Goal: Task Accomplishment & Management: Manage account settings

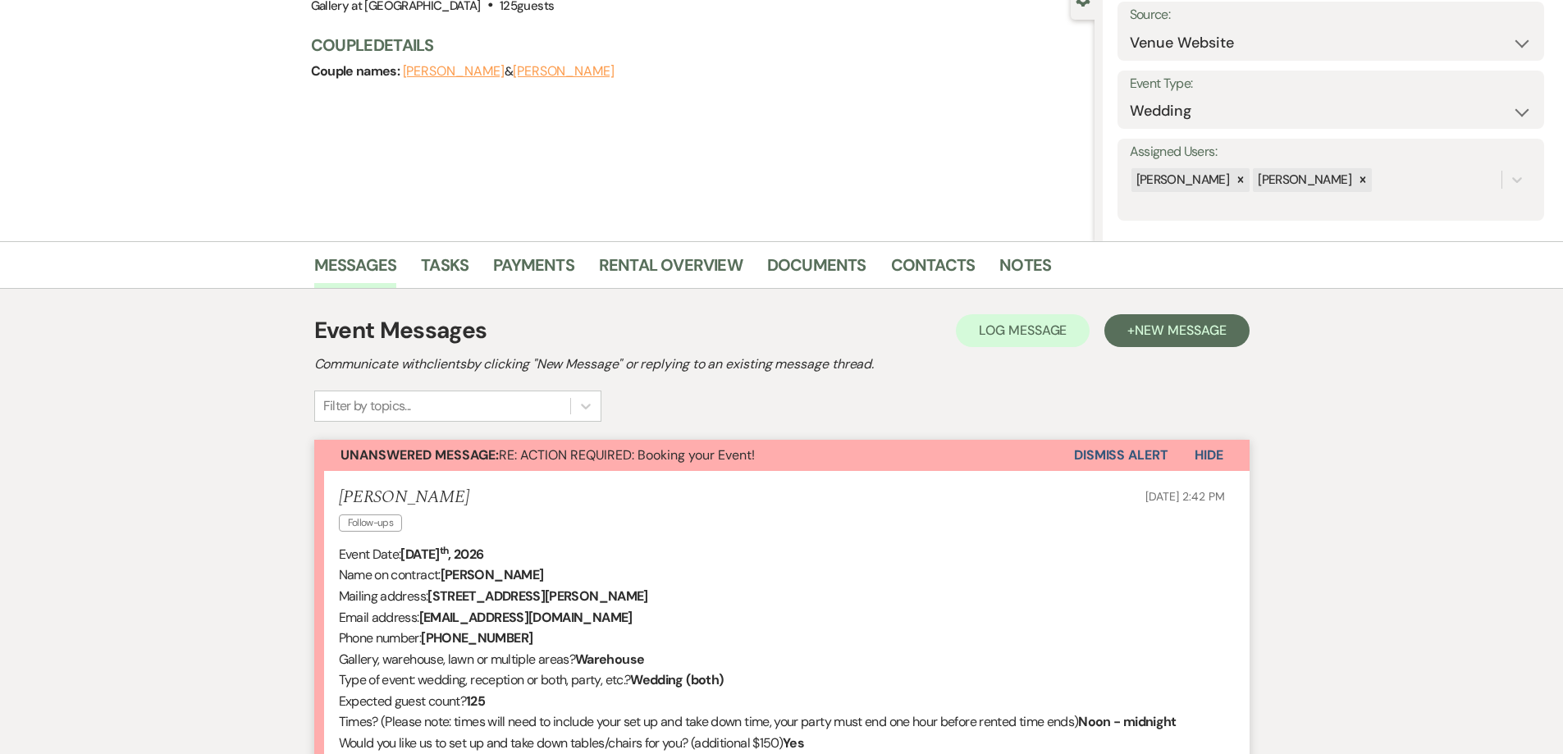
scroll to position [158, 0]
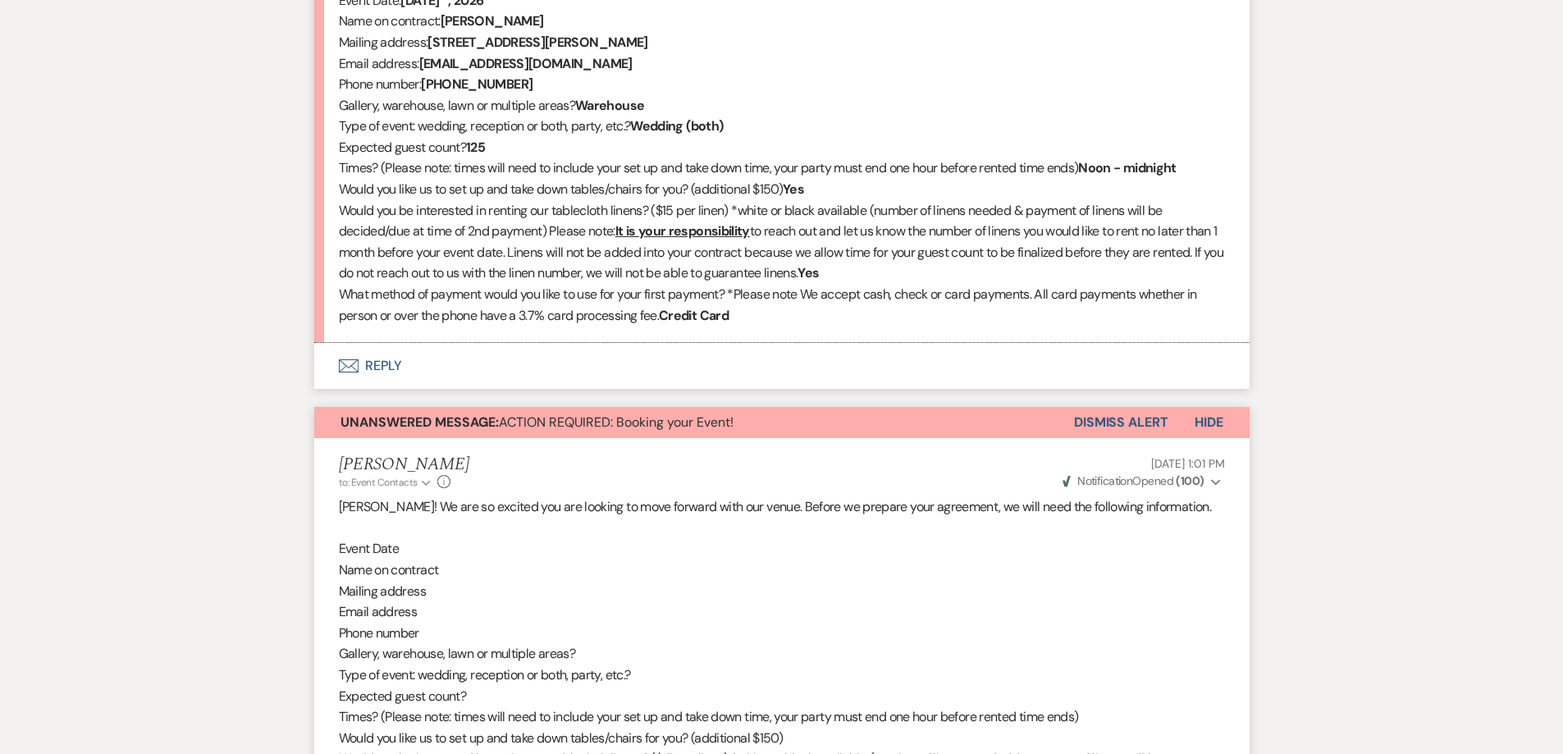
scroll to position [733, 0]
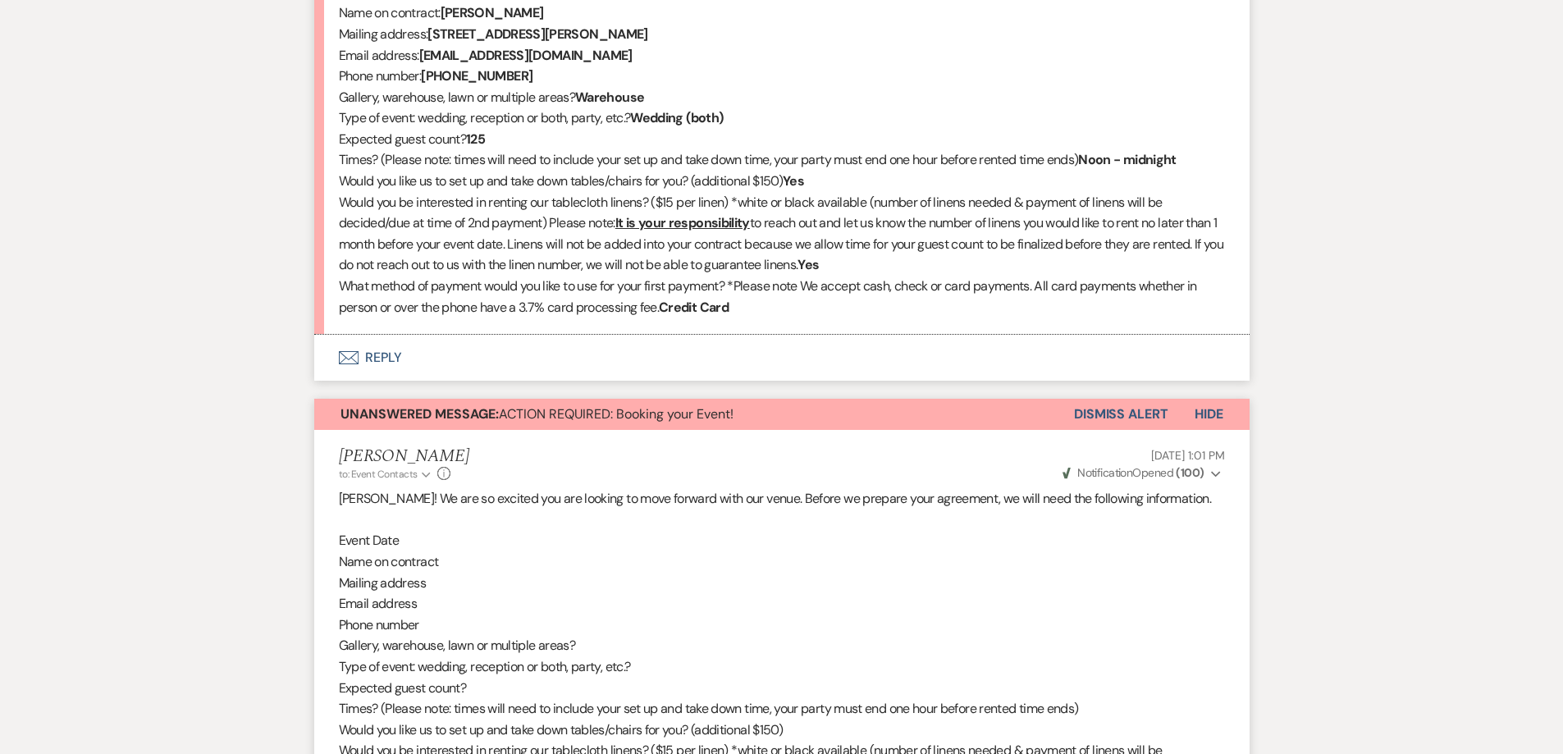
click at [1107, 418] on button "Dismiss Alert" at bounding box center [1121, 414] width 94 height 31
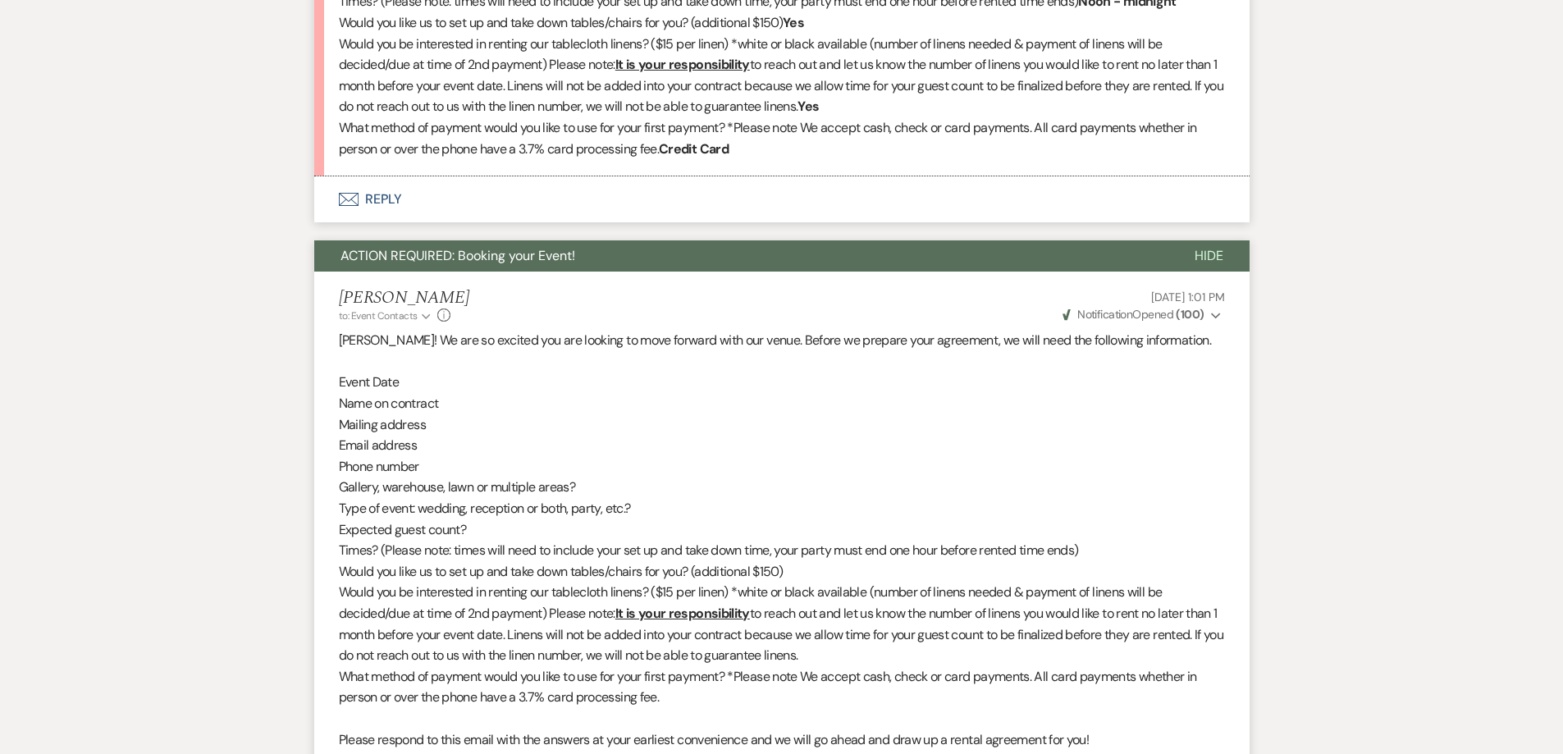
scroll to position [665, 0]
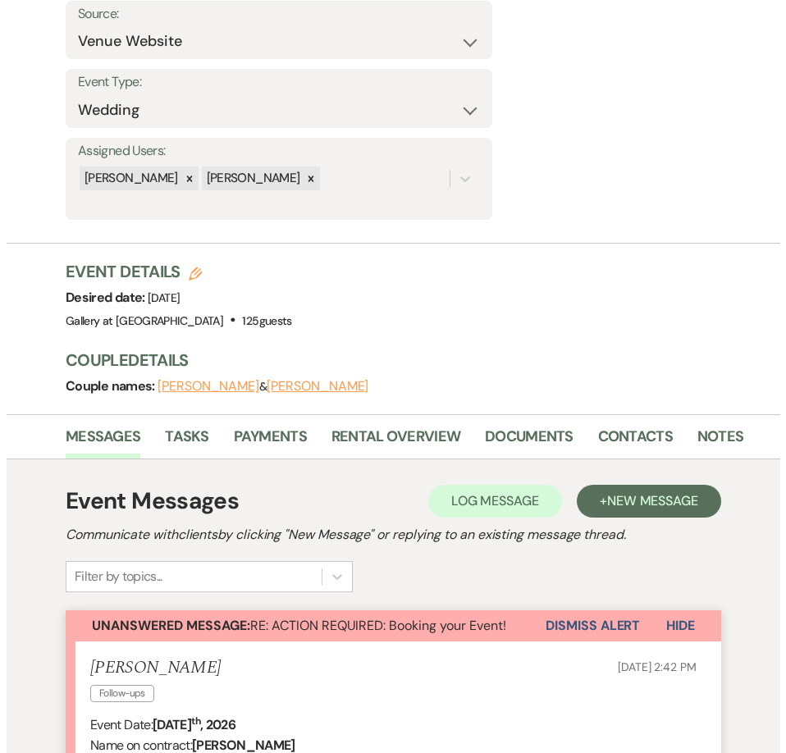
scroll to position [231, 0]
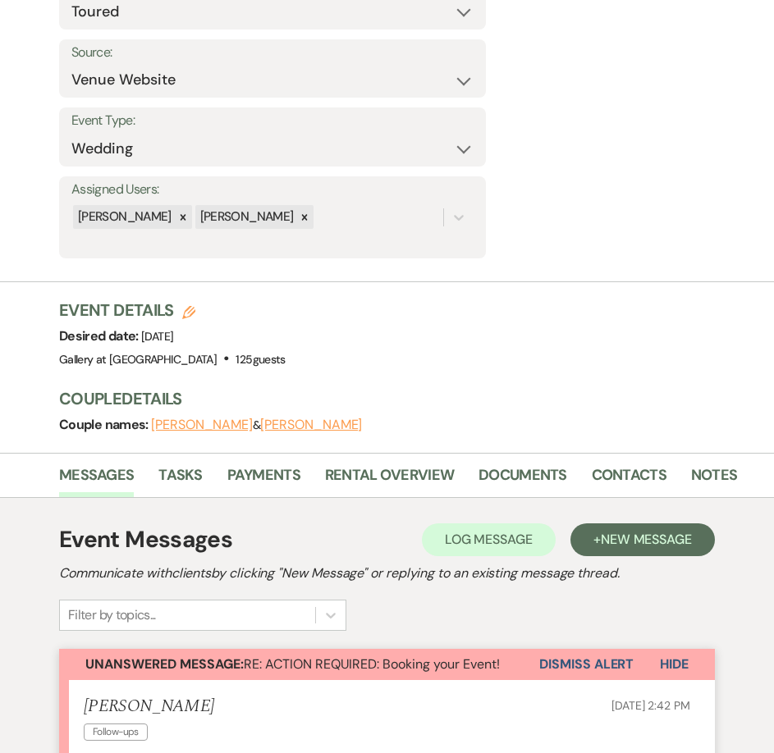
click at [185, 313] on icon "Edit" at bounding box center [188, 312] width 13 height 13
select select "733"
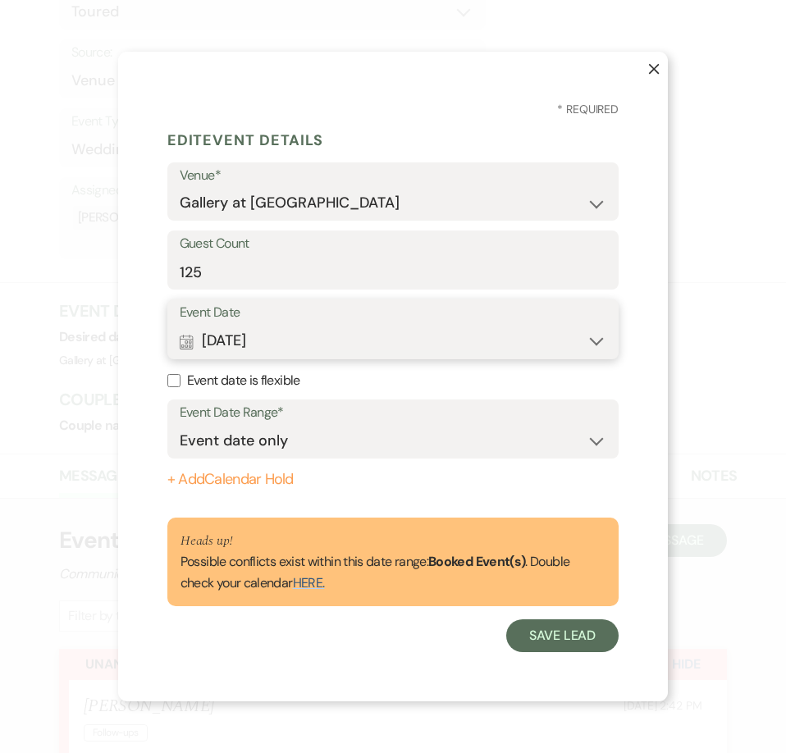
click at [353, 333] on button "Calendar Jan 31, 2026 Expand" at bounding box center [394, 341] width 428 height 33
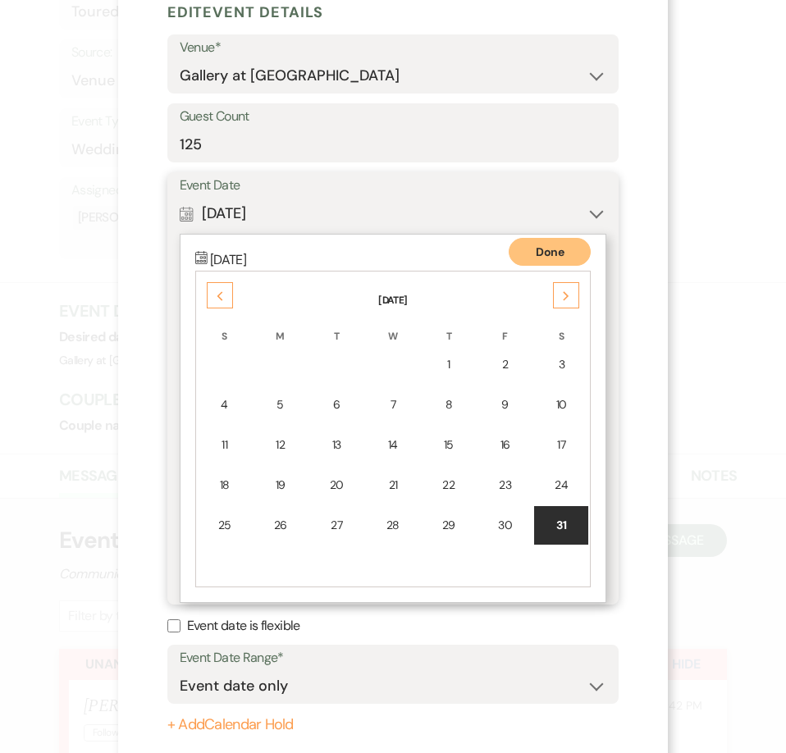
scroll to position [118, 0]
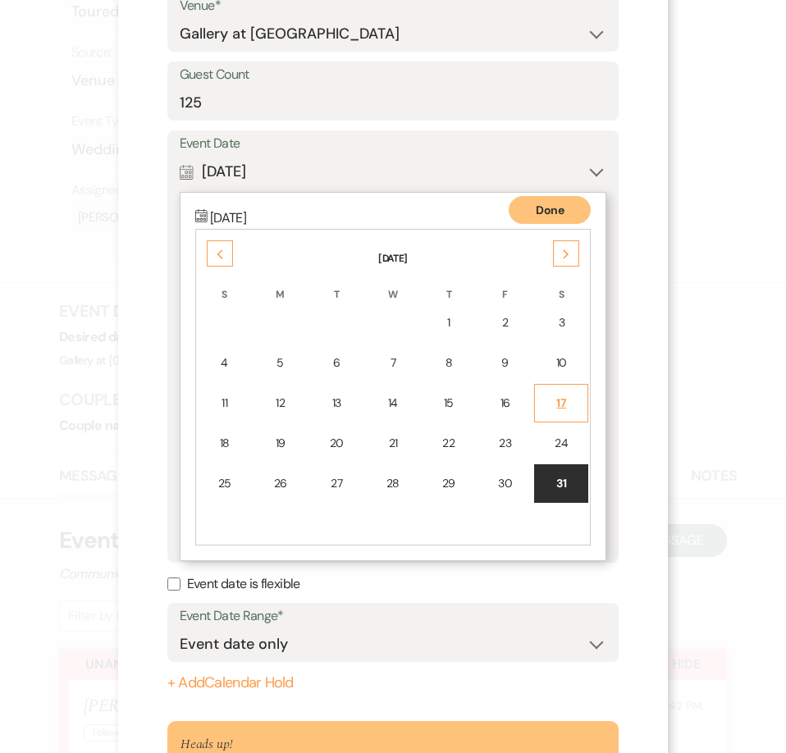
click at [560, 412] on td "17" at bounding box center [561, 403] width 54 height 39
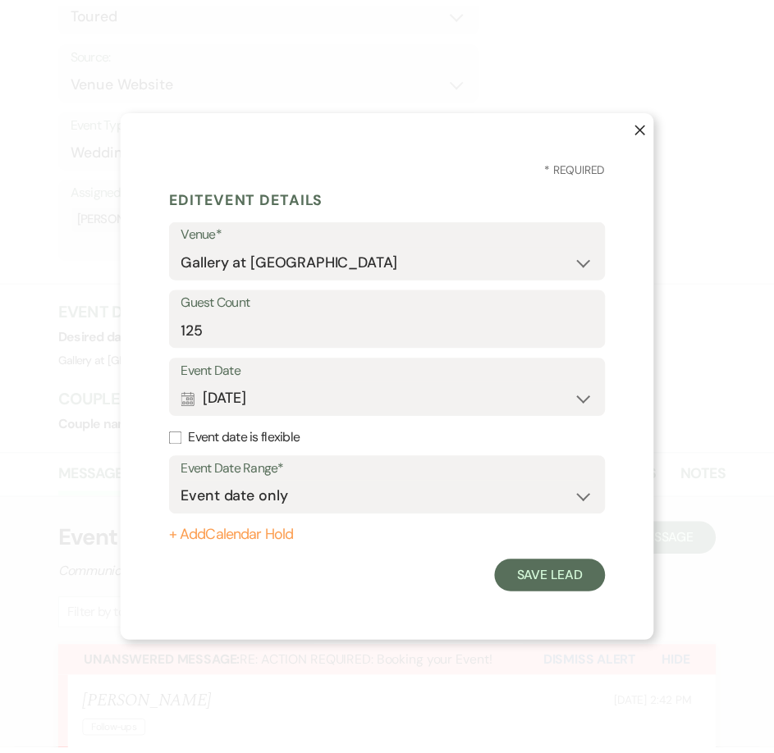
scroll to position [0, 0]
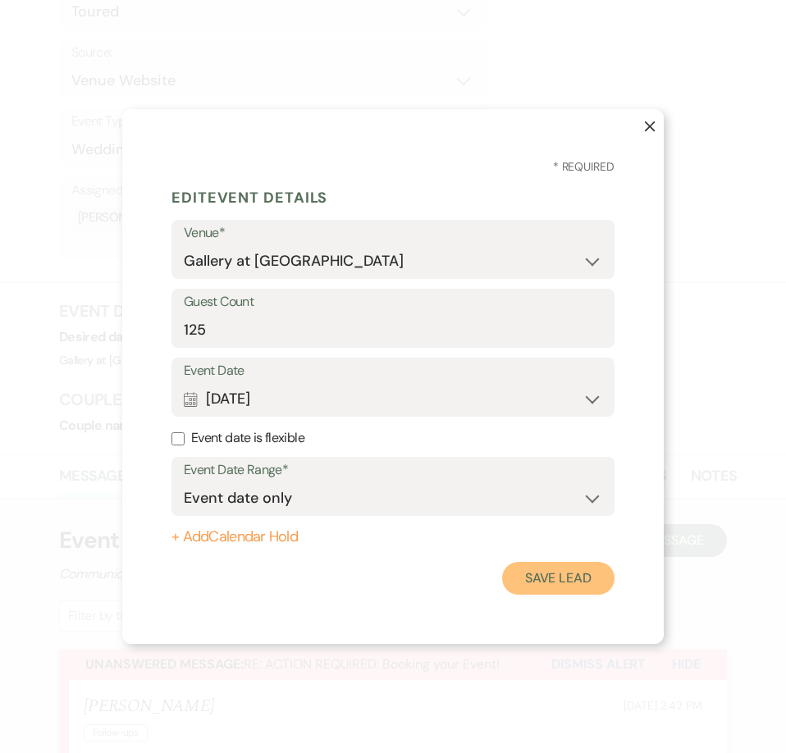
click at [579, 580] on button "Save Lead" at bounding box center [558, 578] width 112 height 33
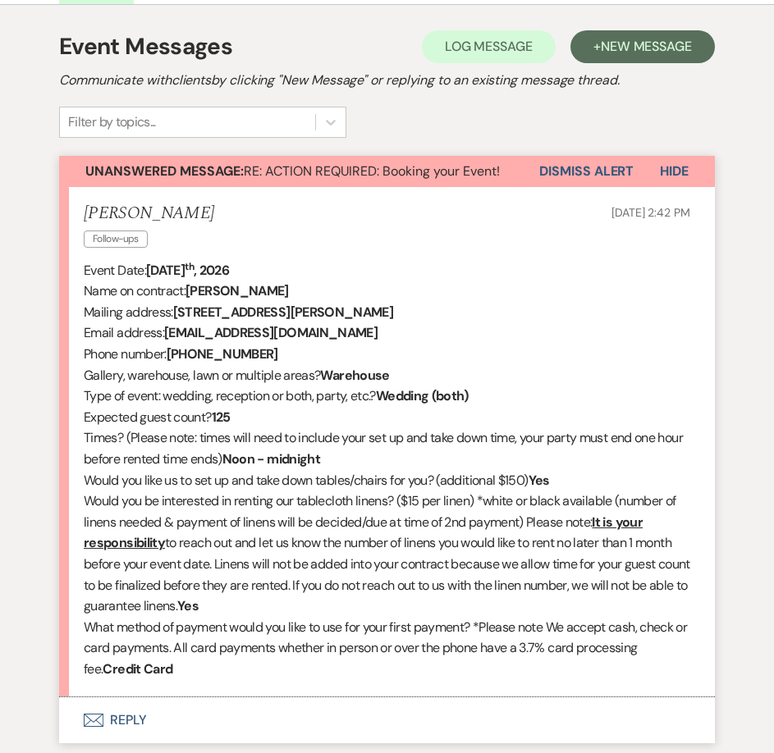
scroll to position [559, 0]
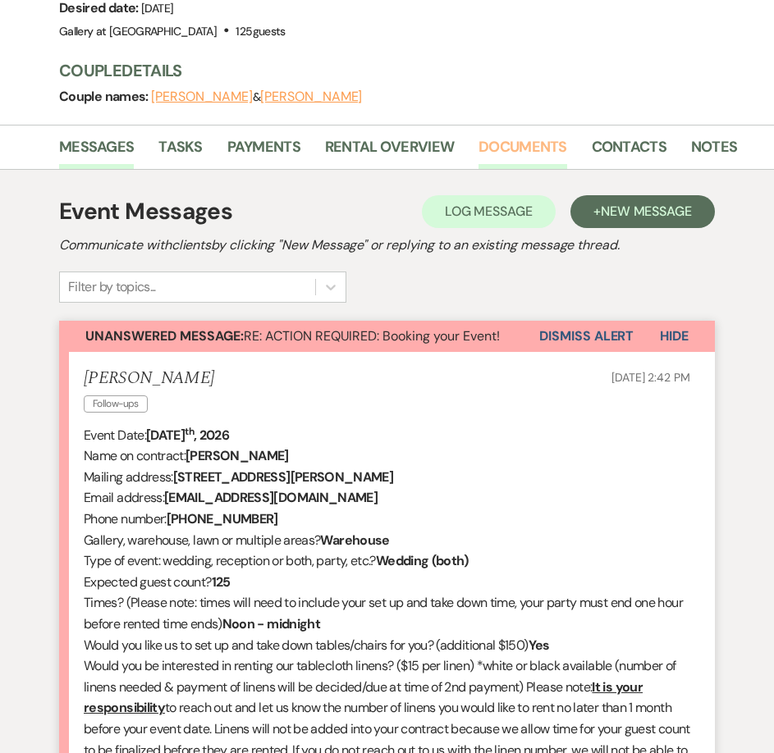
click at [525, 150] on link "Documents" at bounding box center [522, 152] width 89 height 34
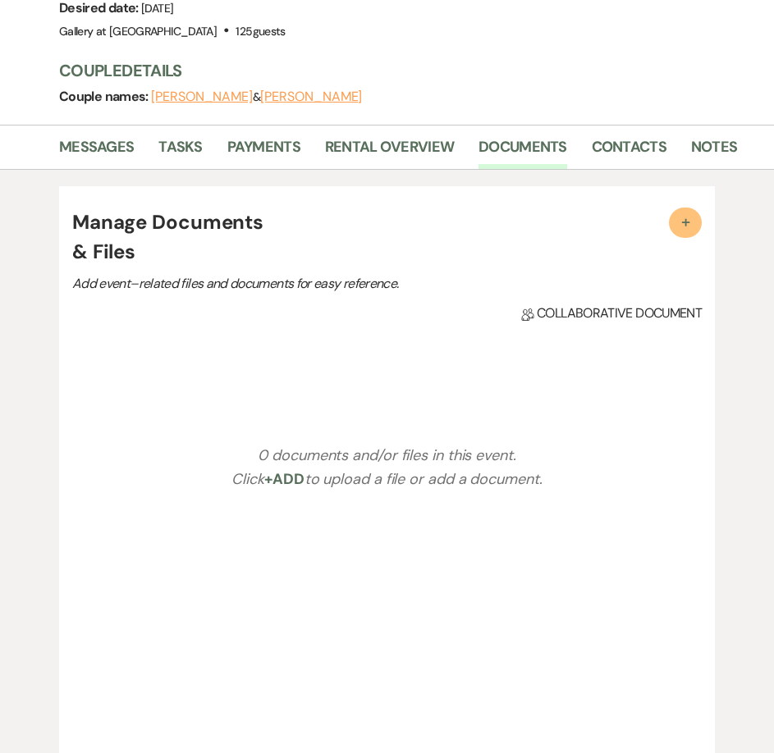
click at [678, 226] on span "+" at bounding box center [685, 221] width 16 height 16
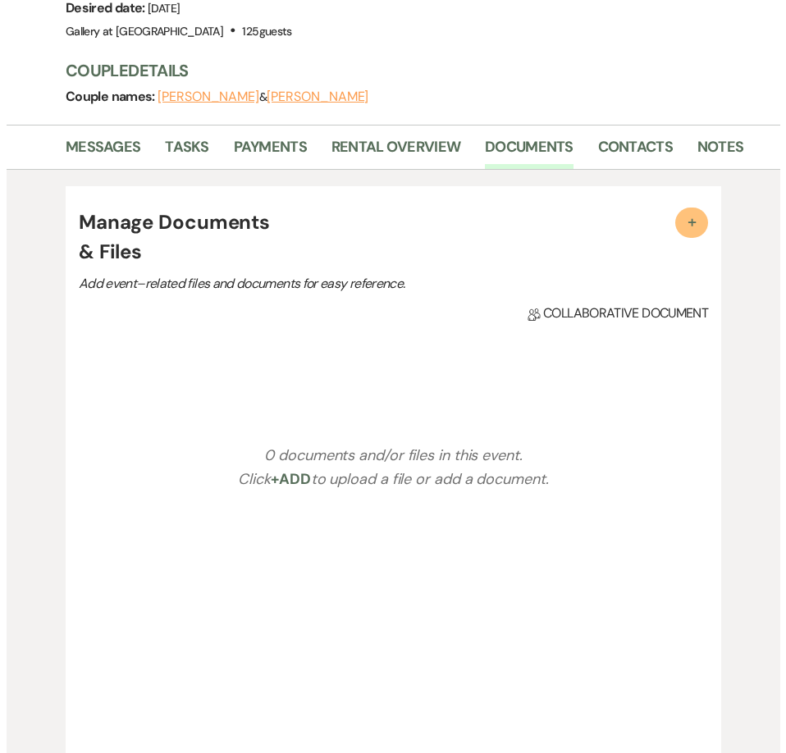
scroll to position [560, 0]
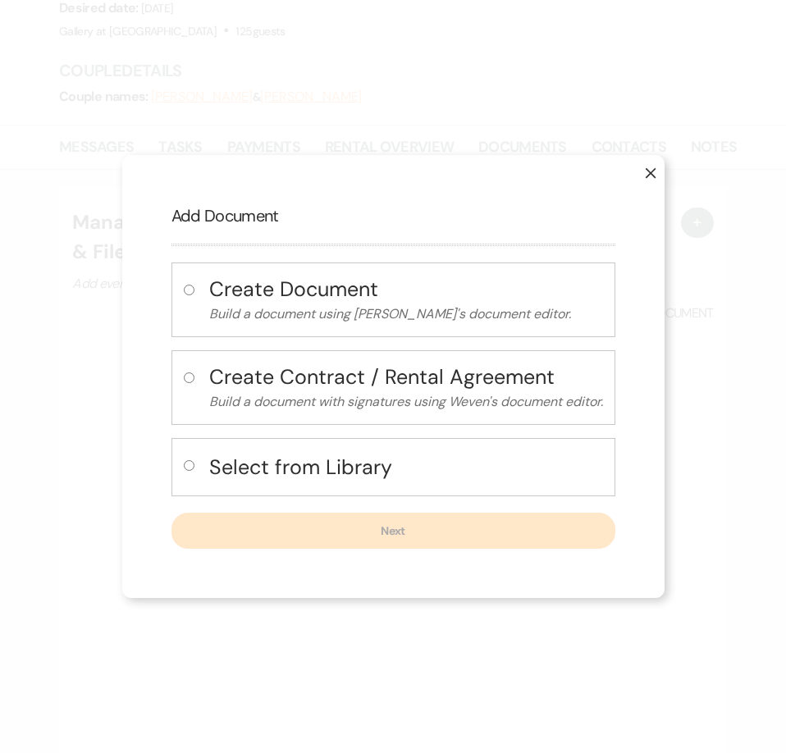
click at [188, 469] on input "radio" at bounding box center [189, 465] width 11 height 11
radio input "true"
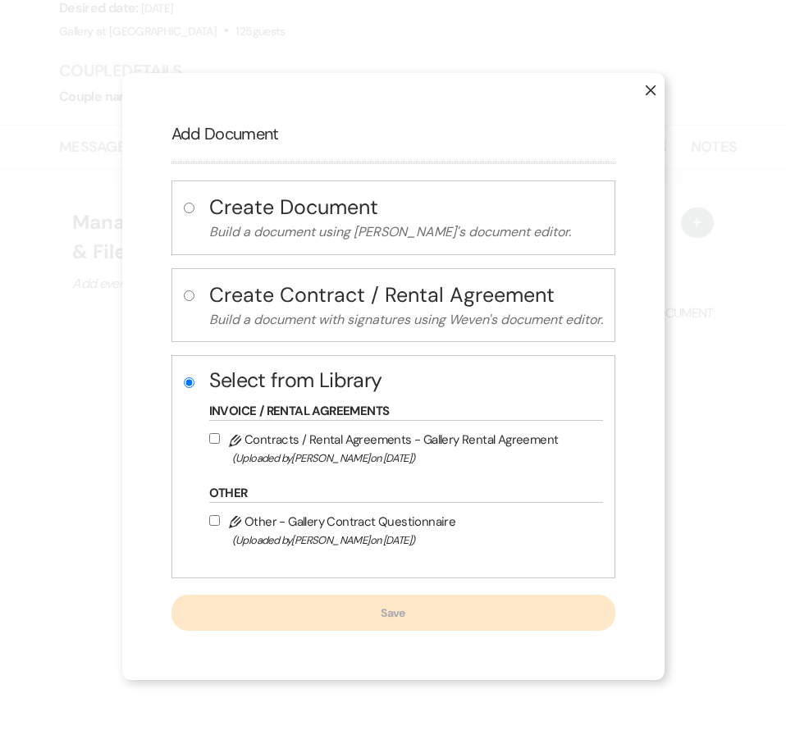
click at [211, 441] on input "Pencil Contracts / Rental Agreements - Gallery Rental Agreement (Uploaded by Ju…" at bounding box center [214, 438] width 11 height 11
checkbox input "true"
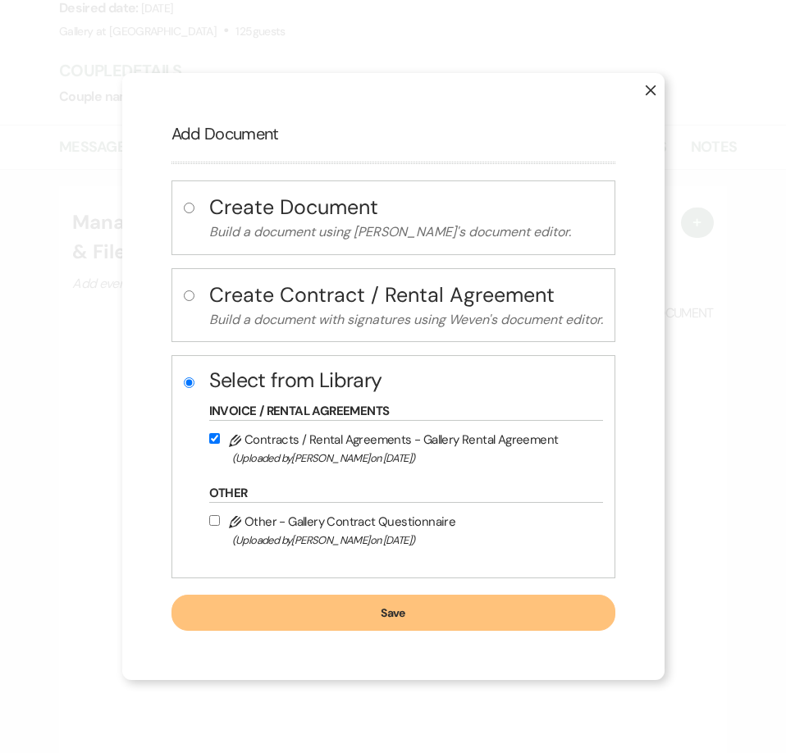
click at [286, 629] on button "Save" at bounding box center [393, 613] width 444 height 36
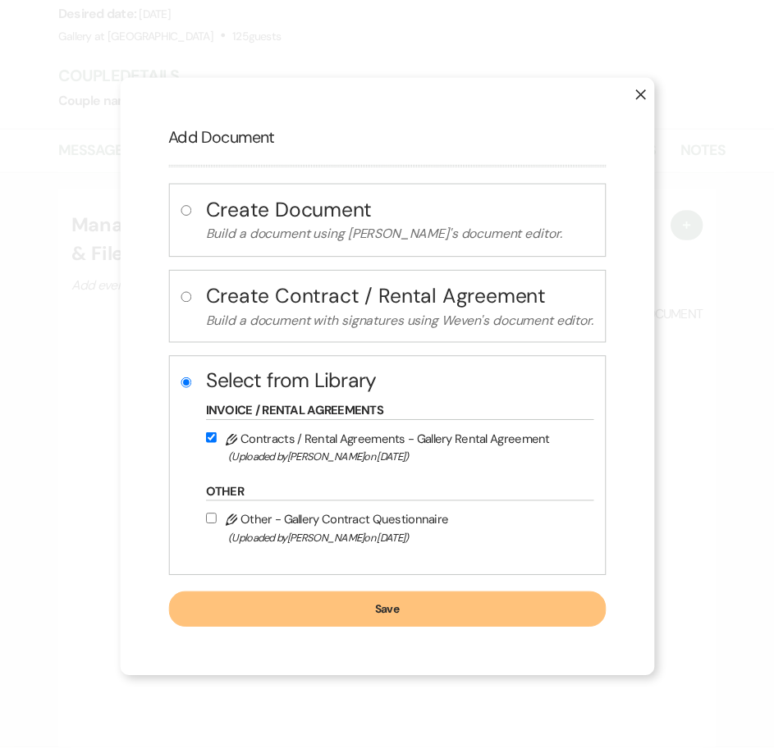
scroll to position [559, 0]
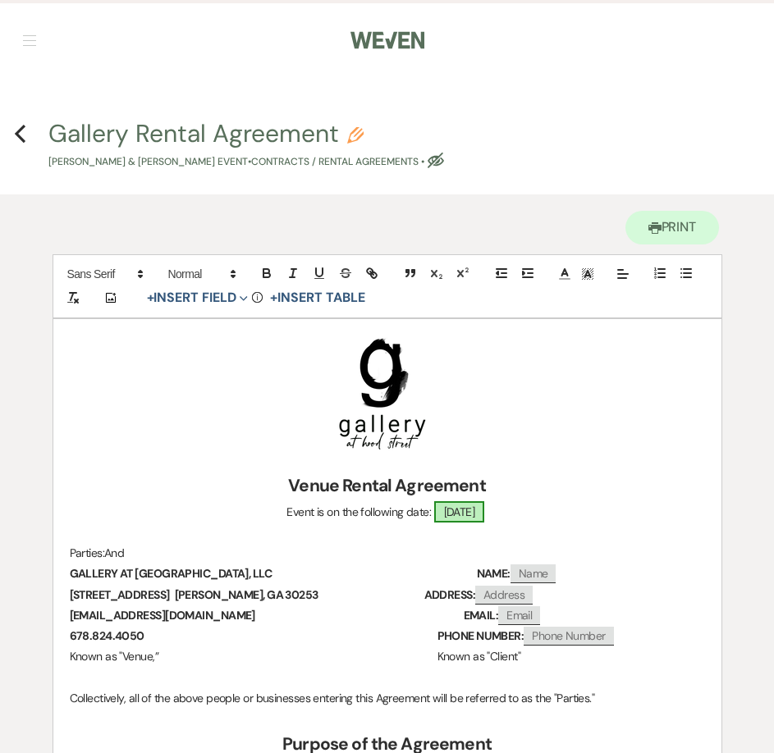
click at [464, 514] on span "01/17/2026" at bounding box center [459, 511] width 51 height 21
select select "smartCustomField"
select select "owner"
select select "{{eventDate}}"
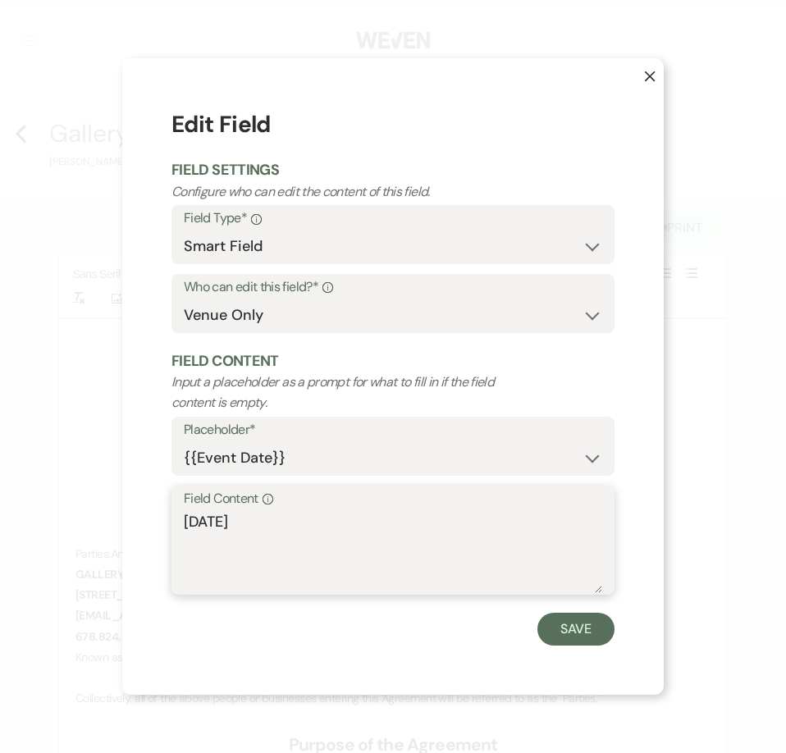
drag, startPoint x: 245, startPoint y: 535, endPoint x: 91, endPoint y: 531, distance: 153.5
click at [91, 531] on div "X Edit Field Field Settings Configure who can edit the content of this field. F…" at bounding box center [393, 376] width 786 height 753
type textarea "Saturday, January 17th, 2026"
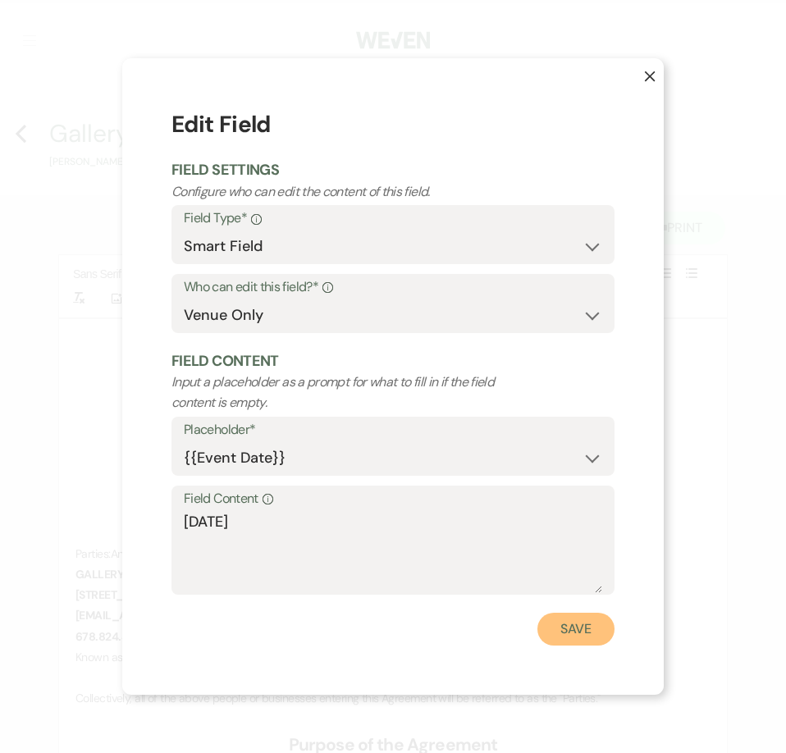
click at [578, 625] on button "Save" at bounding box center [575, 629] width 77 height 33
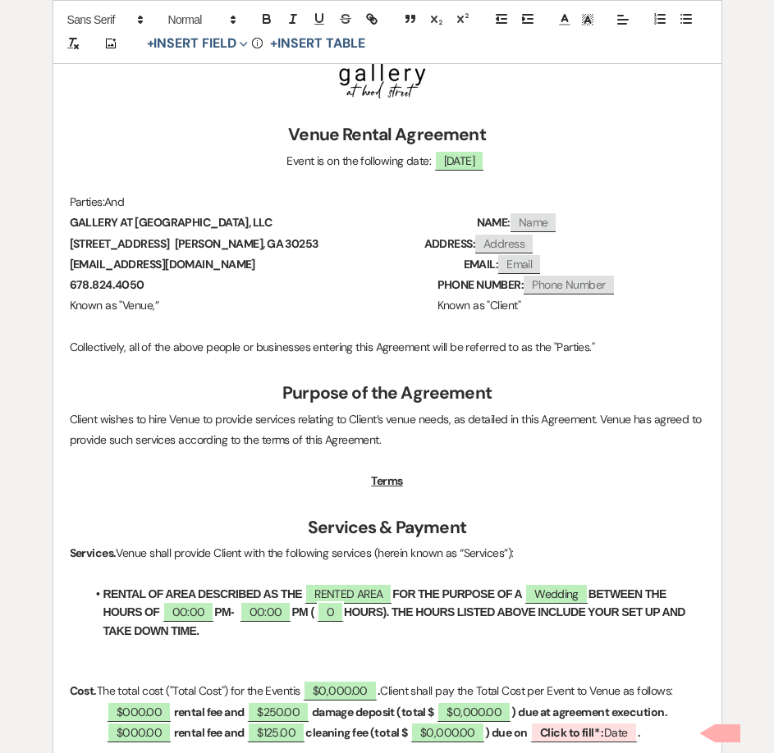
scroll to position [410, 0]
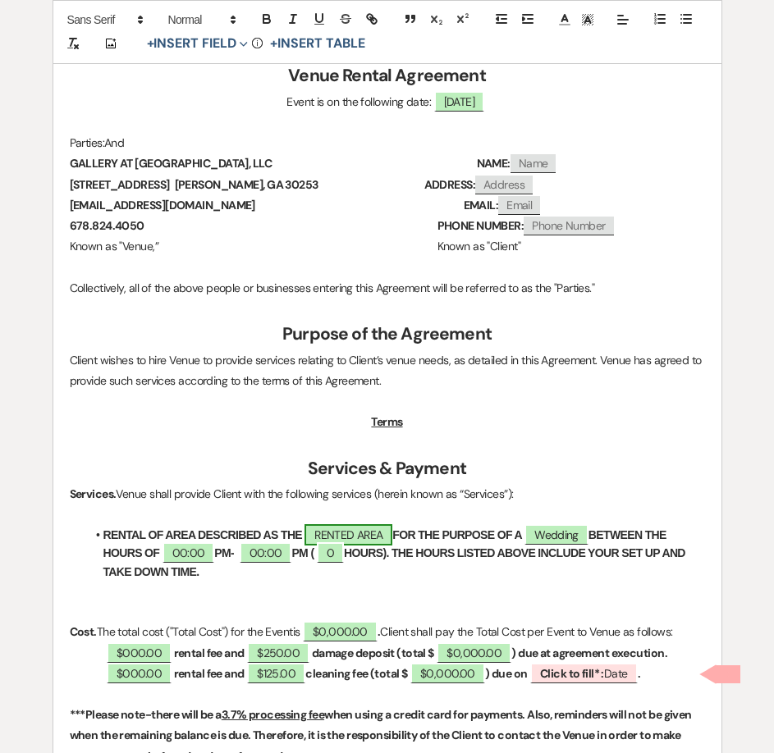
drag, startPoint x: 354, startPoint y: 547, endPoint x: 356, endPoint y: 538, distance: 8.4
click at [354, 547] on strong "HOURS). THE HOURS LISTED ABOVE INCLUDE YOUR SET UP AND TAKE DOWN TIME." at bounding box center [395, 562] width 585 height 31
click at [359, 535] on span "RENTED AREA" at bounding box center [348, 534] width 88 height 21
select select "owner"
select select "Location"
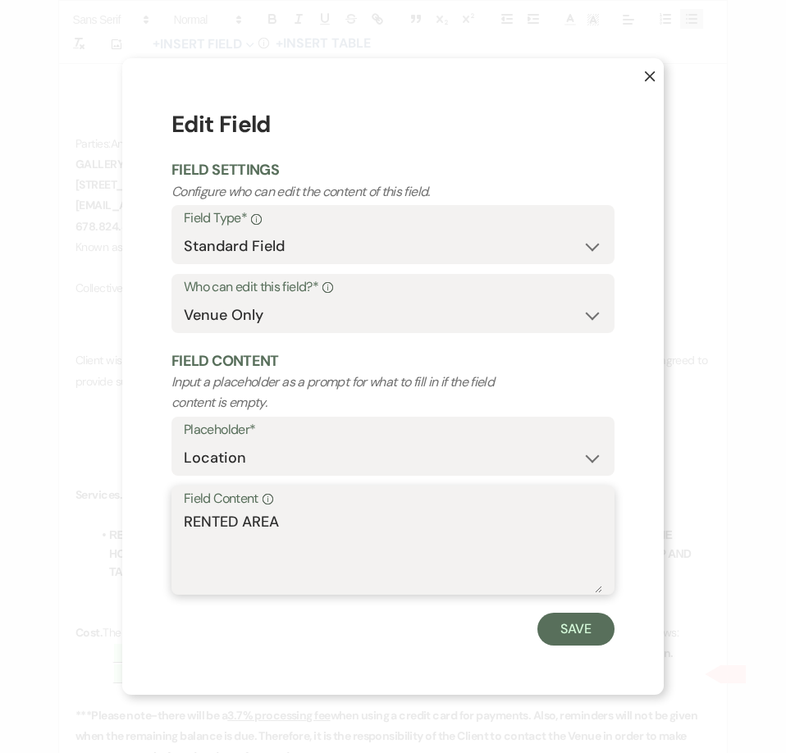
drag, startPoint x: 294, startPoint y: 521, endPoint x: 113, endPoint y: 509, distance: 180.9
click at [113, 509] on div "X Edit Field Field Settings Configure who can edit the content of this field. F…" at bounding box center [393, 376] width 786 height 753
type textarea "WAREHOUSE"
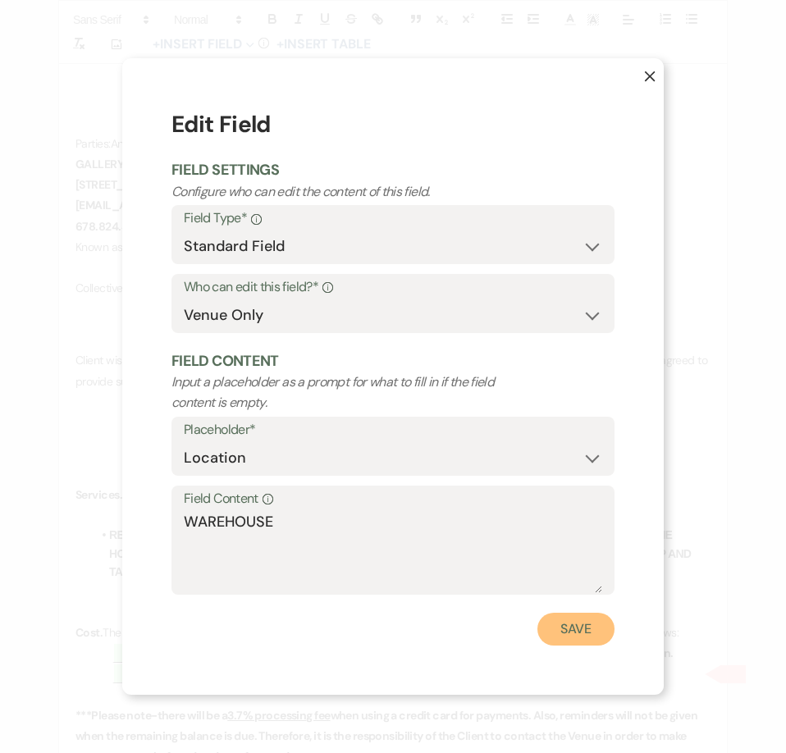
click at [560, 638] on button "Save" at bounding box center [575, 629] width 77 height 33
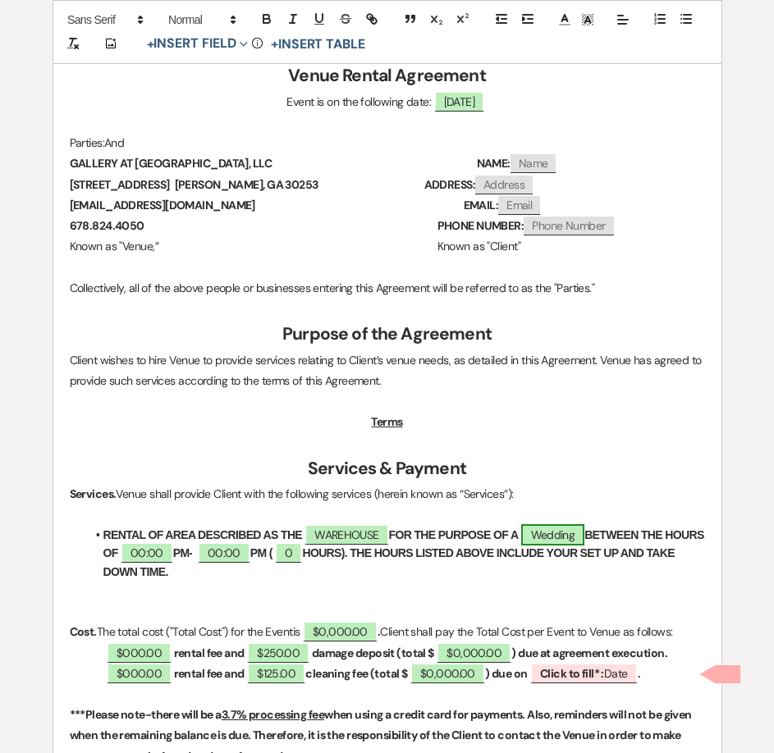
click at [582, 537] on span "Wedding" at bounding box center [553, 534] width 64 height 21
select select "smartCustomField"
select select "owner"
select select "{{eventType}}"
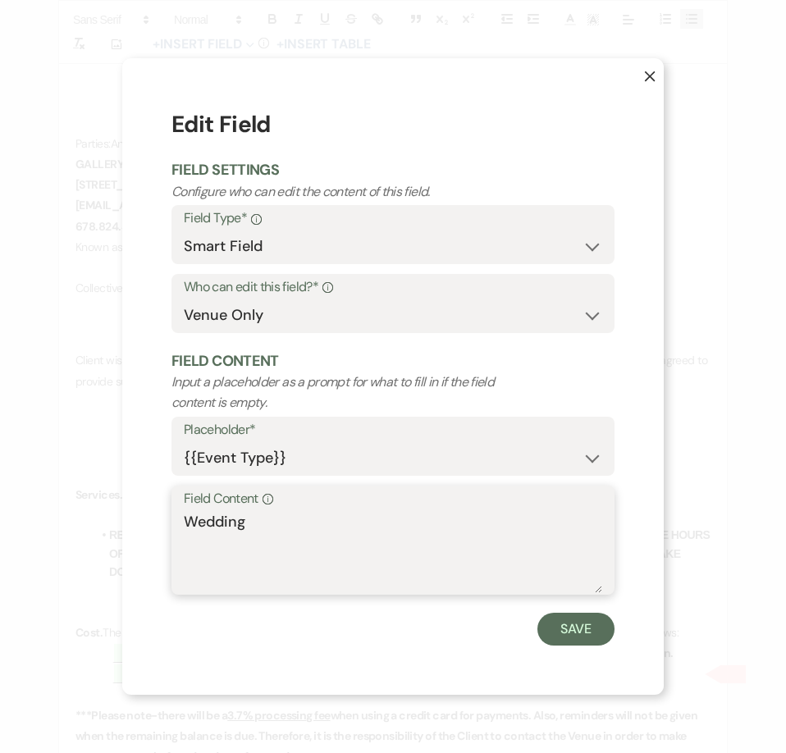
click at [327, 516] on textarea "Wedding" at bounding box center [393, 552] width 418 height 82
type textarea "W"
type textarea "WEDDING CEREMONY AND RECEPTION"
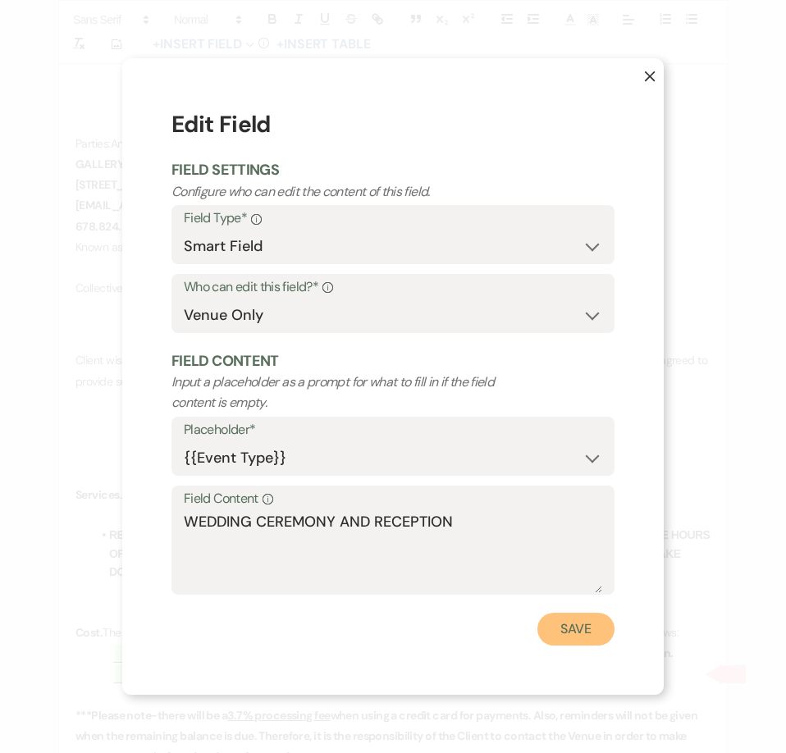
click at [592, 633] on button "Save" at bounding box center [575, 629] width 77 height 33
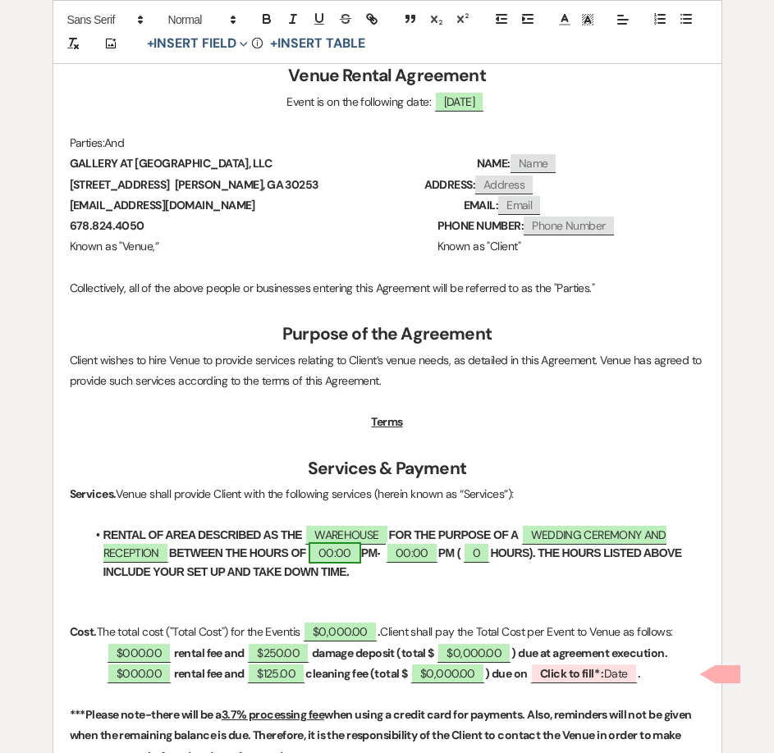
click at [339, 560] on span "00:00" at bounding box center [335, 552] width 53 height 21
select select "owner"
select select "Time"
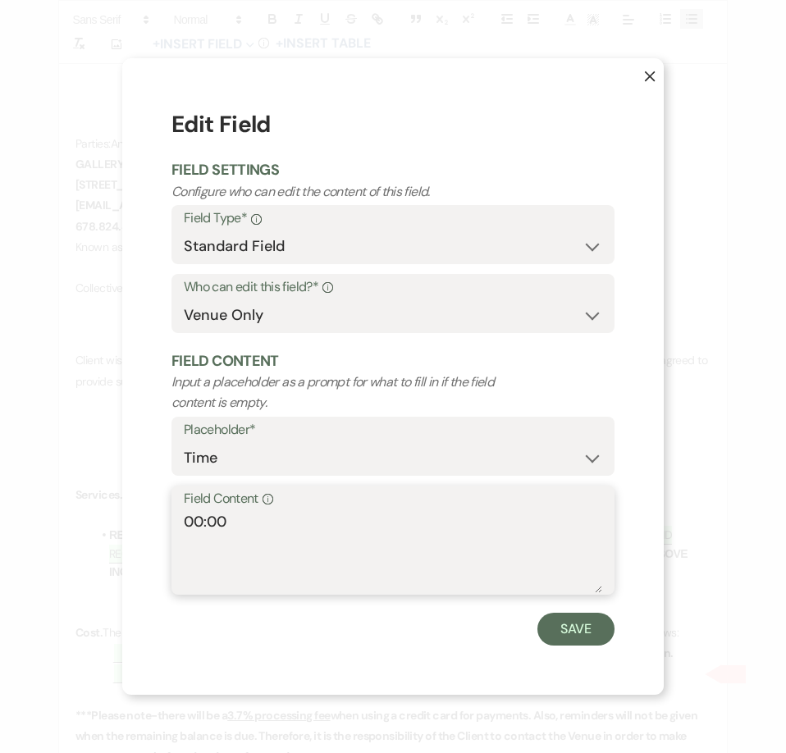
click at [202, 528] on textarea "00:00" at bounding box center [393, 552] width 418 height 82
type textarea "12:00"
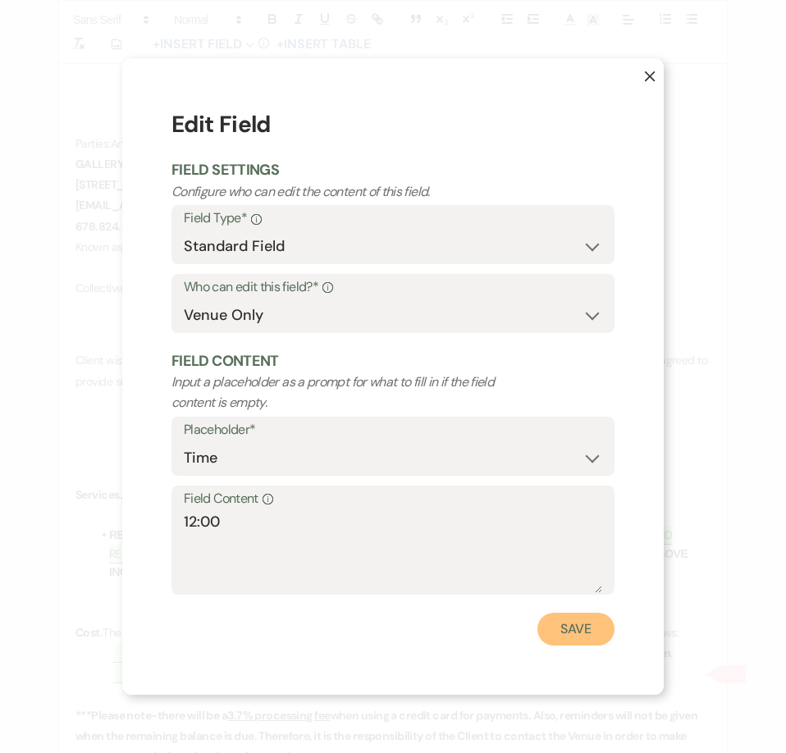
click at [595, 637] on button "Save" at bounding box center [575, 629] width 77 height 33
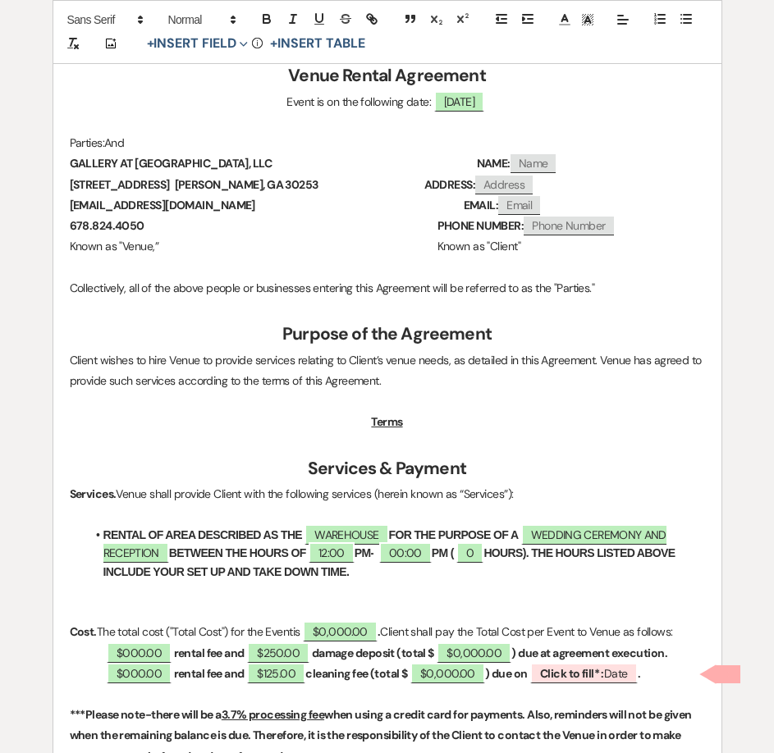
click at [368, 547] on strong "PM-" at bounding box center [364, 553] width 20 height 13
click at [405, 556] on span "00:00" at bounding box center [405, 552] width 53 height 21
select select "owner"
select select "Time"
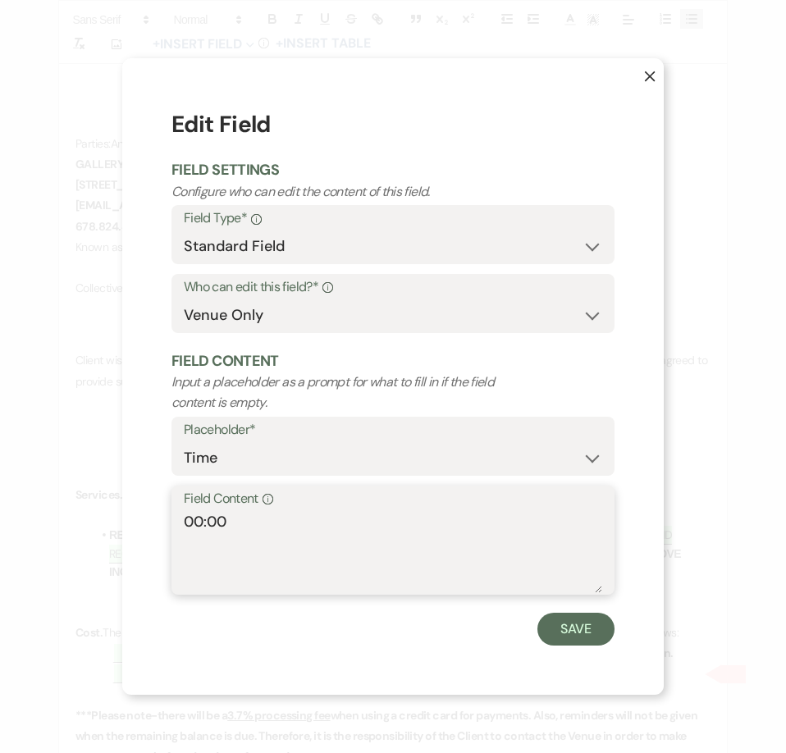
click at [199, 523] on textarea "00:00" at bounding box center [393, 552] width 418 height 82
drag, startPoint x: 201, startPoint y: 516, endPoint x: 174, endPoint y: 509, distance: 28.1
click at [176, 518] on div "Field Content Info 00:00" at bounding box center [392, 540] width 443 height 109
type textarea "12:00"
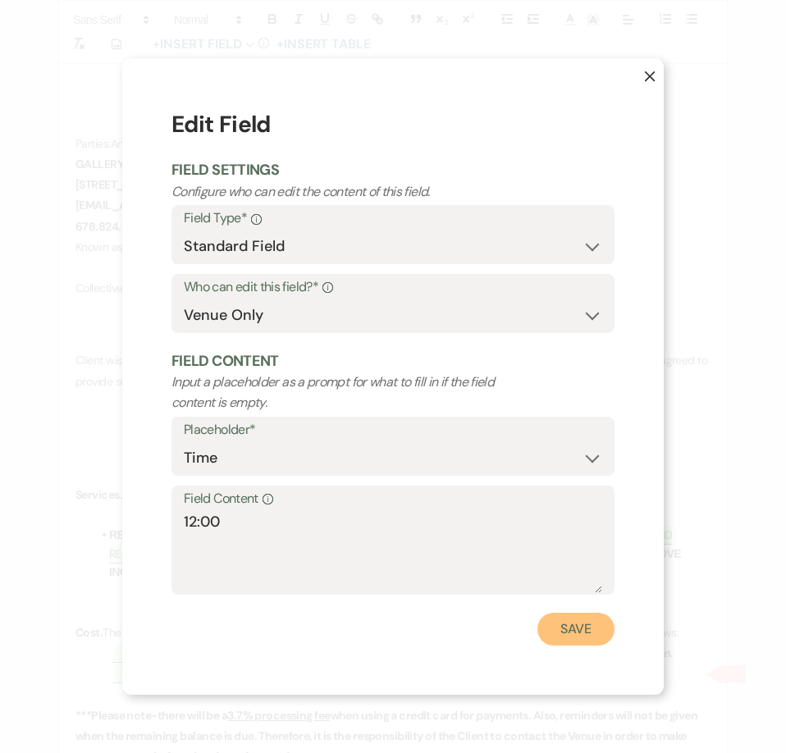
click at [586, 629] on button "Save" at bounding box center [575, 629] width 77 height 33
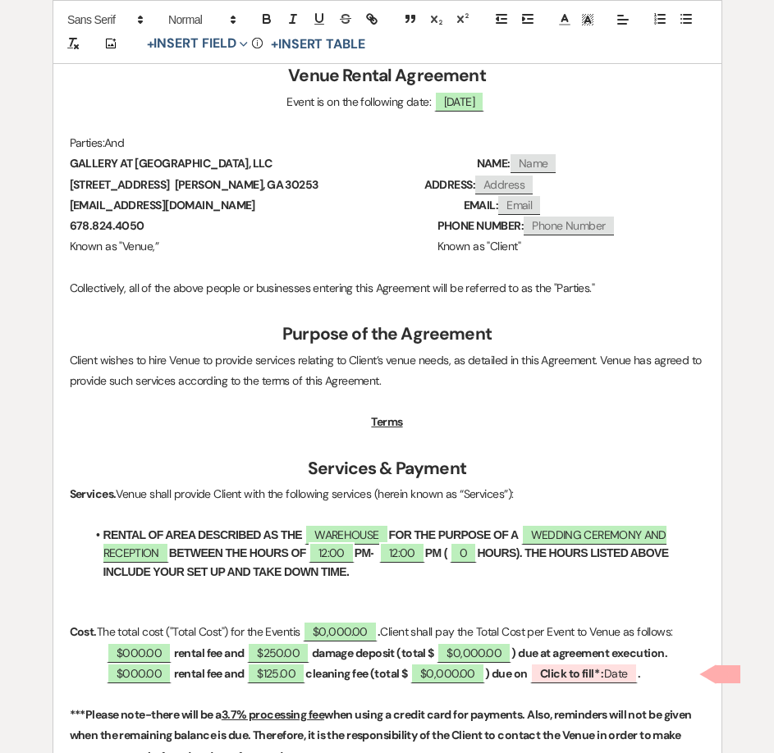
click at [443, 554] on strong "PM (" at bounding box center [436, 553] width 22 height 13
click at [475, 551] on span "0" at bounding box center [463, 552] width 27 height 21
select select "owner"
select select "Number"
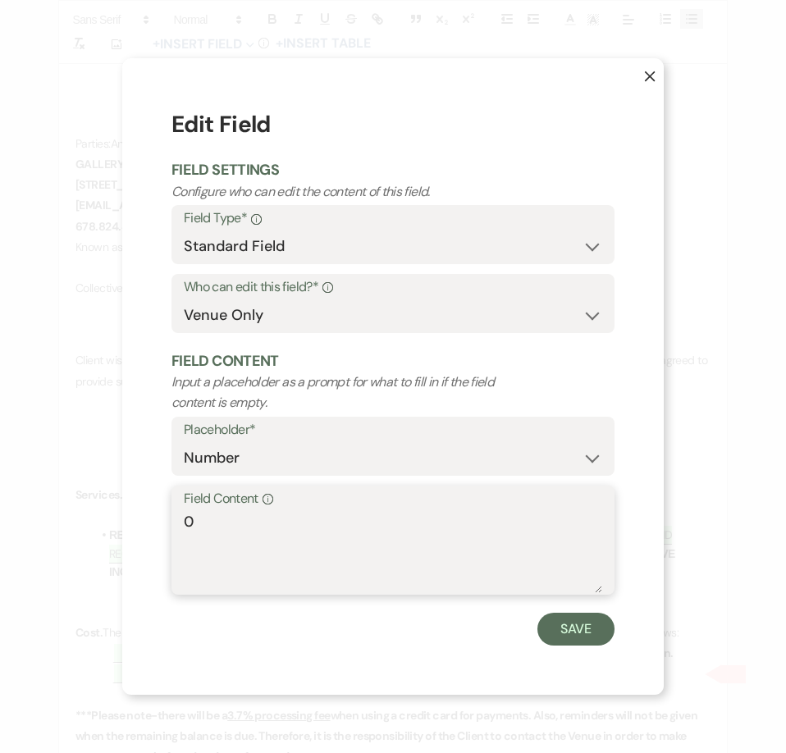
drag, startPoint x: 208, startPoint y: 520, endPoint x: 131, endPoint y: 516, distance: 77.2
click at [133, 516] on div "X Edit Field Field Settings Configure who can edit the content of this field. F…" at bounding box center [393, 376] width 542 height 636
type textarea "12"
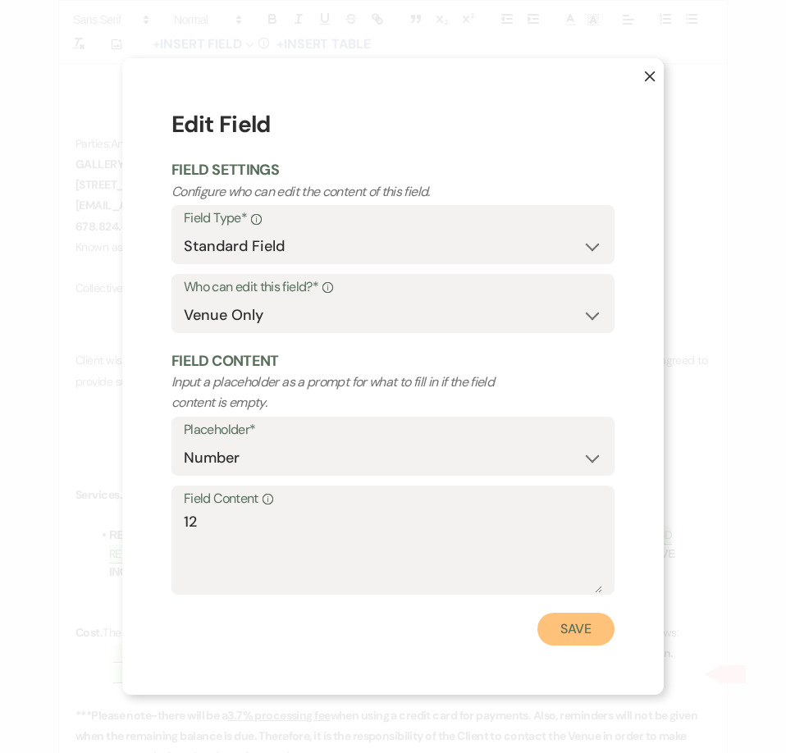
click at [569, 638] on button "Save" at bounding box center [575, 629] width 77 height 33
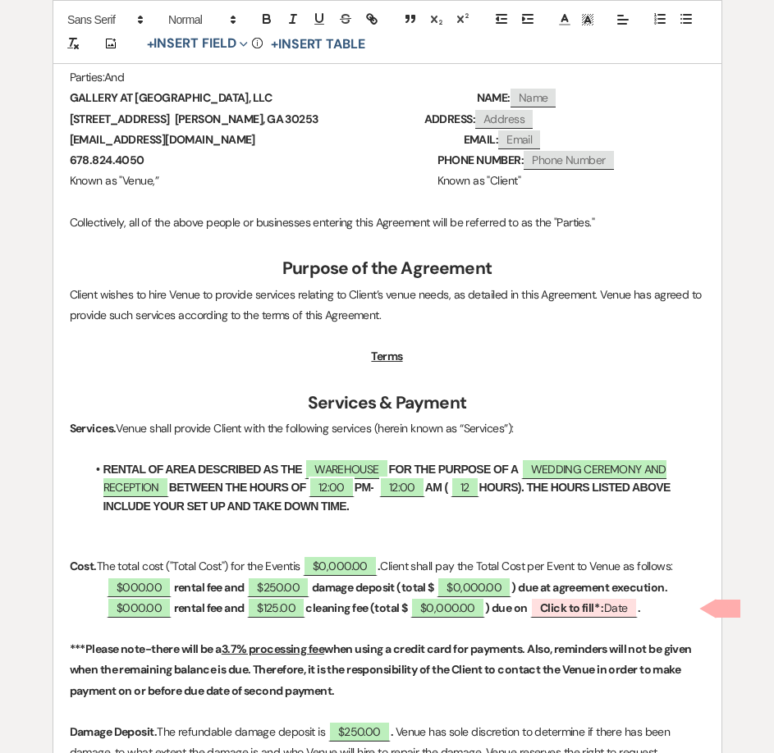
scroll to position [574, 0]
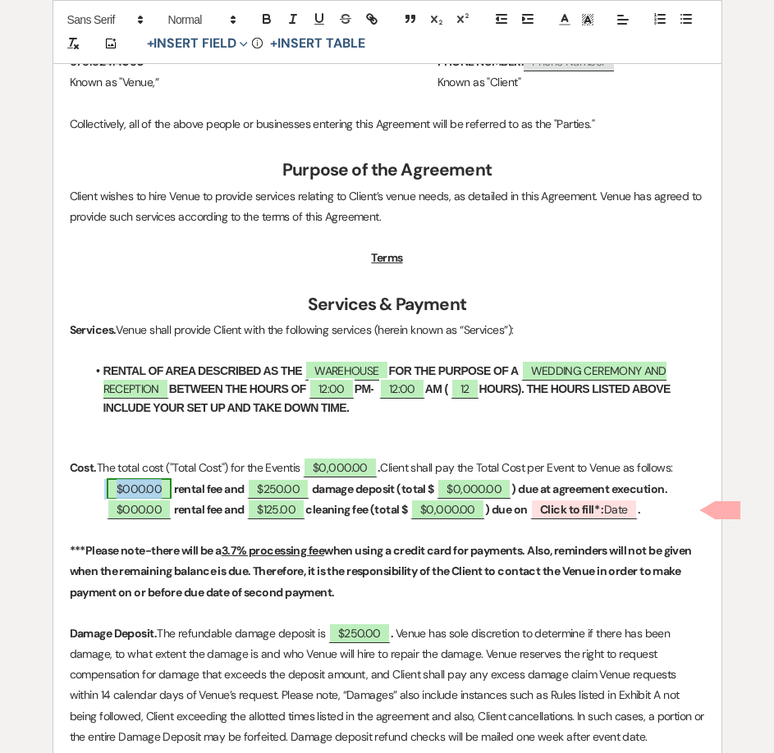
click at [139, 490] on span "$000.00" at bounding box center [139, 488] width 65 height 21
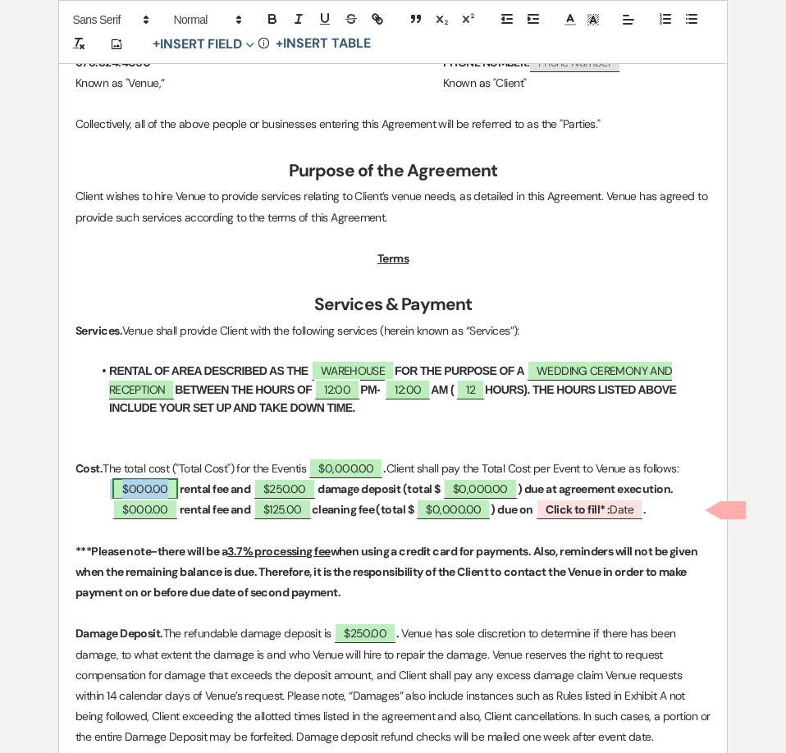
select select "owner"
select select "Amount"
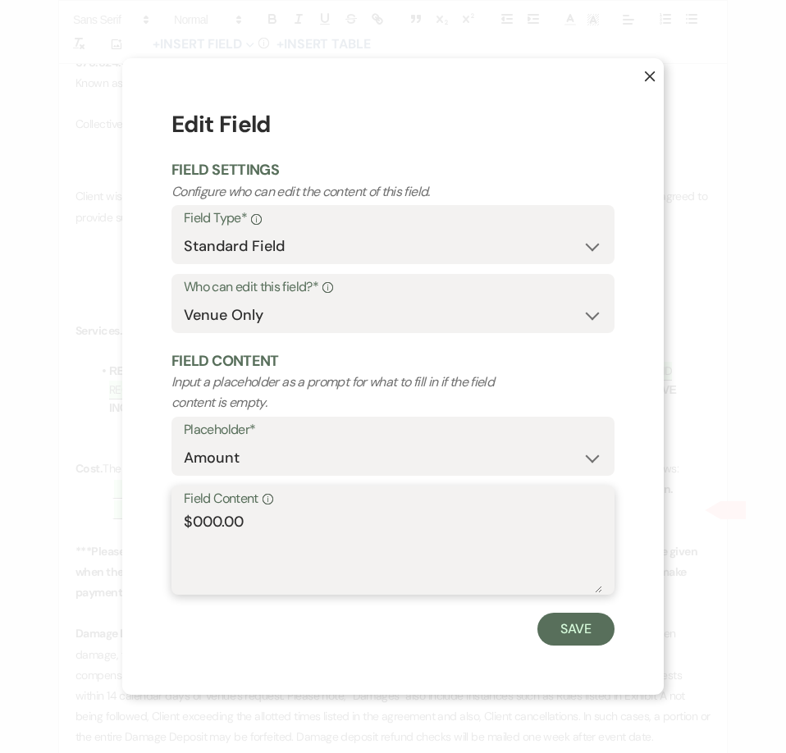
drag, startPoint x: 221, startPoint y: 516, endPoint x: 194, endPoint y: 517, distance: 26.3
click at [194, 523] on textarea "$000.00" at bounding box center [393, 552] width 418 height 82
type textarea "$1,200.00"
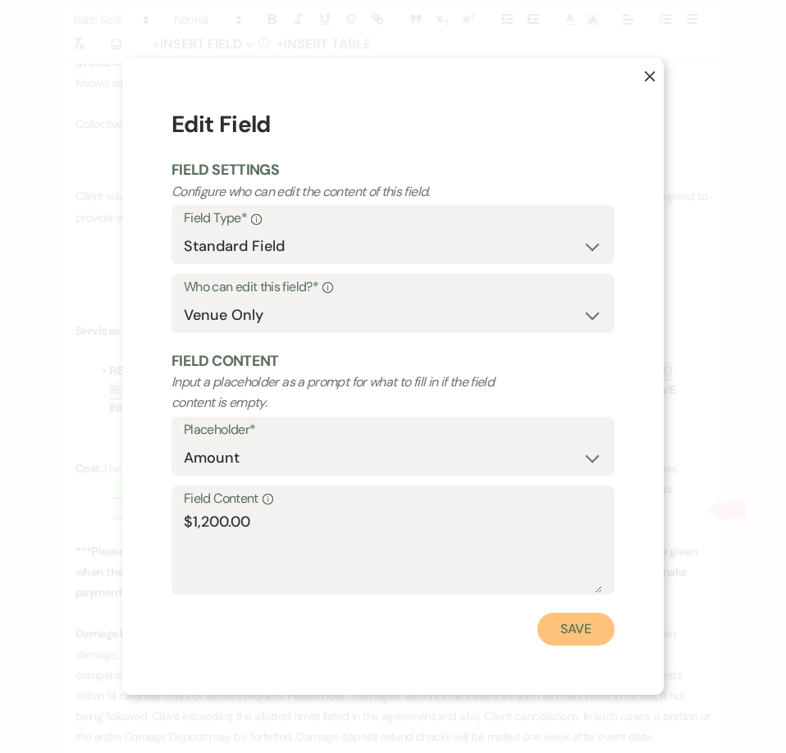
click at [567, 627] on button "Save" at bounding box center [575, 629] width 77 height 33
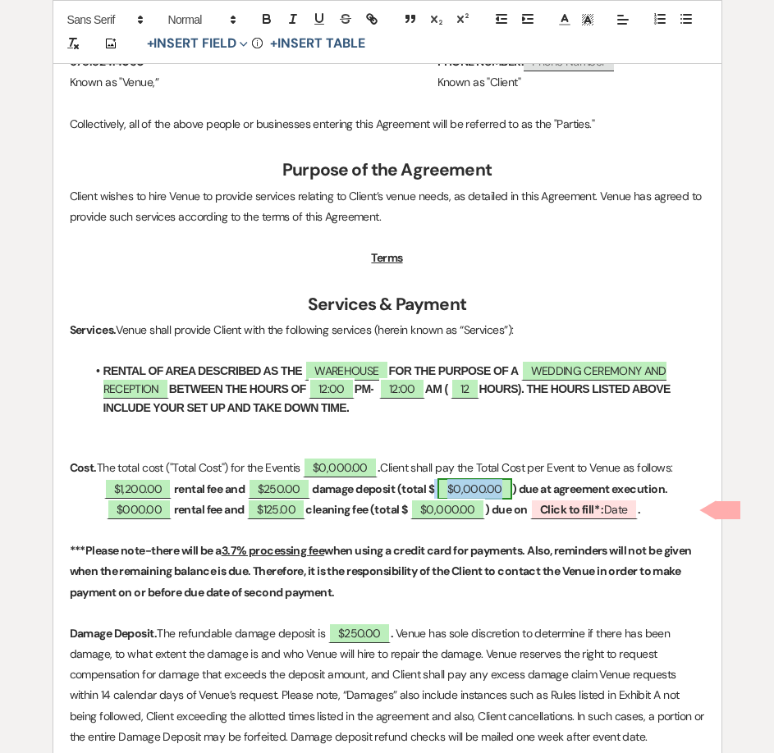
click at [486, 490] on span "$0,000.00" at bounding box center [474, 488] width 75 height 21
select select "owner"
select select "Total"
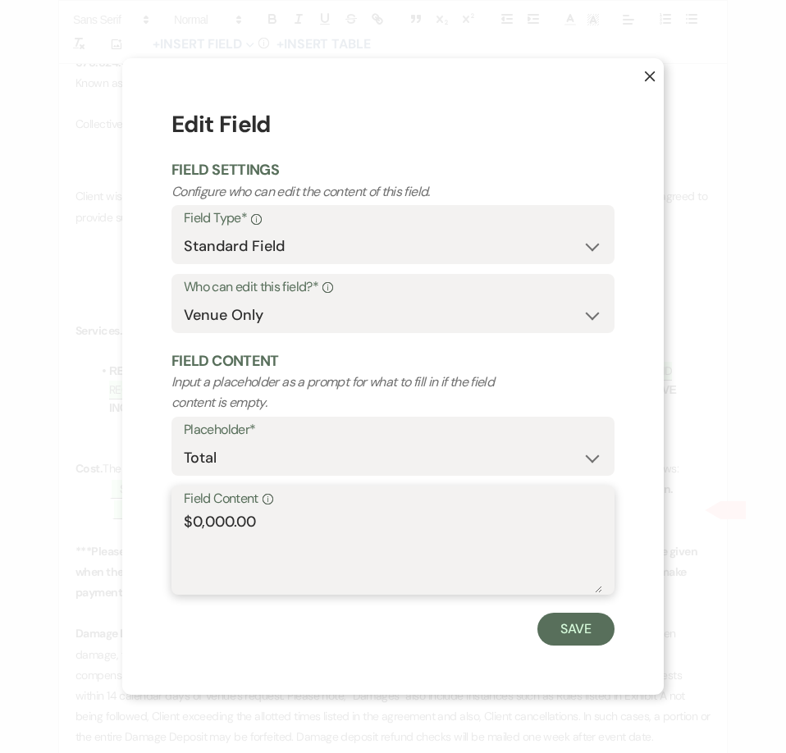
drag, startPoint x: 235, startPoint y: 522, endPoint x: 194, endPoint y: 524, distance: 40.3
click at [194, 524] on textarea "$0,000.00" at bounding box center [393, 552] width 418 height 82
type textarea "$1,450.00"
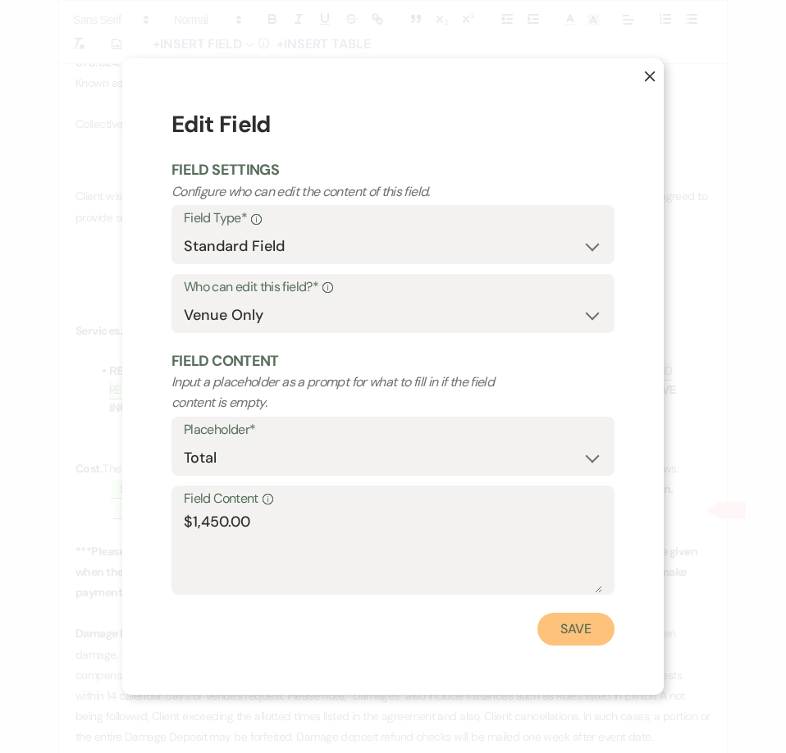
click at [570, 633] on button "Save" at bounding box center [575, 629] width 77 height 33
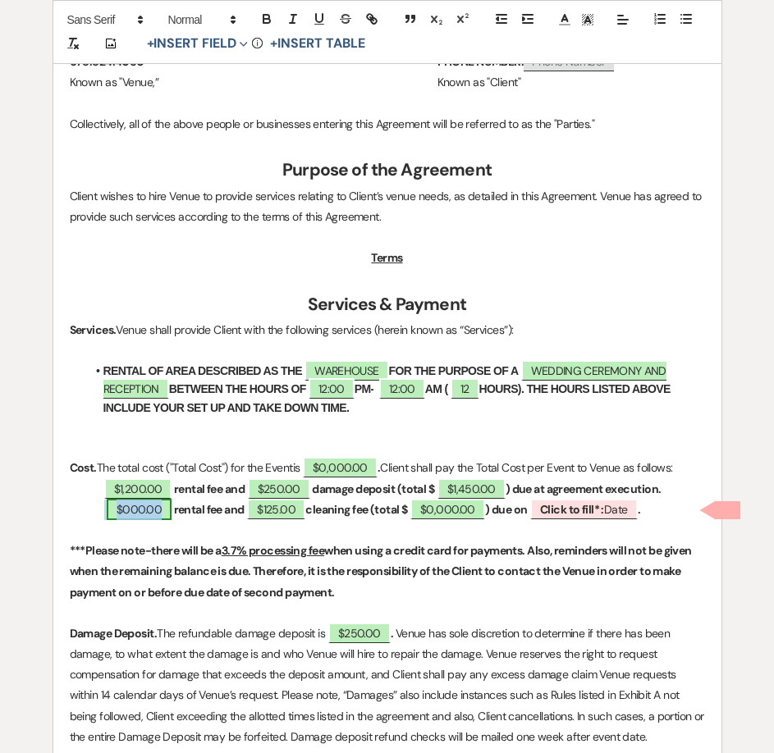
click at [148, 511] on span "$000.00" at bounding box center [139, 509] width 65 height 21
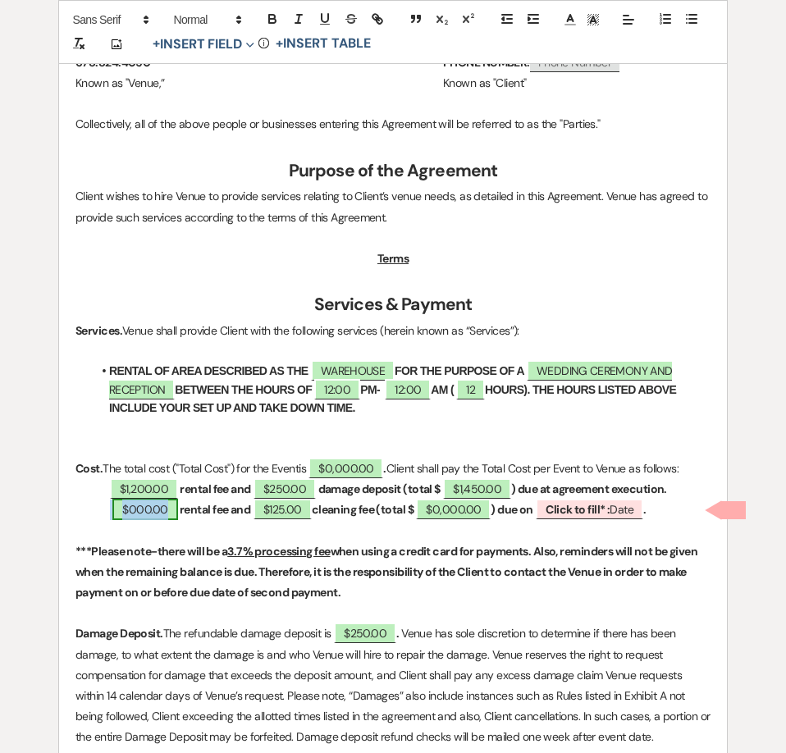
select select "owner"
select select "Amount"
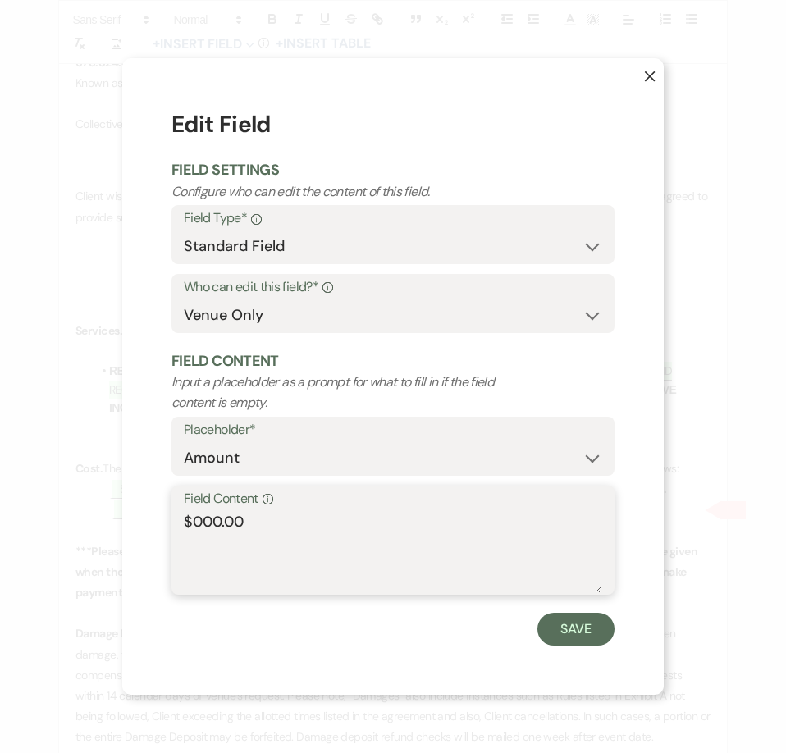
drag, startPoint x: 221, startPoint y: 525, endPoint x: 192, endPoint y: 524, distance: 28.7
click at [192, 524] on textarea "$000.00" at bounding box center [393, 552] width 418 height 82
type textarea "$1,200.00"
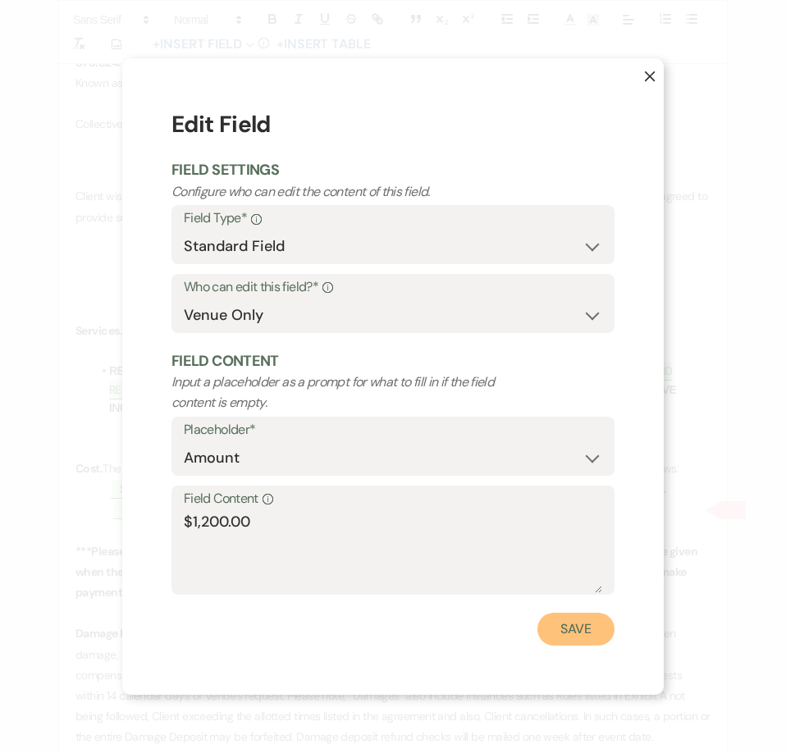
click at [551, 621] on button "Save" at bounding box center [575, 629] width 77 height 33
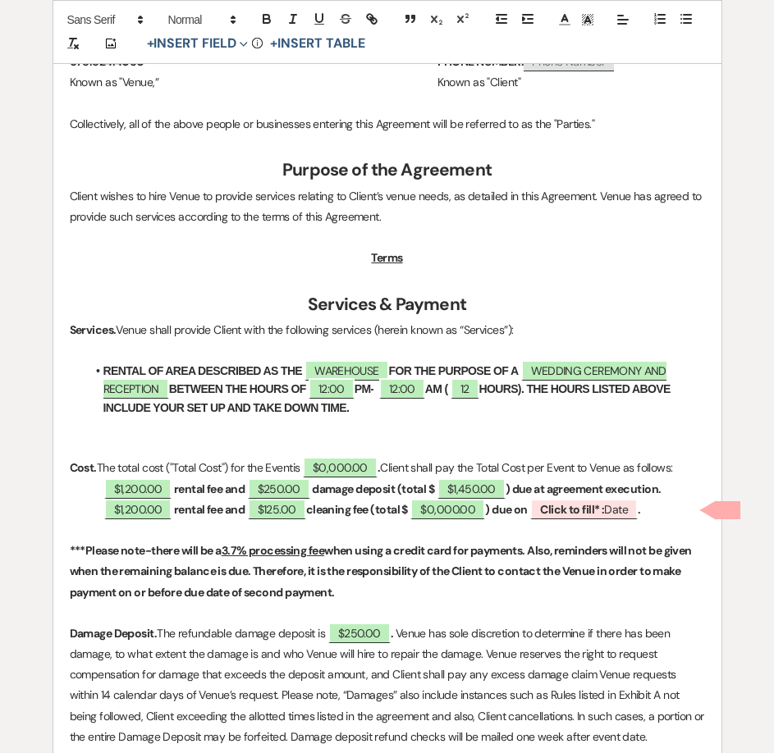
click at [249, 508] on span "$125.00" at bounding box center [276, 509] width 62 height 21
select select "owner"
select select "Amount"
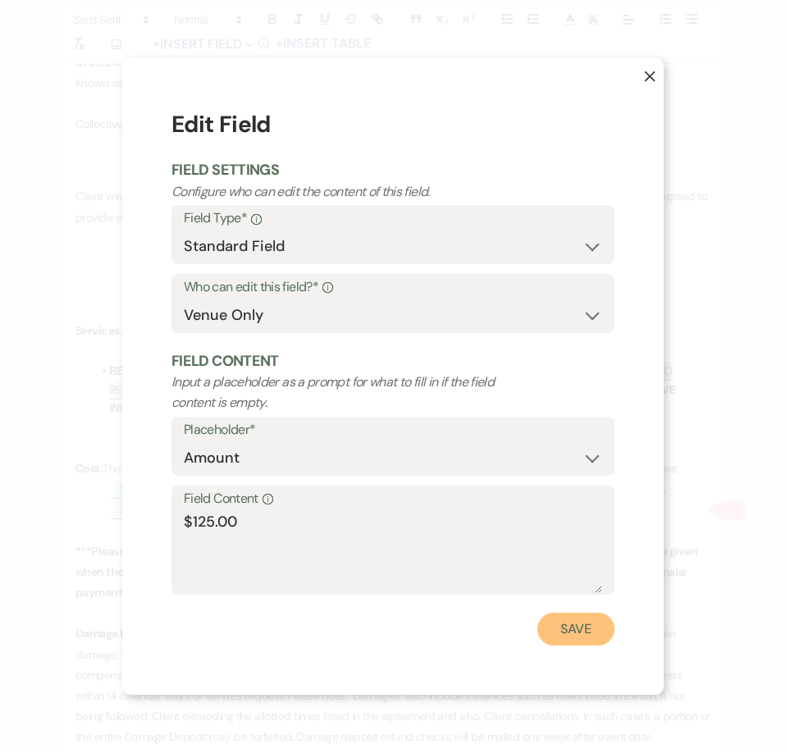
click at [552, 636] on button "Save" at bounding box center [575, 629] width 77 height 33
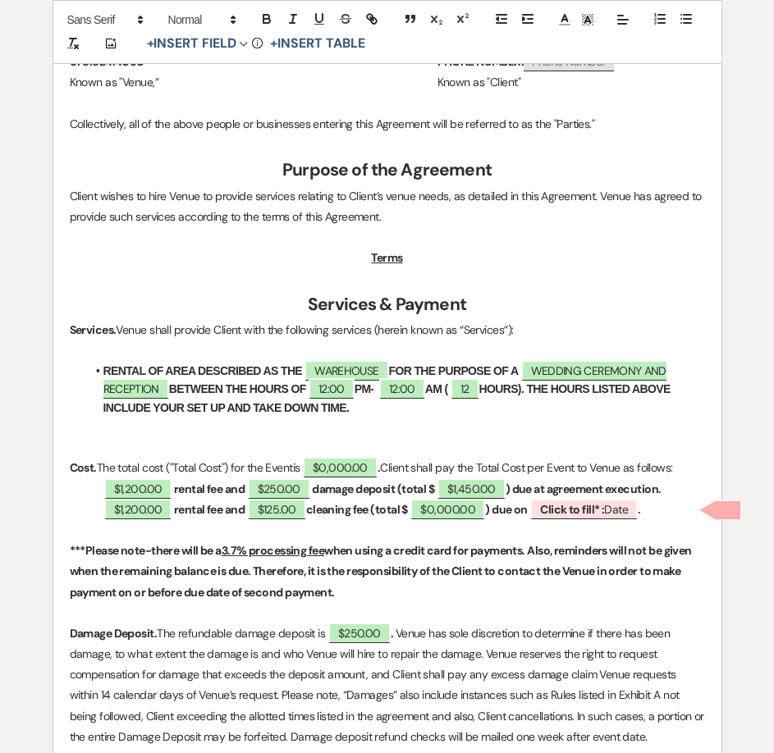
click at [245, 512] on strong "rental fee and" at bounding box center [209, 509] width 71 height 15
click at [358, 509] on strong "cleaning fee (total $" at bounding box center [337, 509] width 102 height 15
click at [170, 38] on button "+ Insert Field Expand" at bounding box center [197, 44] width 113 height 20
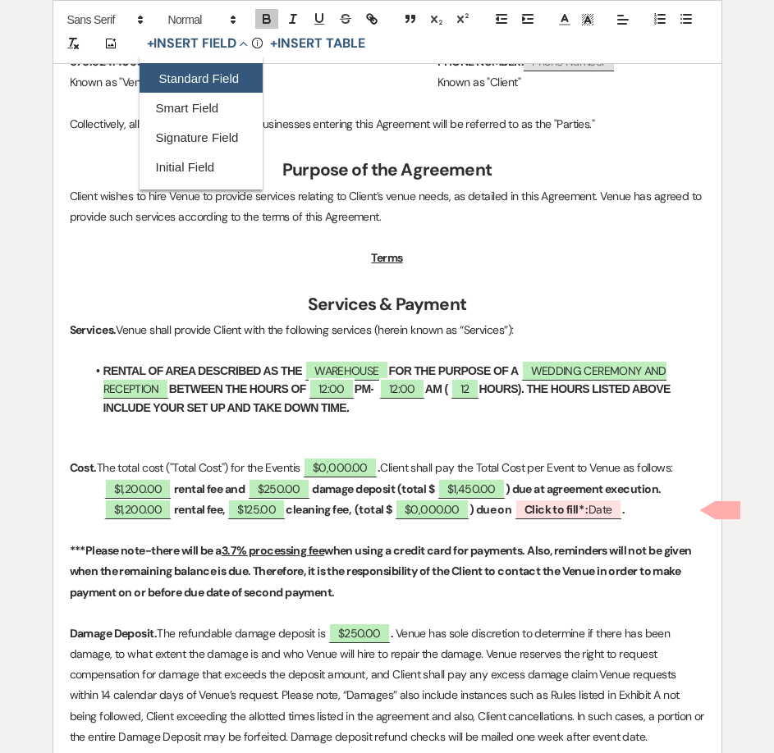
click at [181, 71] on button "Standard Field" at bounding box center [200, 79] width 123 height 30
select select "owner"
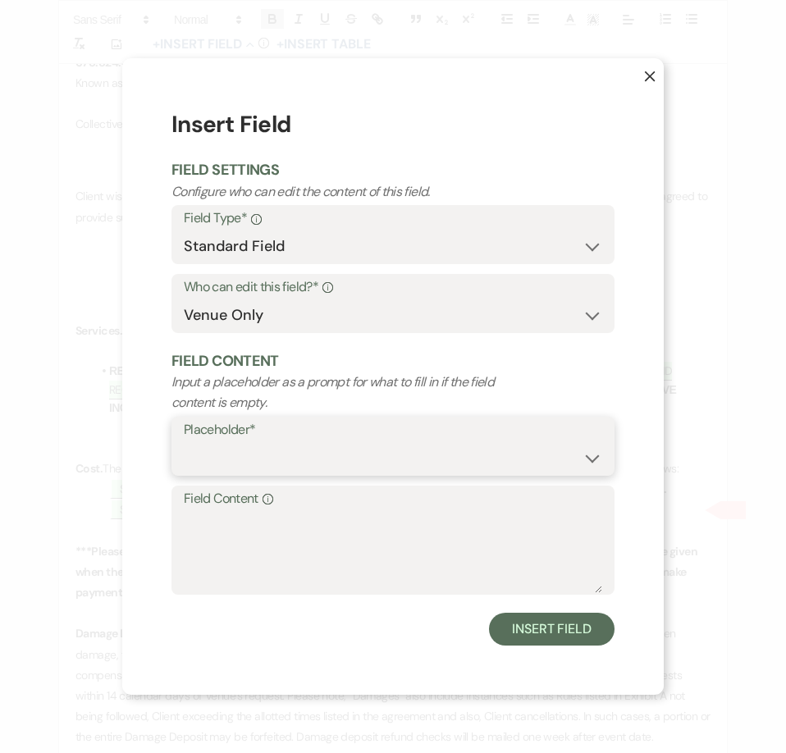
click at [329, 452] on select "Custom Placeholder Date Time Name Location Venue Name Type Number Budget Addres…" at bounding box center [393, 458] width 418 height 32
select select "Amount"
click at [184, 442] on select "Custom Placeholder Date Time Name Location Venue Name Type Number Budget Addres…" at bounding box center [393, 458] width 418 height 32
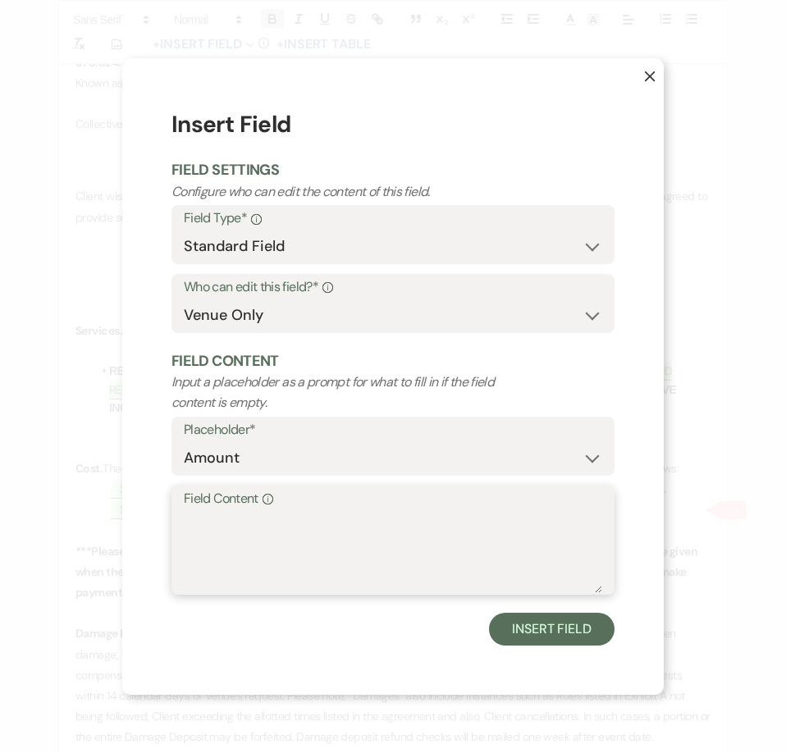
click at [293, 547] on textarea "Field Content Info" at bounding box center [393, 552] width 418 height 82
type textarea "$150.00"
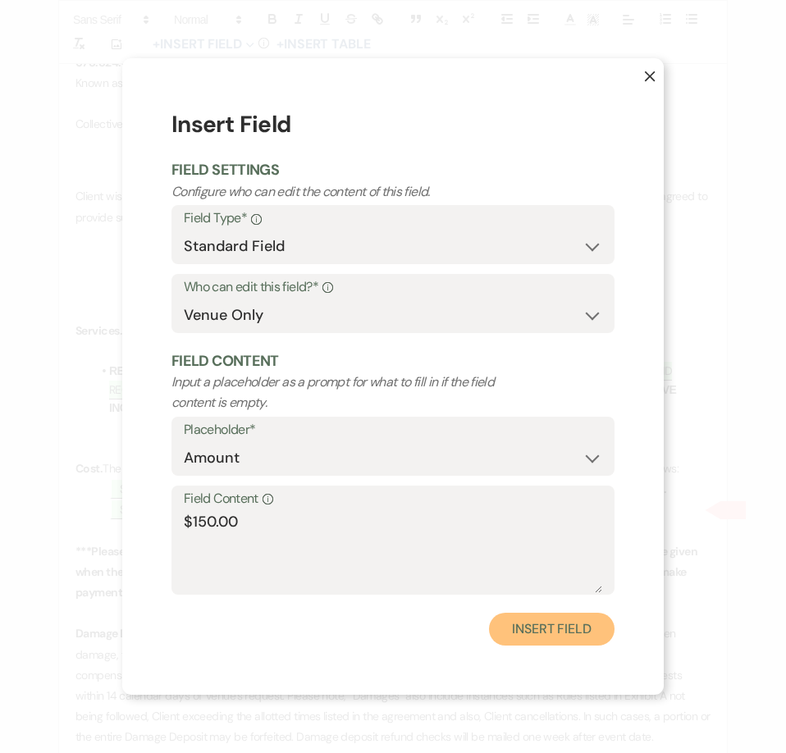
click at [579, 641] on button "Insert Field" at bounding box center [552, 629] width 126 height 33
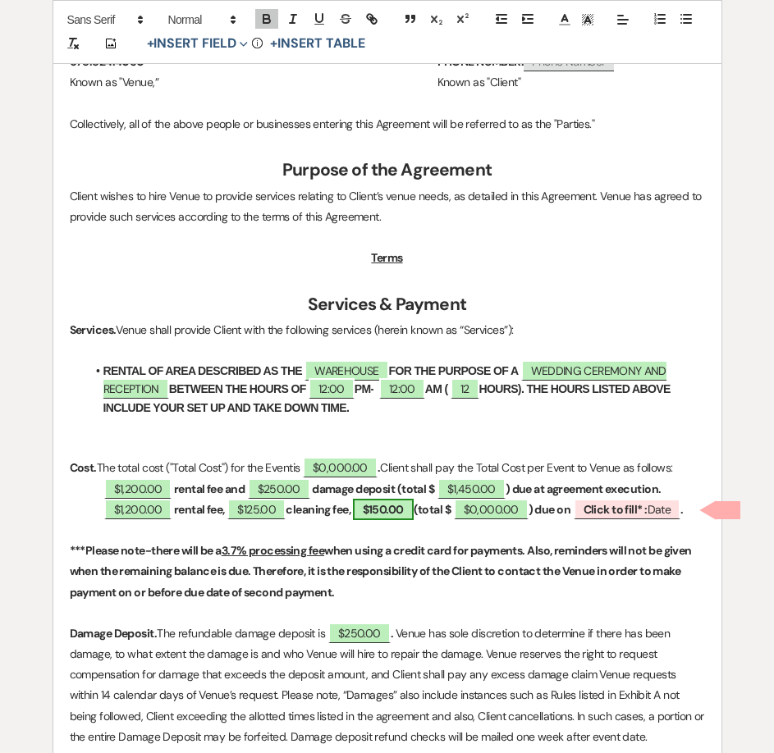
click at [414, 517] on span "$150.00" at bounding box center [383, 509] width 61 height 21
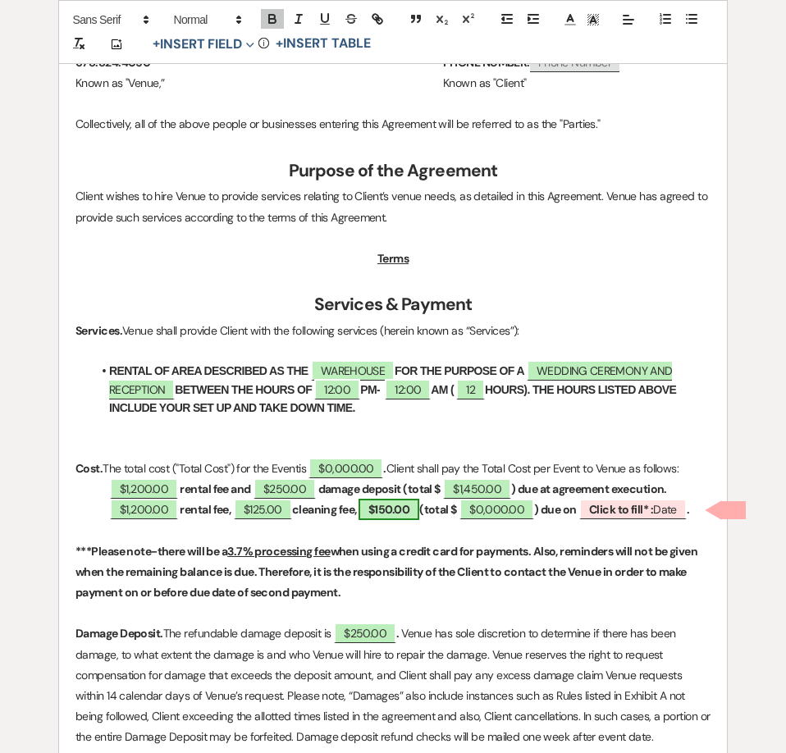
select select "owner"
select select "Amount"
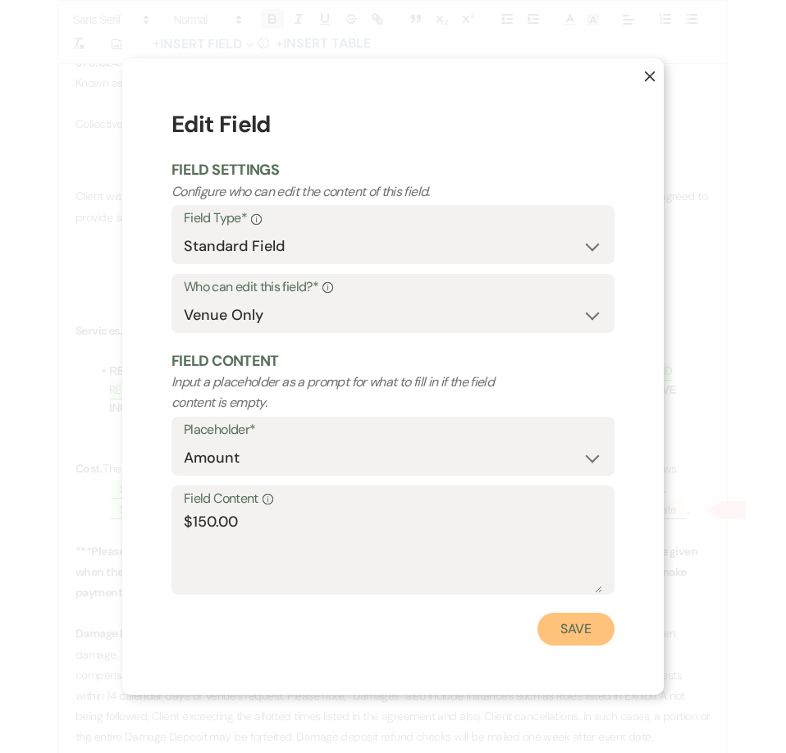
drag, startPoint x: 569, startPoint y: 631, endPoint x: 462, endPoint y: 445, distance: 215.1
click at [570, 630] on button "Save" at bounding box center [575, 629] width 77 height 33
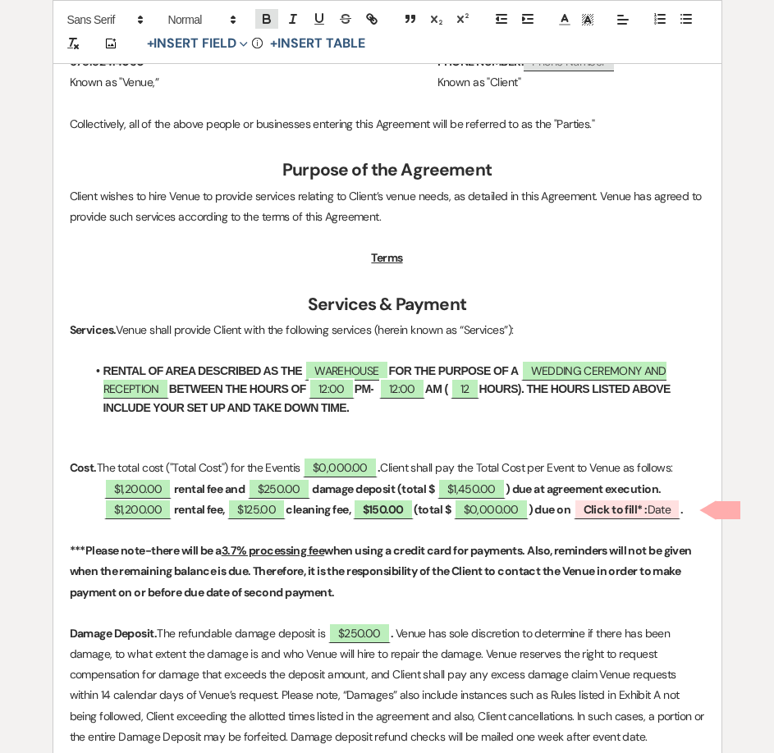
click at [260, 19] on icon "button" at bounding box center [266, 18] width 15 height 15
click at [431, 505] on strong "(total $" at bounding box center [432, 509] width 38 height 15
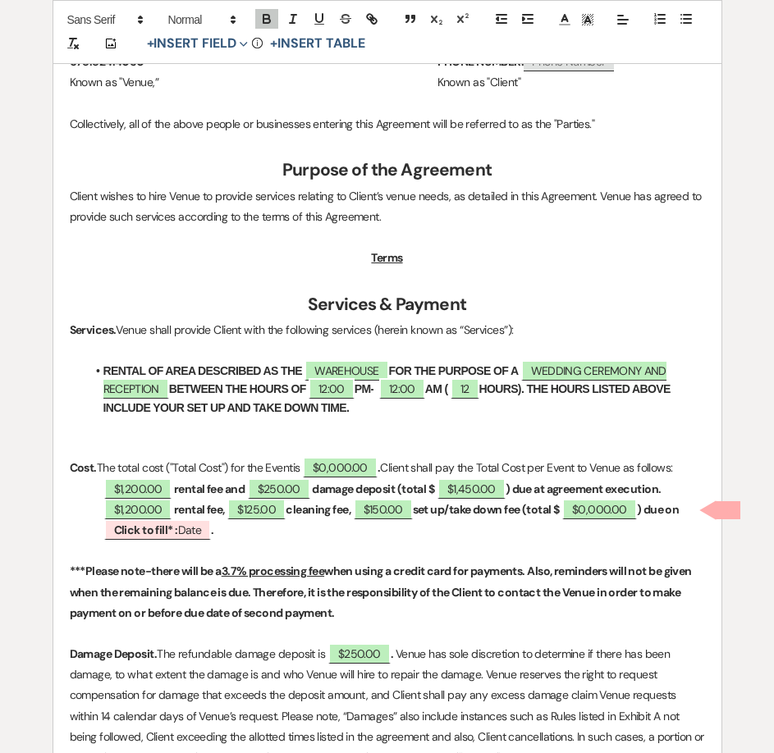
click at [362, 511] on p "$1,200.00 rental fee, $125.00 cleaning fee, $150.00 set up/take down fee (total…" at bounding box center [387, 520] width 635 height 41
click at [350, 513] on strong "cleaning fee," at bounding box center [318, 509] width 65 height 15
click at [656, 512] on span "$0,000.00" at bounding box center [619, 509] width 75 height 21
select select "owner"
select select "Total"
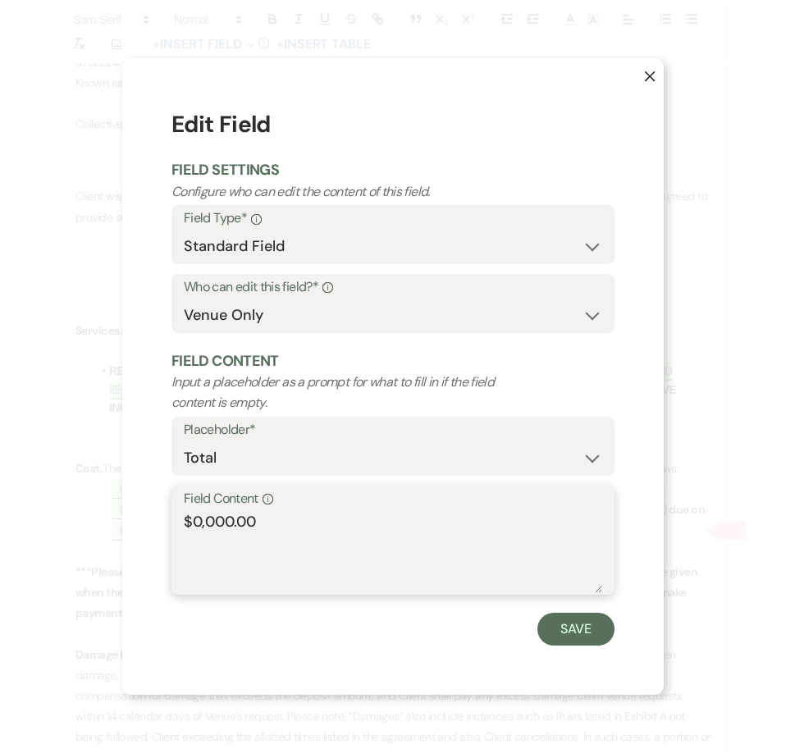
drag, startPoint x: 231, startPoint y: 523, endPoint x: 189, endPoint y: 524, distance: 41.9
click at [189, 524] on textarea "$0,000.00" at bounding box center [393, 552] width 418 height 82
type textarea "$1,475.00"
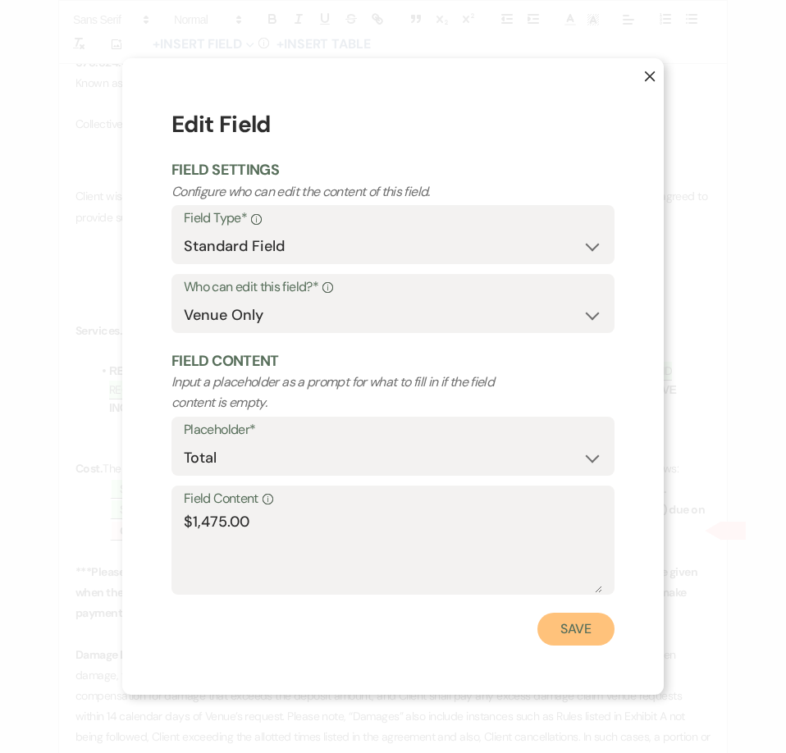
click at [602, 630] on button "Save" at bounding box center [575, 629] width 77 height 33
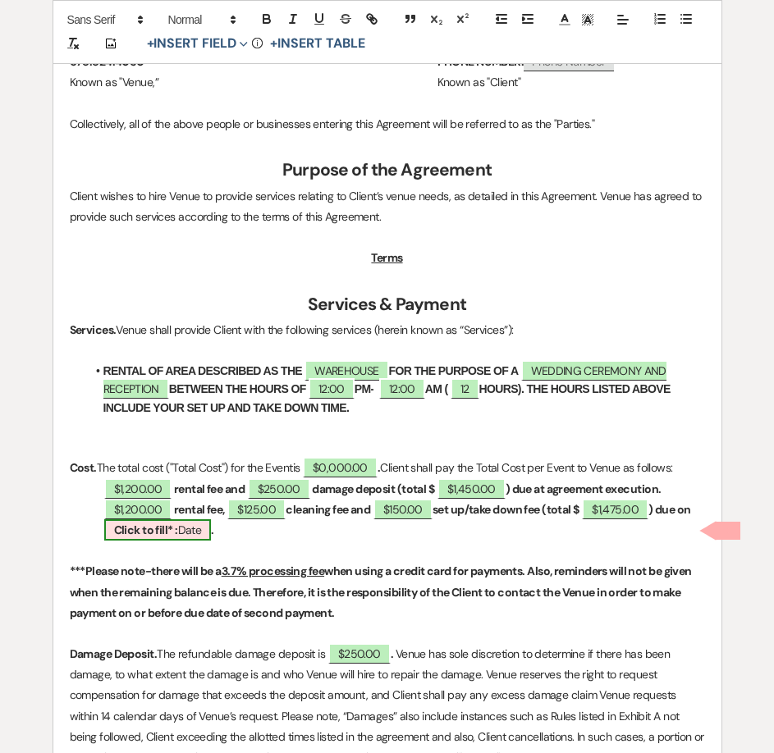
click at [149, 528] on b "Click to fill* :" at bounding box center [146, 530] width 64 height 15
select select "owner"
select select "Date"
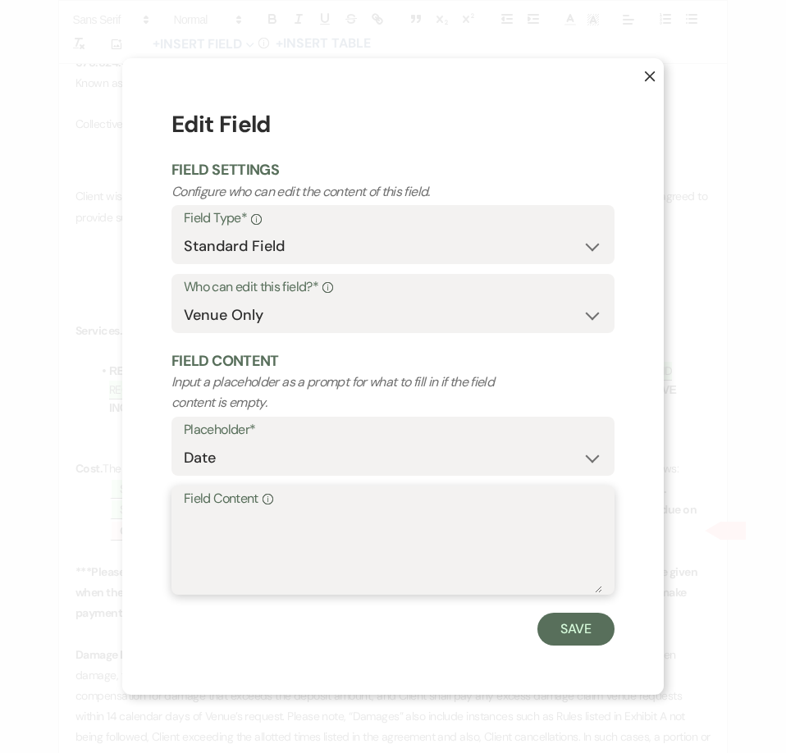
click at [240, 531] on textarea "Field Content Info" at bounding box center [393, 552] width 418 height 82
type textarea "N"
type textarea "V"
type textarea "[DATE]"
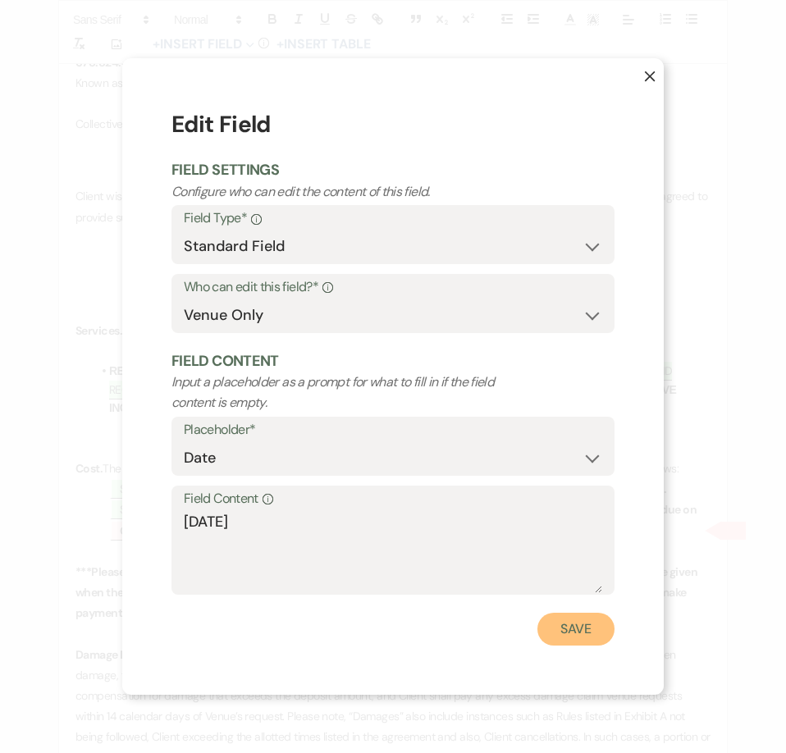
click at [565, 620] on button "Save" at bounding box center [575, 629] width 77 height 33
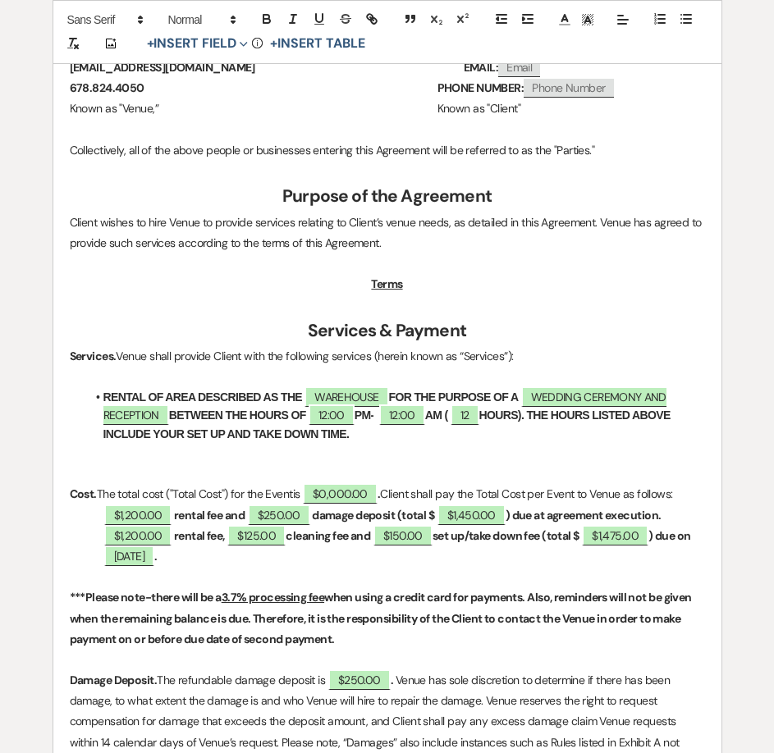
scroll to position [0, 0]
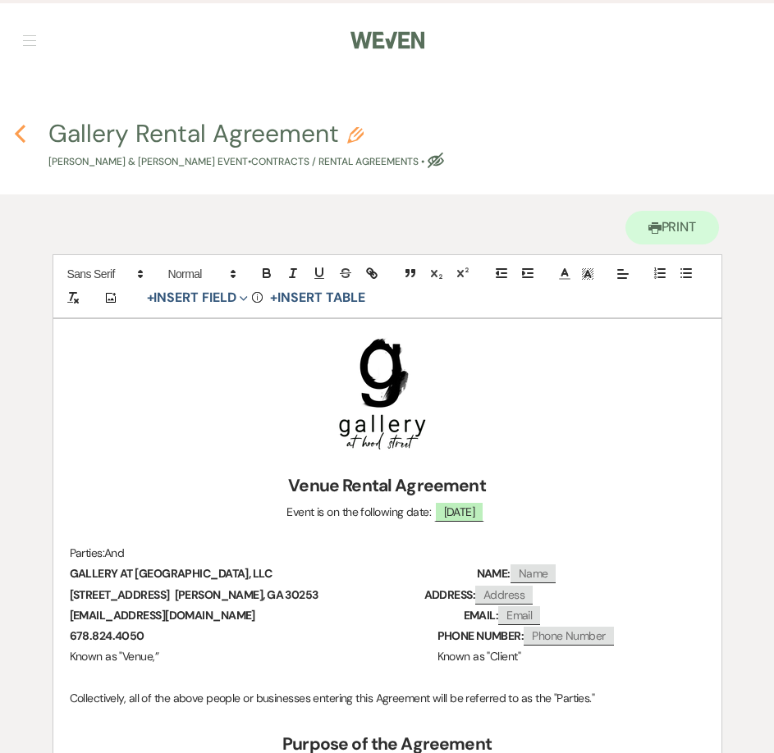
click at [22, 130] on icon "Previous" at bounding box center [20, 134] width 12 height 20
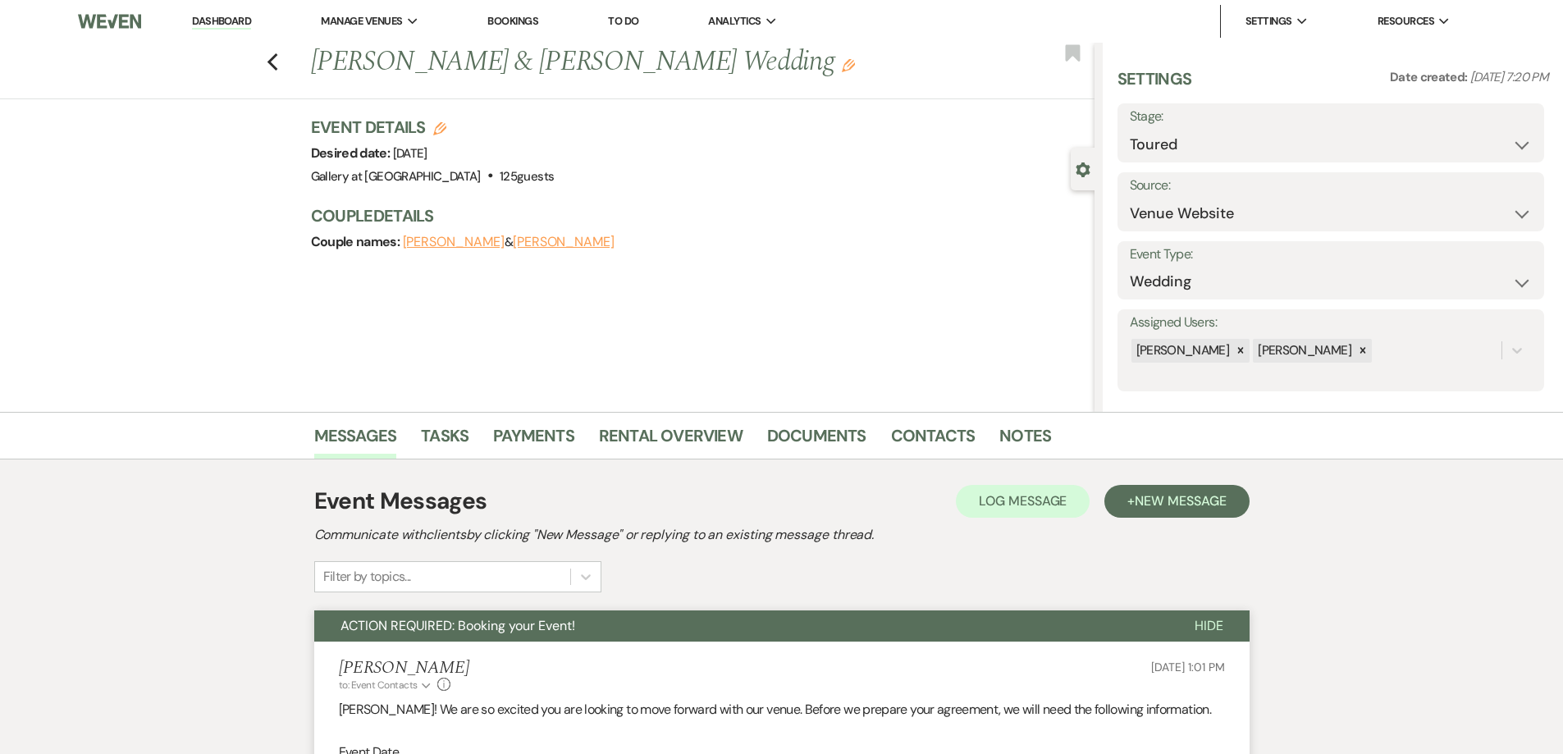
select select "5"
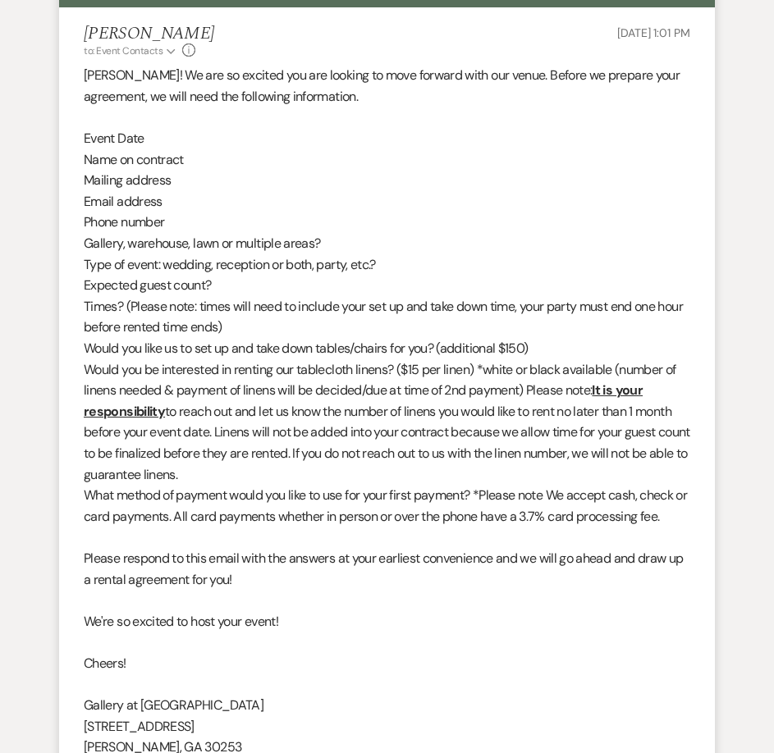
scroll to position [656, 0]
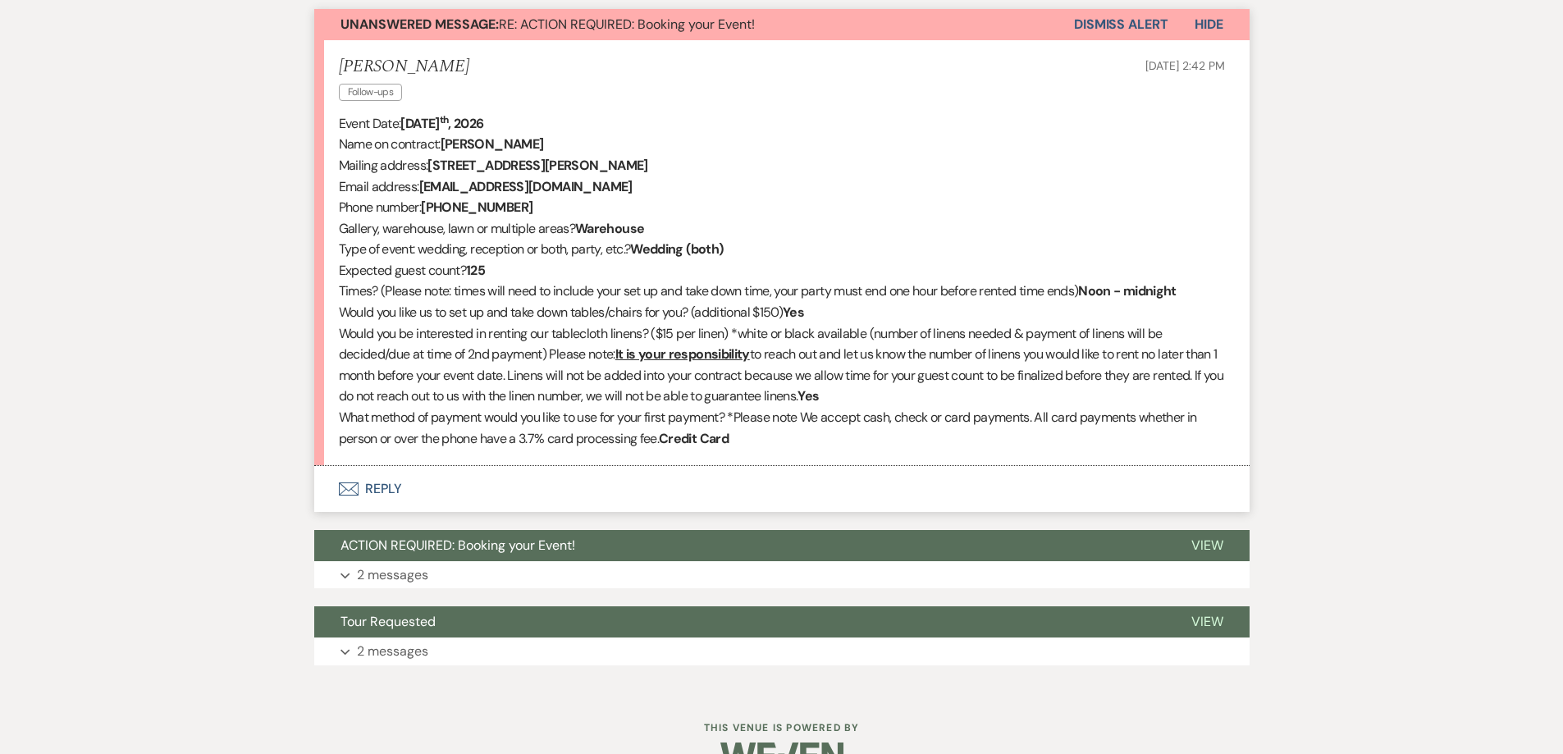
scroll to position [232, 0]
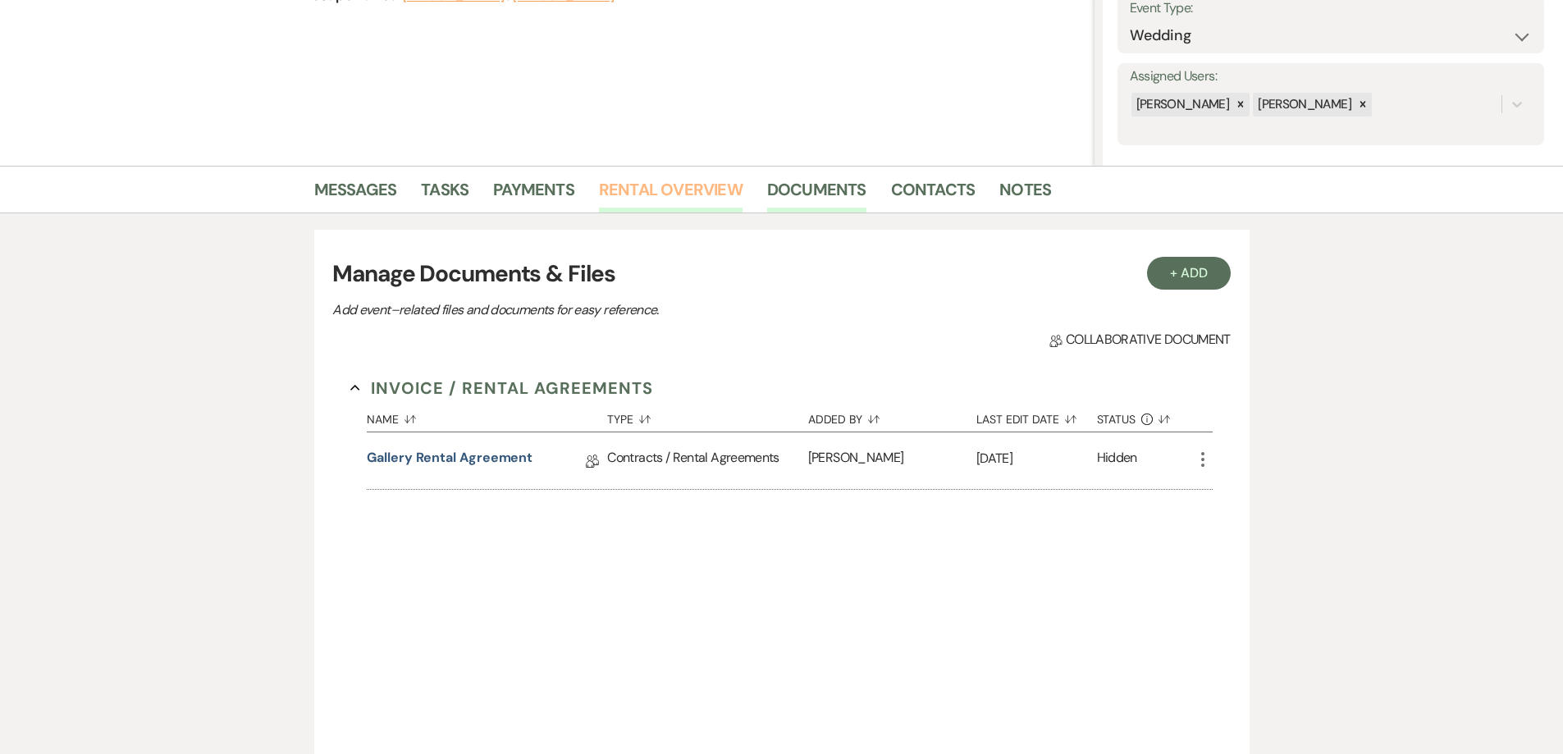
click at [651, 187] on link "Rental Overview" at bounding box center [671, 194] width 144 height 36
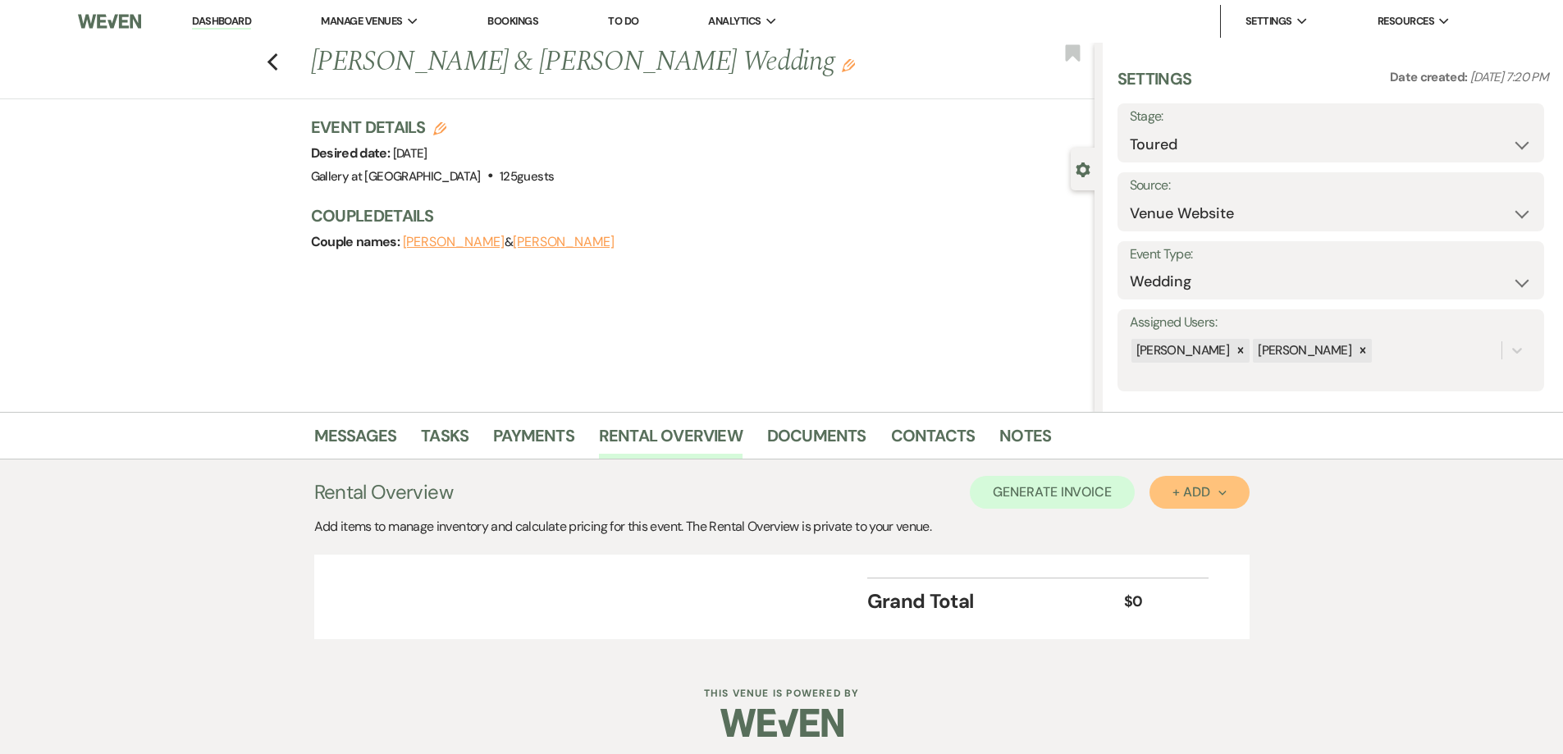
click at [1186, 494] on div "+ Add Next" at bounding box center [1199, 492] width 53 height 13
click at [1197, 552] on button "Category" at bounding box center [1193, 554] width 86 height 25
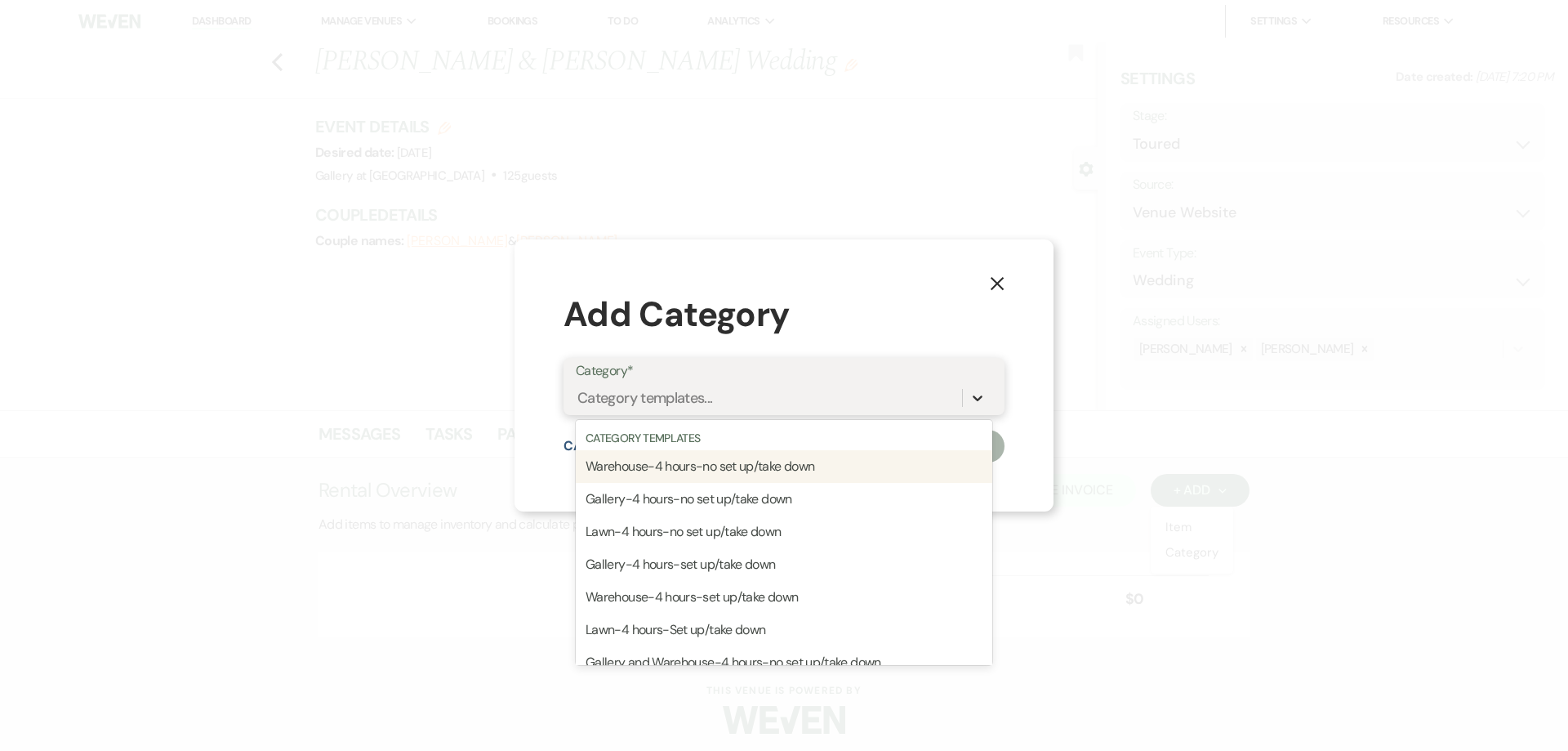
click at [973, 391] on icon at bounding box center [978, 397] width 16 height 16
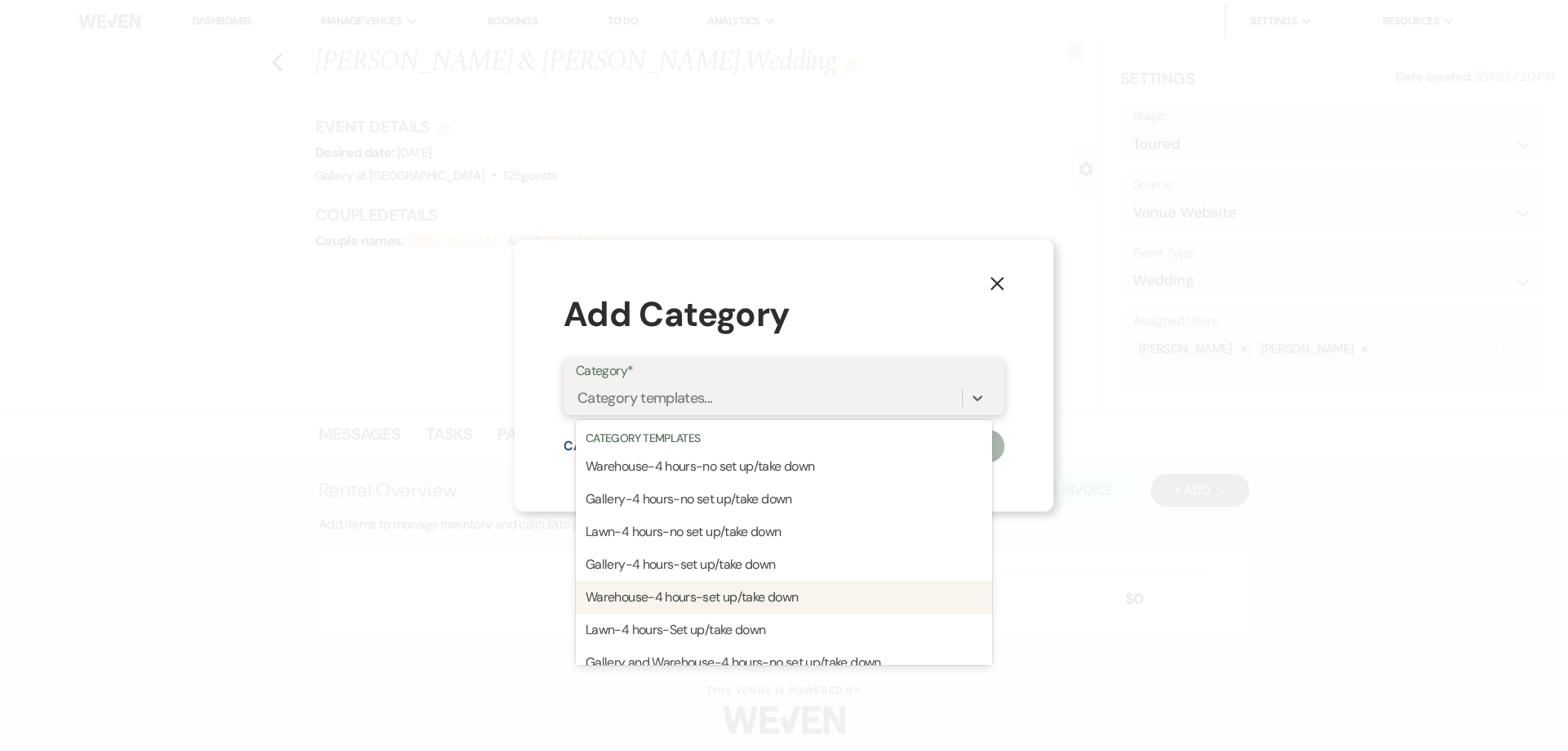
click at [825, 599] on div "Warehouse-4 hours-set up/take down" at bounding box center [784, 597] width 416 height 33
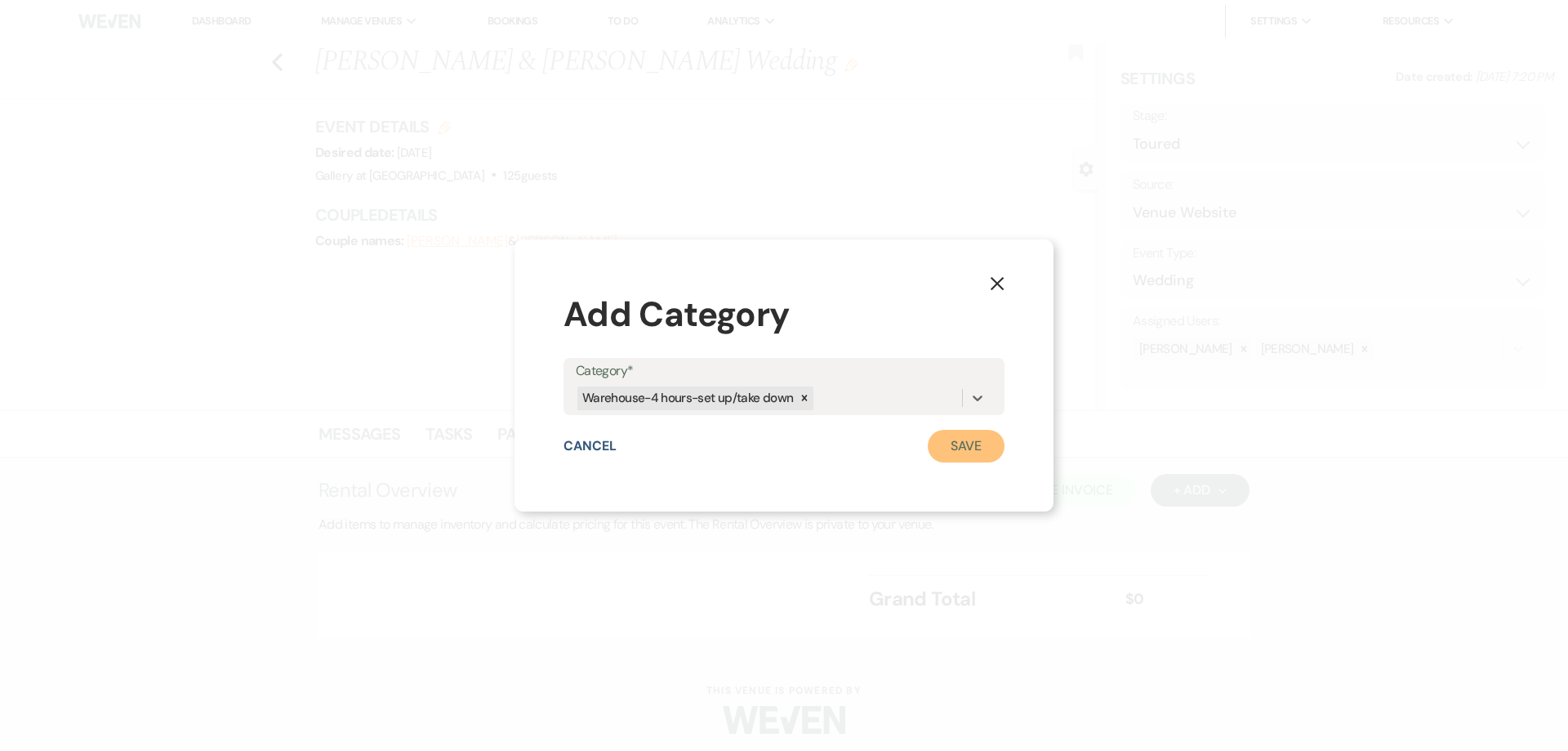
click at [961, 453] on button "Save" at bounding box center [966, 446] width 77 height 33
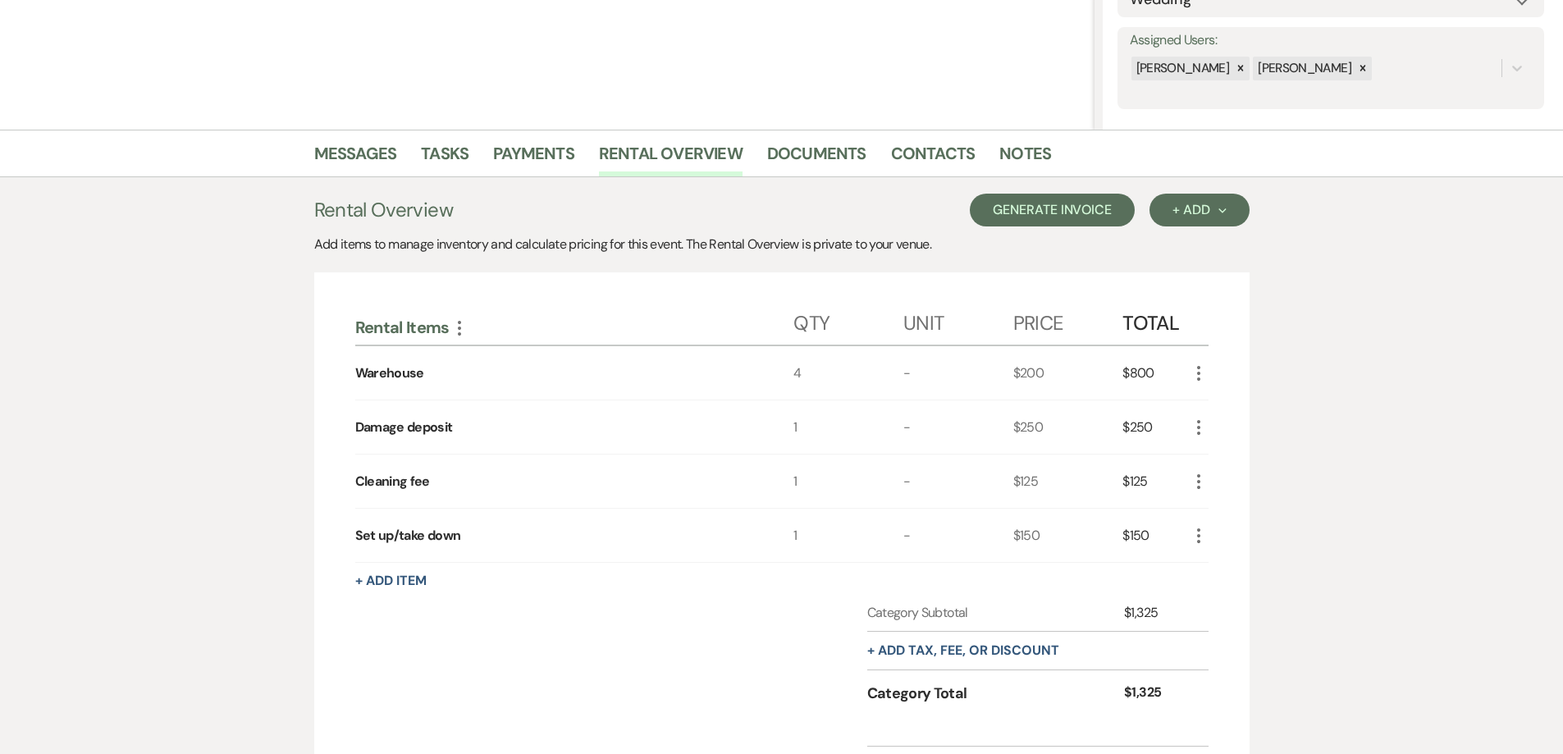
scroll to position [328, 0]
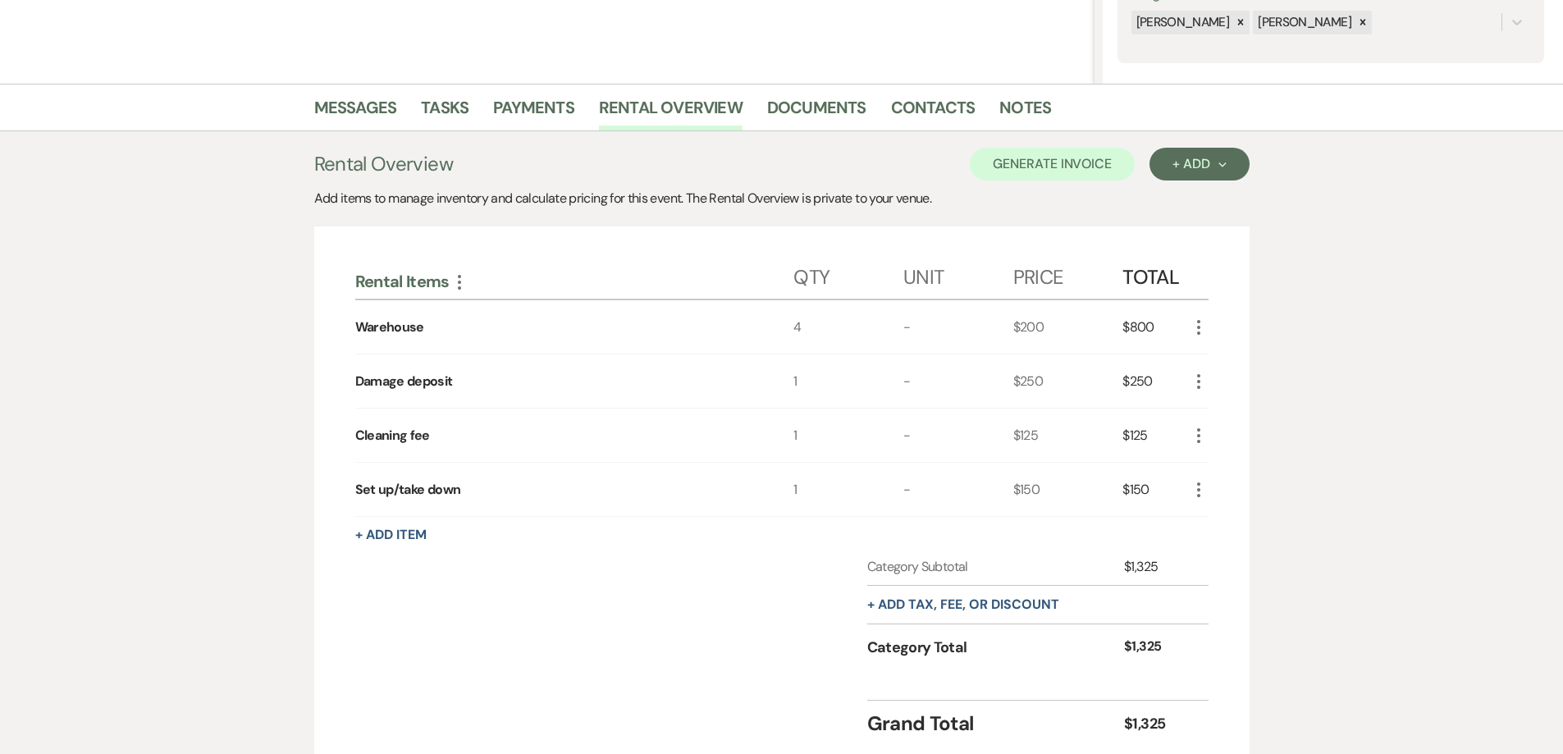
click at [1202, 334] on icon "More" at bounding box center [1199, 328] width 20 height 20
click at [1211, 362] on icon "Pencil" at bounding box center [1212, 360] width 10 height 12
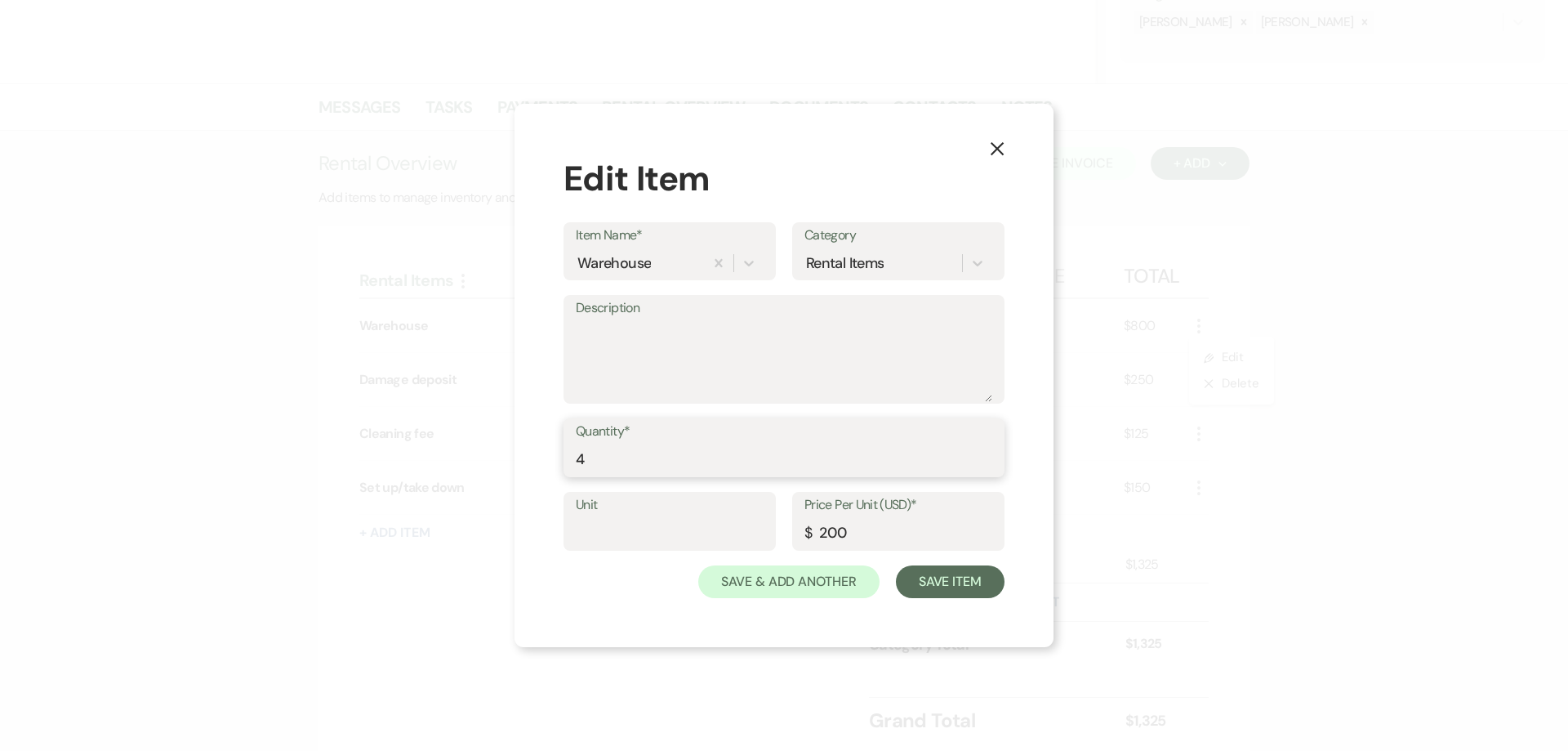
drag, startPoint x: 586, startPoint y: 462, endPoint x: 563, endPoint y: 462, distance: 23.0
click at [566, 470] on div "Quantity* 4" at bounding box center [784, 447] width 441 height 59
type input "12"
click at [952, 580] on button "Save Item" at bounding box center [950, 582] width 109 height 33
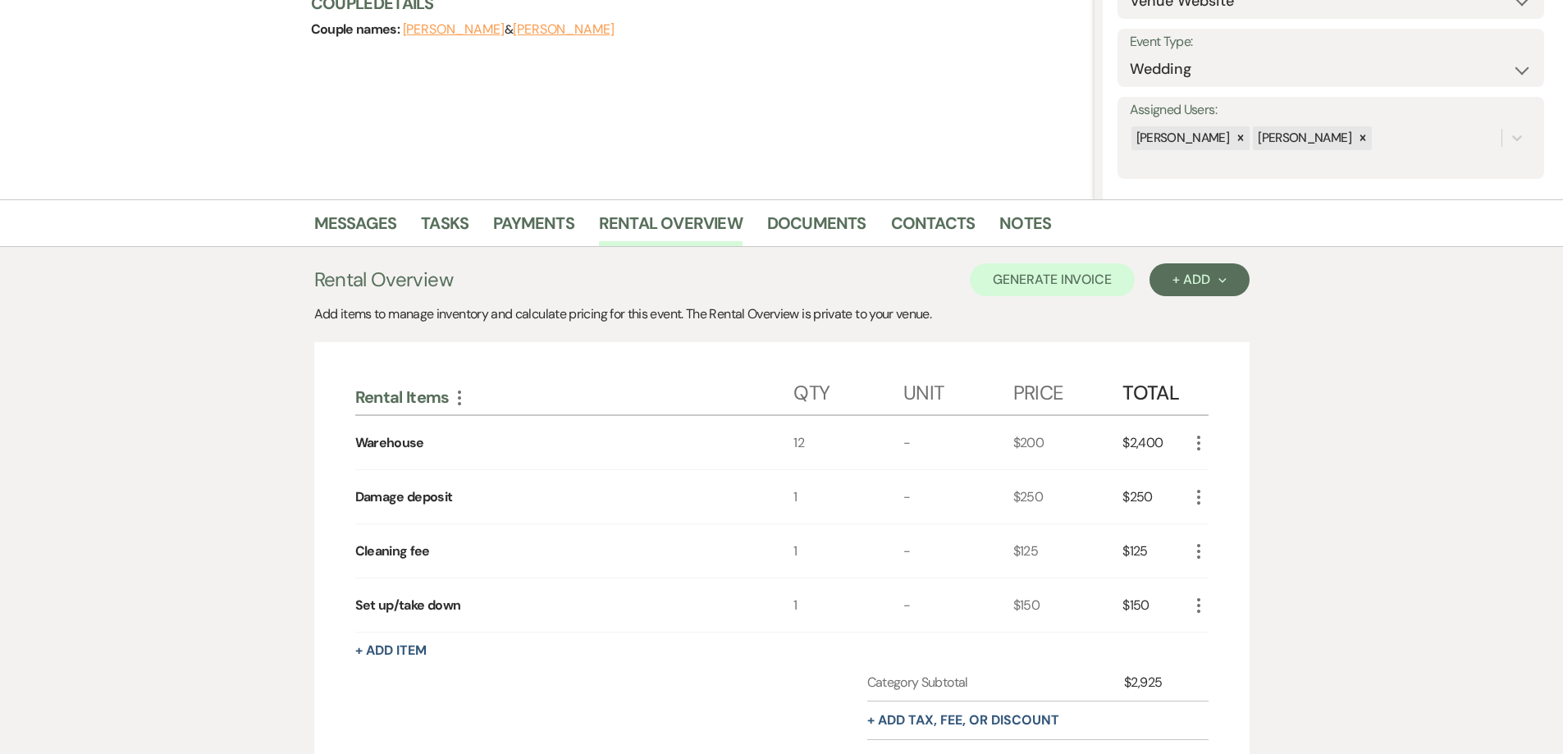
scroll to position [212, 0]
click at [817, 218] on link "Documents" at bounding box center [816, 229] width 99 height 36
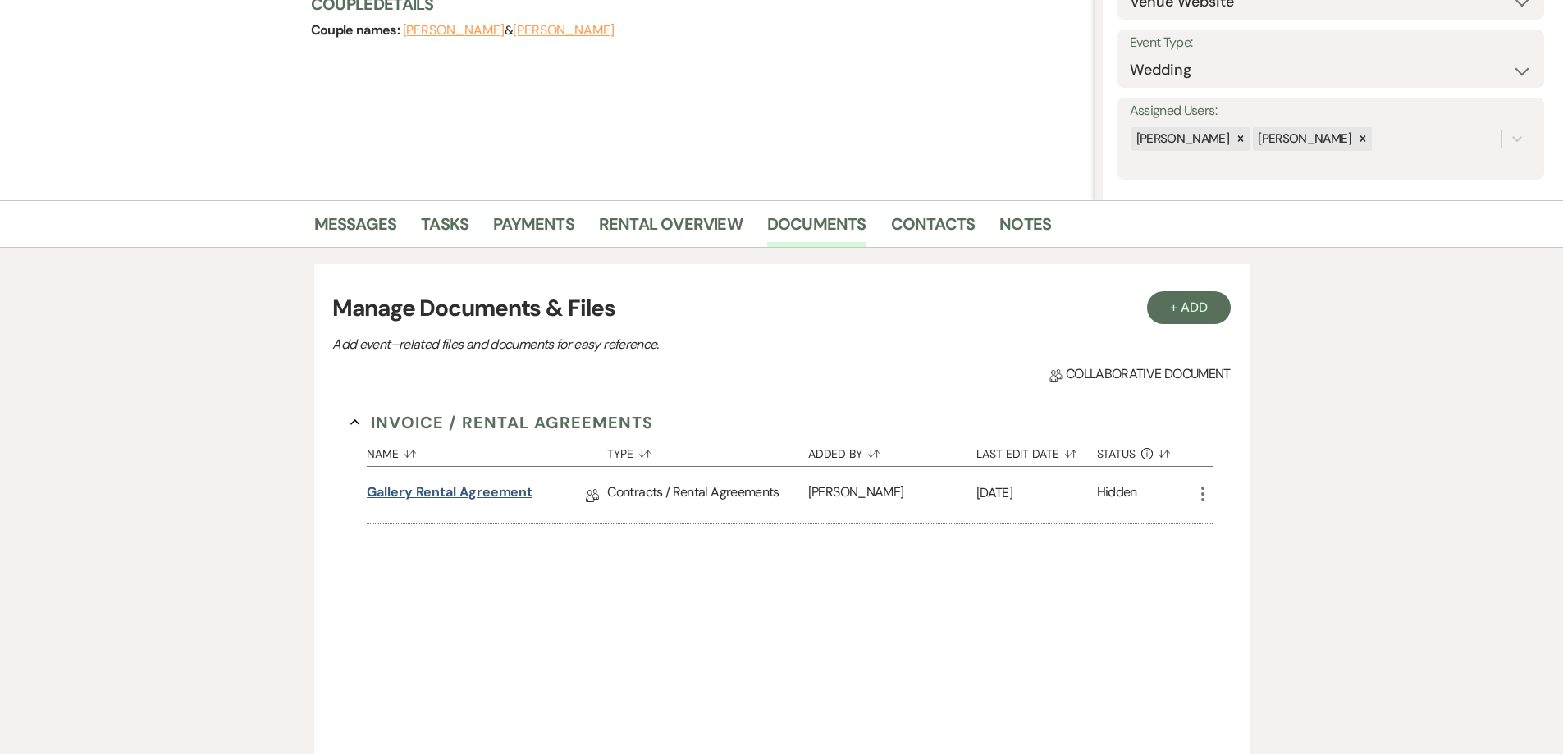
click at [495, 491] on link "Gallery Rental Agreement" at bounding box center [450, 494] width 166 height 25
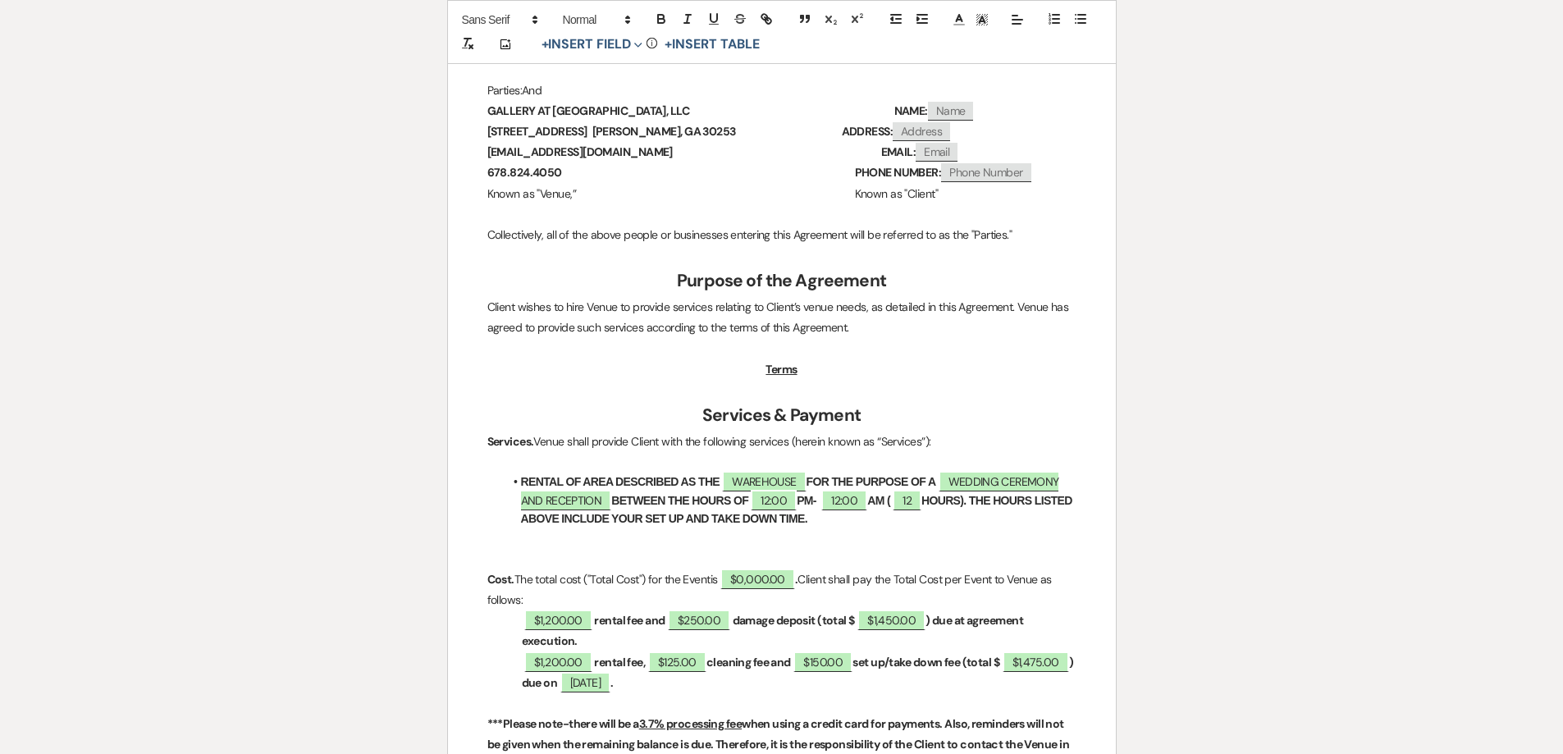
scroll to position [492, 0]
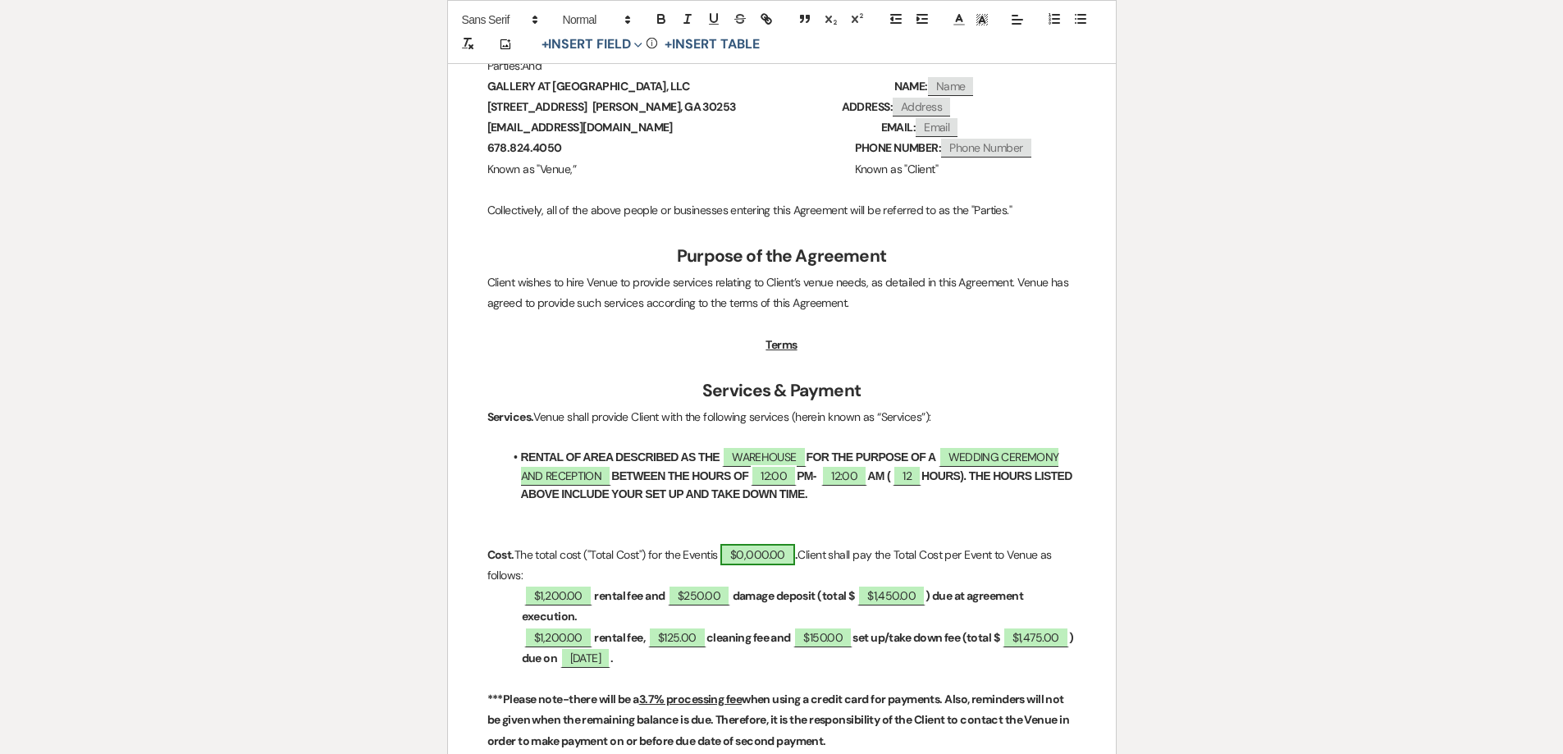
click at [772, 553] on span "$0,000.00" at bounding box center [757, 554] width 75 height 21
select select "owner"
select select "Total"
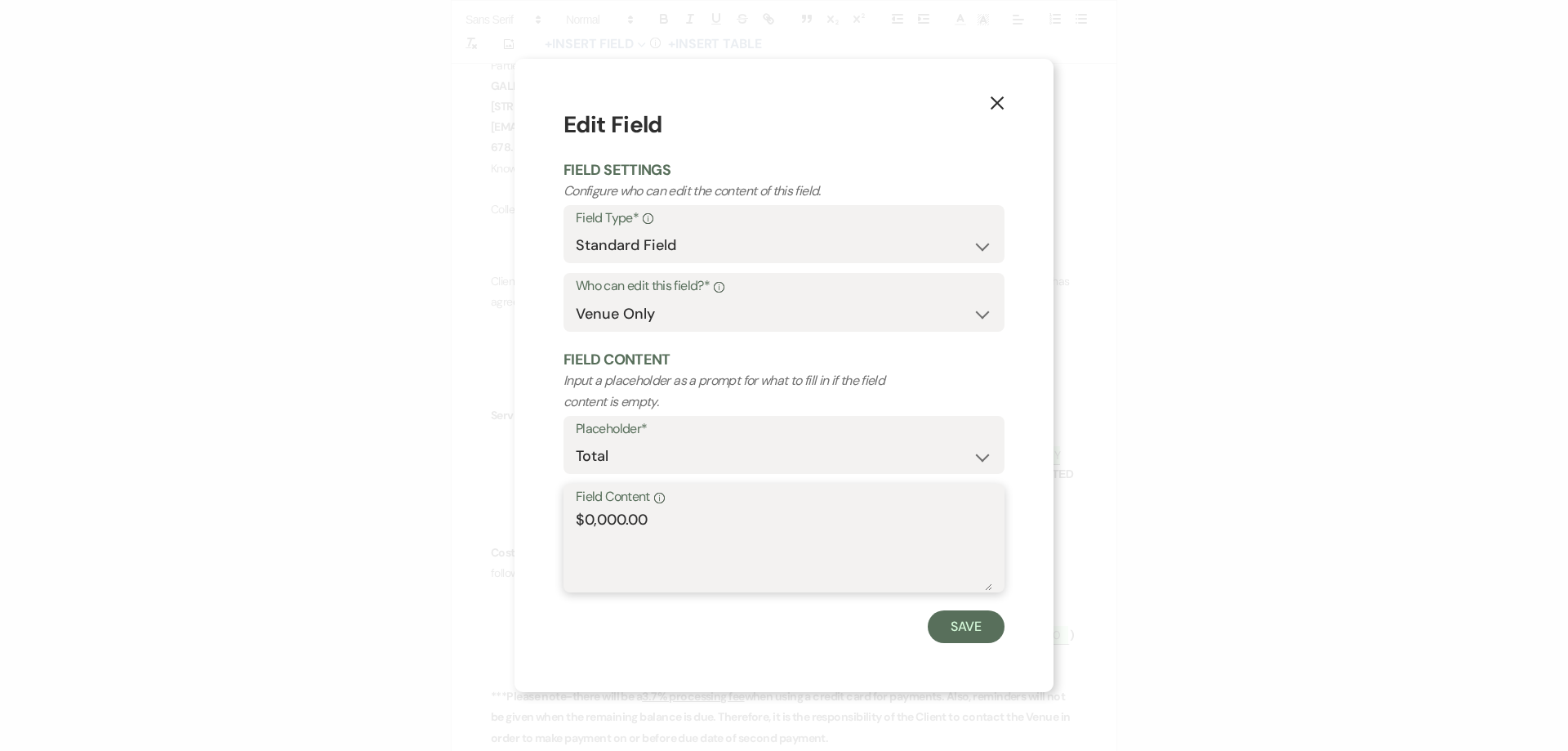
drag, startPoint x: 623, startPoint y: 518, endPoint x: 593, endPoint y: 512, distance: 30.6
click at [587, 520] on textarea "$0,000.00" at bounding box center [784, 550] width 416 height 82
click at [587, 518] on textarea "$1,925.00" at bounding box center [784, 550] width 416 height 82
type textarea "$2,925.00"
click at [977, 629] on button "Save" at bounding box center [966, 626] width 77 height 33
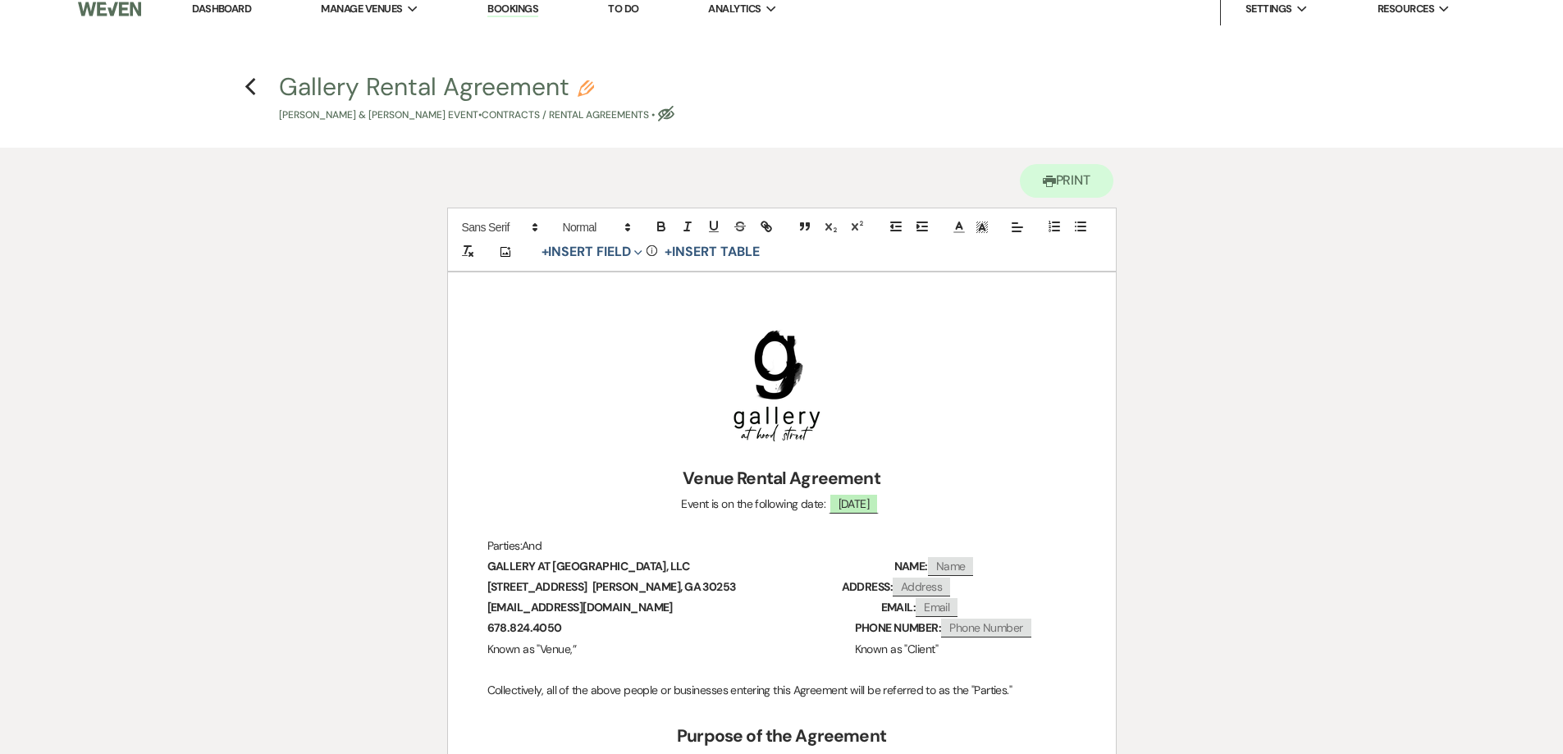
scroll to position [0, 0]
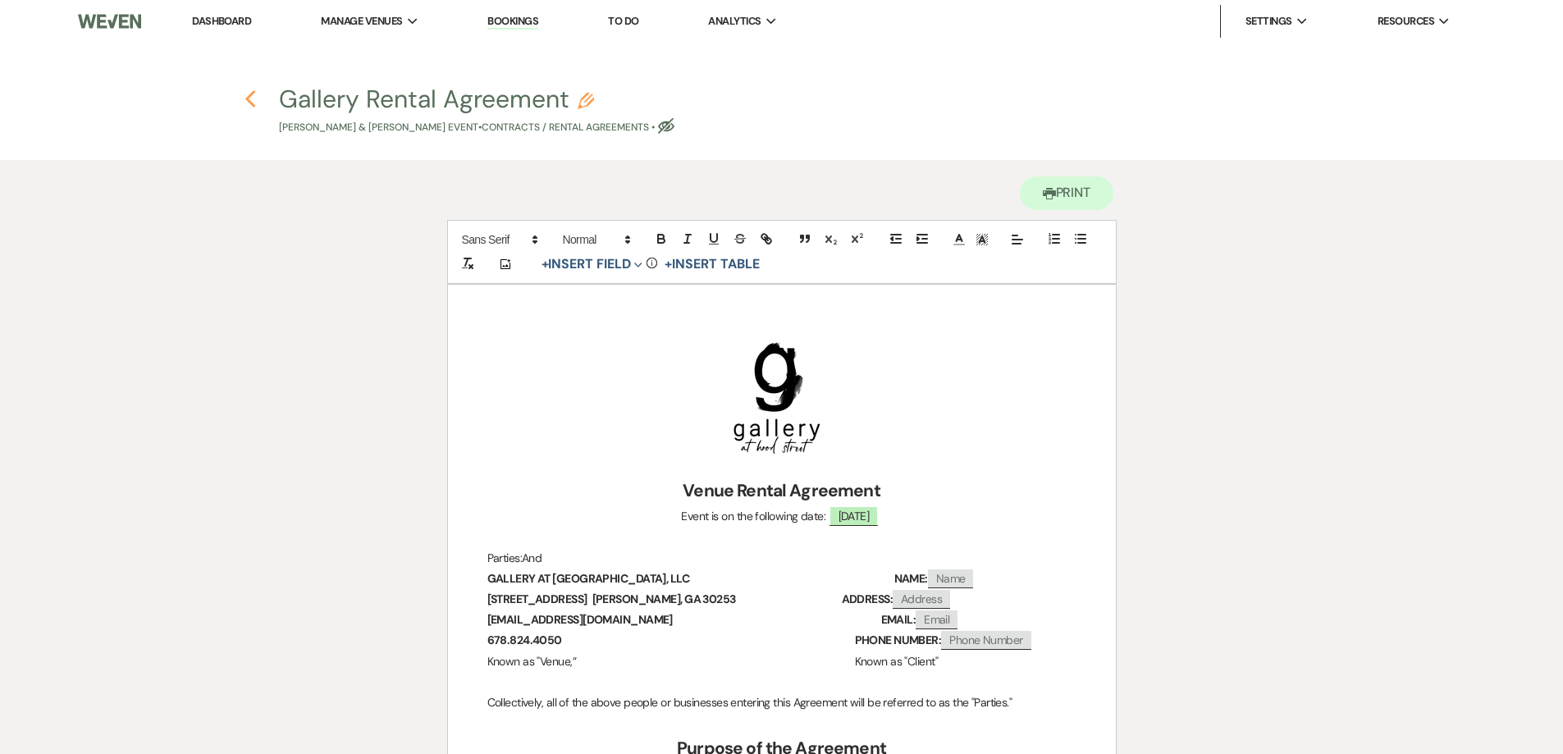
click at [247, 107] on icon "Previous" at bounding box center [251, 99] width 12 height 20
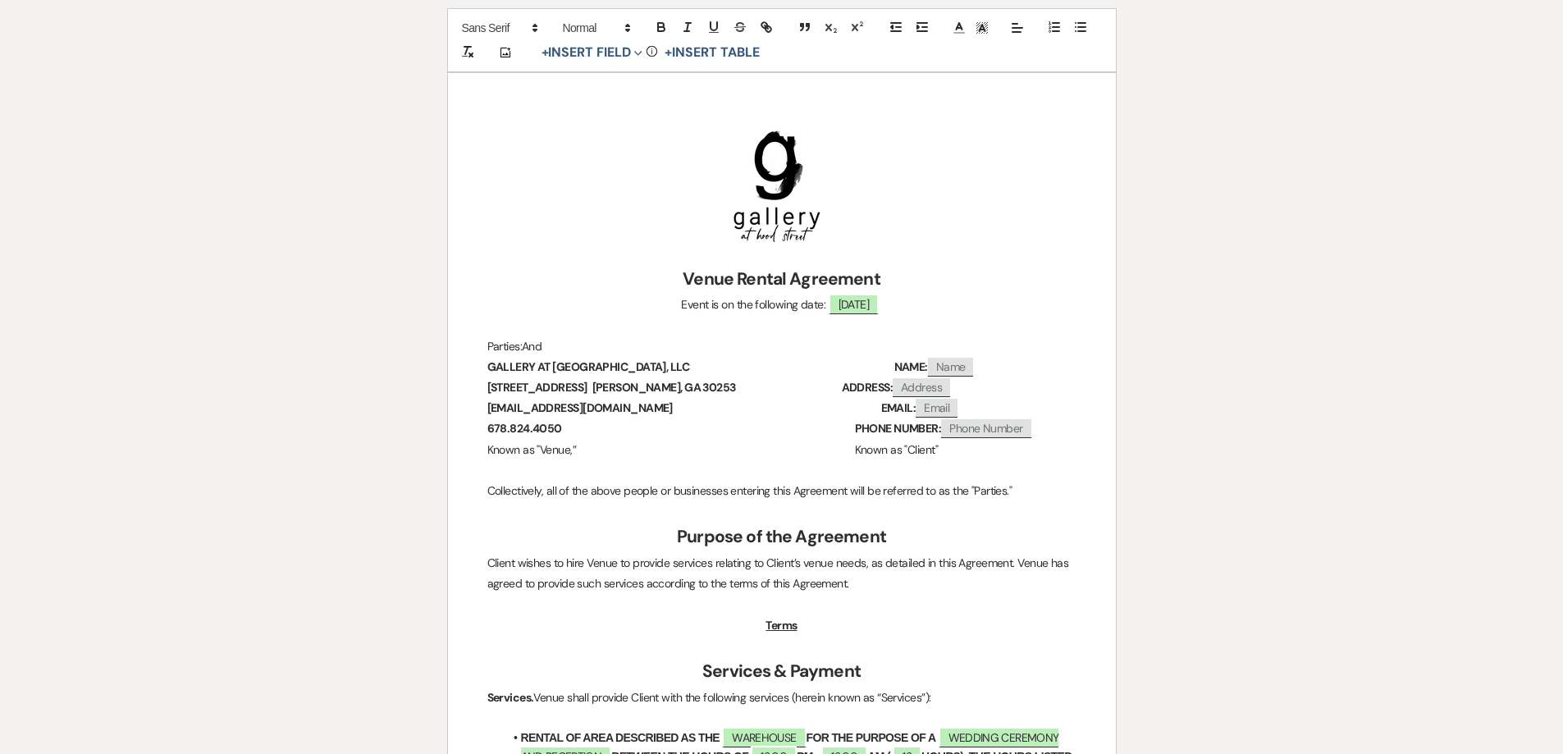
select select "5"
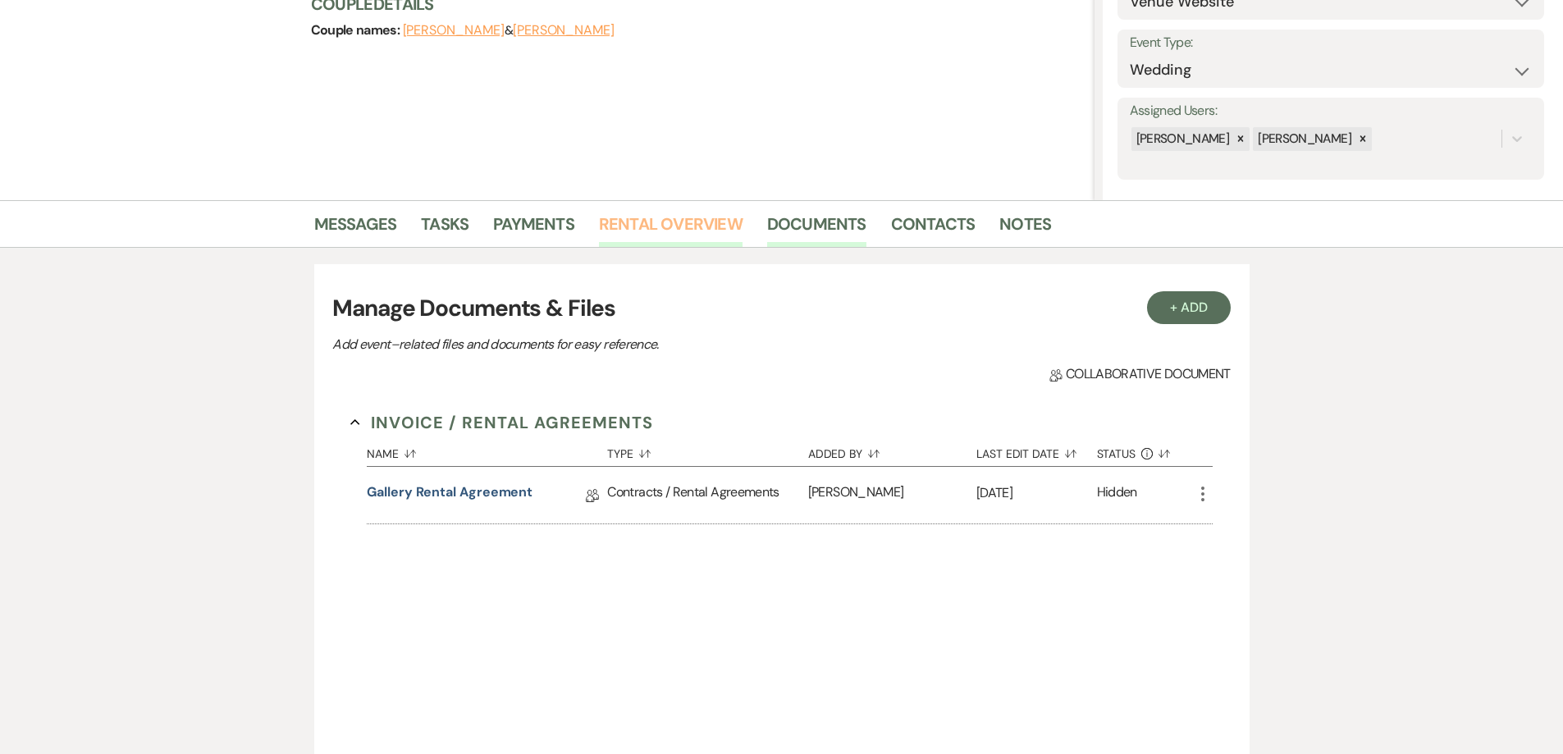
click at [653, 228] on link "Rental Overview" at bounding box center [671, 229] width 144 height 36
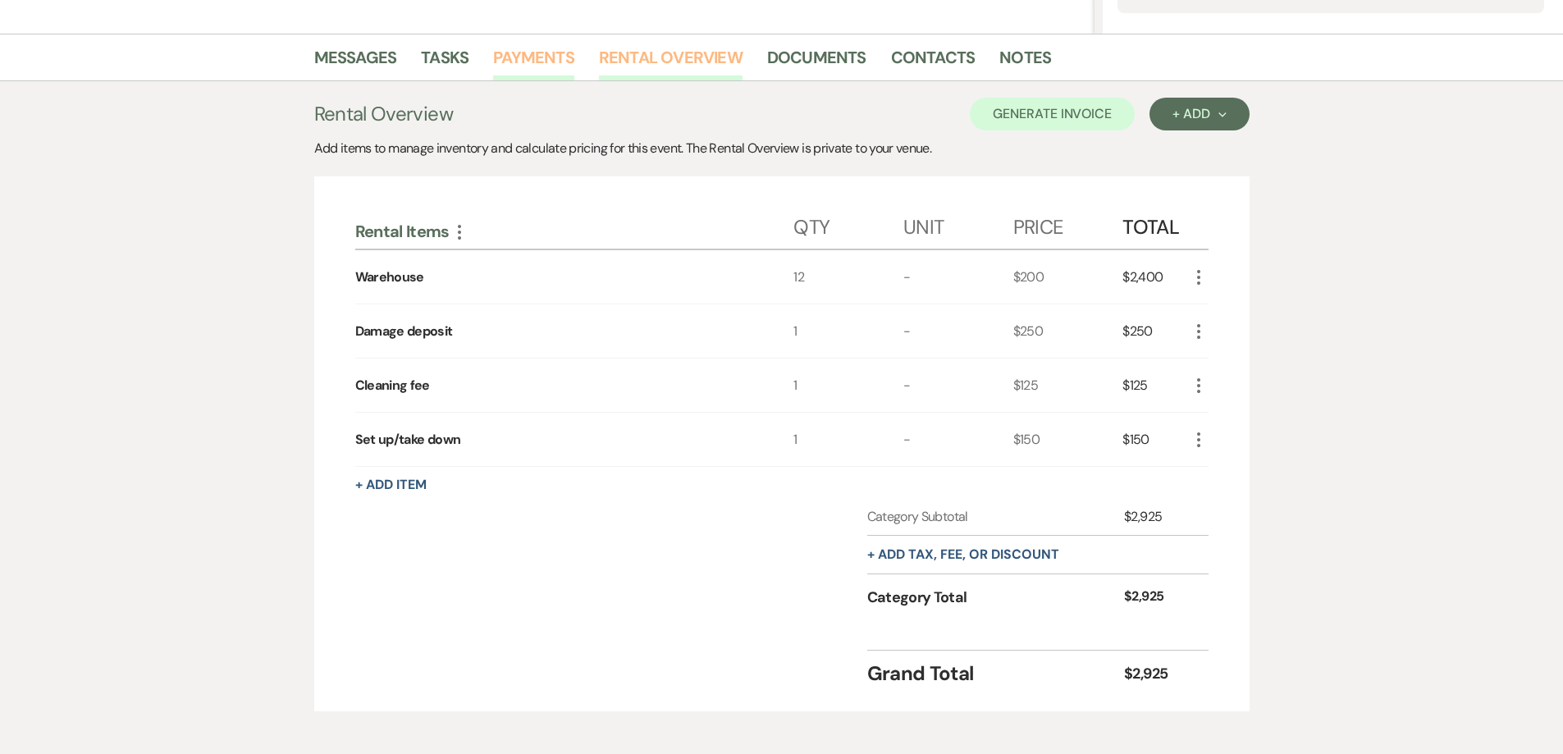
scroll to position [130, 0]
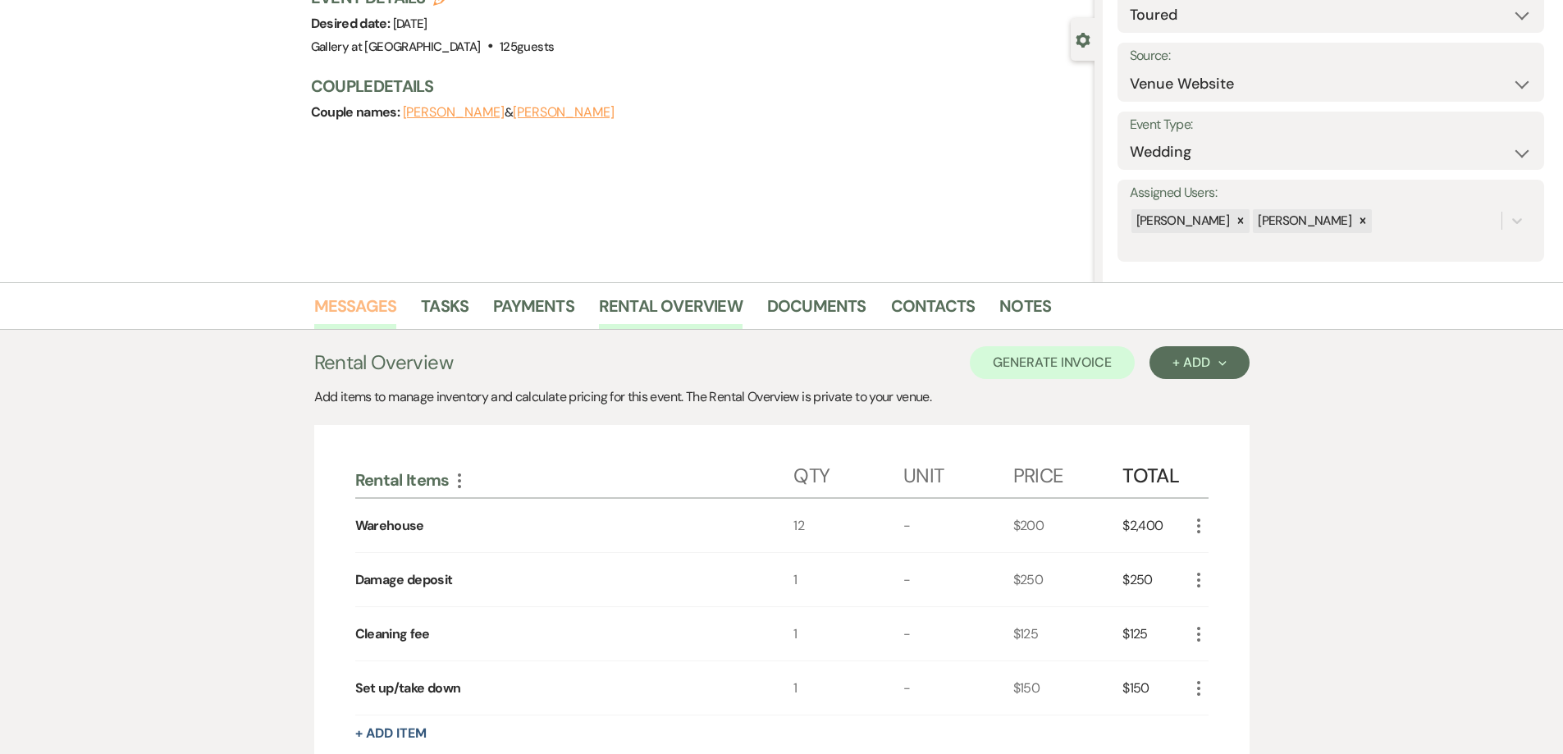
click at [364, 307] on link "Messages" at bounding box center [355, 311] width 83 height 36
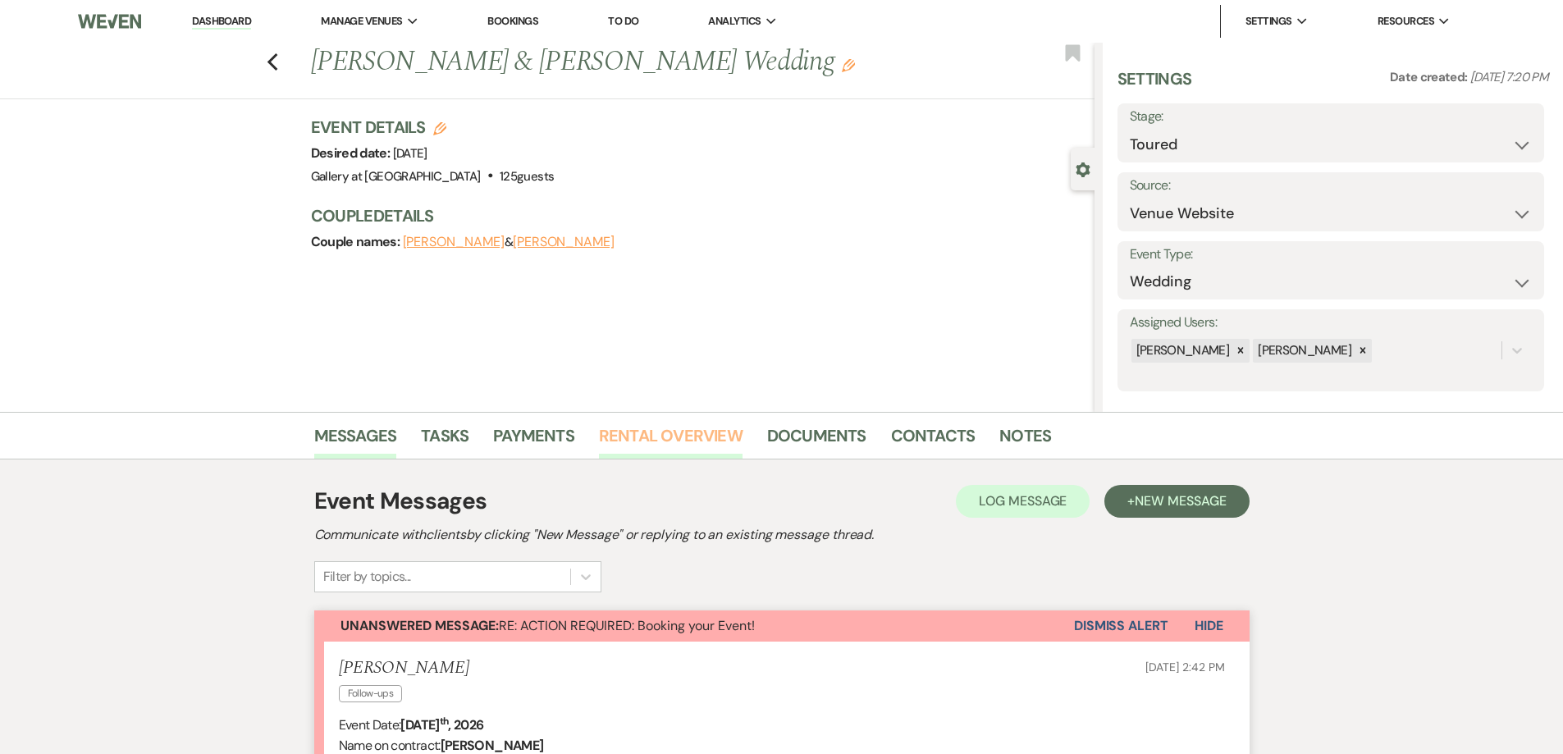
click at [675, 444] on link "Rental Overview" at bounding box center [671, 441] width 144 height 36
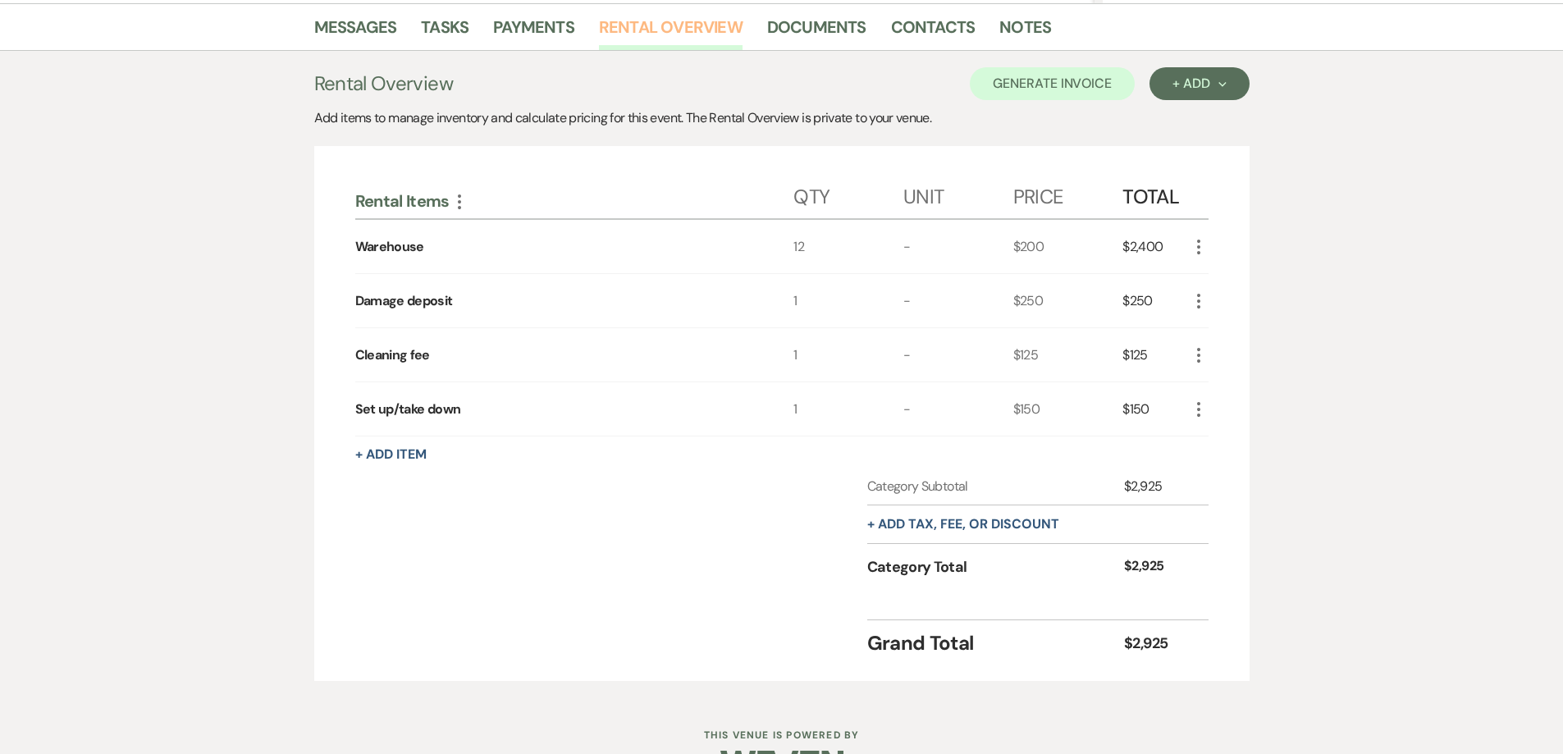
scroll to position [410, 0]
click at [908, 520] on button "+ Add tax, fee, or discount" at bounding box center [963, 522] width 192 height 13
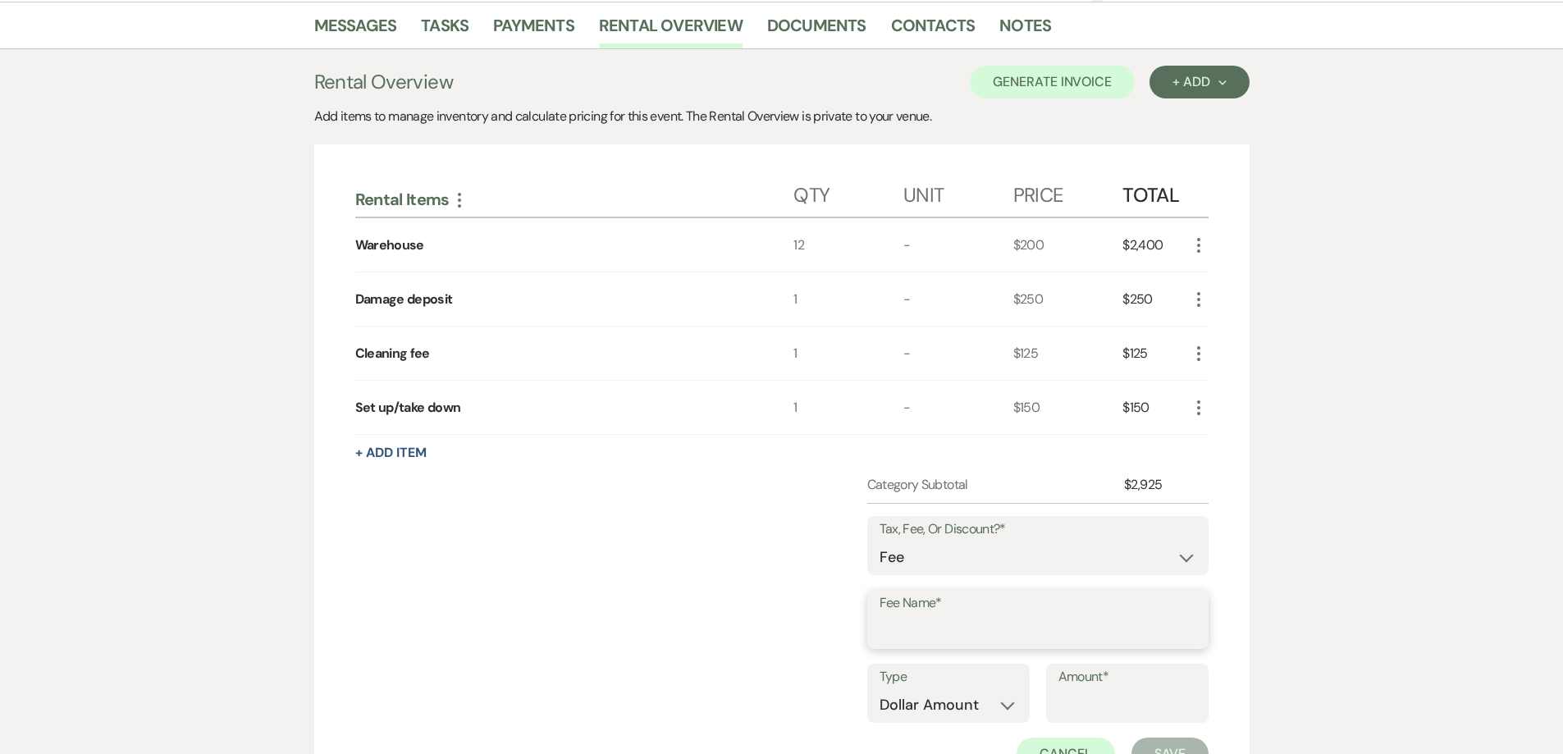
click at [951, 638] on input "Fee Name*" at bounding box center [1038, 631] width 317 height 32
type input "Card processing fee #1"
click at [1084, 709] on input "Amount*" at bounding box center [1128, 705] width 138 height 32
type input "53.65"
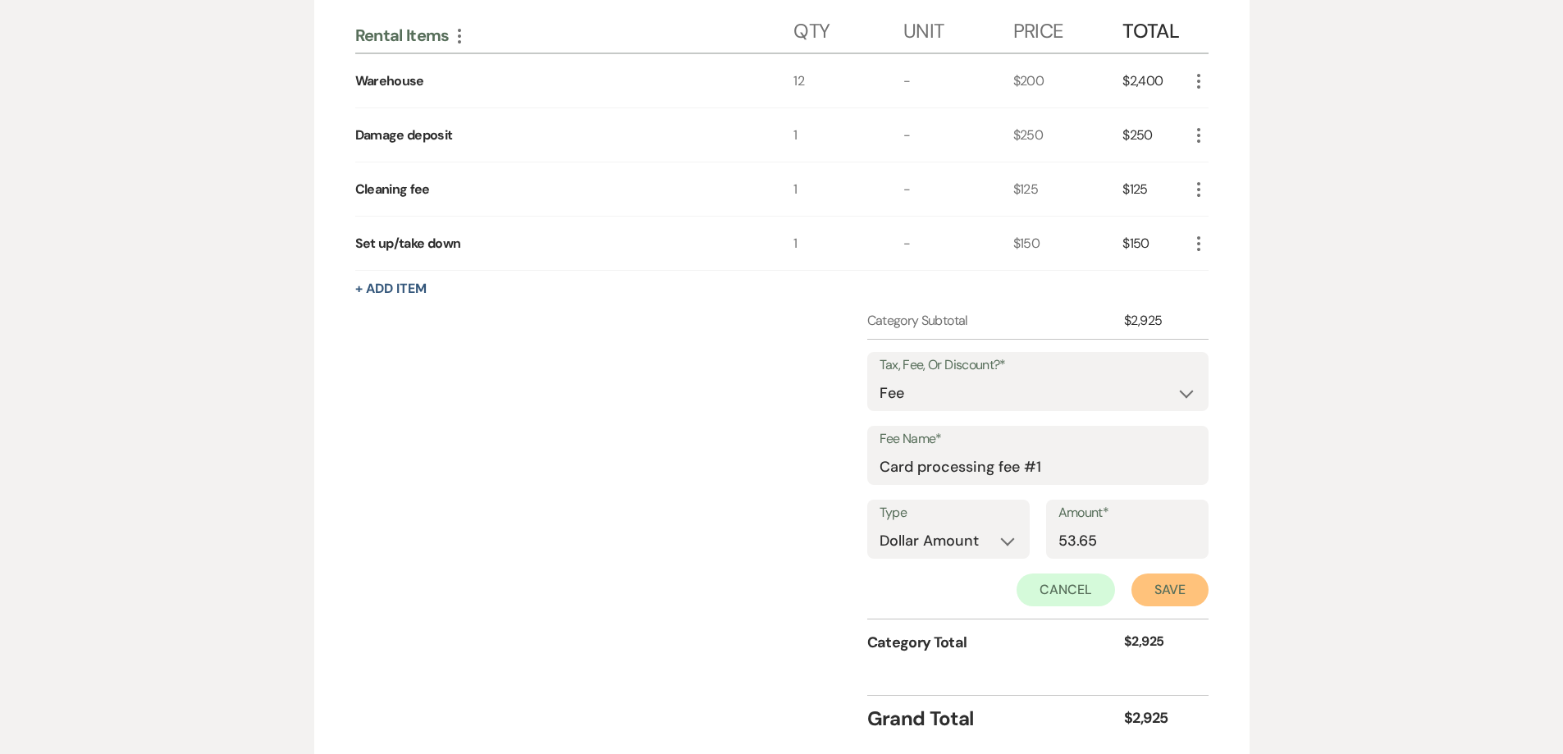
click at [1155, 588] on button "Save" at bounding box center [1170, 590] width 77 height 33
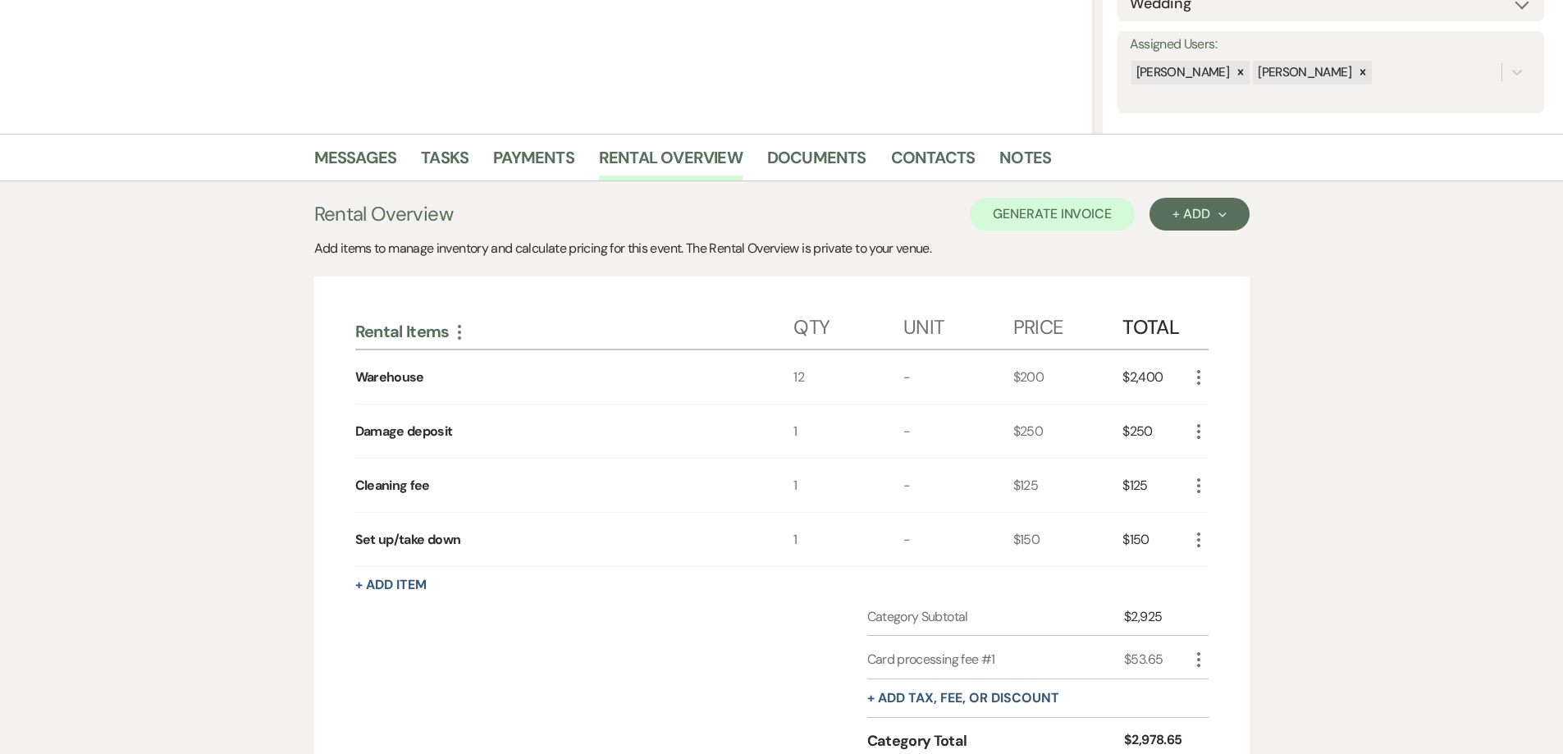
scroll to position [255, 0]
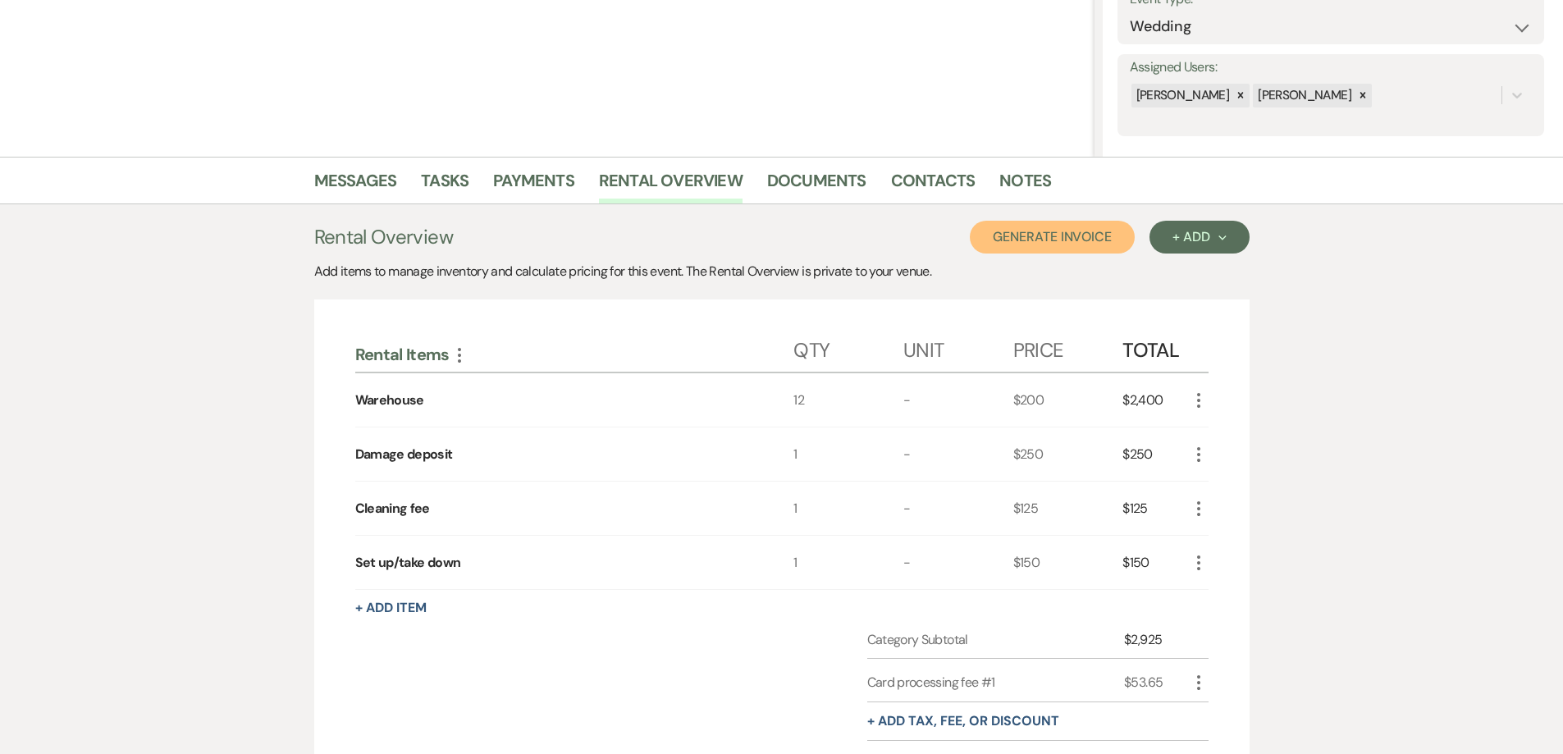
click at [1022, 236] on button "Generate Invoice" at bounding box center [1052, 237] width 165 height 33
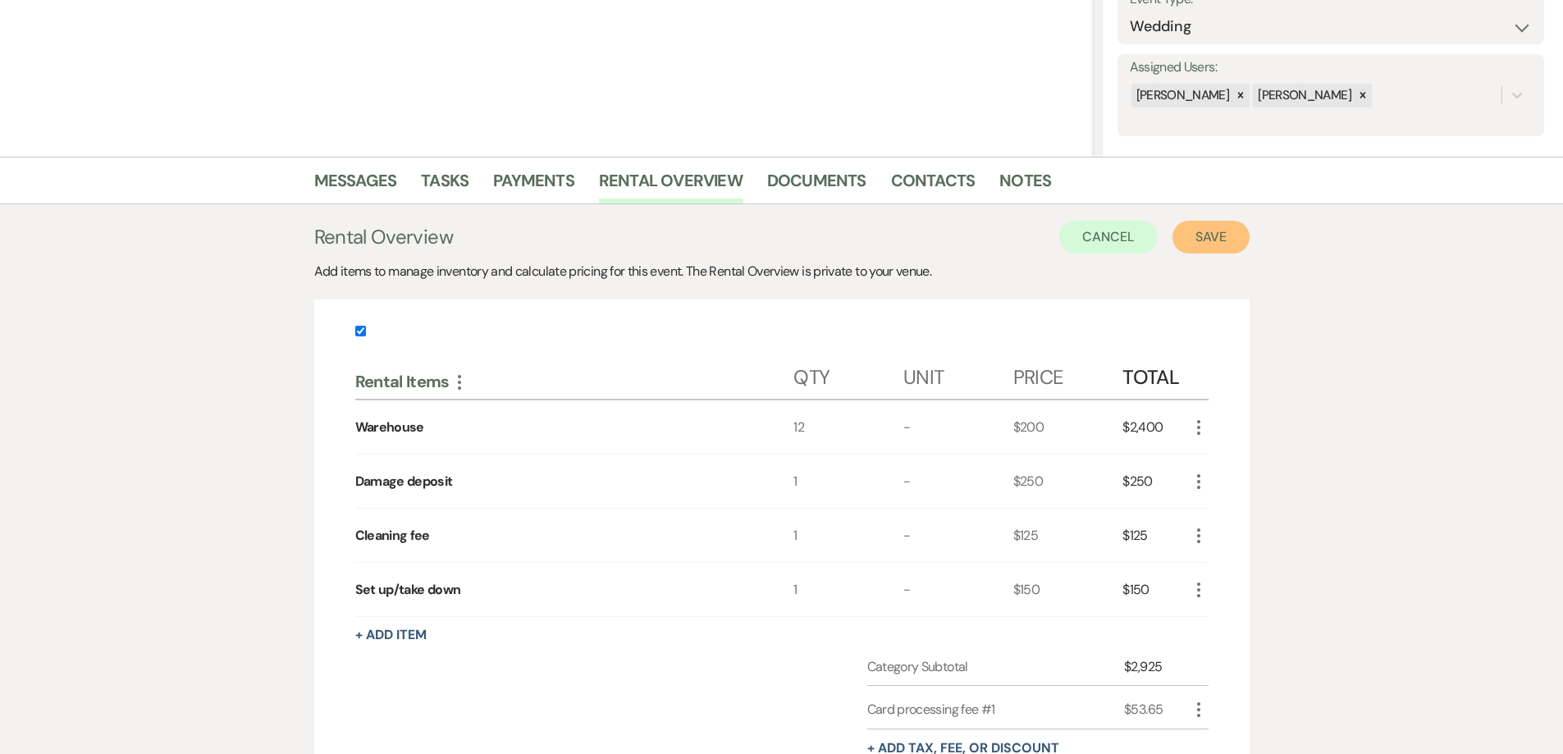
click at [1205, 241] on button "Save" at bounding box center [1211, 237] width 77 height 33
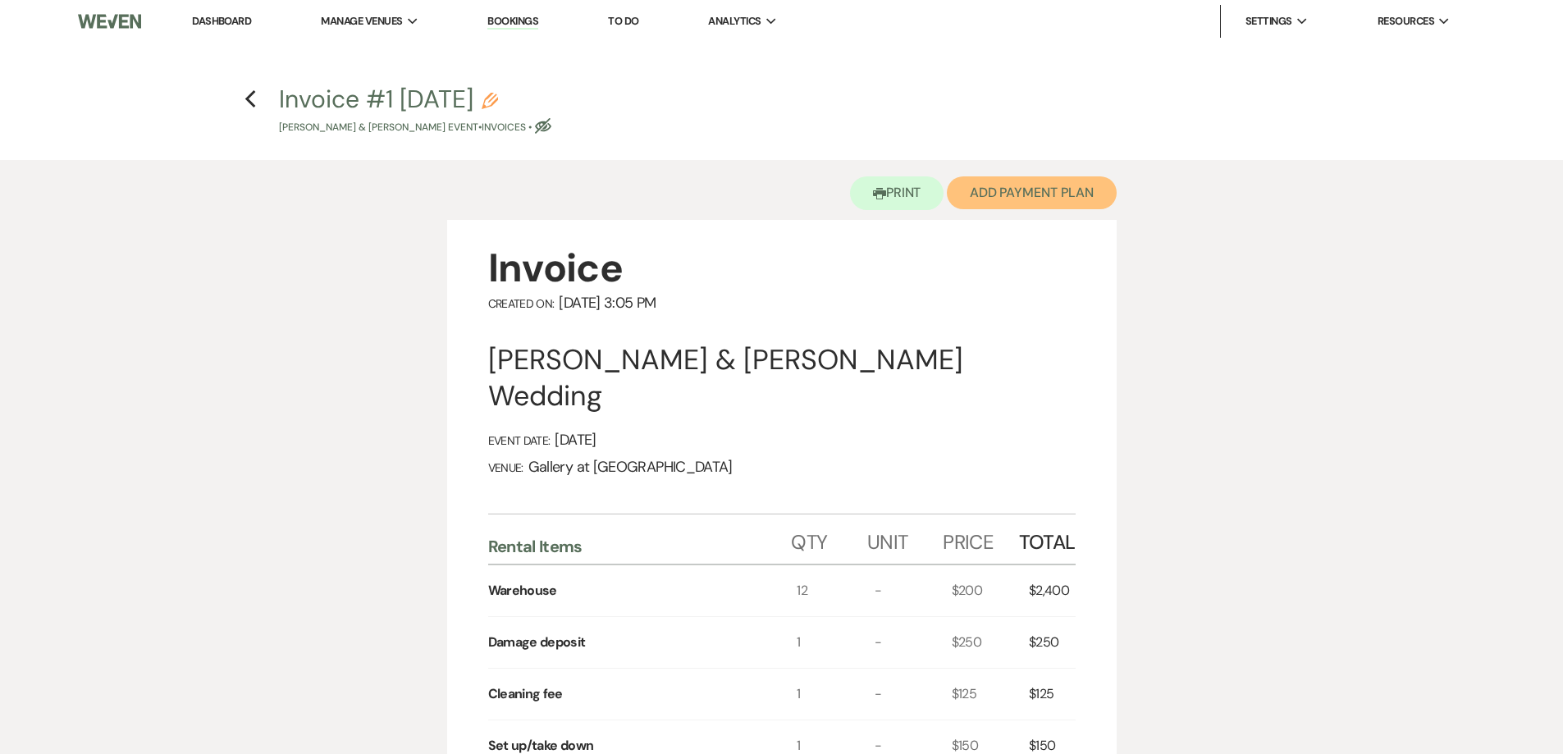
click at [1063, 196] on button "Add Payment Plan" at bounding box center [1032, 192] width 170 height 33
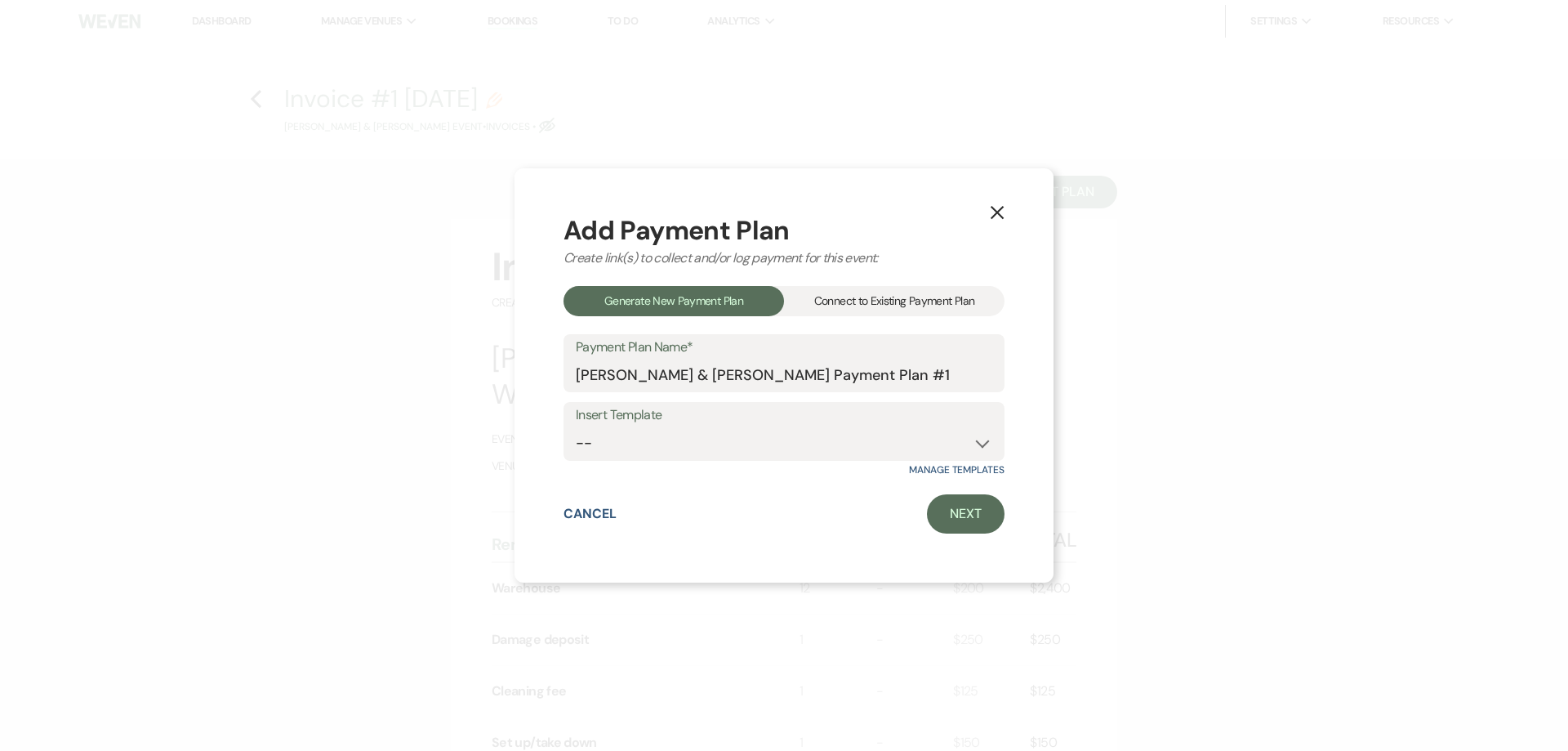
click at [872, 304] on div "Connect to Existing Payment Plan" at bounding box center [895, 301] width 221 height 30
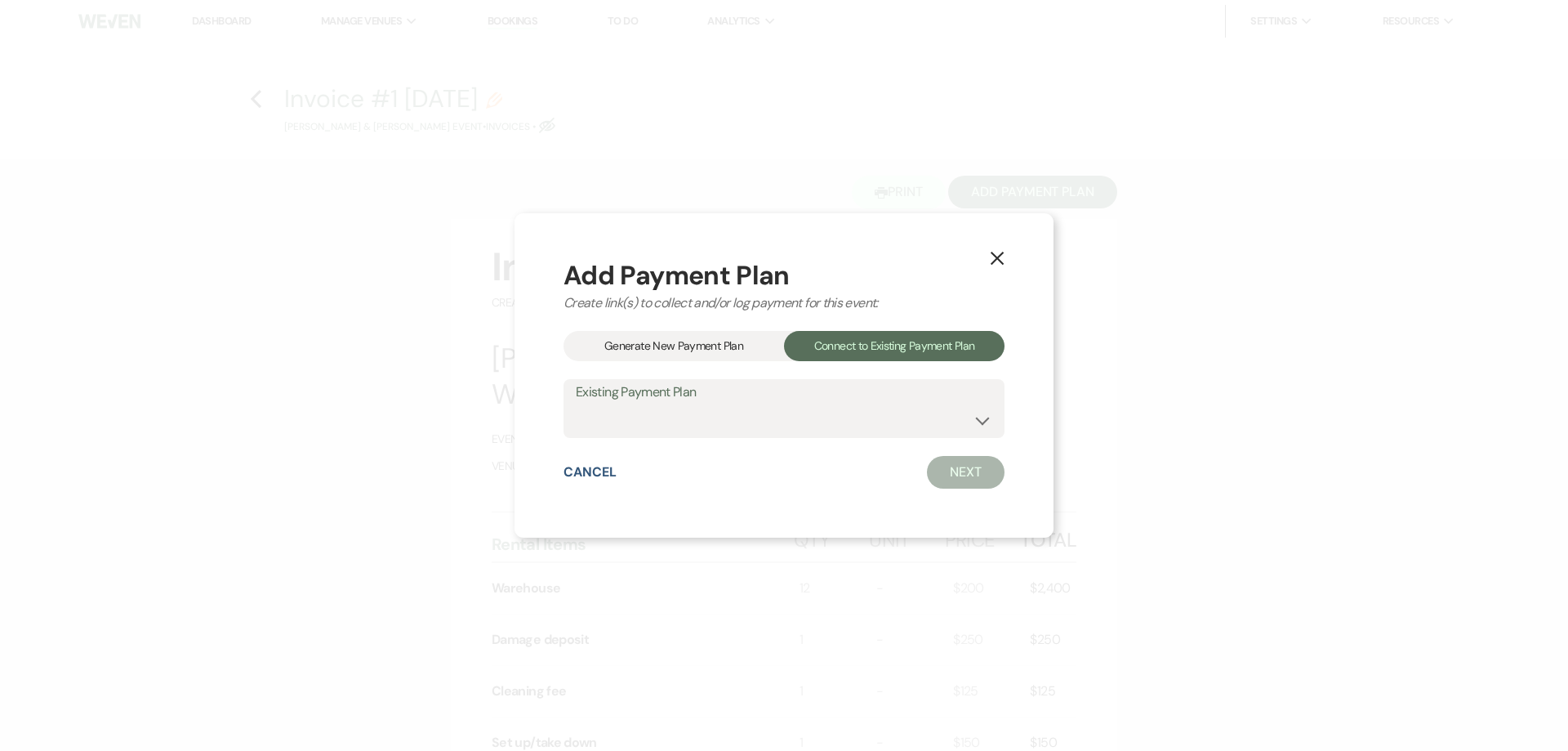
click at [733, 340] on div "Generate New Payment Plan" at bounding box center [674, 346] width 221 height 30
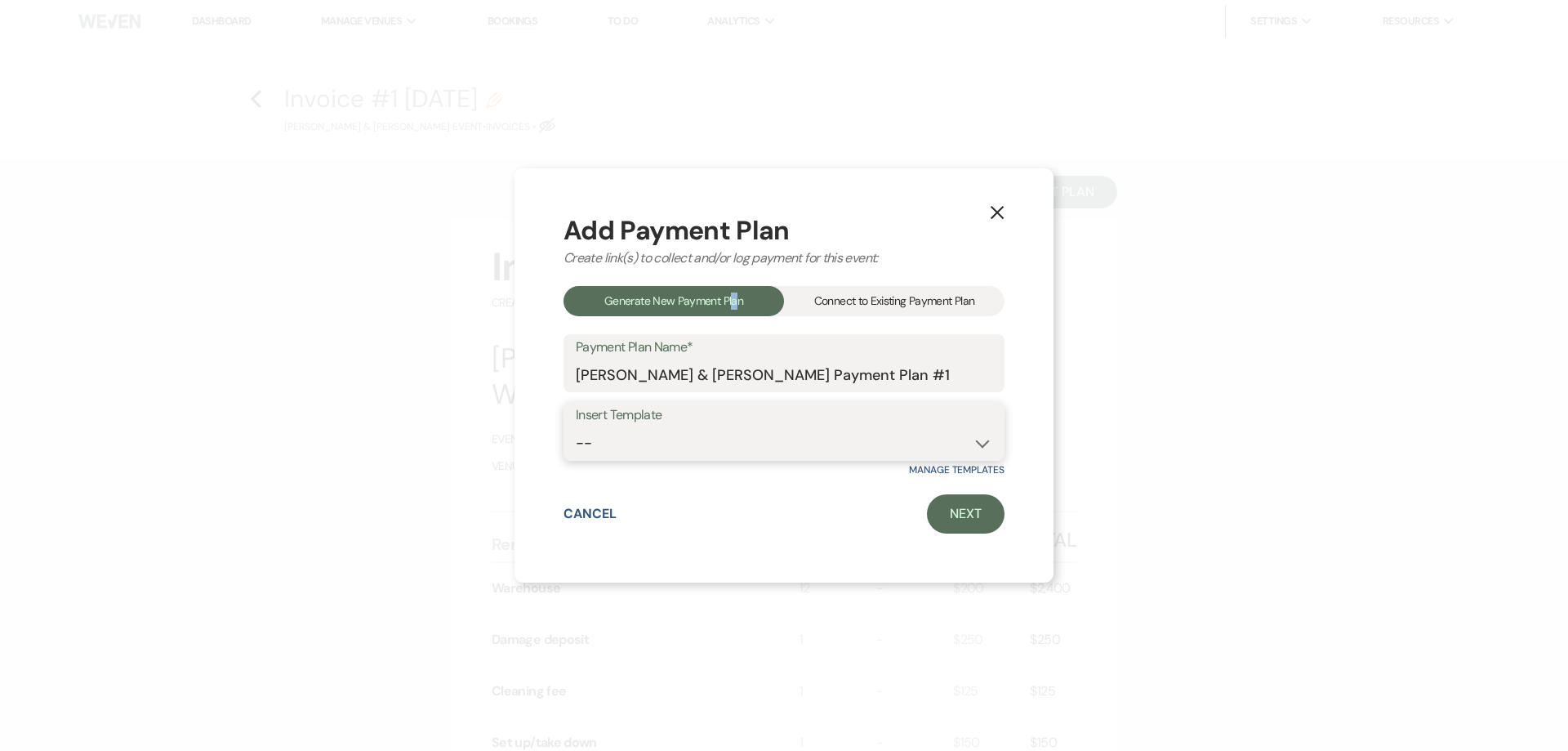
click at [751, 434] on select "-- Warehouse 4 hour rental-no set up/take down Gallery 4 hour rental-no set up/…" at bounding box center [784, 443] width 416 height 32
select select "61"
click at [576, 427] on select "-- Warehouse 4 hour rental-no set up/take down Gallery 4 hour rental-no set up/…" at bounding box center [784, 443] width 416 height 32
click at [940, 512] on link "Next" at bounding box center [966, 513] width 78 height 39
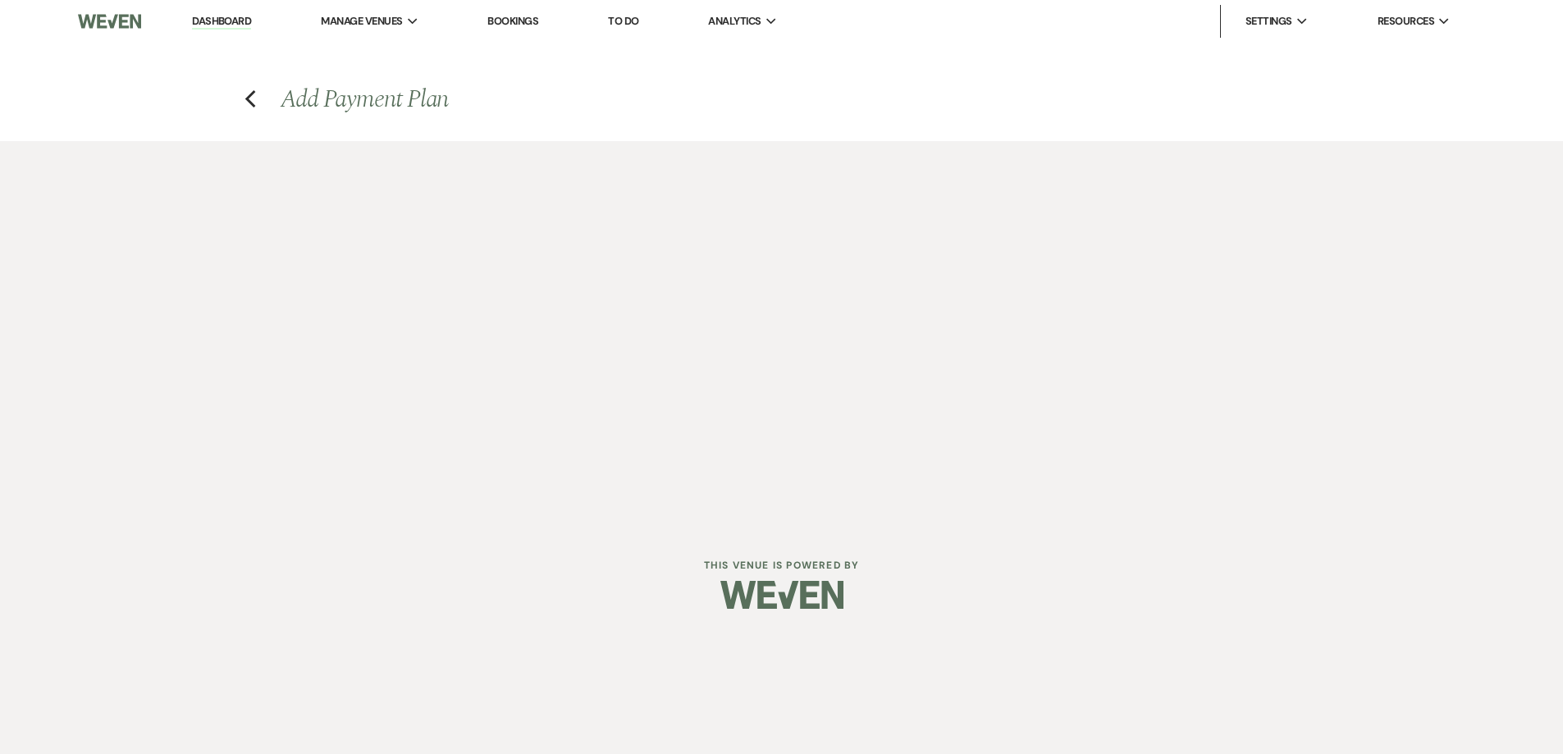
select select "27352"
select select "2"
select select "flat"
select select "true"
select select "both"
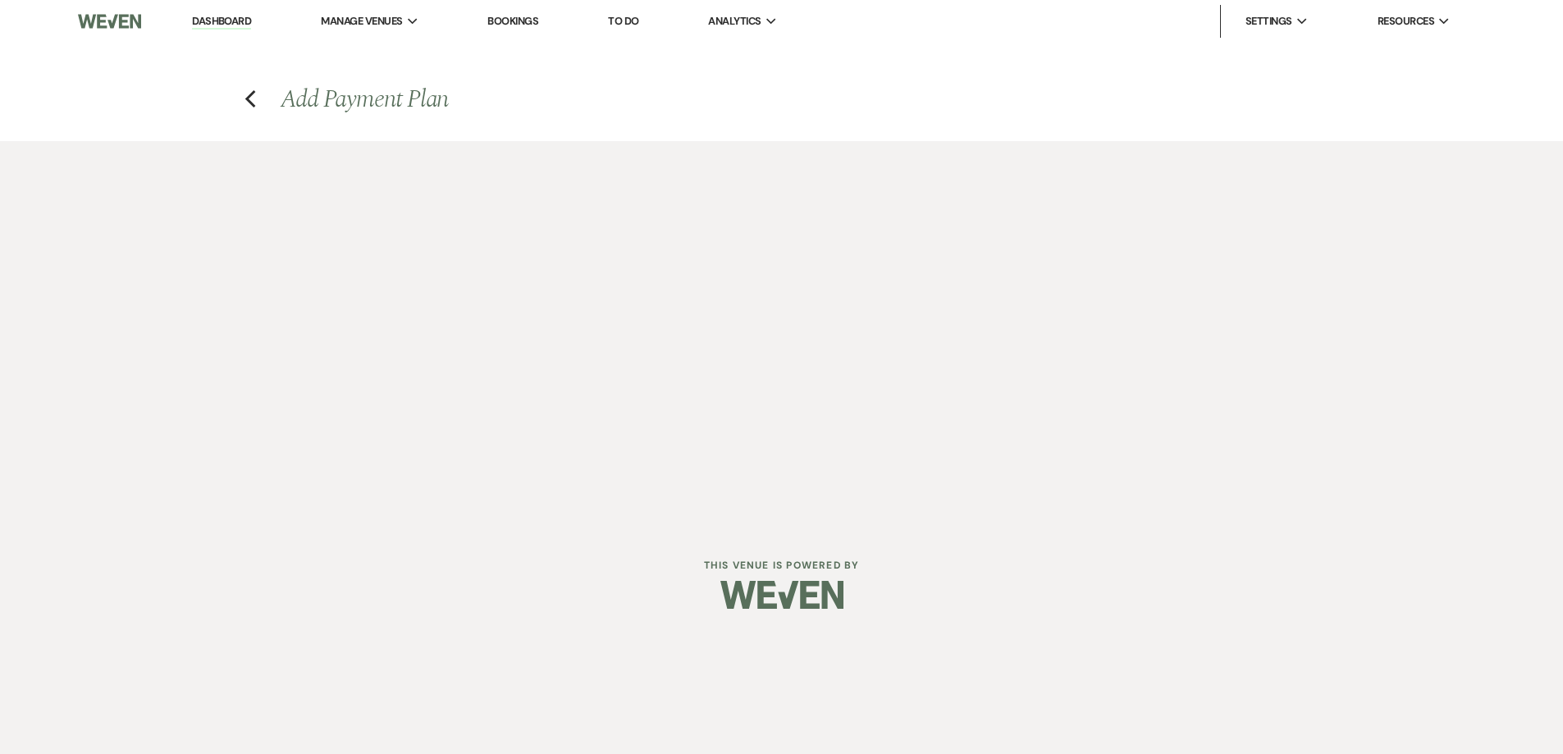
select select "days"
select select "afterDueDate"
select select "2"
select select "flat"
select select "true"
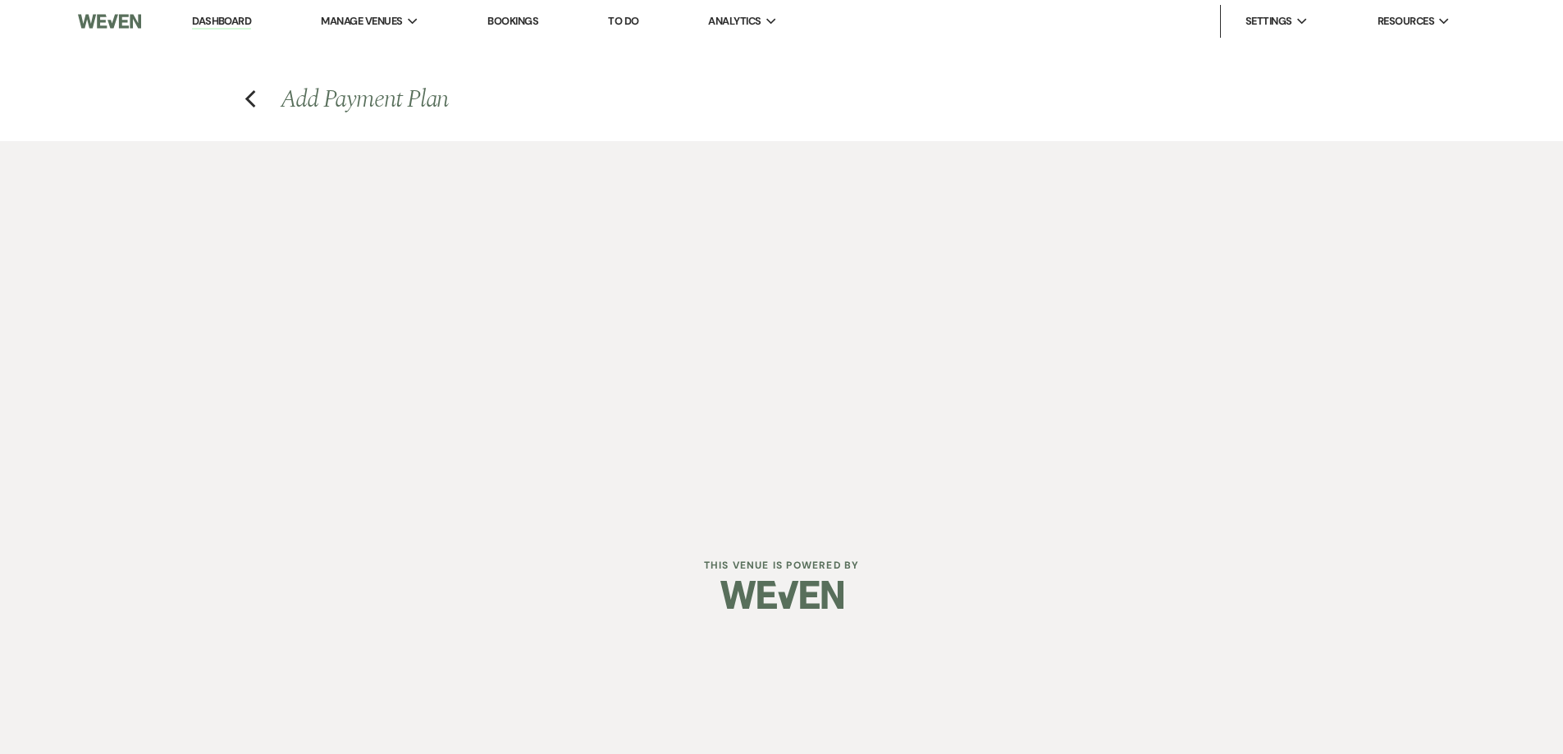
select select "both"
select select "weeks"
select select "both"
select select "weeks"
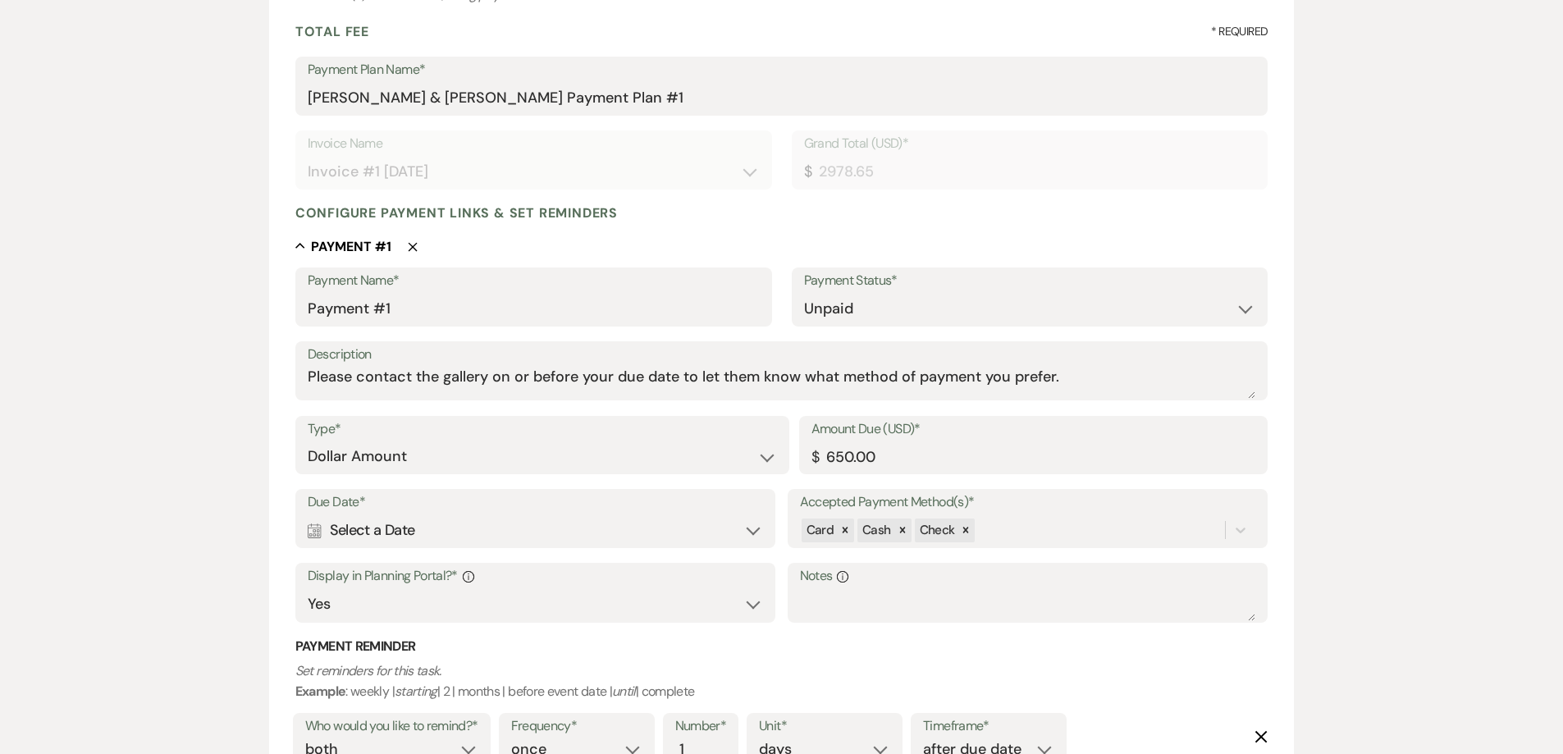
scroll to position [246, 0]
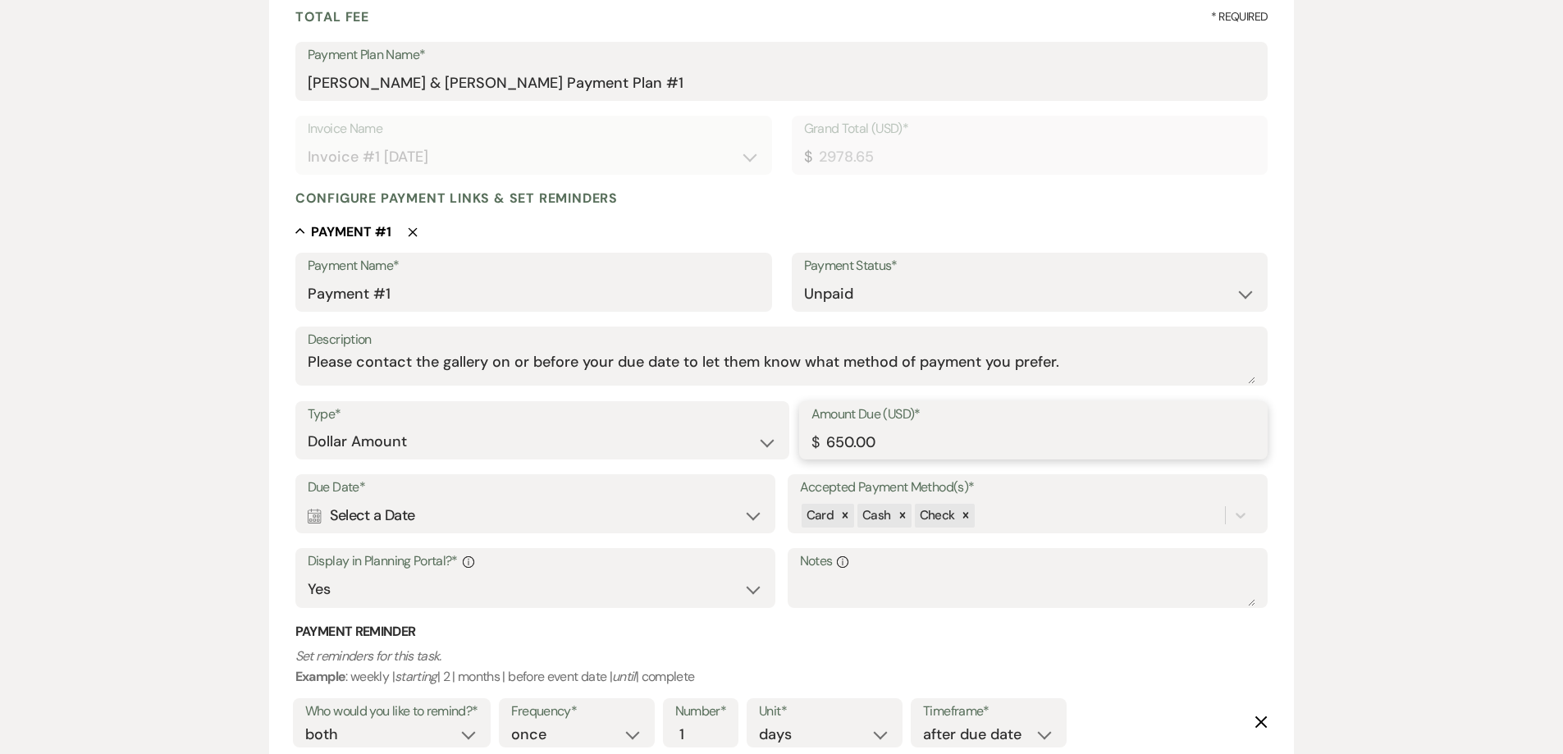
drag, startPoint x: 917, startPoint y: 440, endPoint x: 778, endPoint y: 447, distance: 139.7
click at [778, 447] on div "Type* Dollar Amount Percentage of Grand Total Amount Due (USD)* $ 650.00" at bounding box center [781, 438] width 973 height 74
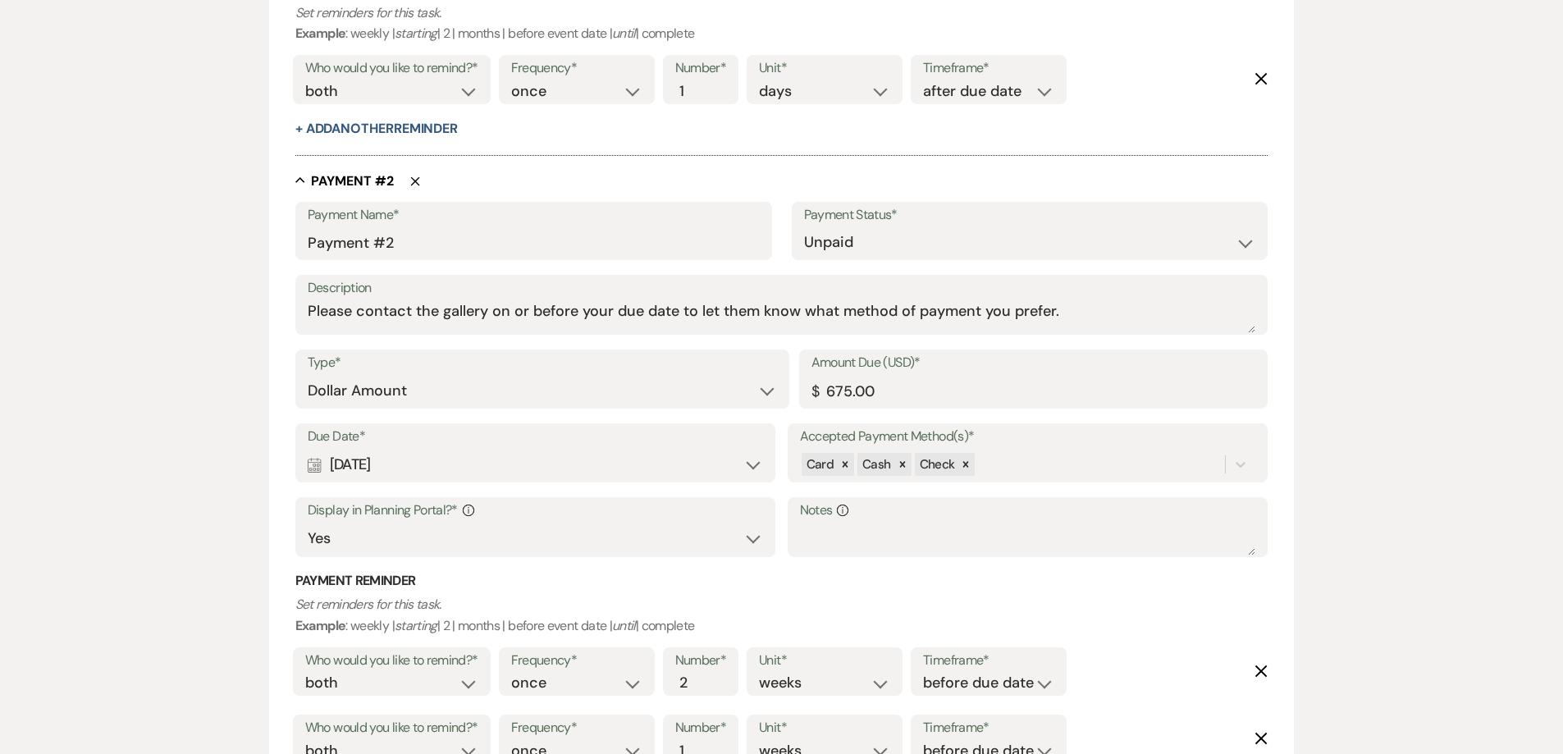
scroll to position [1149, 0]
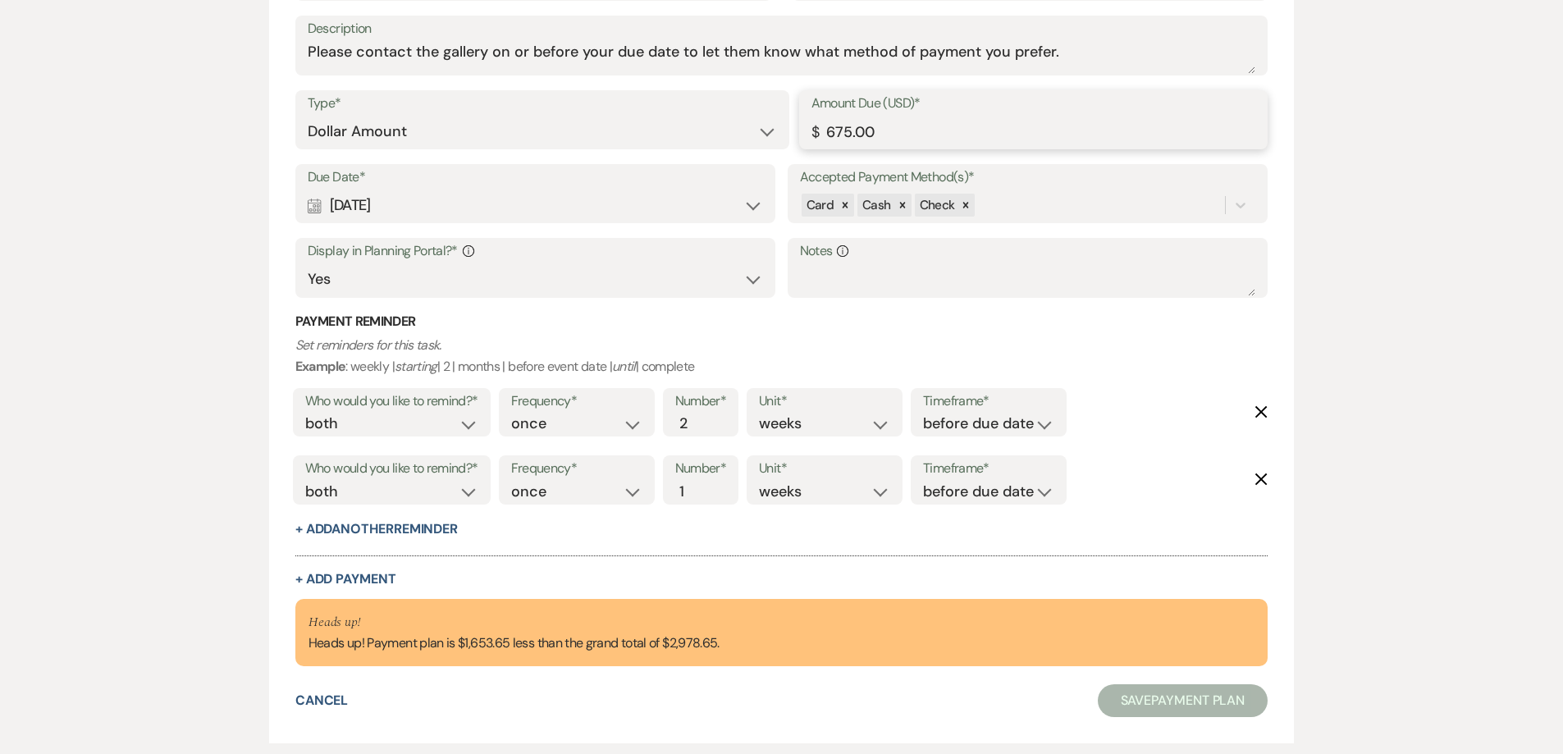
drag, startPoint x: 790, startPoint y: 143, endPoint x: 781, endPoint y: 144, distance: 9.2
click at [781, 144] on div "Type* Dollar Amount Percentage of Grand Total Amount Due (USD)* $ 675.00" at bounding box center [781, 127] width 973 height 74
type input "1475.00"
click at [601, 207] on div "Calendar Dec 20, 2025 Expand" at bounding box center [536, 206] width 456 height 32
select select "week"
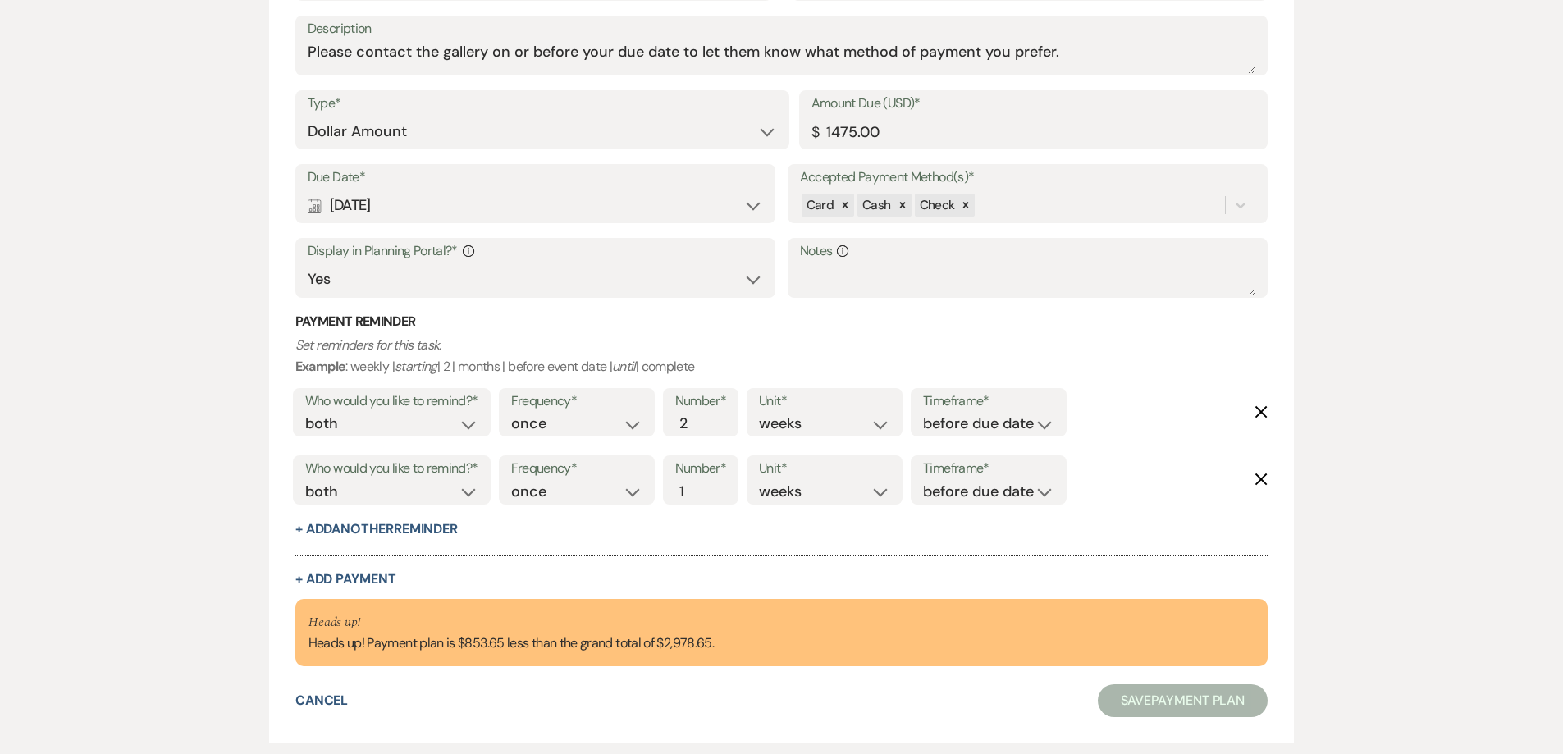
select select "beforeEventDate"
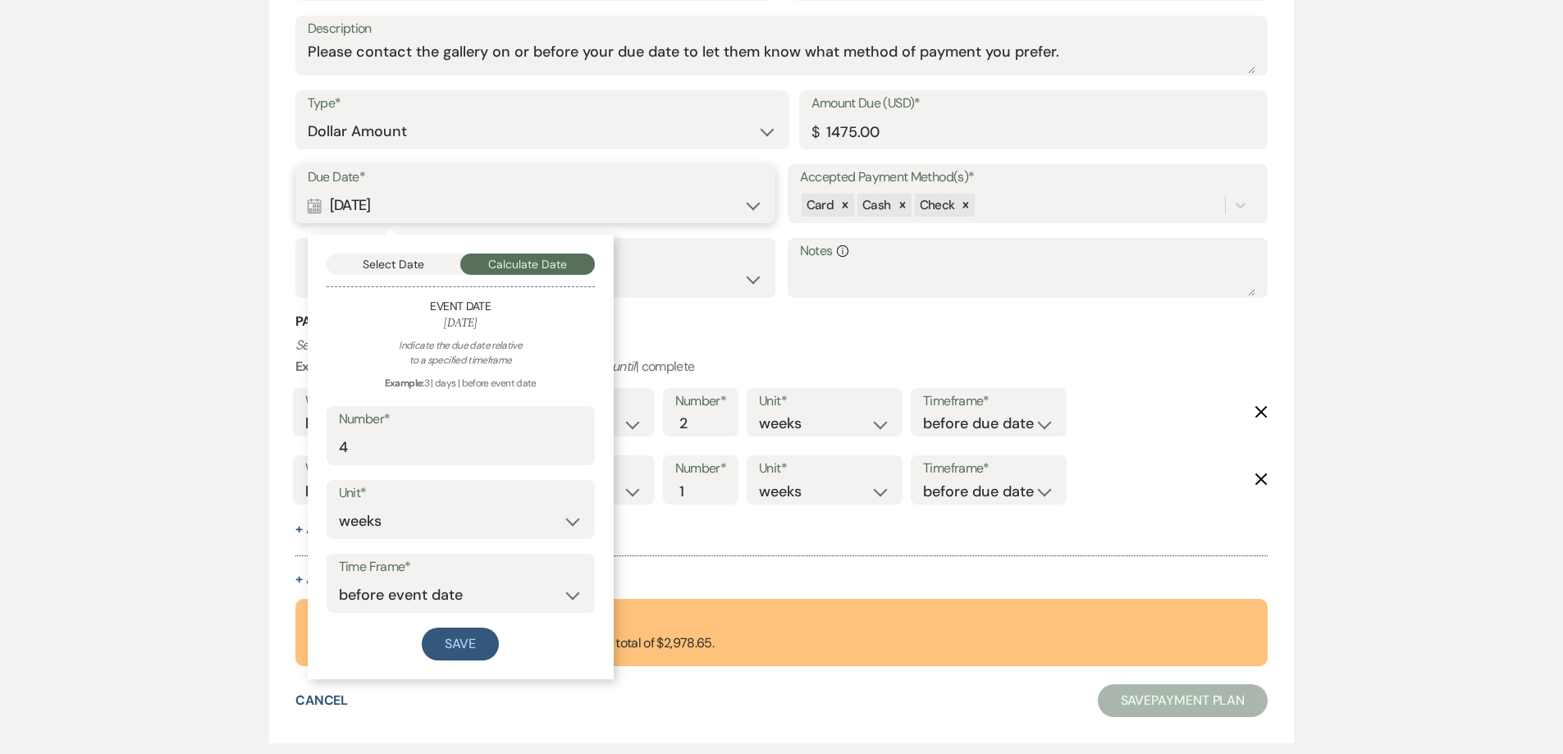
click at [427, 263] on button "Select Date" at bounding box center [394, 264] width 135 height 21
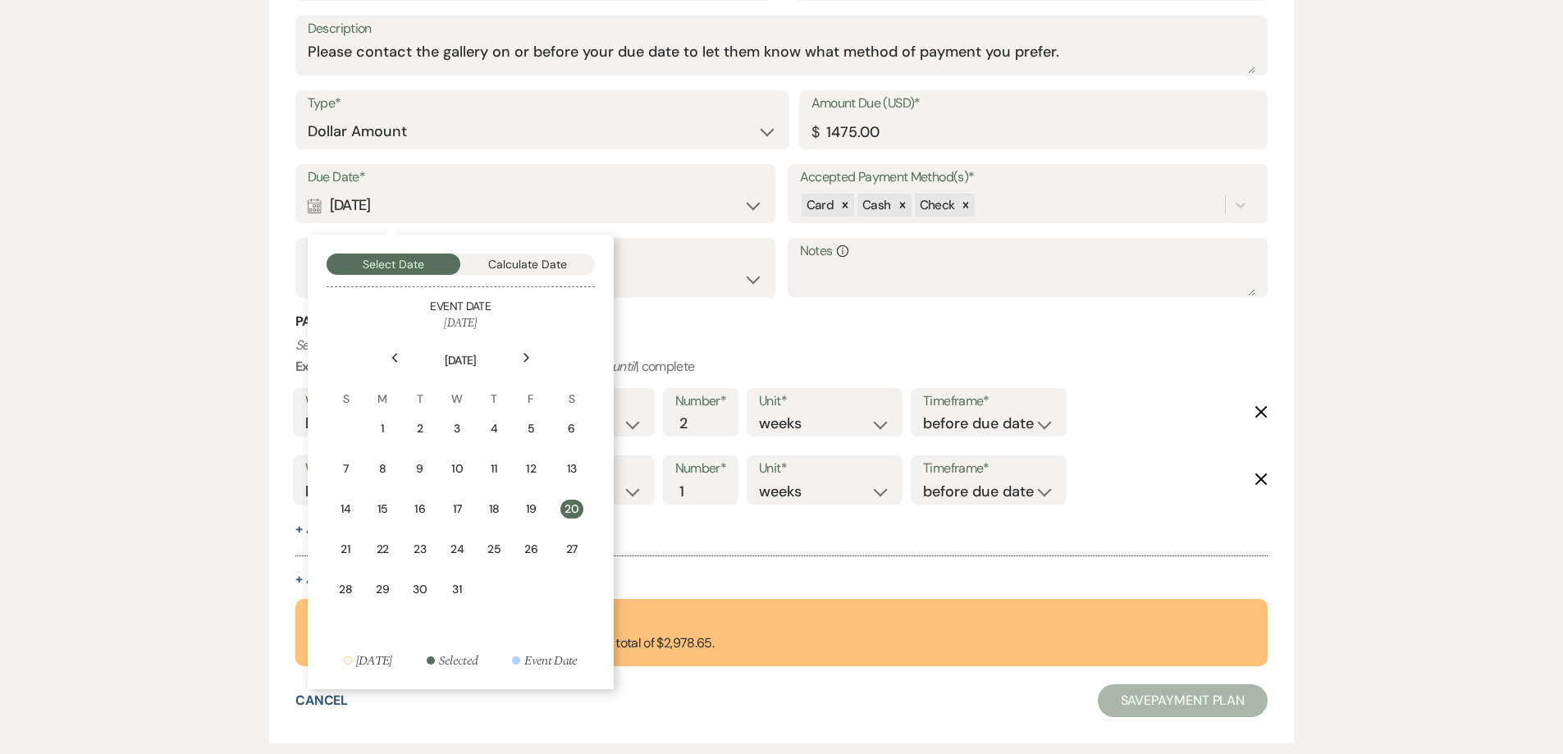
click at [531, 515] on div "19" at bounding box center [531, 509] width 14 height 17
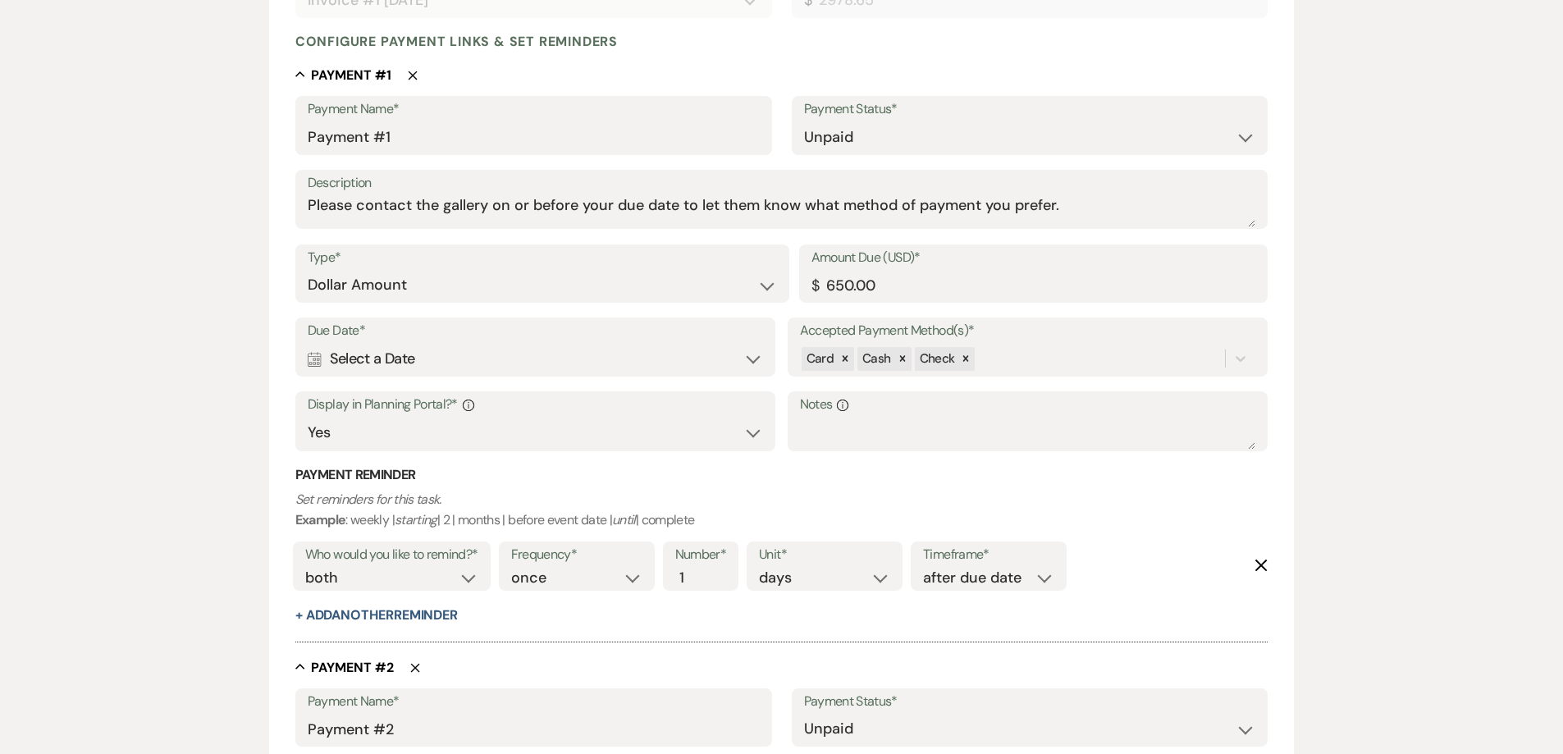
scroll to position [328, 0]
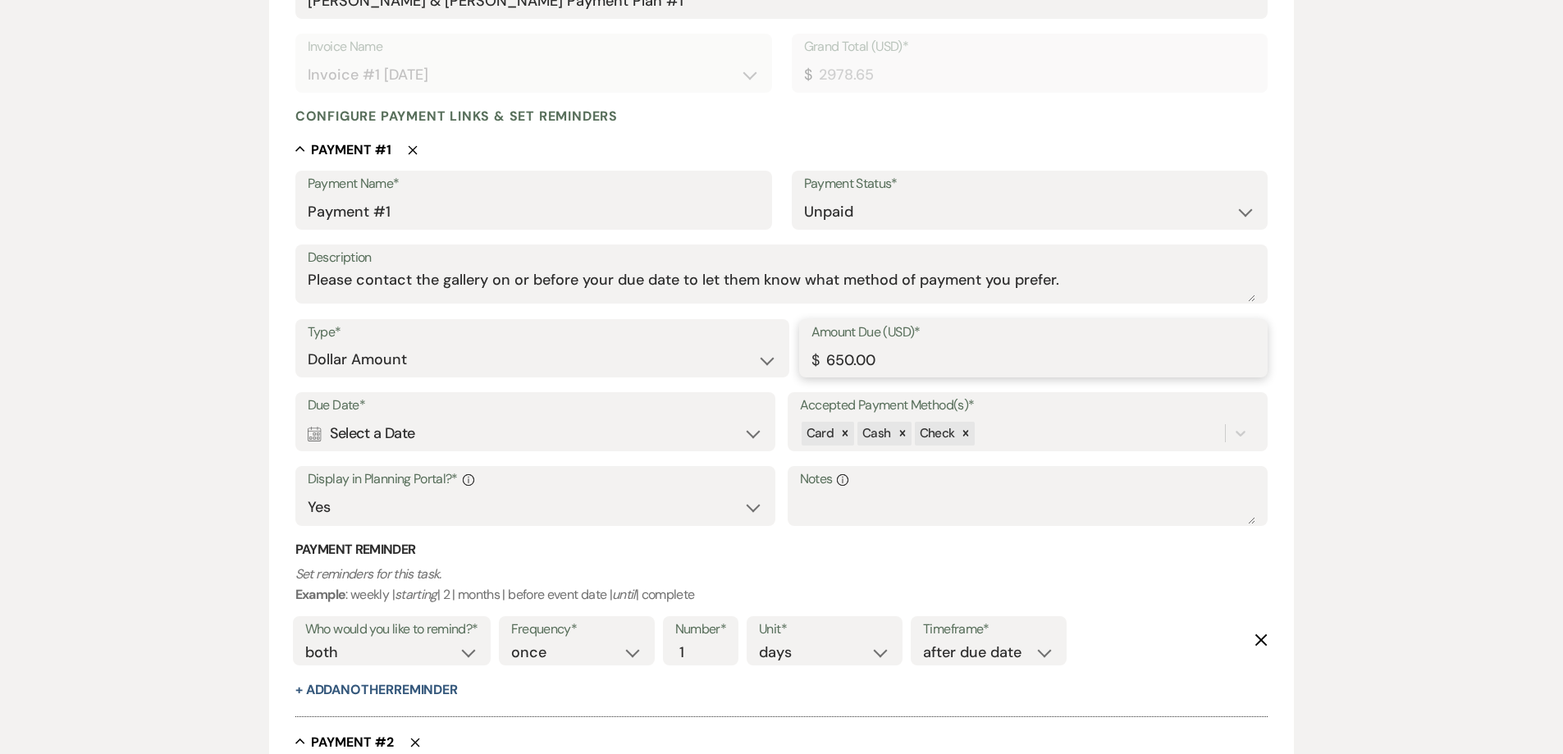
drag, startPoint x: 884, startPoint y: 369, endPoint x: 766, endPoint y: 368, distance: 117.3
click at [769, 369] on div "Type* Dollar Amount Percentage of Grand Total Amount Due (USD)* $ 650.00" at bounding box center [781, 356] width 973 height 74
type input "1503.65"
click at [605, 438] on div "Calendar Select a Date Expand" at bounding box center [536, 434] width 456 height 32
select select "day"
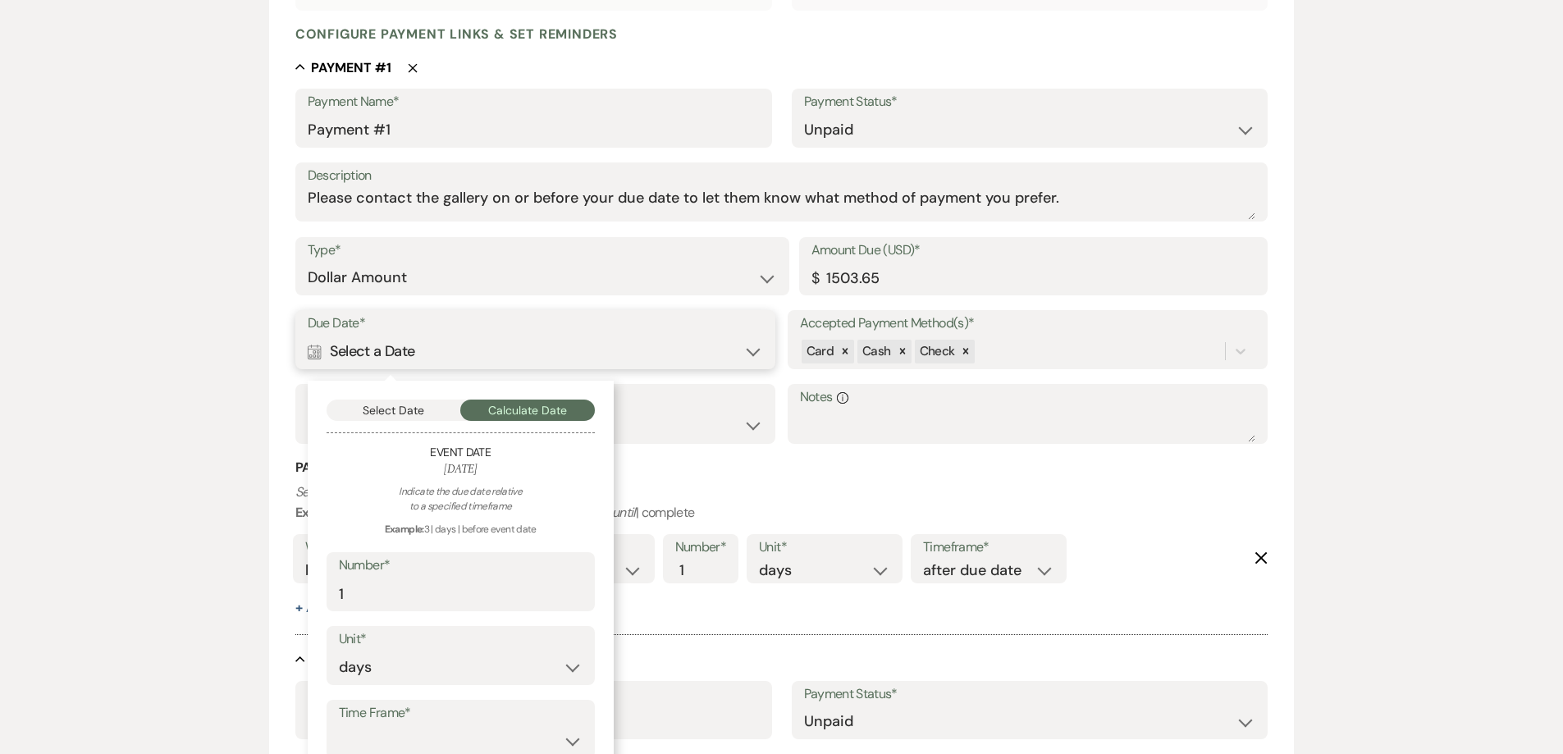
click at [389, 409] on button "Select Date" at bounding box center [394, 410] width 135 height 21
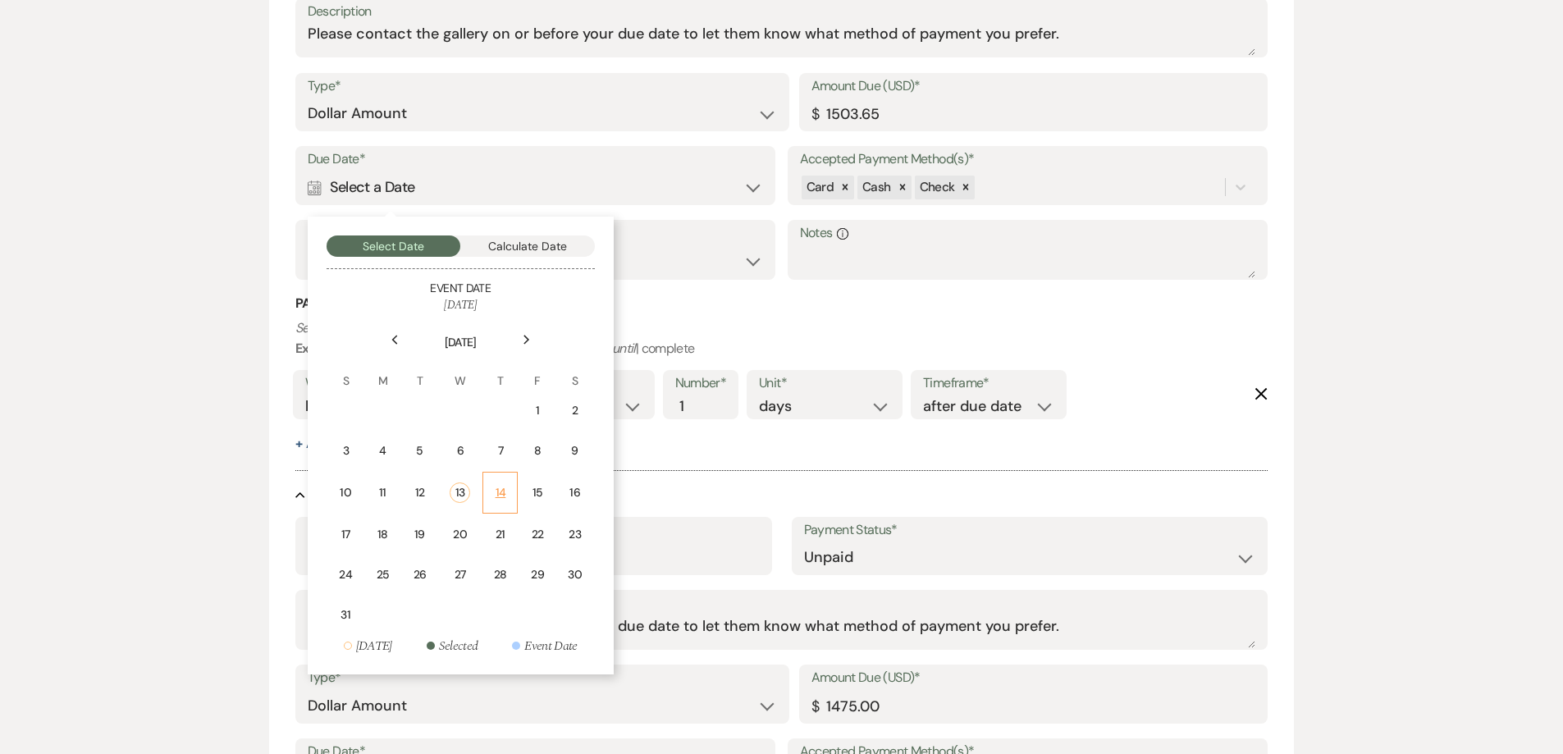
click at [496, 487] on div "14" at bounding box center [500, 492] width 14 height 17
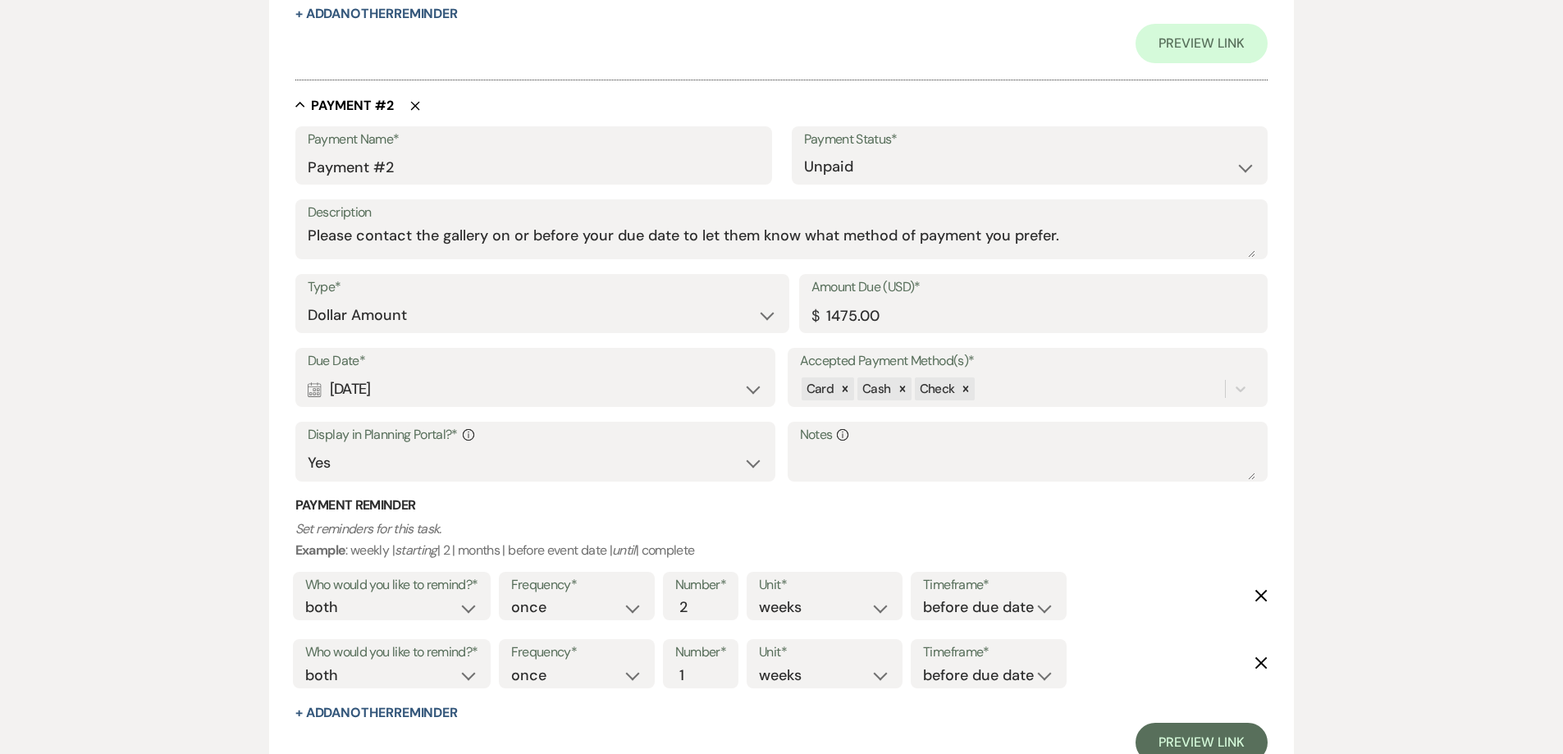
scroll to position [1147, 0]
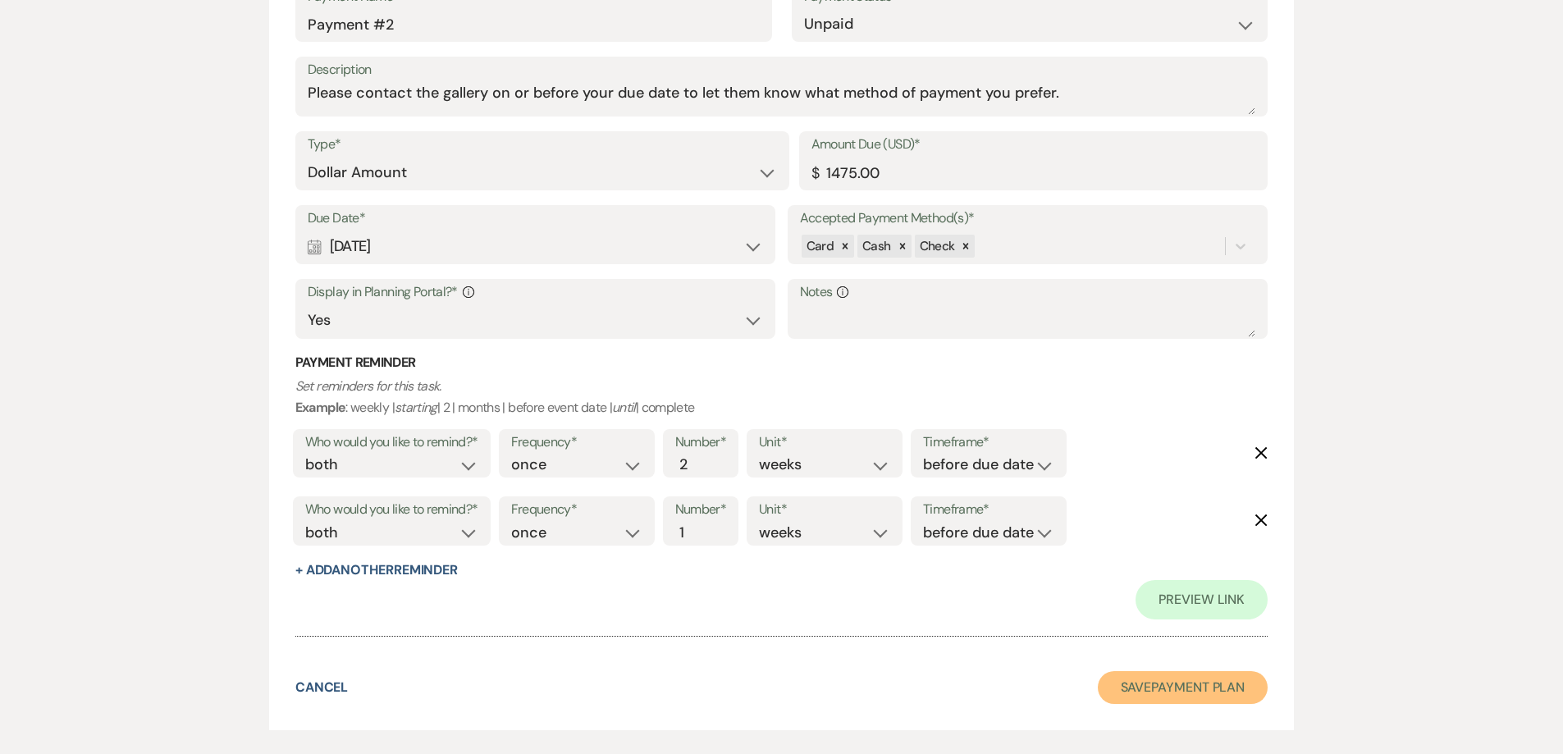
click at [1178, 687] on button "Save Payment Plan" at bounding box center [1183, 687] width 171 height 33
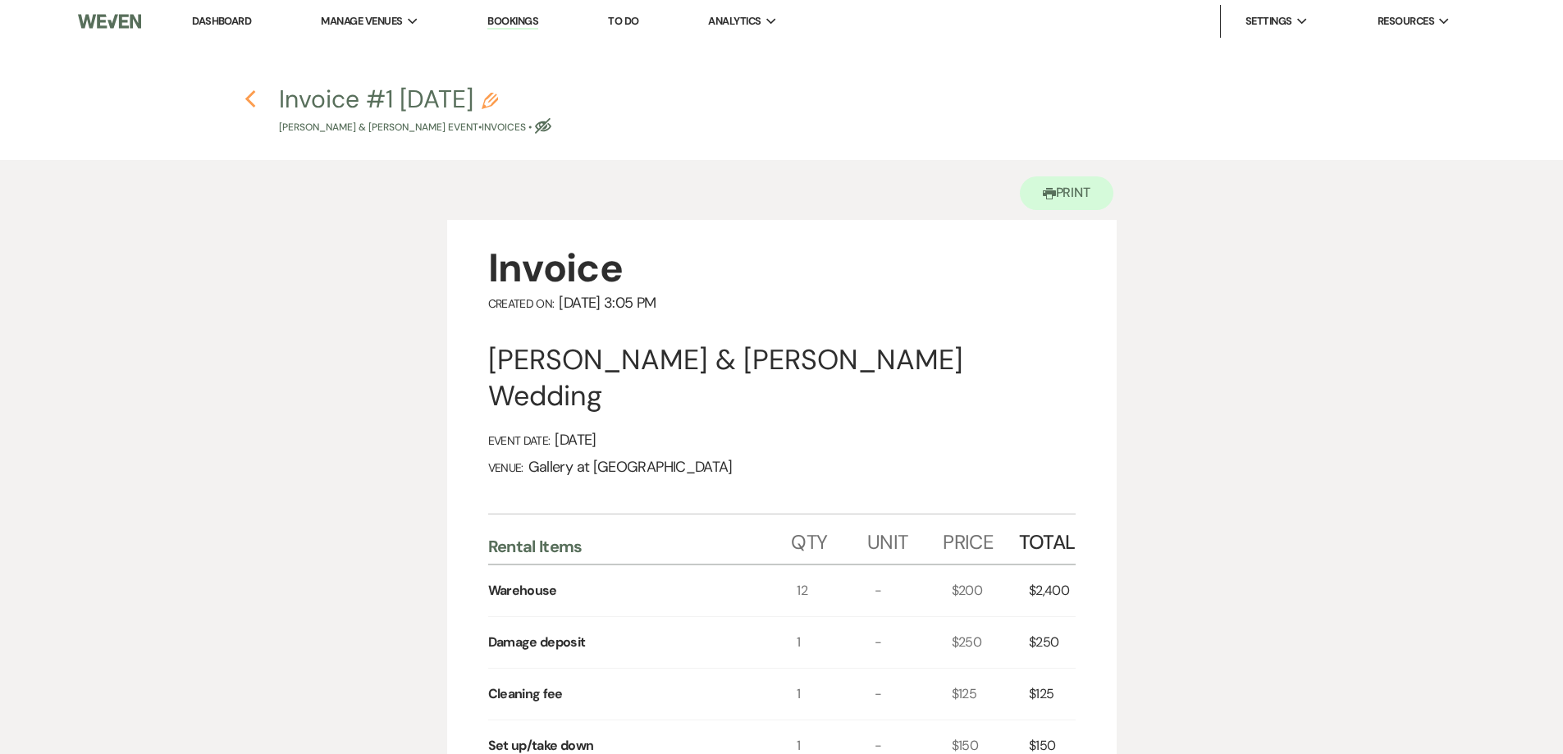
click at [249, 101] on use "button" at bounding box center [250, 99] width 11 height 18
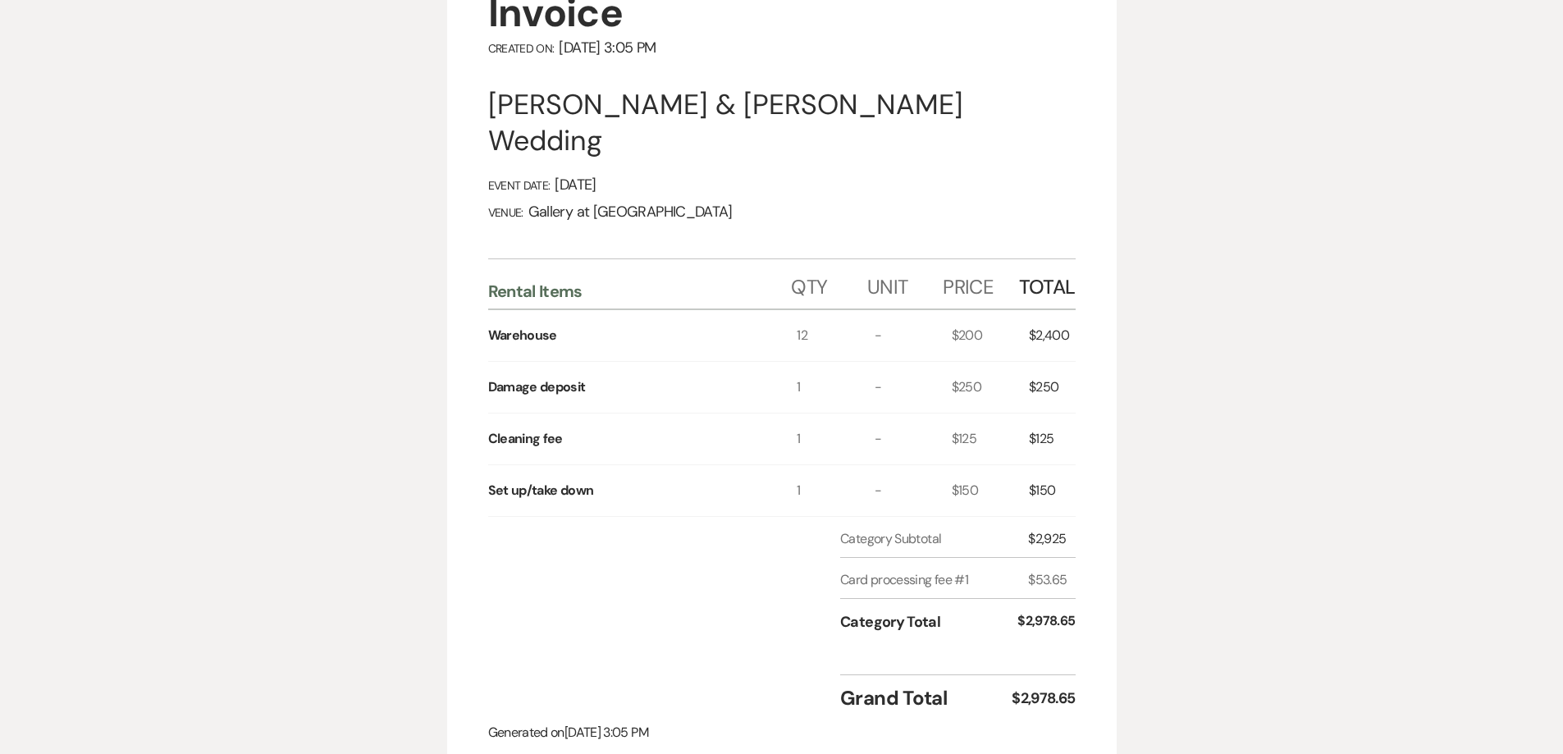
select select "5"
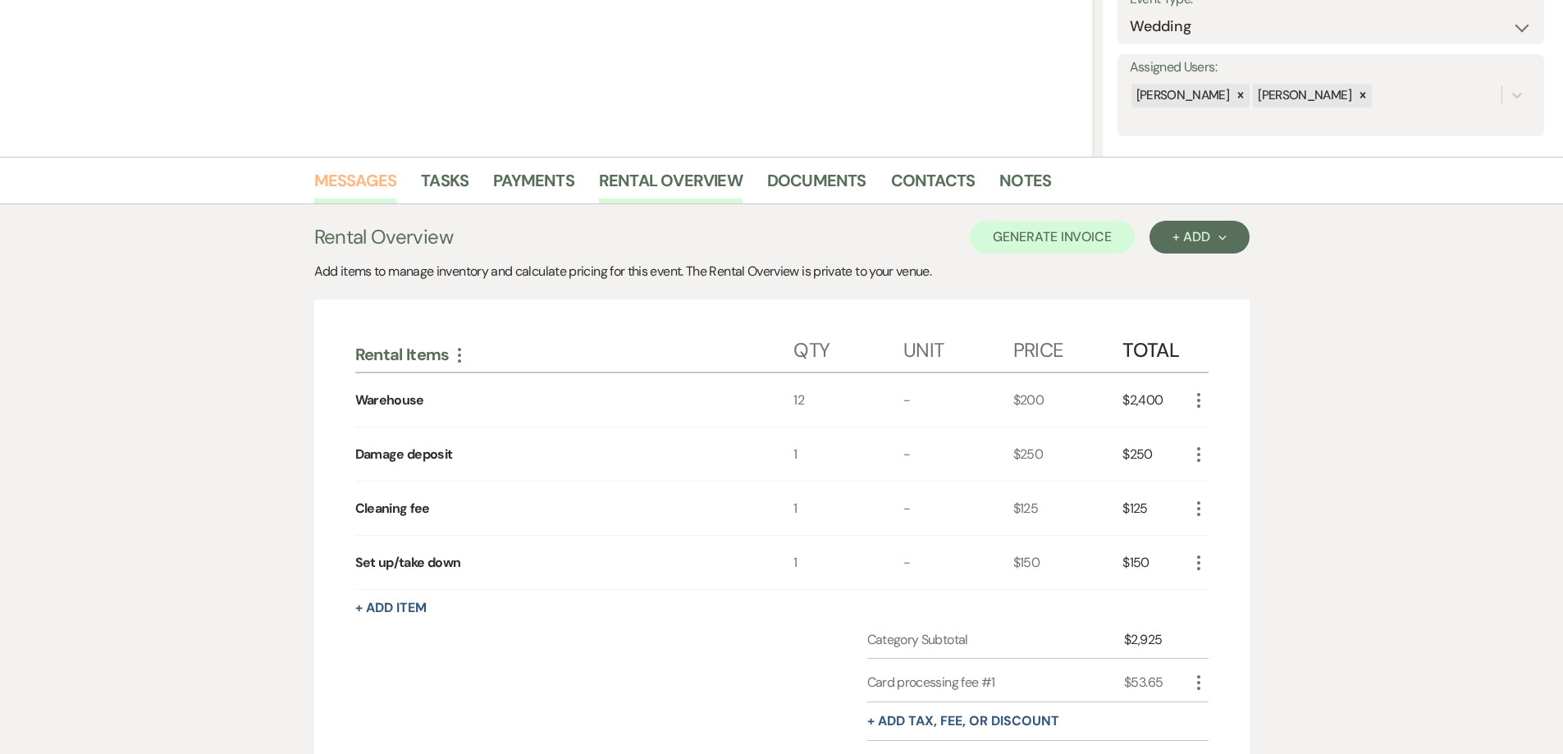
click at [366, 186] on link "Messages" at bounding box center [355, 185] width 83 height 36
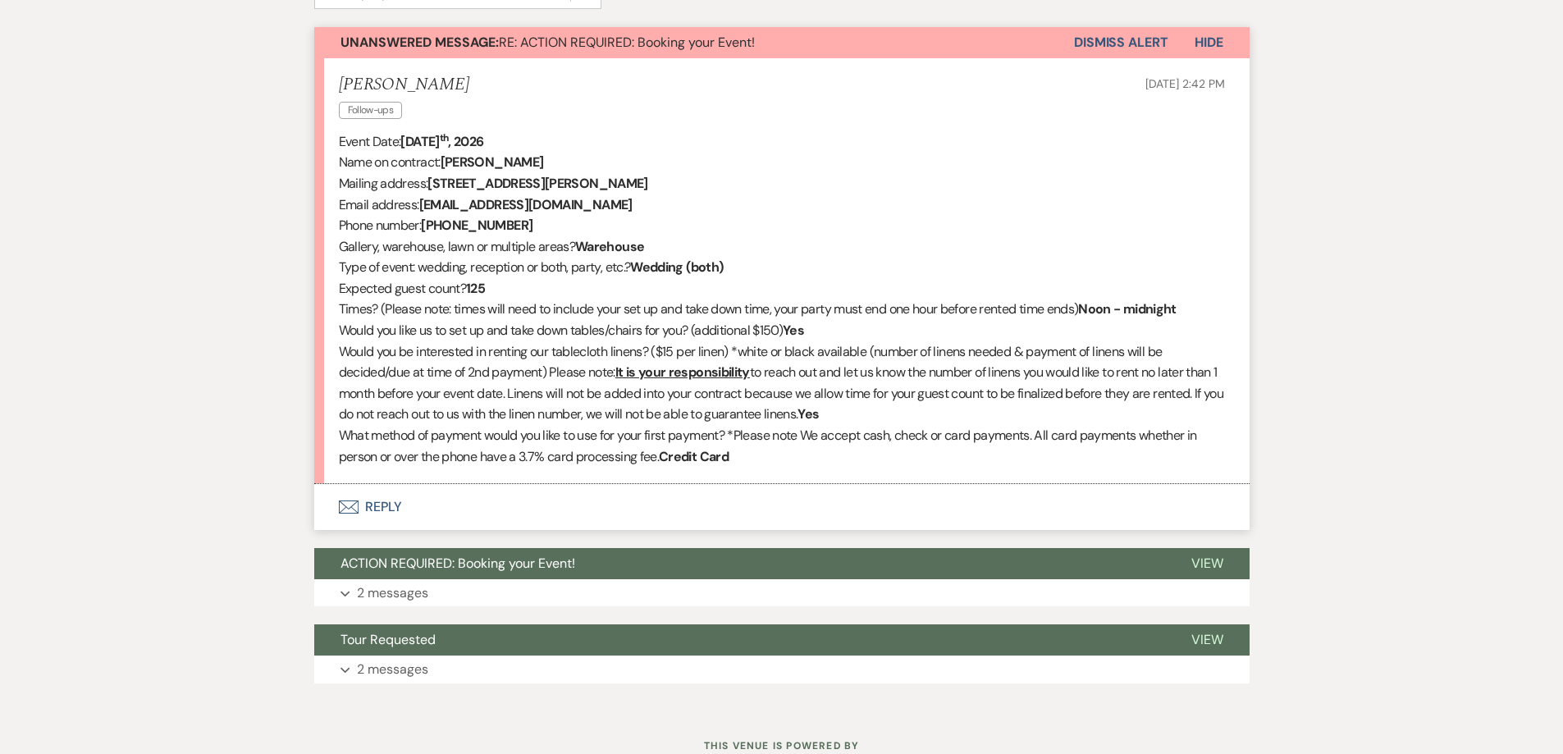
click at [679, 509] on button "Envelope Reply" at bounding box center [781, 507] width 935 height 46
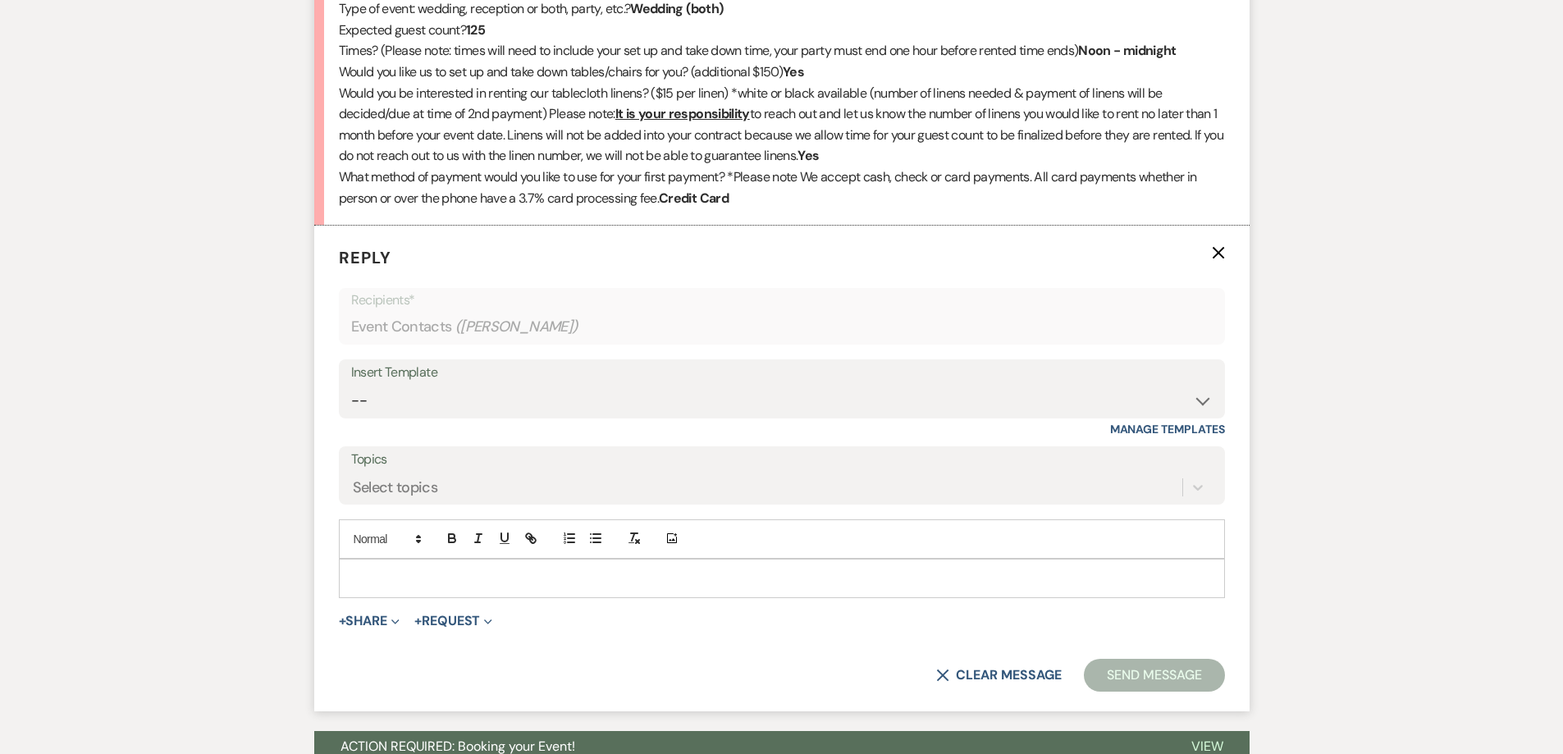
scroll to position [890, 0]
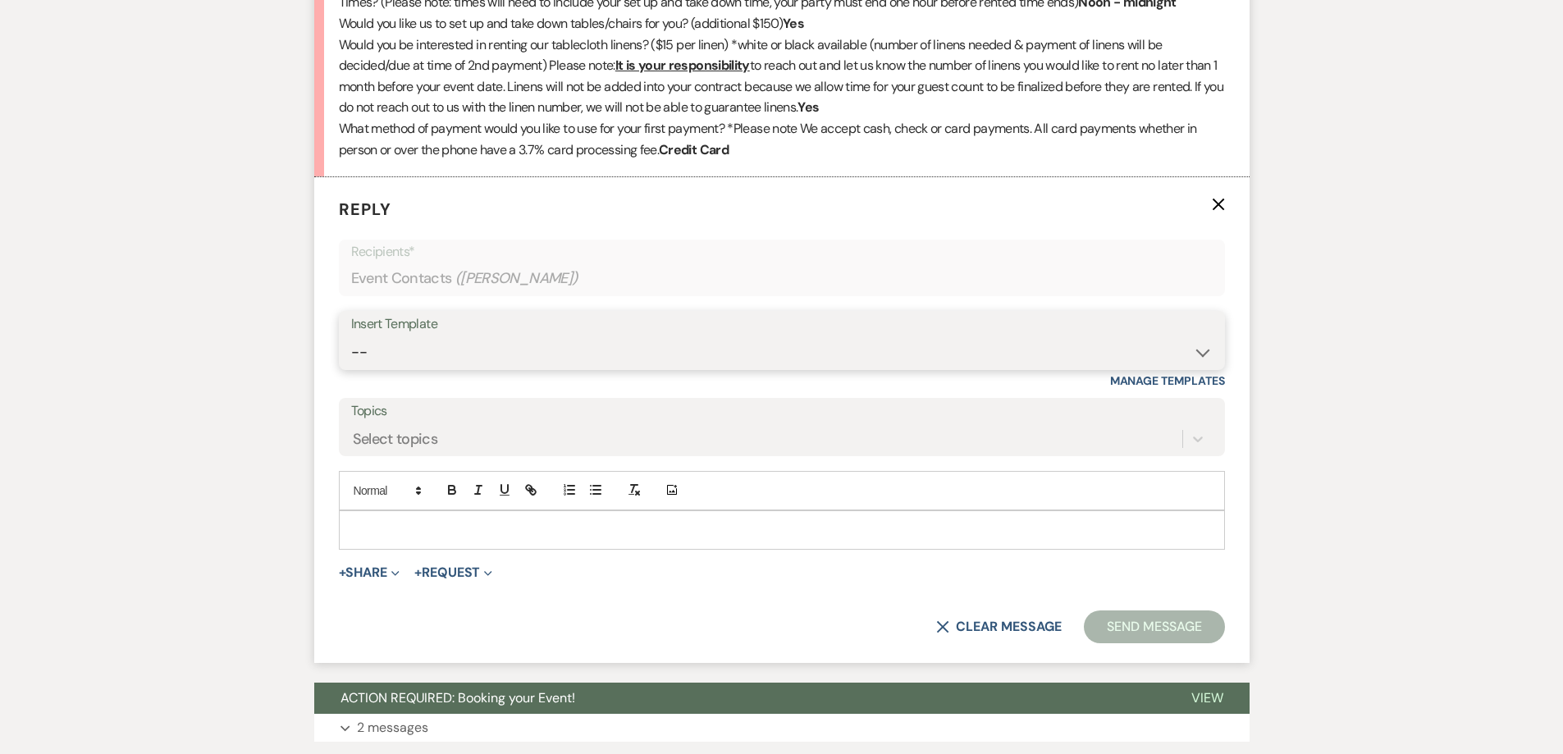
click at [657, 355] on select "-- Initial Inquiry Response-DATE IS AVAILABLE Initial Inquiry Response-DATE NOT…" at bounding box center [782, 352] width 862 height 32
select select "2825"
click at [351, 336] on select "-- Initial Inquiry Response-DATE IS AVAILABLE Initial Inquiry Response-DATE NOT…" at bounding box center [782, 352] width 862 height 32
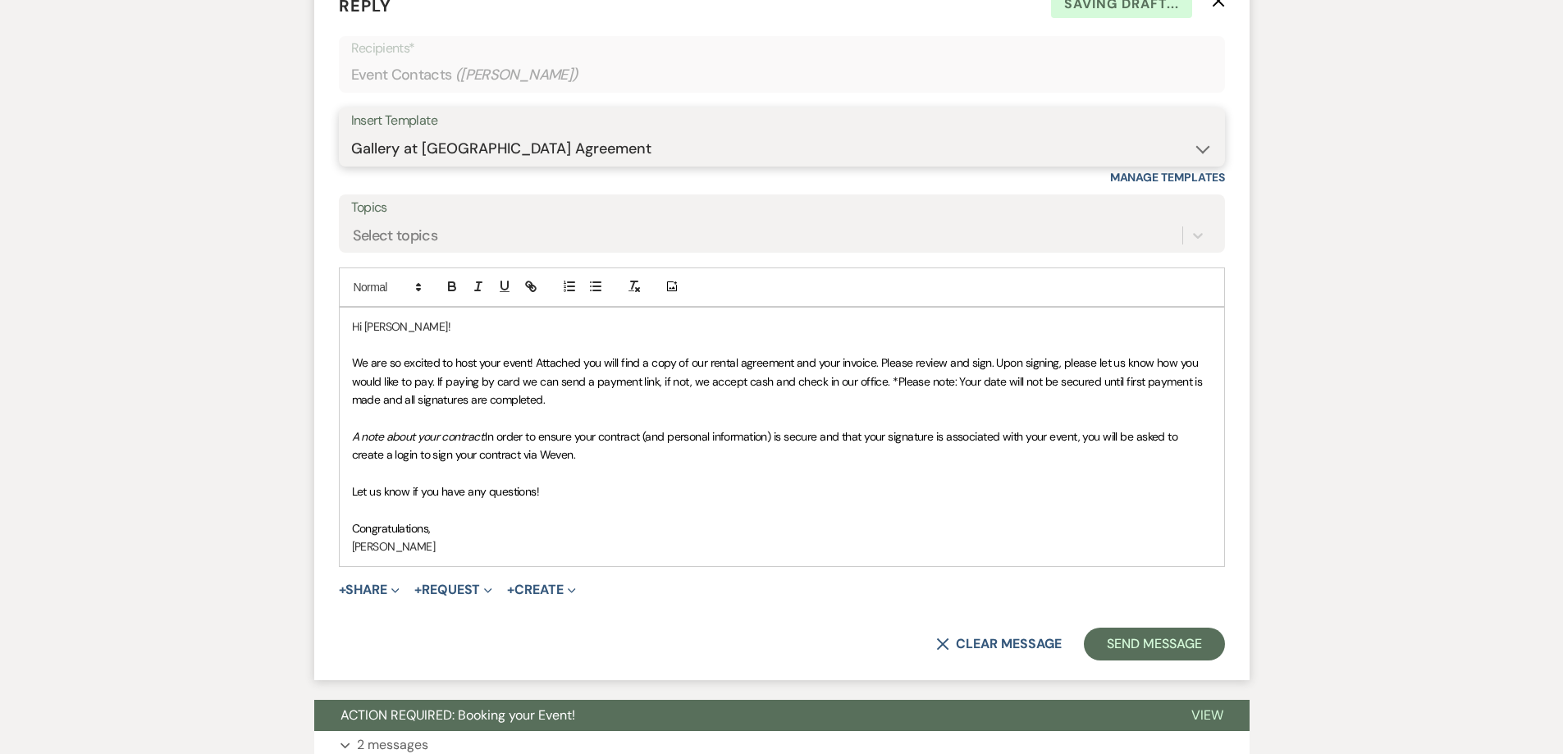
scroll to position [1136, 0]
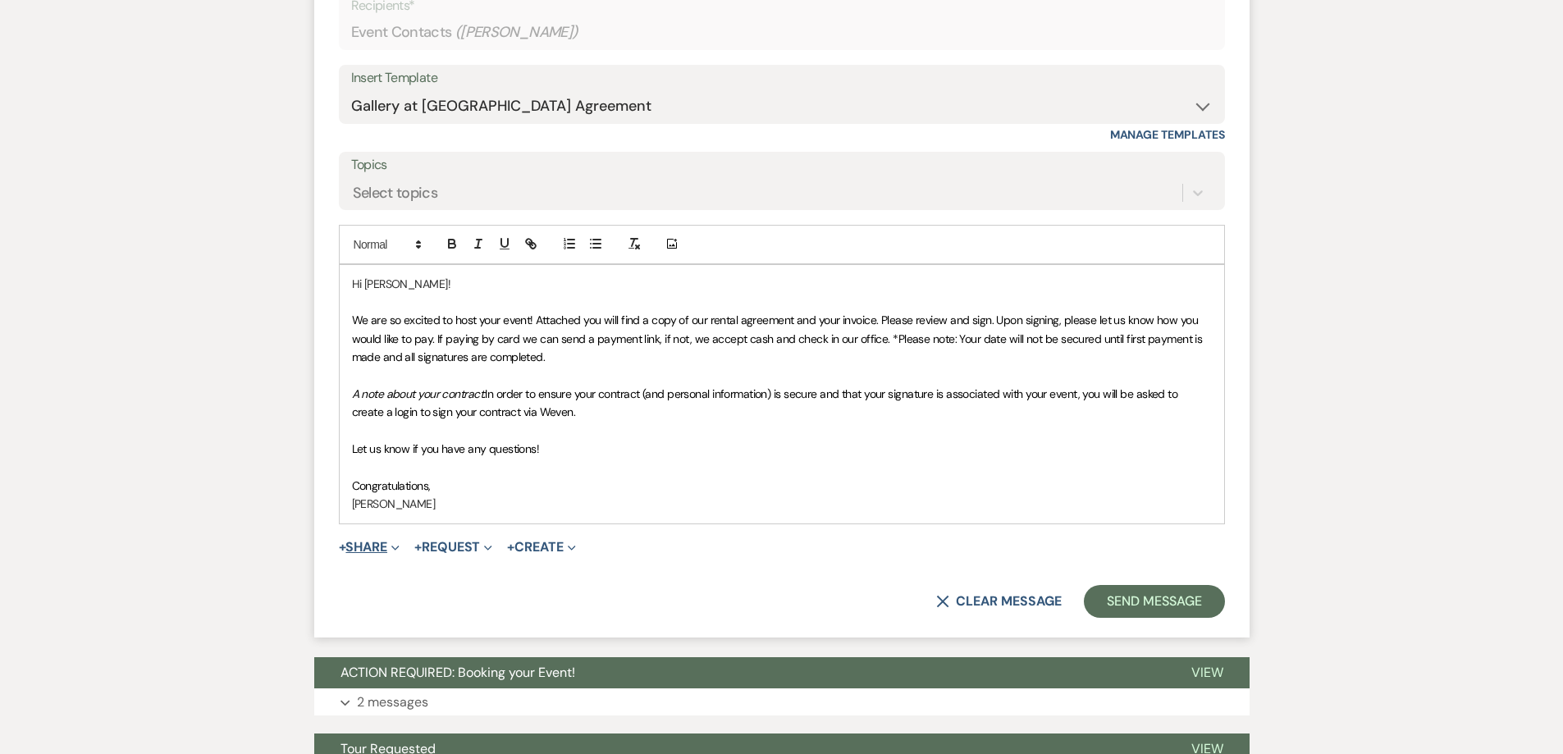
click at [398, 545] on icon "Expand" at bounding box center [395, 548] width 8 height 8
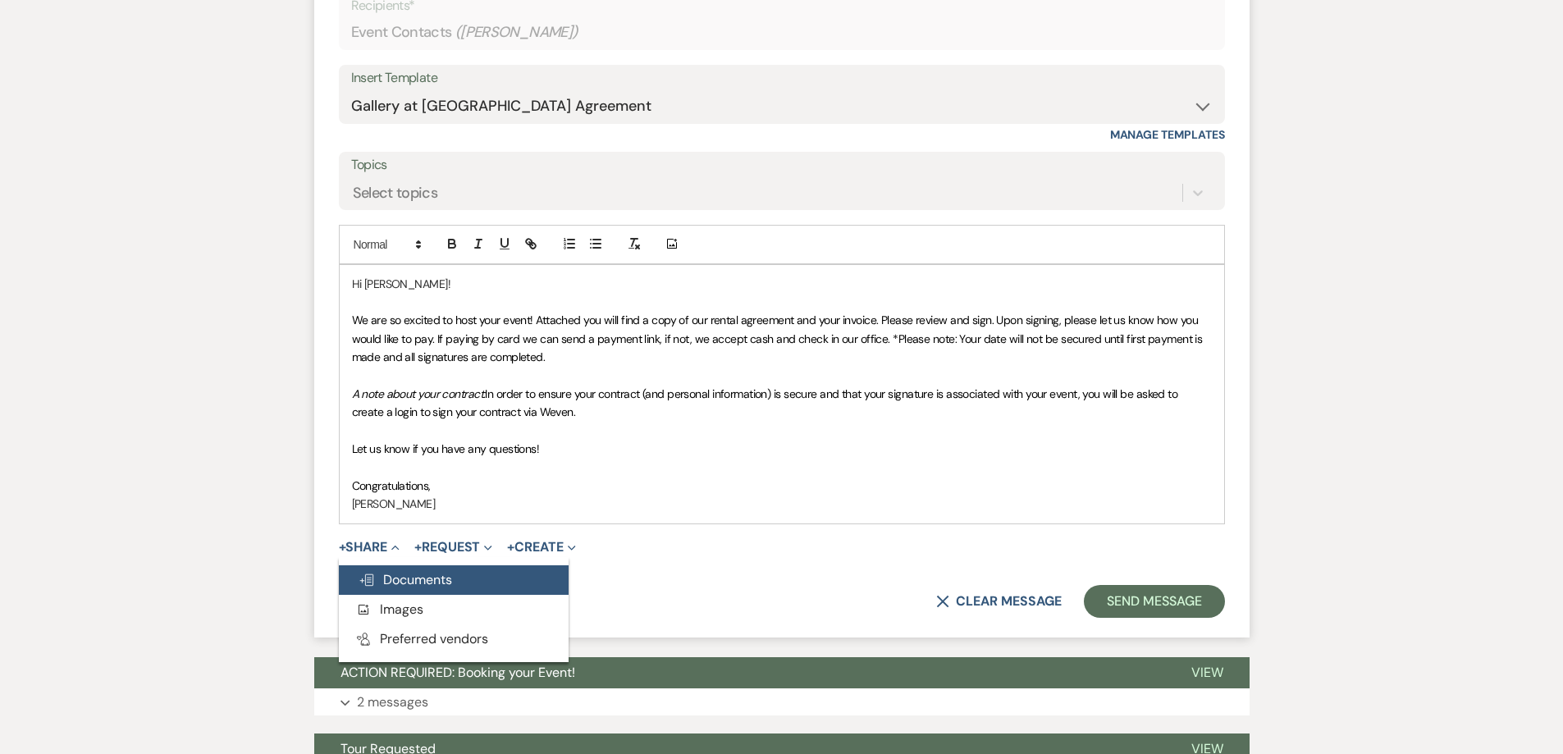
click at [418, 583] on span "Doc Upload Documents" at bounding box center [406, 579] width 94 height 17
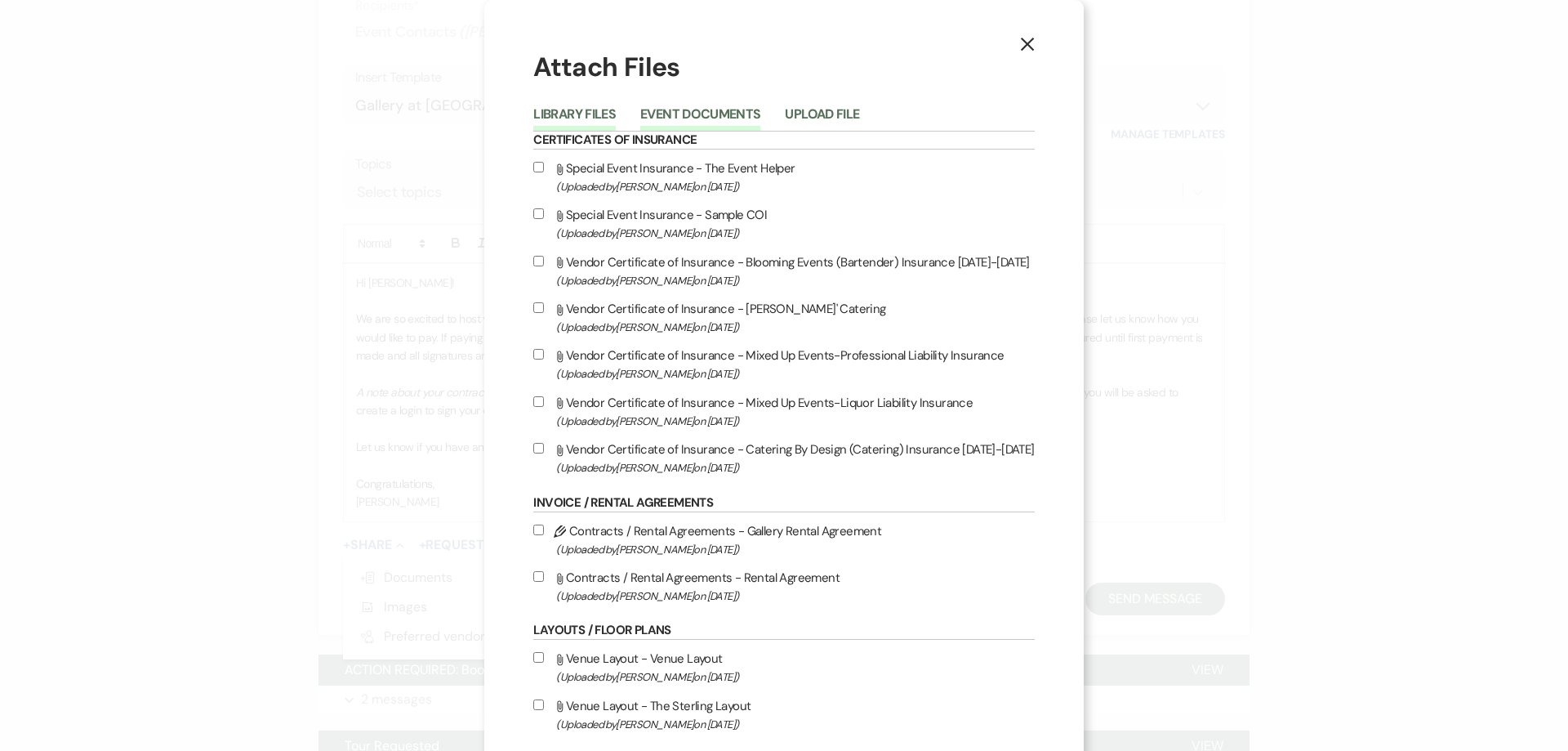
click at [732, 108] on button "Event Documents" at bounding box center [700, 119] width 120 height 23
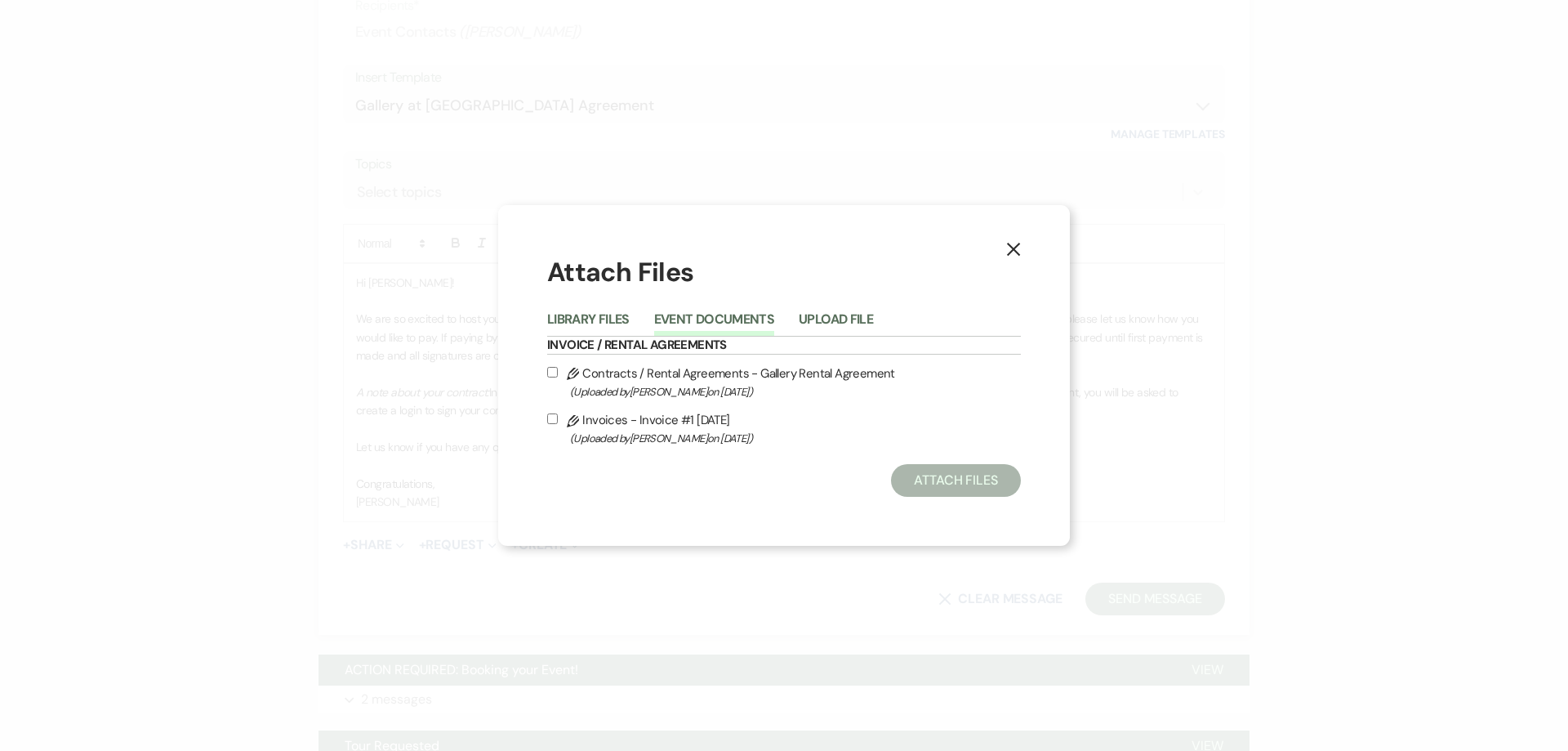
click at [554, 378] on label "Pencil Contracts / Rental Agreements - Gallery Rental Agreement (Uploaded by Sh…" at bounding box center [784, 381] width 474 height 39
click at [554, 377] on input "Pencil Contracts / Rental Agreements - Gallery Rental Agreement (Uploaded by Sh…" at bounding box center [553, 372] width 11 height 11
checkbox input "true"
click at [551, 409] on label "Pencil Invoices - Invoice #1 8-13-2025 (Uploaded by Shelby on Aug 13th, 2025 )" at bounding box center [784, 428] width 474 height 39
click at [551, 413] on input "Pencil Invoices - Invoice #1 8-13-2025 (Uploaded by Shelby on Aug 13th, 2025 )" at bounding box center [553, 418] width 11 height 11
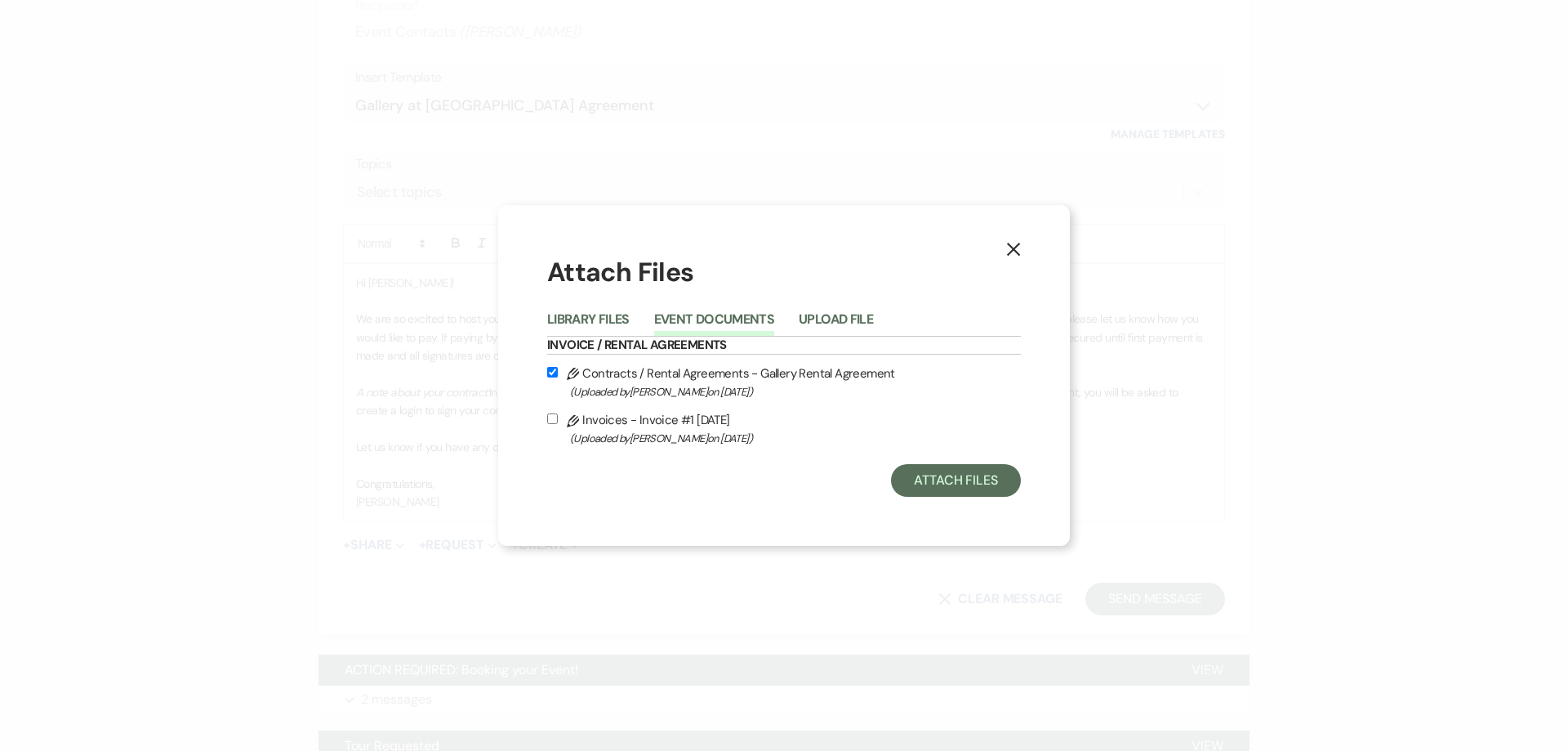
checkbox input "true"
click at [937, 479] on button "Attach Files" at bounding box center [956, 480] width 129 height 33
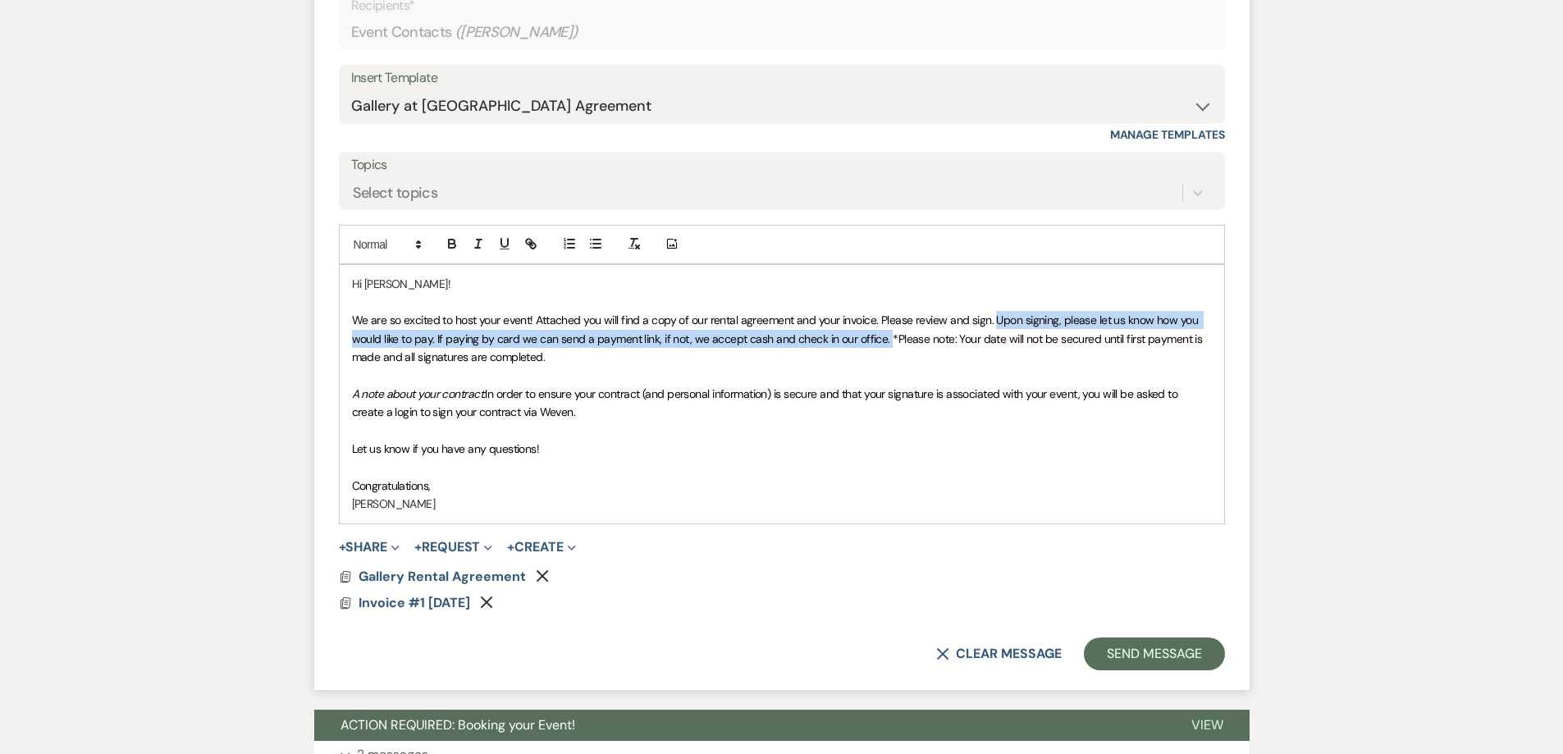
drag, startPoint x: 995, startPoint y: 322, endPoint x: 883, endPoint y: 340, distance: 113.0
click at [883, 340] on span "We are so excited to host your event! Attached you will find a copy of our rent…" at bounding box center [778, 339] width 853 height 52
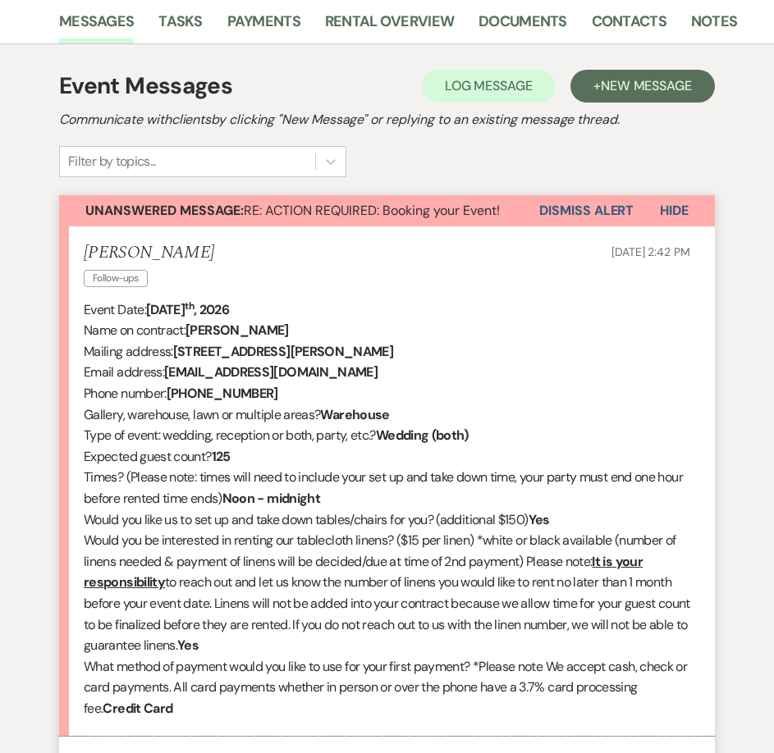
scroll to position [357, 0]
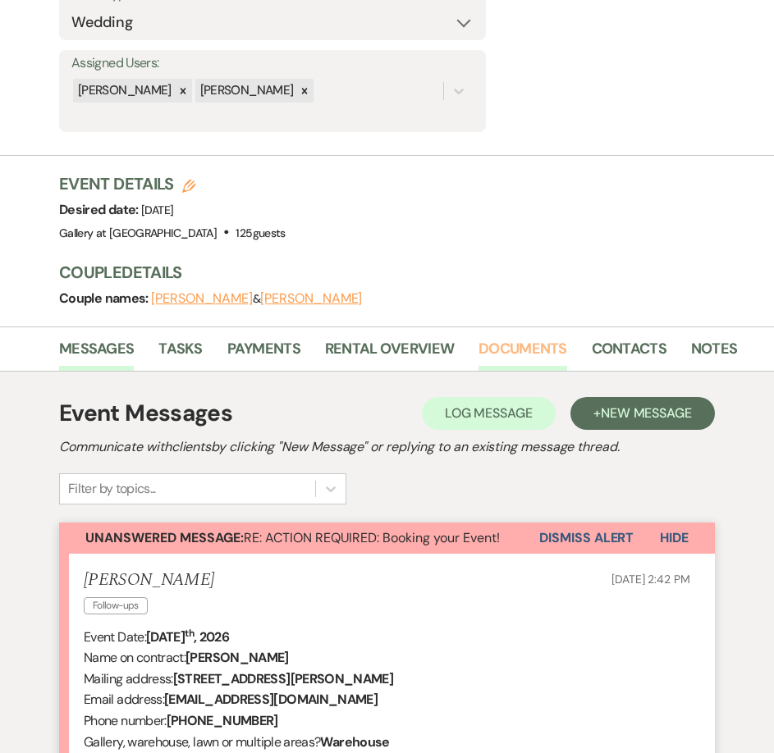
click at [501, 346] on link "Documents" at bounding box center [522, 354] width 89 height 34
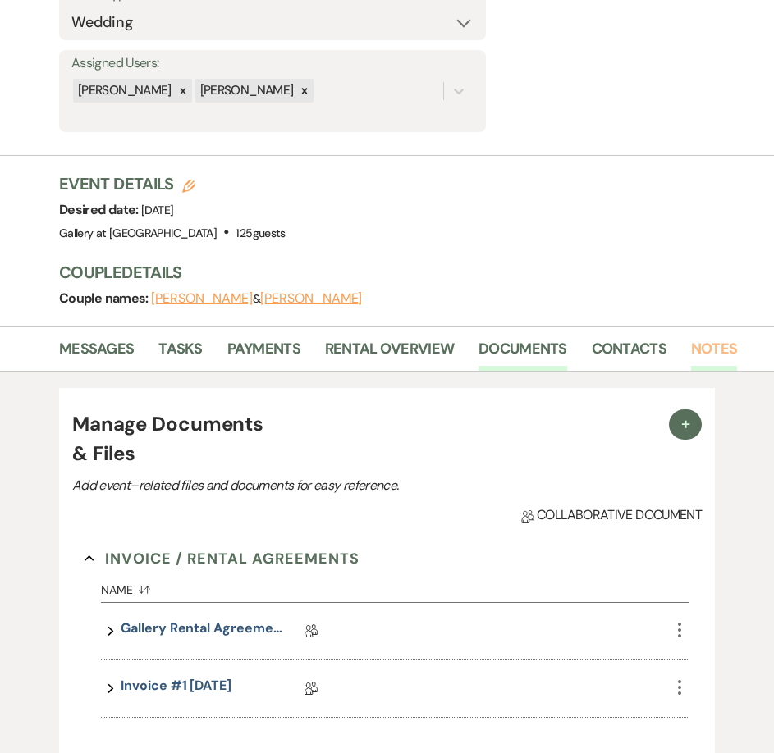
click at [697, 344] on link "Notes" at bounding box center [714, 354] width 46 height 34
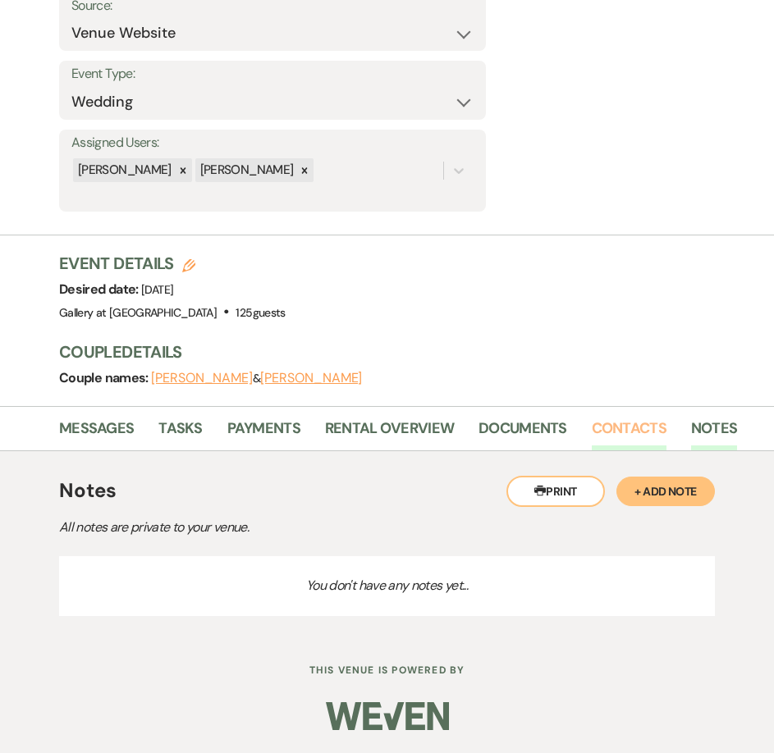
click at [607, 426] on link "Contacts" at bounding box center [629, 434] width 75 height 34
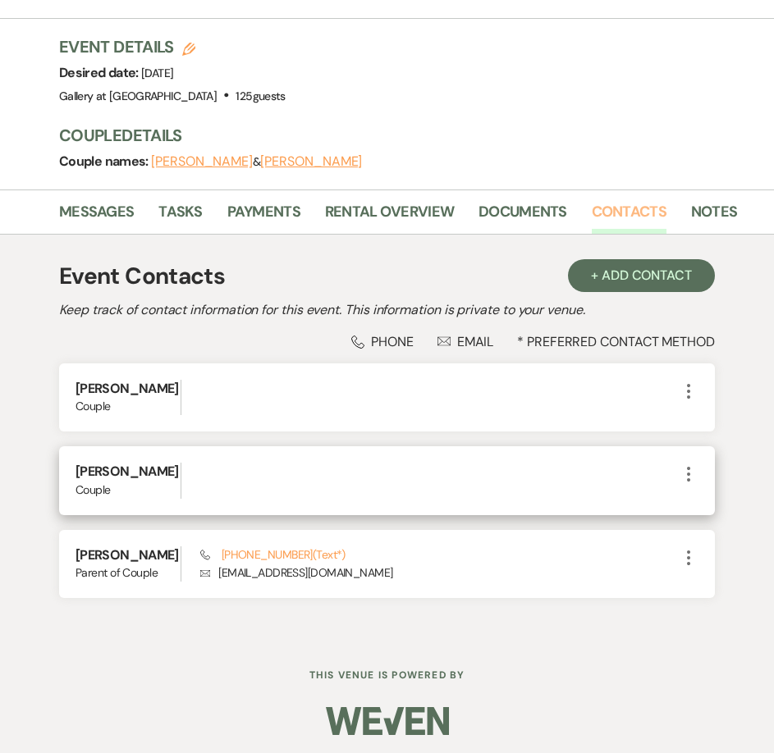
scroll to position [517, 0]
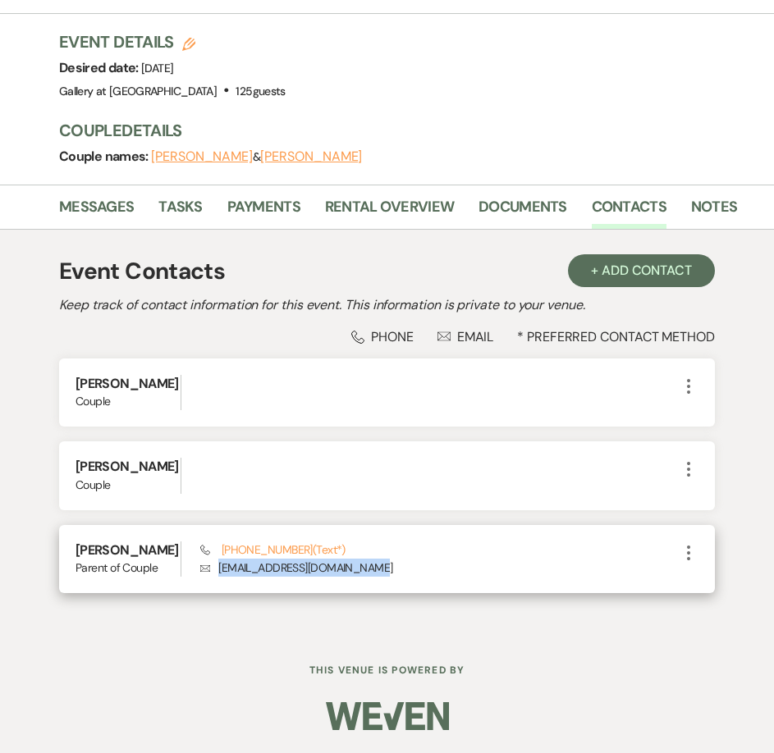
drag, startPoint x: 217, startPoint y: 569, endPoint x: 373, endPoint y: 569, distance: 155.9
click at [373, 569] on p "Envelope jeannieglover1971@gmail.com" at bounding box center [439, 568] width 478 height 18
copy p "[EMAIL_ADDRESS][DOMAIN_NAME]"
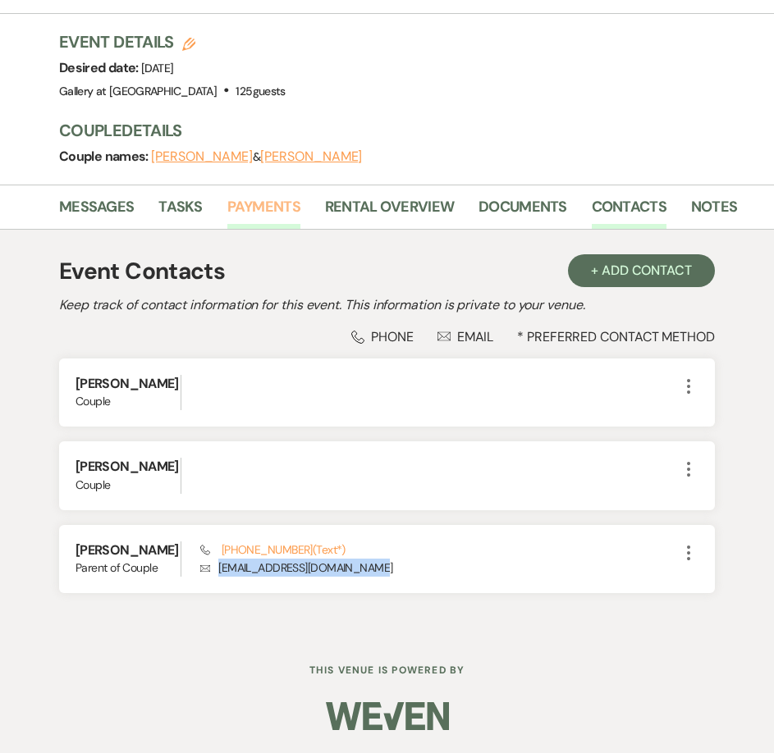
click at [278, 195] on link "Payments" at bounding box center [263, 212] width 73 height 34
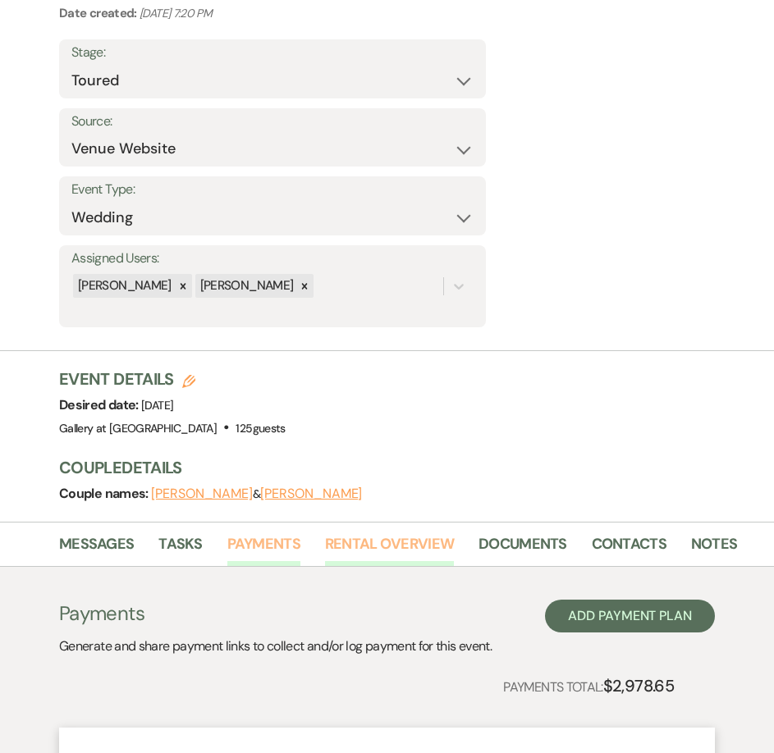
scroll to position [517, 0]
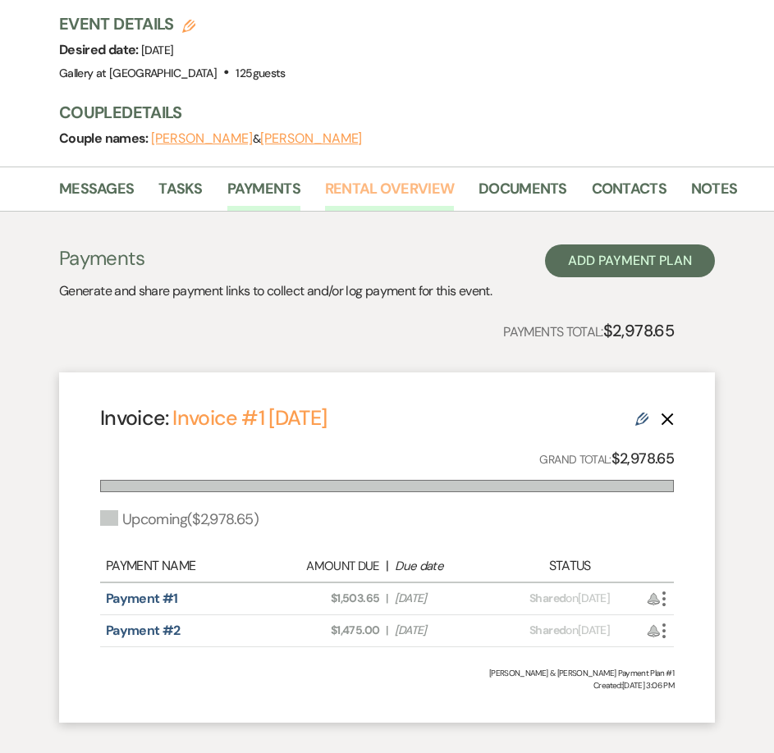
click at [352, 187] on link "Rental Overview" at bounding box center [389, 194] width 129 height 34
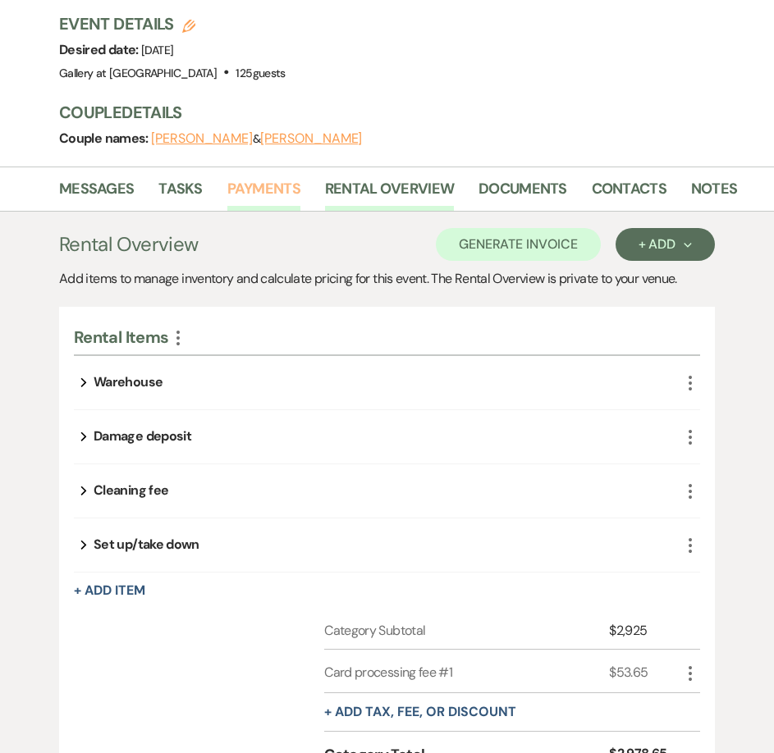
click at [255, 186] on link "Payments" at bounding box center [263, 194] width 73 height 34
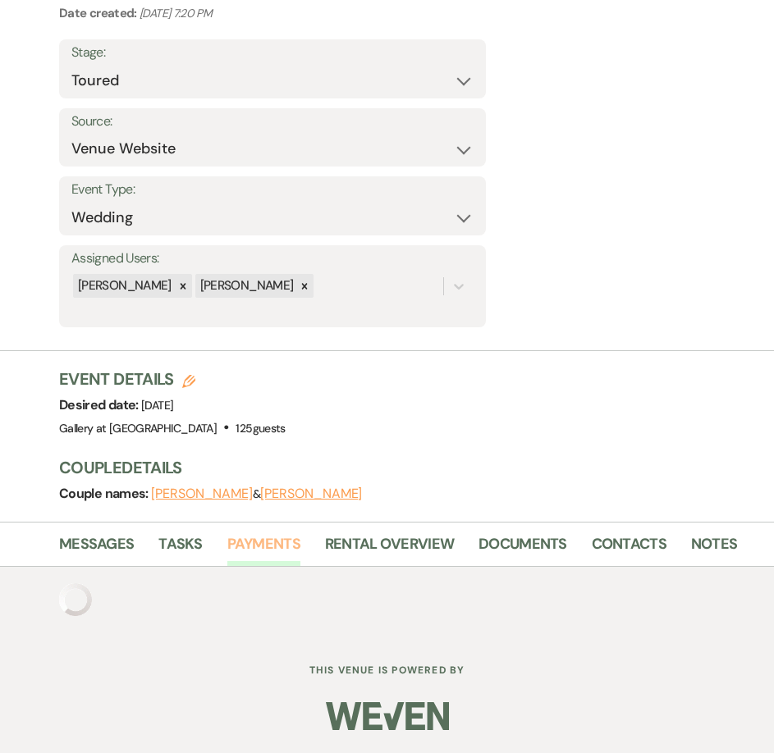
scroll to position [517, 0]
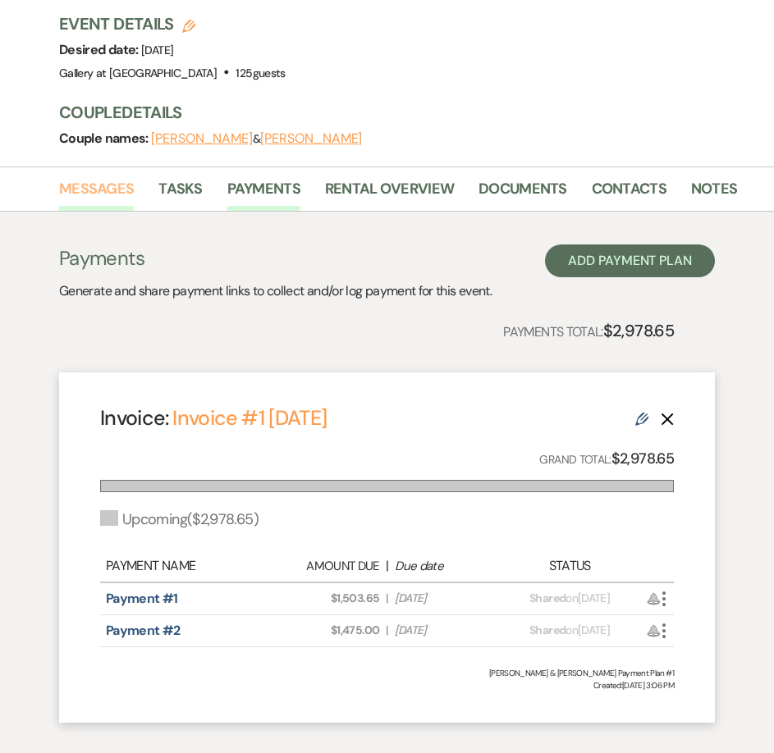
click at [85, 194] on link "Messages" at bounding box center [96, 194] width 75 height 34
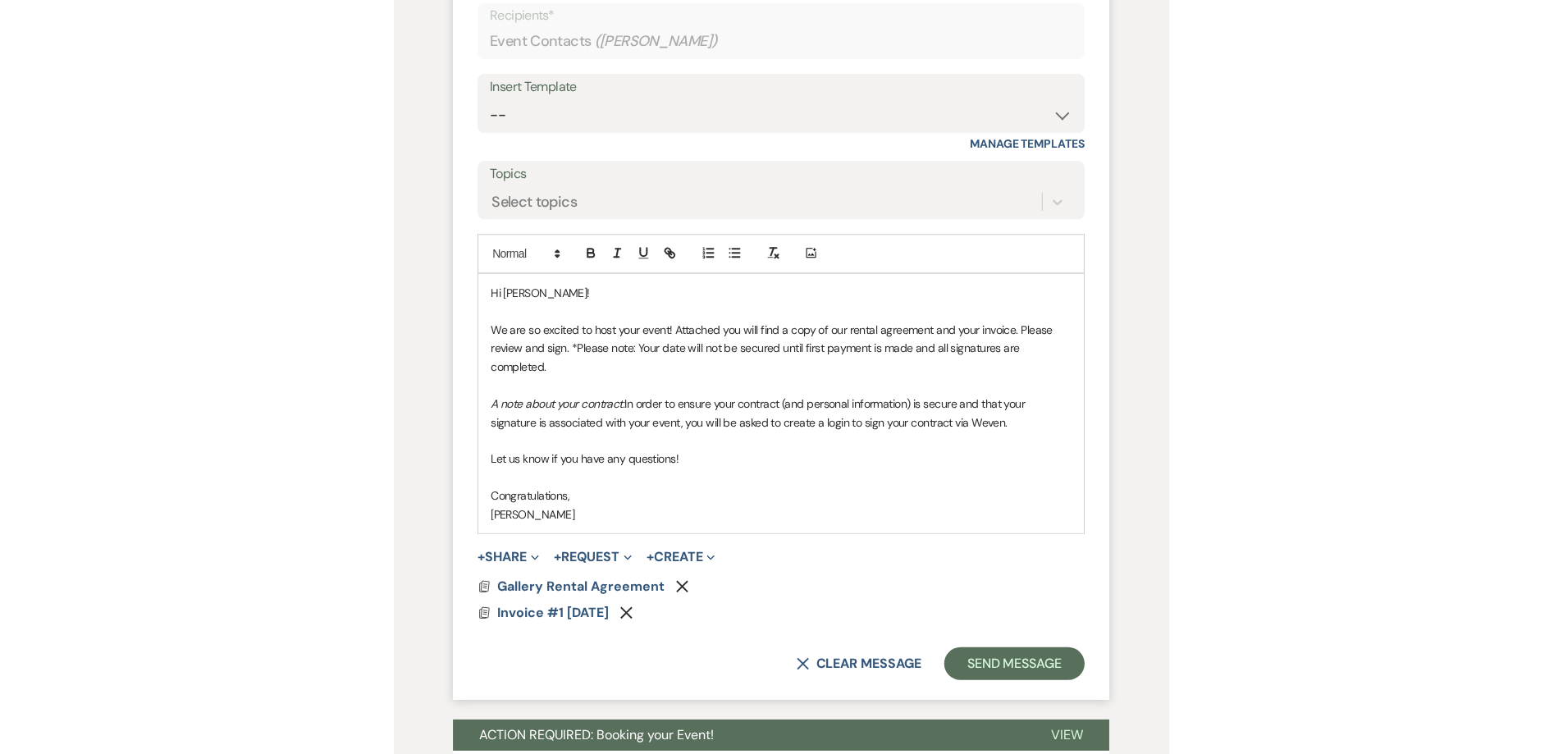
scroll to position [1506, 0]
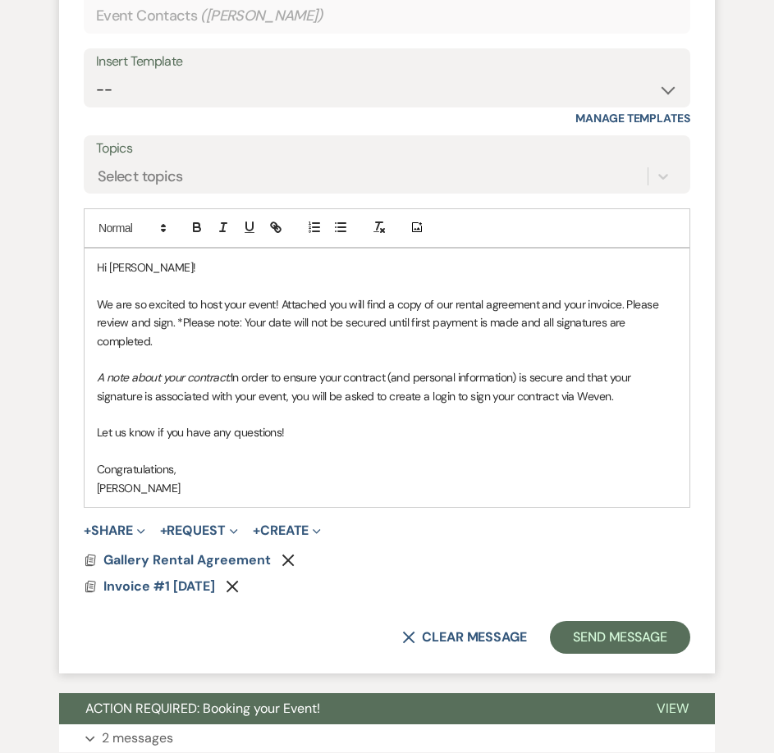
click at [203, 487] on p "[PERSON_NAME]" at bounding box center [387, 488] width 580 height 18
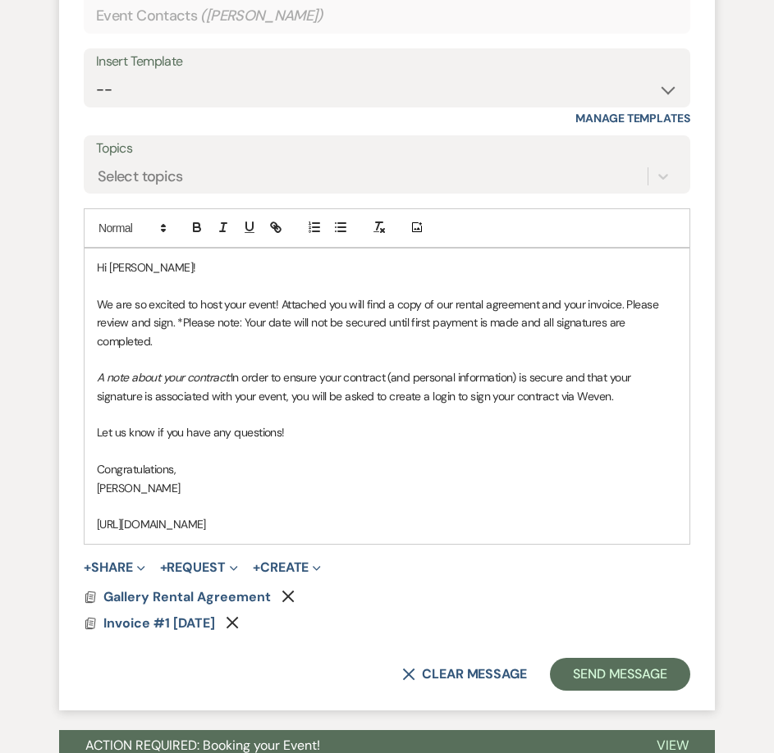
drag, startPoint x: 496, startPoint y: 528, endPoint x: 94, endPoint y: 517, distance: 403.1
click at [92, 522] on div "Hi Jeannie! We are so excited to host your event! Attached you will find a copy…" at bounding box center [387, 396] width 605 height 295
click at [274, 232] on icon "button" at bounding box center [275, 227] width 15 height 15
type input "[URL][DOMAIN_NAME]"
click at [413, 554] on link at bounding box center [408, 557] width 35 height 12
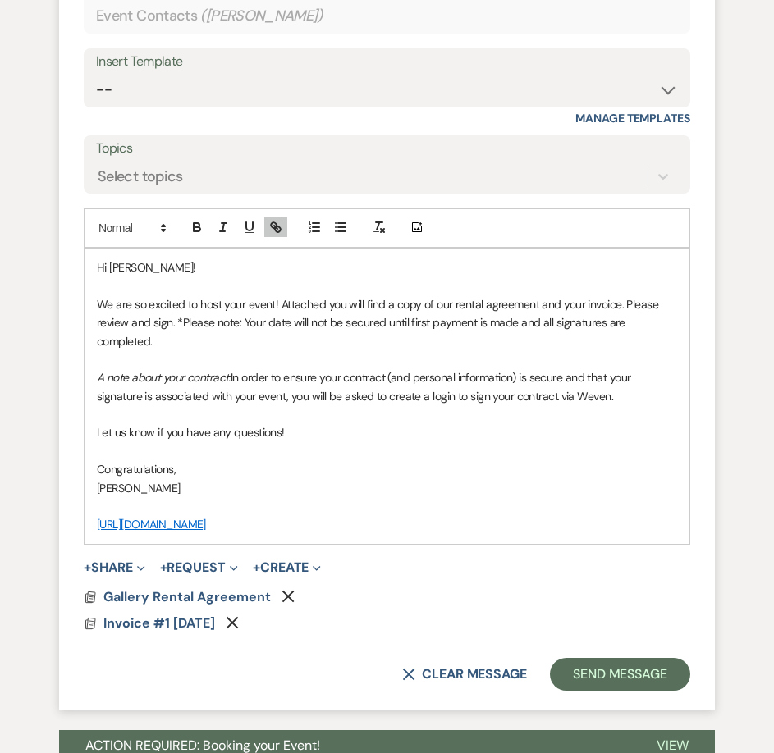
click at [103, 526] on link "[URL][DOMAIN_NAME]" at bounding box center [151, 524] width 109 height 15
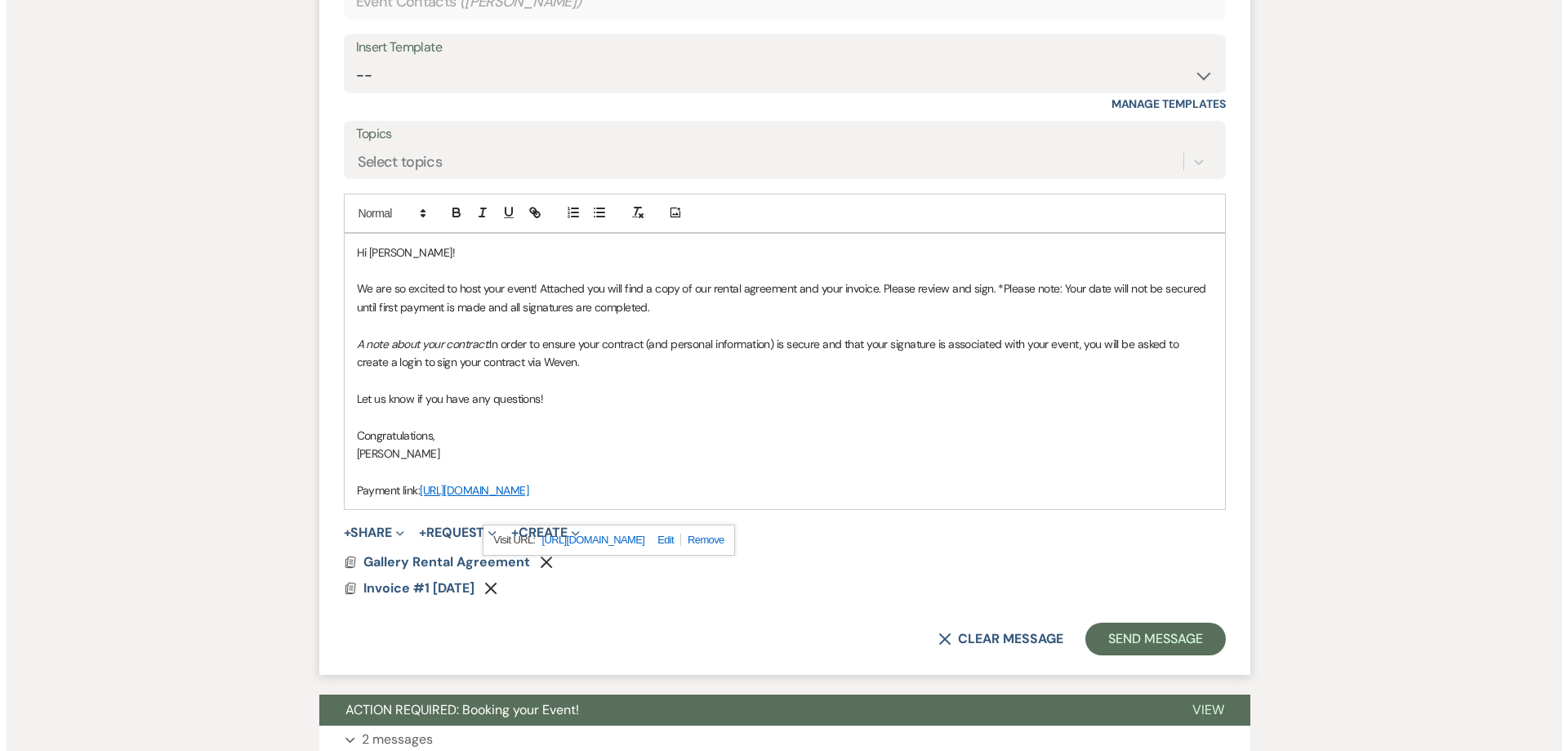
scroll to position [1195, 0]
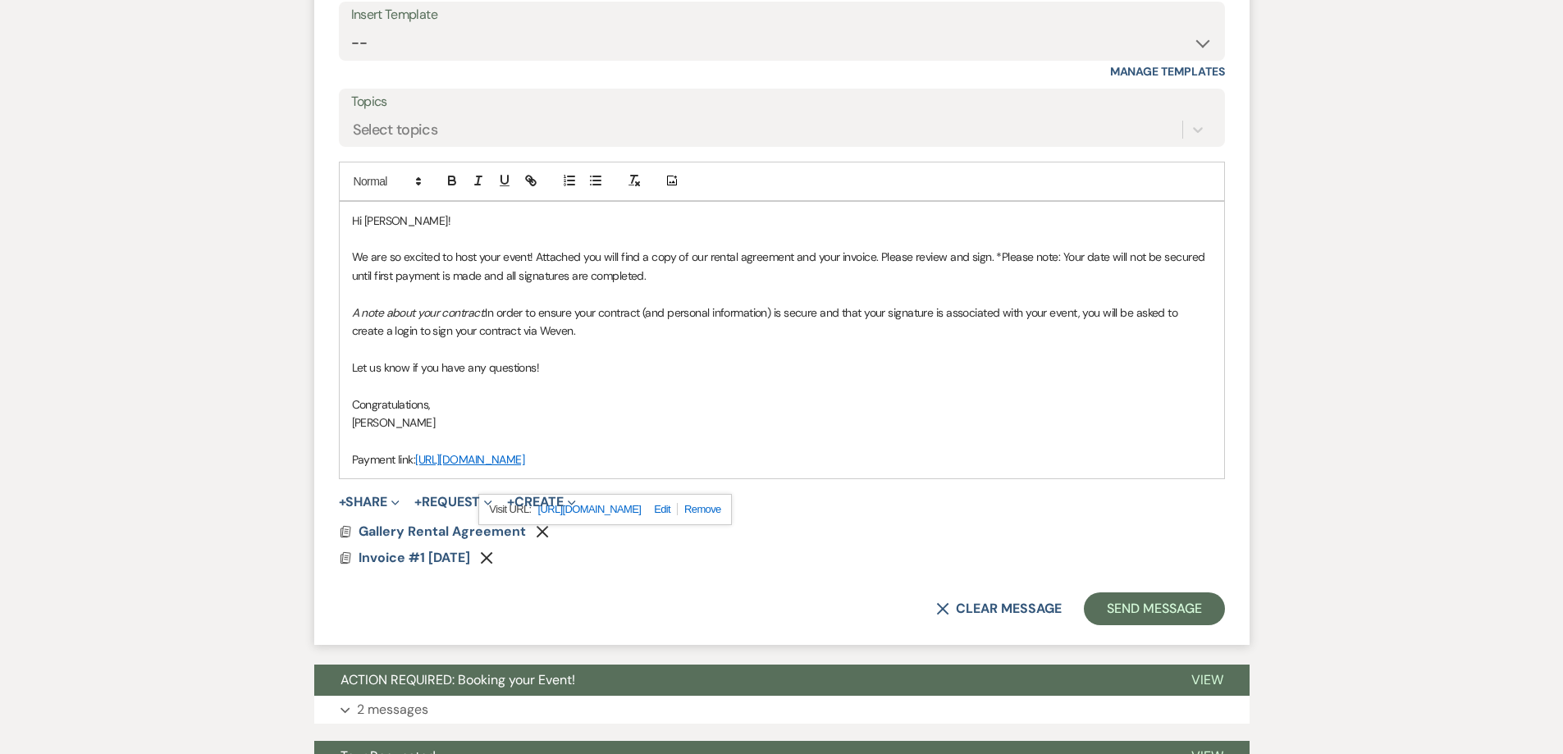
click at [880, 436] on p at bounding box center [782, 441] width 860 height 18
click at [466, 535] on span "Gallery Rental Agreement" at bounding box center [442, 531] width 167 height 17
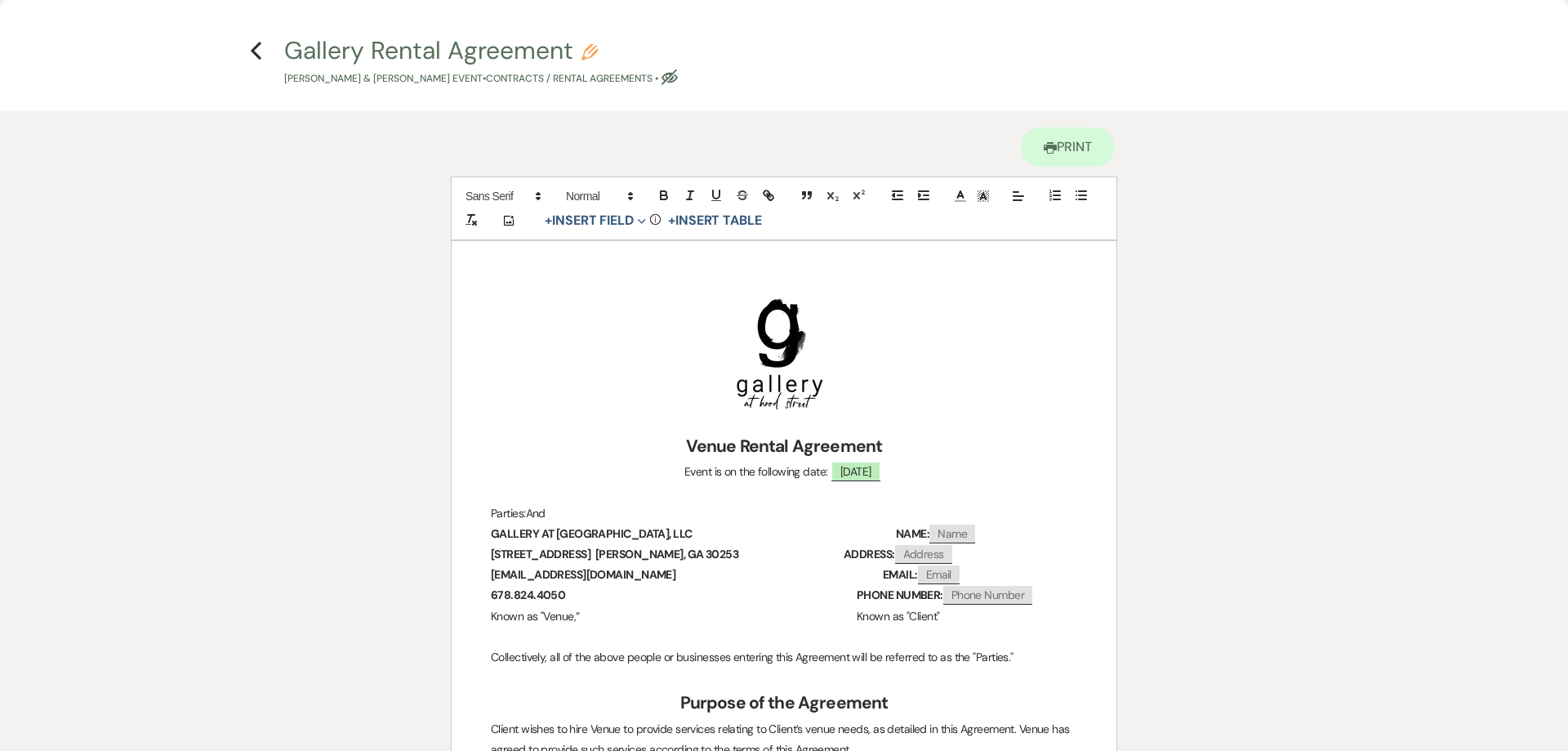
scroll to position [0, 0]
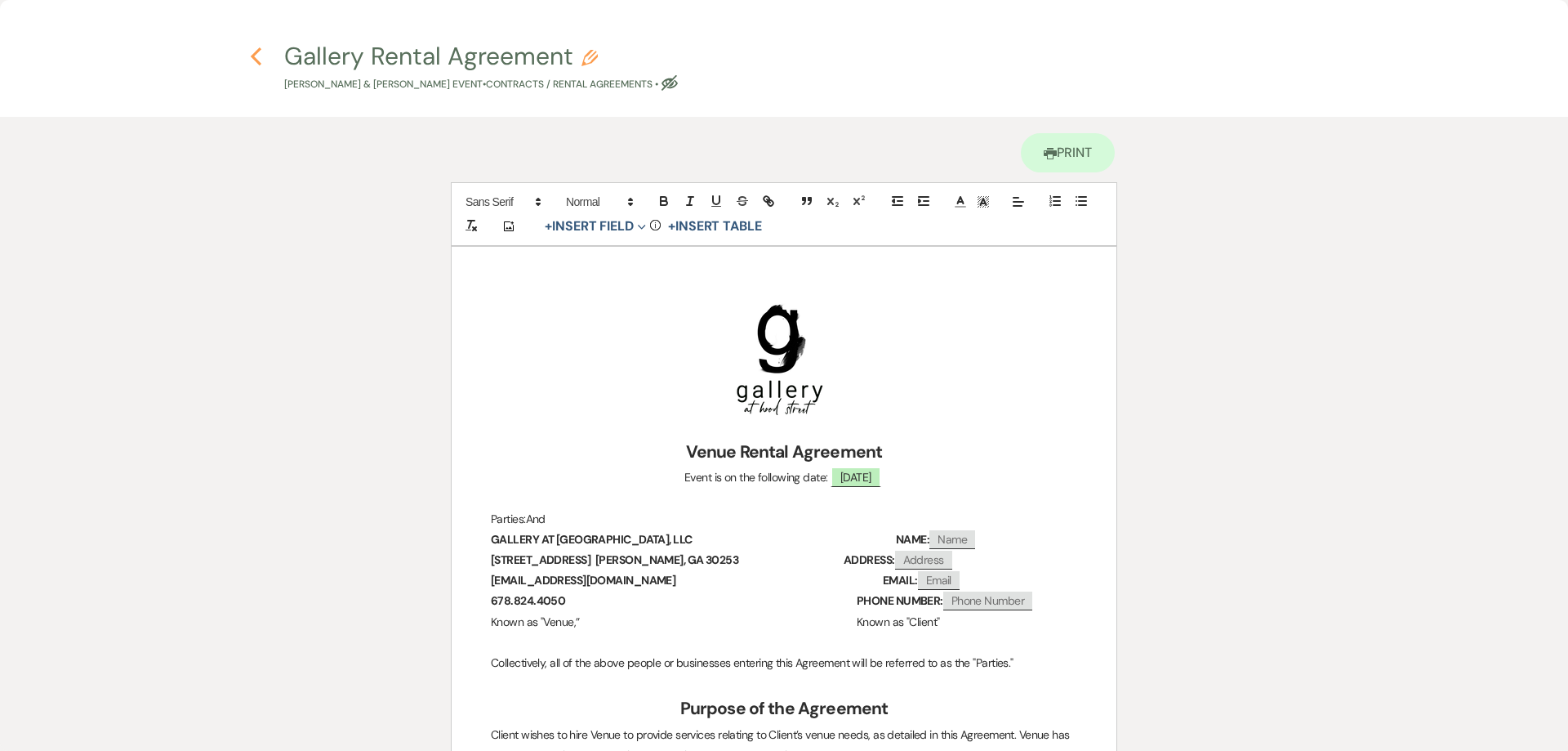
click at [256, 59] on use "button" at bounding box center [256, 57] width 11 height 18
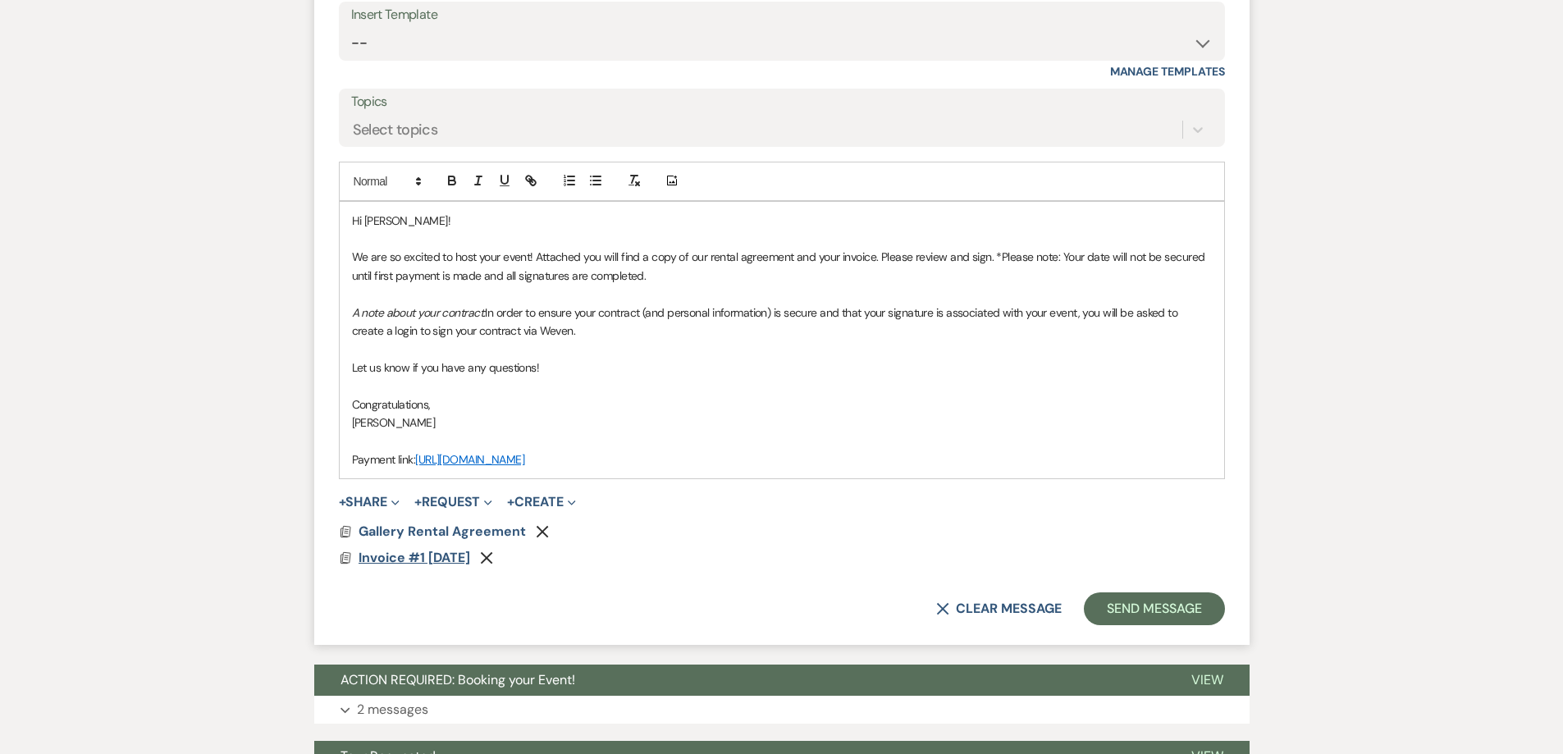
click at [463, 551] on span "Invoice #1 [DATE]" at bounding box center [415, 557] width 112 height 17
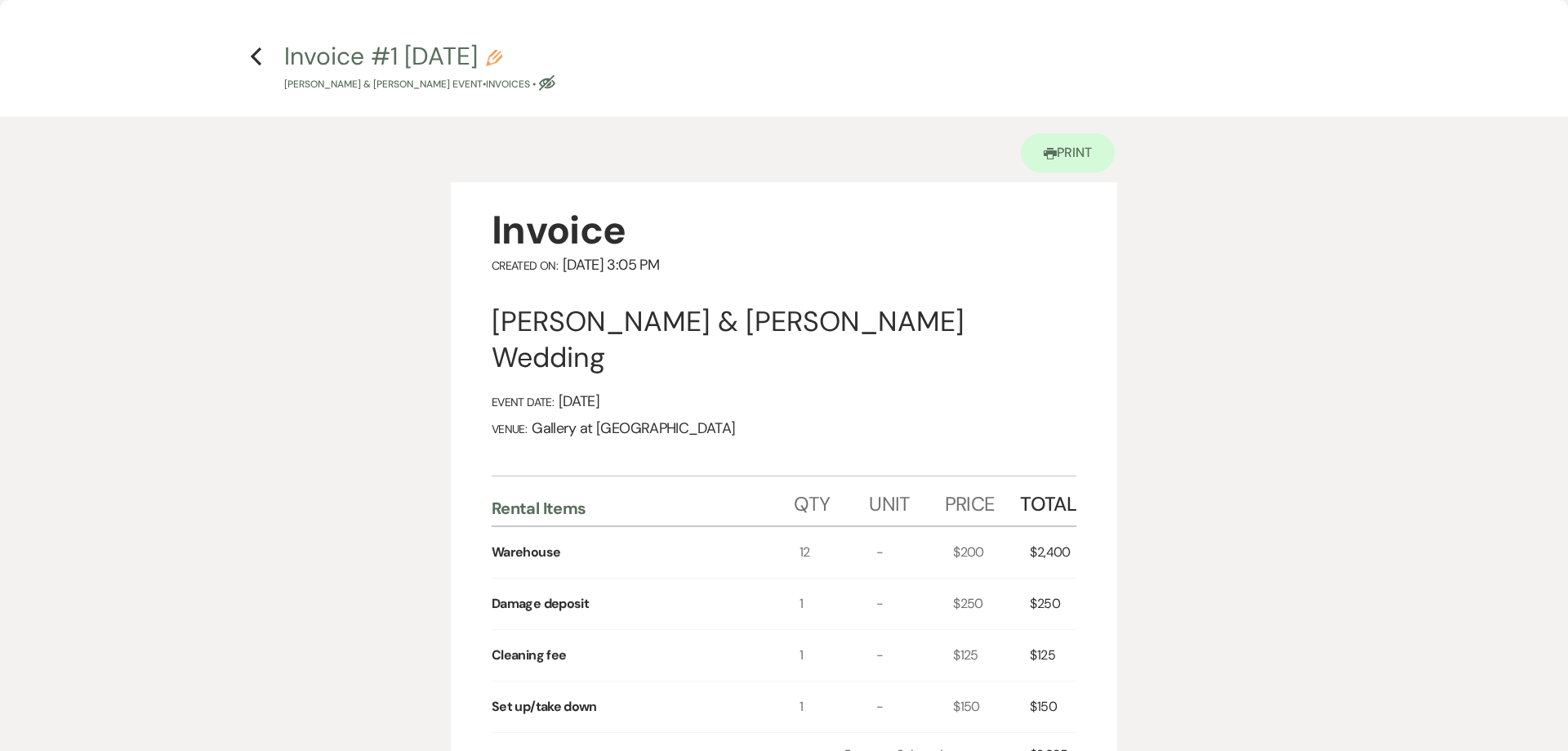
click at [257, 62] on use "button" at bounding box center [256, 57] width 11 height 18
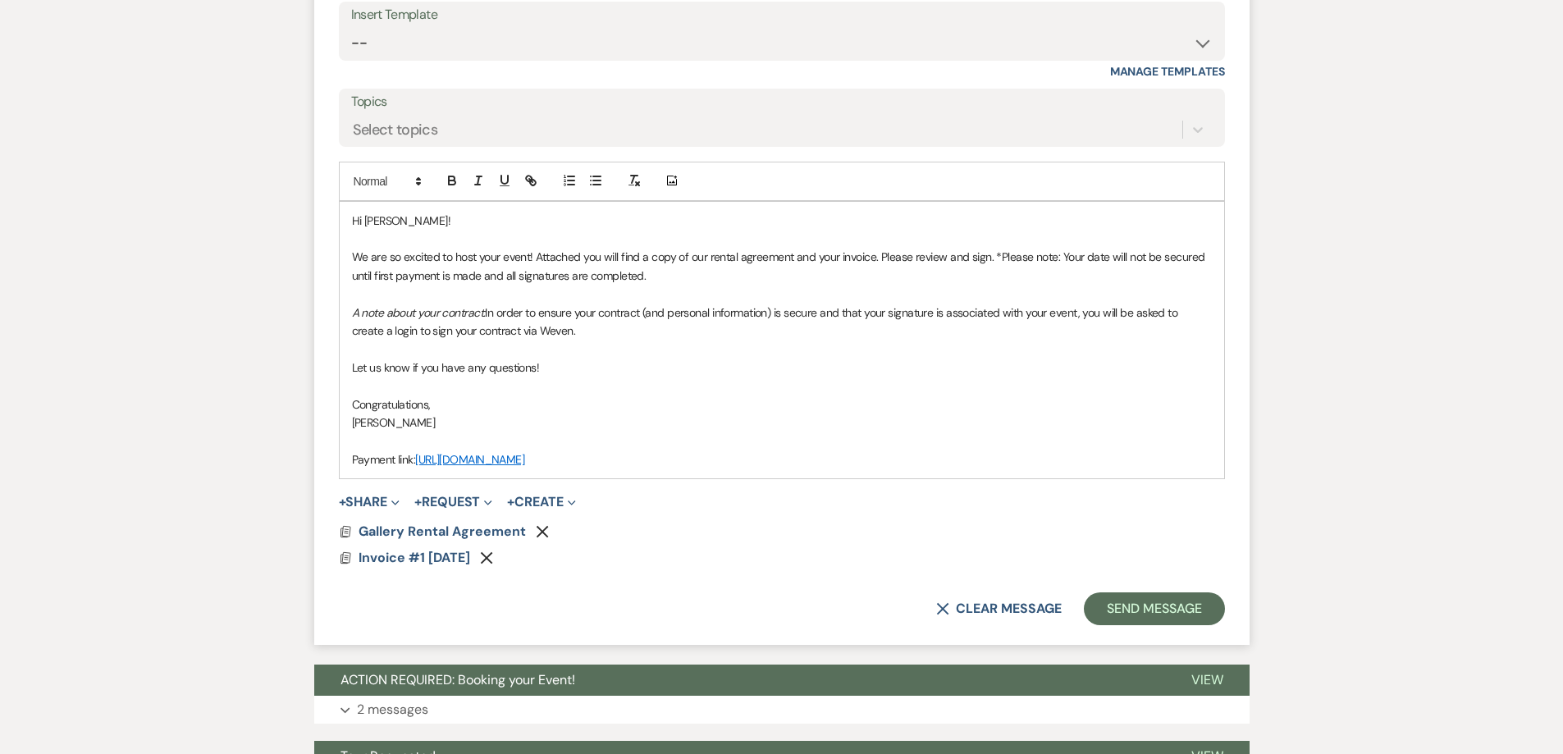
click at [662, 277] on p "We are so excited to host your event! Attached you will find a copy of our rent…" at bounding box center [782, 266] width 860 height 37
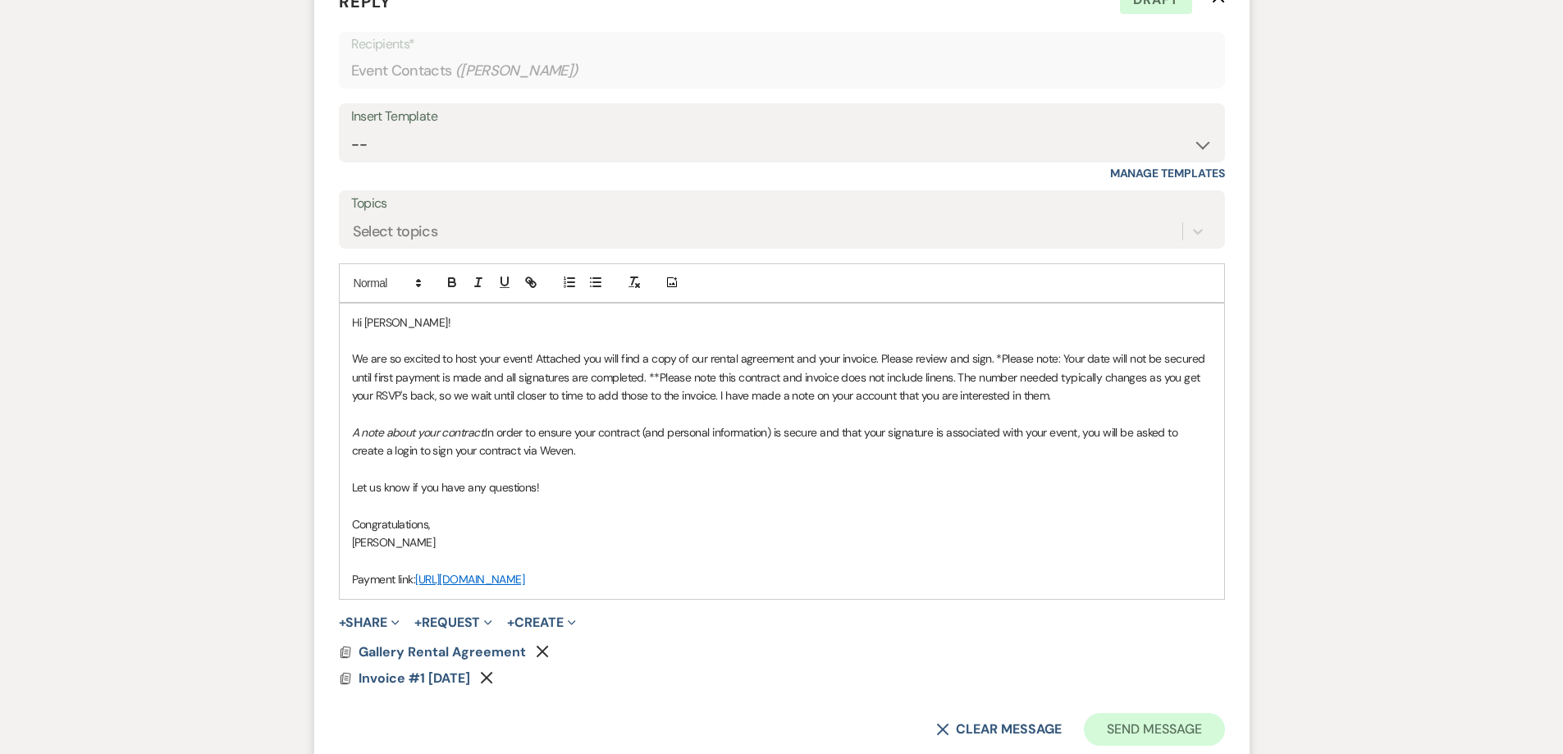
scroll to position [1118, 0]
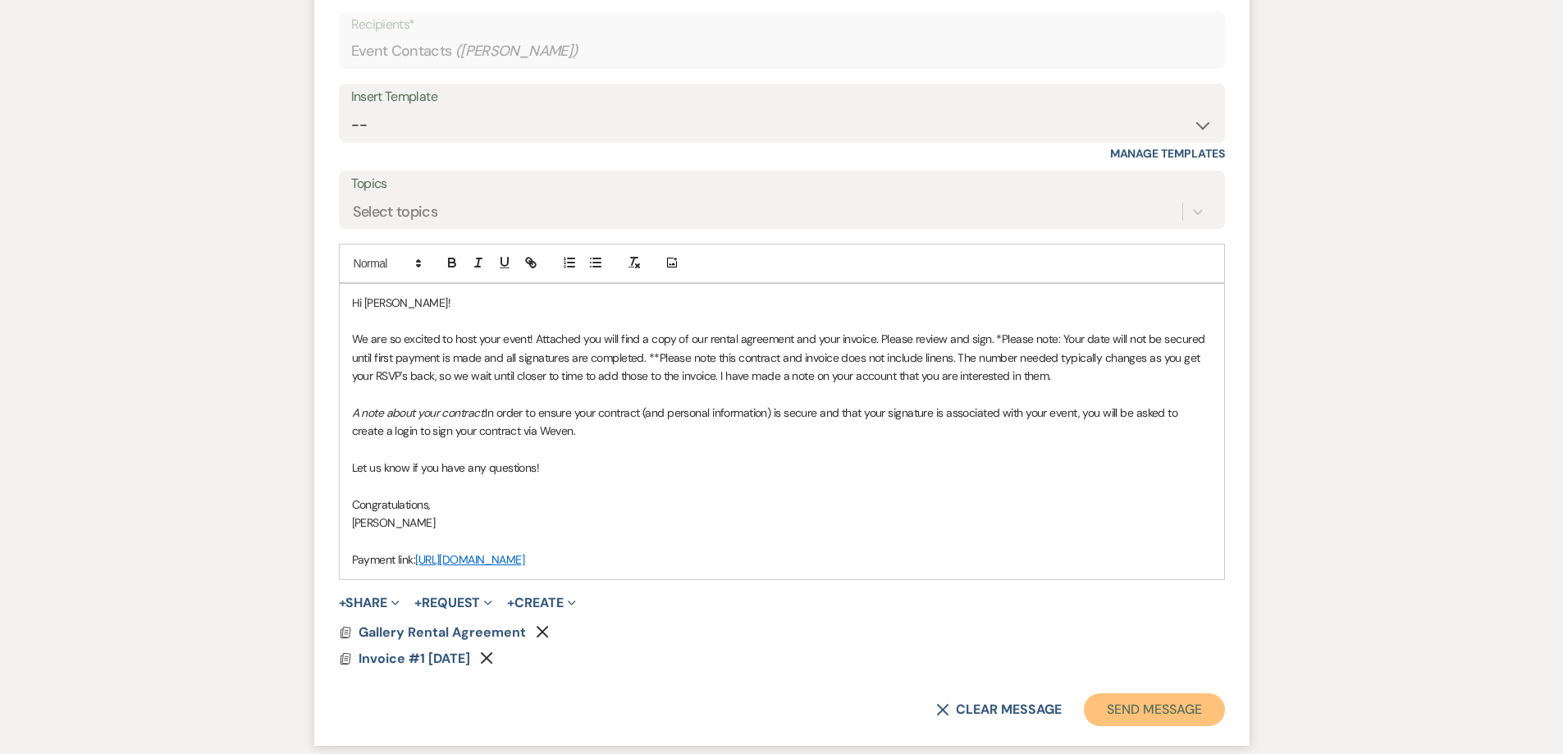
click at [1179, 706] on button "Send Message" at bounding box center [1154, 709] width 140 height 33
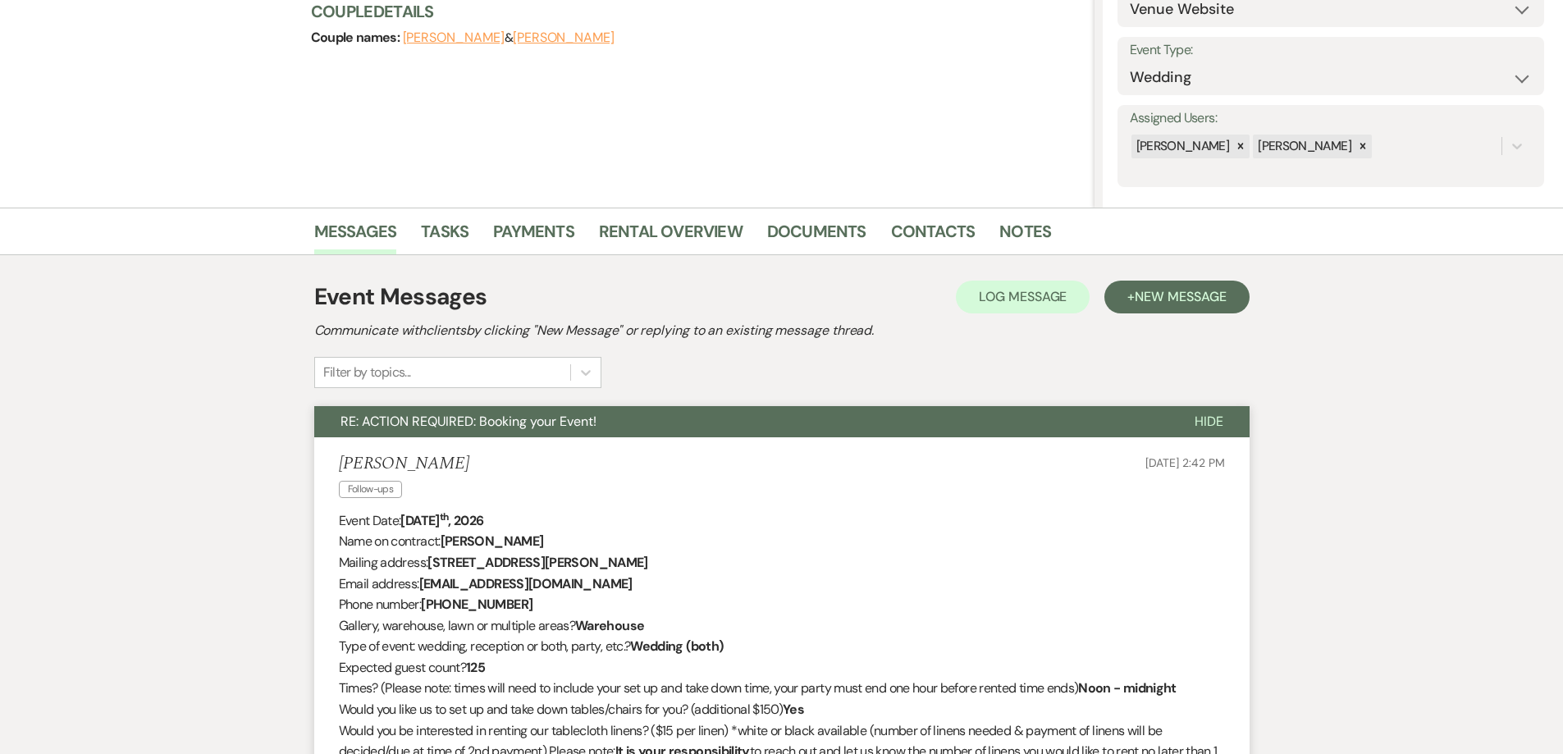
scroll to position [0, 0]
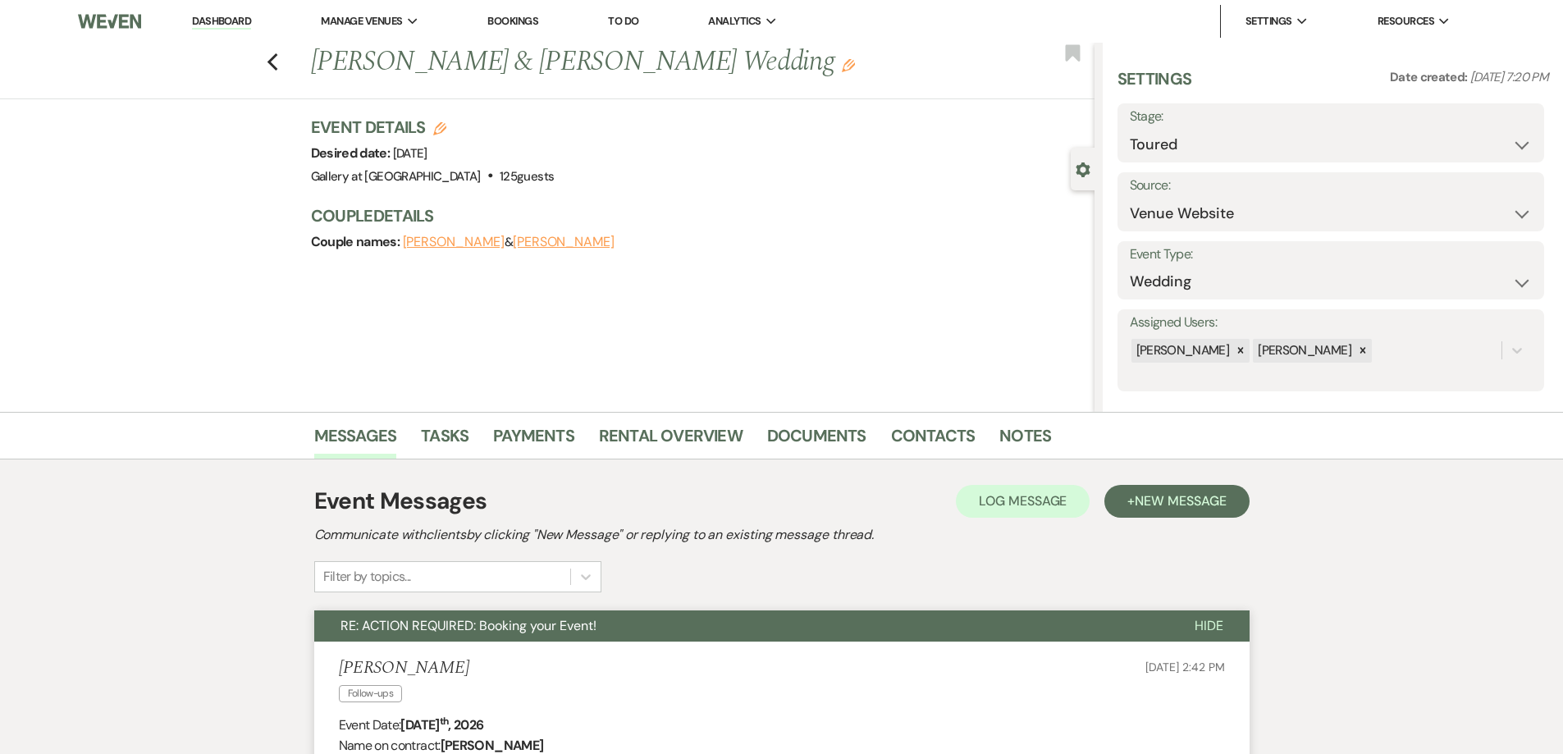
click at [842, 65] on icon "Edit" at bounding box center [848, 65] width 13 height 13
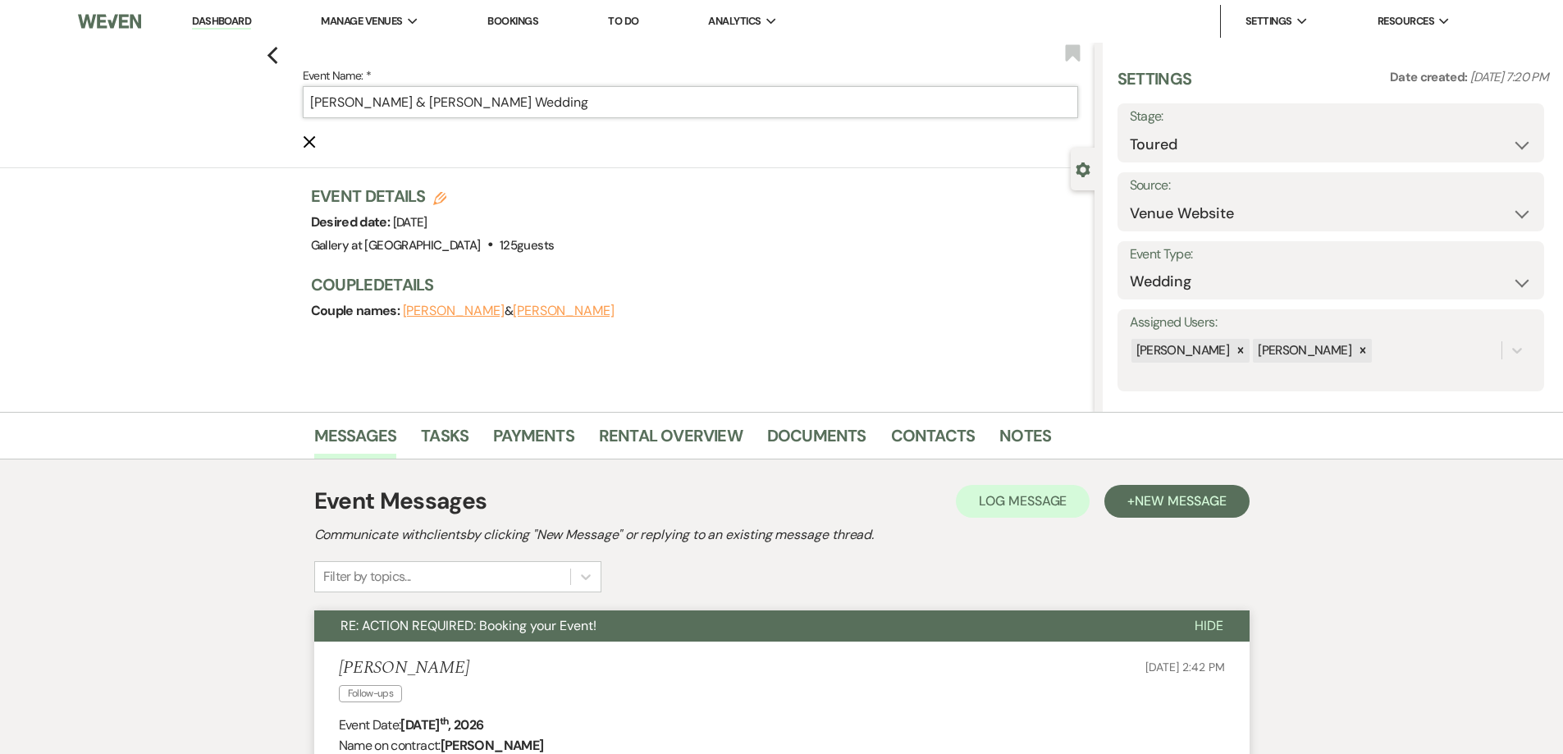
click at [809, 98] on input "[PERSON_NAME] & [PERSON_NAME] Wedding" at bounding box center [690, 102] width 775 height 32
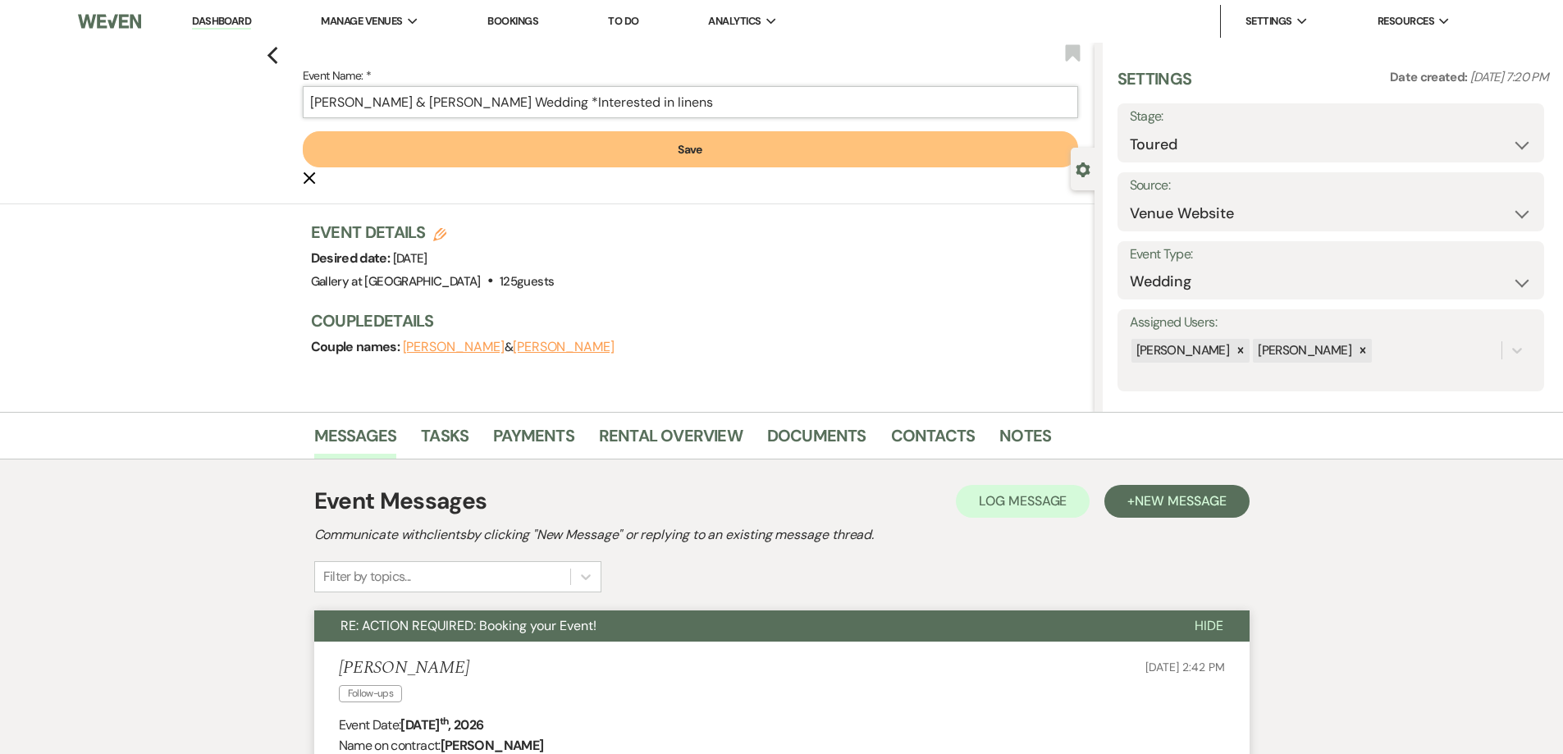
type input "[PERSON_NAME] & [PERSON_NAME] Wedding *Interested in linens"
click at [823, 150] on button "Save" at bounding box center [690, 149] width 775 height 36
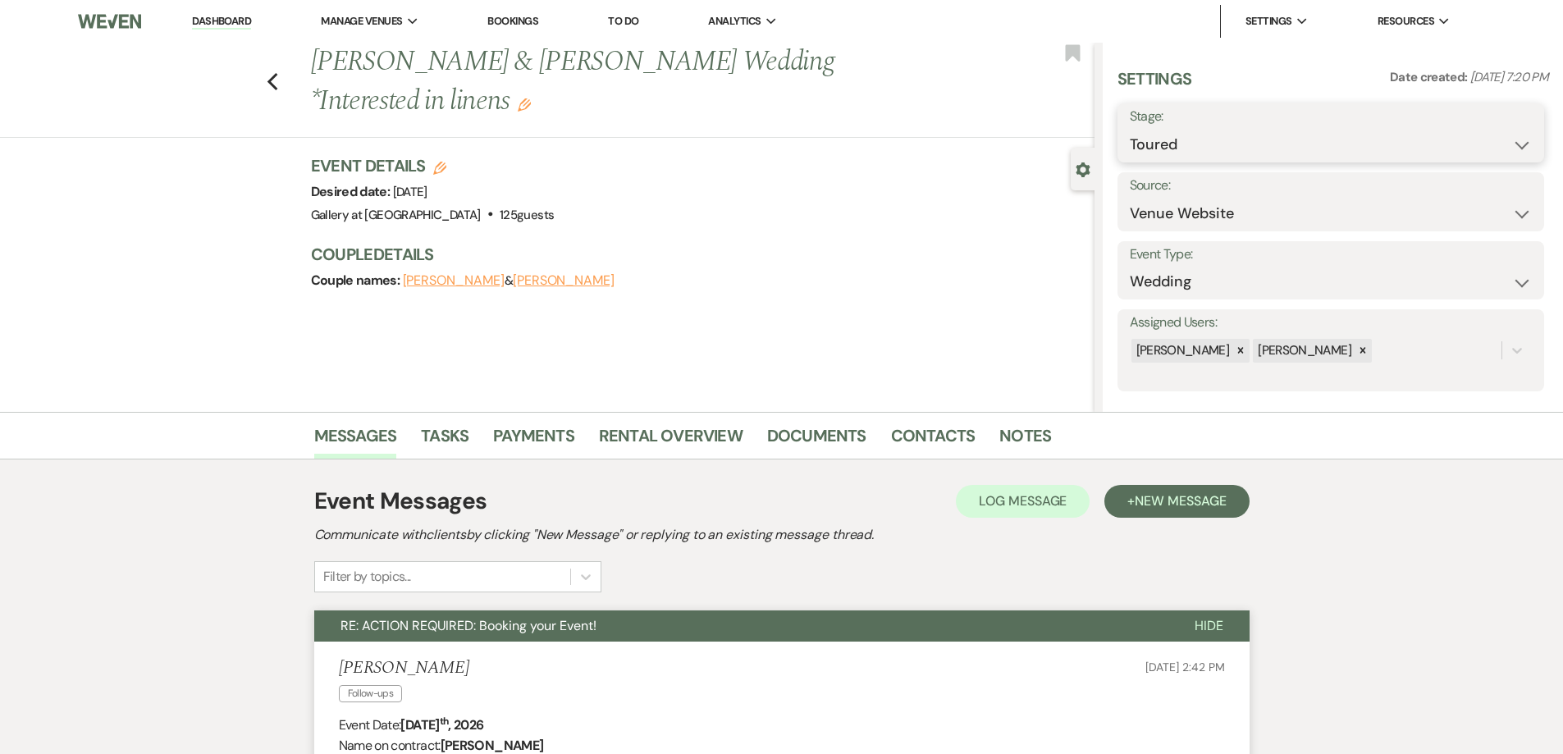
click at [1136, 148] on select "Inquiry Follow Up Tour Requested Tour Confirmed Toured Proposal Sent Booked Lost" at bounding box center [1331, 145] width 402 height 32
select select "6"
click at [1130, 129] on select "Inquiry Follow Up Tour Requested Tour Confirmed Toured Proposal Sent Booked Lost" at bounding box center [1331, 145] width 402 height 32
click at [1502, 135] on button "Save" at bounding box center [1498, 133] width 93 height 33
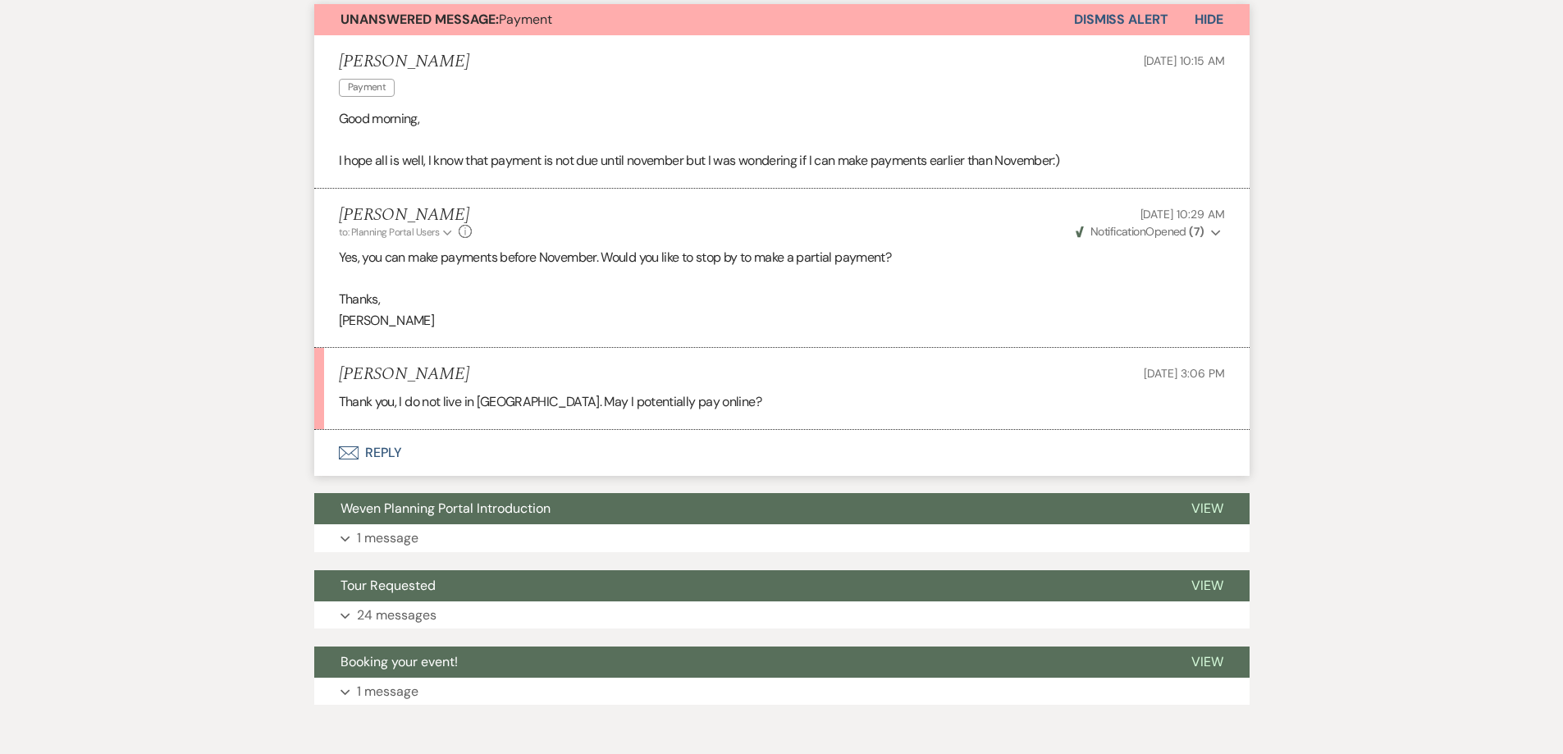
click at [544, 457] on button "Envelope Reply" at bounding box center [781, 453] width 935 height 46
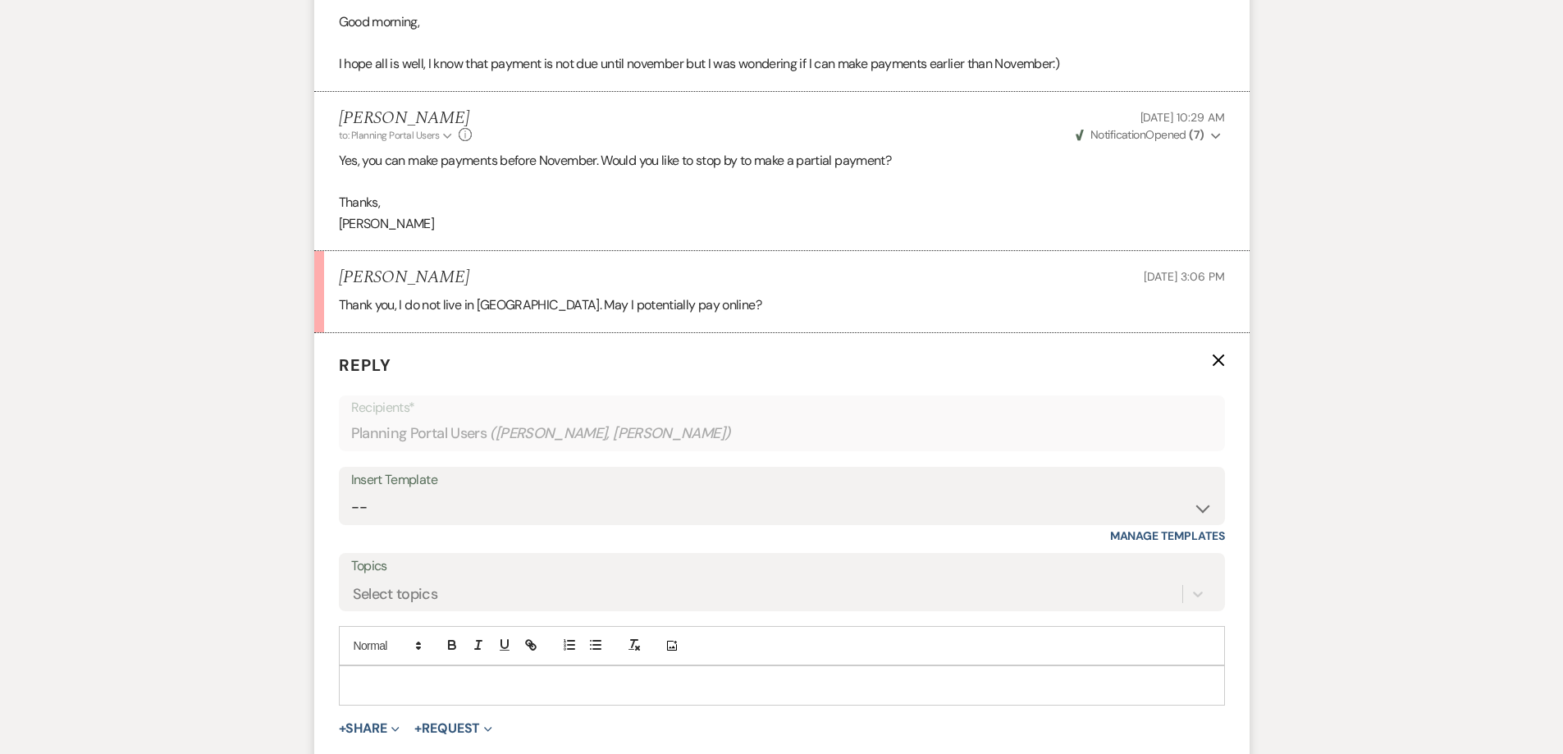
scroll to position [749, 0]
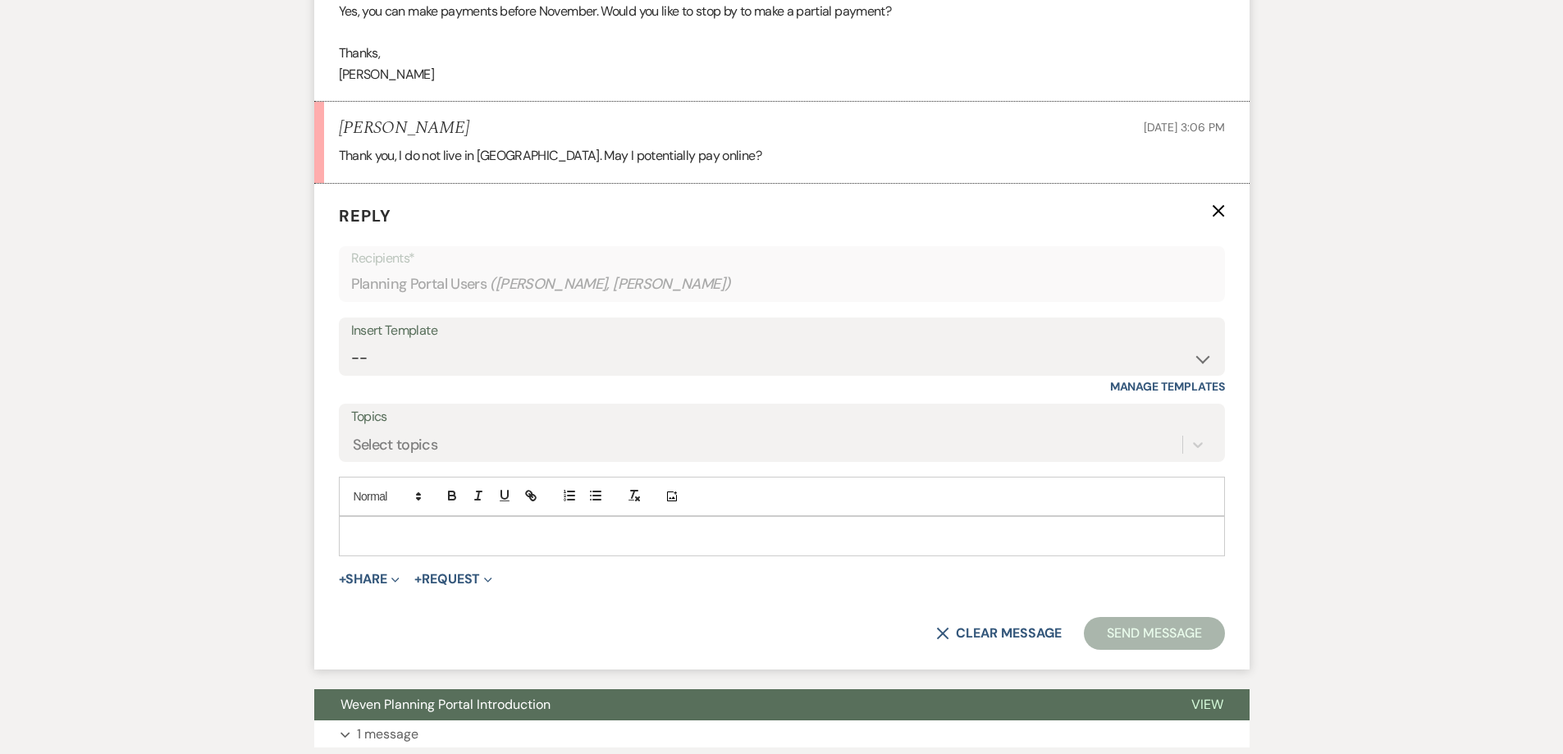
click at [524, 536] on p at bounding box center [782, 536] width 860 height 18
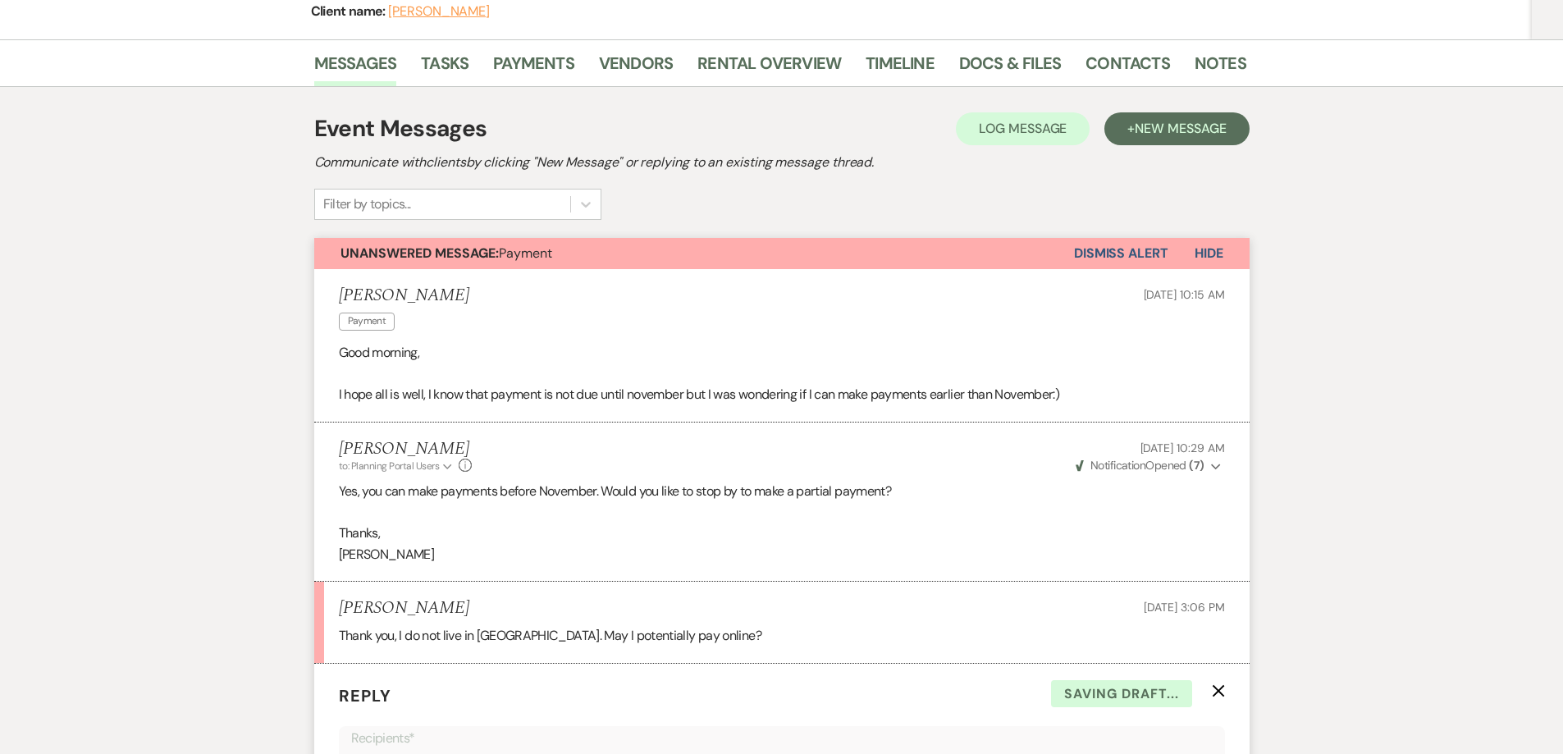
scroll to position [93, 0]
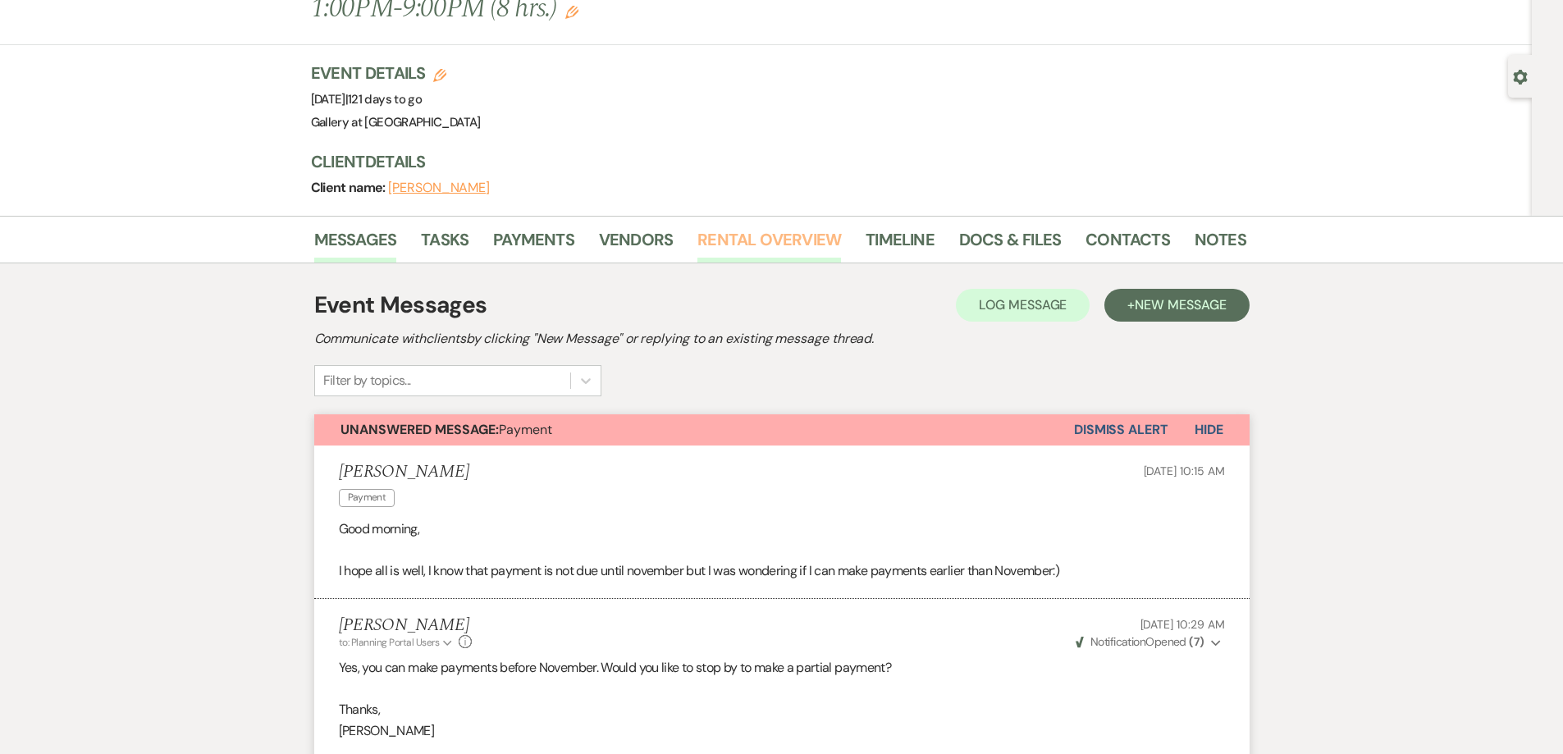
click at [753, 240] on link "Rental Overview" at bounding box center [769, 244] width 144 height 36
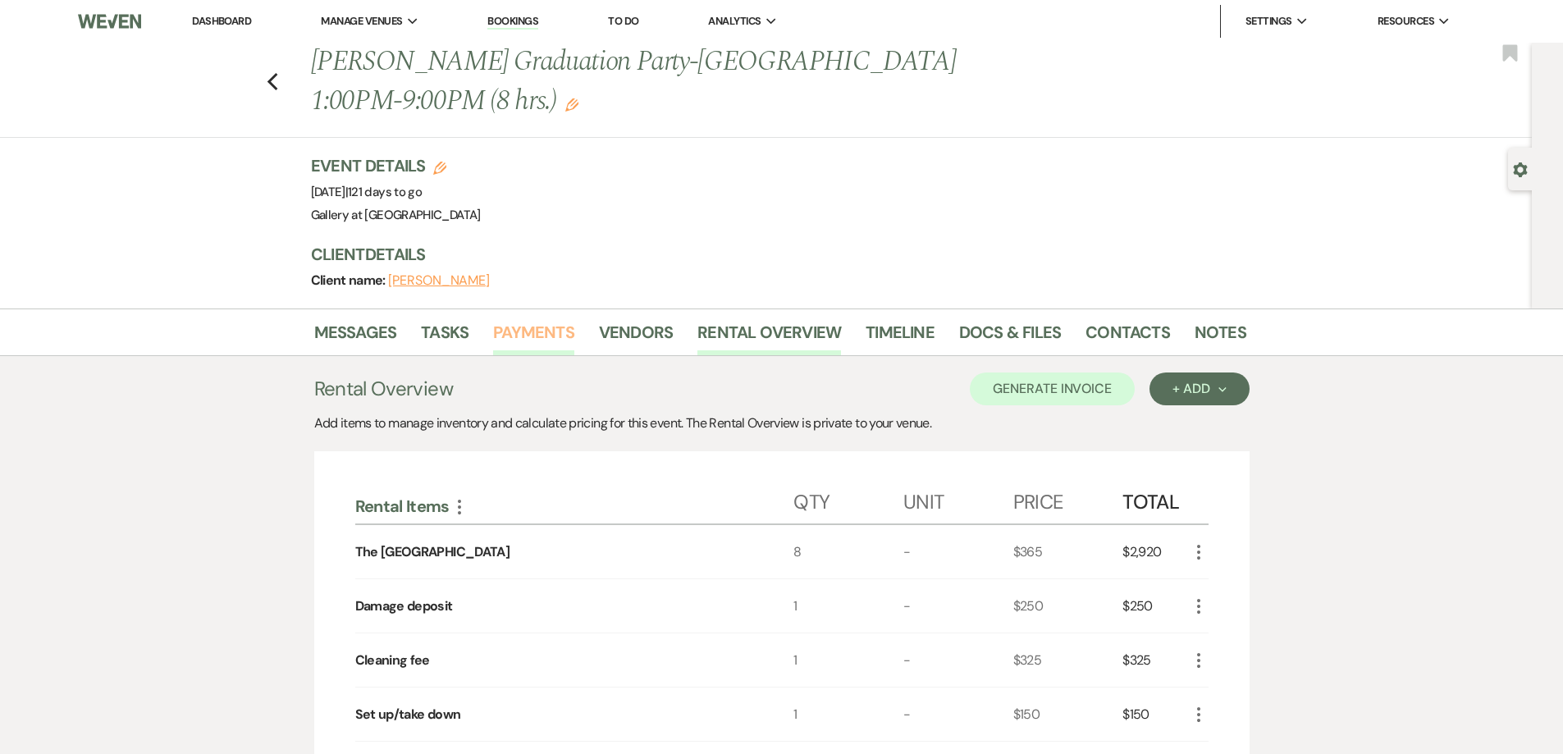
click at [551, 342] on link "Payments" at bounding box center [533, 337] width 81 height 36
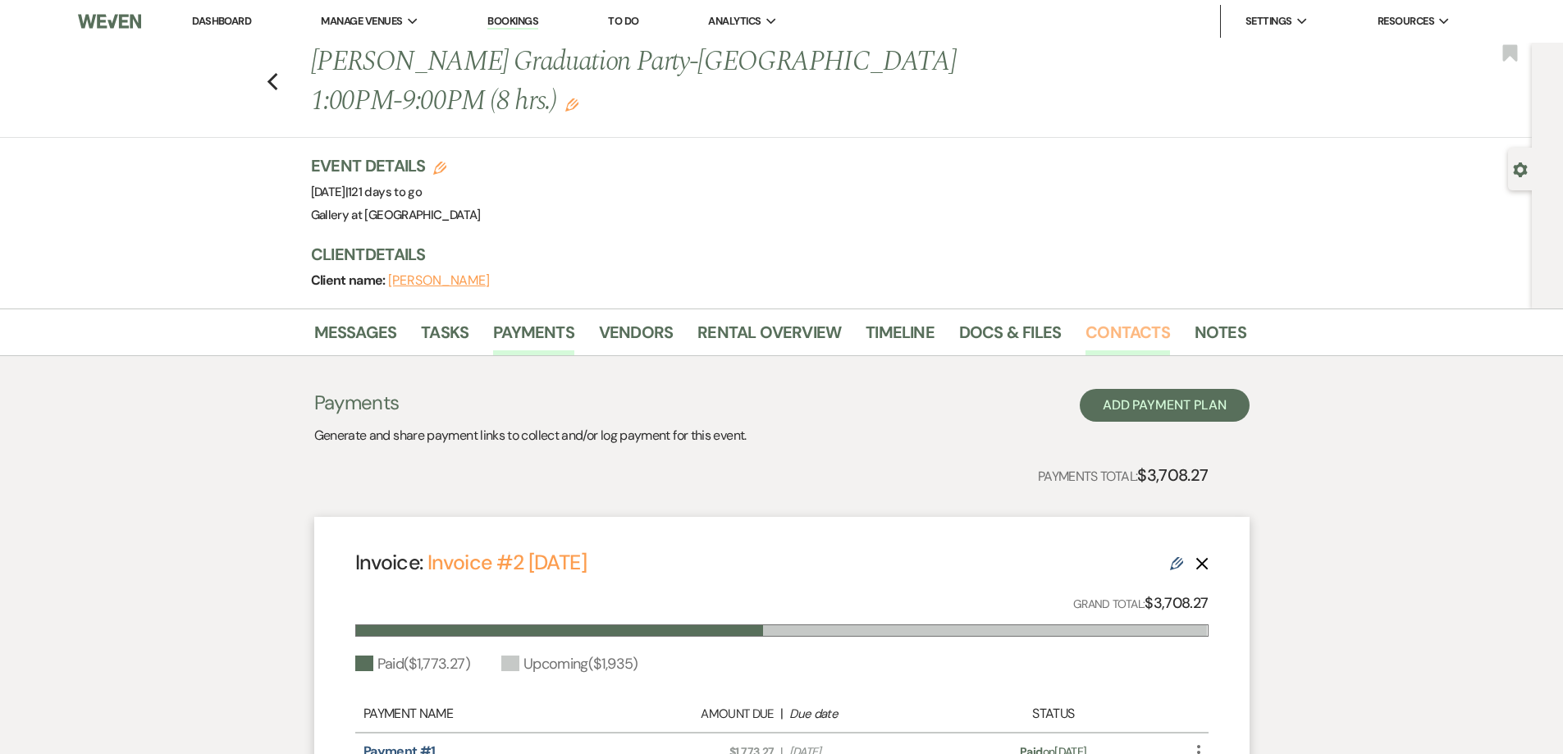
click at [1093, 338] on link "Contacts" at bounding box center [1128, 337] width 85 height 36
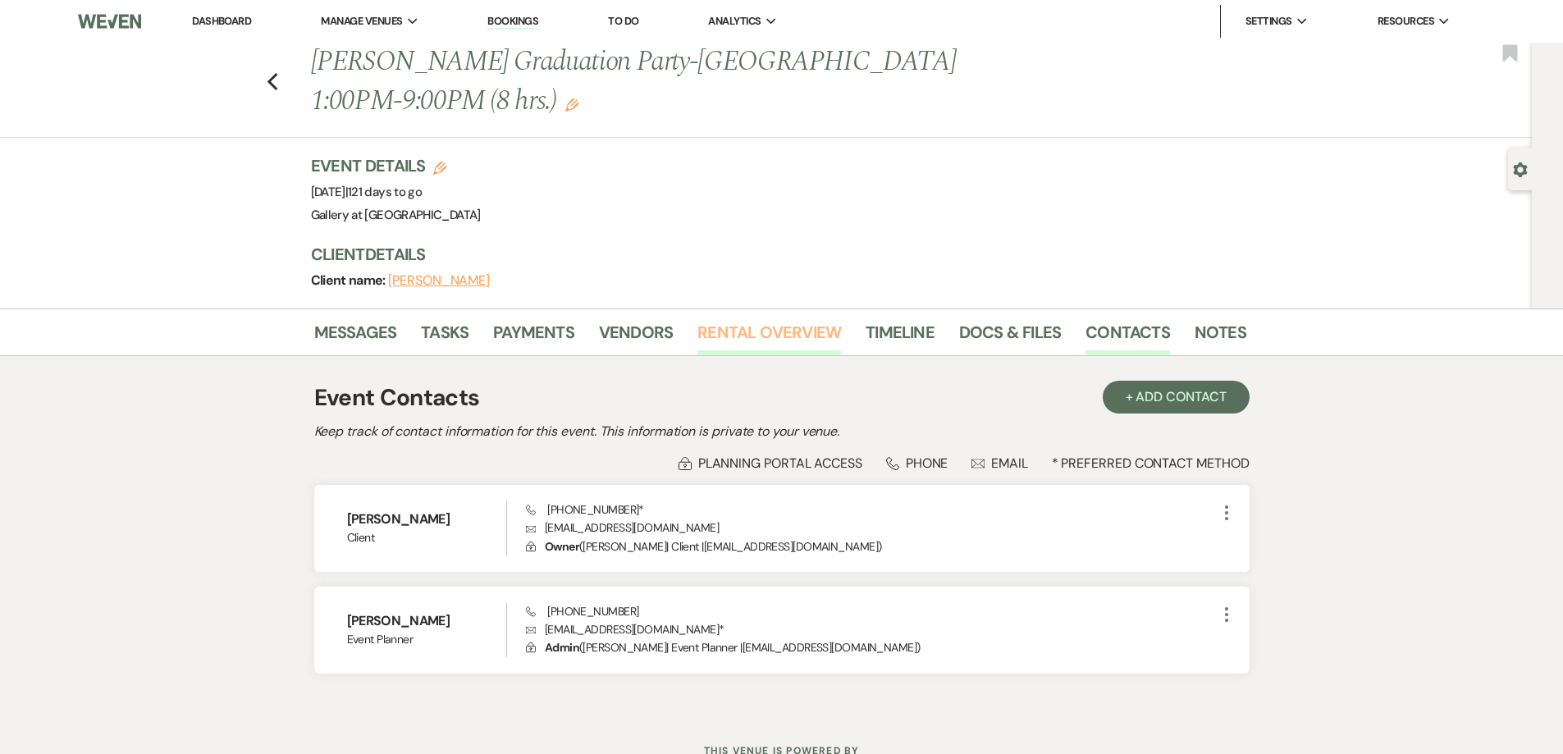
drag, startPoint x: 734, startPoint y: 331, endPoint x: 715, endPoint y: 340, distance: 21.7
click at [735, 330] on link "Rental Overview" at bounding box center [769, 337] width 144 height 36
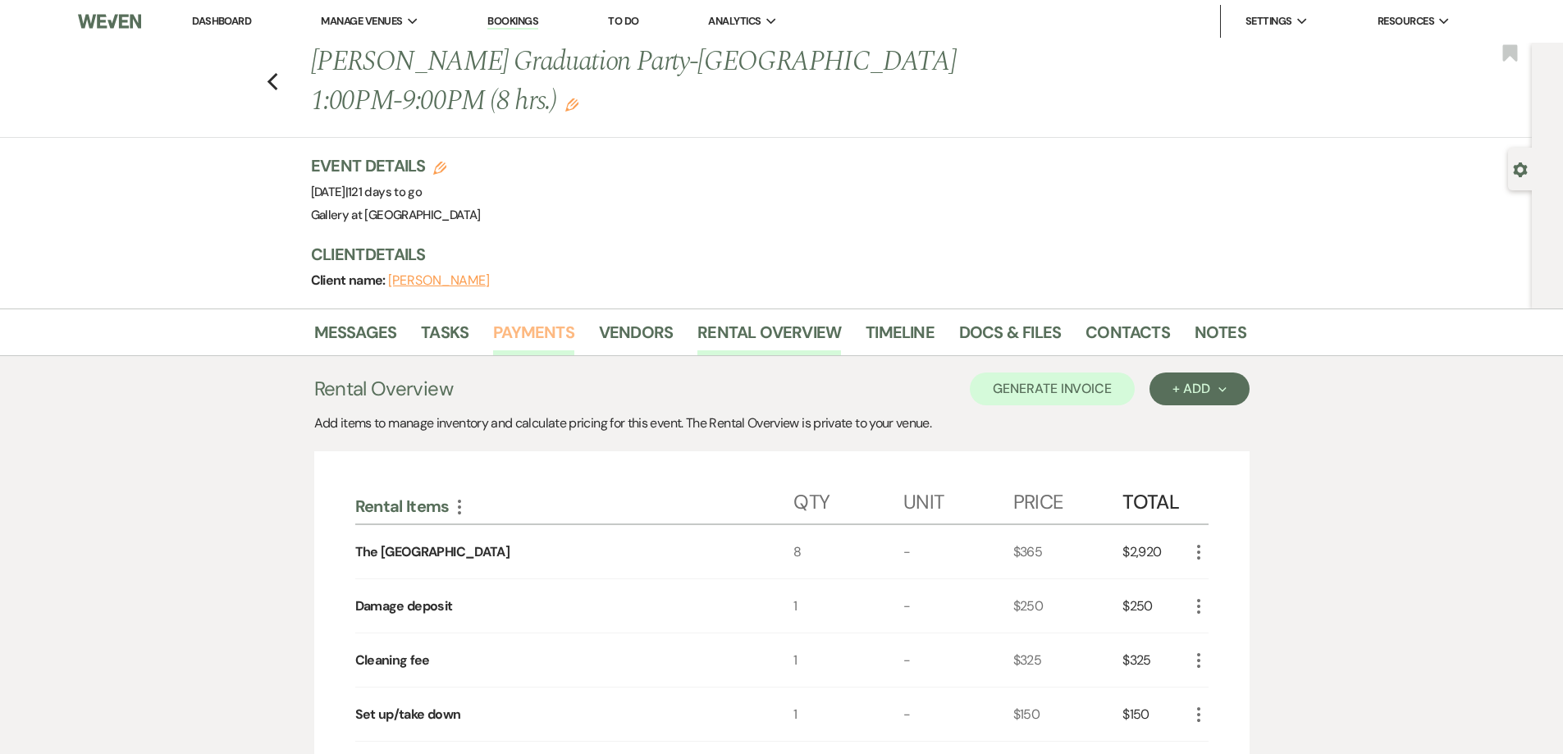
click at [542, 341] on link "Payments" at bounding box center [533, 337] width 81 height 36
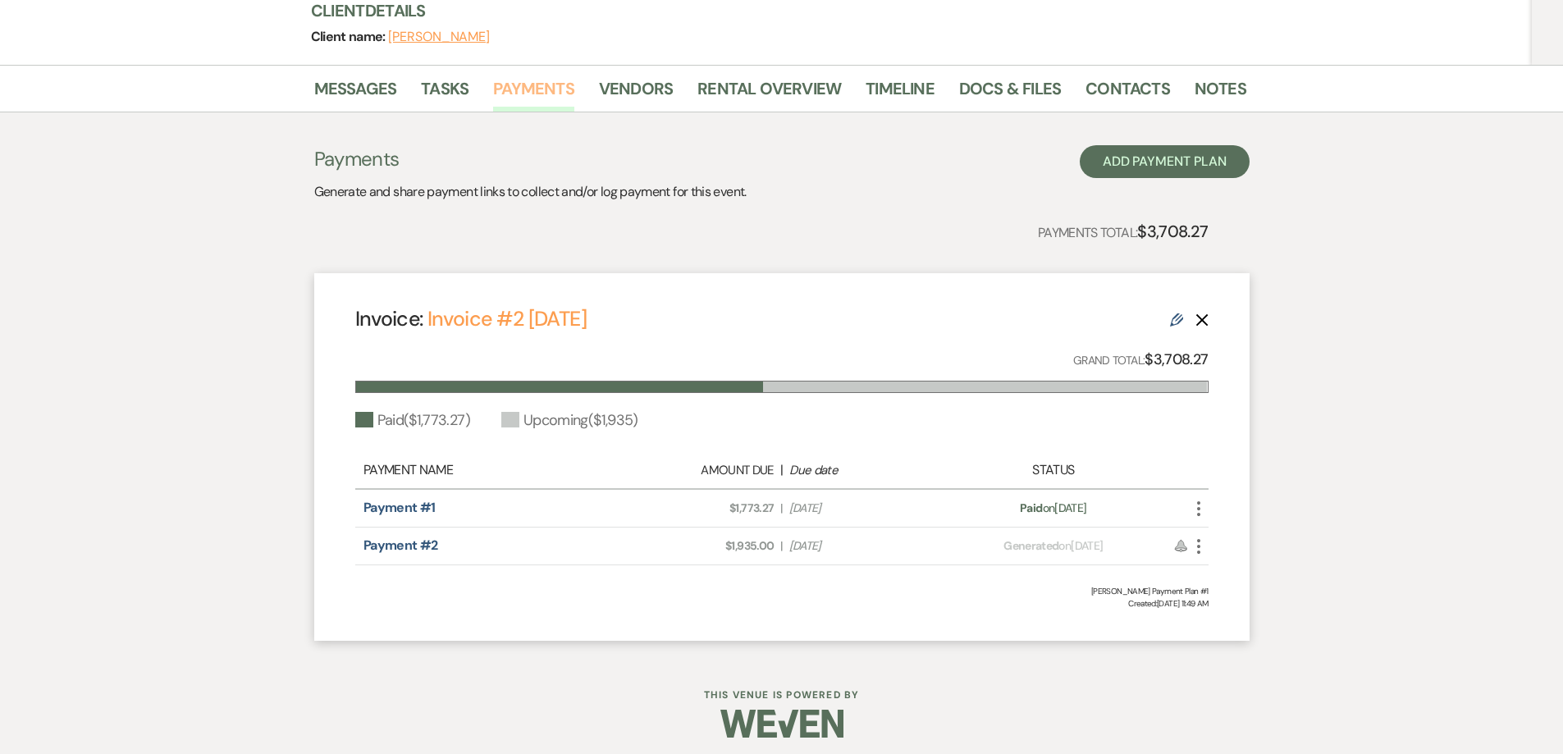
scroll to position [252, 0]
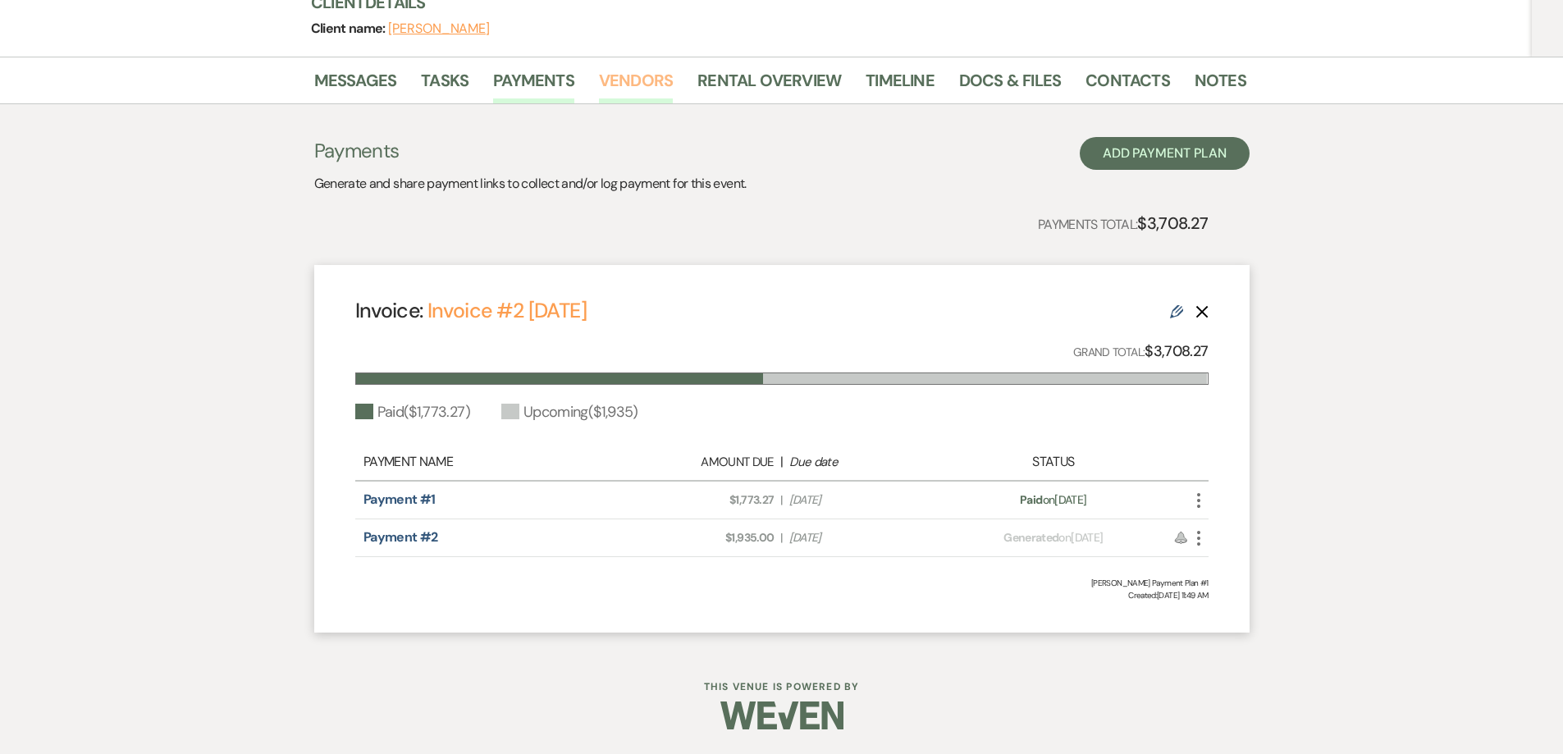
click at [601, 75] on link "Vendors" at bounding box center [636, 85] width 74 height 36
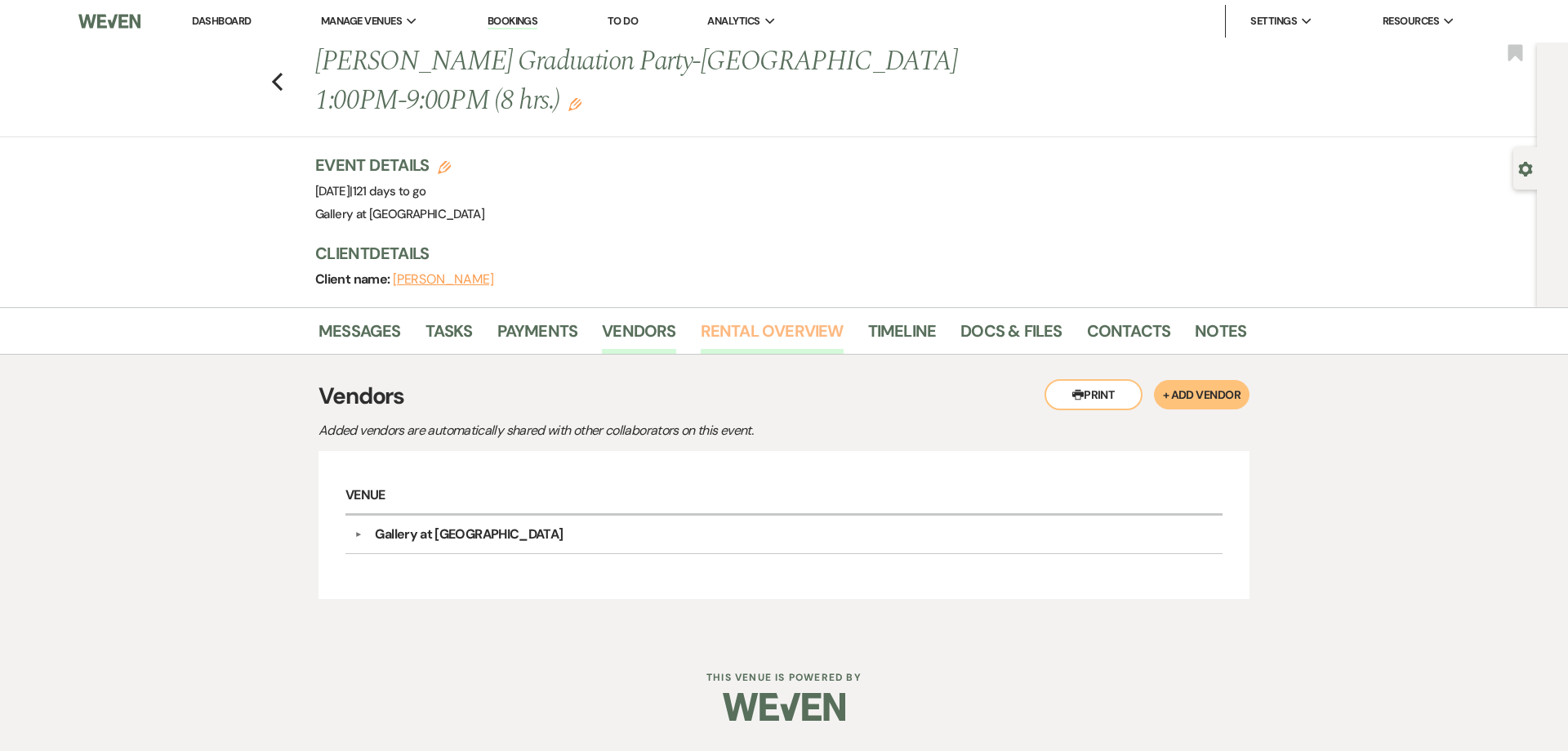
click at [772, 344] on link "Rental Overview" at bounding box center [773, 336] width 143 height 36
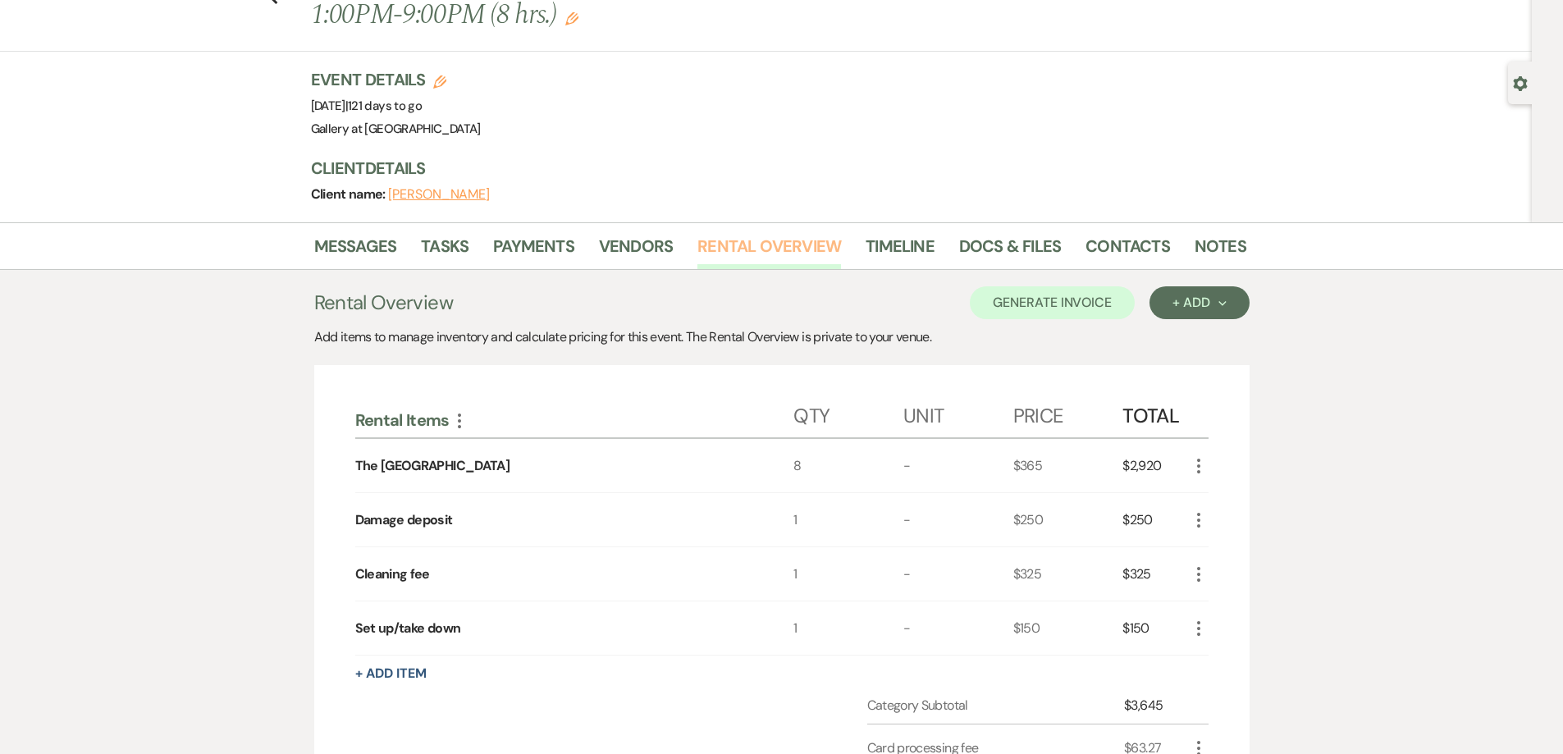
scroll to position [328, 0]
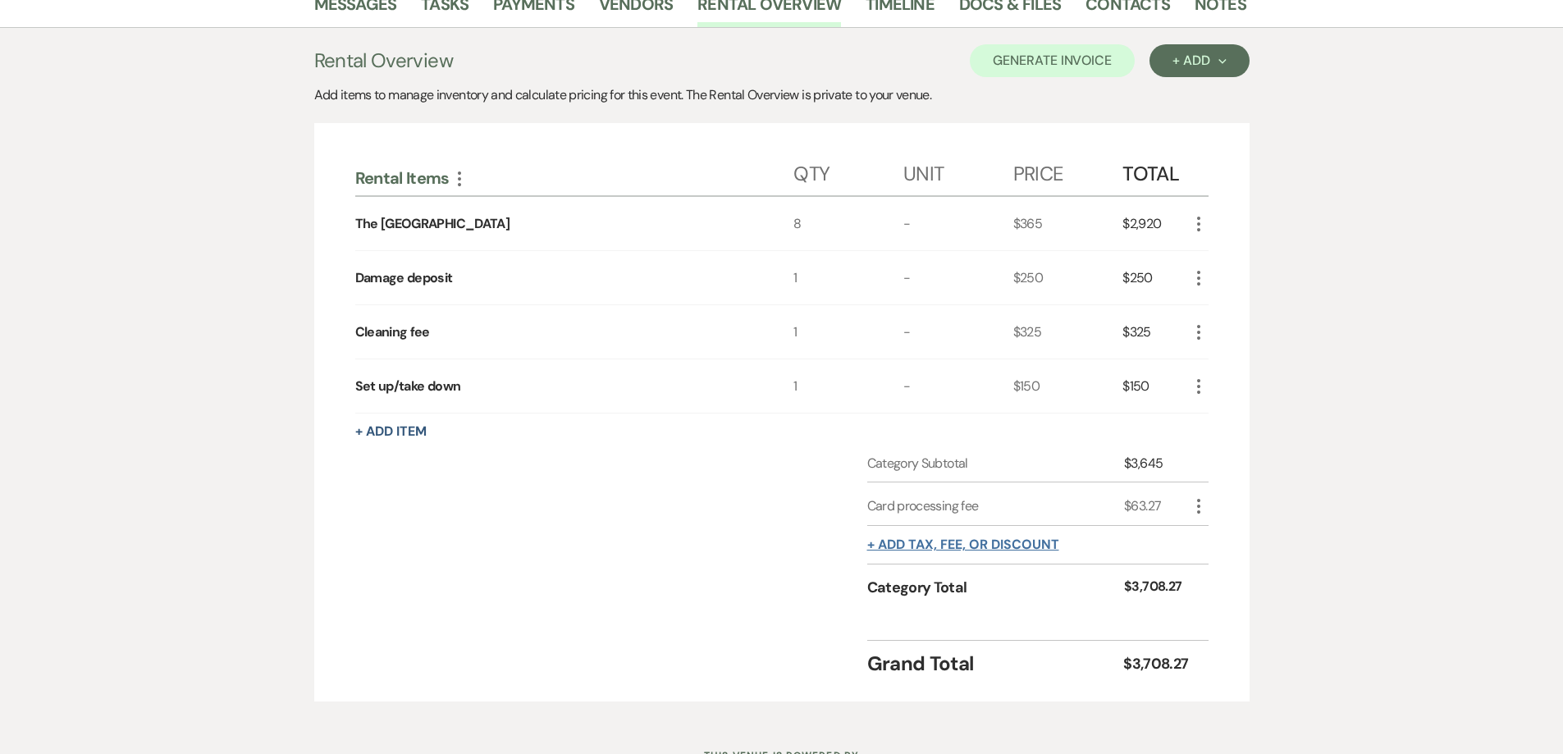
click at [964, 544] on button "+ Add tax, fee, or discount" at bounding box center [963, 544] width 192 height 13
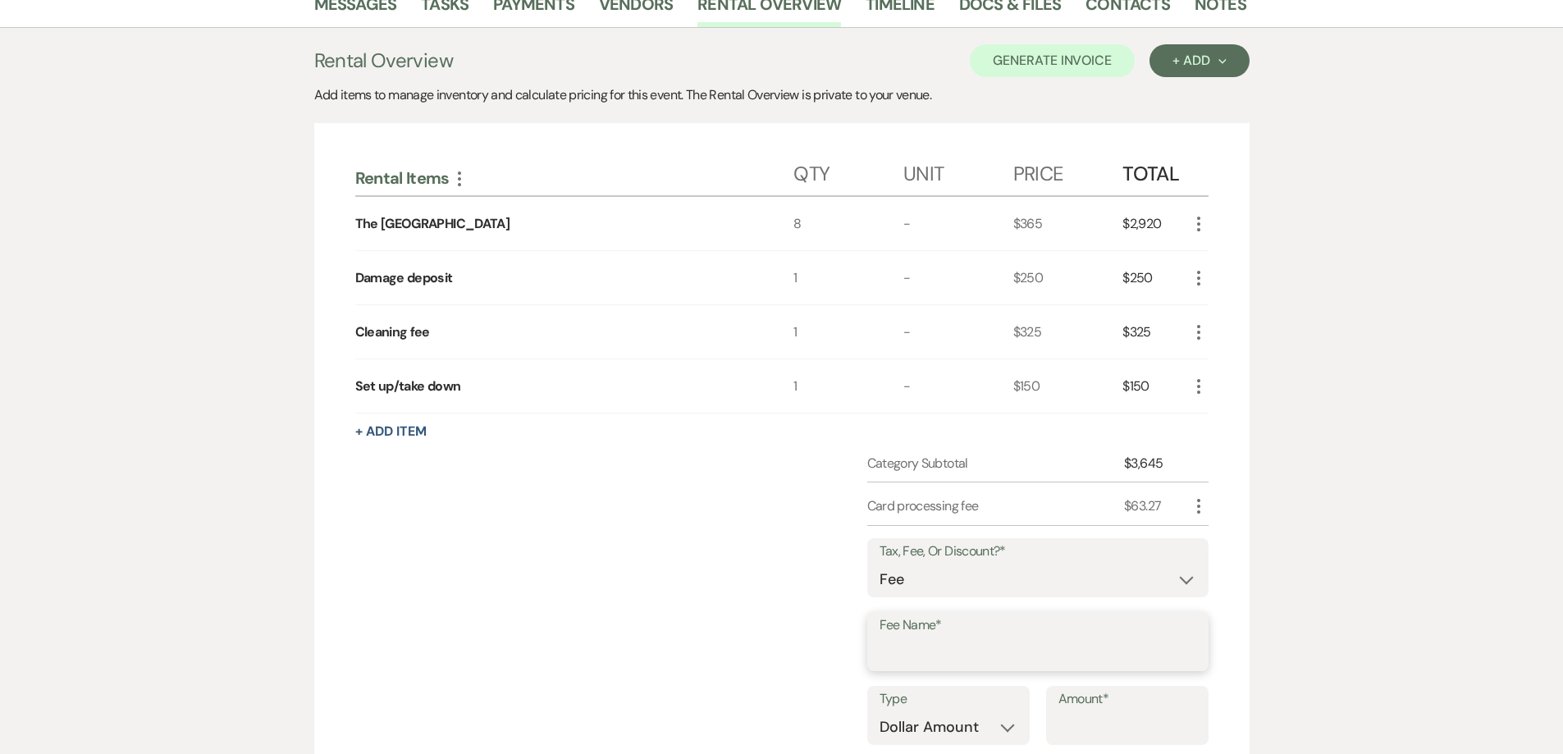
click at [1060, 660] on input "Fee Name*" at bounding box center [1038, 654] width 317 height 32
type input "Card processing fee #2"
click at [1098, 698] on label "Amount*" at bounding box center [1128, 700] width 138 height 24
click at [1098, 711] on input "Amount*" at bounding box center [1128, 727] width 138 height 32
type input "6"
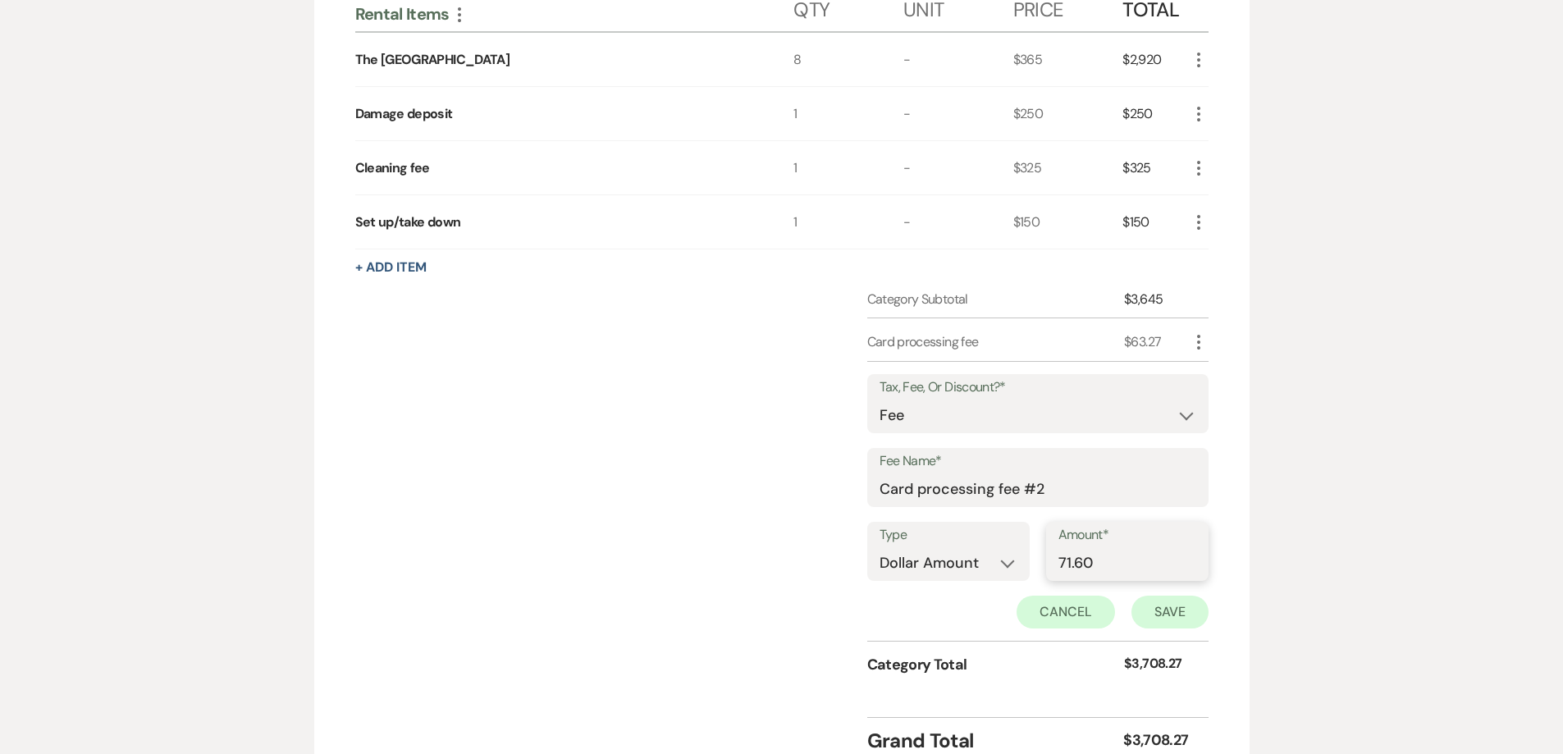
type input "71.60"
click at [1149, 617] on button "Save" at bounding box center [1170, 612] width 77 height 33
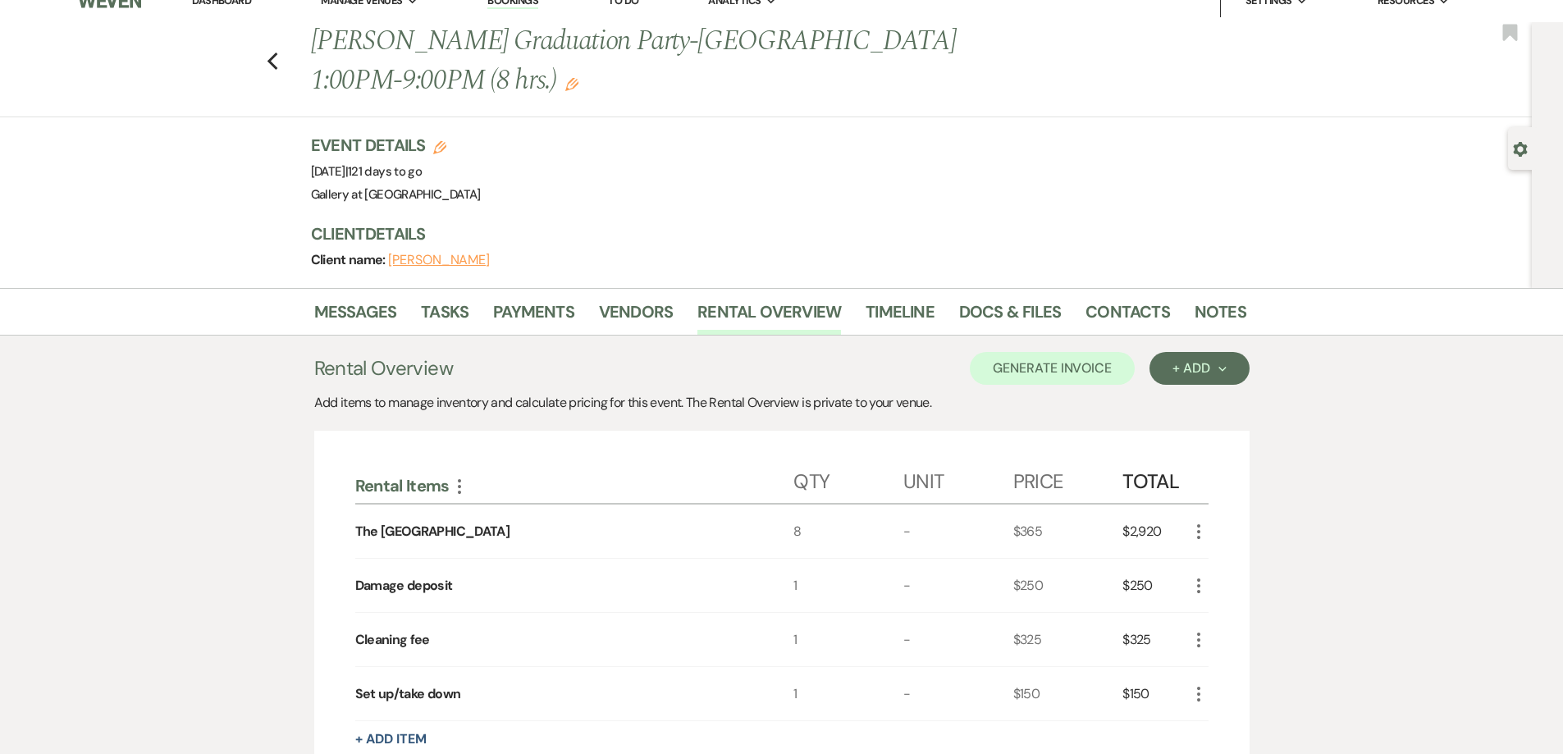
scroll to position [0, 0]
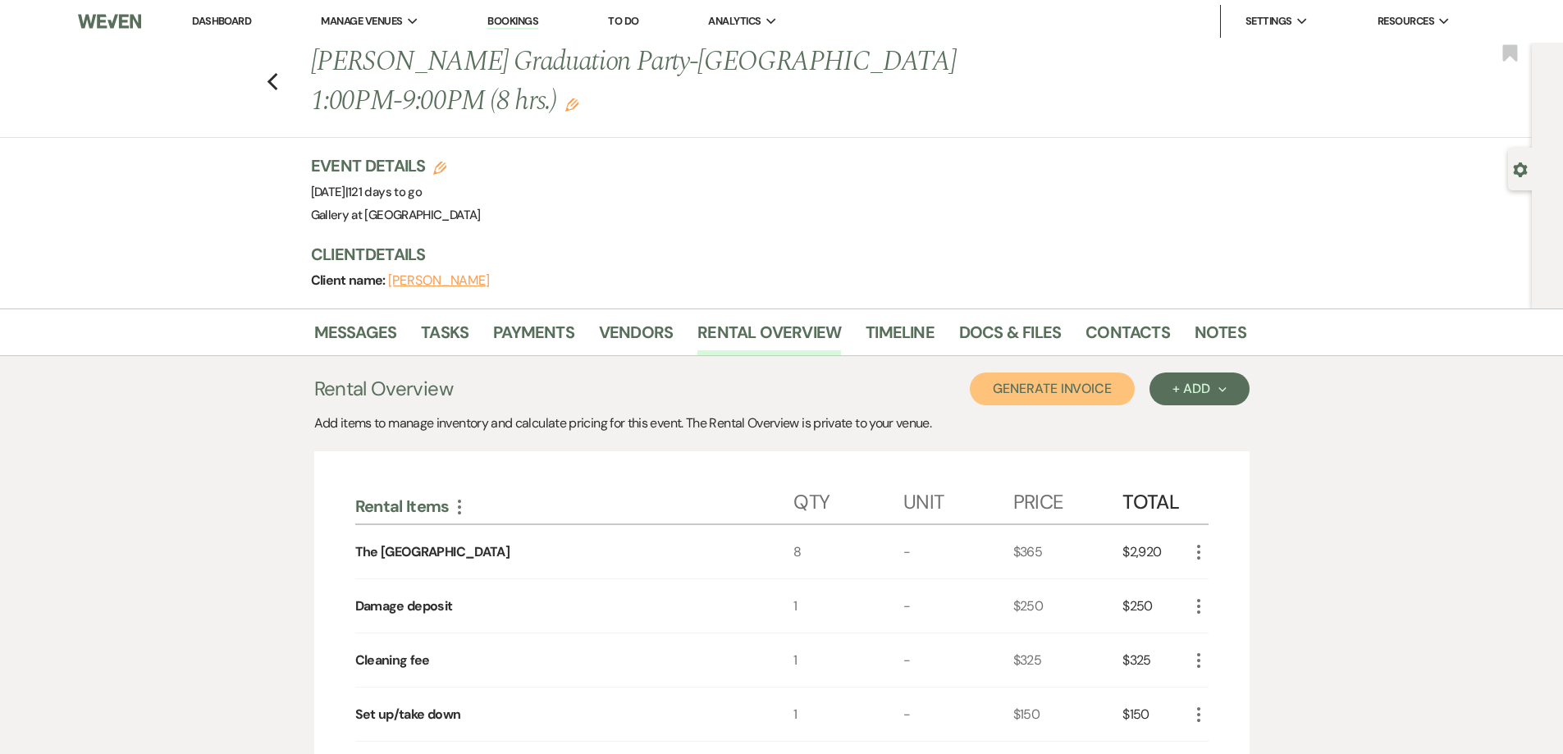
click at [1059, 396] on button "Generate Invoice" at bounding box center [1052, 389] width 165 height 33
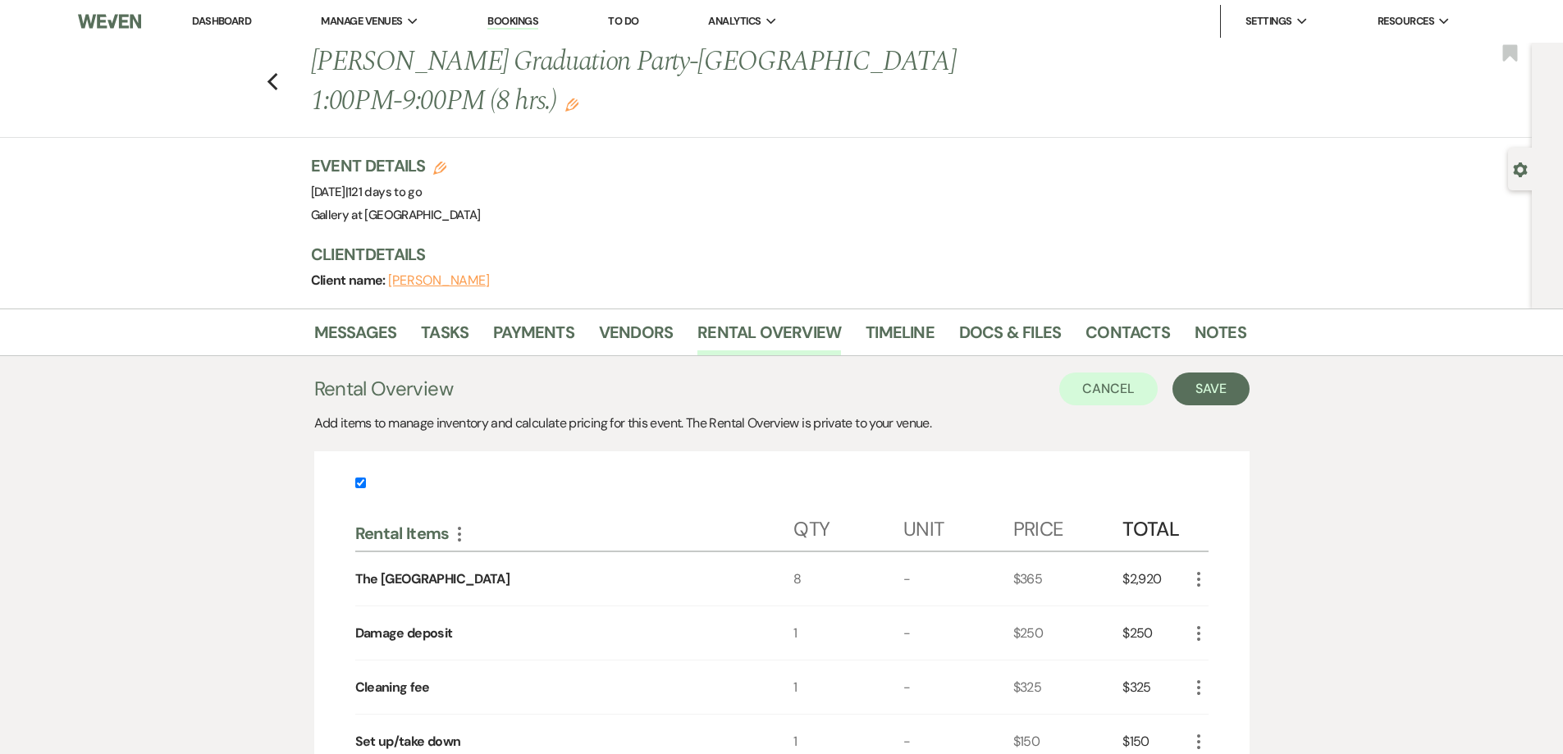
click at [1164, 402] on div "Cancel Save" at bounding box center [1154, 389] width 190 height 33
click at [1195, 387] on button "Save" at bounding box center [1211, 389] width 77 height 33
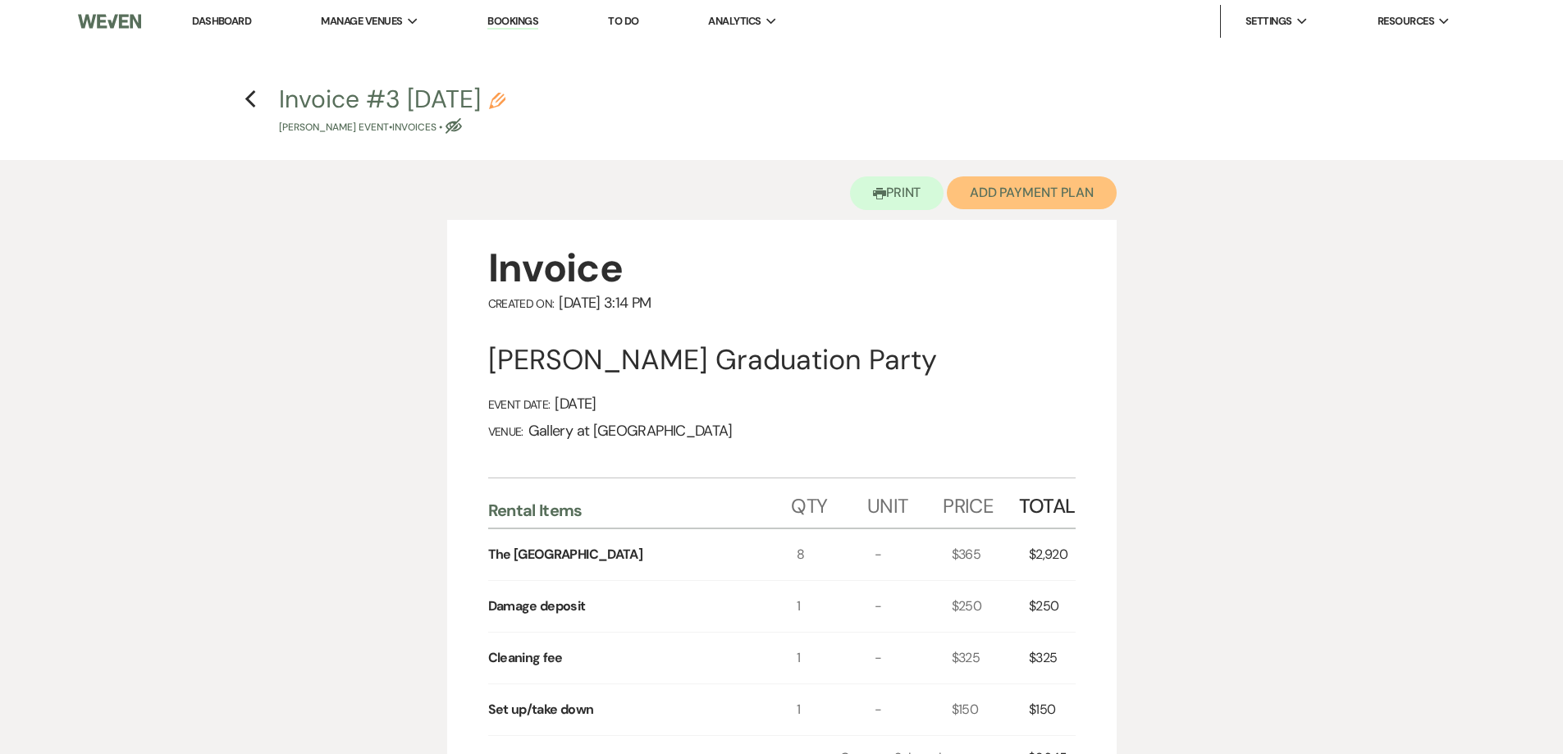
click at [1049, 198] on button "Add Payment Plan" at bounding box center [1032, 192] width 170 height 33
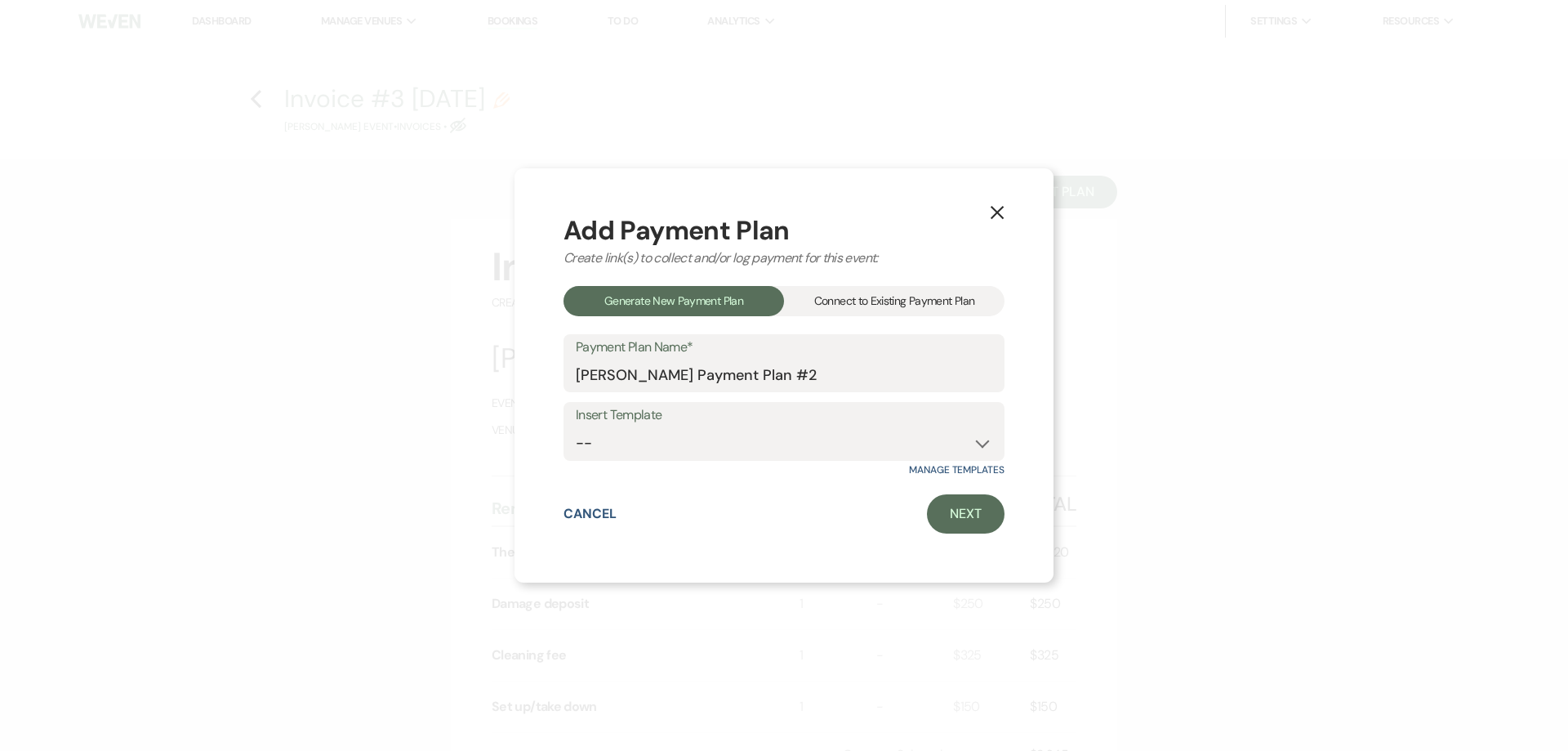
click at [968, 301] on div "Connect to Existing Payment Plan" at bounding box center [895, 301] width 221 height 30
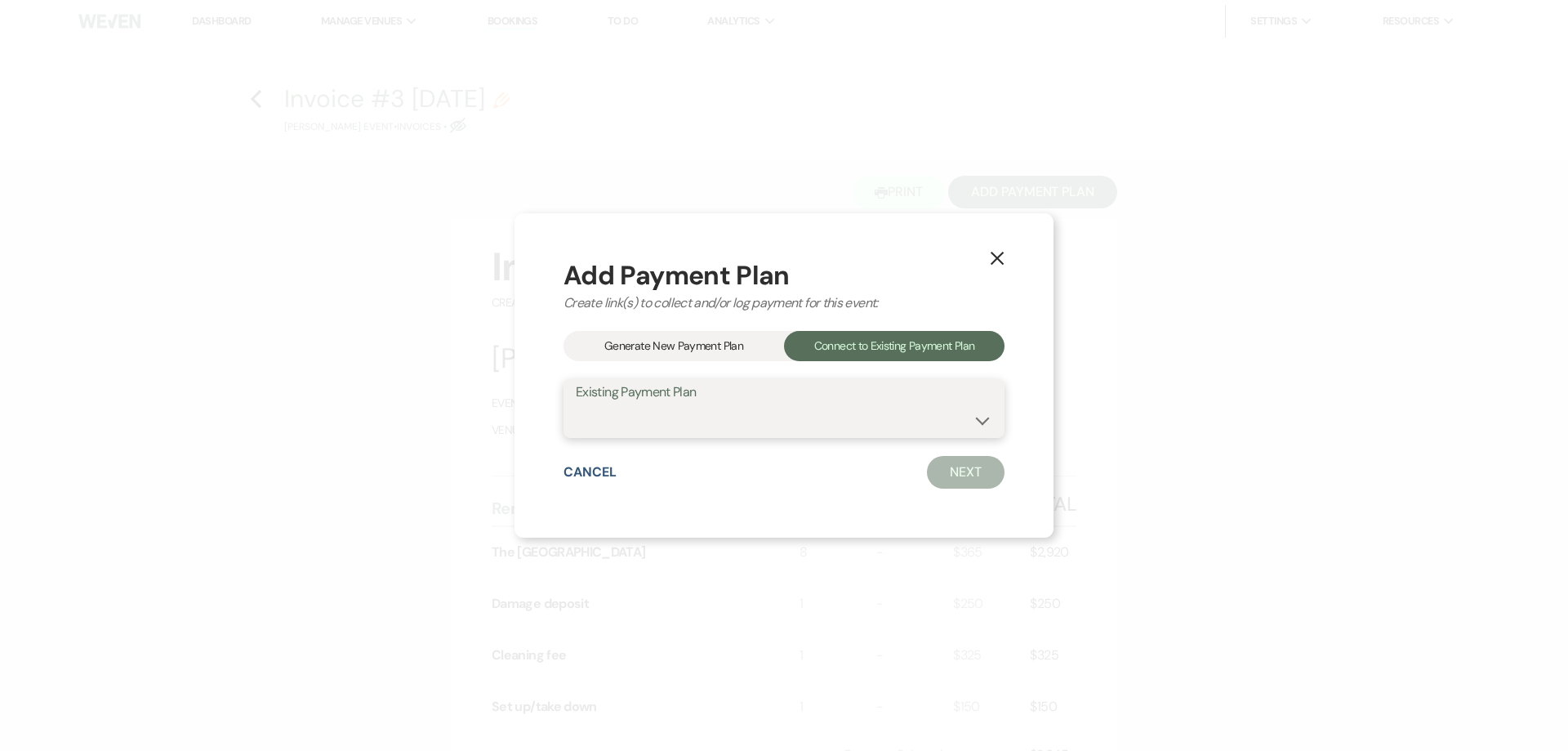
drag, startPoint x: 945, startPoint y: 421, endPoint x: 945, endPoint y: 435, distance: 14.0
click at [945, 421] on select "Laetitia Adelson's Payment Plan #1" at bounding box center [784, 420] width 416 height 32
select select "22730"
click at [576, 404] on select "Laetitia Adelson's Payment Plan #1" at bounding box center [784, 420] width 416 height 32
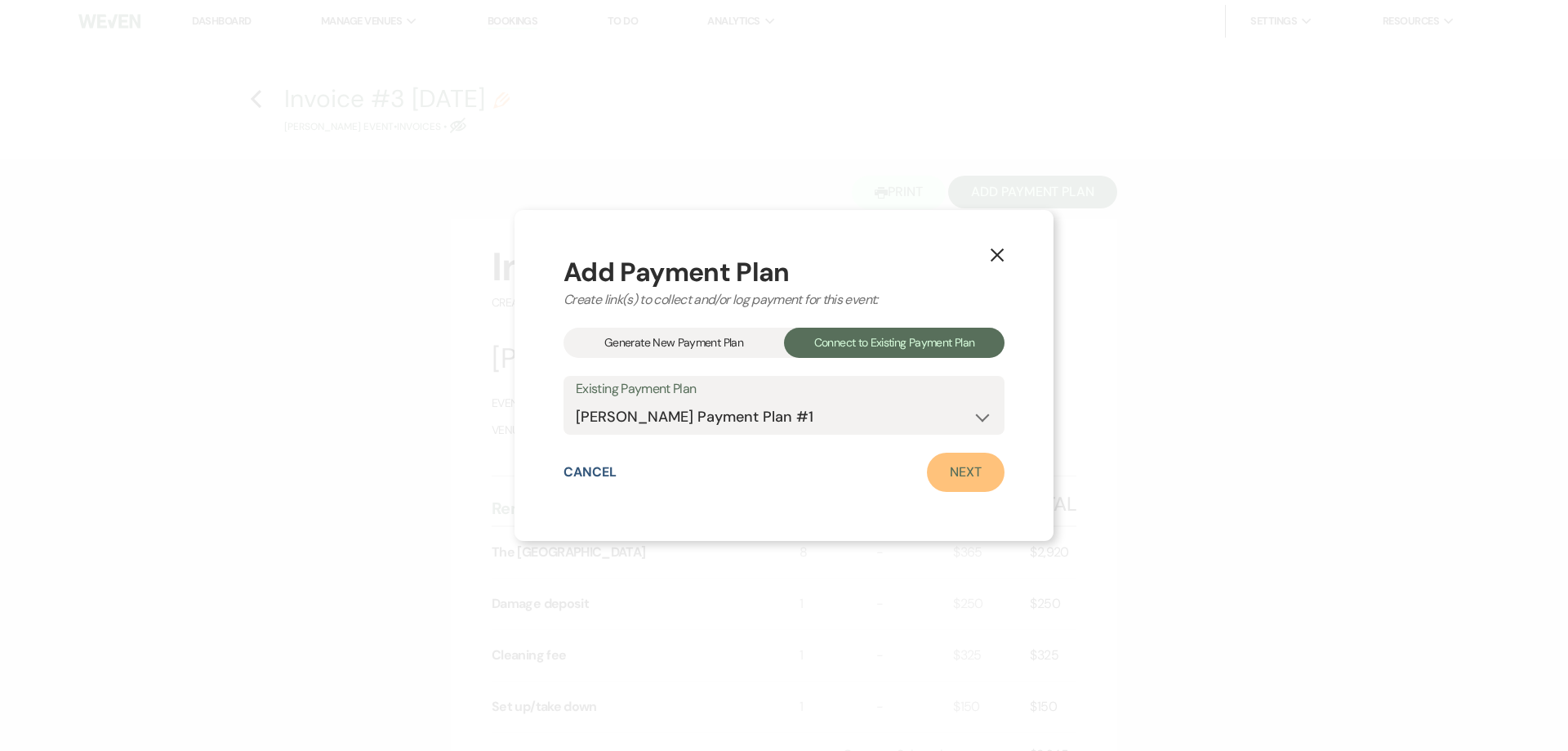
click at [965, 480] on link "Next" at bounding box center [966, 472] width 78 height 39
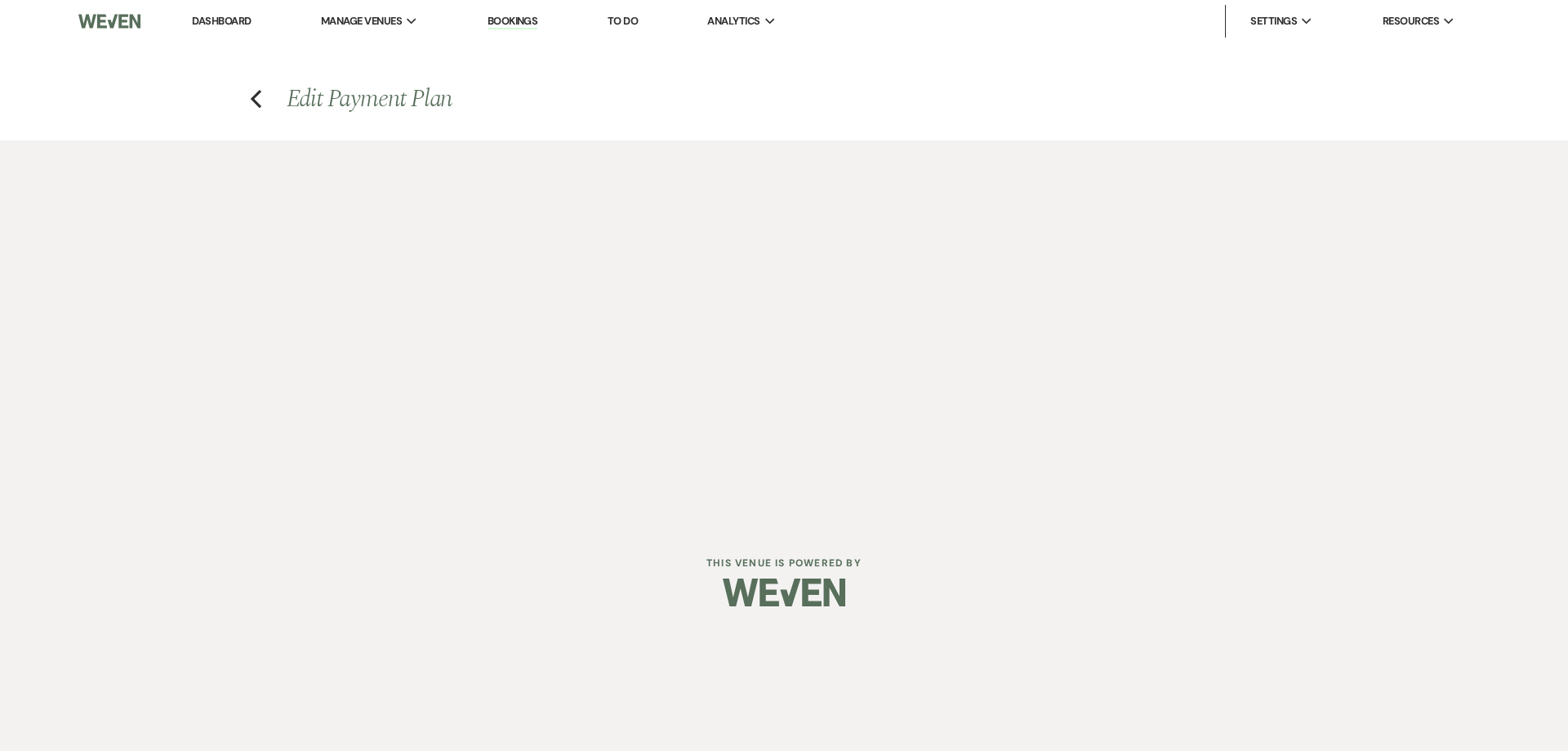
select select "27355"
select select "1"
select select "false"
select select "2"
select select "flat"
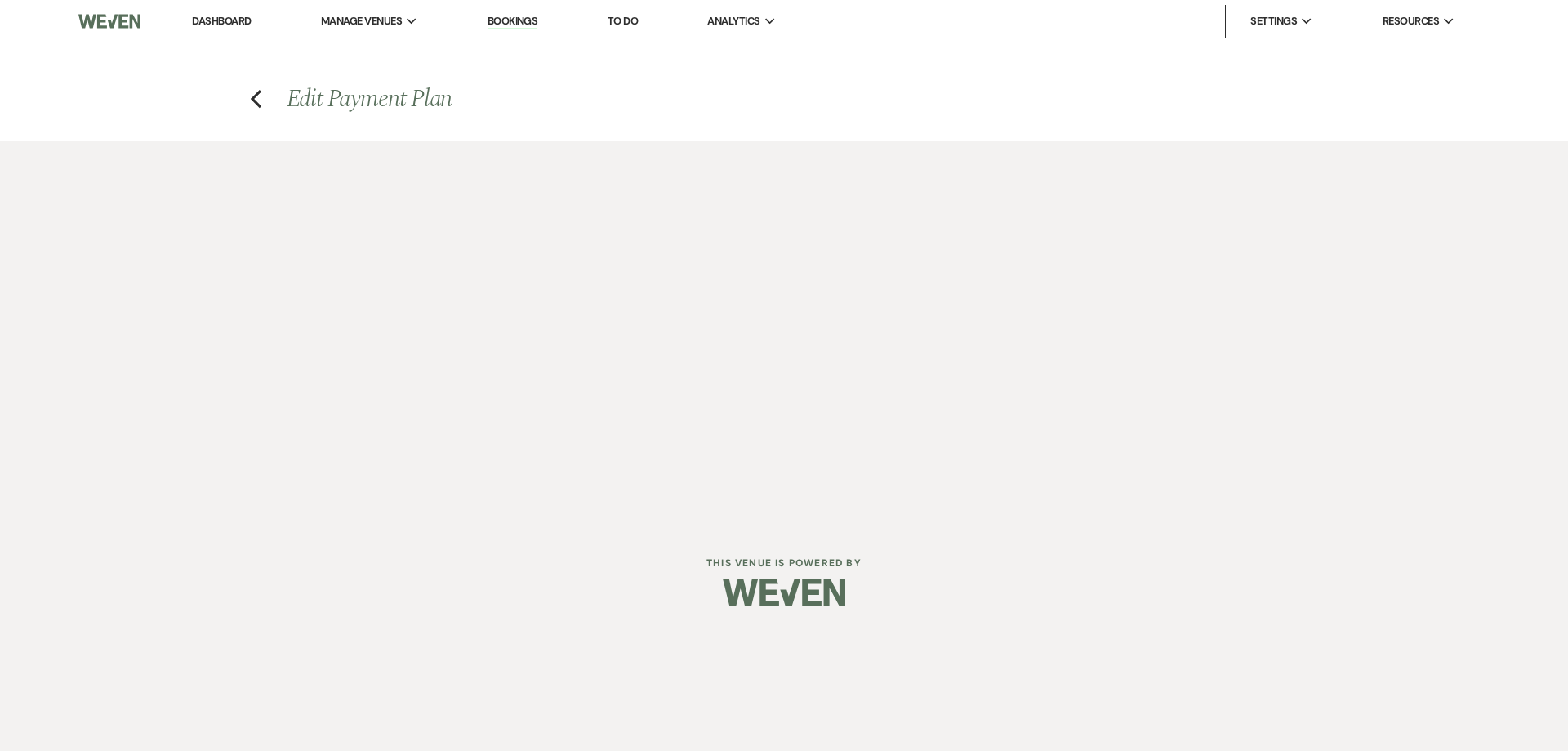
select select "false"
select select "both"
select select "weeks"
select select "both"
select select "days"
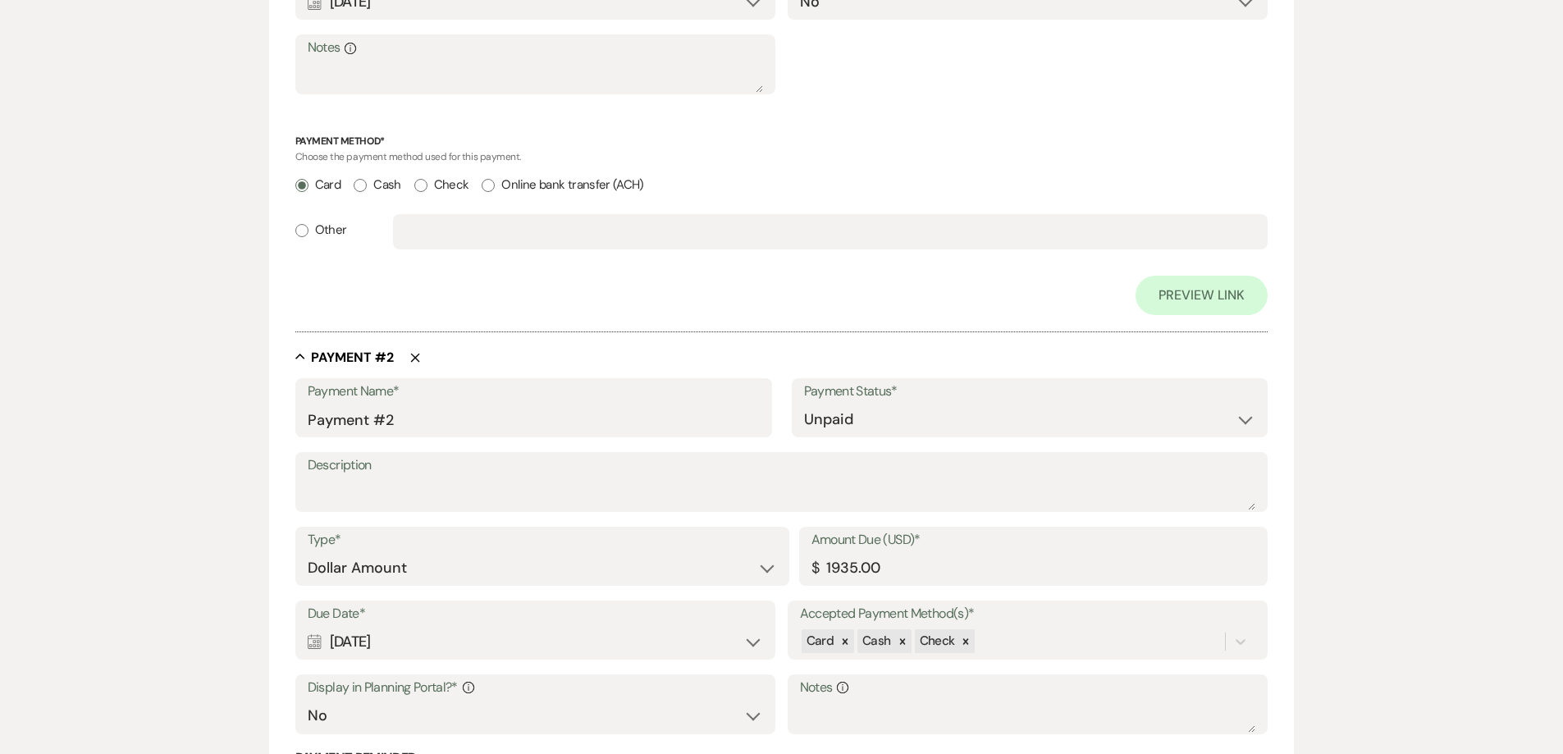
scroll to position [1067, 0]
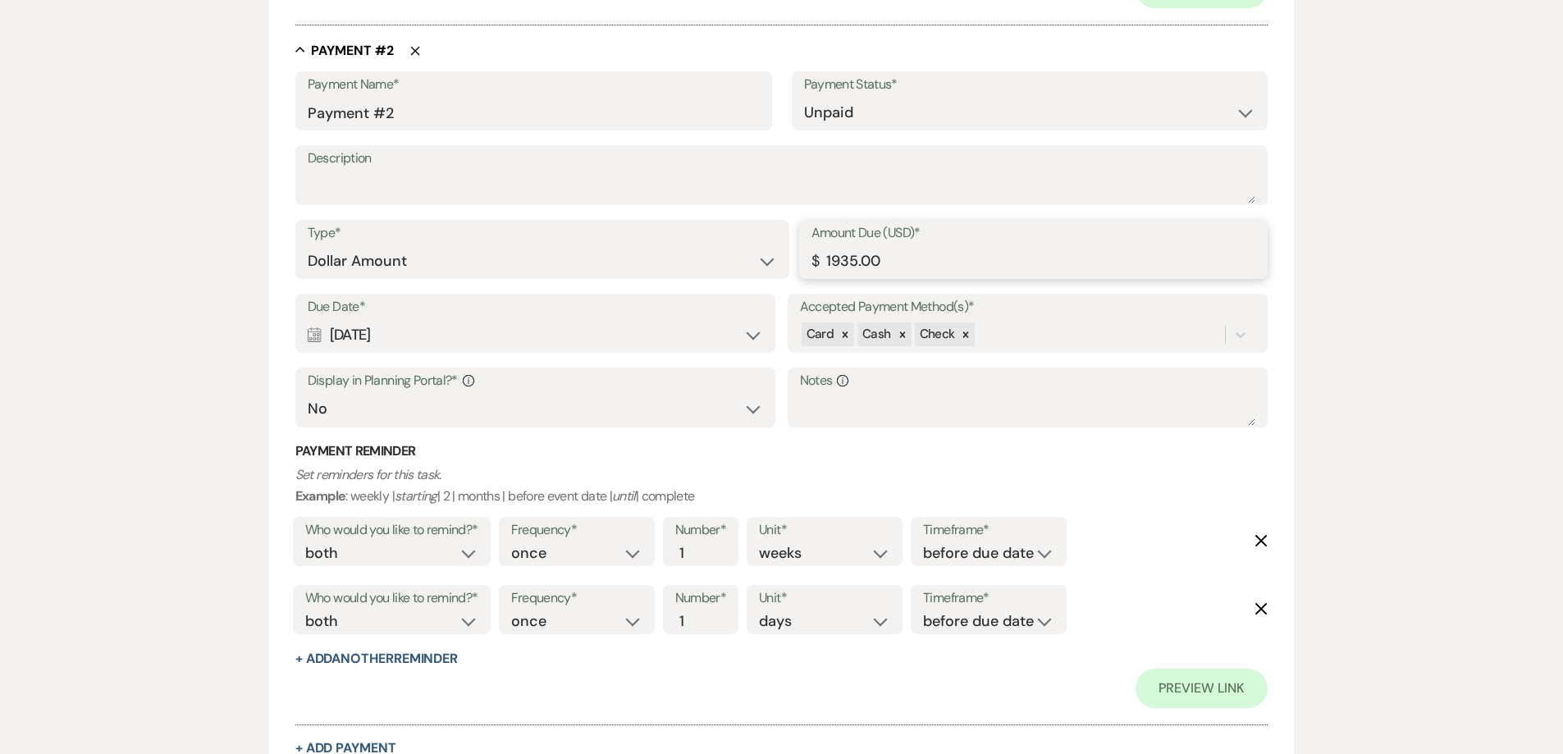
drag, startPoint x: 891, startPoint y: 259, endPoint x: 798, endPoint y: 257, distance: 93.6
click at [800, 259] on div "Amount Due (USD)* $ 1935.00" at bounding box center [1033, 249] width 469 height 59
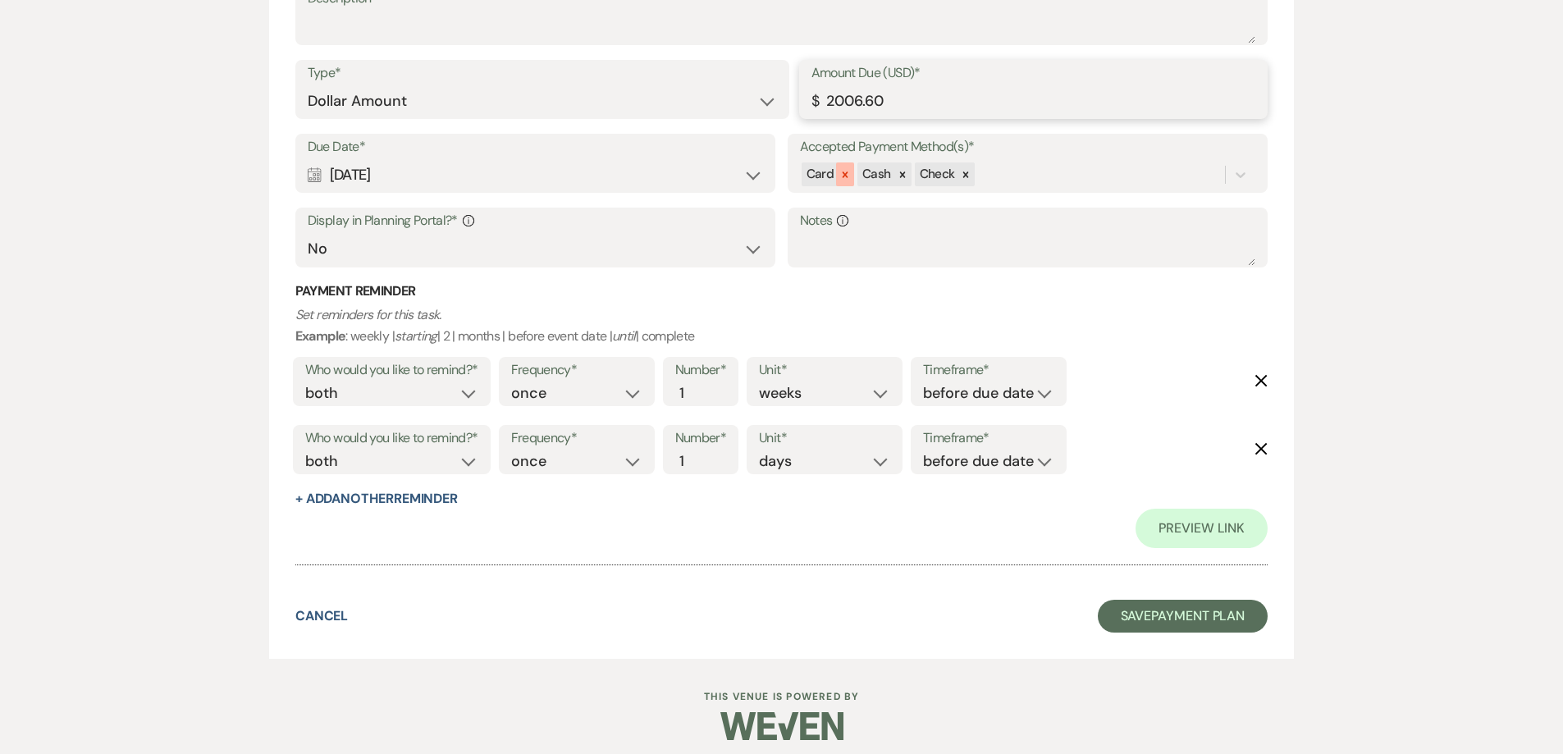
scroll to position [1237, 0]
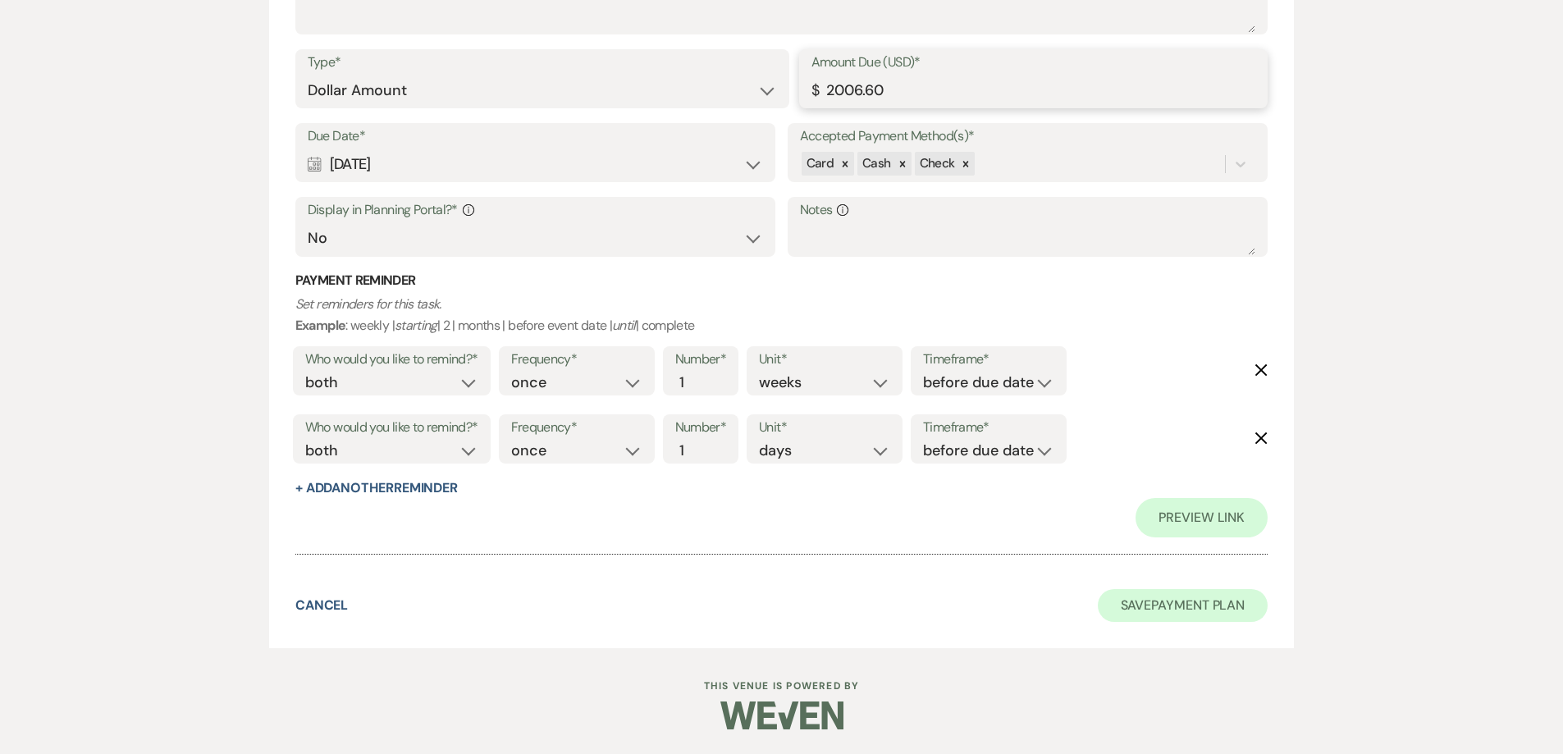
type input "2006.60"
click at [1168, 605] on button "Save Payment Plan" at bounding box center [1183, 605] width 171 height 33
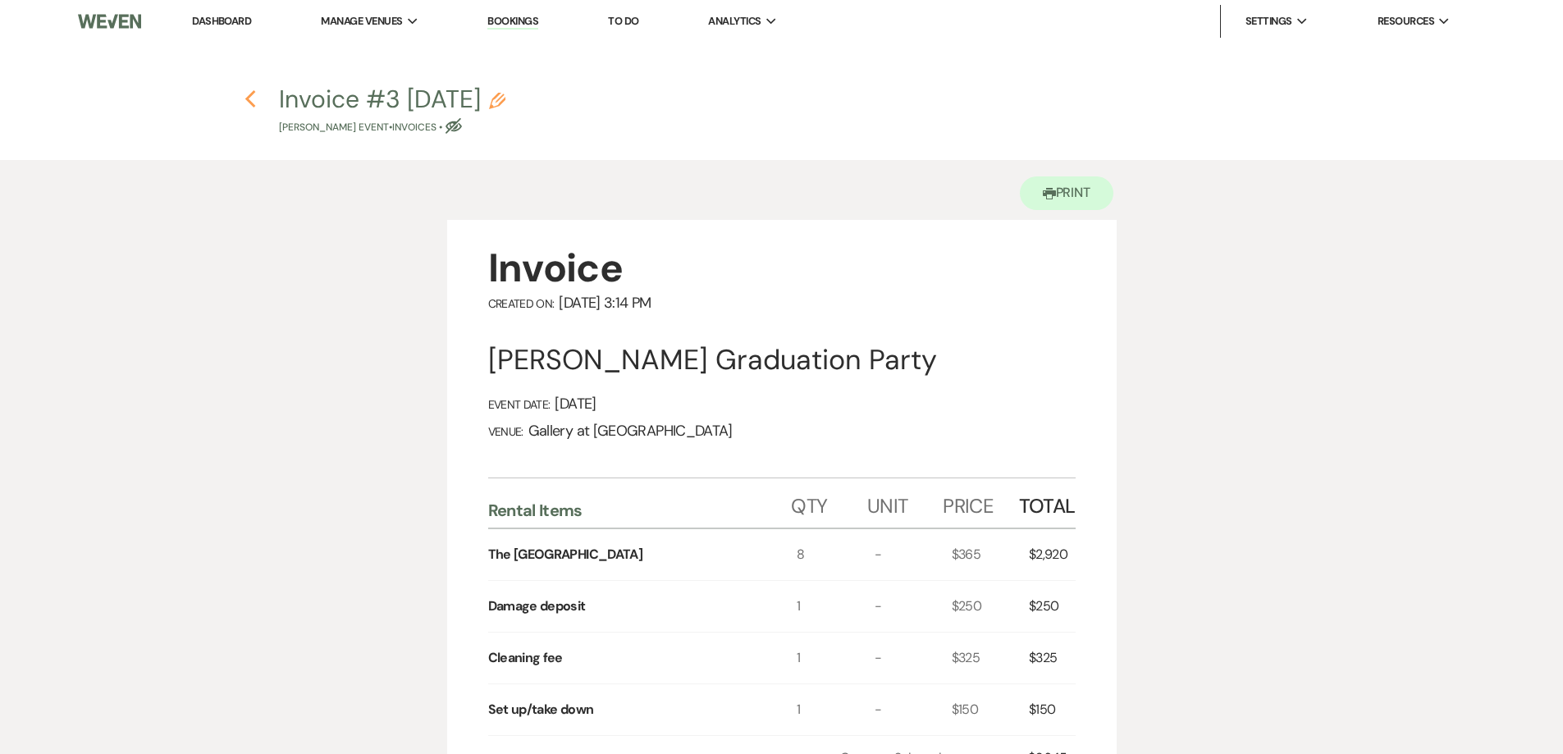
click at [255, 98] on icon "Previous" at bounding box center [251, 99] width 12 height 20
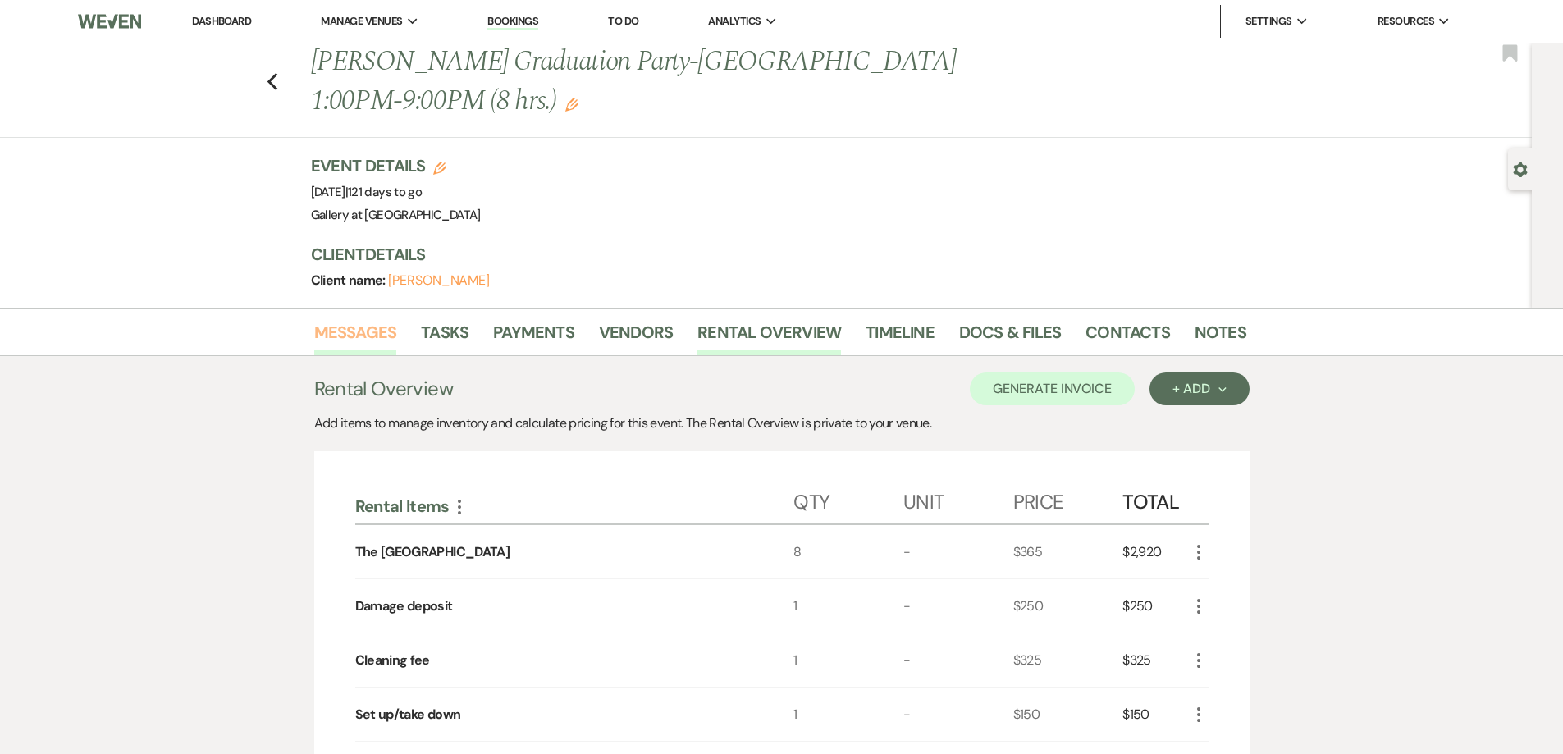
click at [376, 338] on link "Messages" at bounding box center [355, 337] width 83 height 36
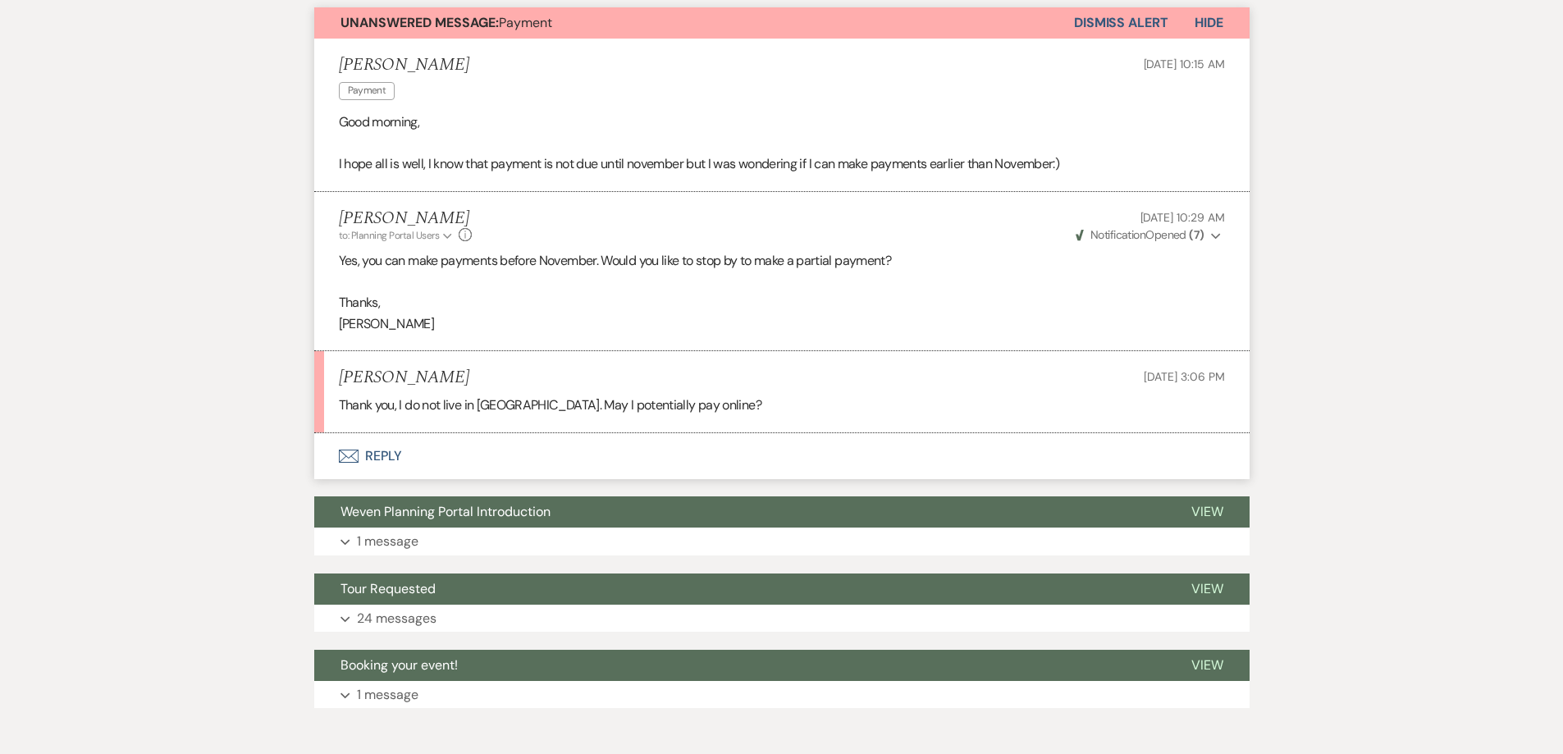
scroll to position [514, 0]
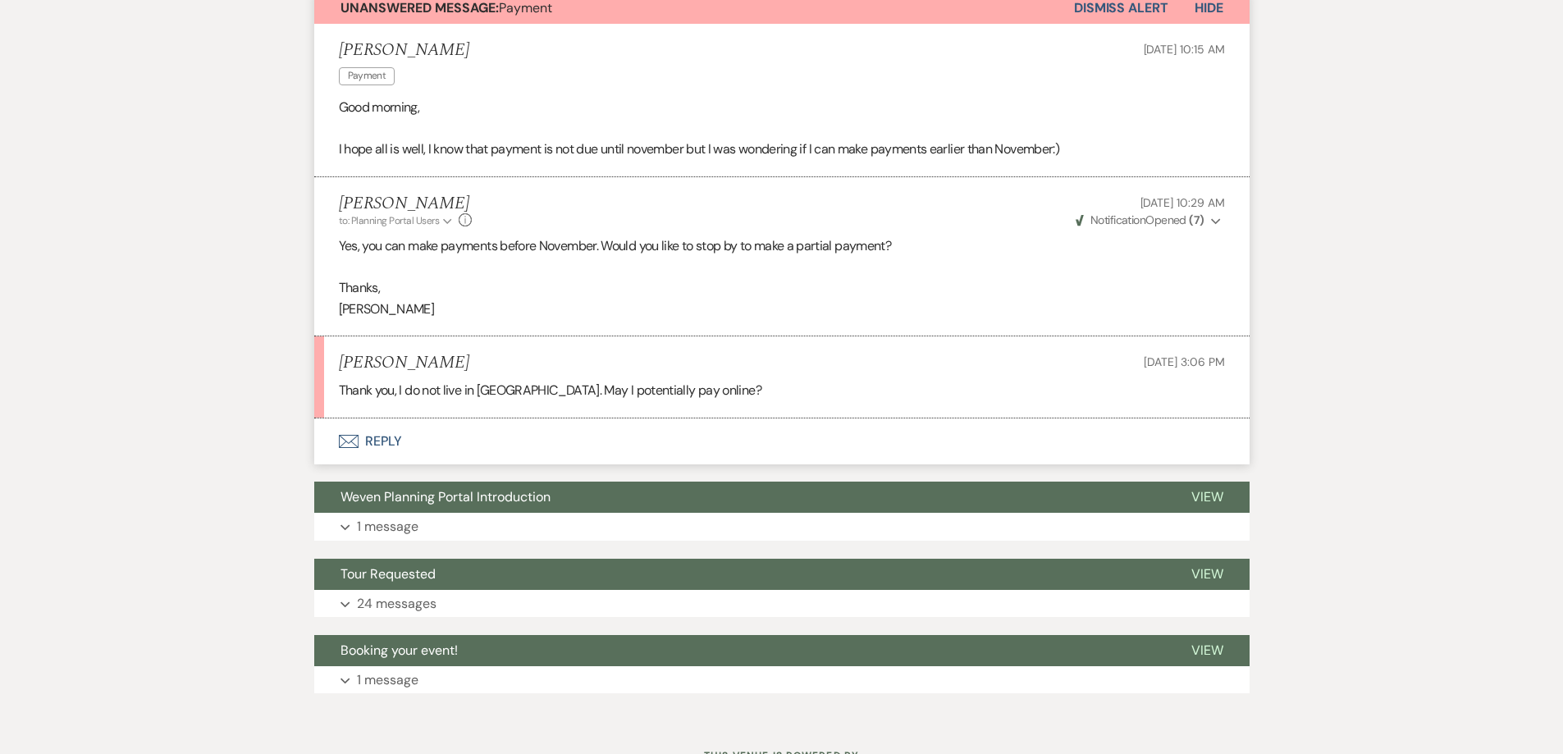
click at [518, 431] on button "Envelope Reply" at bounding box center [781, 441] width 935 height 46
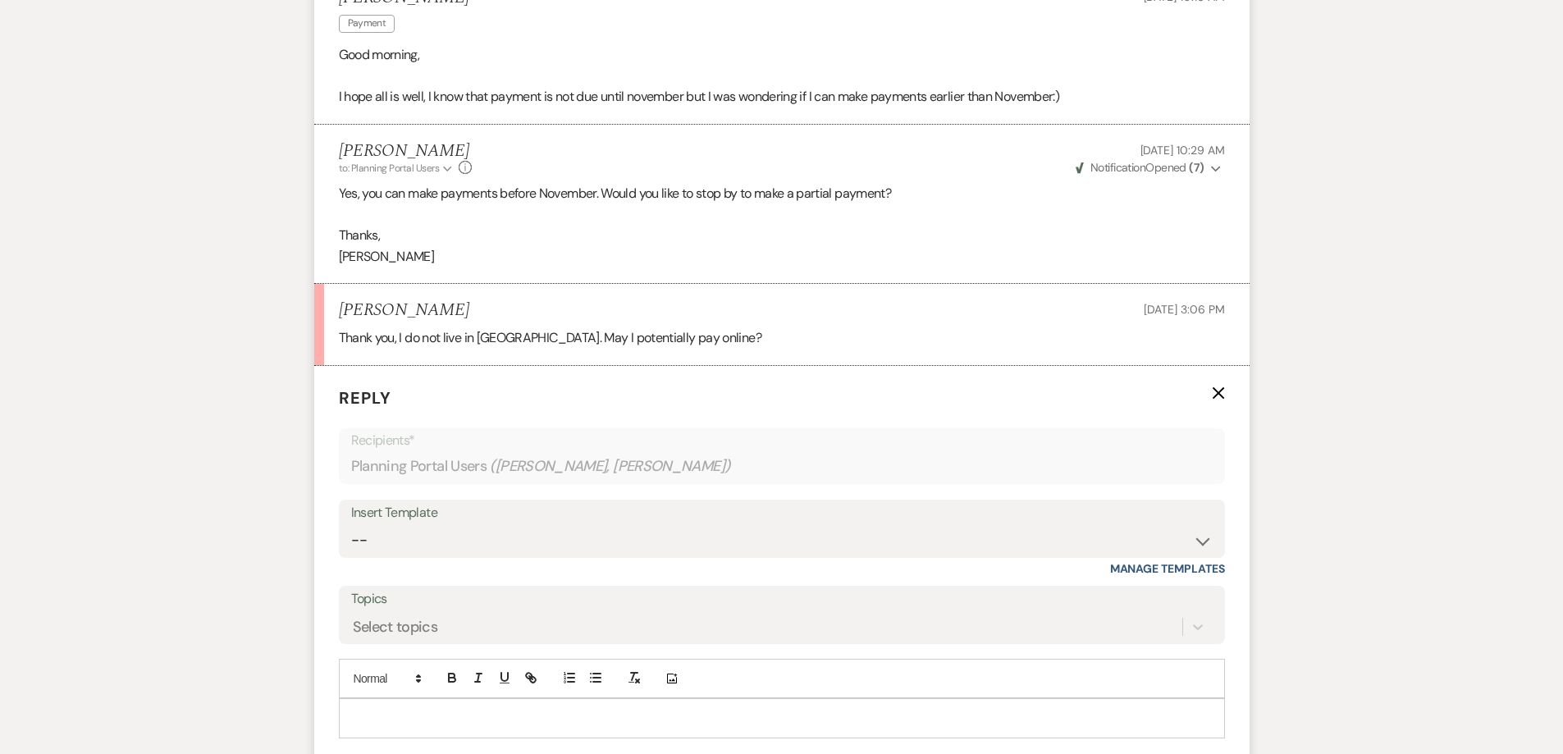
scroll to position [843, 0]
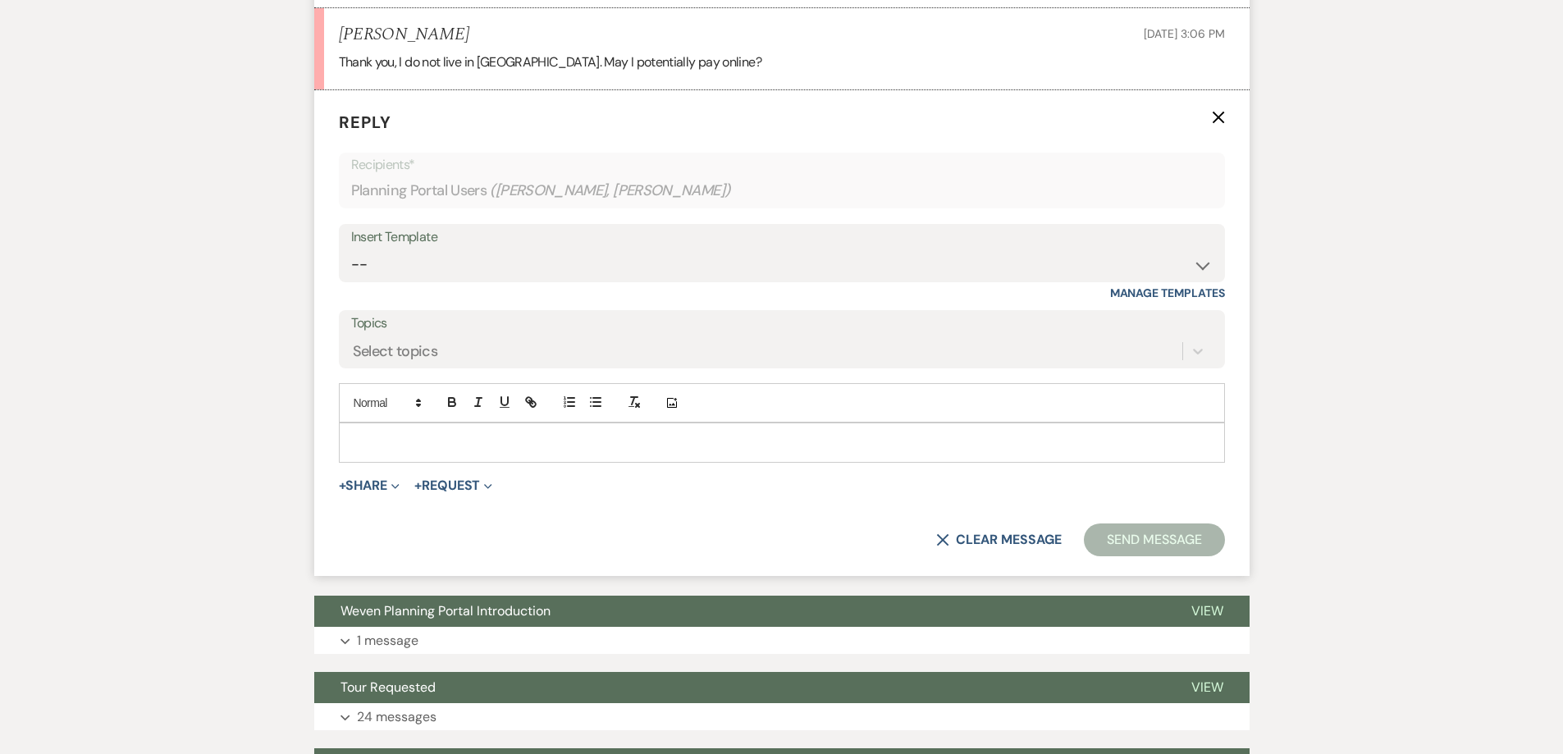
click at [562, 439] on p at bounding box center [782, 442] width 860 height 18
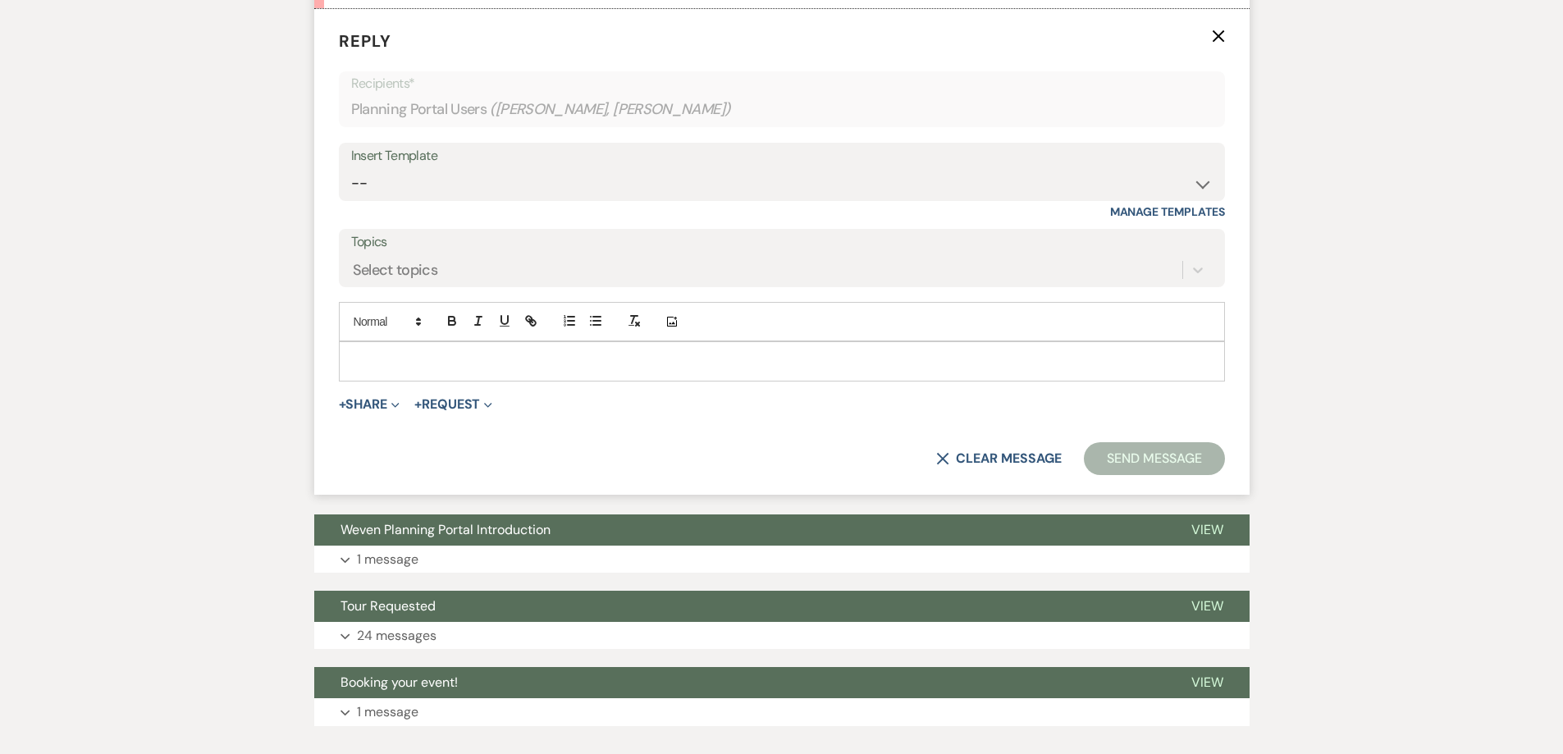
scroll to position [925, 0]
click at [554, 364] on p at bounding box center [782, 360] width 860 height 18
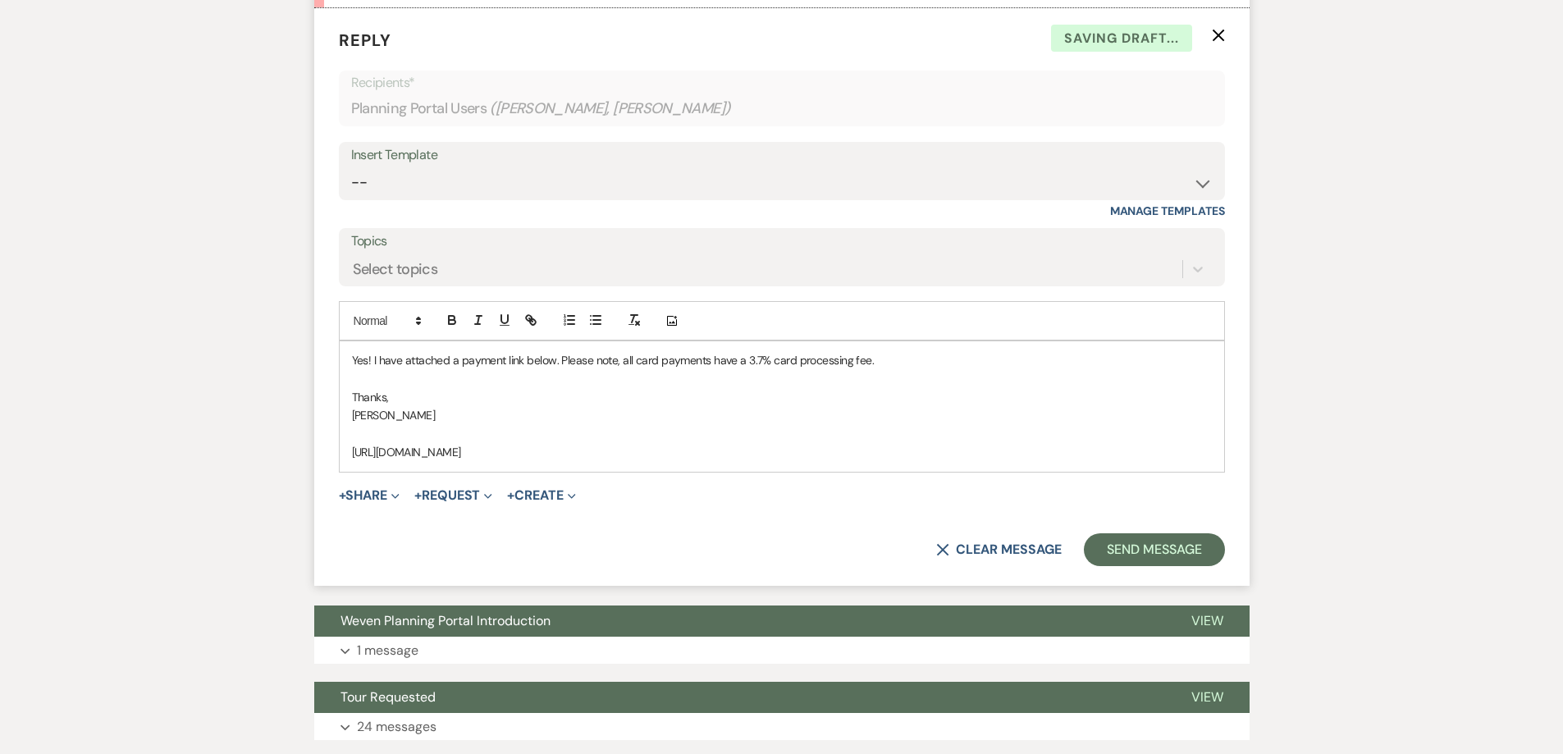
drag, startPoint x: 816, startPoint y: 451, endPoint x: 346, endPoint y: 451, distance: 470.2
click at [346, 451] on div "Yes! I have attached a payment link below. Please note, all card payments have …" at bounding box center [782, 406] width 885 height 130
click at [532, 320] on icon "button" at bounding box center [533, 322] width 6 height 6
type input "https://app.squareup.com/pay-invoice/invtmp:49fdf54f-53c6-473f-9626-7109480a9894"
click at [681, 487] on link at bounding box center [667, 484] width 35 height 12
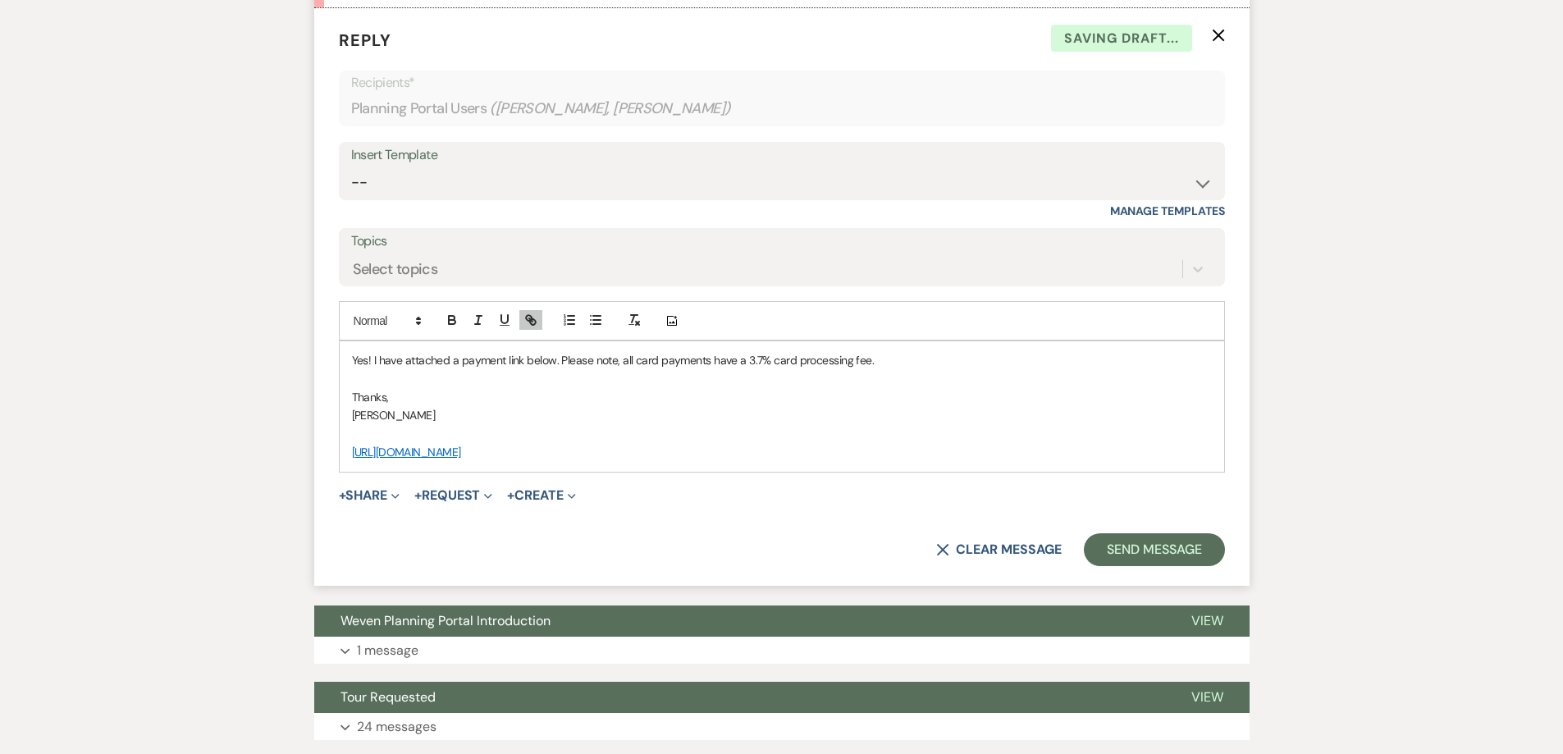
click at [801, 432] on p at bounding box center [782, 434] width 860 height 18
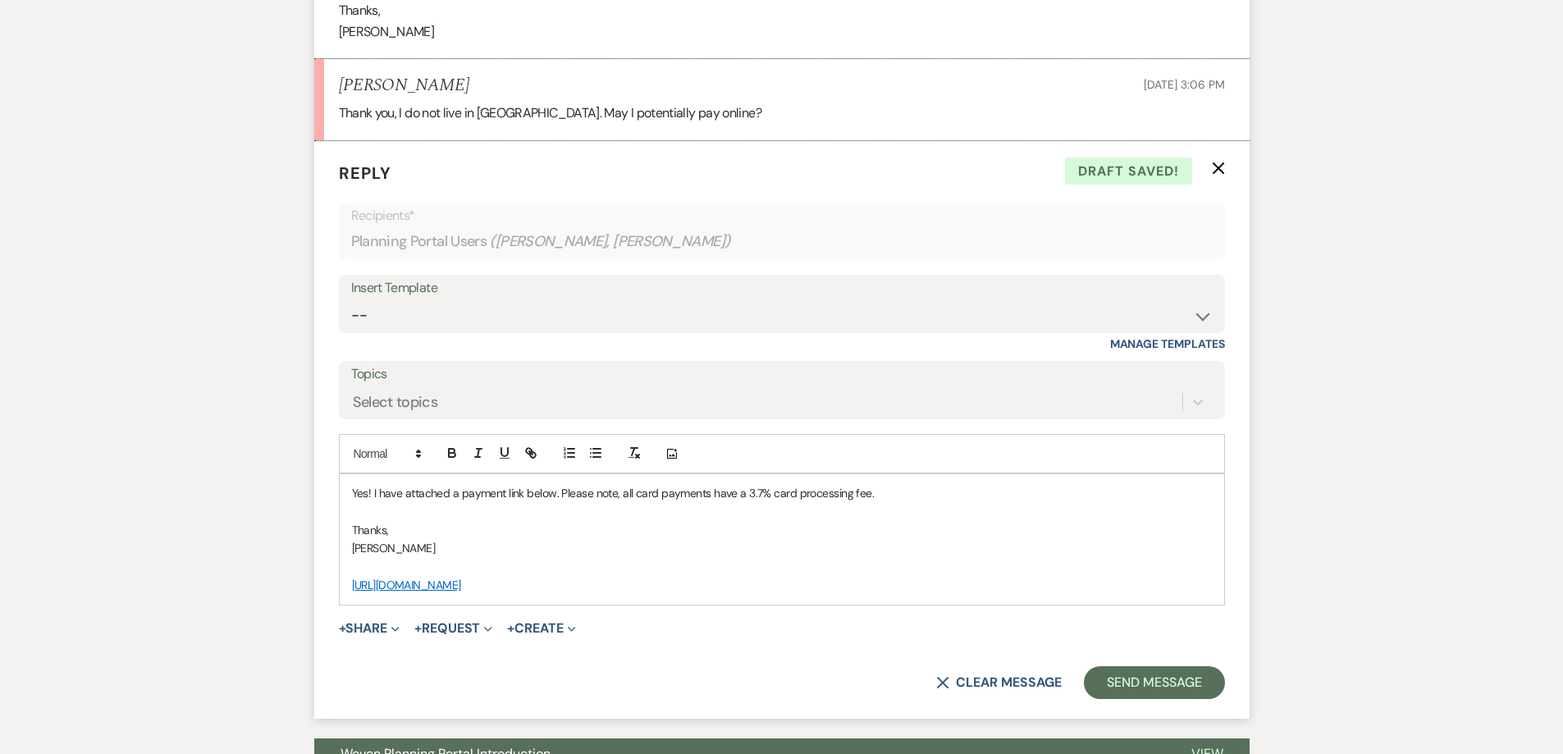
scroll to position [843, 0]
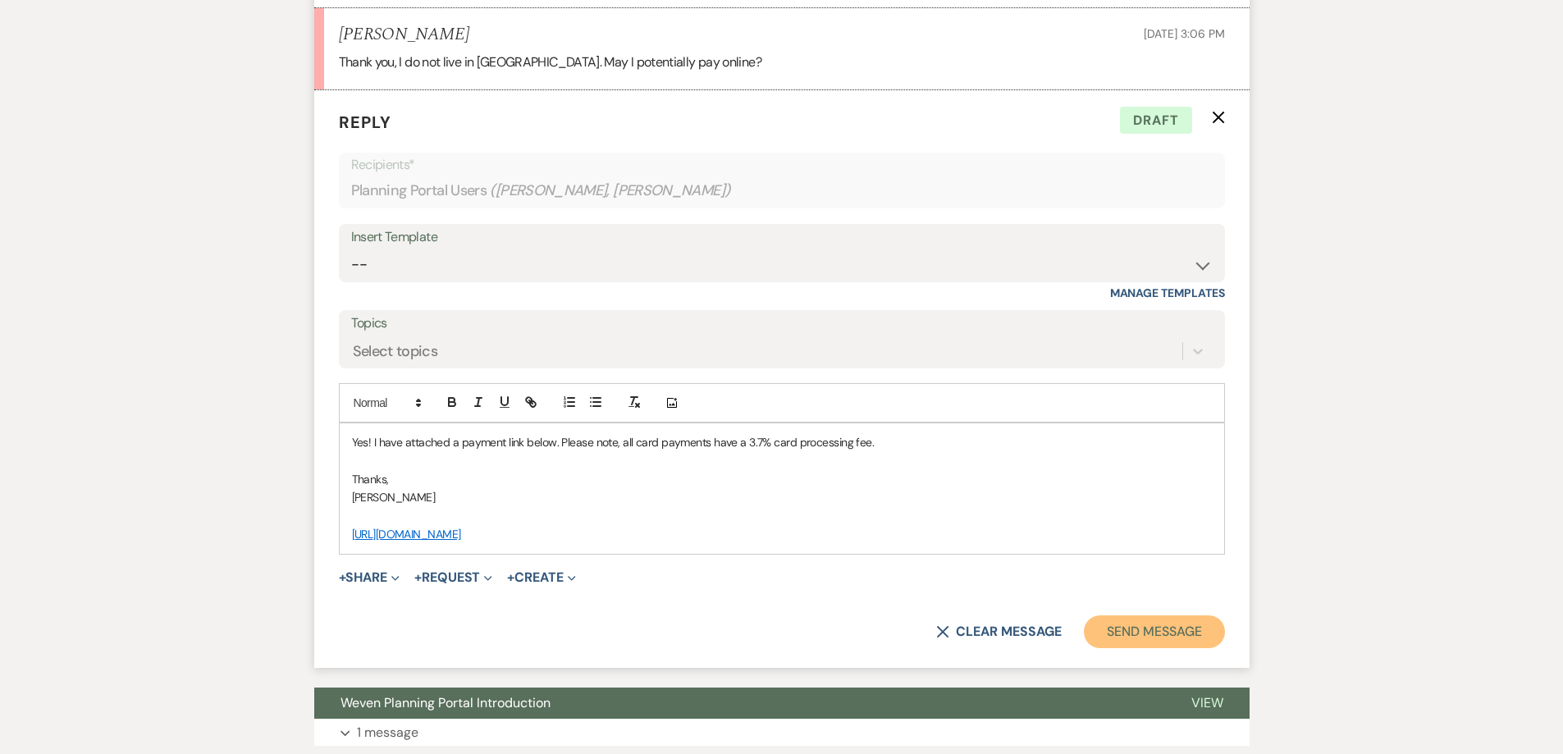
click at [1104, 624] on button "Send Message" at bounding box center [1154, 631] width 140 height 33
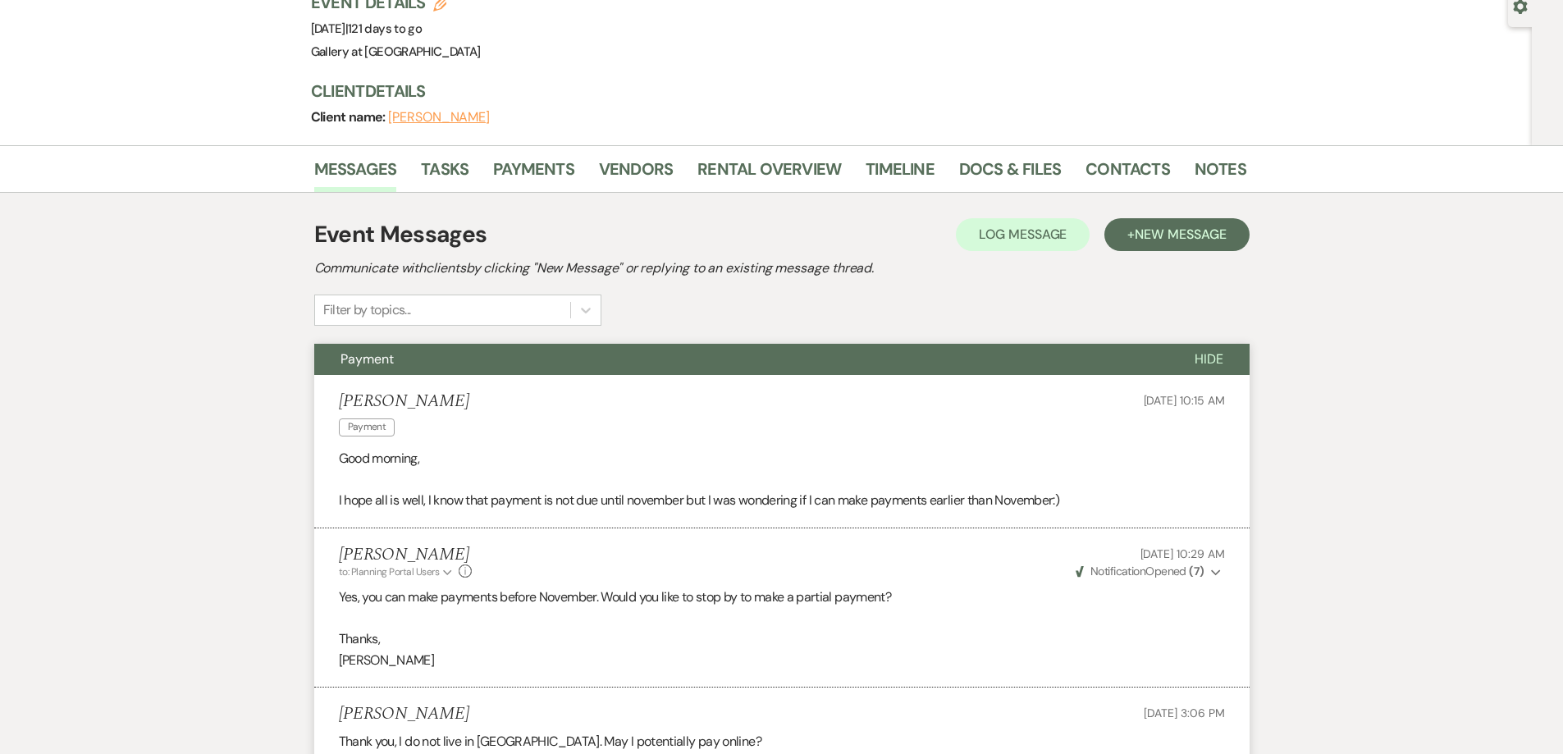
scroll to position [0, 0]
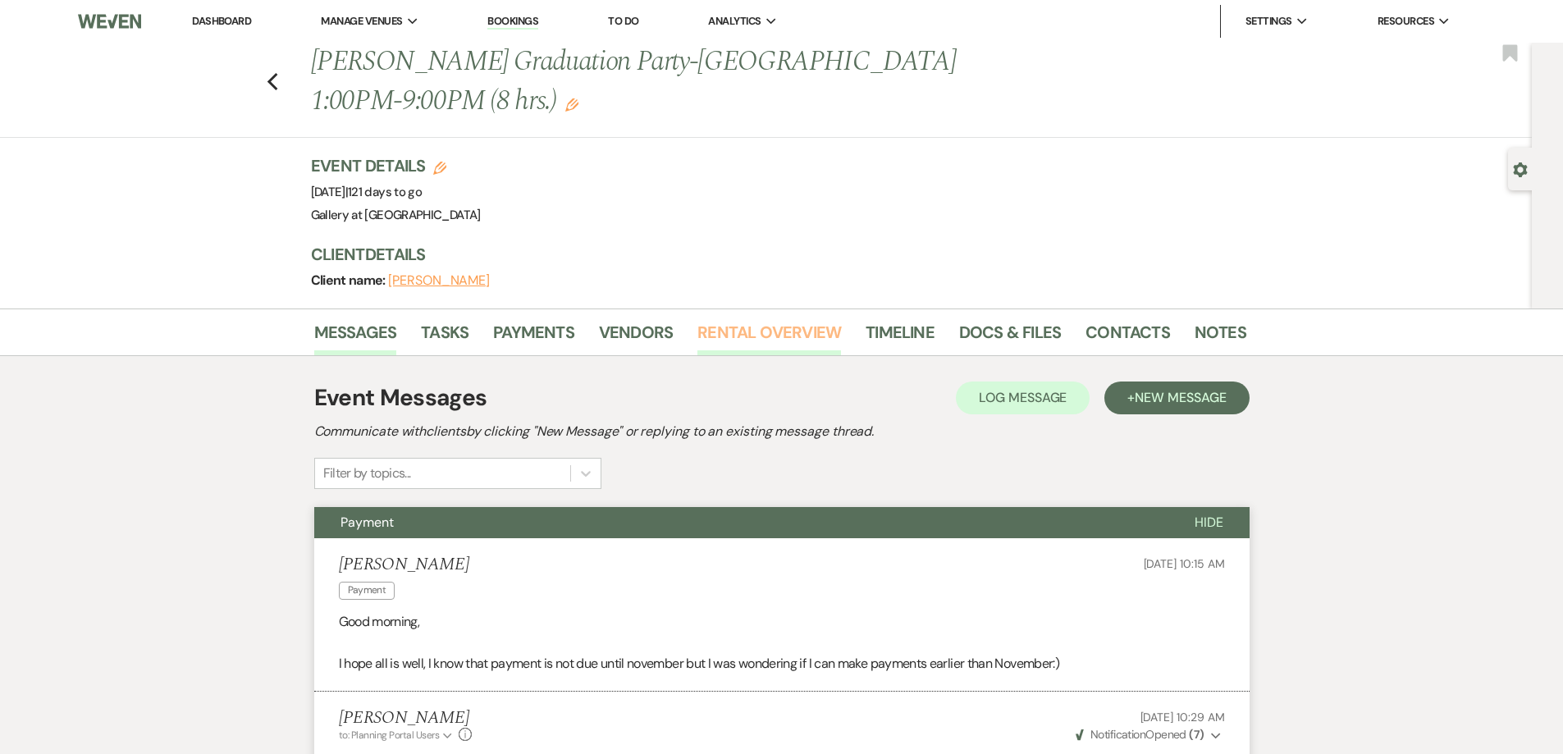
drag, startPoint x: 735, startPoint y: 328, endPoint x: 656, endPoint y: 338, distance: 80.2
click at [734, 328] on link "Rental Overview" at bounding box center [769, 337] width 144 height 36
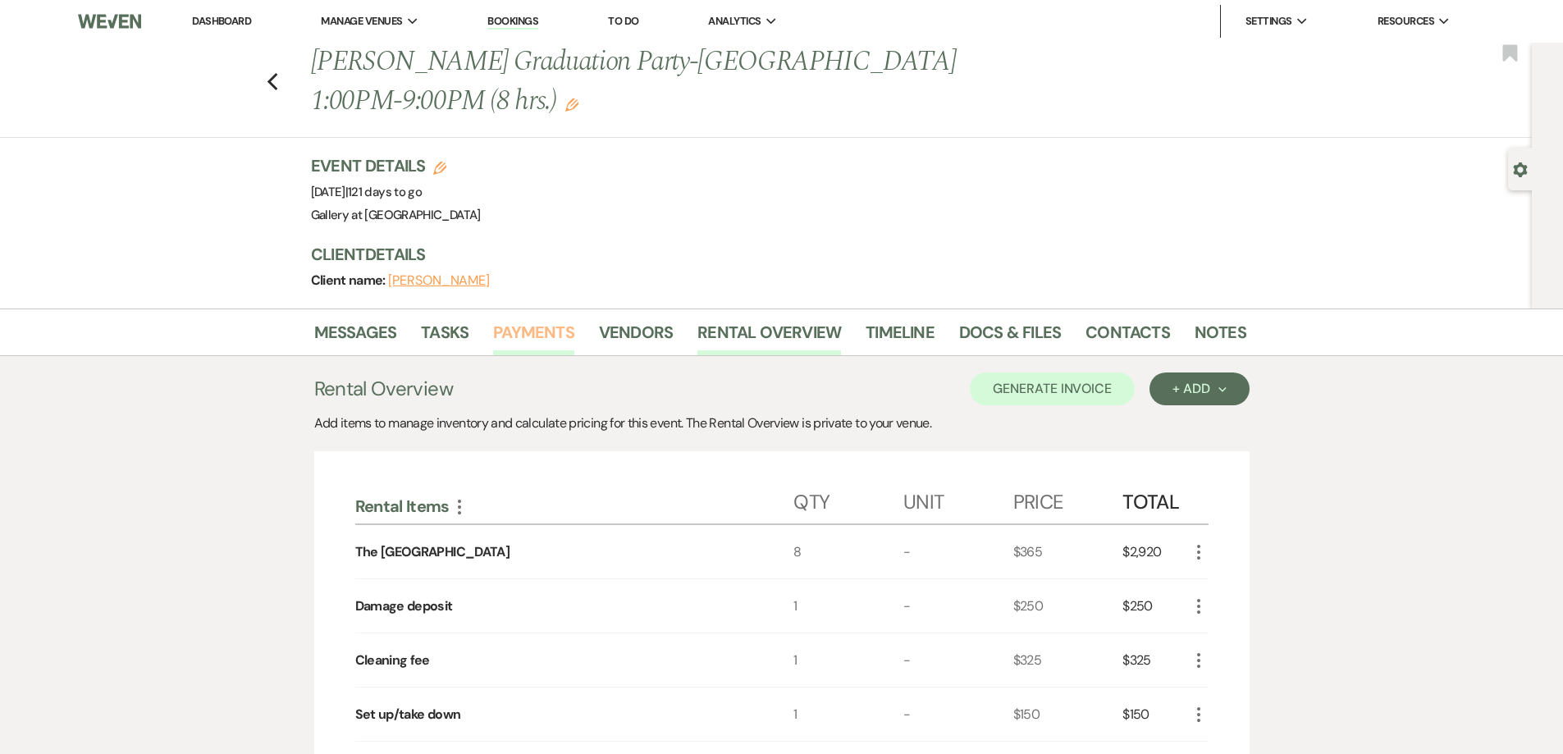
click at [548, 340] on link "Payments" at bounding box center [533, 337] width 81 height 36
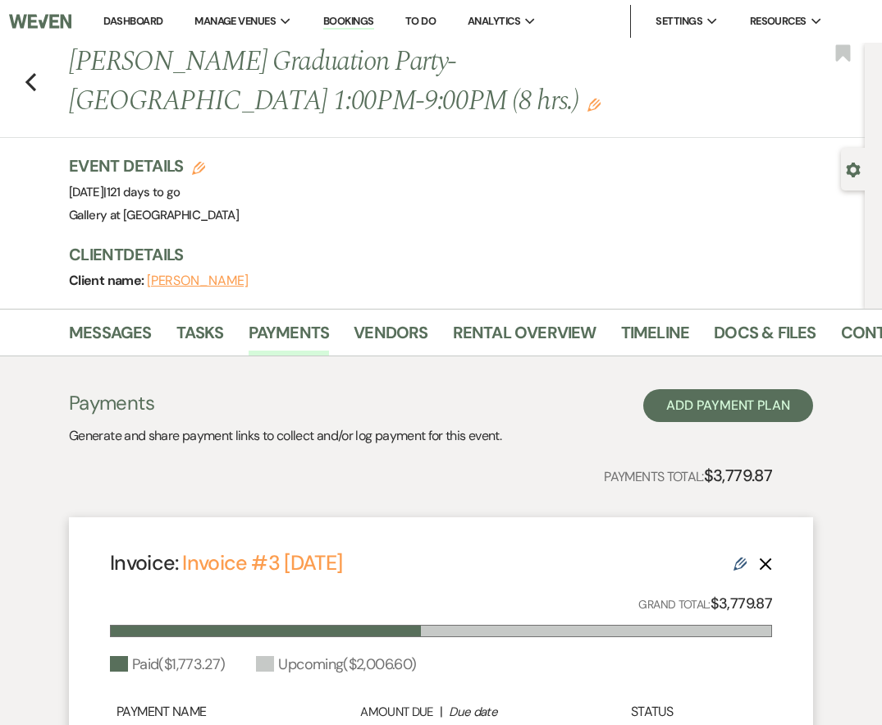
click at [125, 16] on link "Dashboard" at bounding box center [132, 21] width 59 height 14
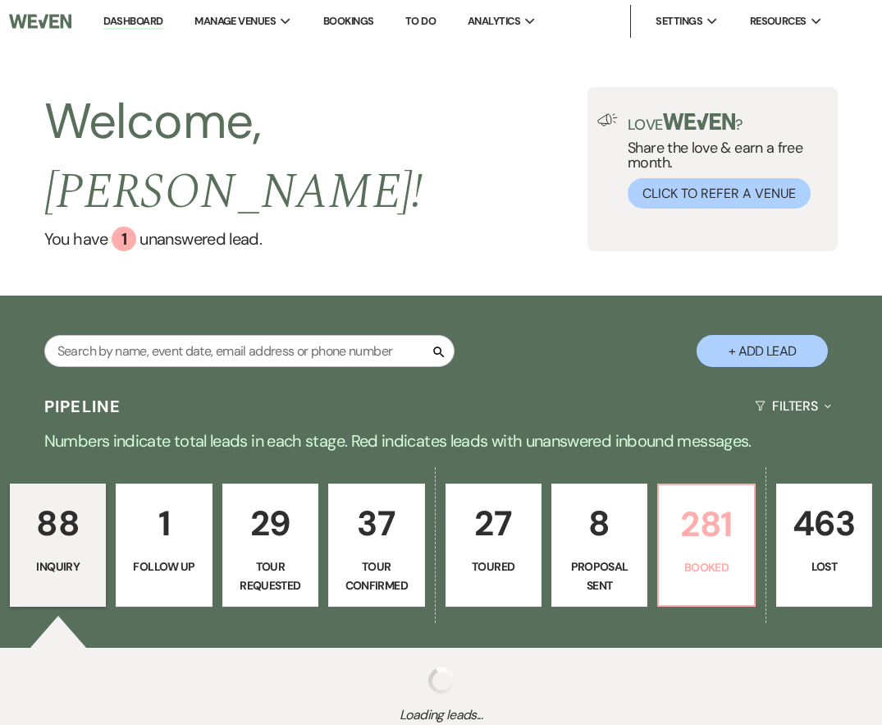
click at [716, 496] on p "281" at bounding box center [706, 523] width 75 height 55
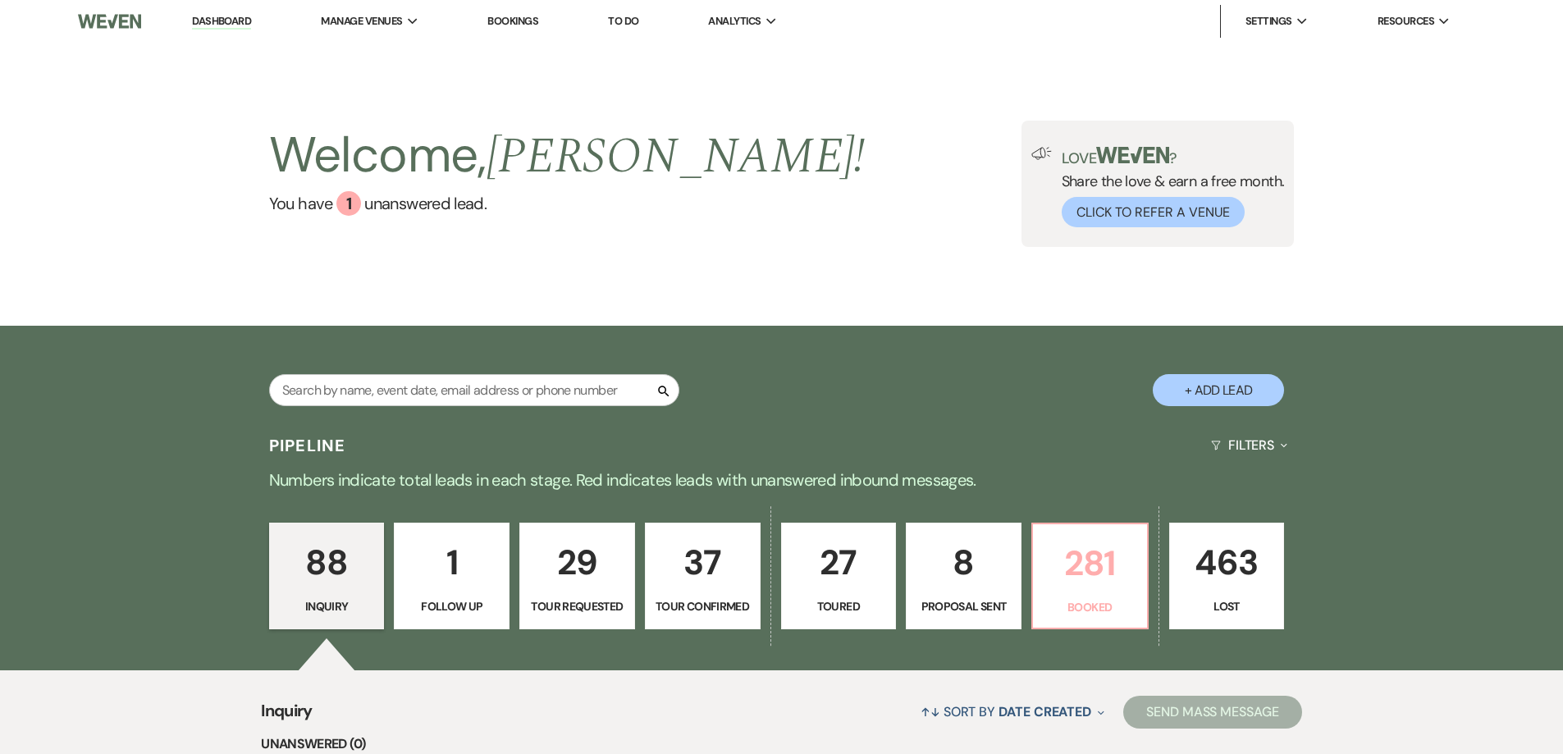
click at [1038, 542] on link "281 Booked" at bounding box center [1089, 576] width 117 height 107
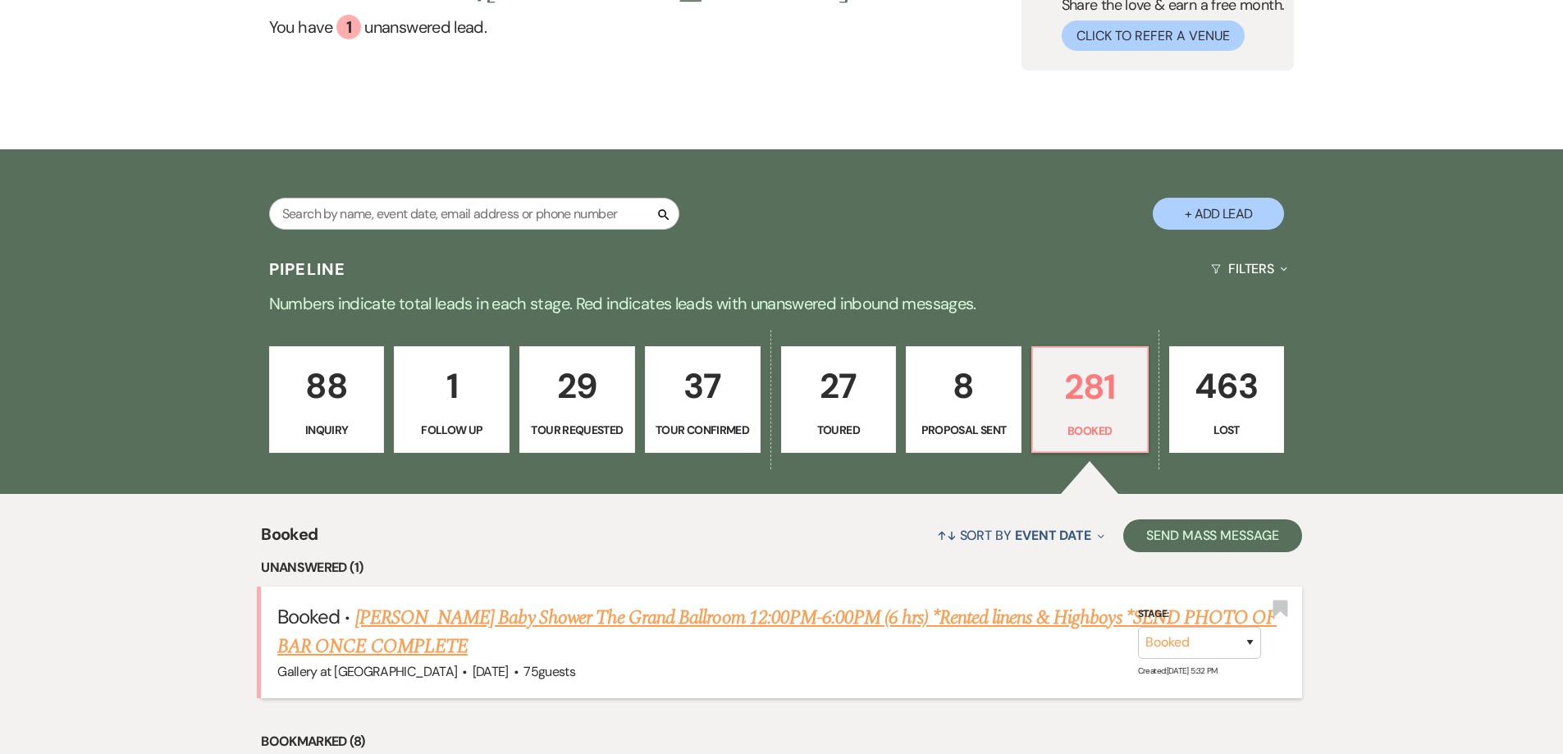
scroll to position [201, 0]
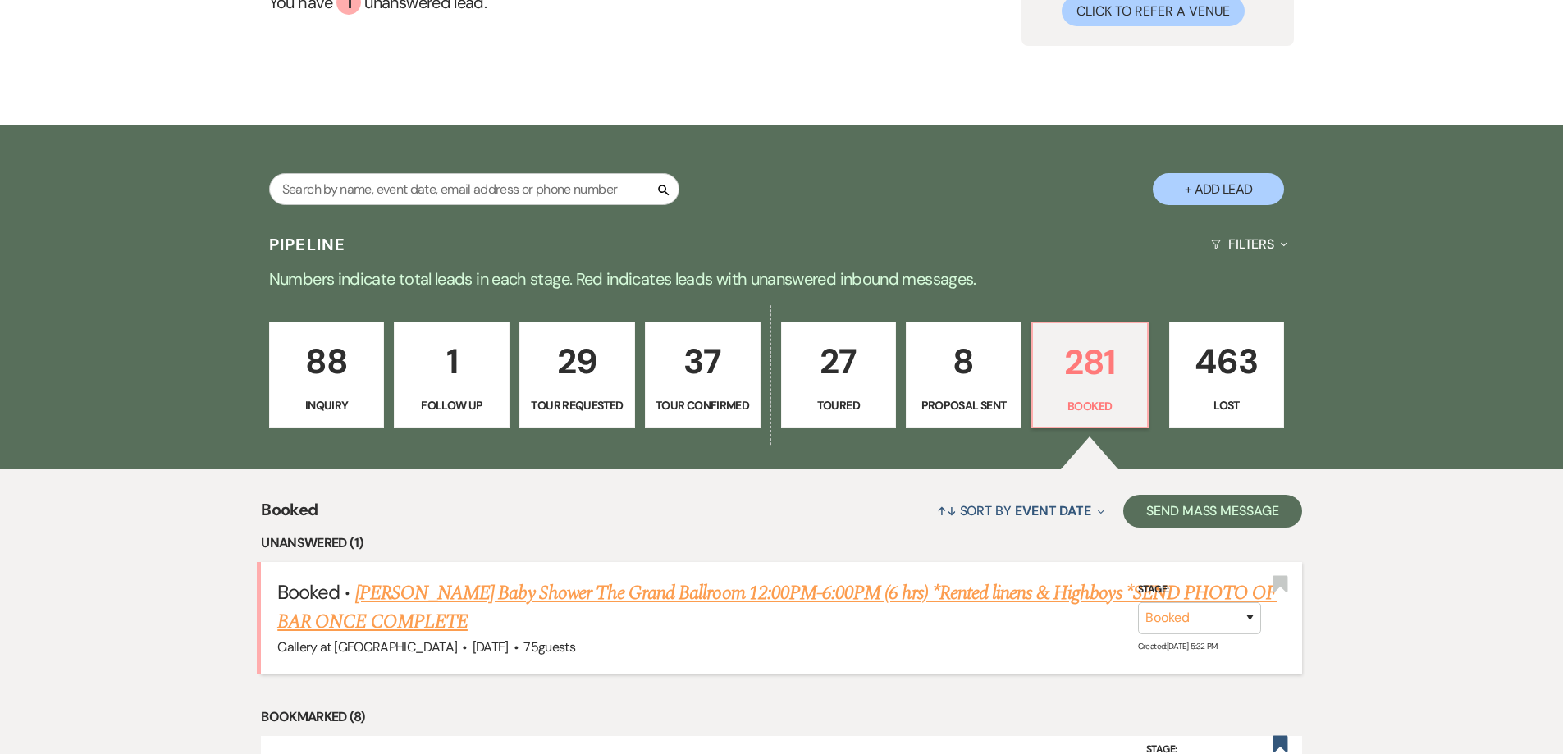
click at [544, 601] on link "[PERSON_NAME] Baby Shower The Grand Ballroom 12:00PM-6:00PM (6 hrs) *Rented lin…" at bounding box center [776, 608] width 999 height 59
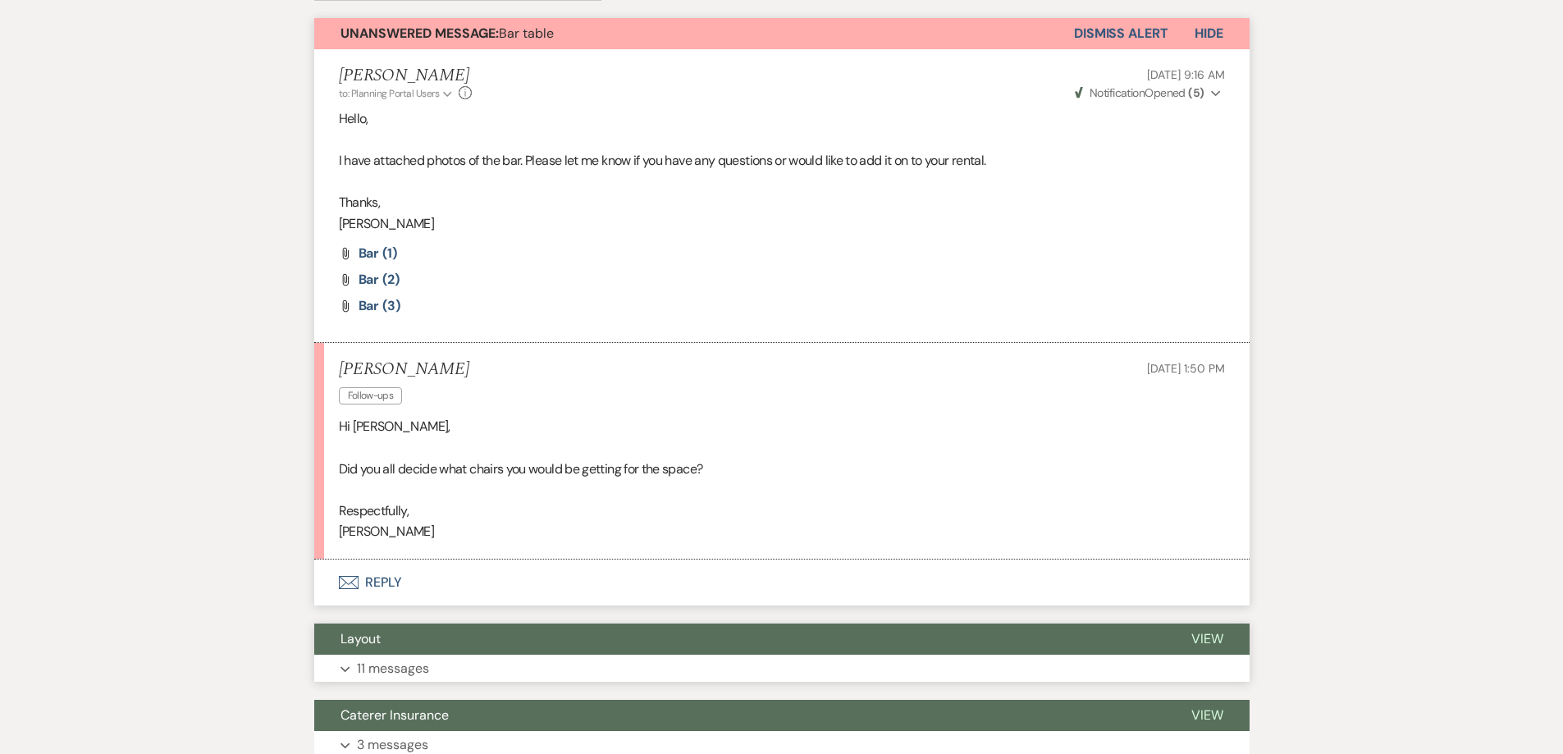
scroll to position [574, 0]
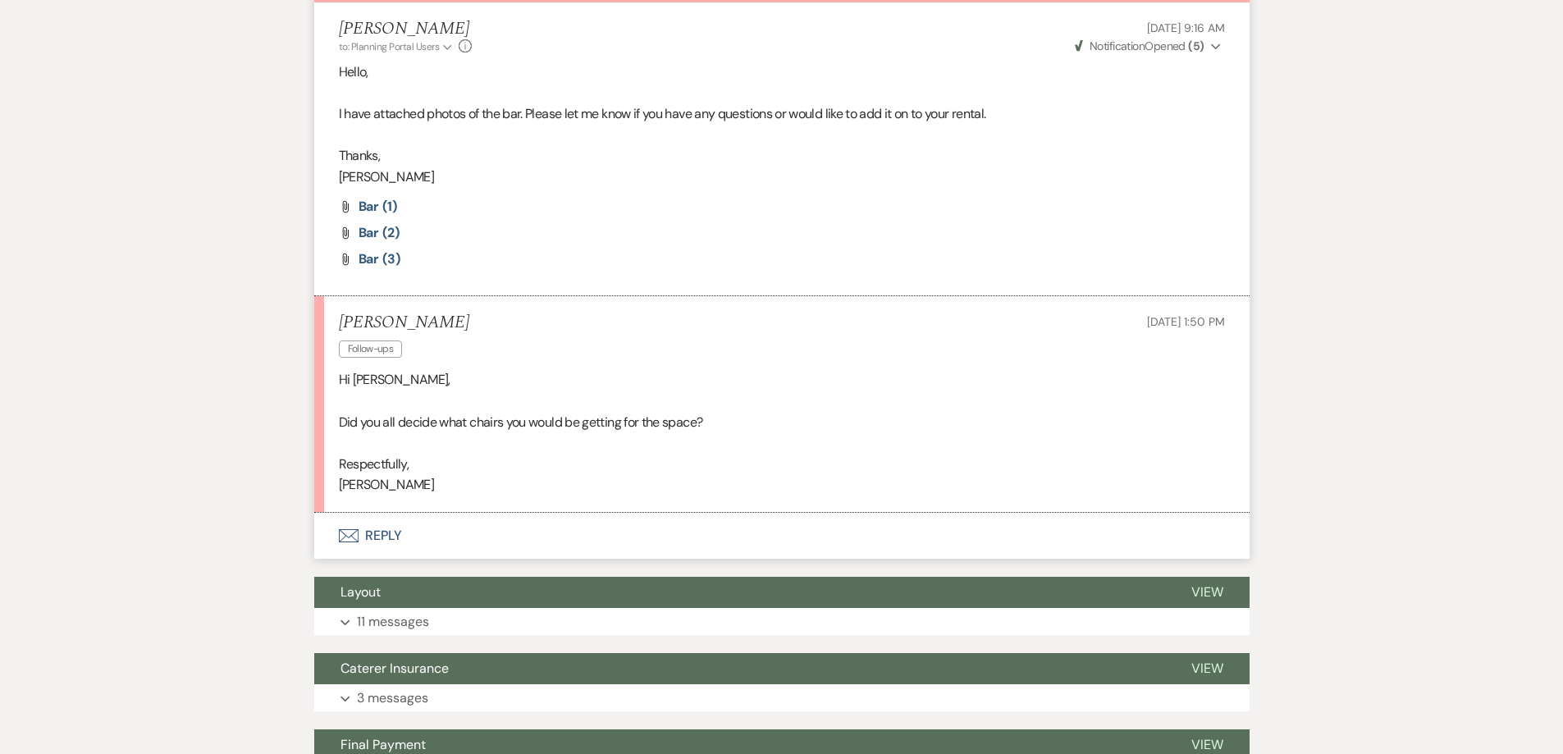
click at [445, 537] on button "Envelope Reply" at bounding box center [781, 536] width 935 height 46
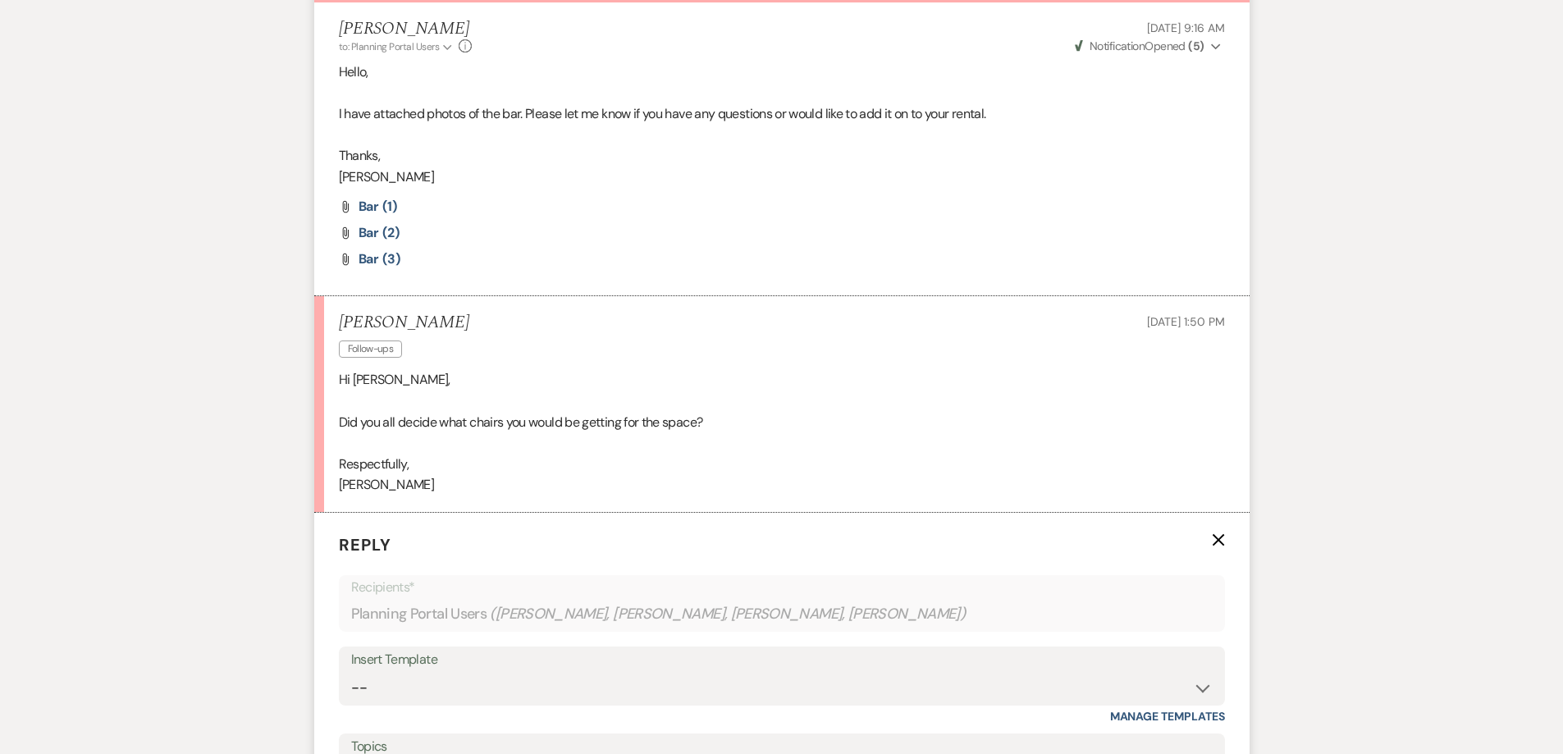
scroll to position [880, 0]
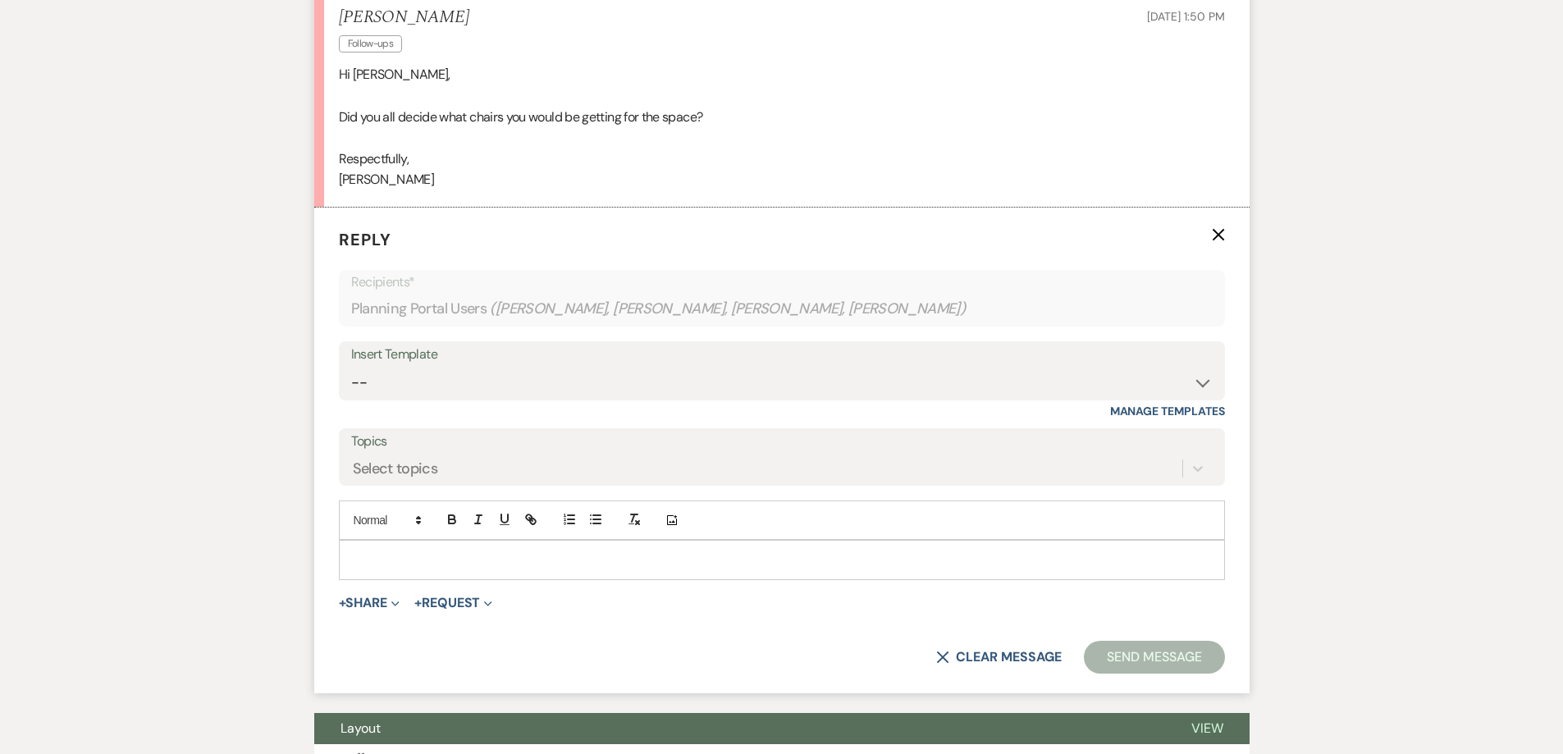
click at [430, 563] on p at bounding box center [782, 560] width 860 height 18
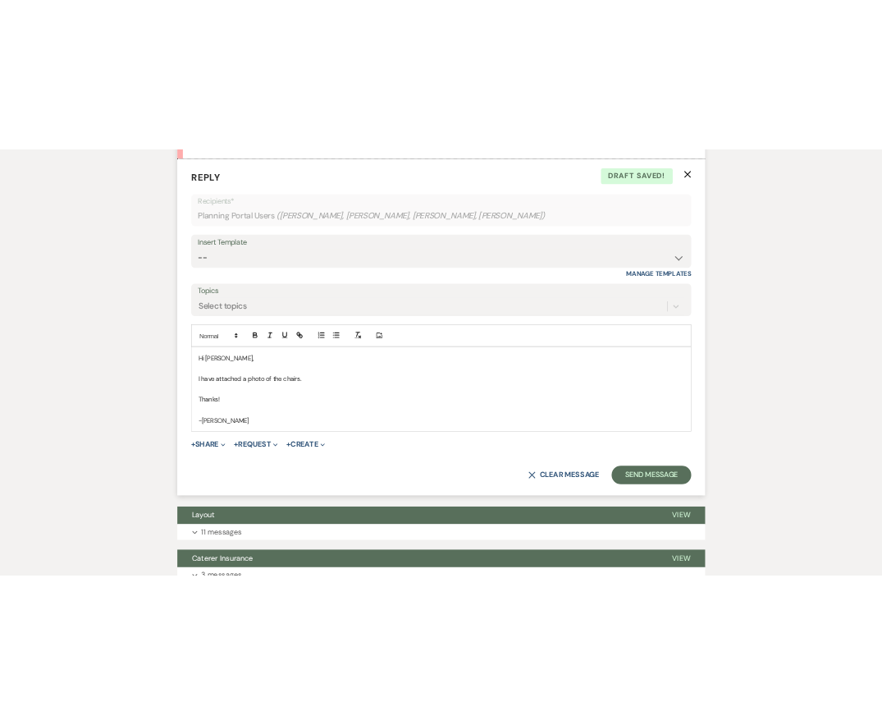
scroll to position [1126, 0]
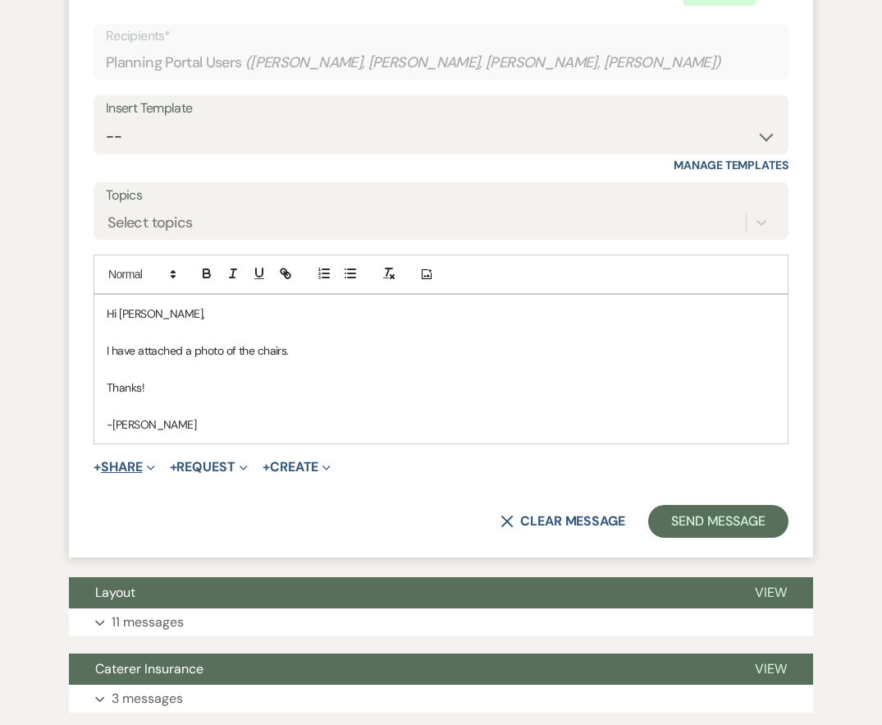
click at [135, 471] on button "+ Share Expand" at bounding box center [125, 466] width 62 height 13
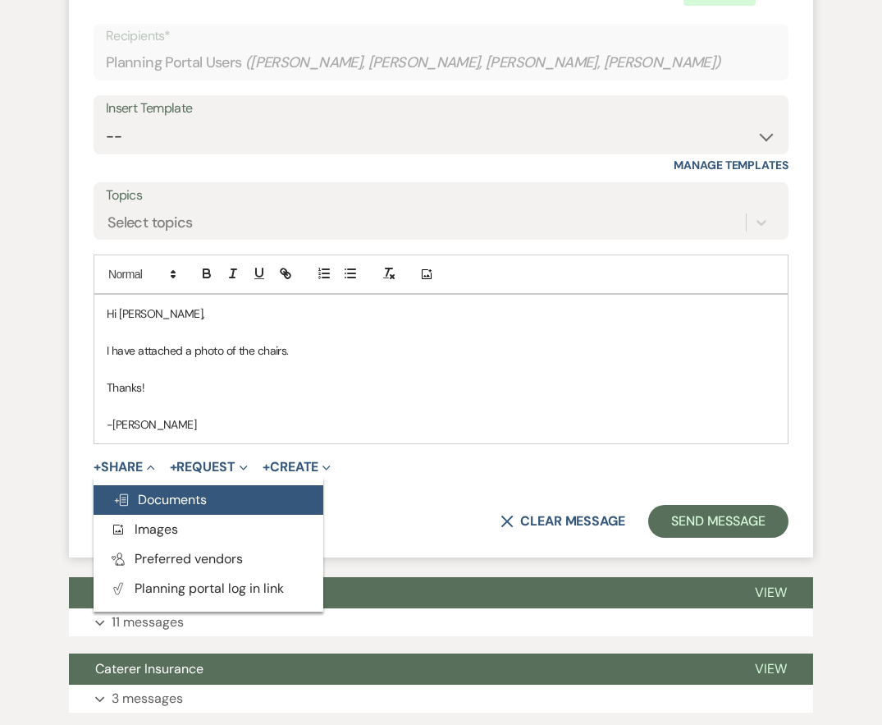
click at [156, 510] on button "Doc Upload Documents" at bounding box center [209, 500] width 230 height 30
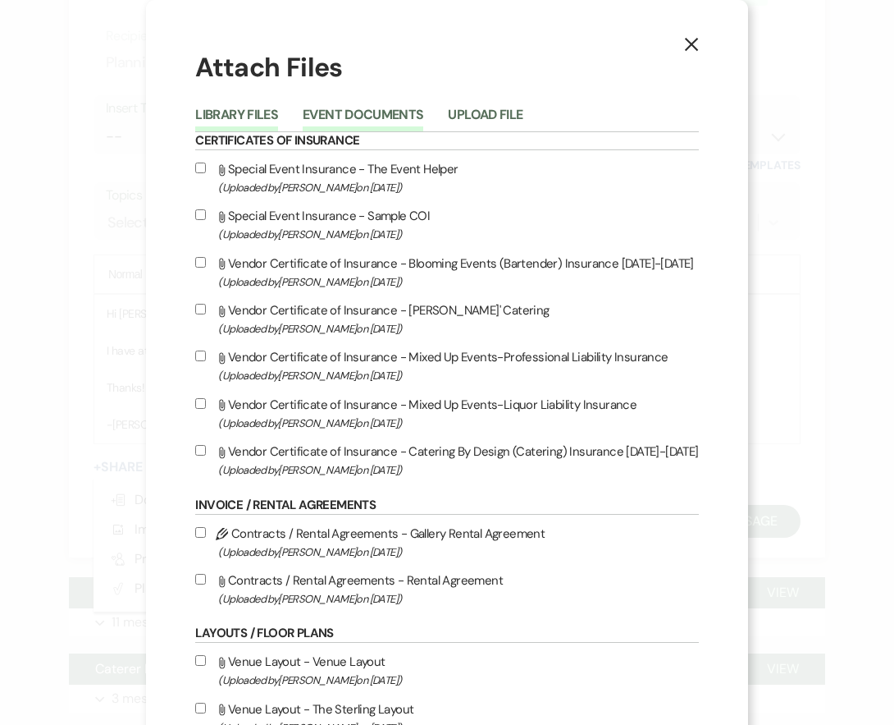
click at [328, 128] on button "Event Documents" at bounding box center [363, 119] width 121 height 23
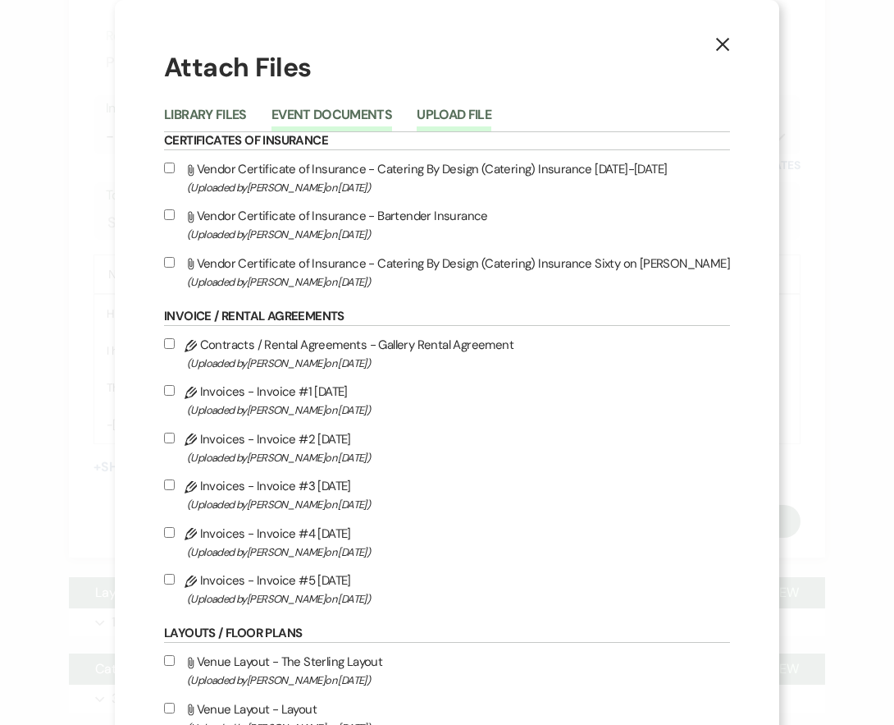
click at [449, 117] on button "Upload File" at bounding box center [454, 119] width 75 height 23
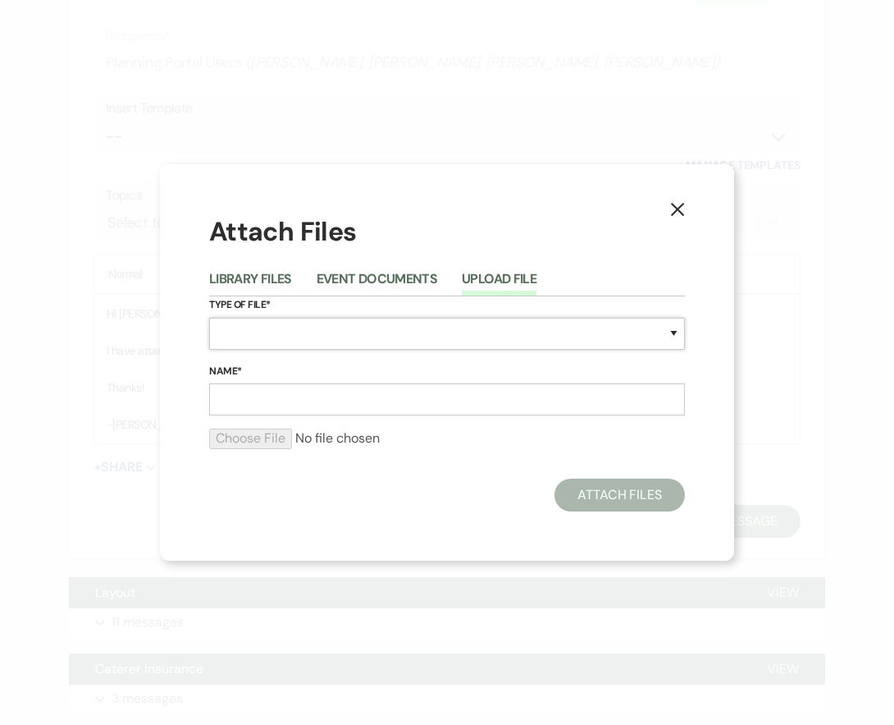
click at [281, 335] on select "Special Event Insurance Vendor Certificate of Insurance Contracts / Rental Agre…" at bounding box center [447, 334] width 476 height 32
select select "18"
click at [209, 318] on select "Special Event Insurance Vendor Certificate of Insurance Contracts / Rental Agre…" at bounding box center [447, 334] width 476 height 32
click at [322, 400] on input "Name*" at bounding box center [447, 399] width 476 height 32
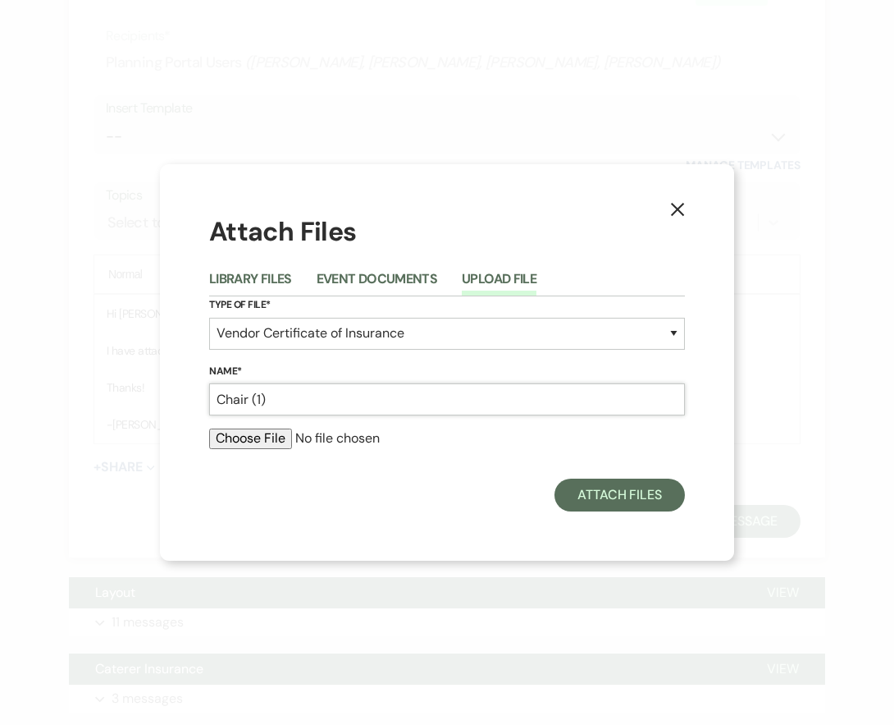
type input "Chair (1)"
click at [283, 440] on input "file" at bounding box center [447, 438] width 476 height 20
type input "C:\fakepath\Chair (1).jpg"
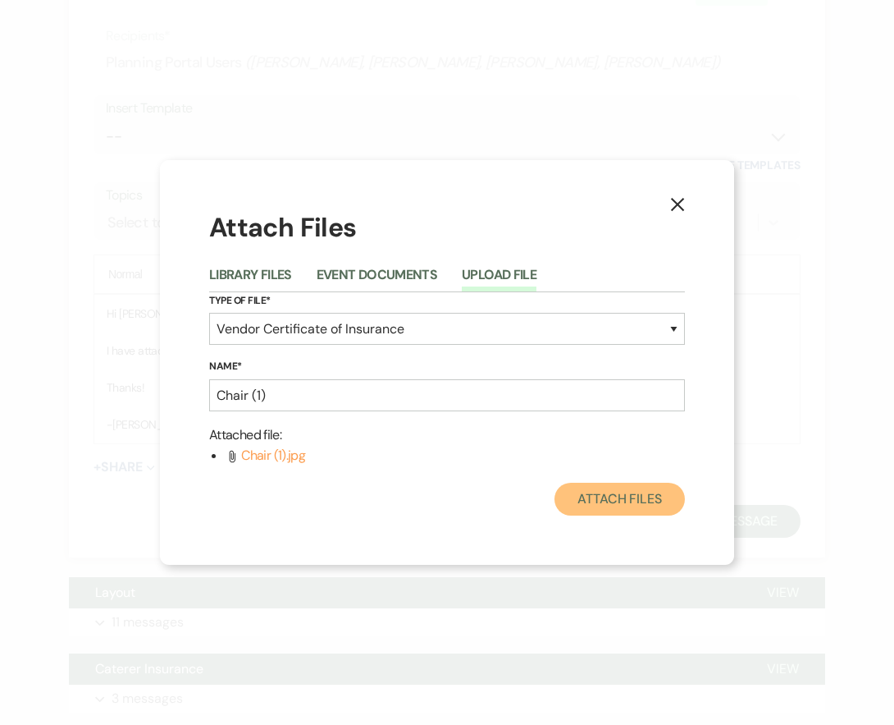
click at [627, 497] on button "Attach Files" at bounding box center [620, 498] width 130 height 33
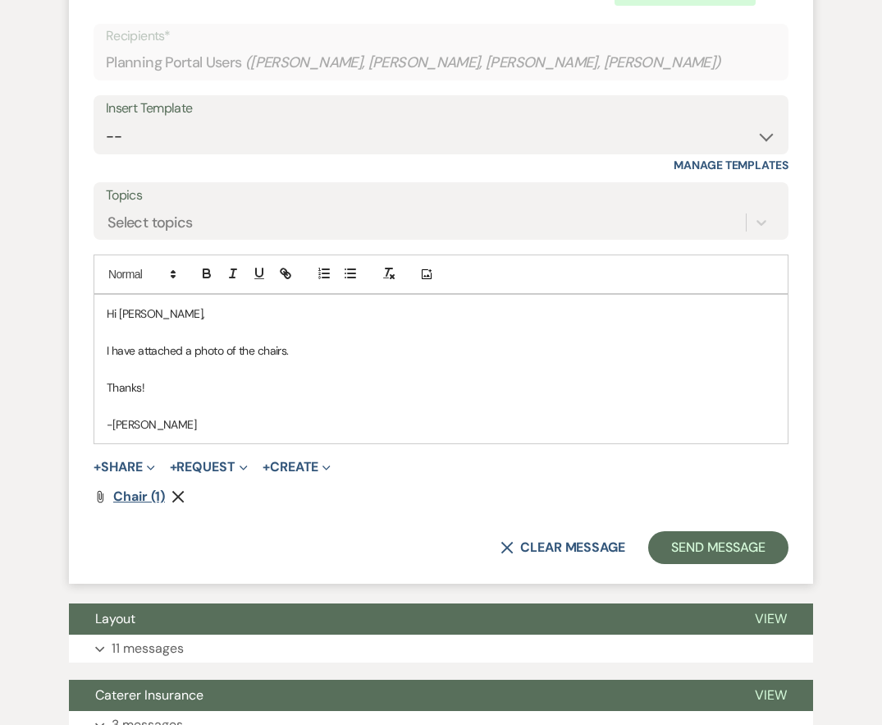
click at [144, 492] on span "Chair (1)" at bounding box center [139, 495] width 52 height 17
click at [668, 552] on button "Send Message" at bounding box center [718, 547] width 140 height 33
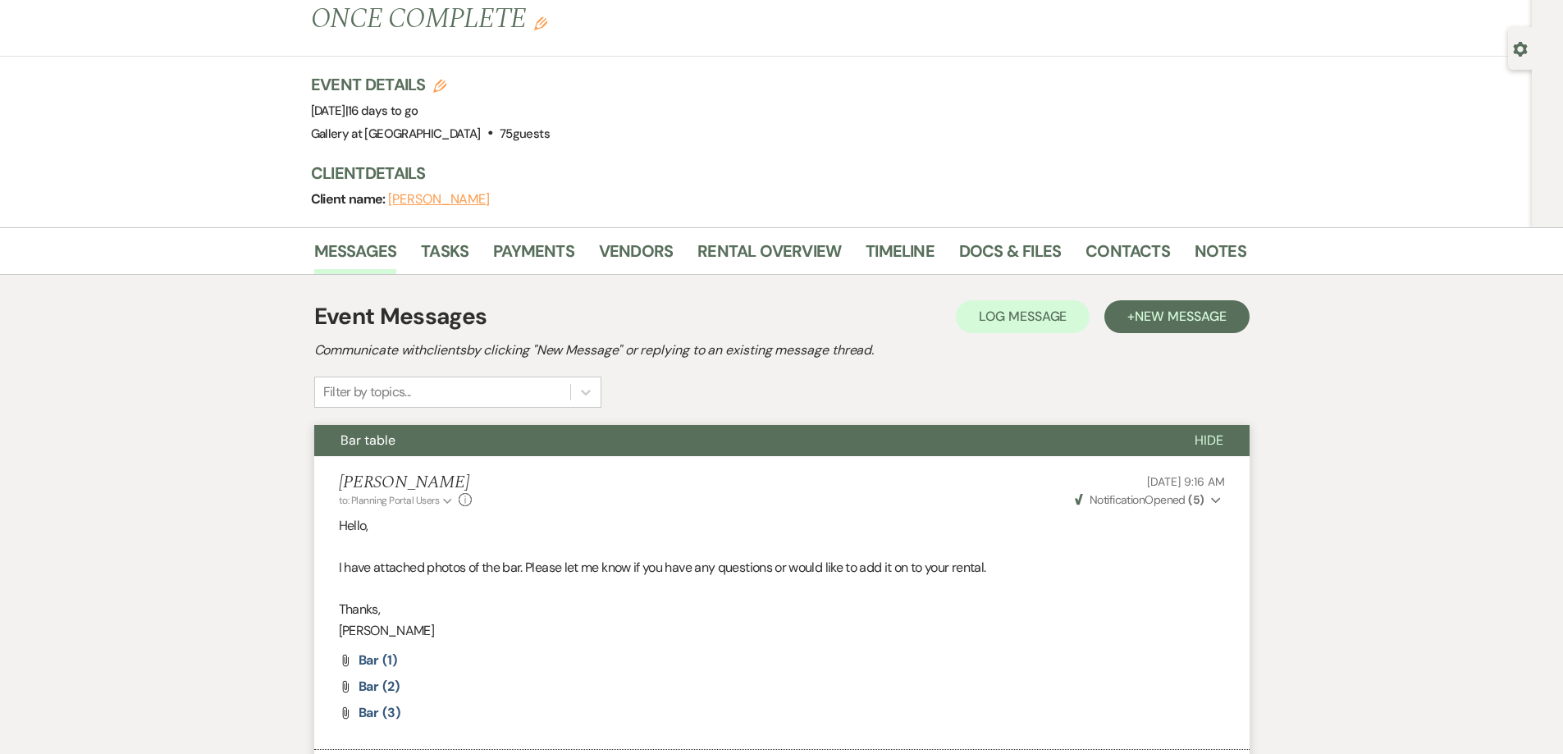
scroll to position [0, 0]
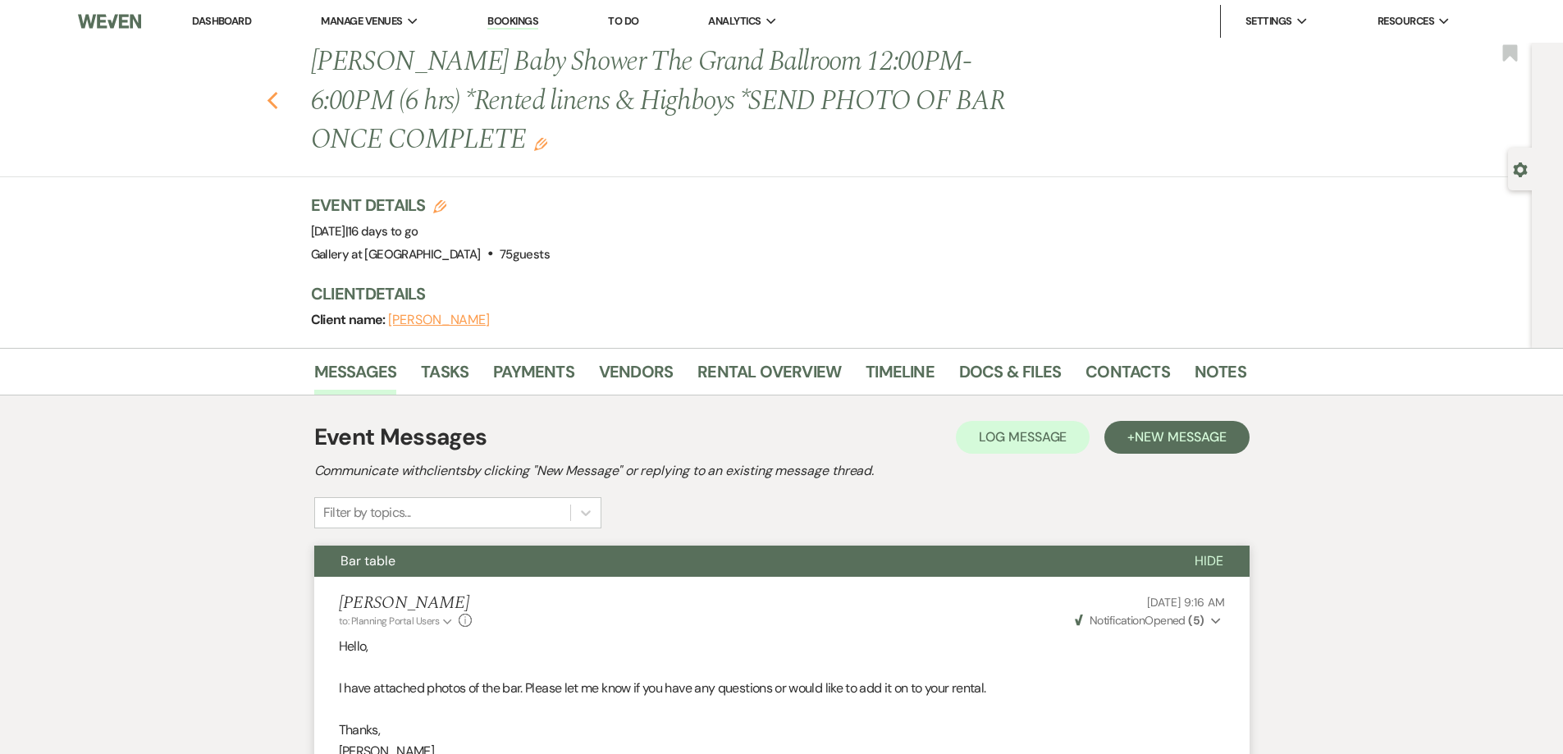
click at [277, 95] on icon "Previous" at bounding box center [273, 101] width 12 height 20
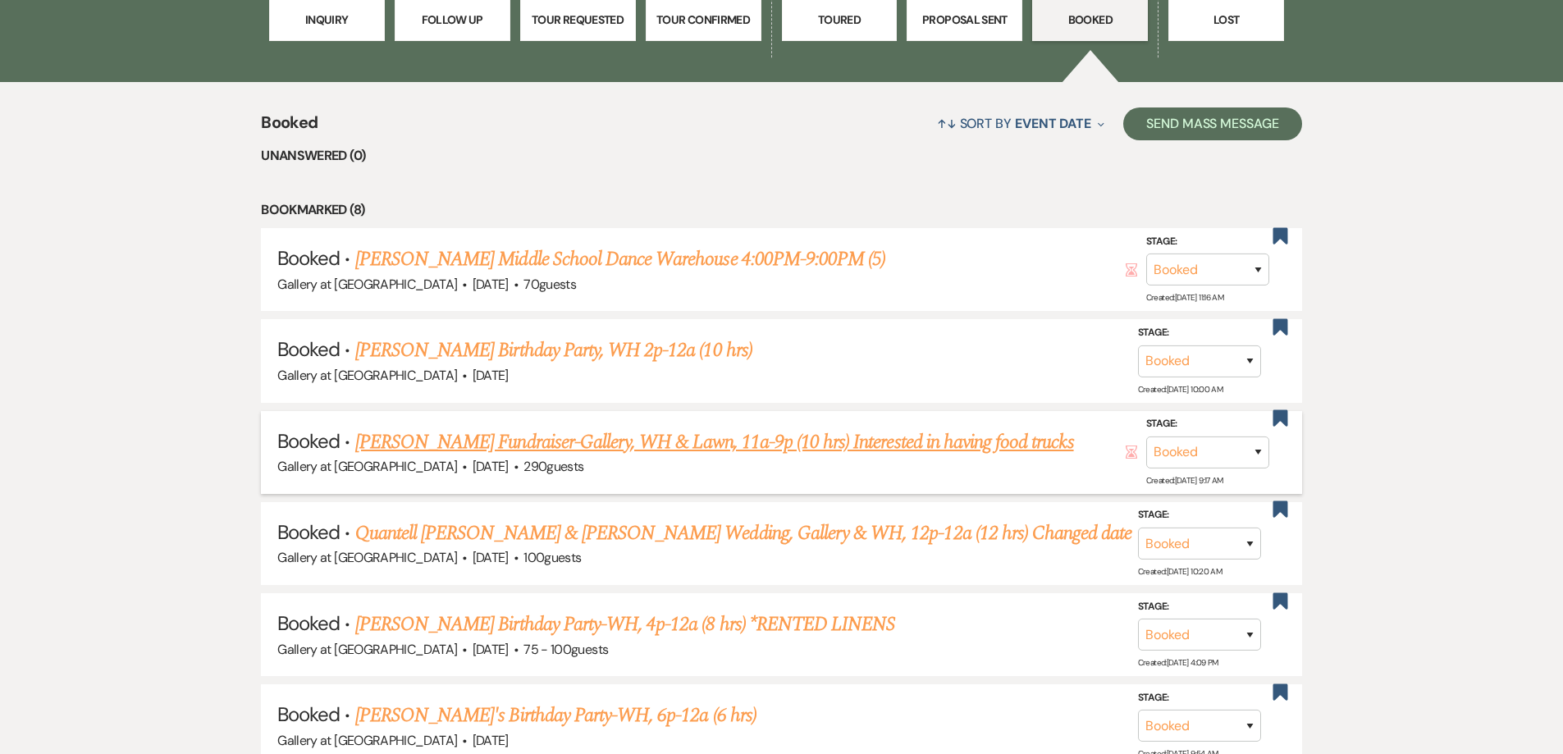
scroll to position [611, 0]
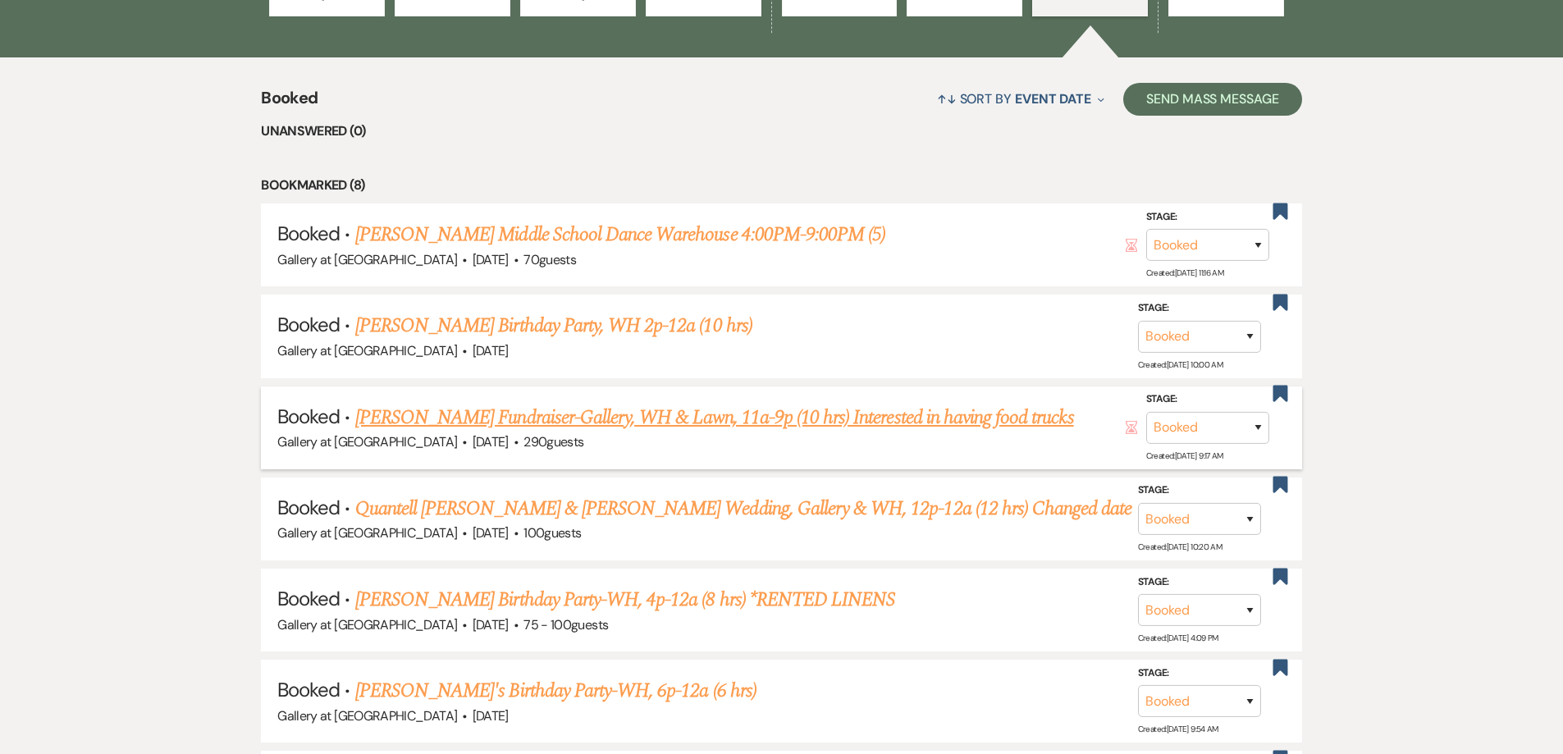
click at [588, 415] on link "Christopher Singleton's Fundraiser-Gallery, WH & Lawn, 11a-9p (10 hrs) Interest…" at bounding box center [714, 418] width 719 height 30
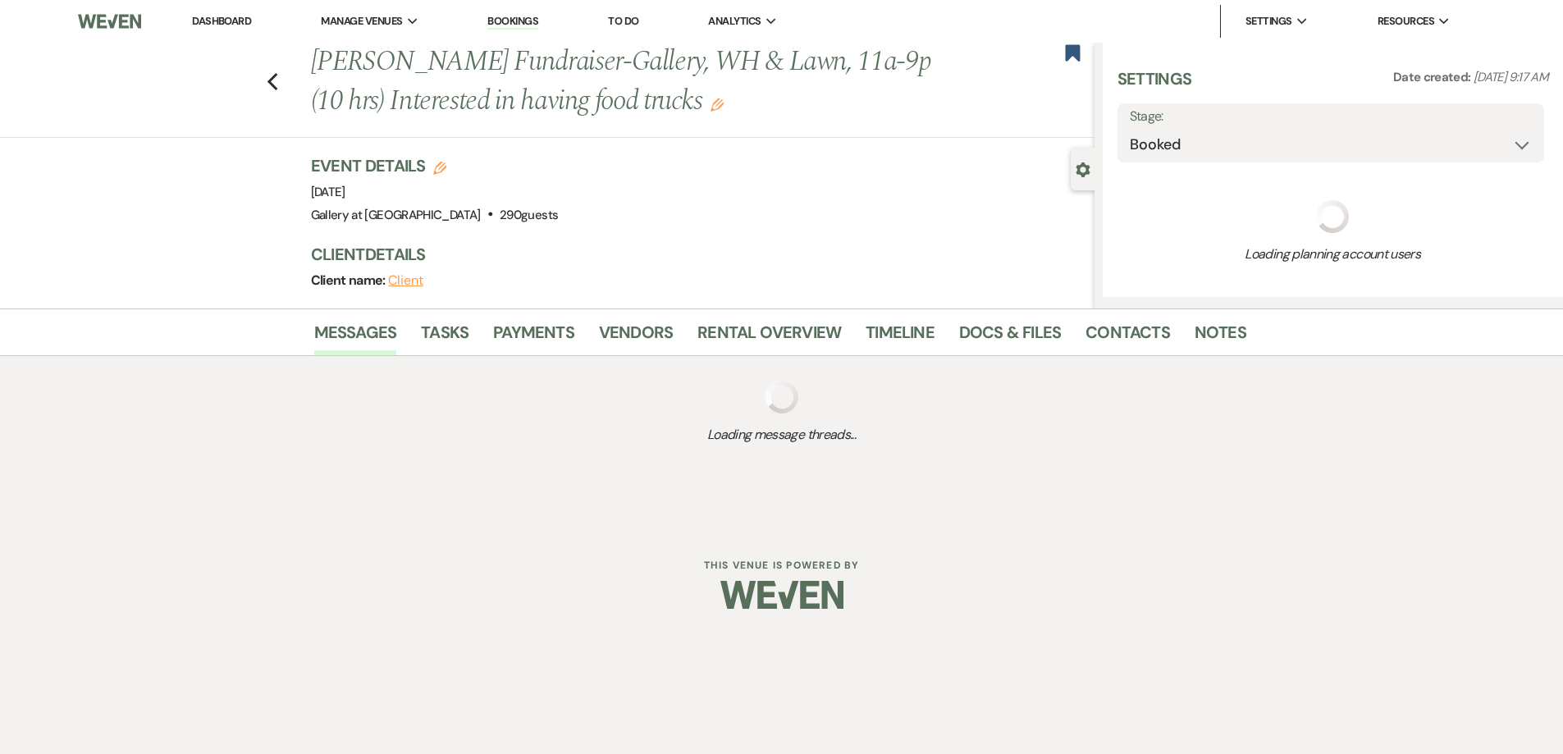
select select "5"
select select "7"
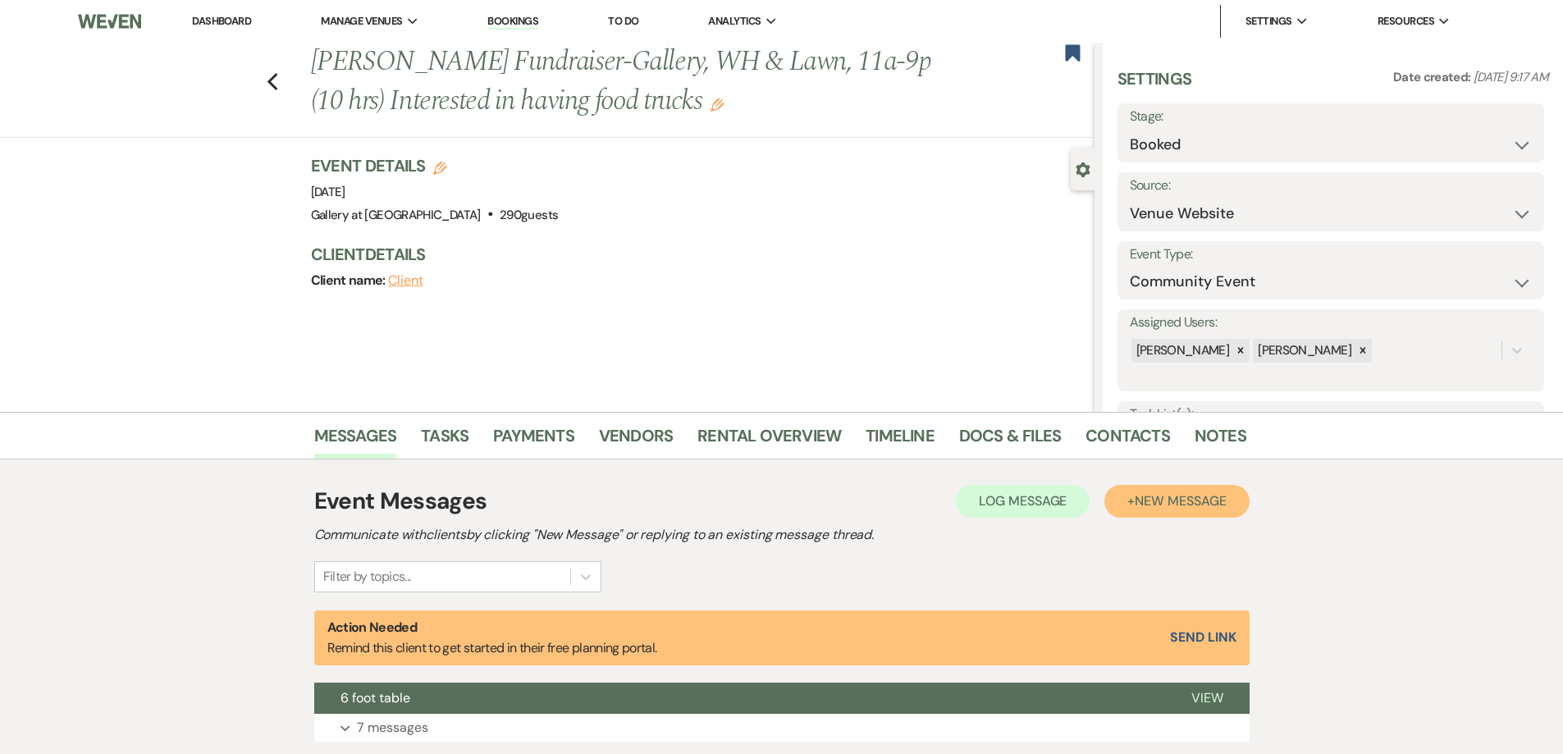
click at [1155, 497] on span "New Message" at bounding box center [1180, 500] width 91 height 17
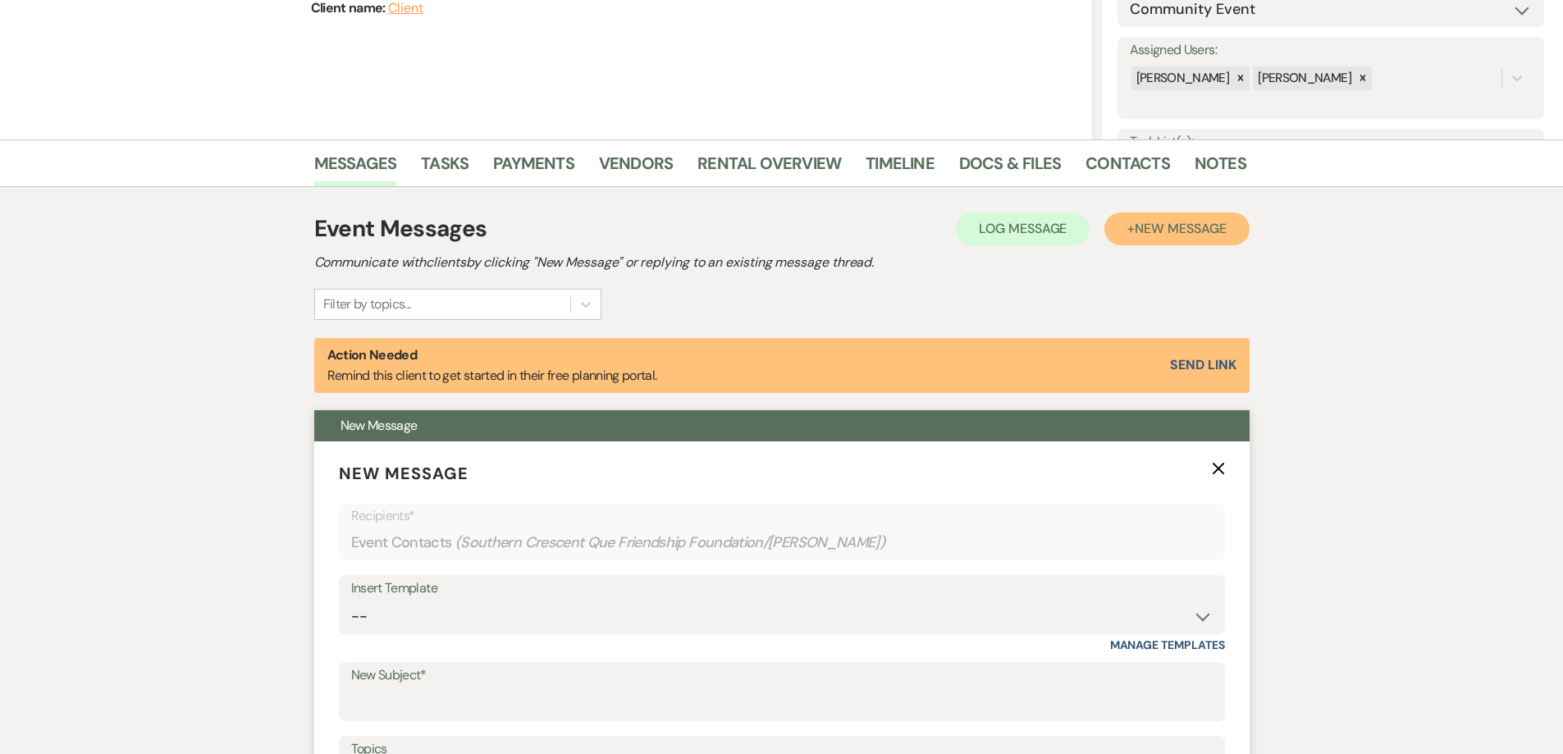
scroll to position [410, 0]
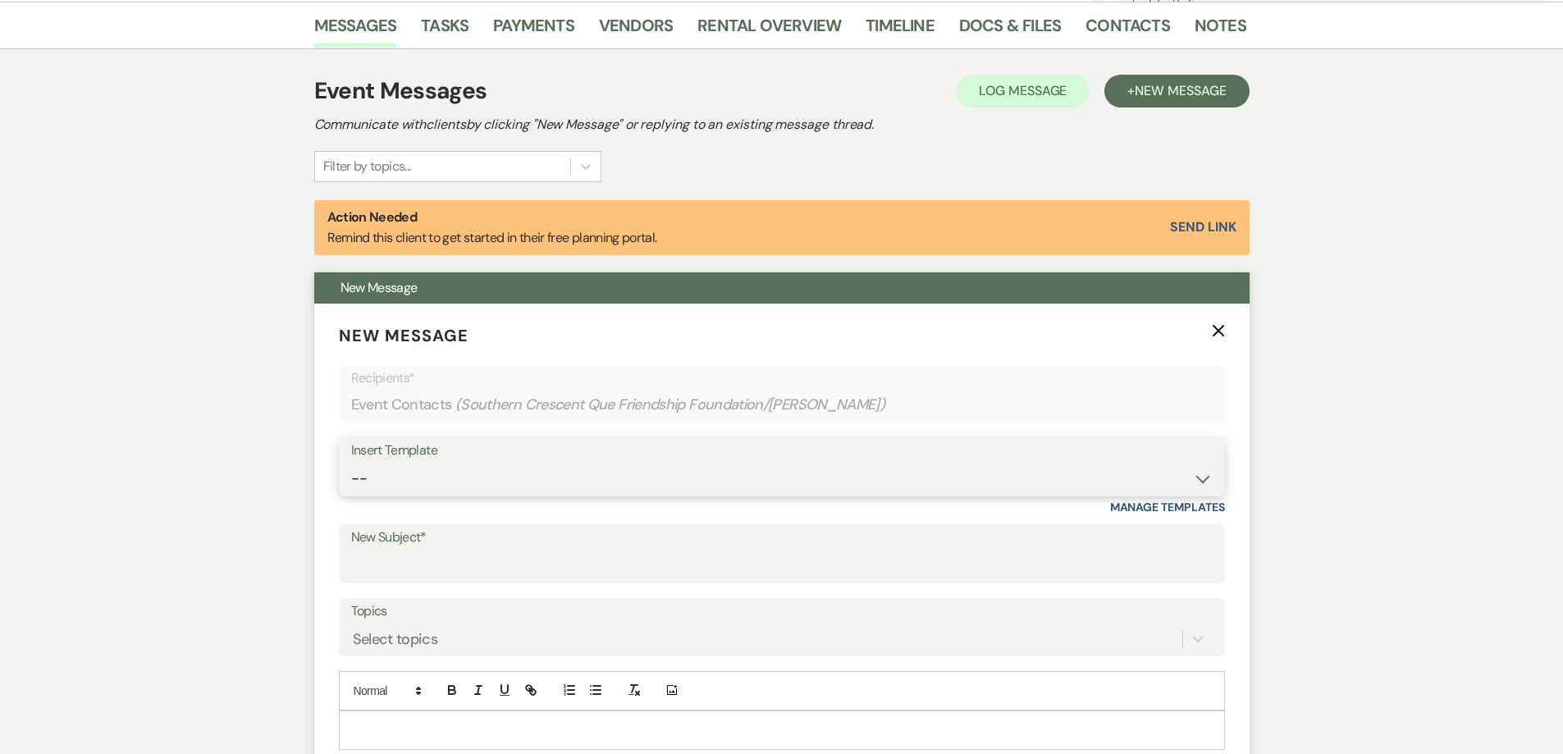
click at [601, 478] on select "-- Initial Inquiry Response-DATE IS AVAILABLE Initial Inquiry Response-DATE NOT…" at bounding box center [782, 479] width 862 height 32
select select "3640"
click at [351, 463] on select "-- Initial Inquiry Response-DATE IS AVAILABLE Initial Inquiry Response-DATE NOT…" at bounding box center [782, 479] width 862 height 32
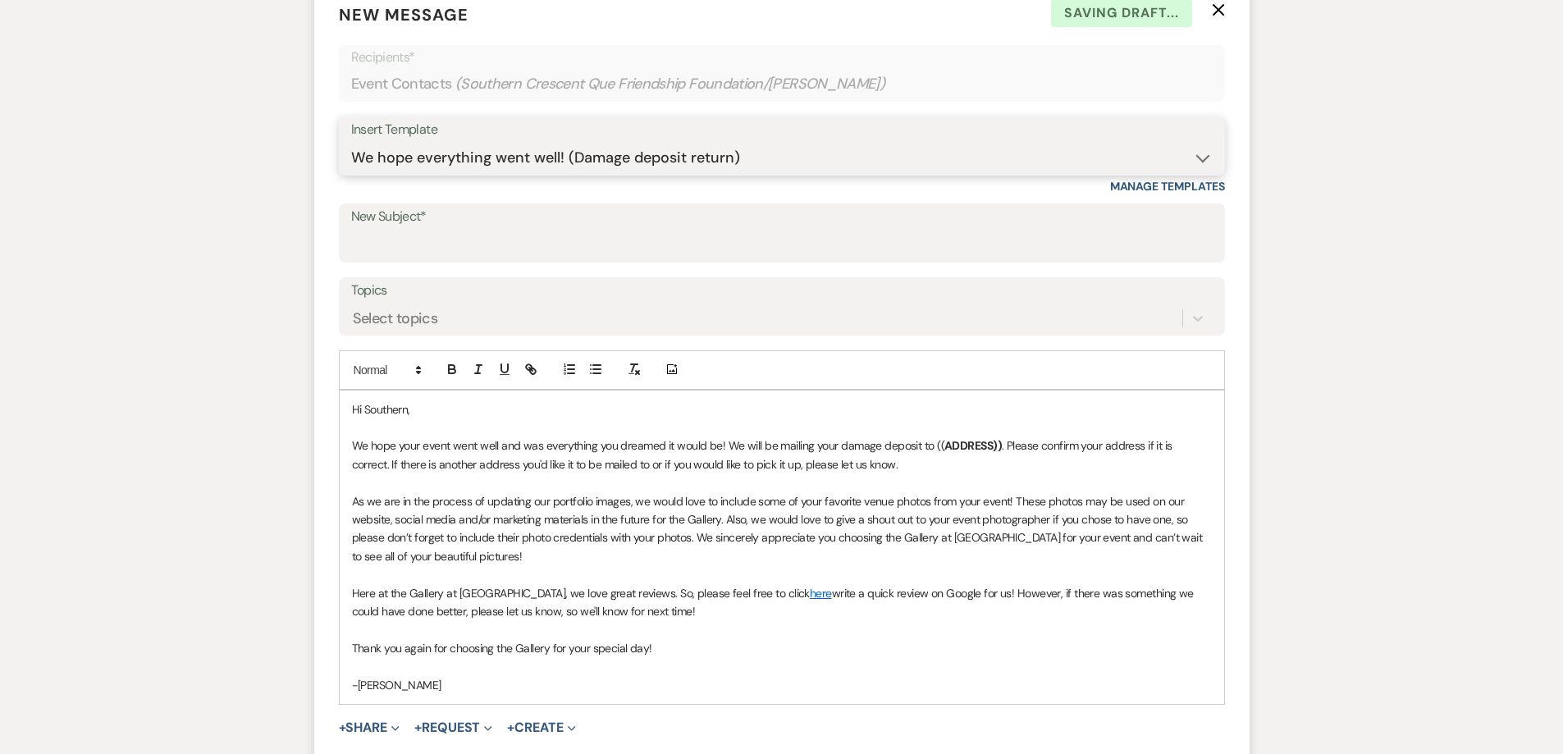
scroll to position [739, 0]
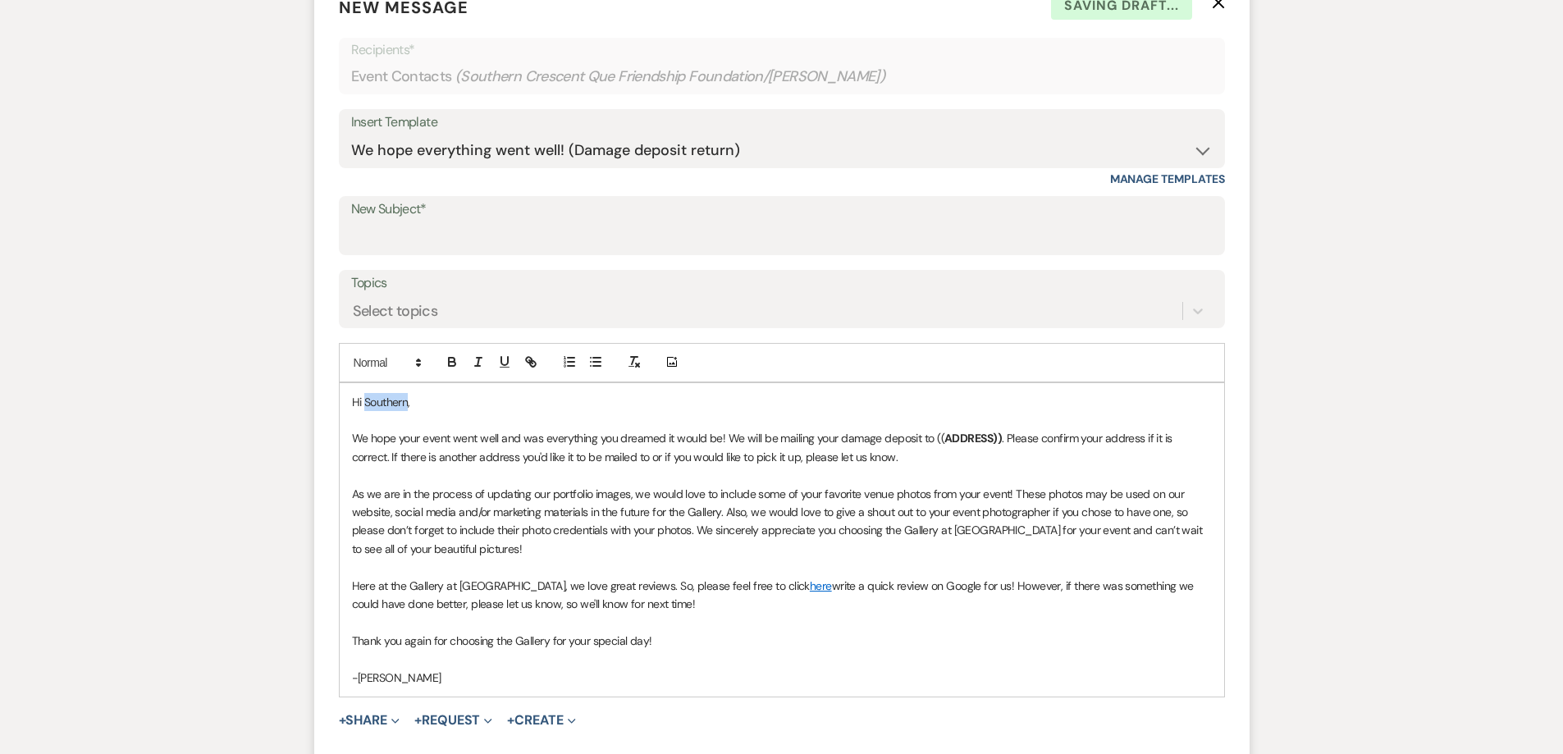
drag, startPoint x: 407, startPoint y: 400, endPoint x: 365, endPoint y: 405, distance: 42.2
click at [365, 405] on p "Hi Southern," at bounding box center [782, 402] width 860 height 18
drag, startPoint x: 997, startPoint y: 437, endPoint x: 931, endPoint y: 432, distance: 65.8
click at [931, 432] on p "We hope your event went well and was everything you dreamed it would be! We wil…" at bounding box center [782, 447] width 860 height 37
click at [696, 591] on p "Here at the Gallery at Hood Street, we love great reviews. So, please feel free…" at bounding box center [782, 595] width 860 height 37
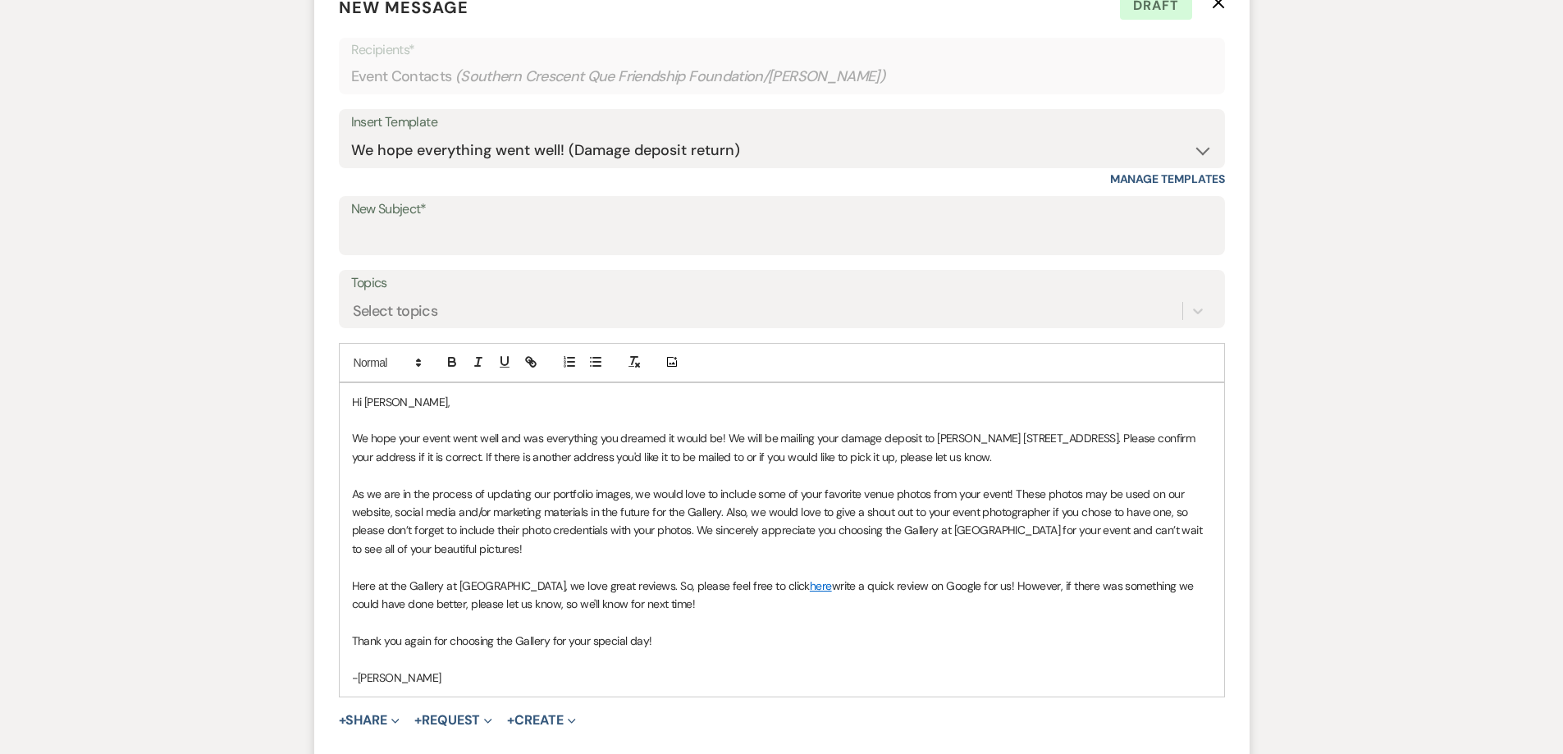
scroll to position [821, 0]
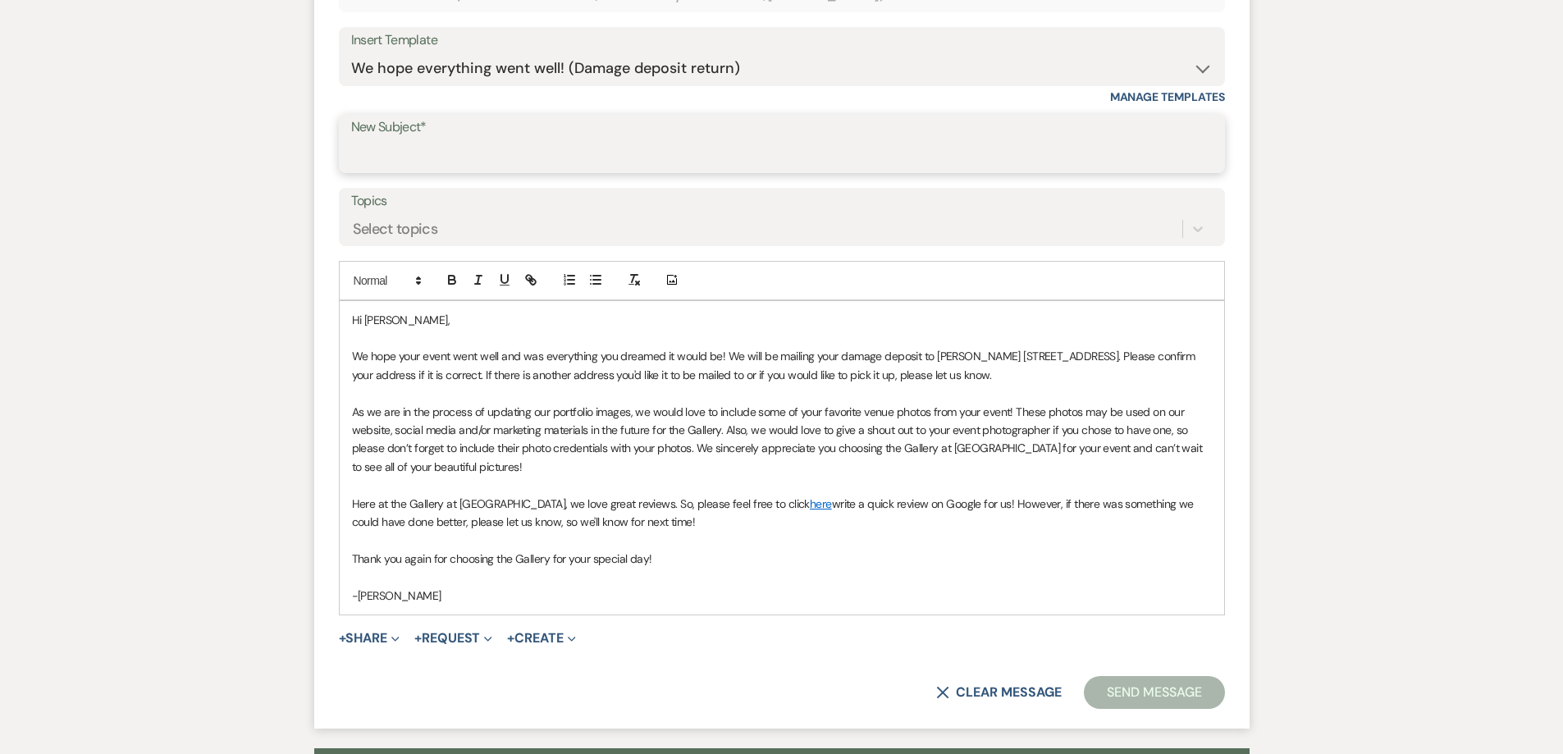
click at [415, 155] on input "New Subject*" at bounding box center [782, 155] width 862 height 32
type input "We hope everything went well! (Damage deposit return)"
click at [1160, 702] on button "Send Message" at bounding box center [1154, 692] width 140 height 33
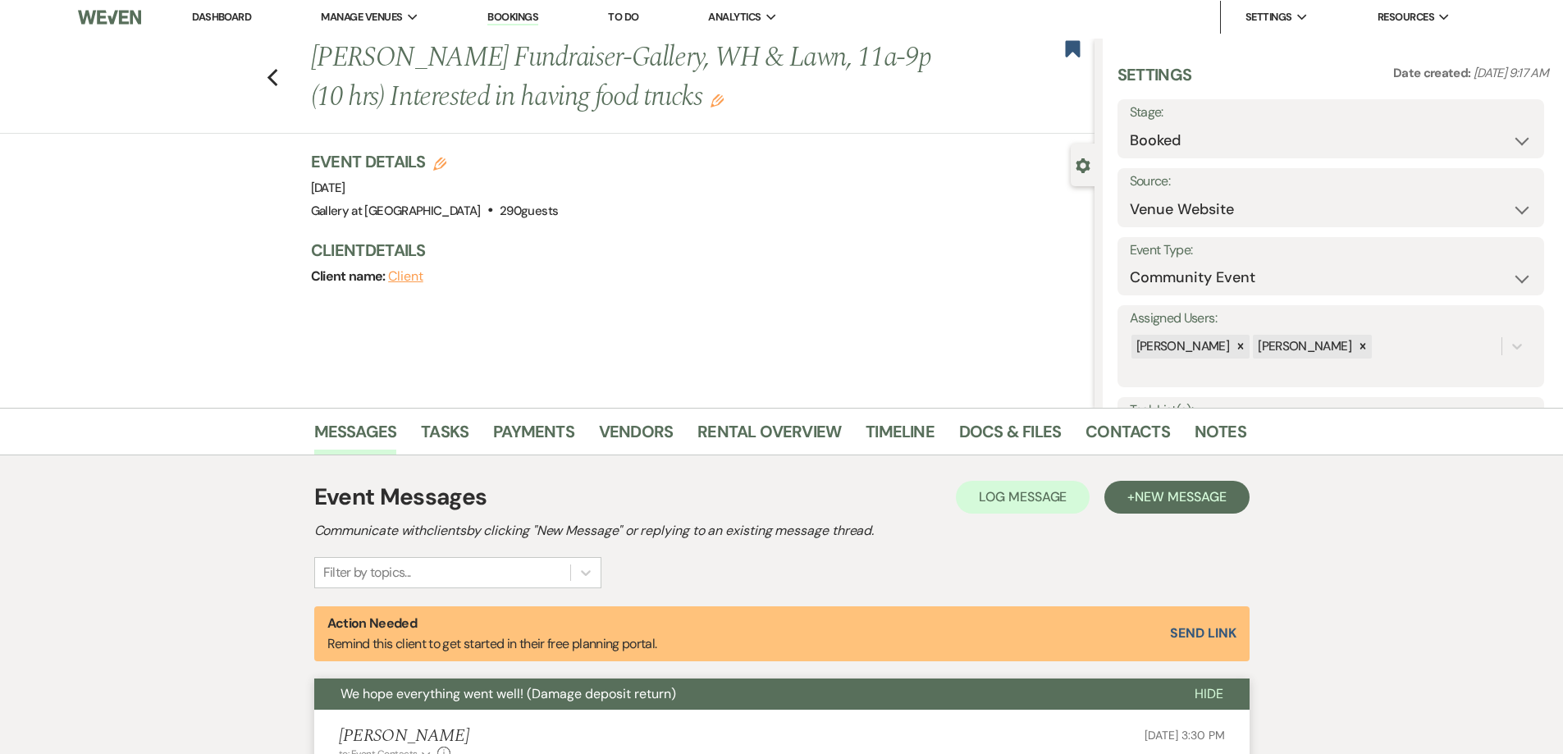
scroll to position [0, 0]
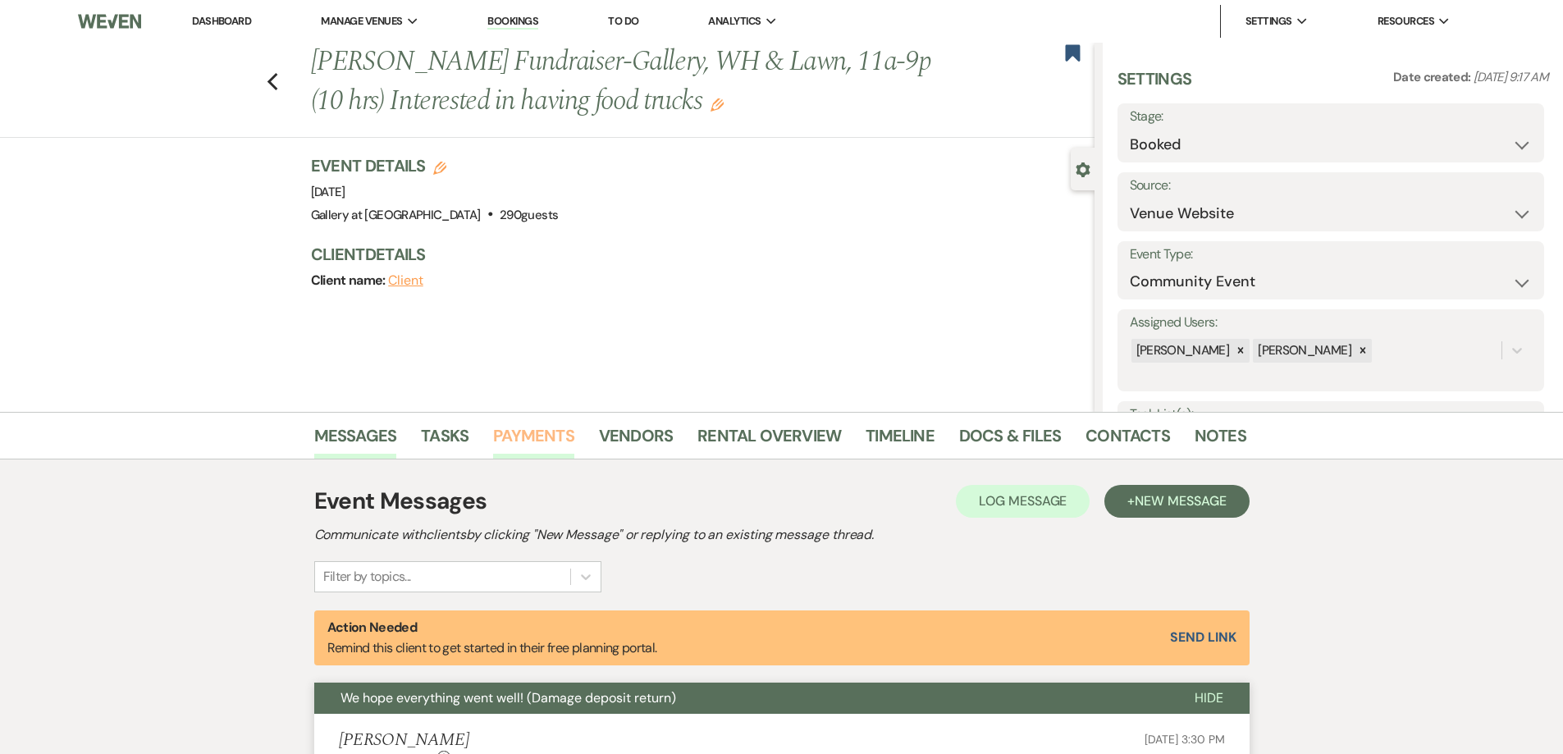
click at [527, 441] on link "Payments" at bounding box center [533, 441] width 81 height 36
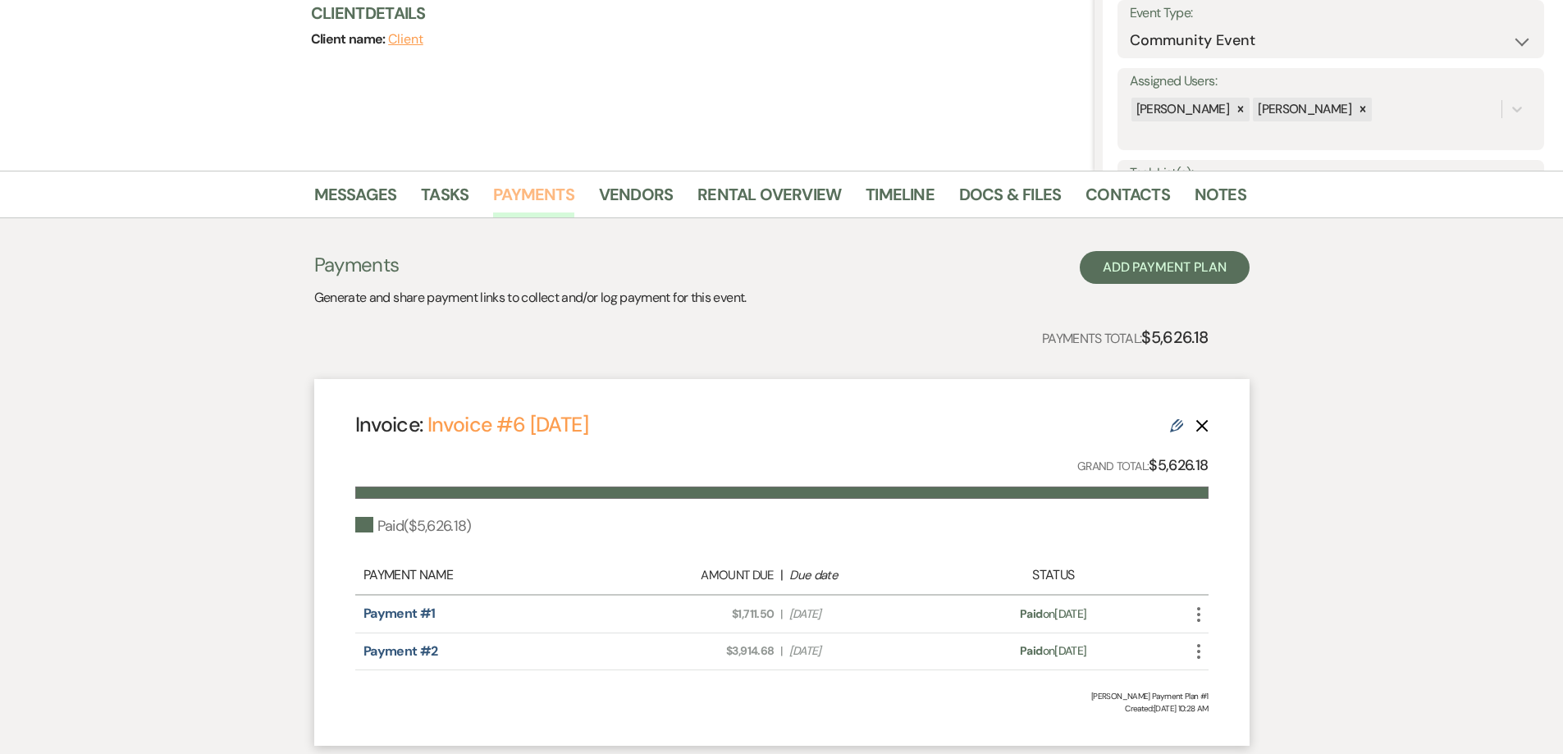
scroll to position [246, 0]
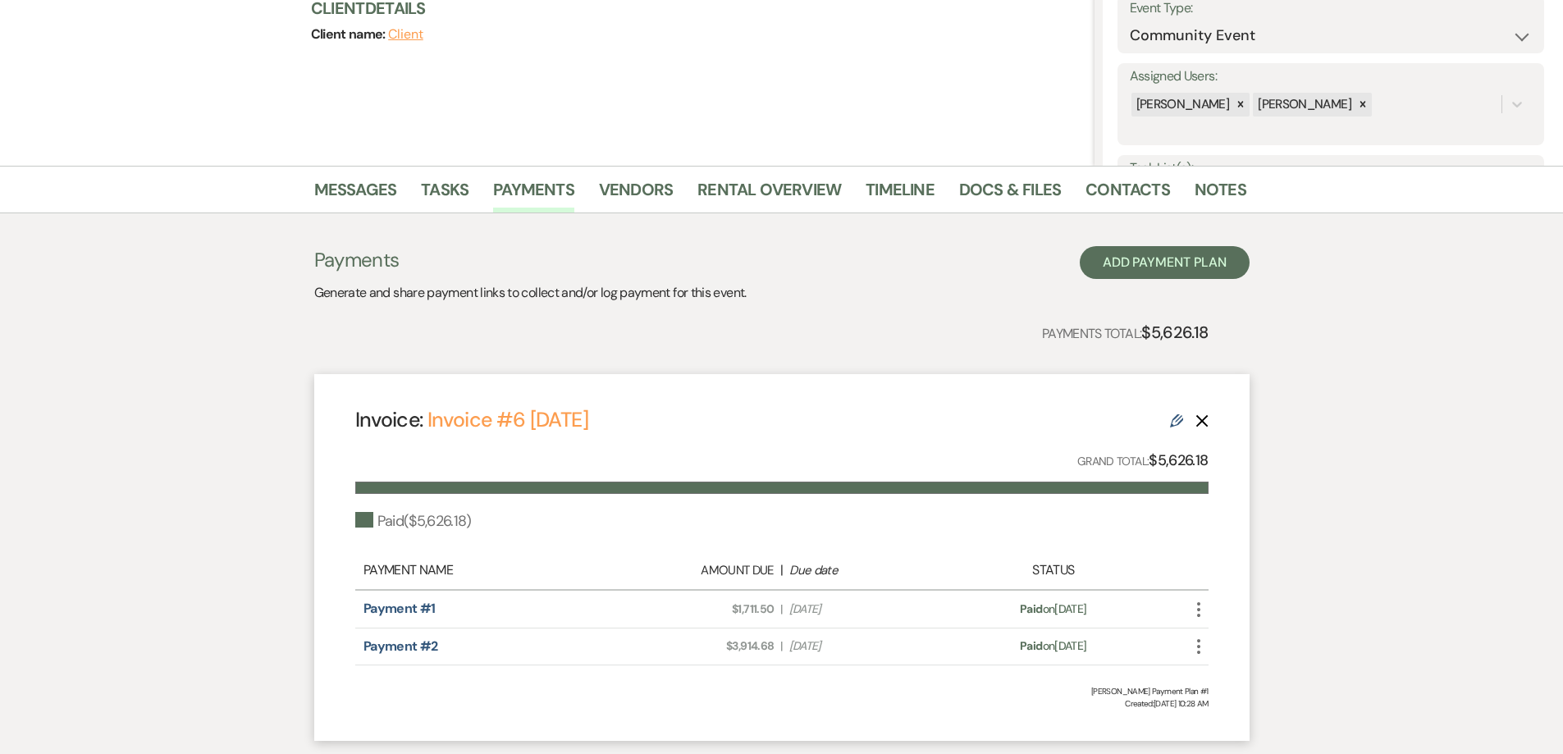
click at [1201, 608] on icon "More" at bounding box center [1199, 610] width 20 height 20
click at [1262, 745] on button "$ Log Refund" at bounding box center [1272, 753] width 166 height 28
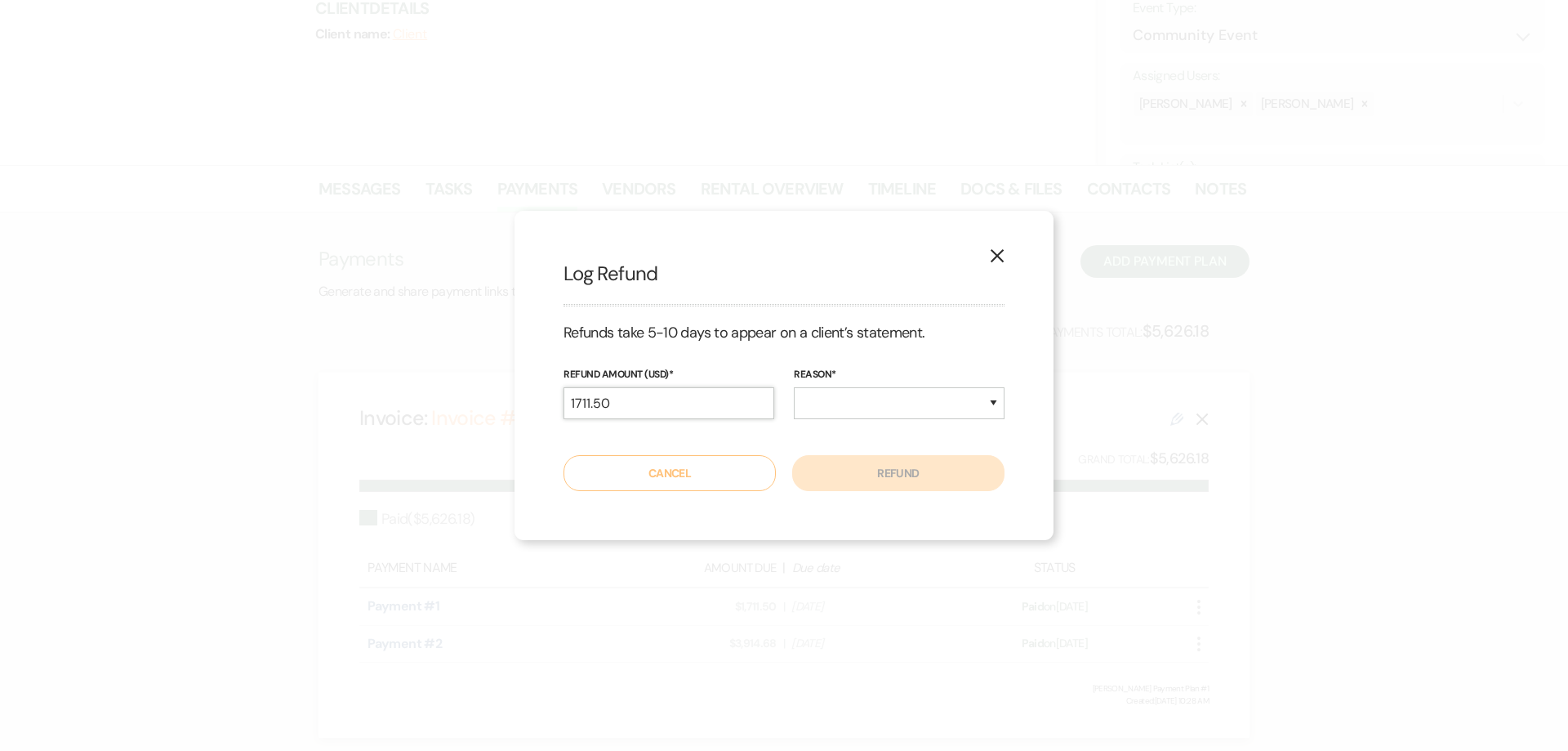
drag, startPoint x: 704, startPoint y: 409, endPoint x: 549, endPoint y: 416, distance: 155.2
click at [552, 416] on div "X Log Refund Refunds take 5-10 days to appear on a client’s statement. Refund A…" at bounding box center [784, 376] width 540 height 329
type input "250.00"
click at [865, 396] on select "Duplicate Fraudulent Requested by Customer Other" at bounding box center [900, 403] width 211 height 32
select select "other"
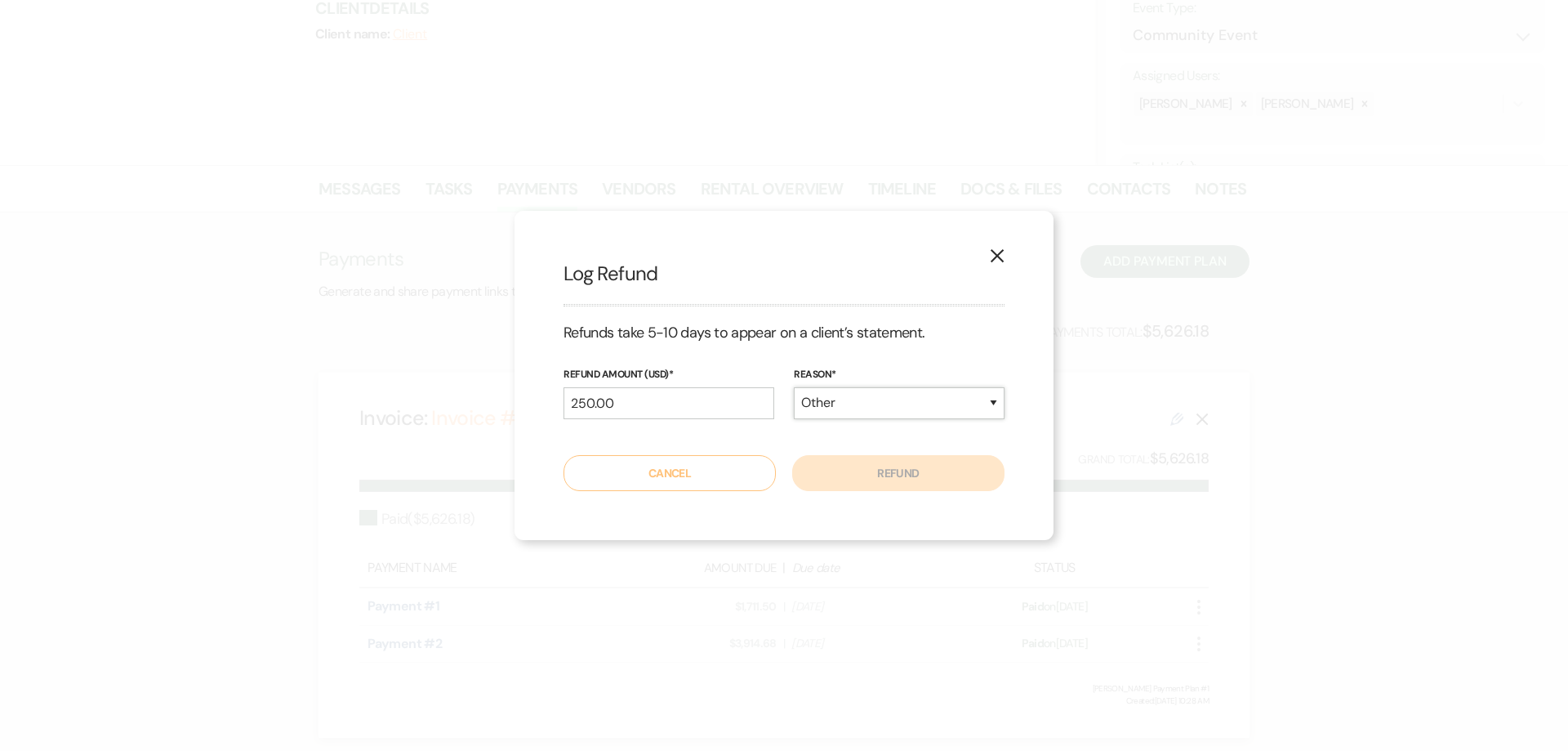
click at [794, 387] on select "Duplicate Fraudulent Requested by Customer Other" at bounding box center [900, 403] width 211 height 32
click at [888, 479] on button "Refund" at bounding box center [898, 473] width 212 height 36
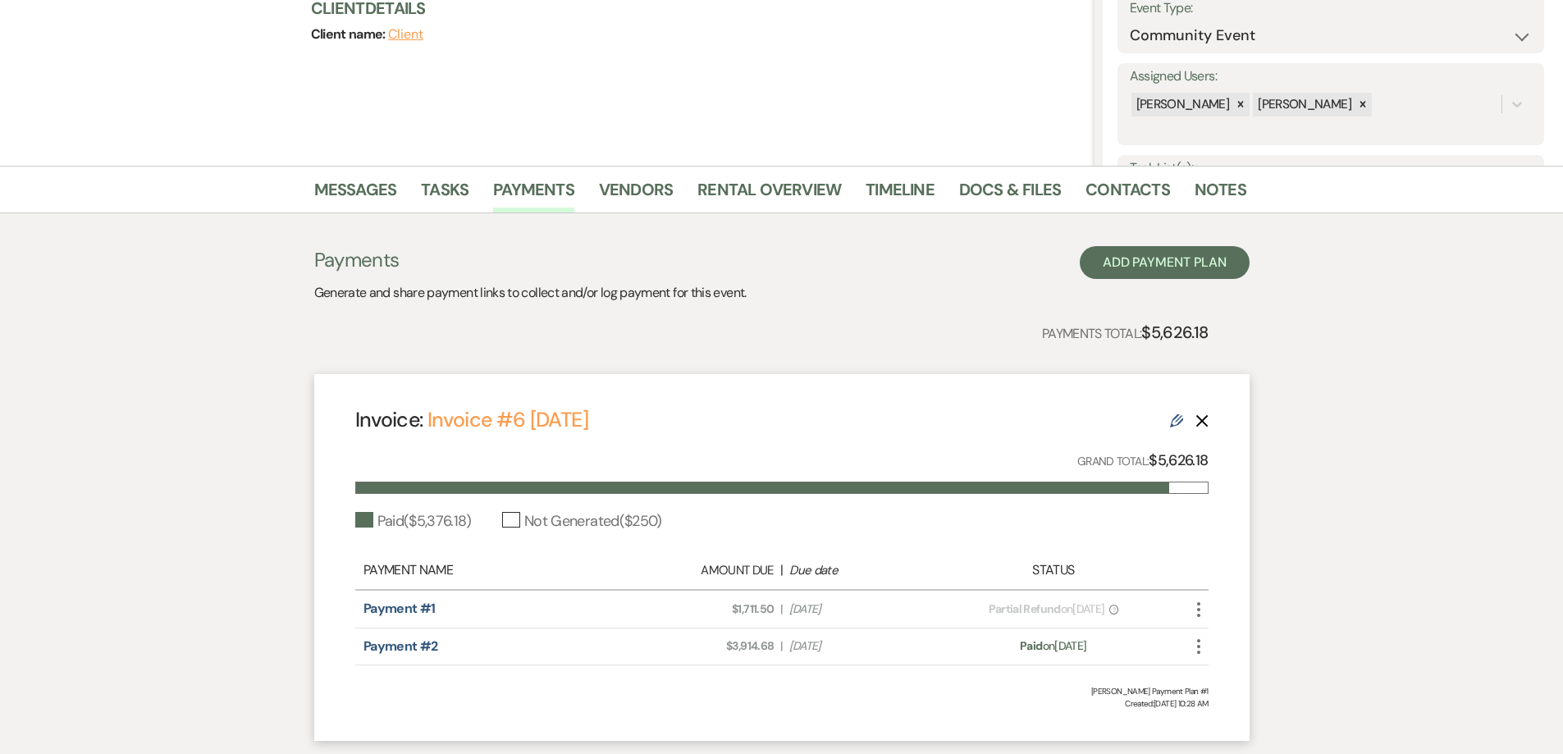
scroll to position [0, 0]
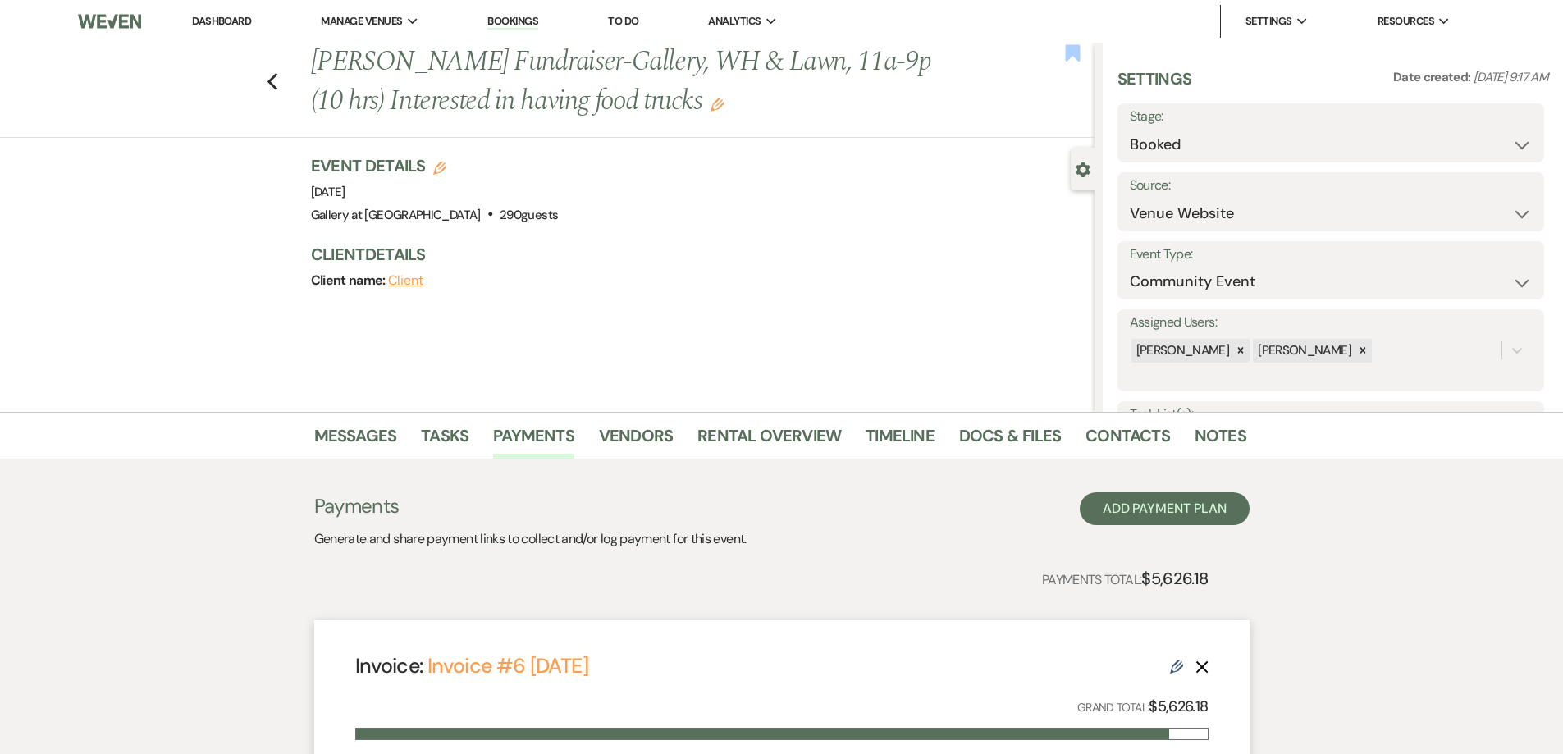
click at [1072, 58] on icon "Bookmark" at bounding box center [1072, 53] width 17 height 20
click at [223, 21] on link "Dashboard" at bounding box center [221, 21] width 59 height 14
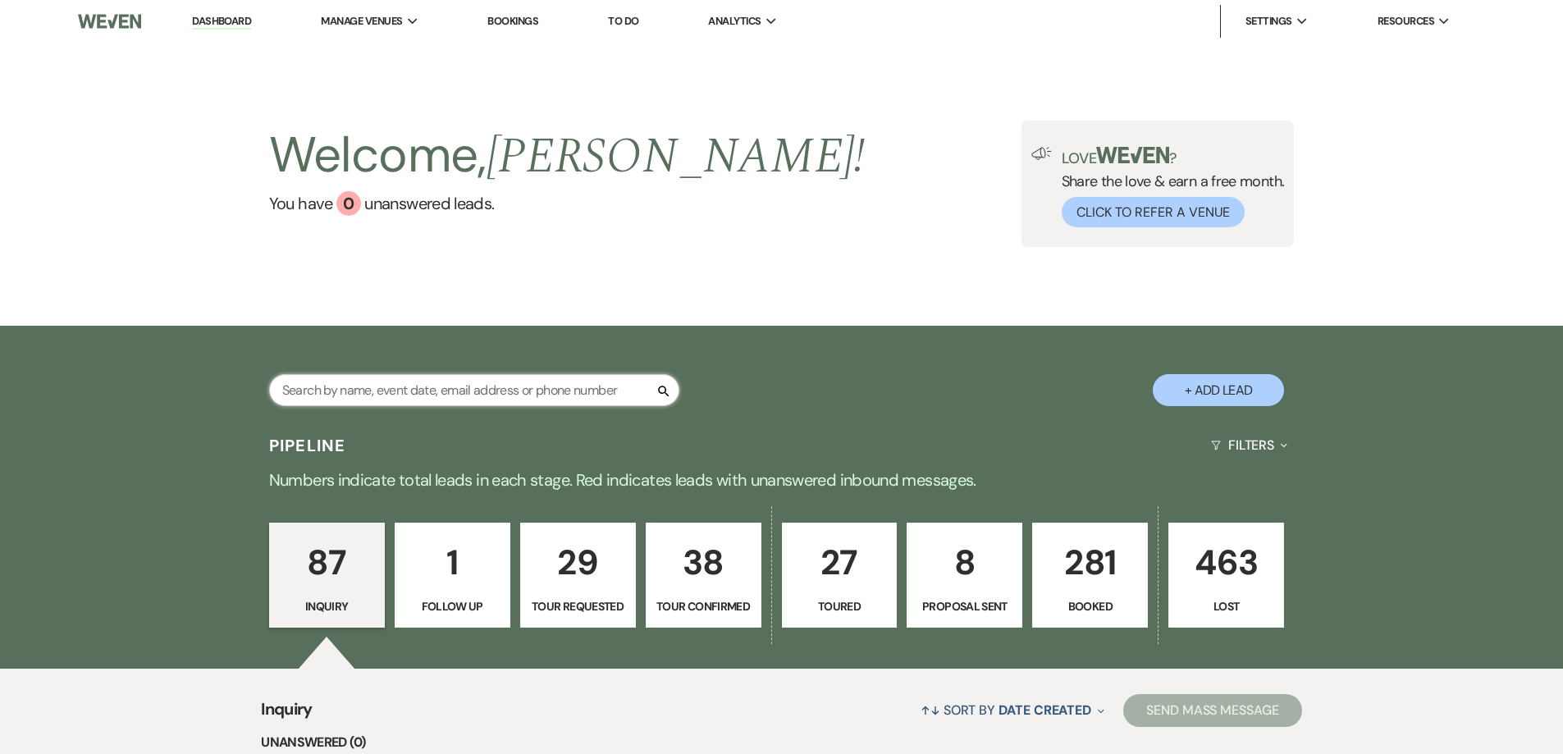
click at [510, 393] on input "text" at bounding box center [474, 390] width 410 height 32
click at [1087, 601] on p "Booked" at bounding box center [1090, 606] width 94 height 18
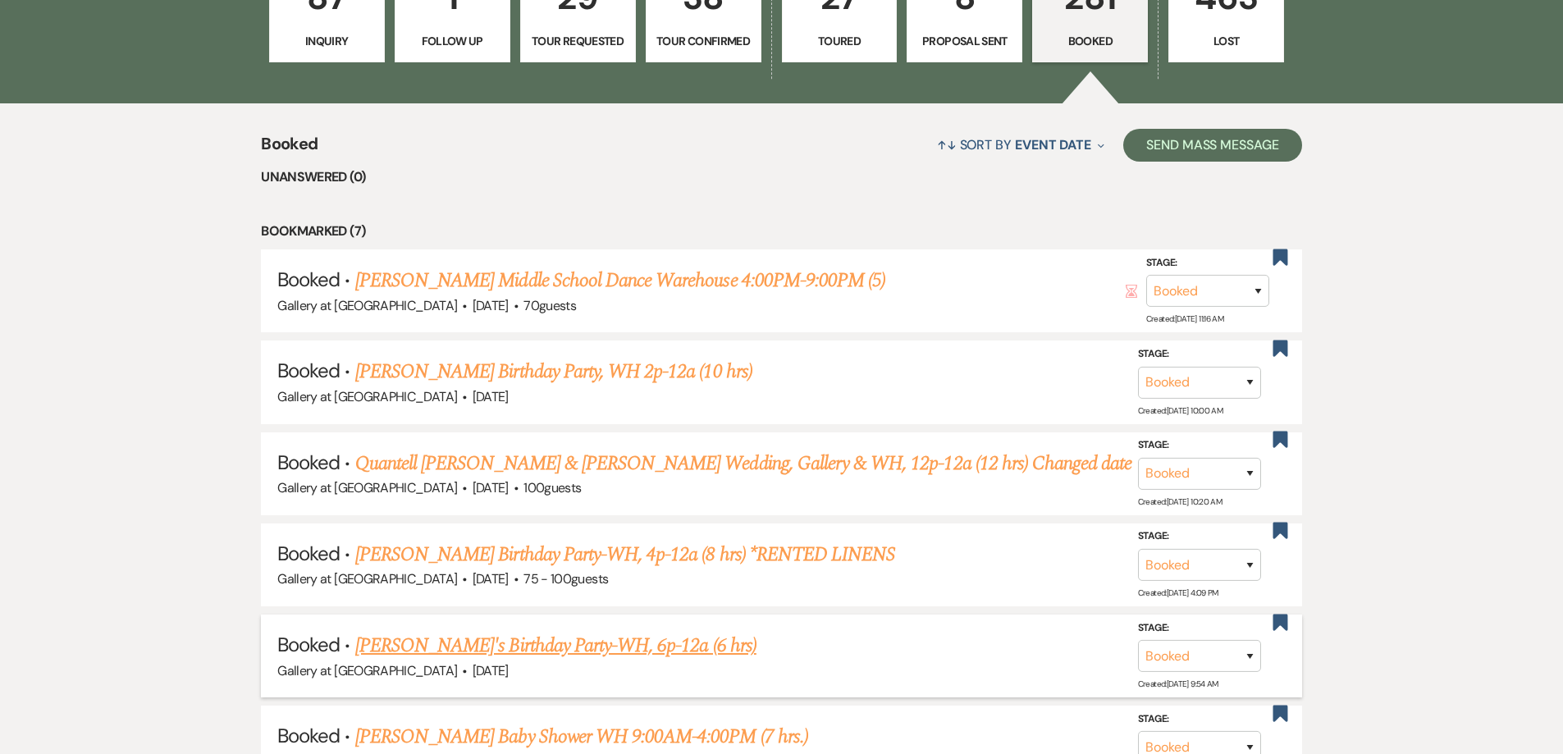
scroll to position [656, 0]
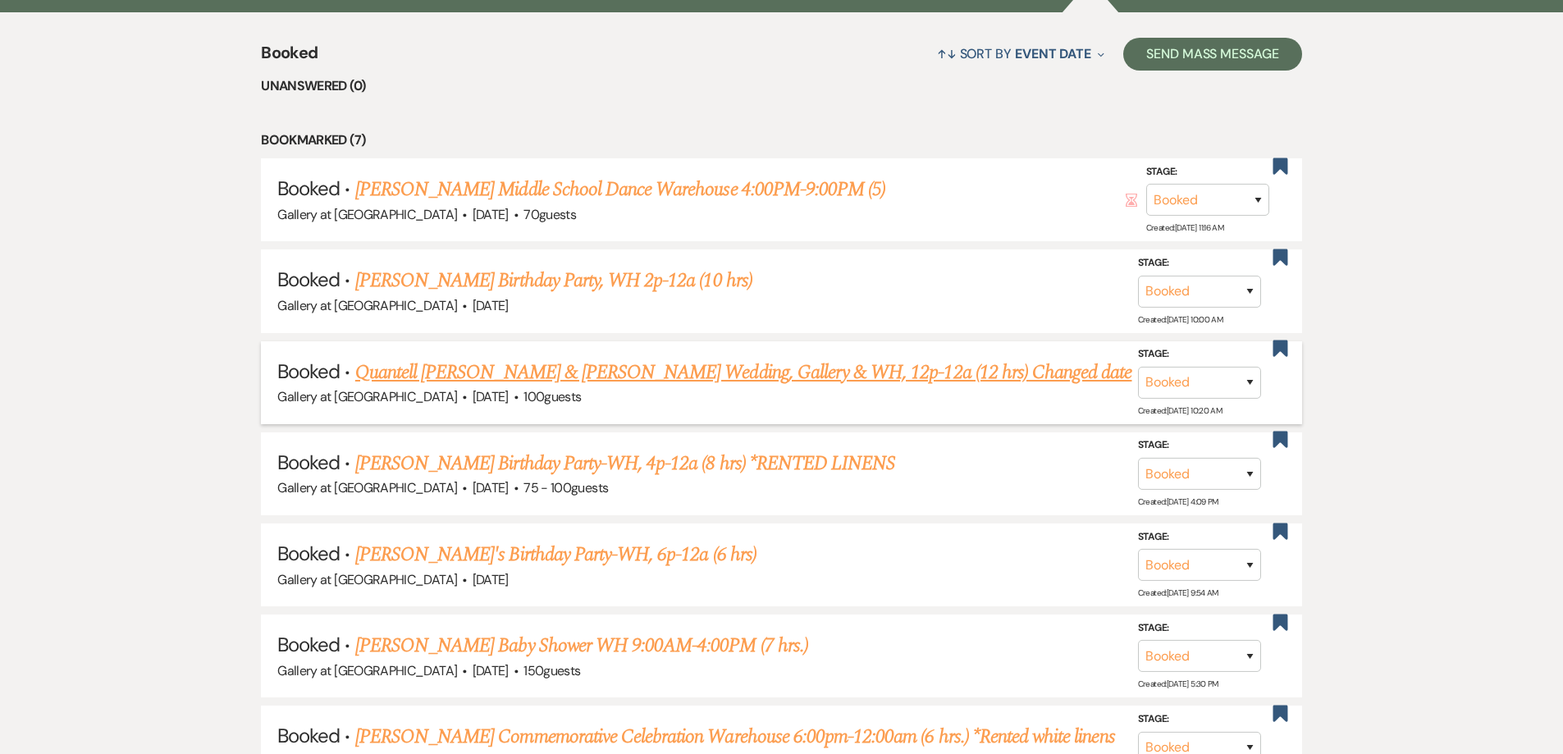
click at [483, 367] on link "Quantell Ned & Lakeidra Billingsley's Wedding, Gallery & WH, 12p-12a (12 hrs) C…" at bounding box center [743, 373] width 777 height 30
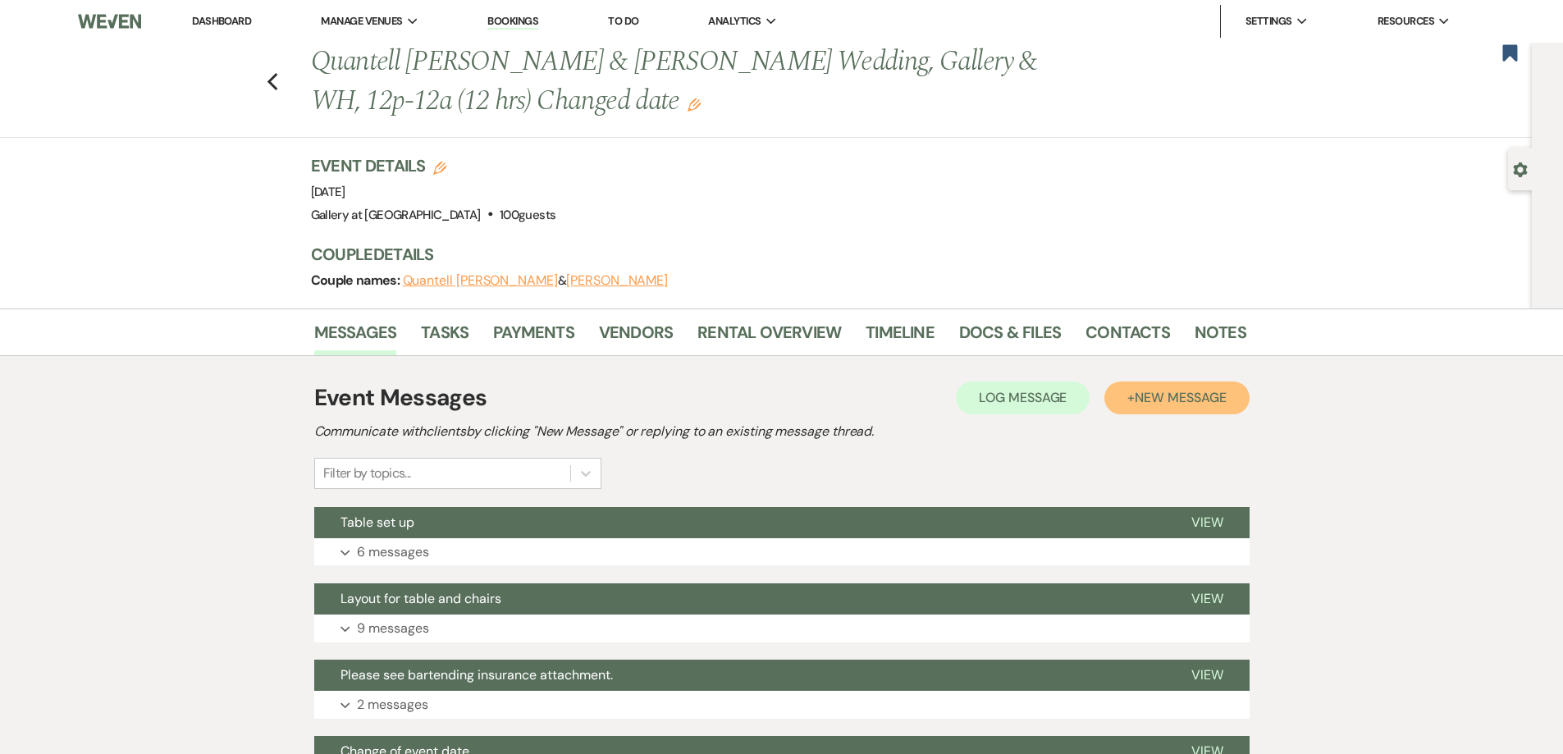
click at [1137, 394] on span "New Message" at bounding box center [1180, 397] width 91 height 17
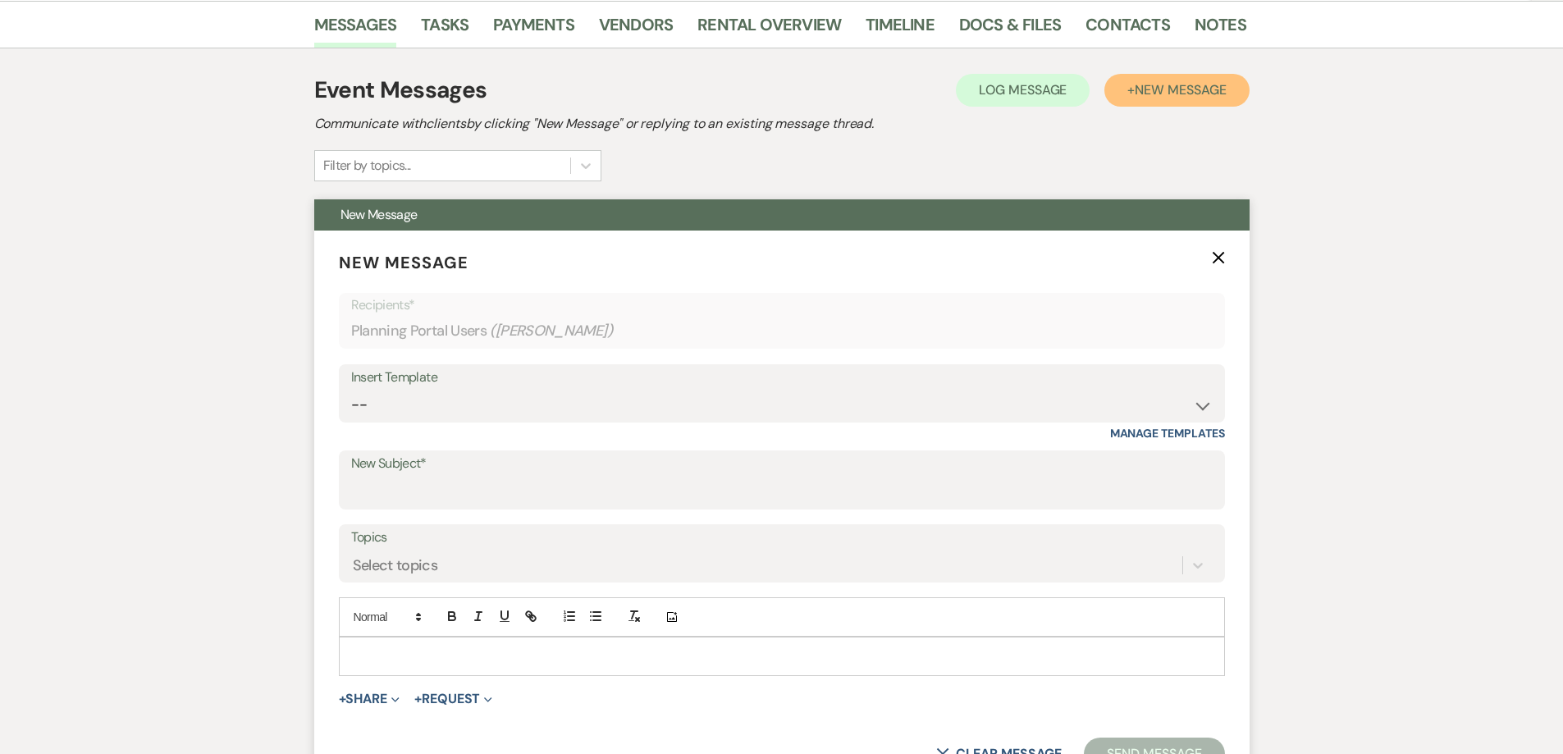
scroll to position [328, 0]
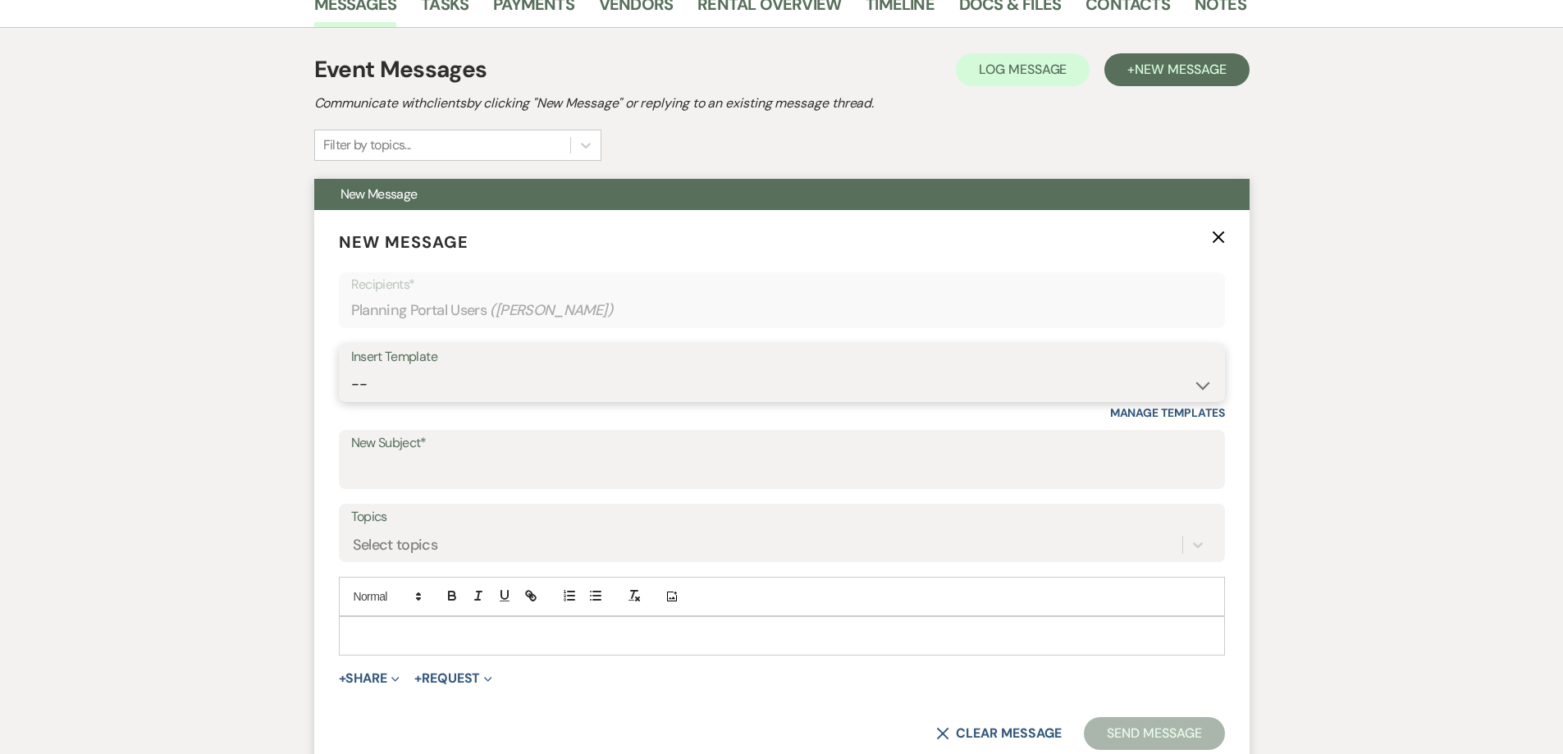
click at [624, 381] on select "-- Initial Inquiry Response-DATE IS AVAILABLE Initial Inquiry Response-DATE NOT…" at bounding box center [782, 384] width 862 height 32
select select "3640"
click at [351, 368] on select "-- Initial Inquiry Response-DATE IS AVAILABLE Initial Inquiry Response-DATE NOT…" at bounding box center [782, 384] width 862 height 32
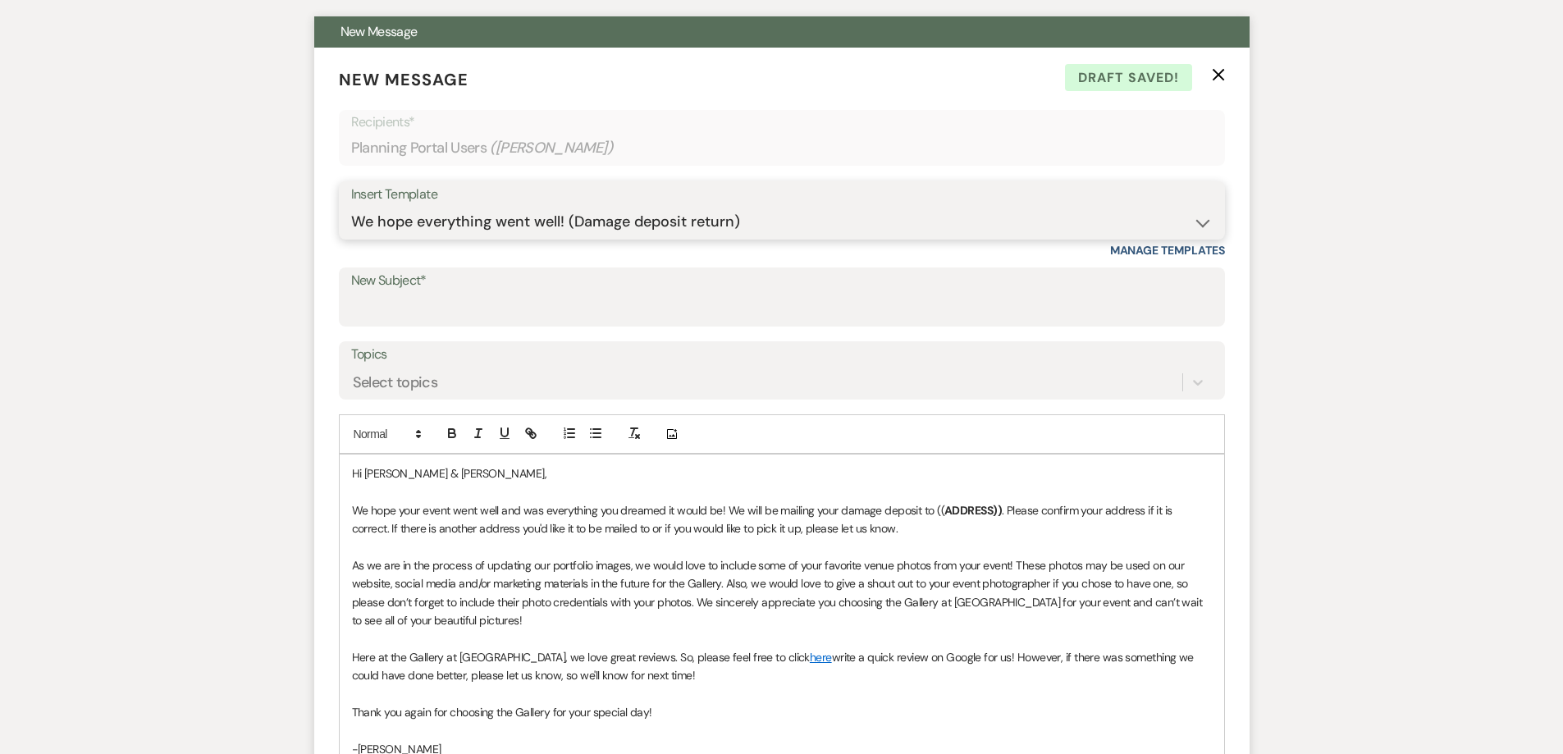
scroll to position [492, 0]
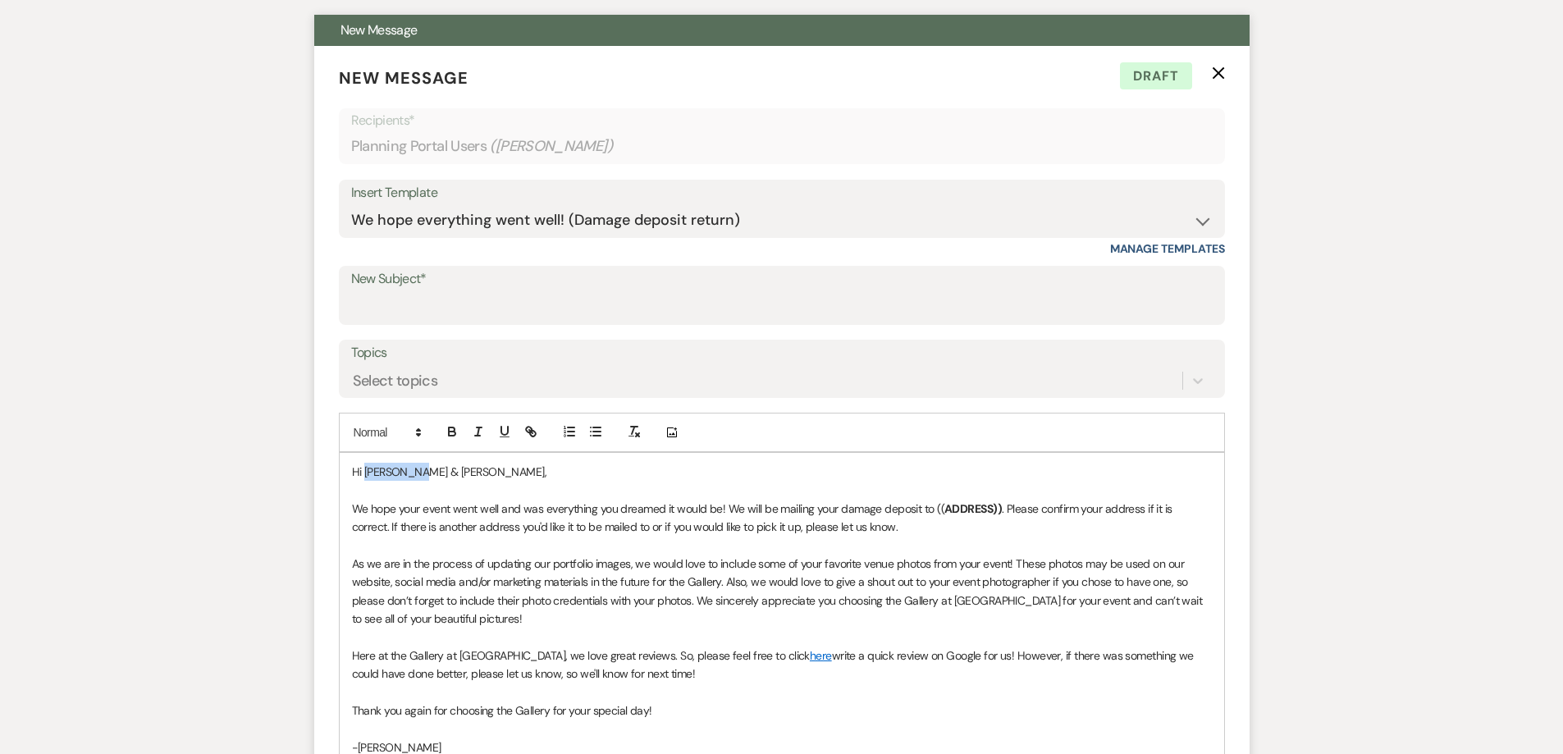
drag, startPoint x: 416, startPoint y: 473, endPoint x: 368, endPoint y: 473, distance: 48.4
click at [368, 473] on p "Hi Quantell & Lakeidra," at bounding box center [782, 472] width 860 height 18
click at [998, 509] on p "We hope your event went well and was everything you dreamed it would be! We wil…" at bounding box center [782, 518] width 860 height 37
drag, startPoint x: 996, startPoint y: 509, endPoint x: 933, endPoint y: 514, distance: 63.4
click at [933, 514] on p "We hope your event went well and was everything you dreamed it would be! We wil…" at bounding box center [782, 518] width 860 height 37
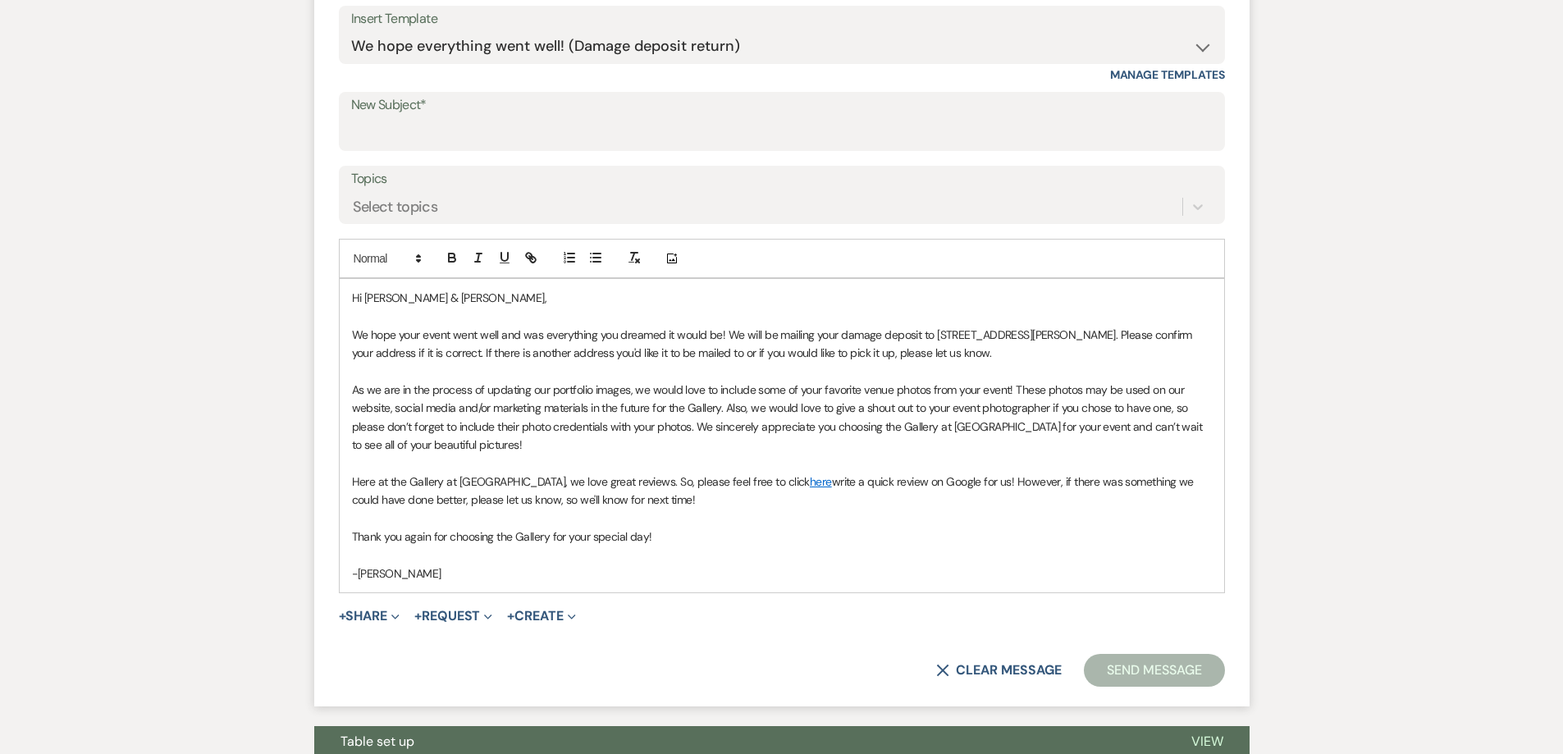
scroll to position [574, 0]
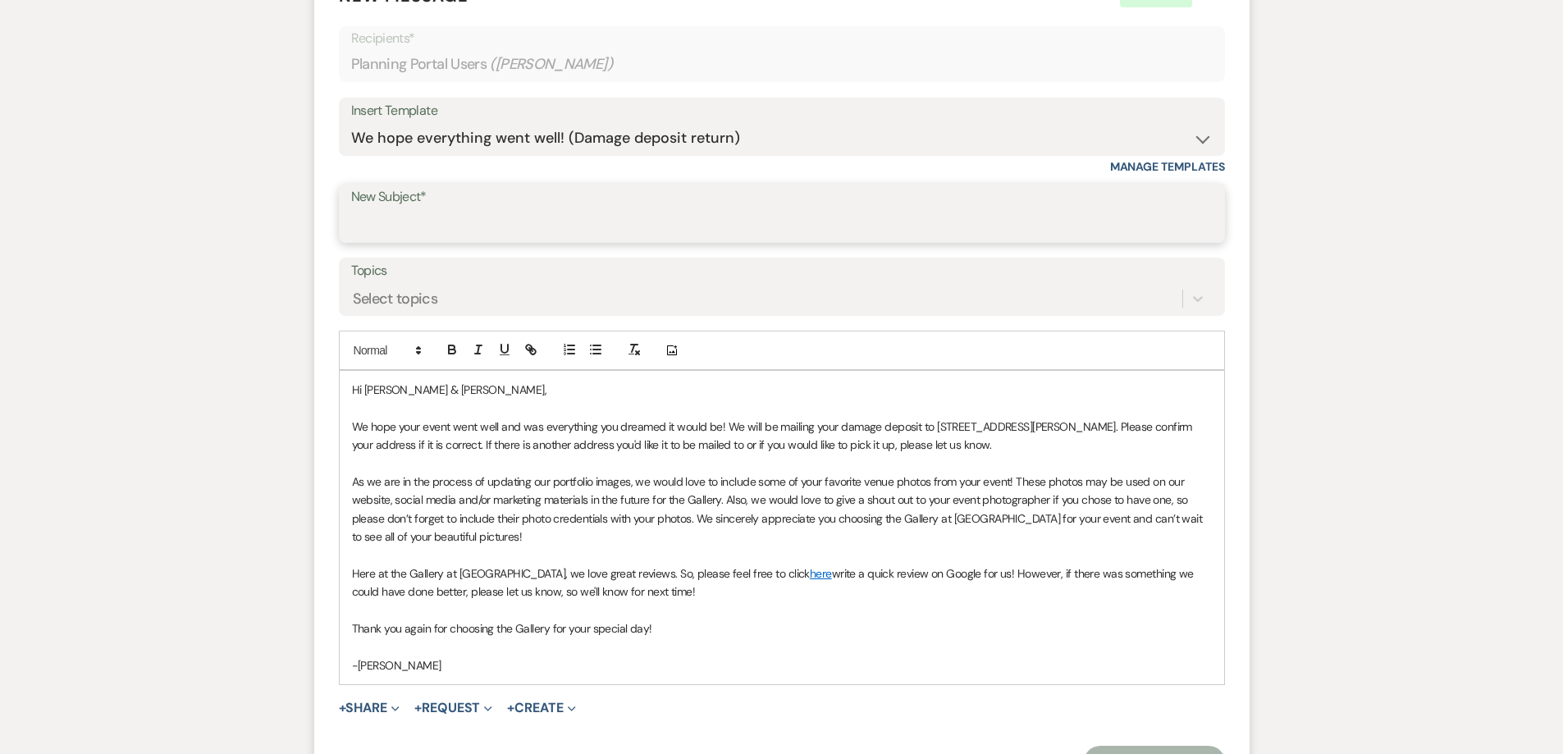
click at [431, 226] on input "New Subject*" at bounding box center [782, 225] width 862 height 32
type input "We hope everything went well! (Damage deposit return)"
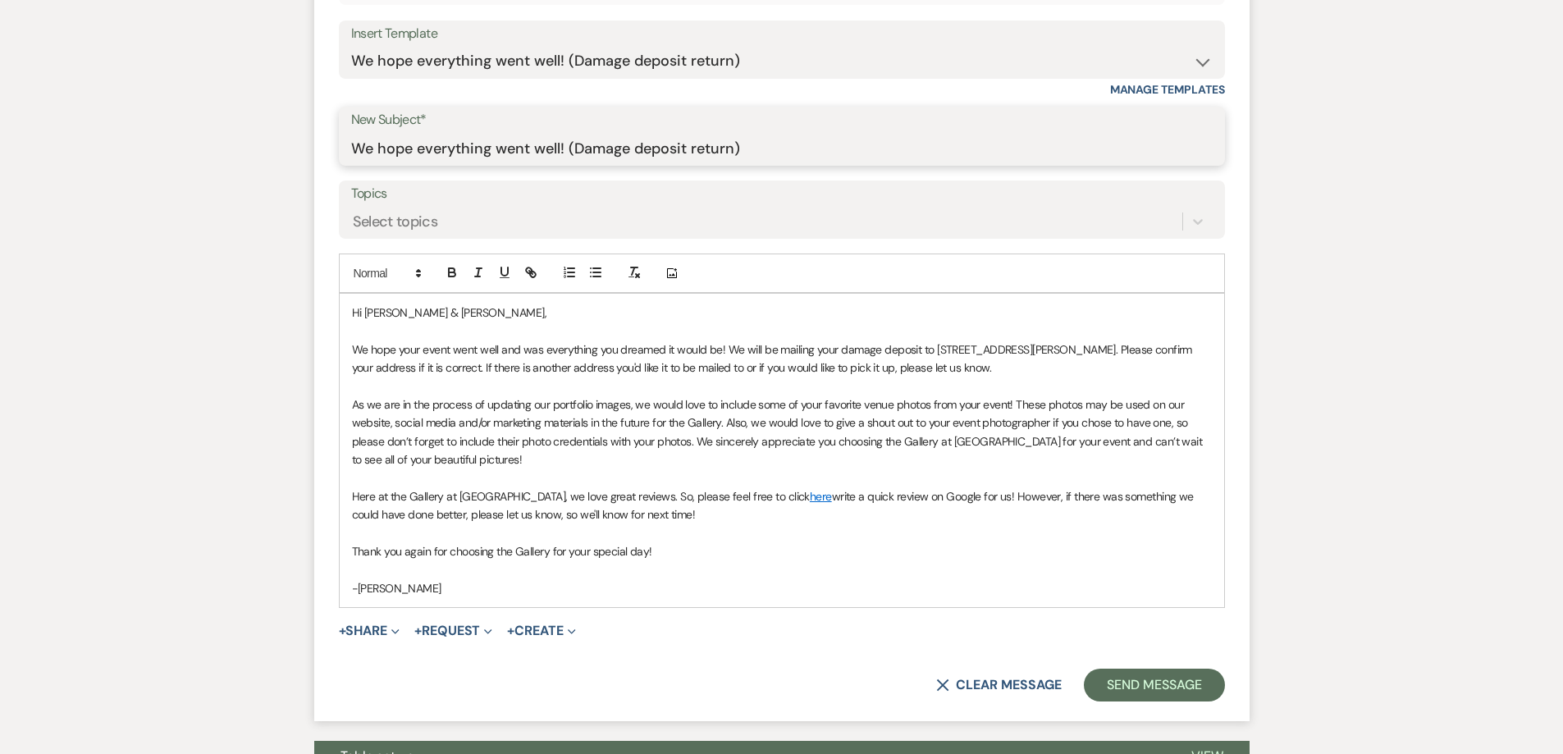
scroll to position [821, 0]
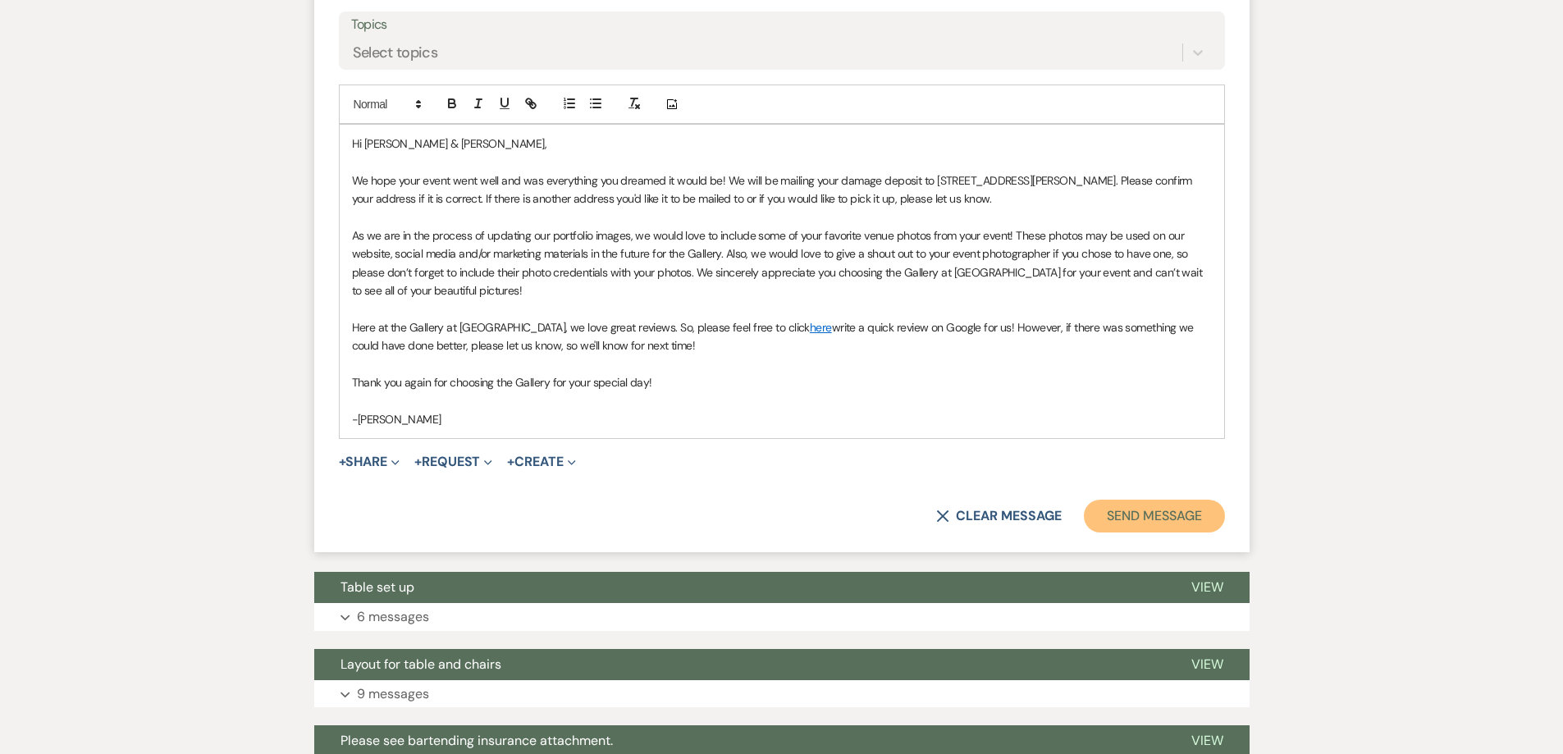
click at [1142, 508] on button "Send Message" at bounding box center [1154, 516] width 140 height 33
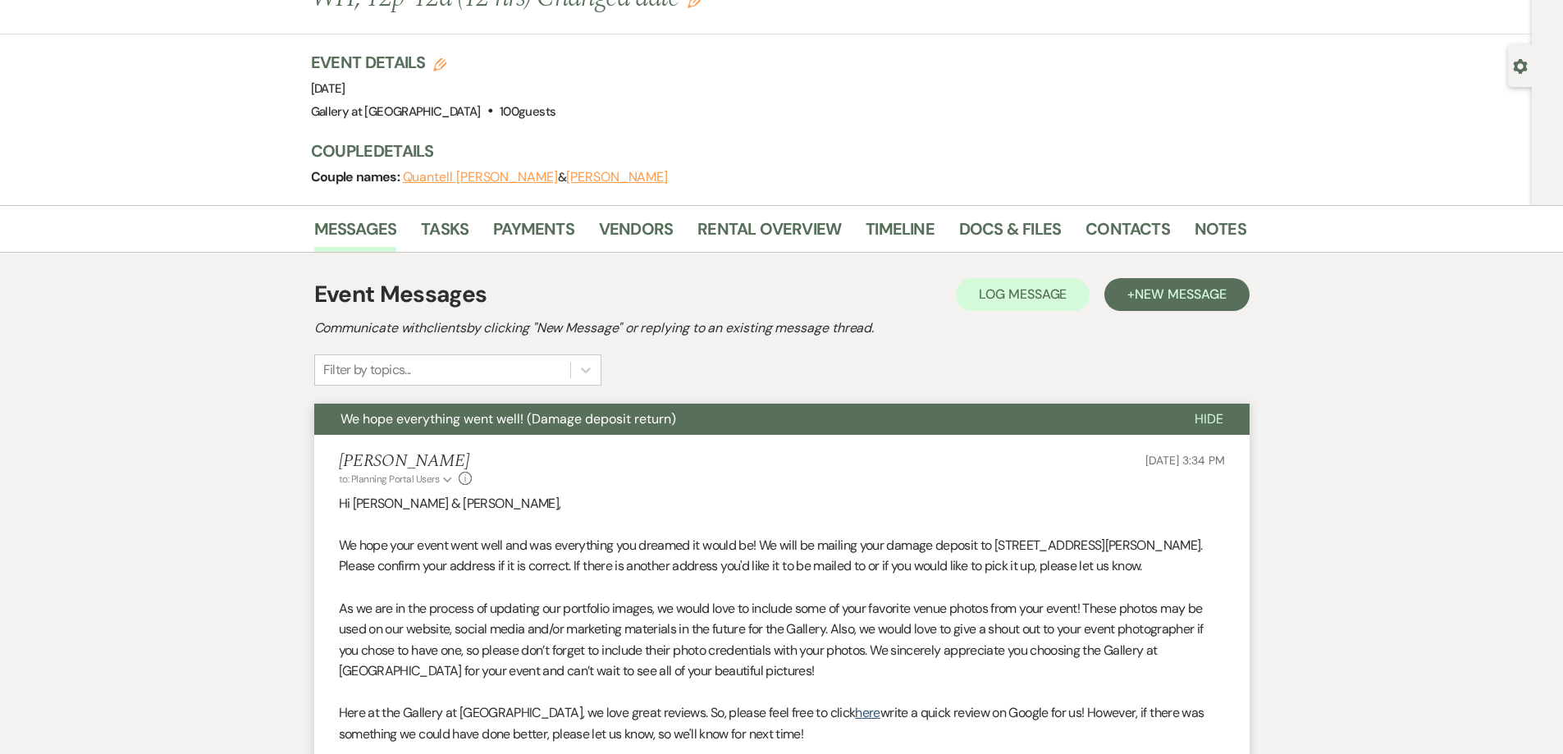
scroll to position [0, 0]
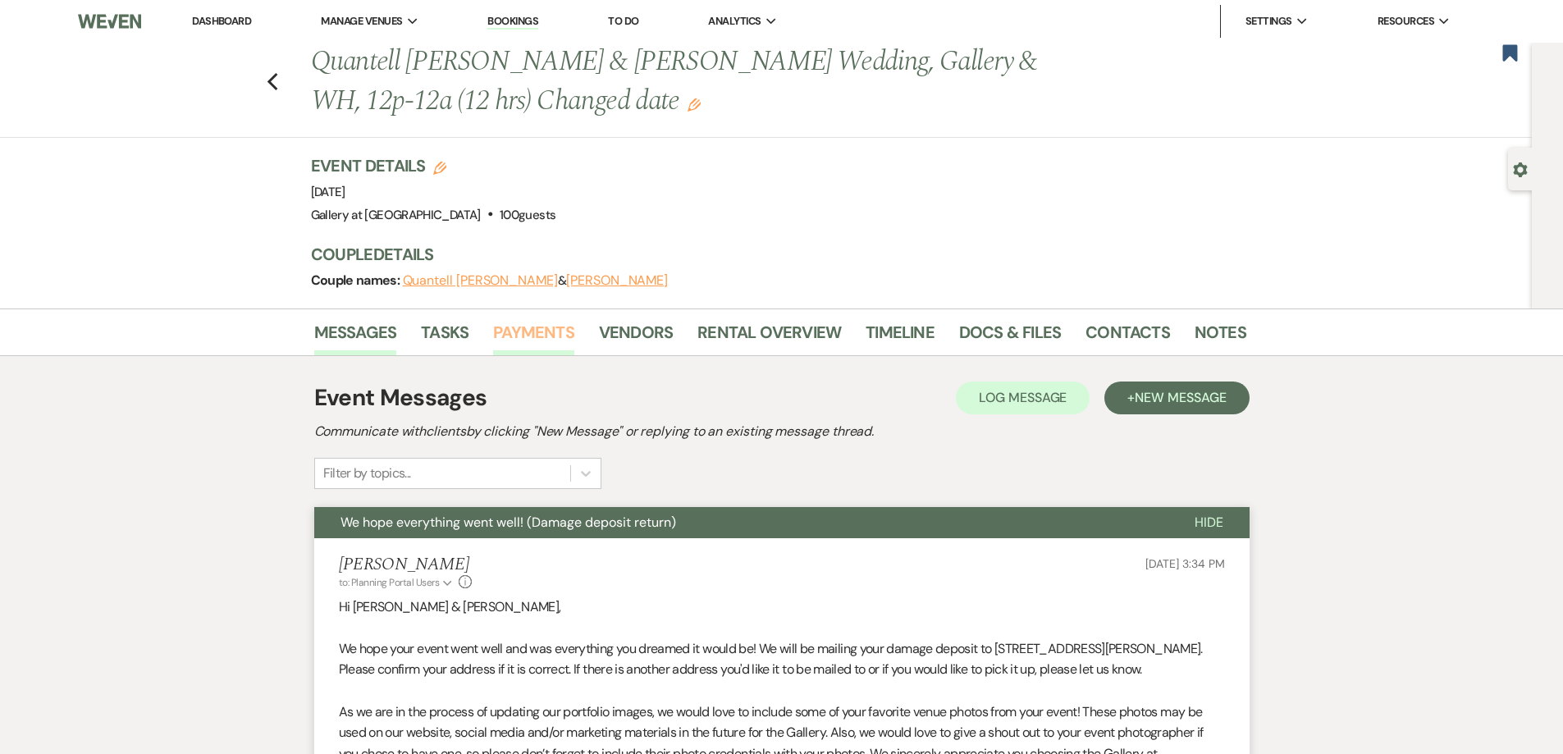
click at [529, 335] on link "Payments" at bounding box center [533, 337] width 81 height 36
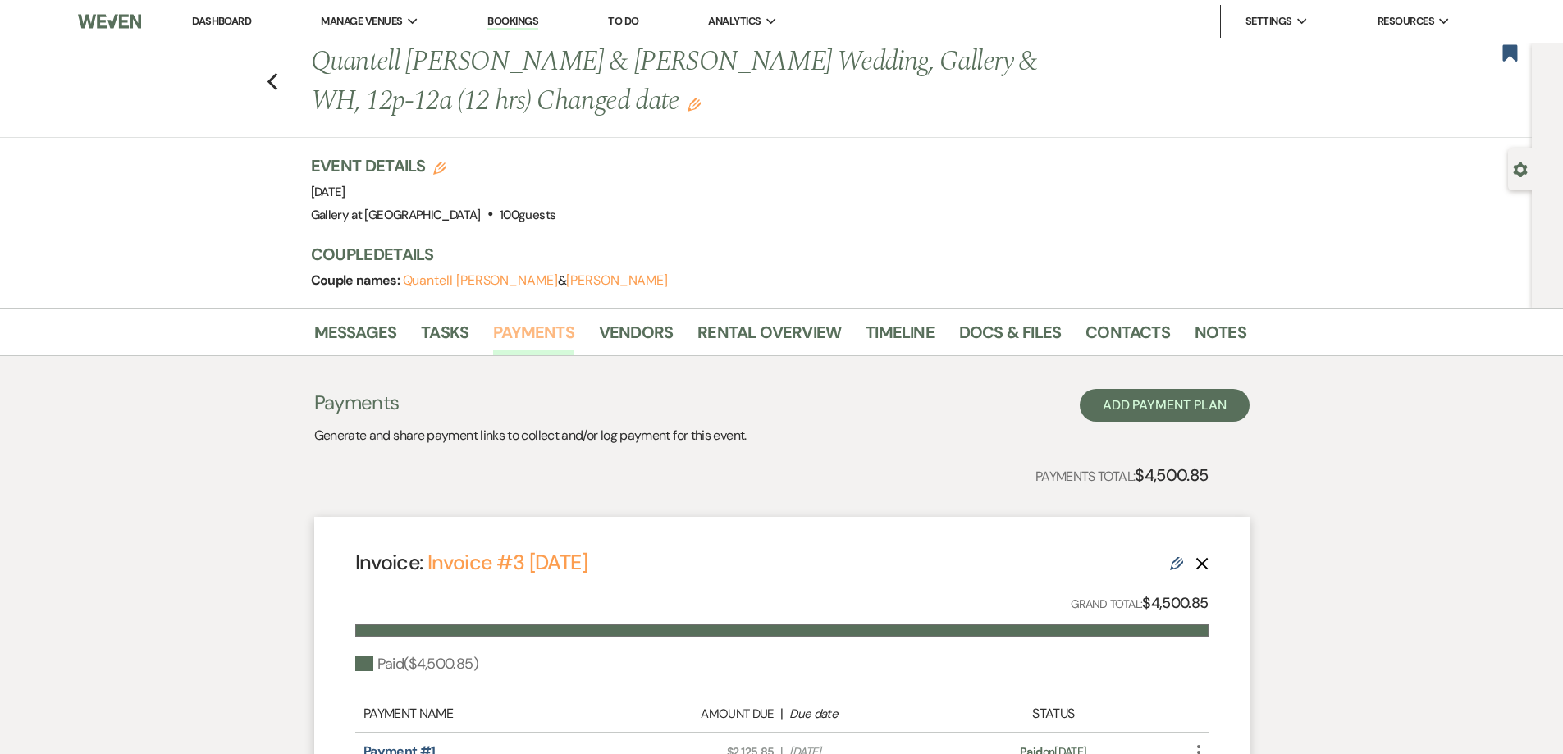
scroll to position [82, 0]
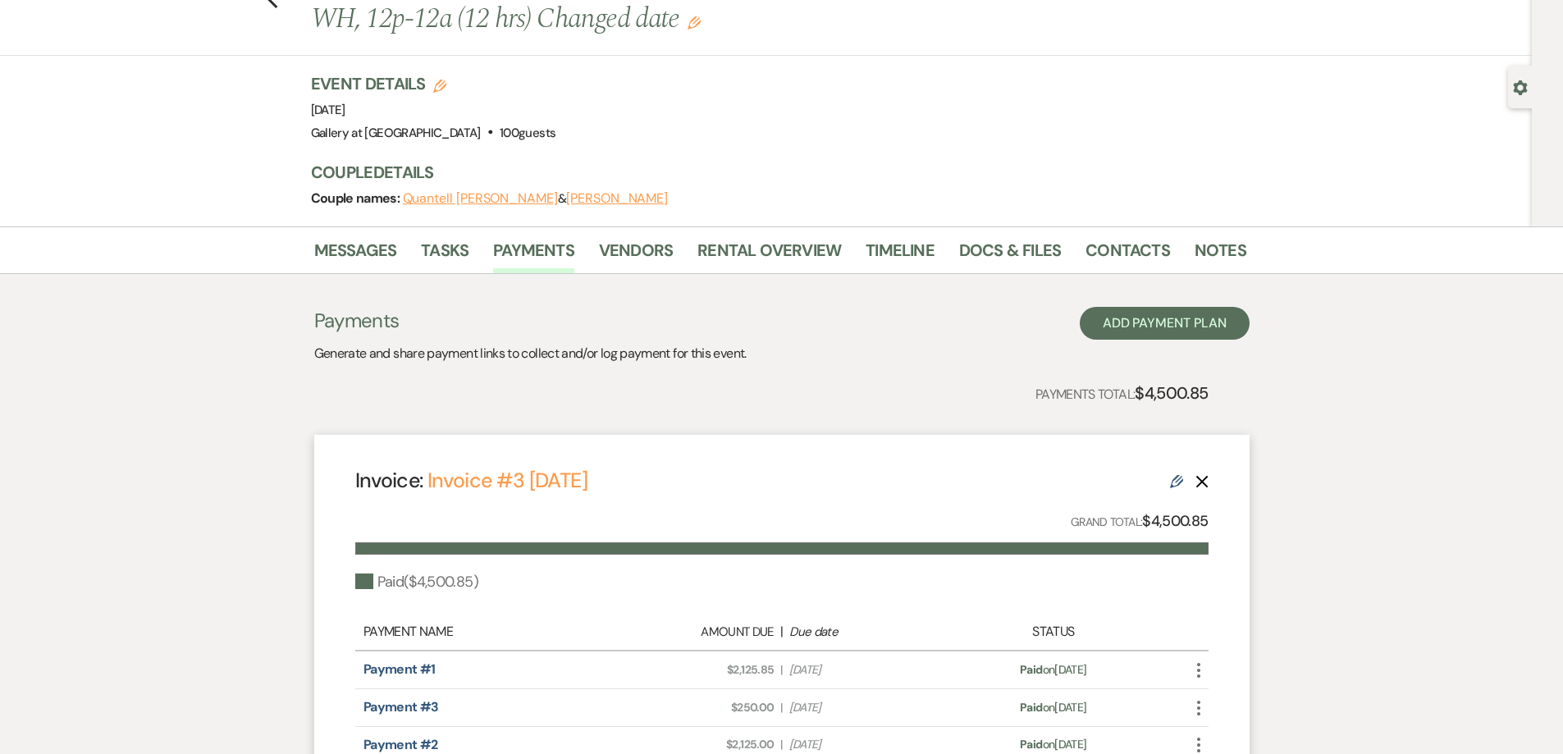
click at [1201, 669] on icon "More" at bounding box center [1199, 671] width 20 height 20
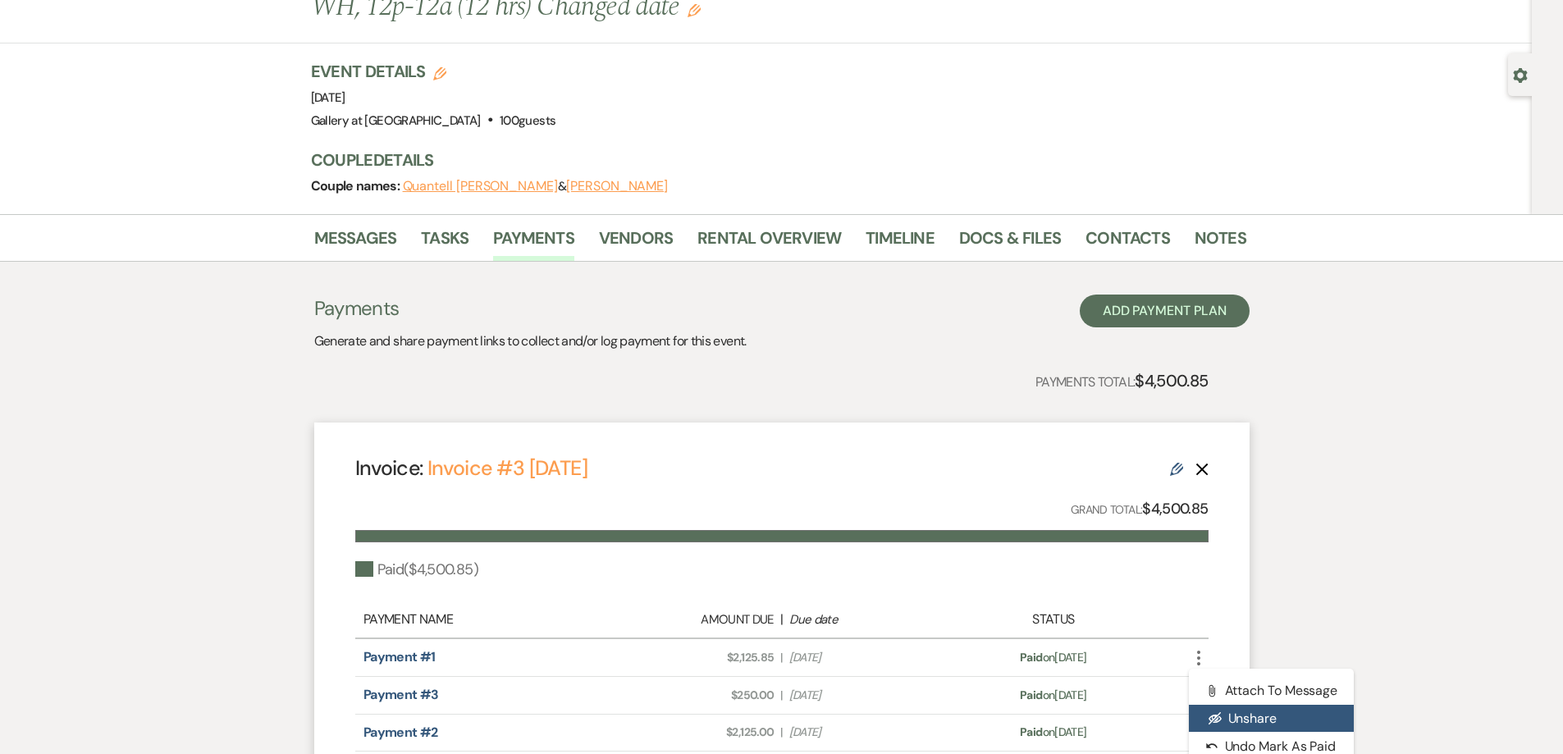
scroll to position [290, 0]
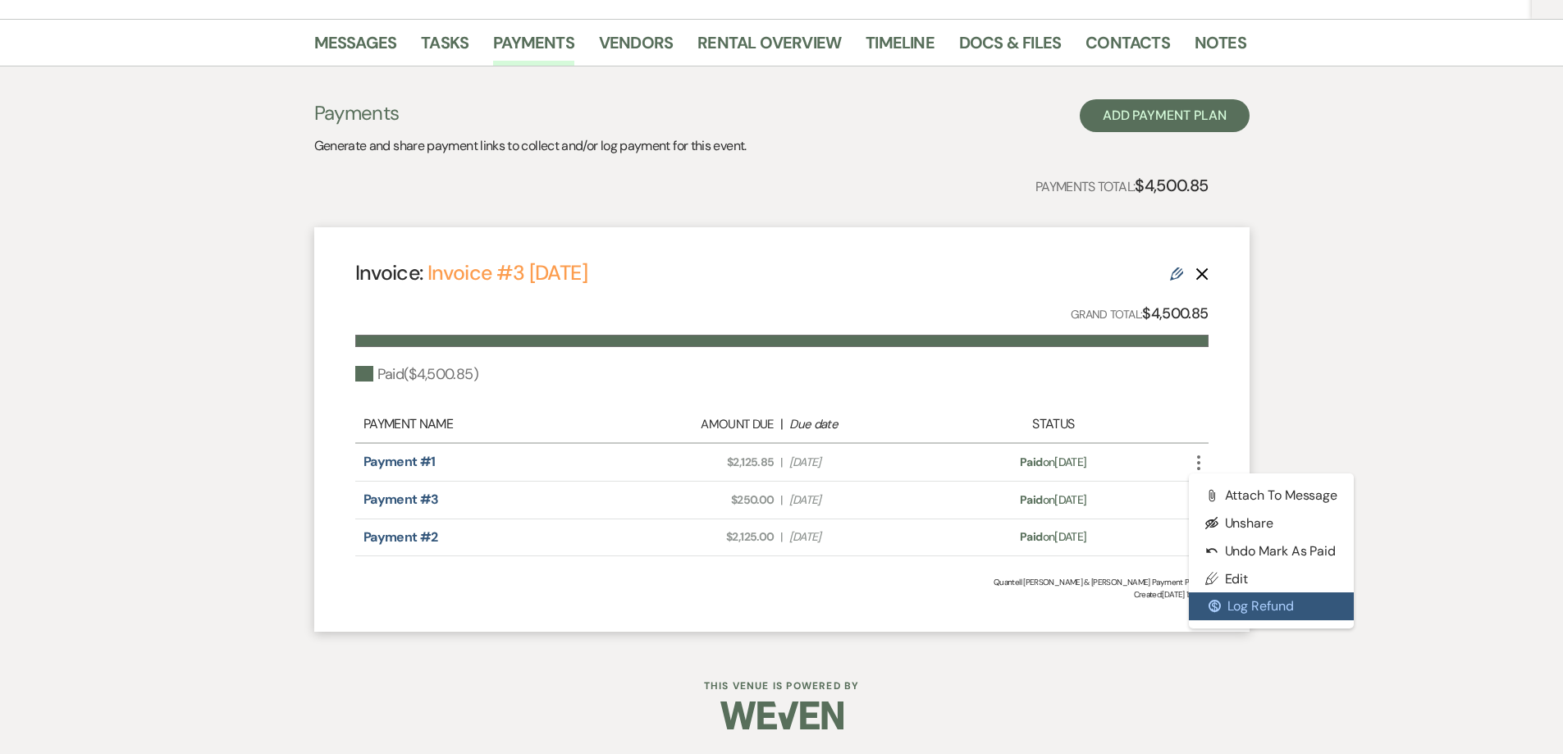
click at [1242, 606] on button "$ Log Refund" at bounding box center [1272, 606] width 166 height 28
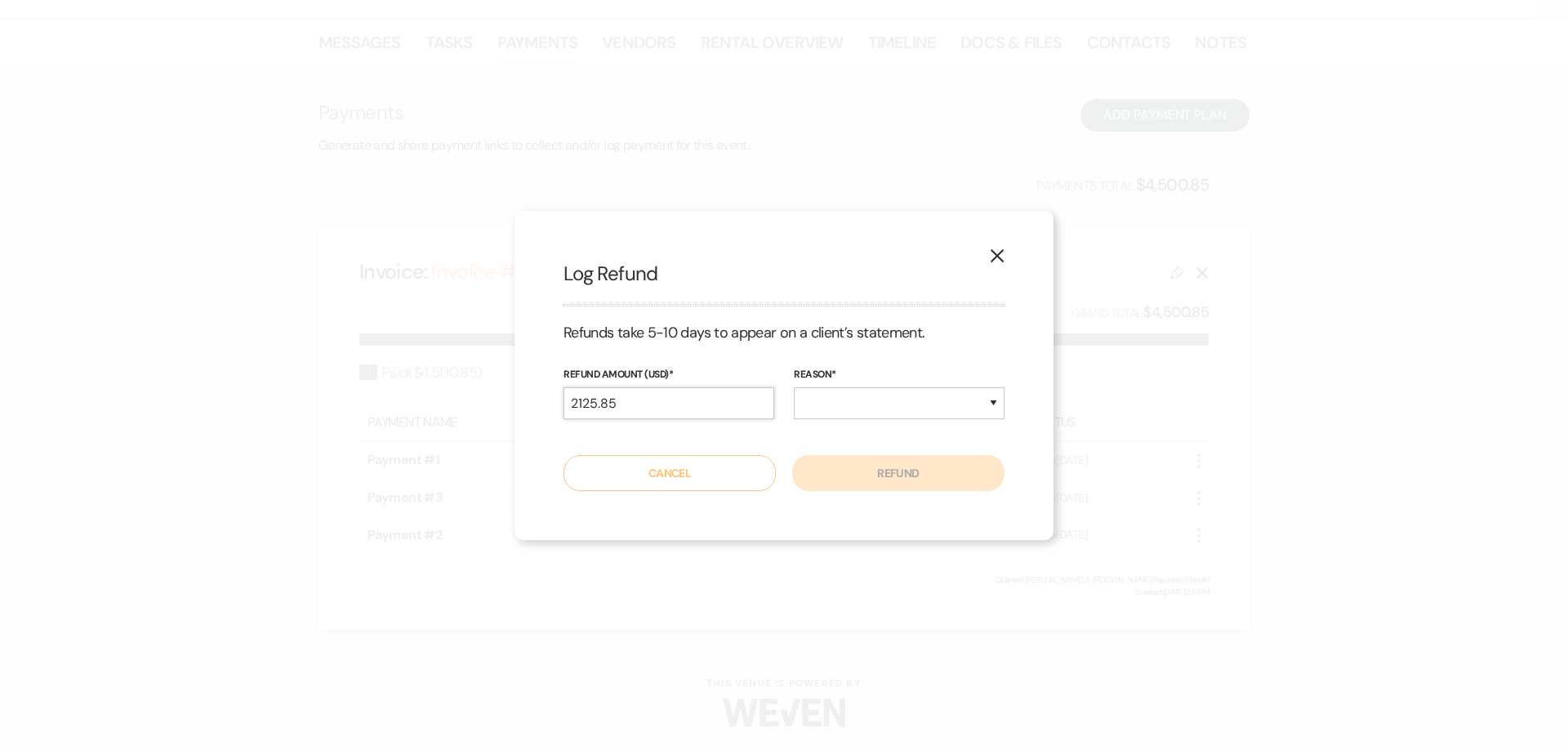
drag, startPoint x: 620, startPoint y: 401, endPoint x: 511, endPoint y: 403, distance: 109.0
click at [513, 402] on div "X Log Refund Refunds take 5-10 days to appear on a client’s statement. Refund A…" at bounding box center [784, 376] width 1568 height 751
type input "250.00"
click at [870, 398] on select "Duplicate Fraudulent Requested by Customer Other" at bounding box center [900, 403] width 211 height 32
select select "other"
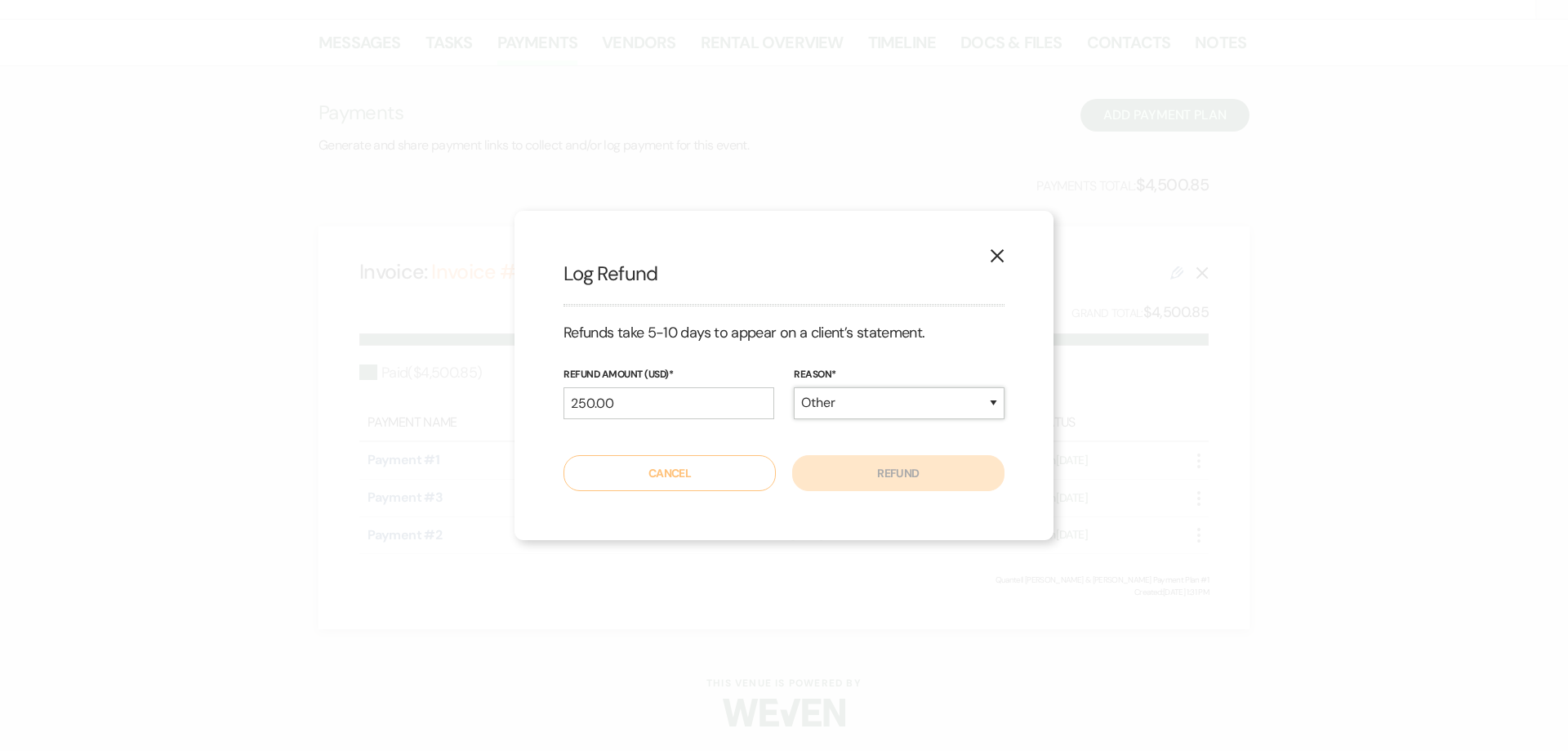
click at [794, 387] on select "Duplicate Fraudulent Requested by Customer Other" at bounding box center [900, 403] width 211 height 32
click at [895, 471] on button "Refund" at bounding box center [898, 473] width 212 height 36
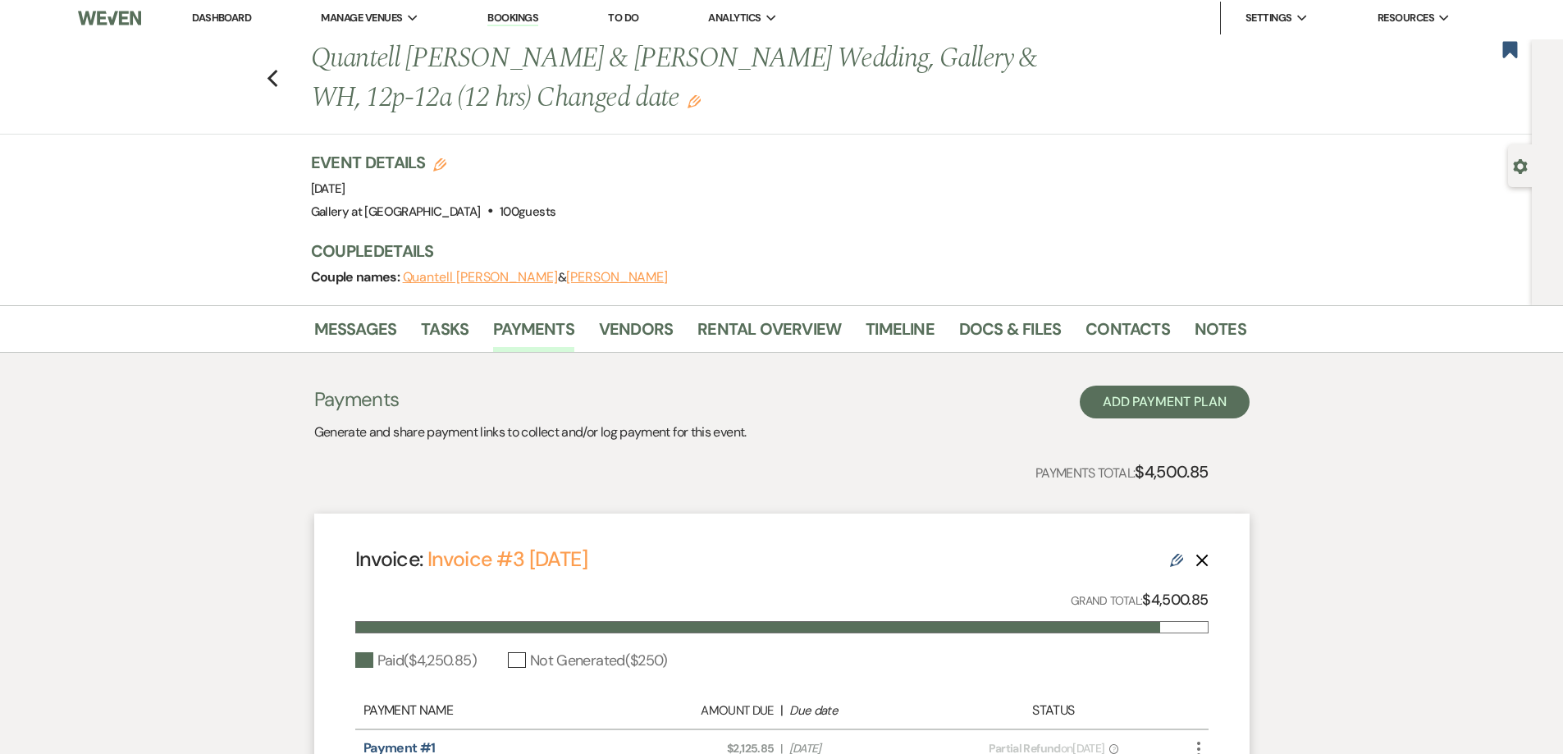
scroll to position [0, 0]
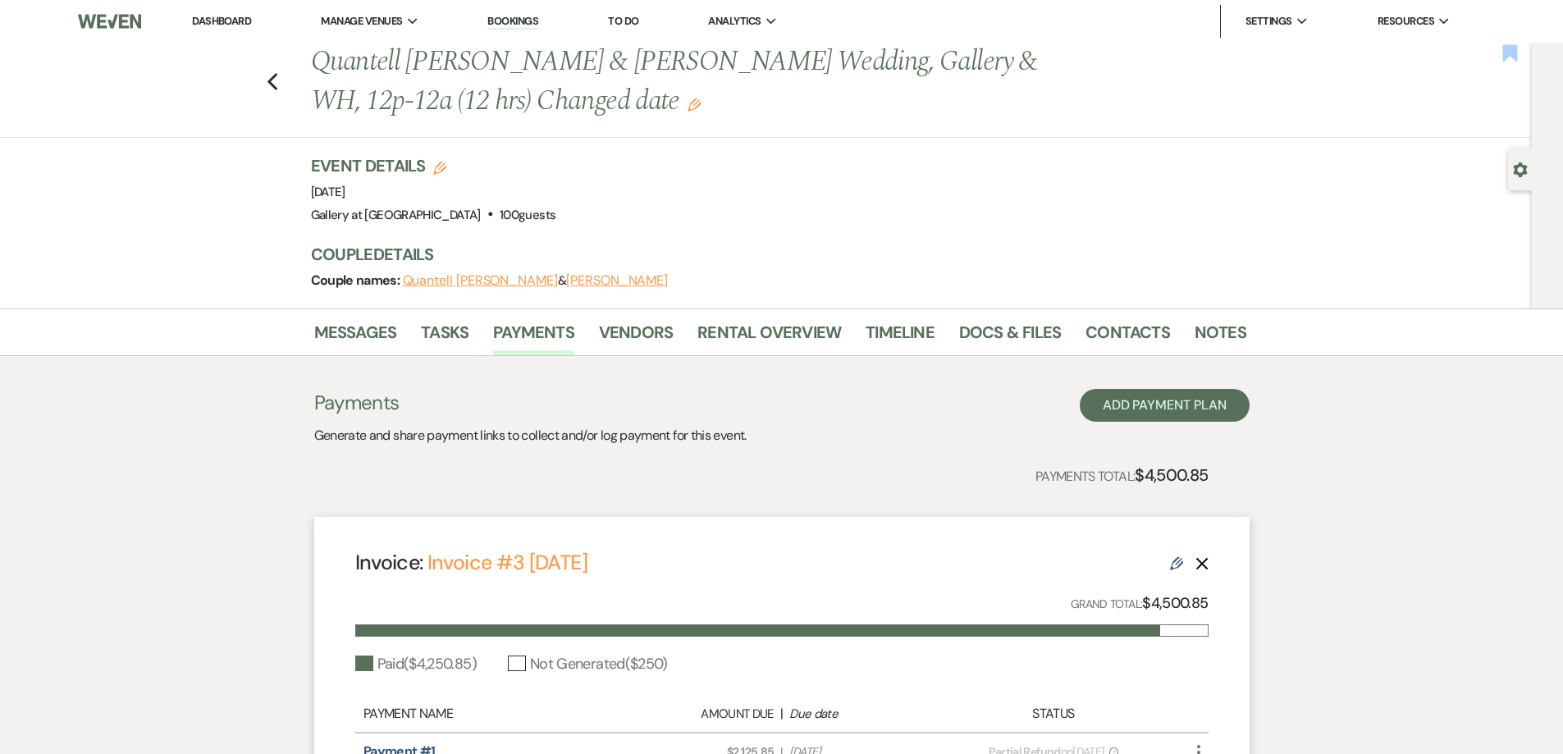
click at [1512, 53] on use "button" at bounding box center [1510, 52] width 15 height 16
click at [244, 21] on link "Dashboard" at bounding box center [221, 21] width 59 height 14
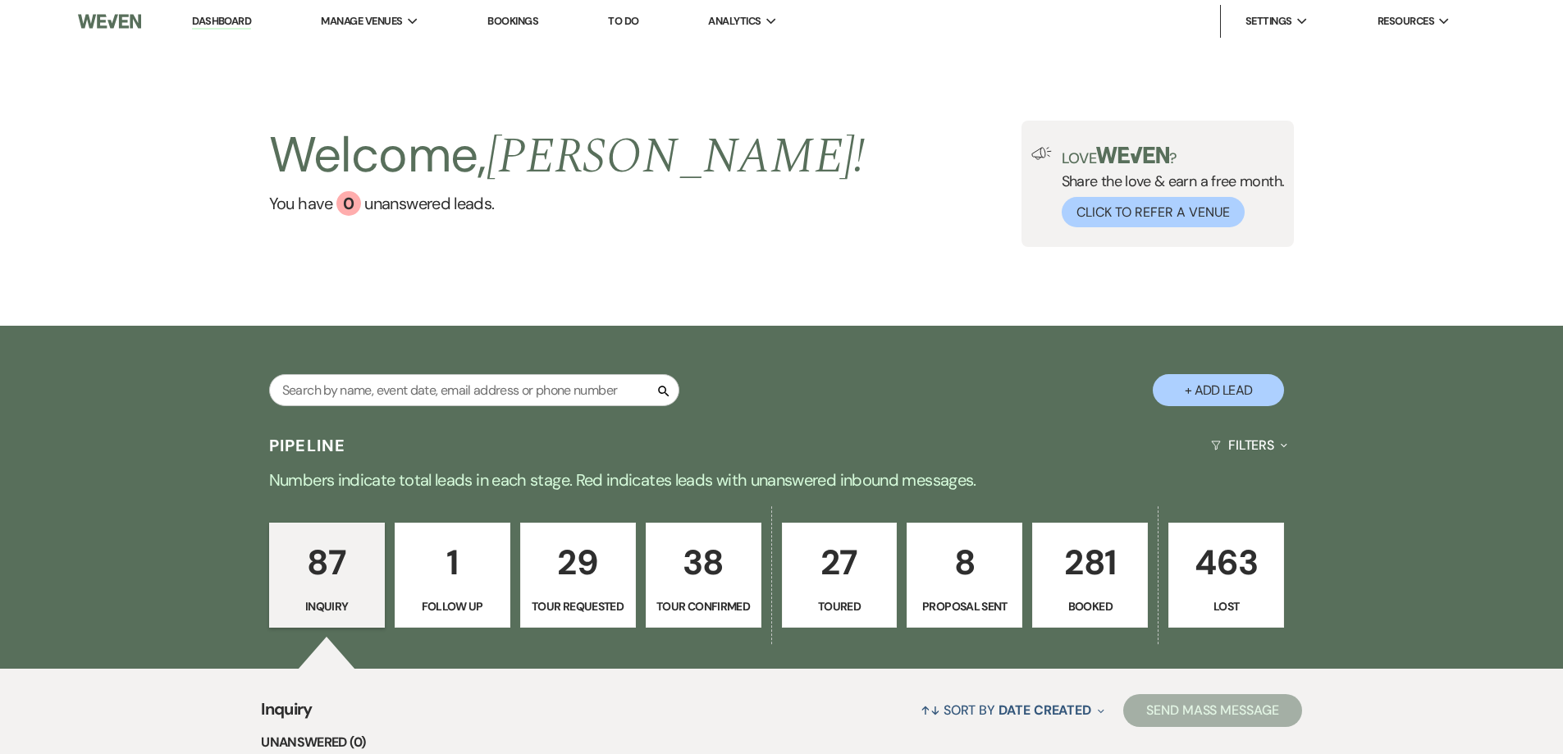
click at [971, 590] on p "8" at bounding box center [964, 562] width 94 height 55
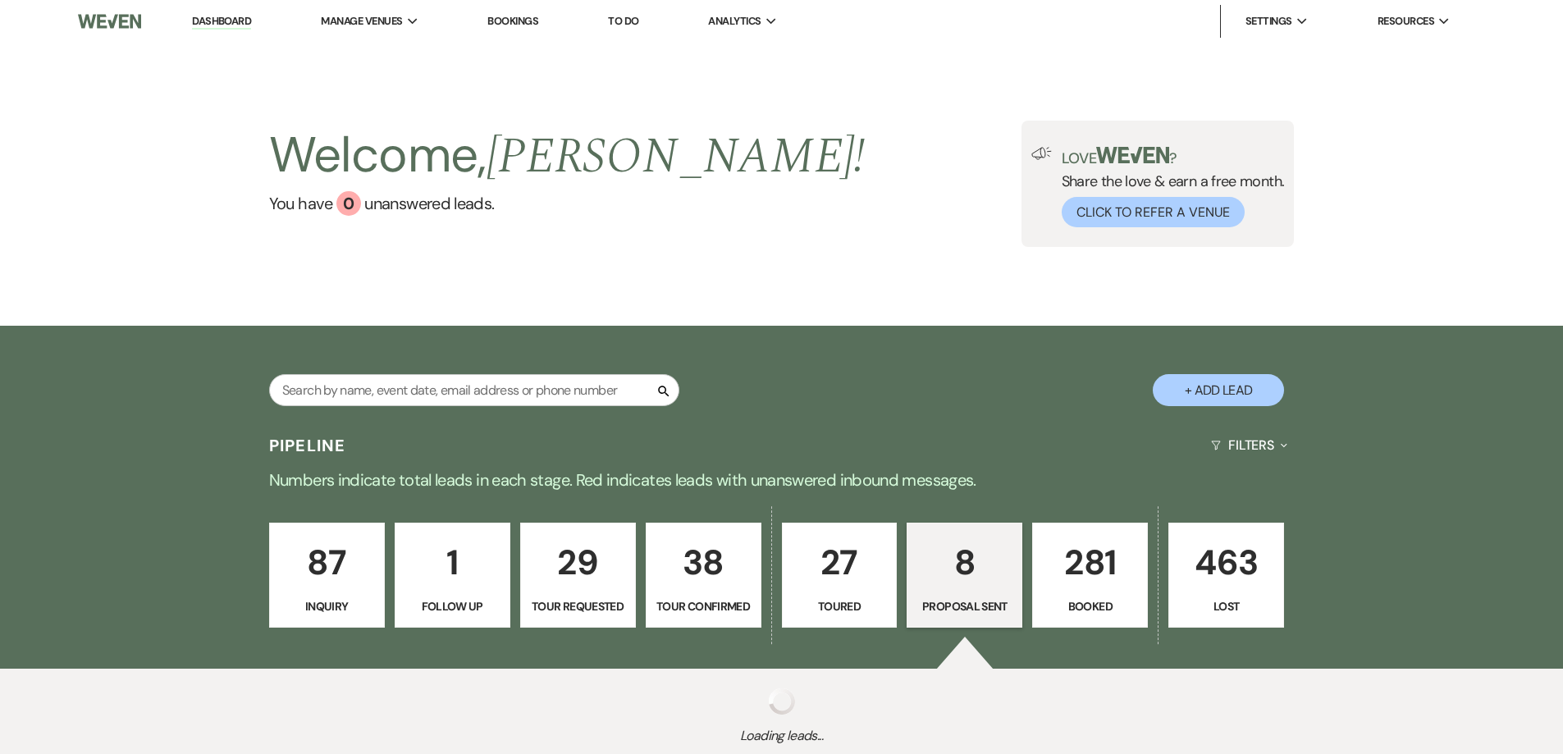
scroll to position [117, 0]
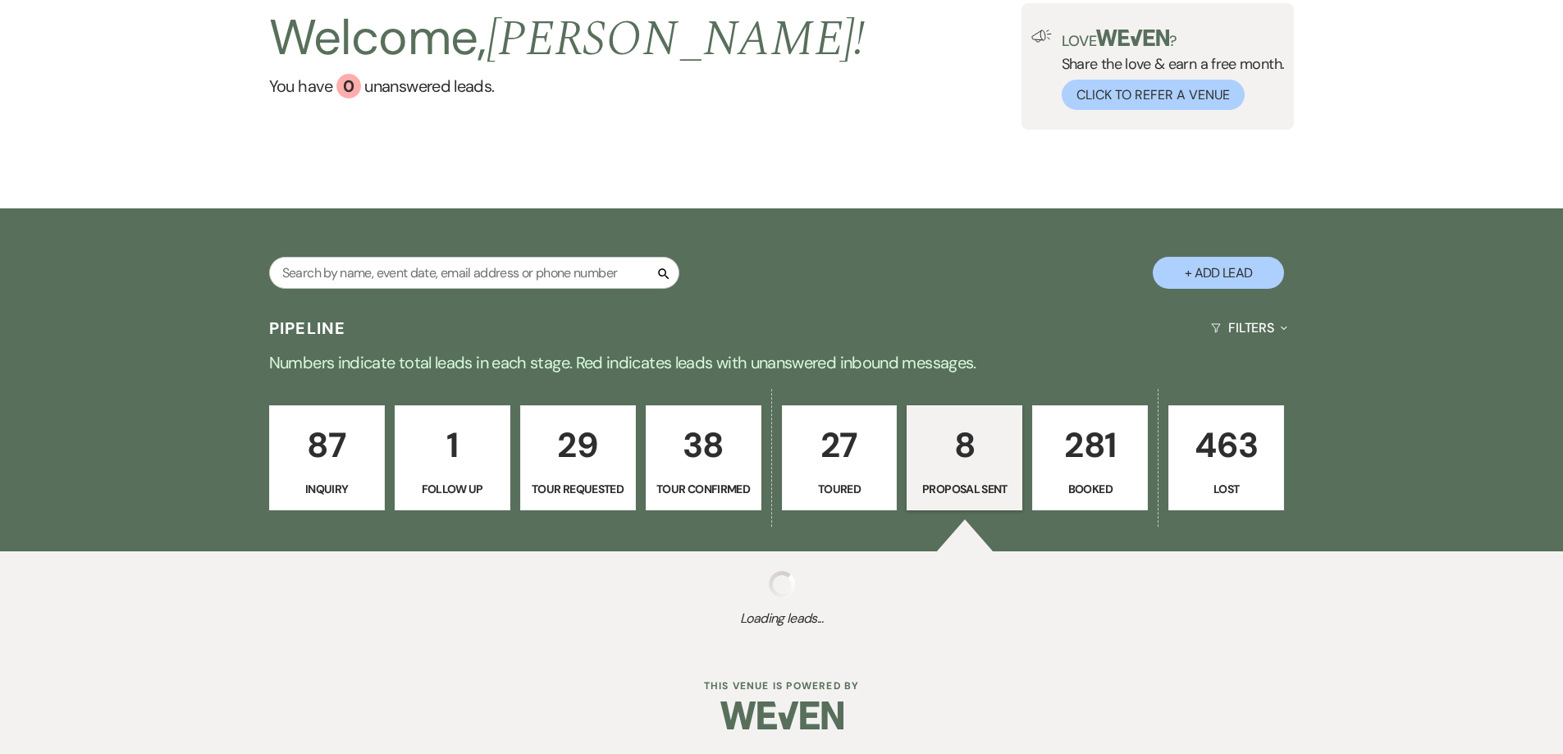
select select "6"
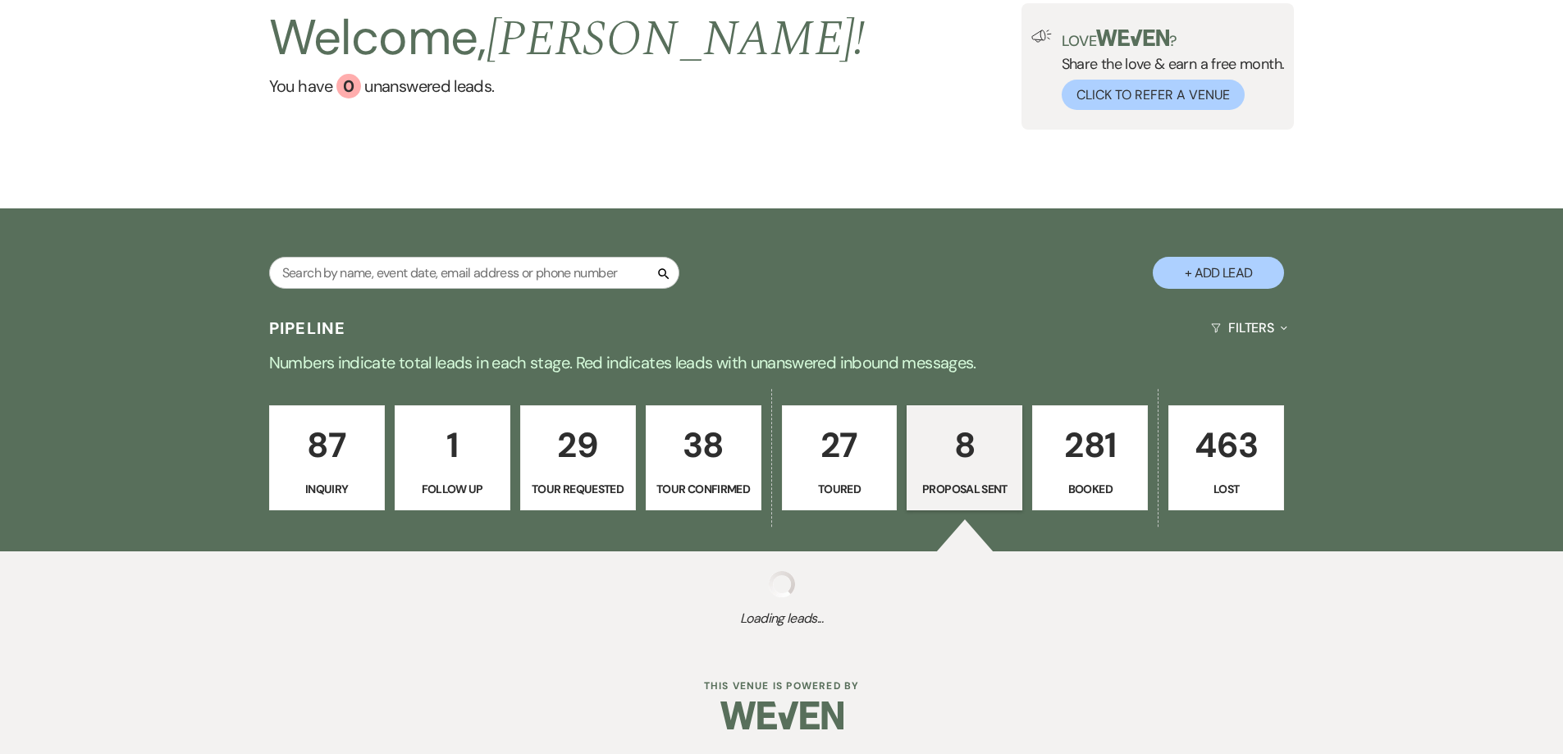
select select "6"
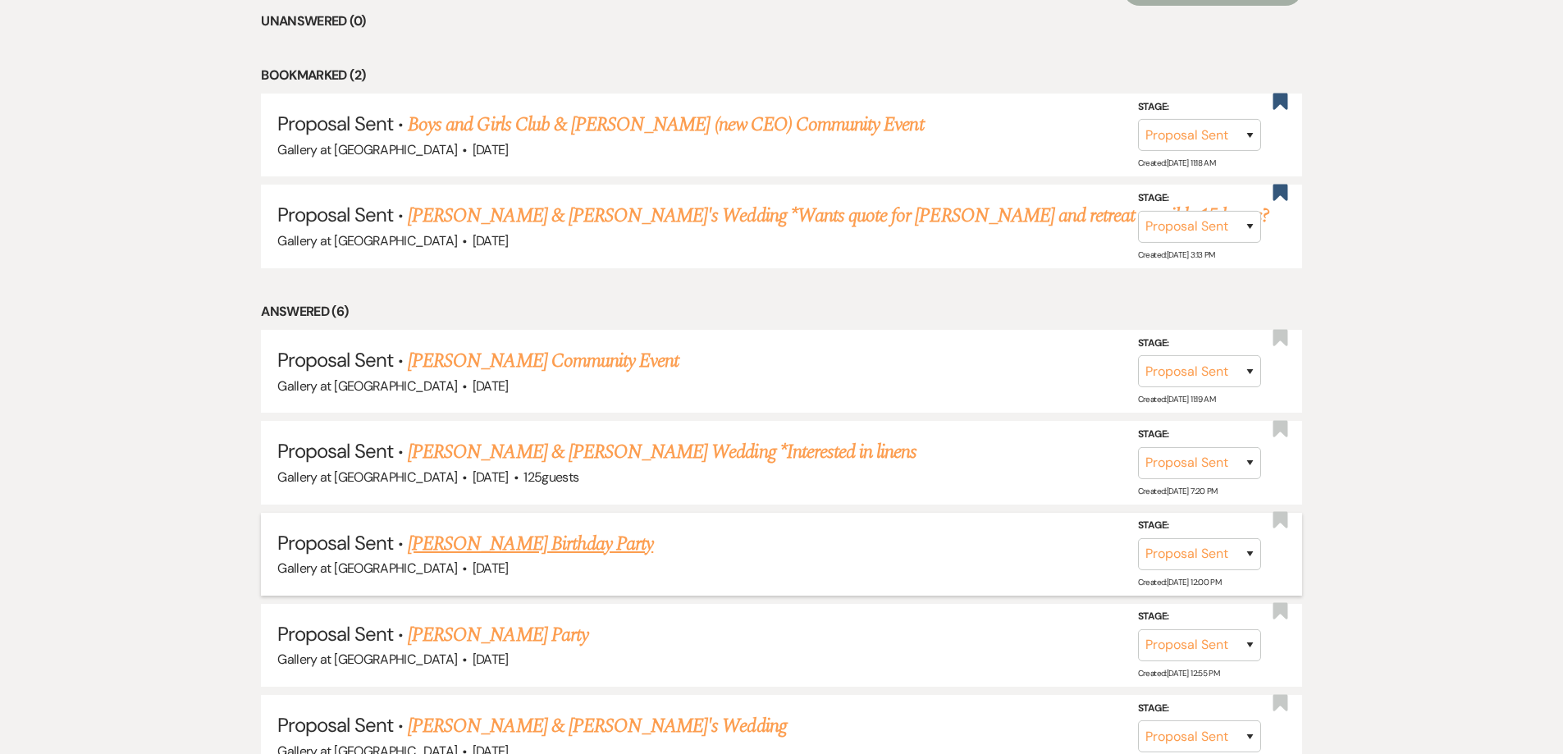
scroll to position [774, 0]
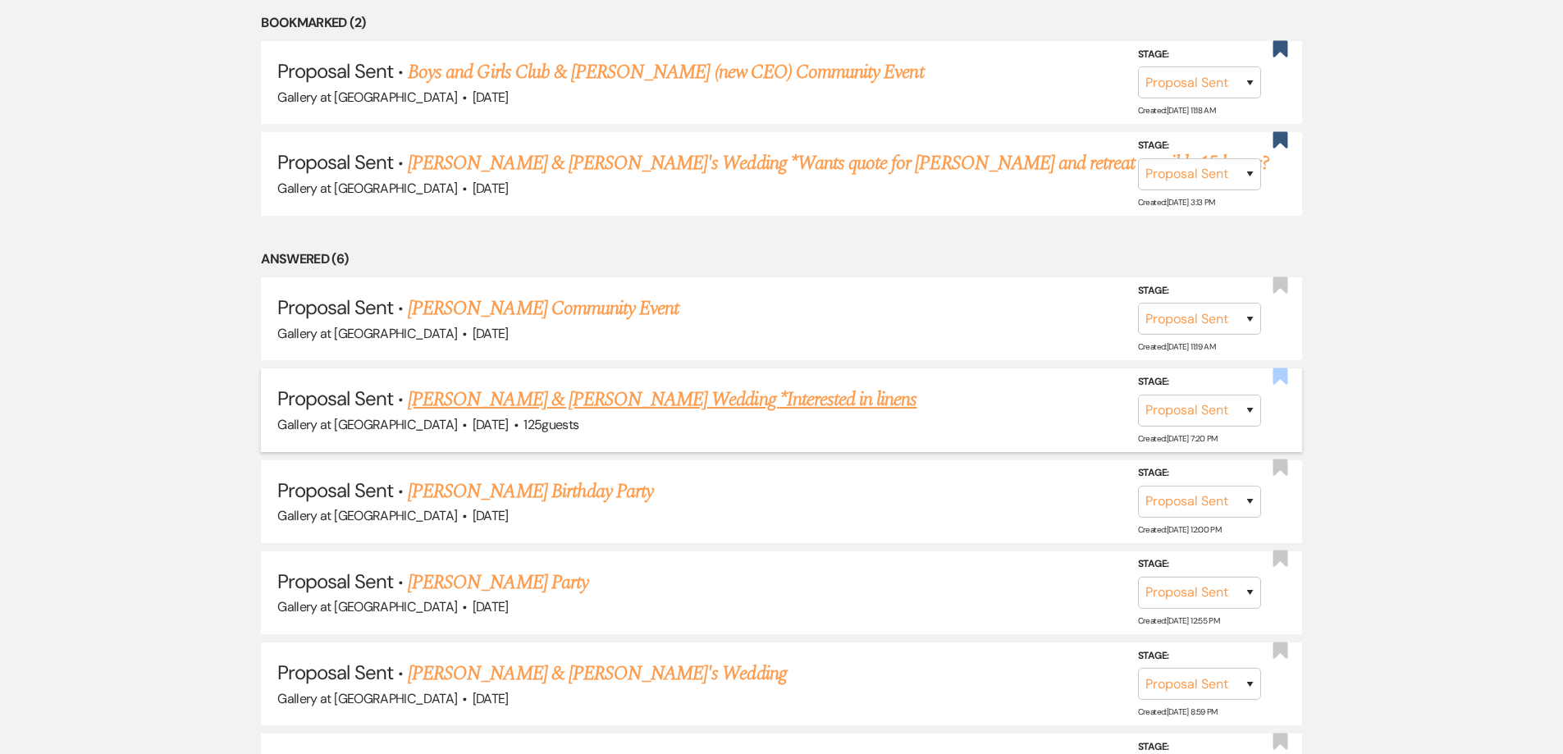
click at [1277, 381] on use "button" at bounding box center [1280, 376] width 15 height 16
select select "6"
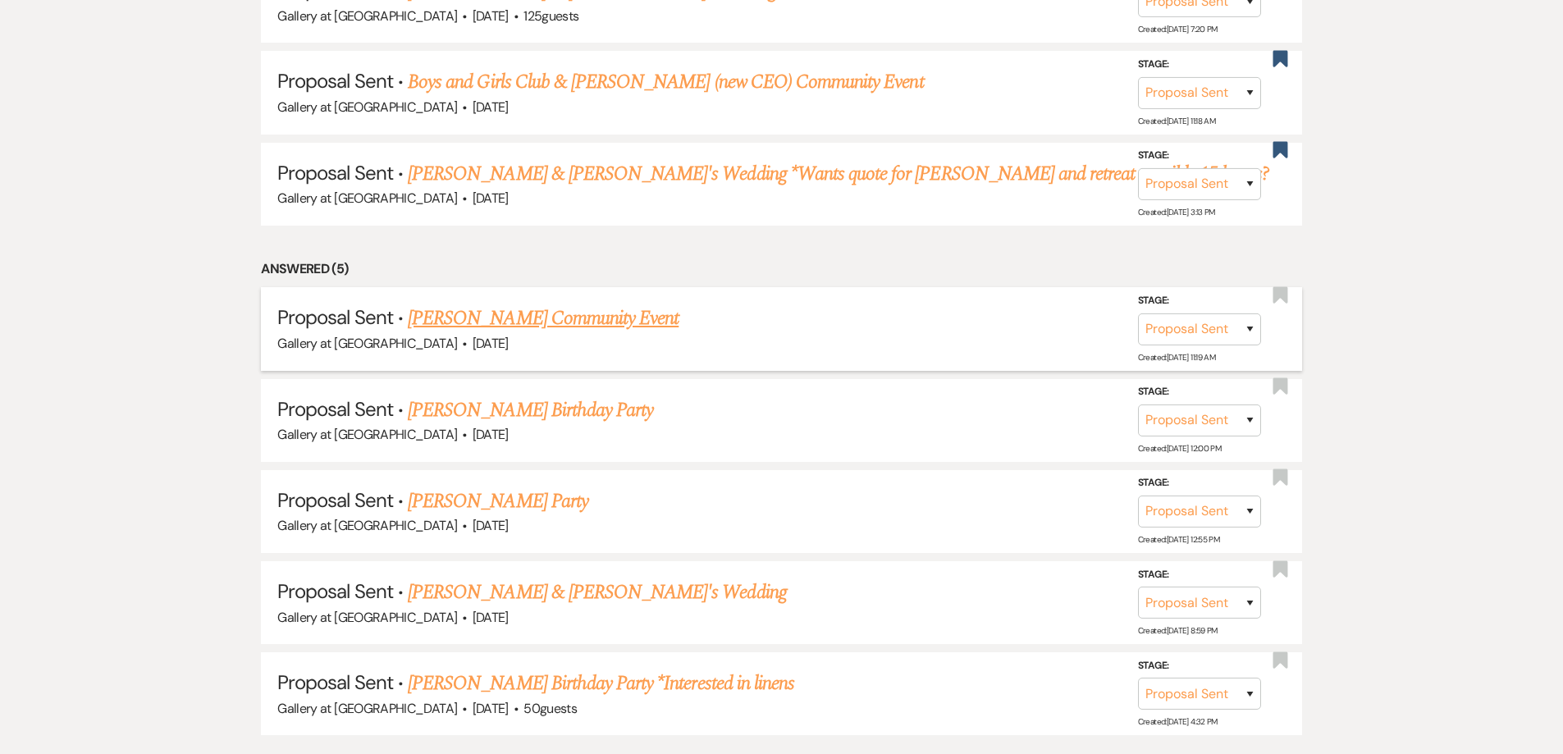
scroll to position [856, 0]
click at [577, 414] on link "[PERSON_NAME] Birthday Party" at bounding box center [530, 410] width 245 height 30
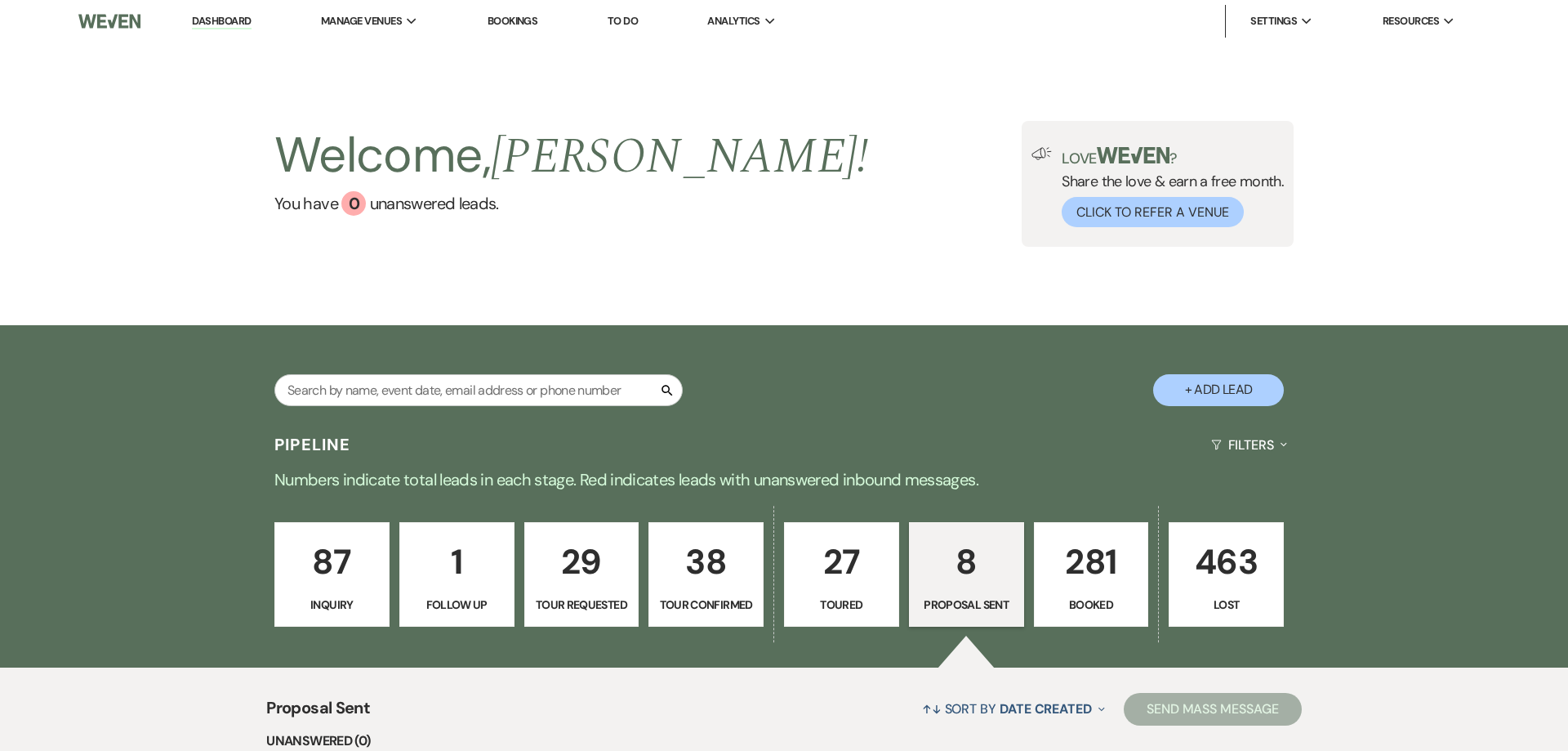
select select "6"
select select "24"
select select "4"
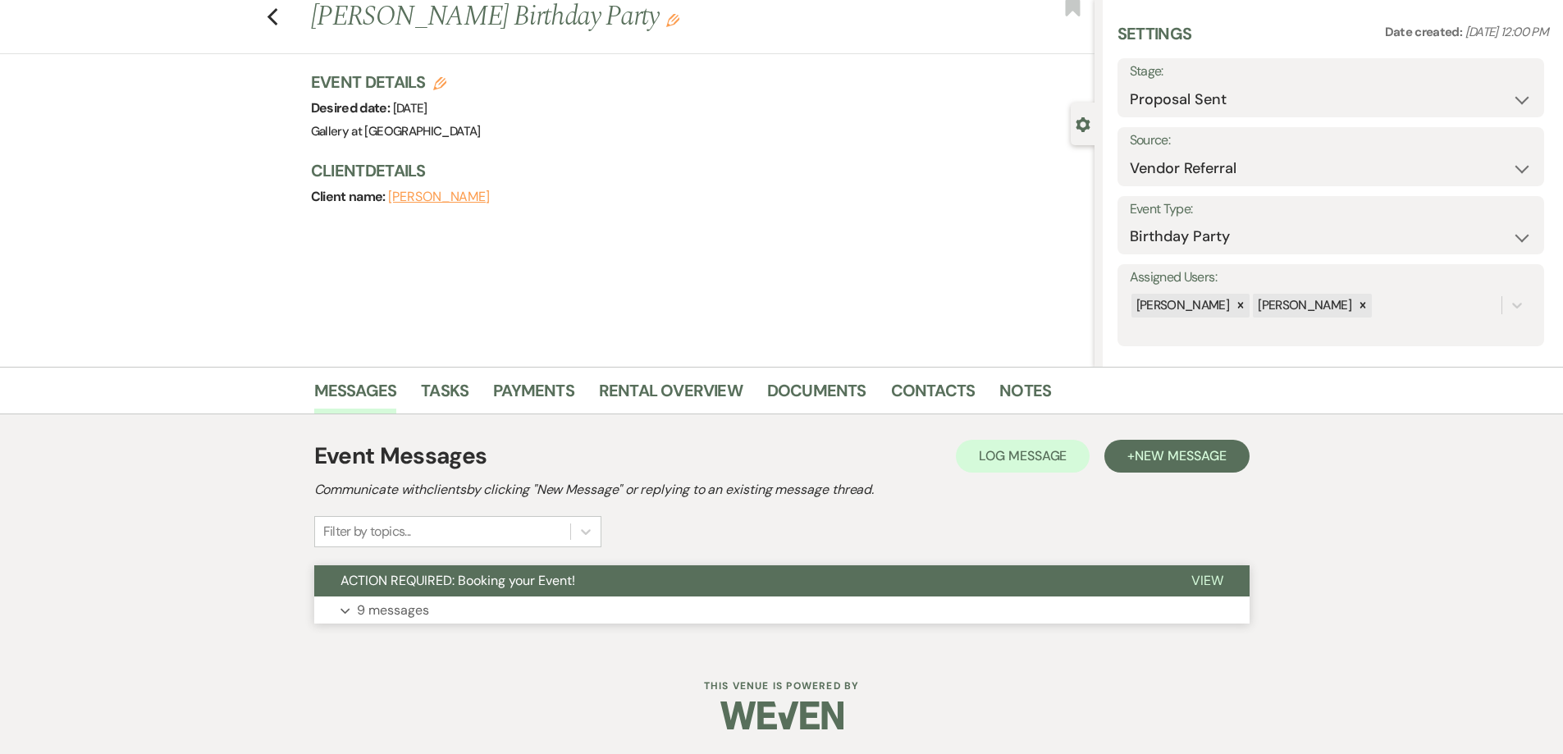
click at [628, 615] on button "Expand 9 messages" at bounding box center [781, 611] width 935 height 28
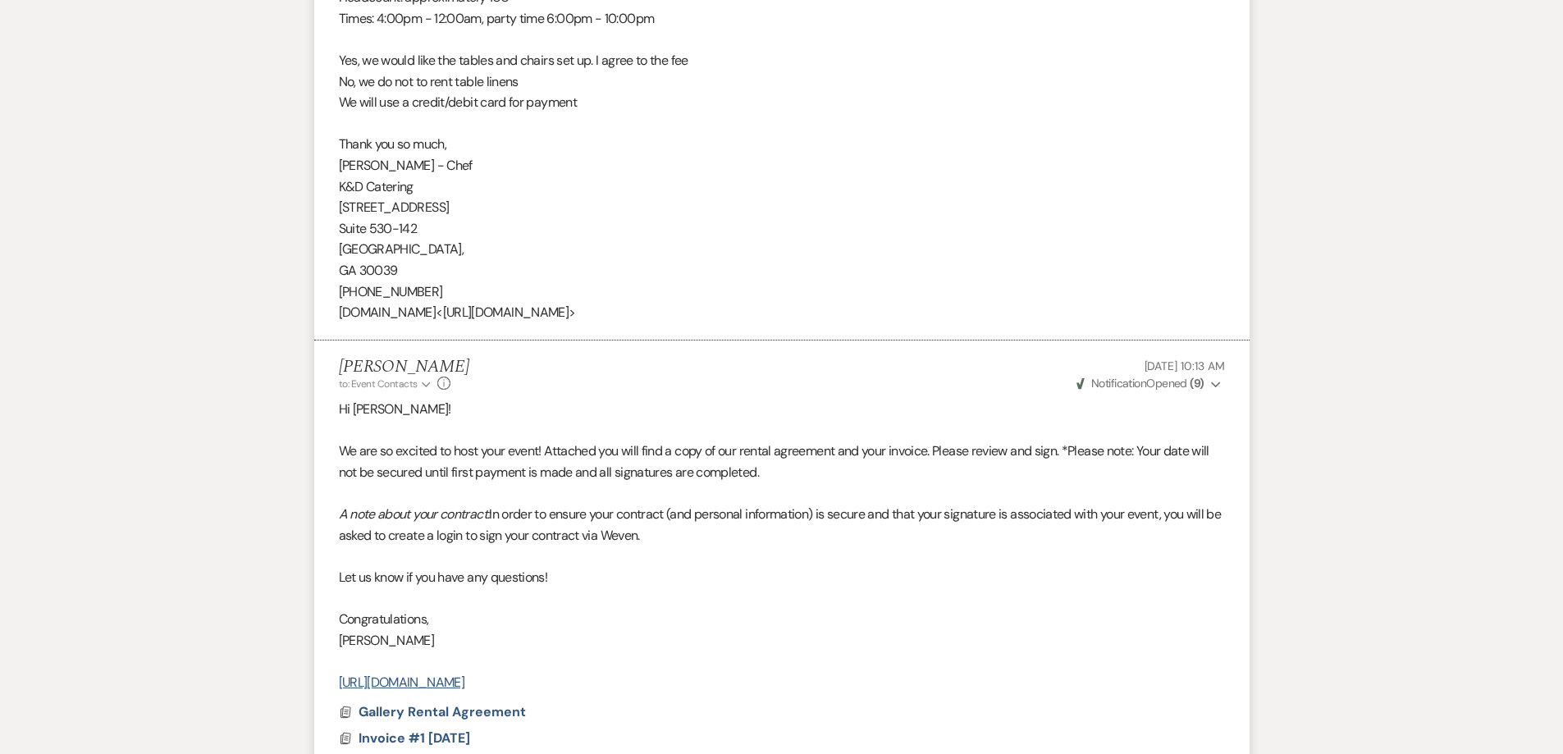
scroll to position [1605, 0]
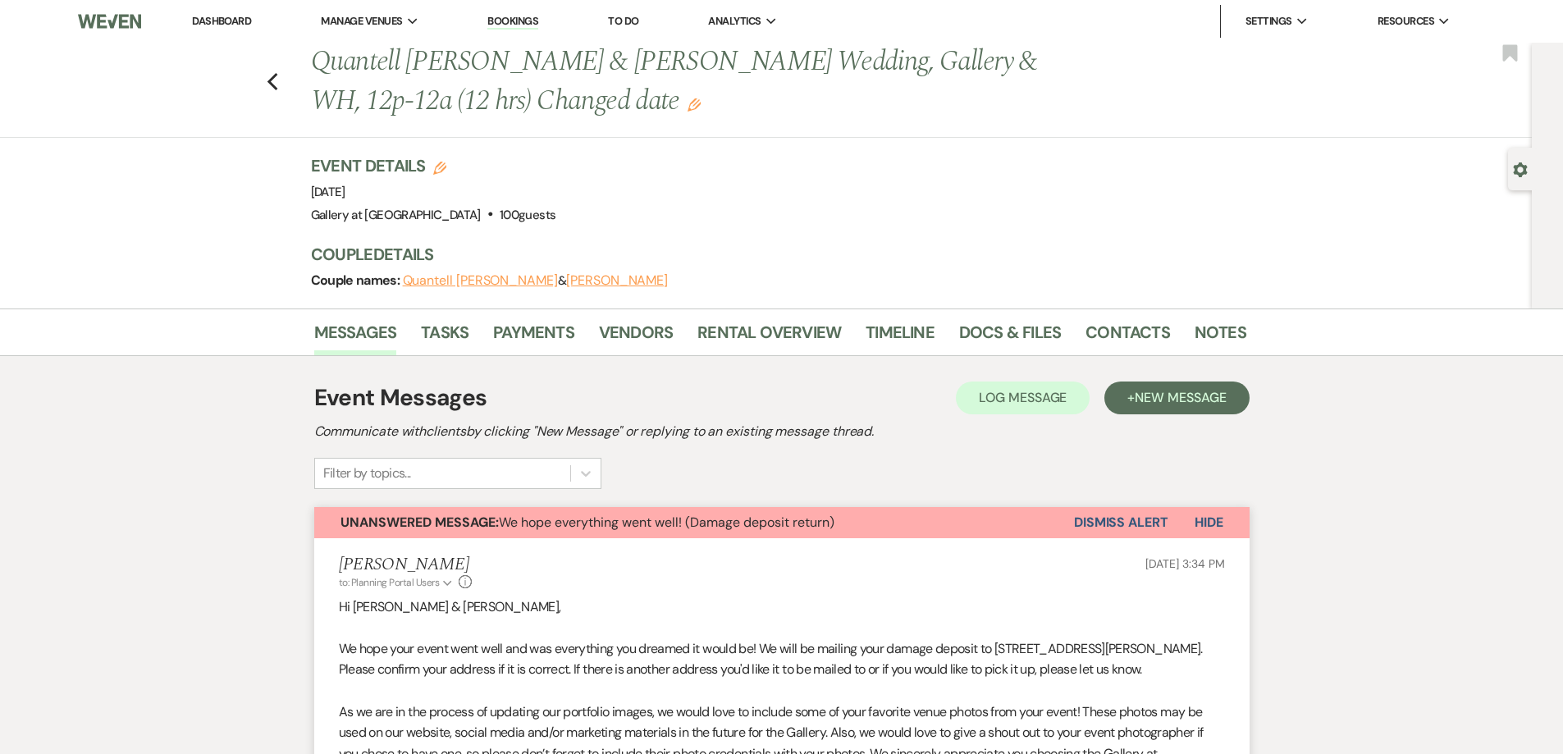
scroll to position [623, 0]
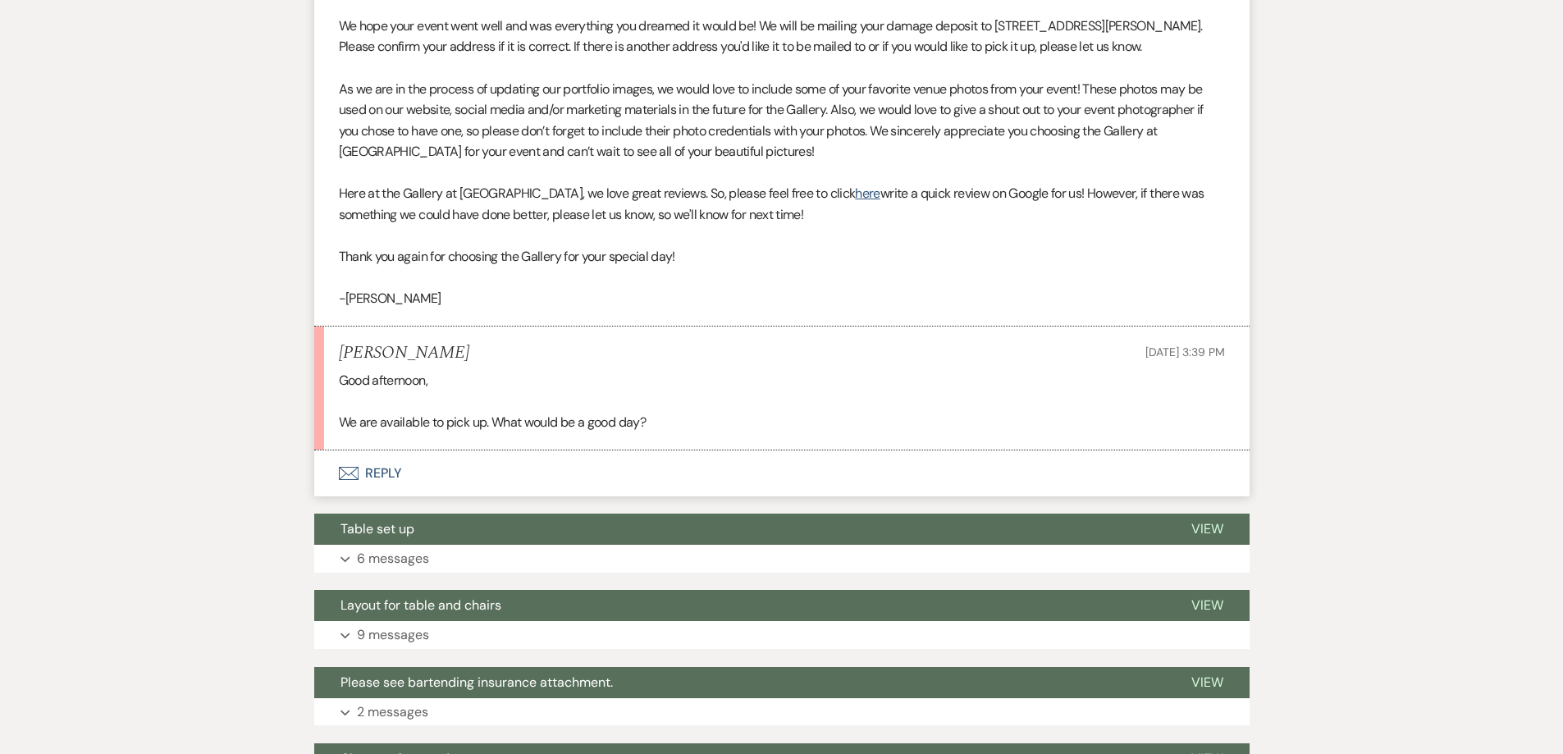
click at [604, 473] on button "Envelope Reply" at bounding box center [781, 473] width 935 height 46
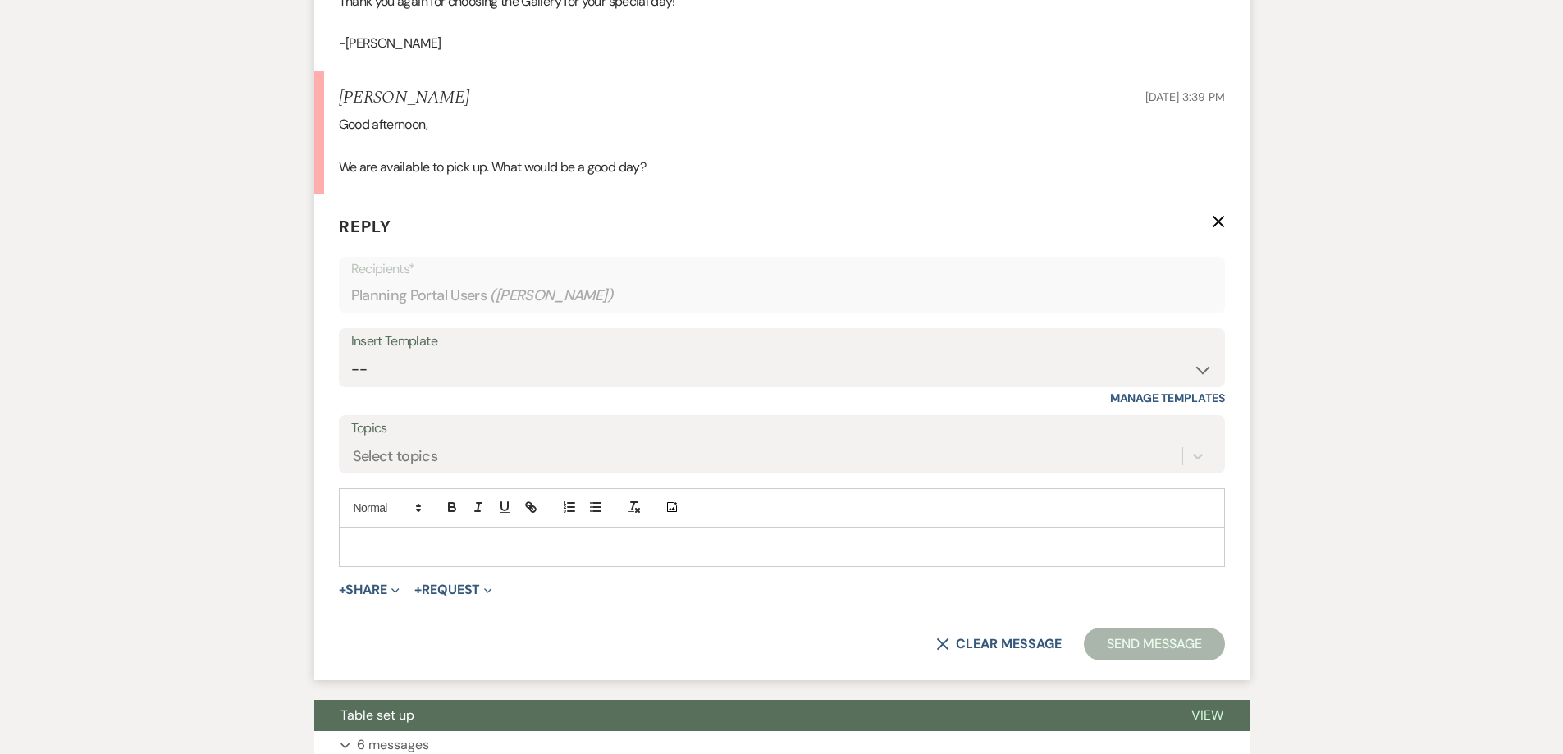
scroll to position [952, 0]
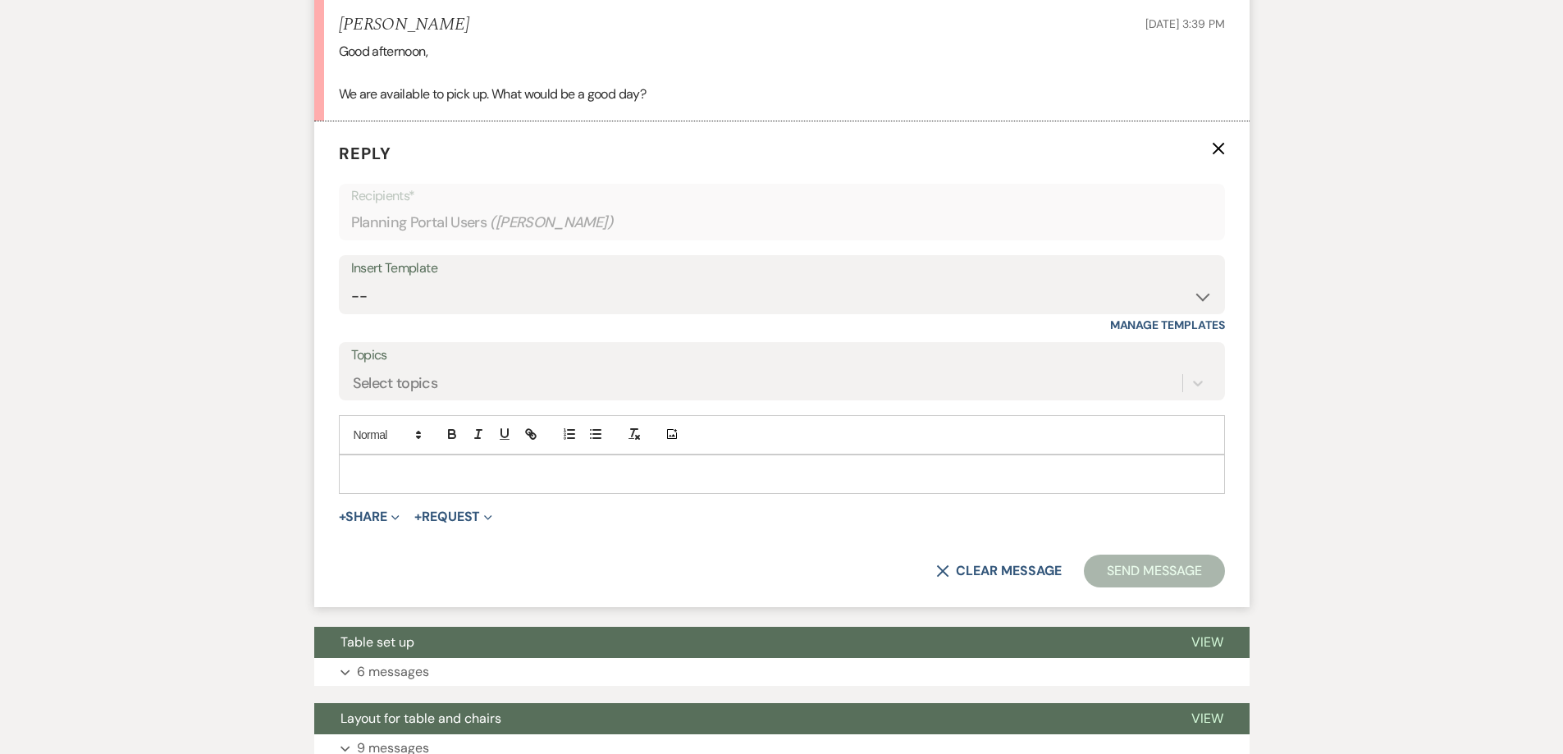
click at [539, 484] on div at bounding box center [782, 474] width 885 height 38
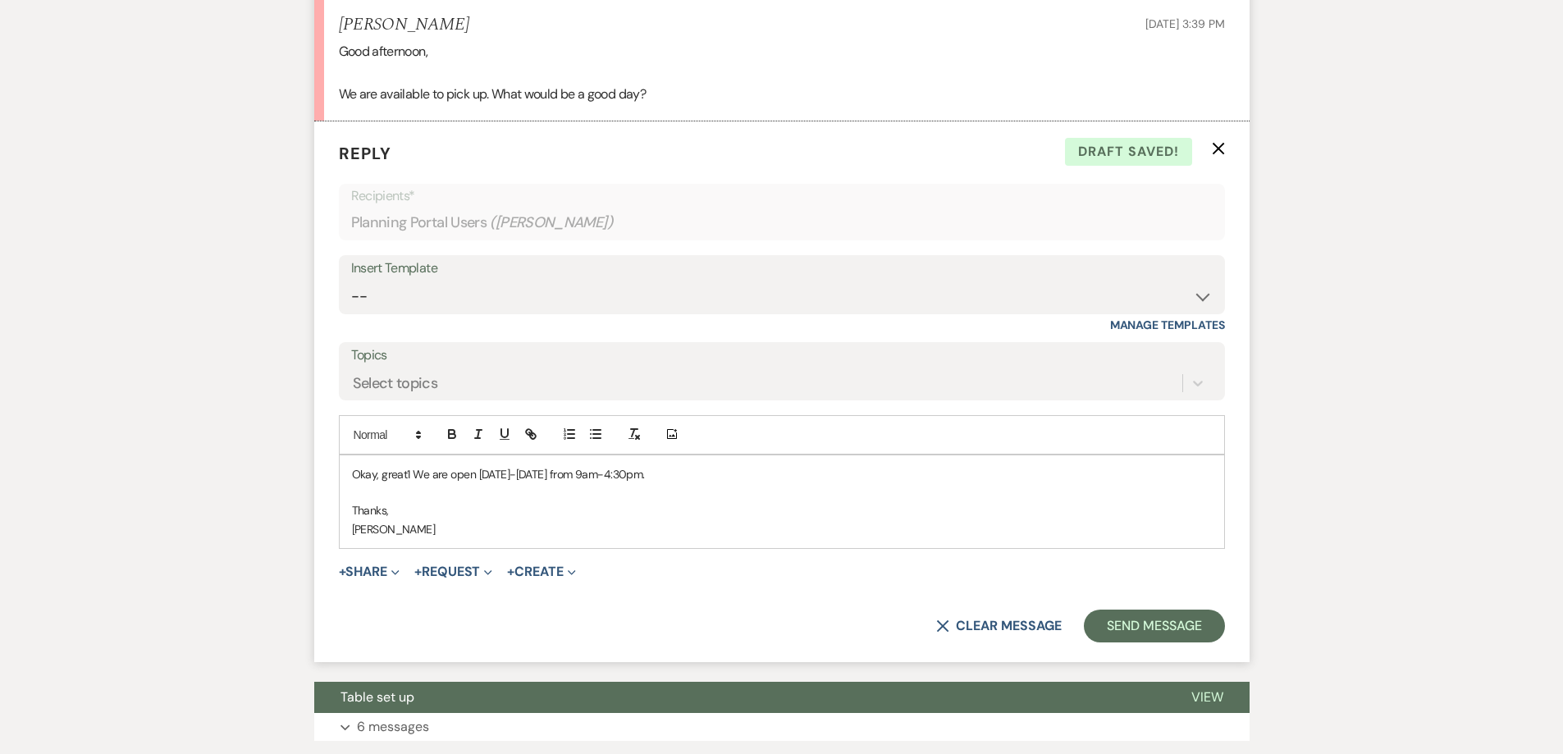
click at [720, 478] on p "Okay, great1 We are open [DATE]-[DATE] from 9am-4:30pm." at bounding box center [782, 474] width 860 height 18
click at [409, 477] on p "Okay, great1 We are open [DATE]-[DATE] from 9am-4:30pm." at bounding box center [782, 474] width 860 height 18
click at [670, 473] on p "Okay, great! We are open [DATE]-[DATE] from 9am-4:30pm." at bounding box center [782, 474] width 860 height 18
click at [1111, 625] on button "Send Message" at bounding box center [1154, 626] width 140 height 33
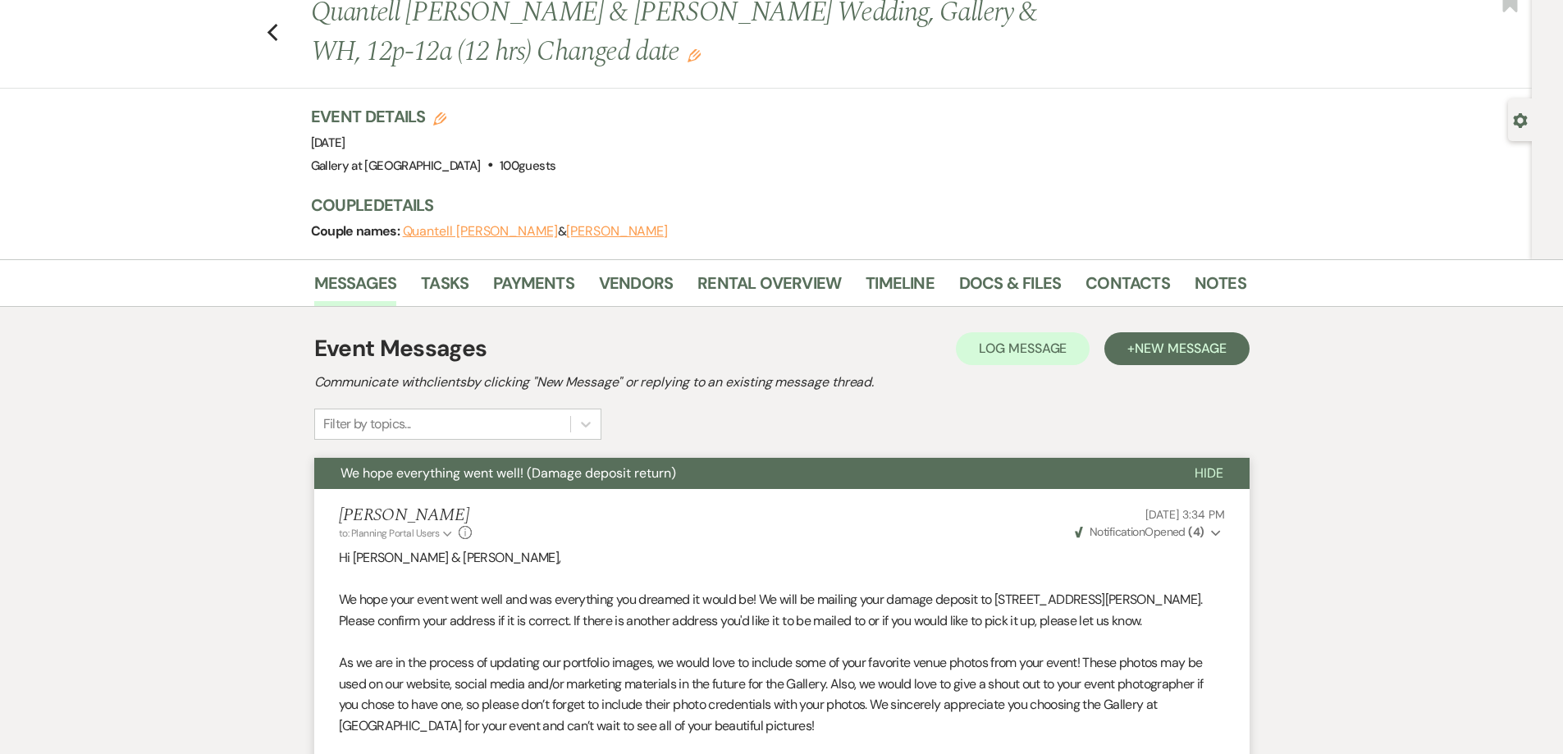
scroll to position [0, 0]
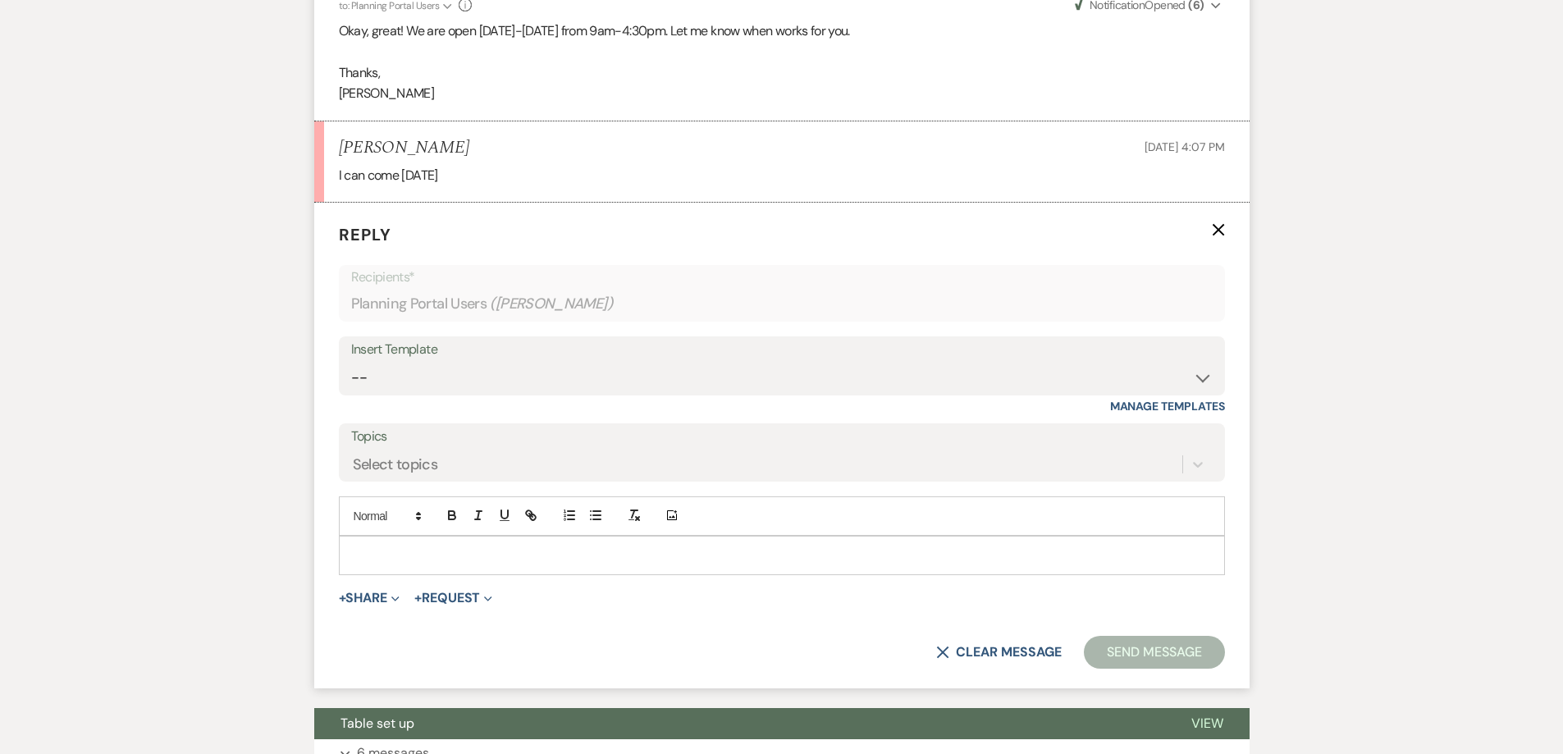
scroll to position [1132, 0]
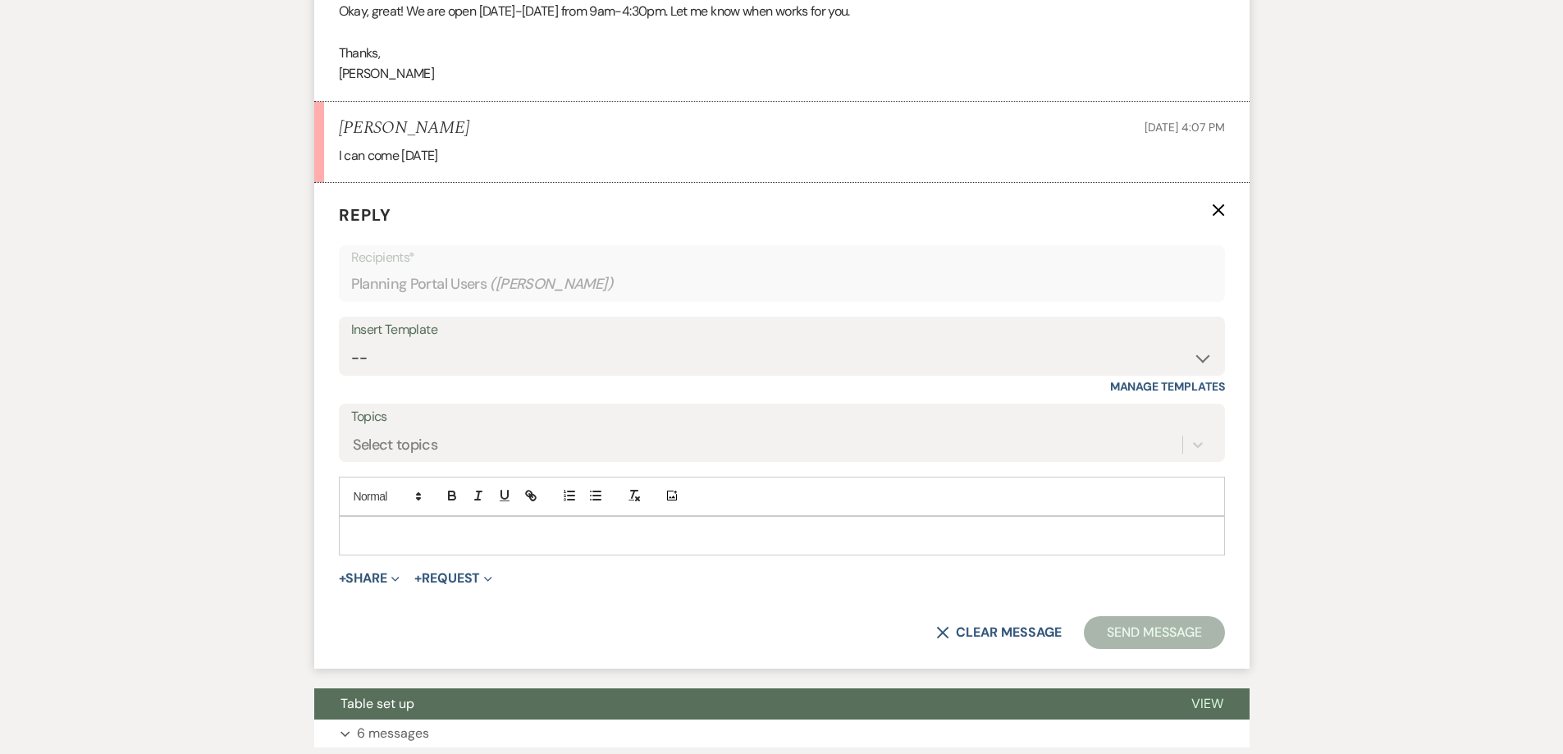
click at [512, 543] on p at bounding box center [782, 536] width 860 height 18
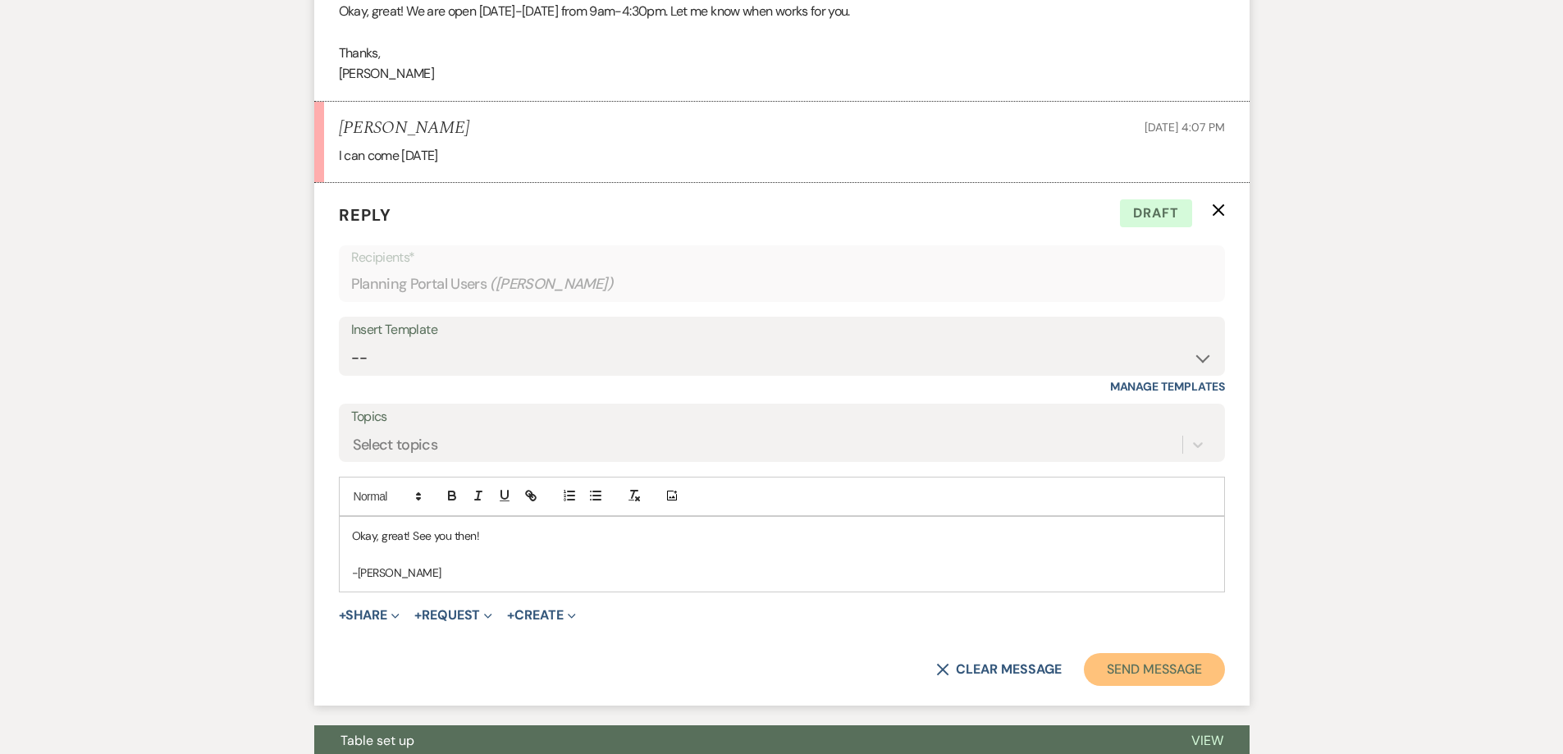
click at [1141, 675] on button "Send Message" at bounding box center [1154, 669] width 140 height 33
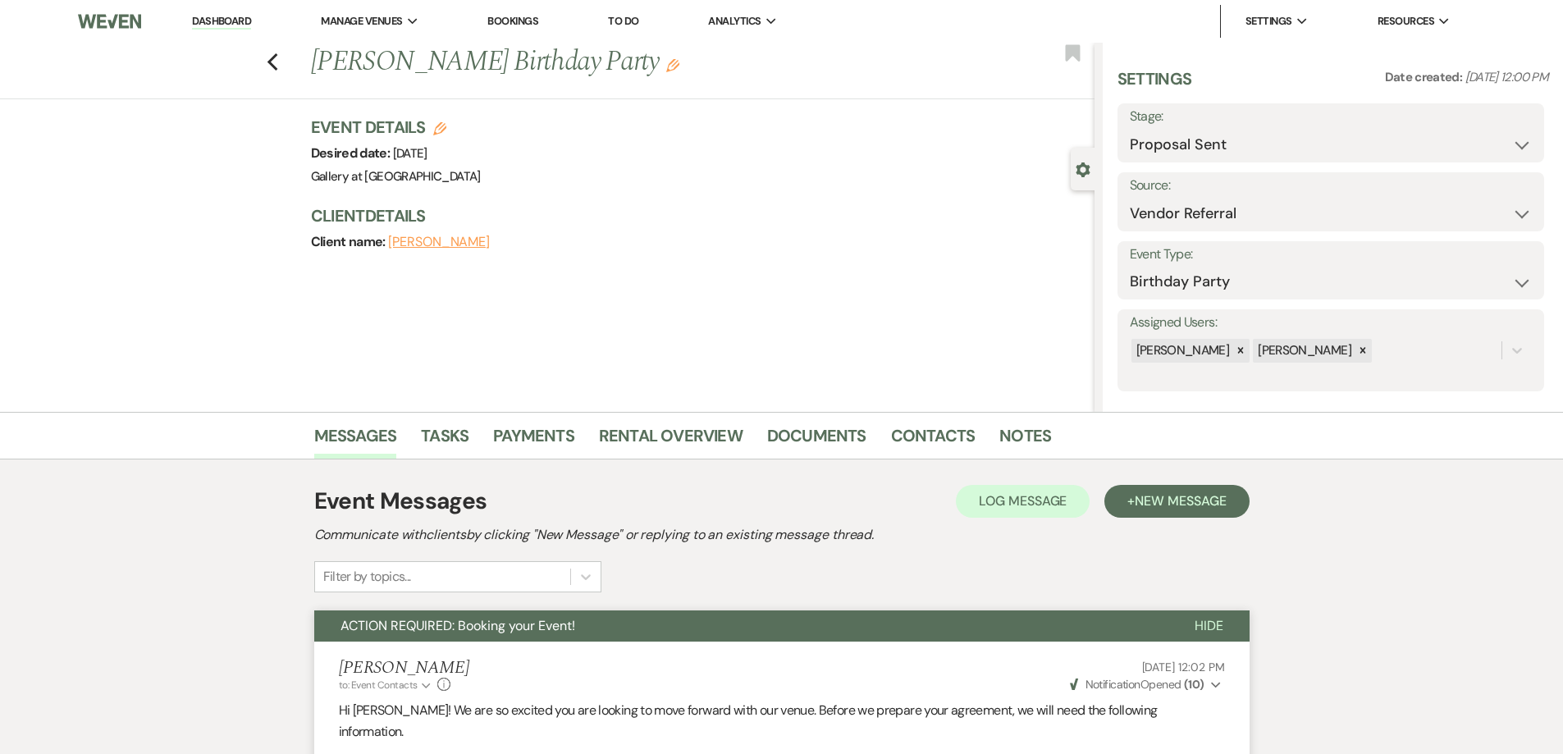
select select "6"
select select "24"
select select "4"
click at [249, 24] on link "Dashboard" at bounding box center [221, 22] width 59 height 16
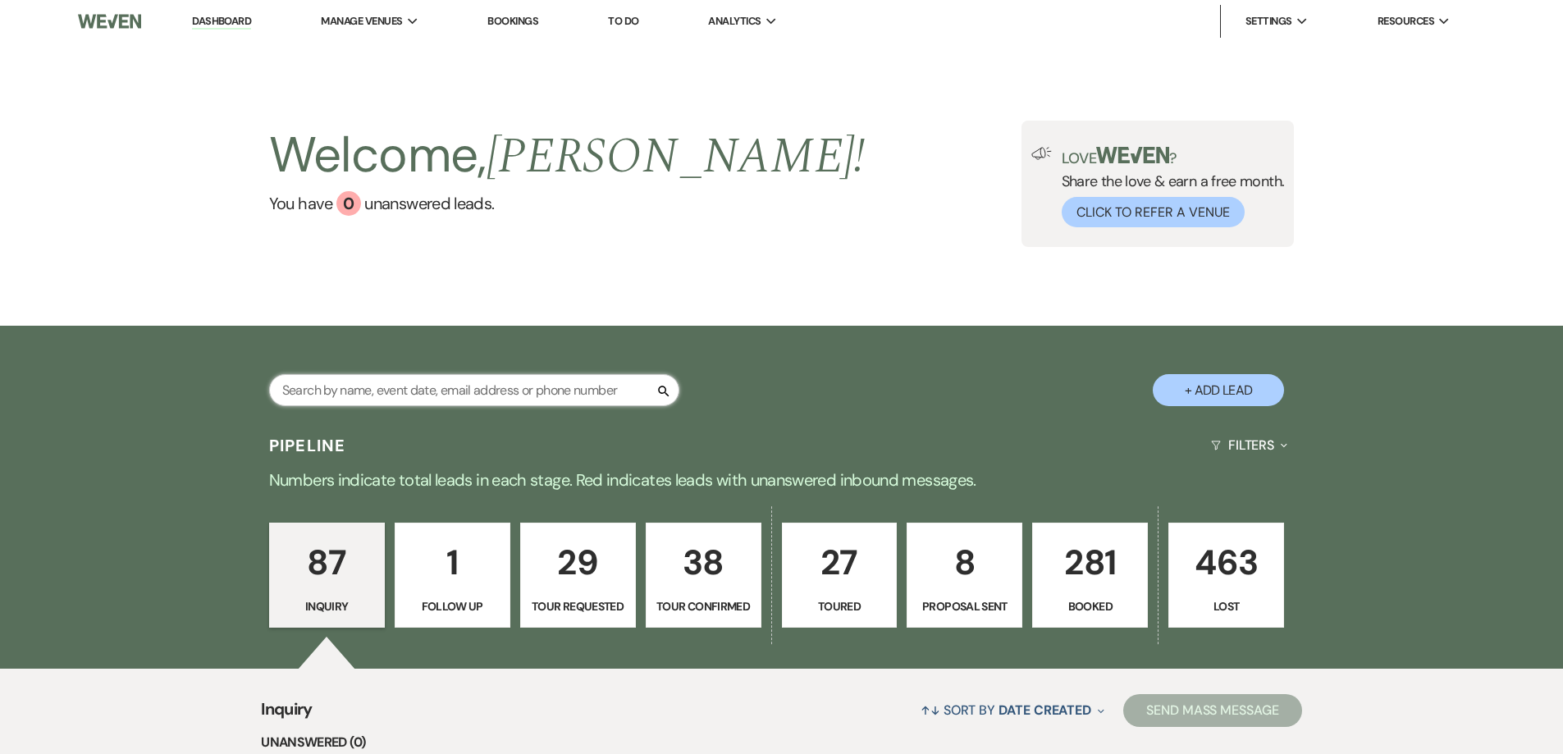
click at [507, 386] on input "text" at bounding box center [474, 390] width 410 height 32
type input "lae"
select select "8"
select select "4"
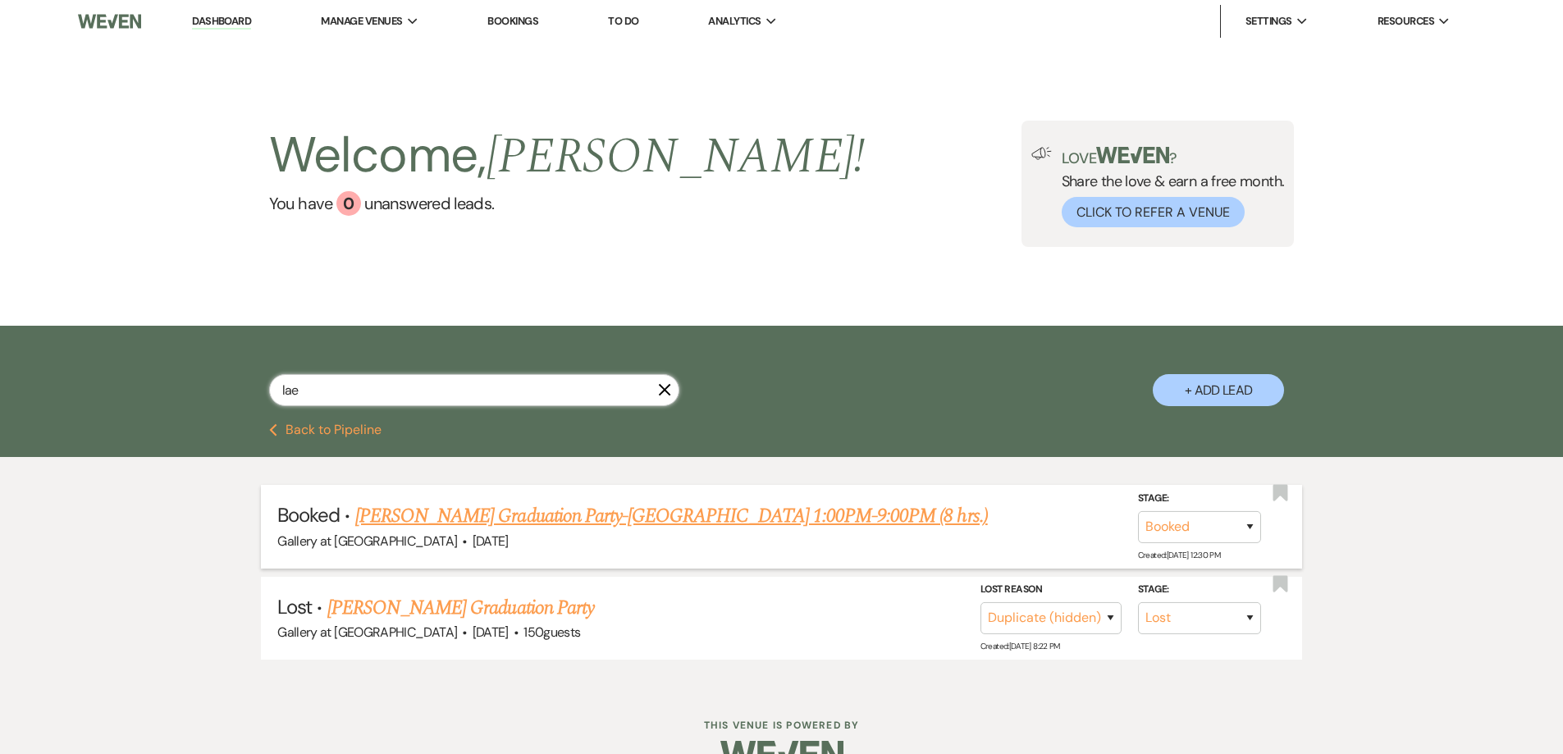
type input "lae"
click at [480, 537] on span "[DATE]" at bounding box center [491, 541] width 36 height 17
click at [474, 525] on link "[PERSON_NAME] Graduation Party-[GEOGRAPHIC_DATA] 1:00PM-9:00PM (8 hrs.)" at bounding box center [671, 516] width 633 height 30
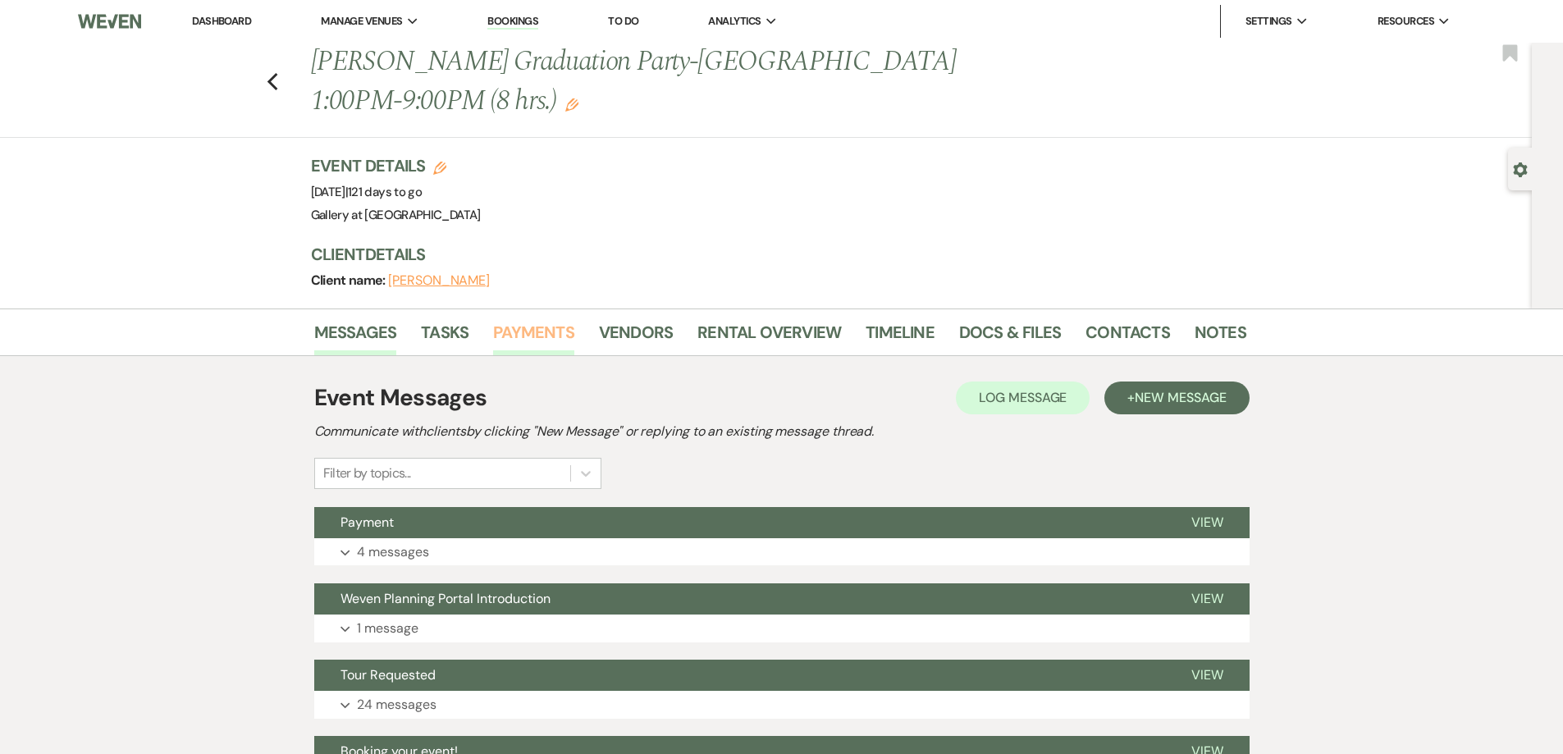
click at [542, 336] on link "Payments" at bounding box center [533, 337] width 81 height 36
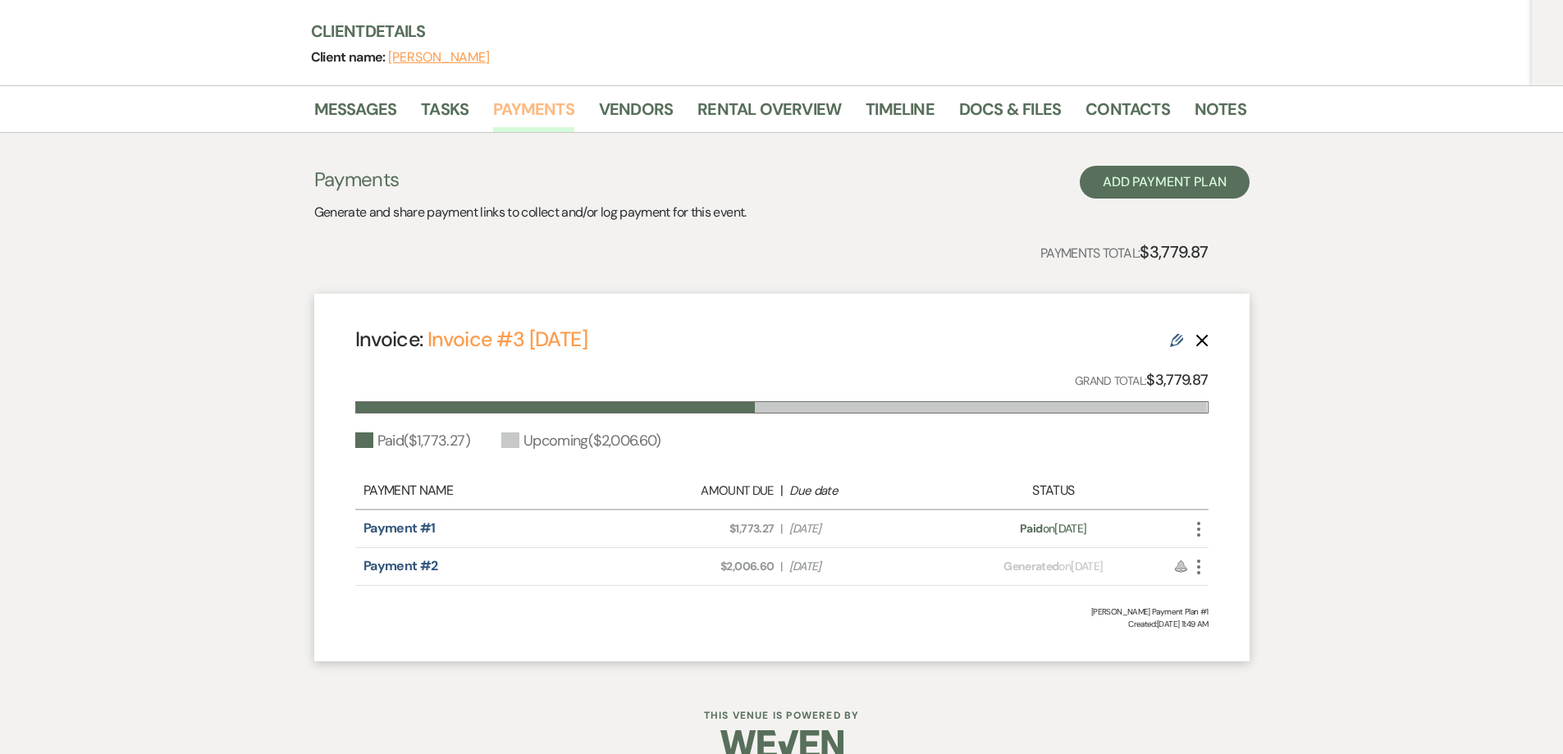
scroll to position [252, 0]
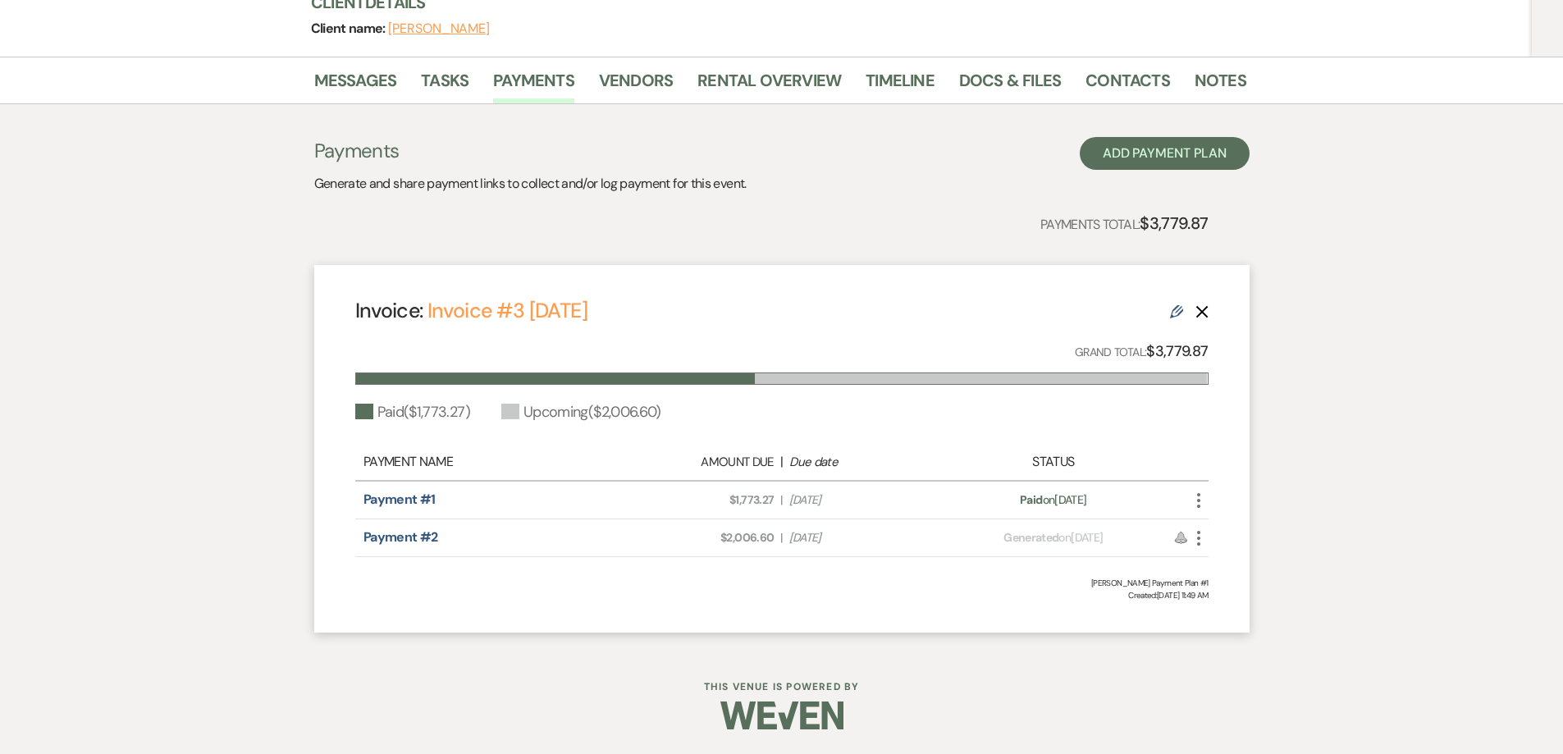
click at [1194, 528] on icon "More" at bounding box center [1199, 538] width 20 height 20
click at [1232, 621] on button "Check [PERSON_NAME] [PERSON_NAME] as Paid" at bounding box center [1272, 626] width 166 height 28
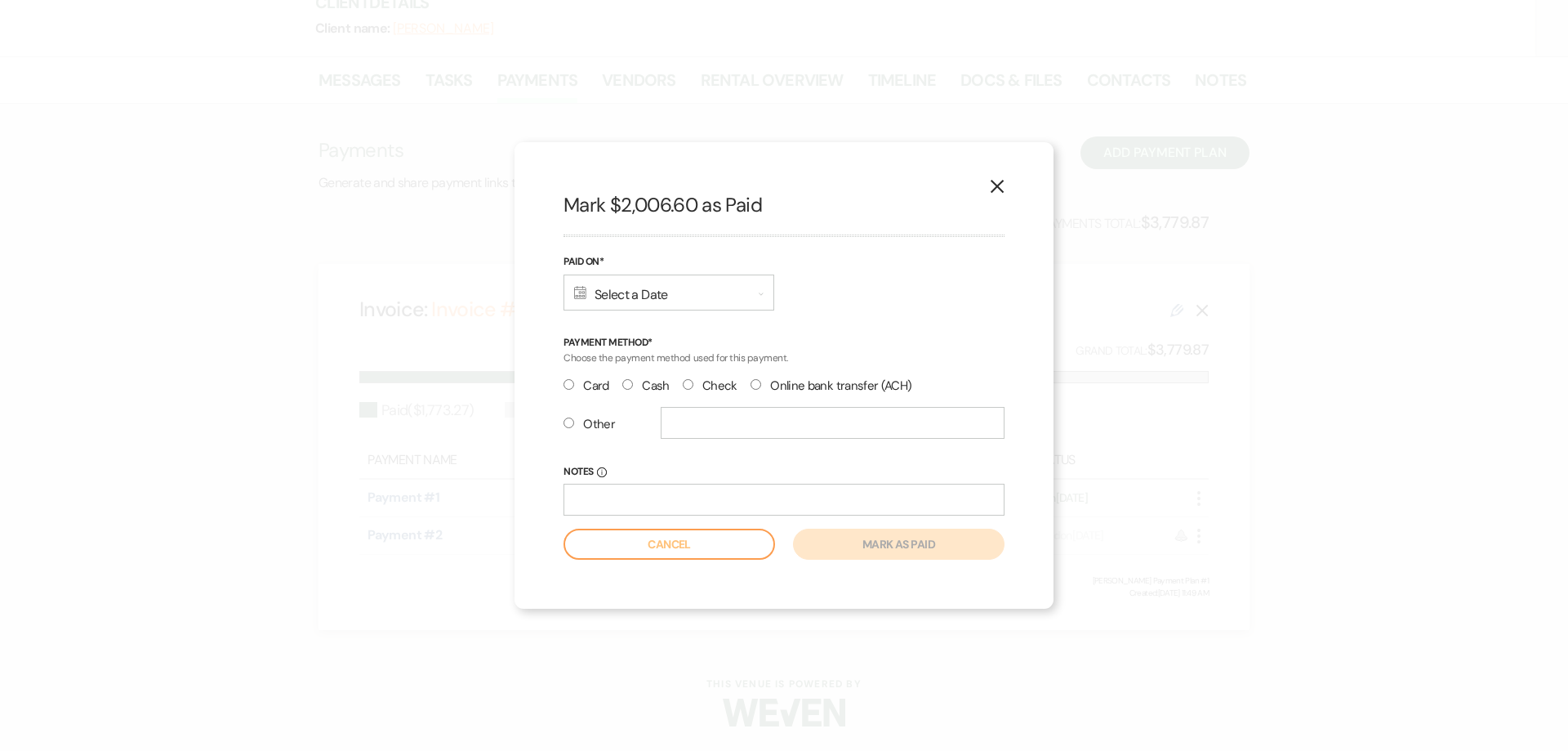
click at [575, 385] on label "Card" at bounding box center [586, 386] width 46 height 22
click at [574, 385] on input "Card" at bounding box center [568, 384] width 11 height 11
radio input "true"
click at [603, 306] on div "Calendar Select a Date Expand" at bounding box center [669, 293] width 211 height 36
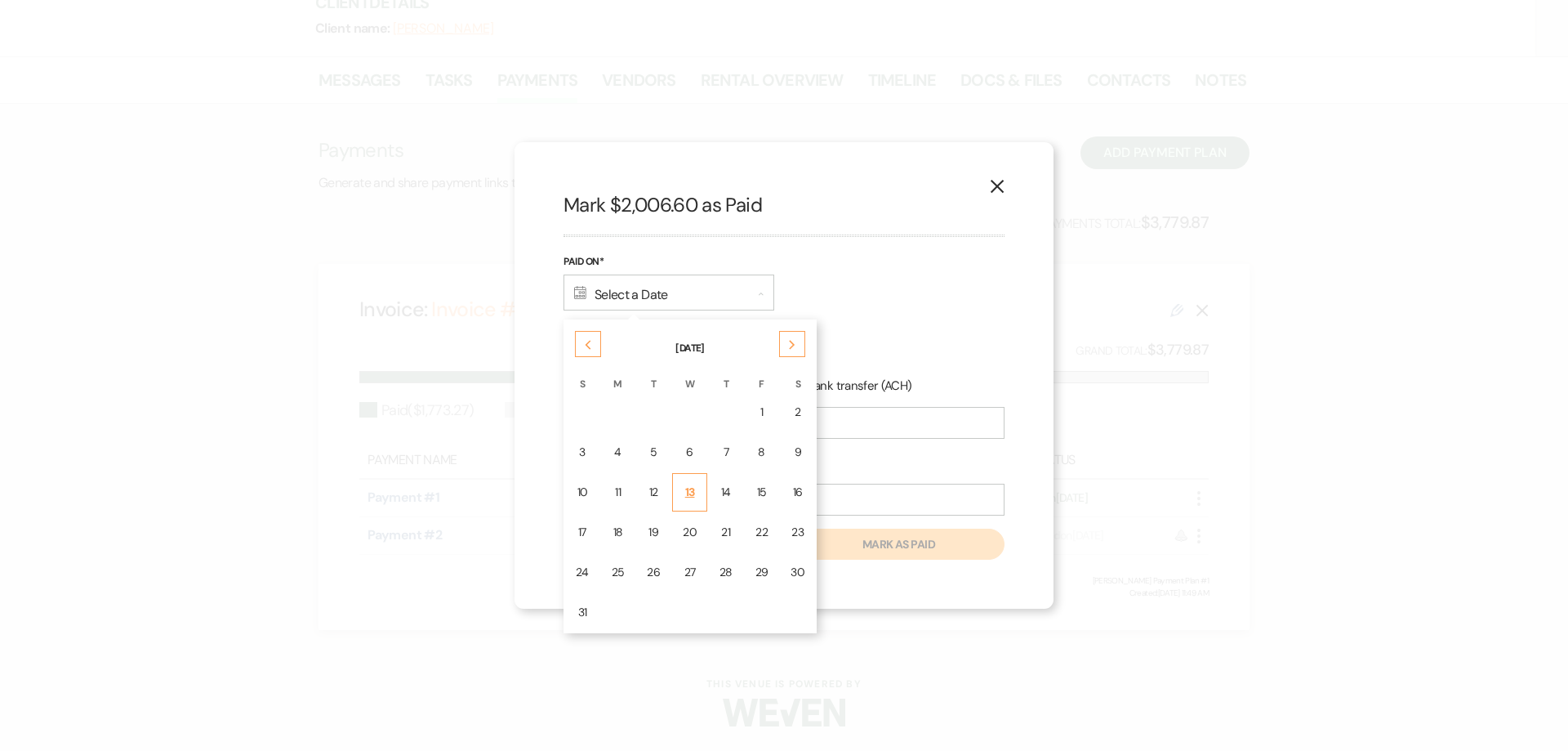
click at [686, 497] on div "13" at bounding box center [690, 492] width 14 height 17
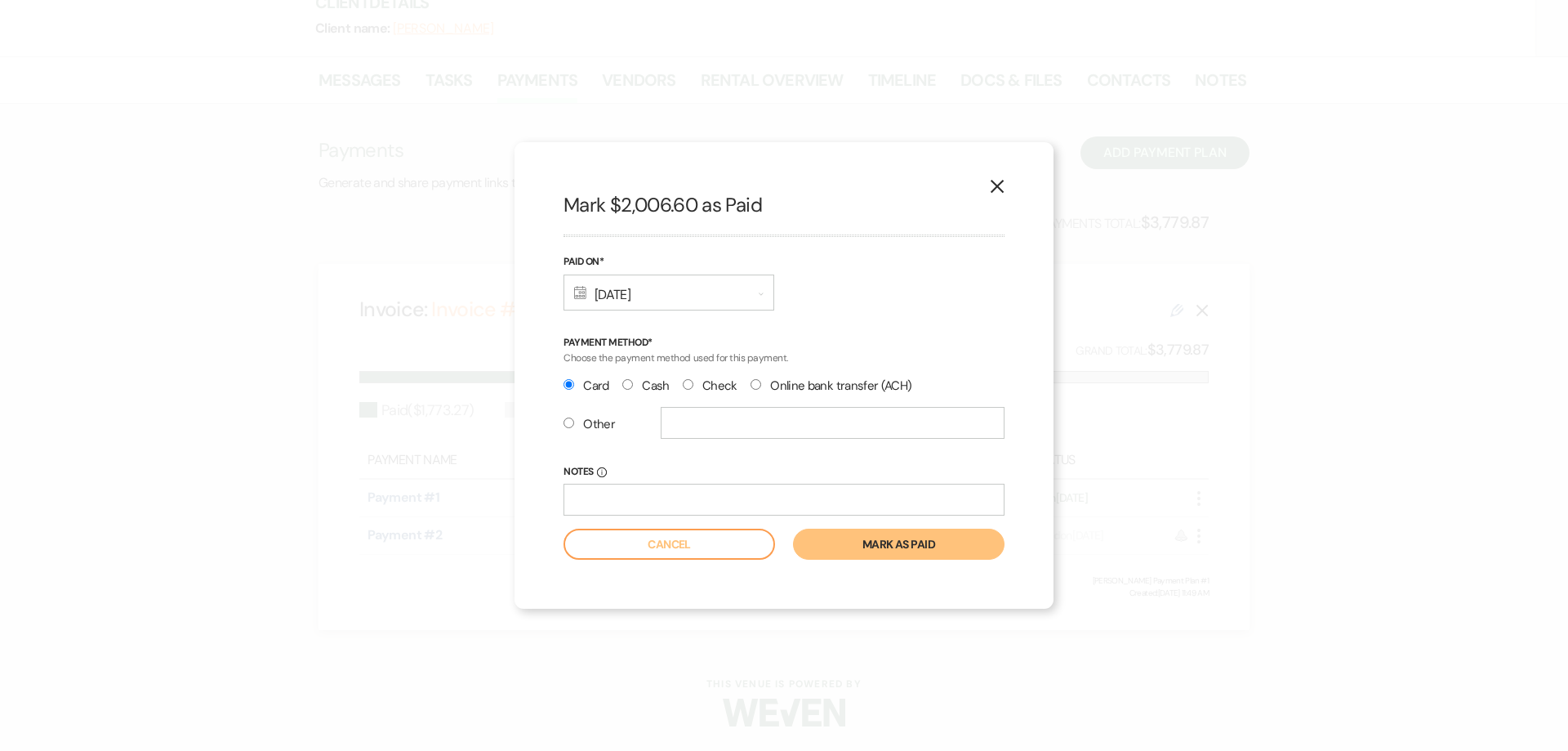
click at [890, 542] on button "Mark as paid" at bounding box center [899, 544] width 212 height 31
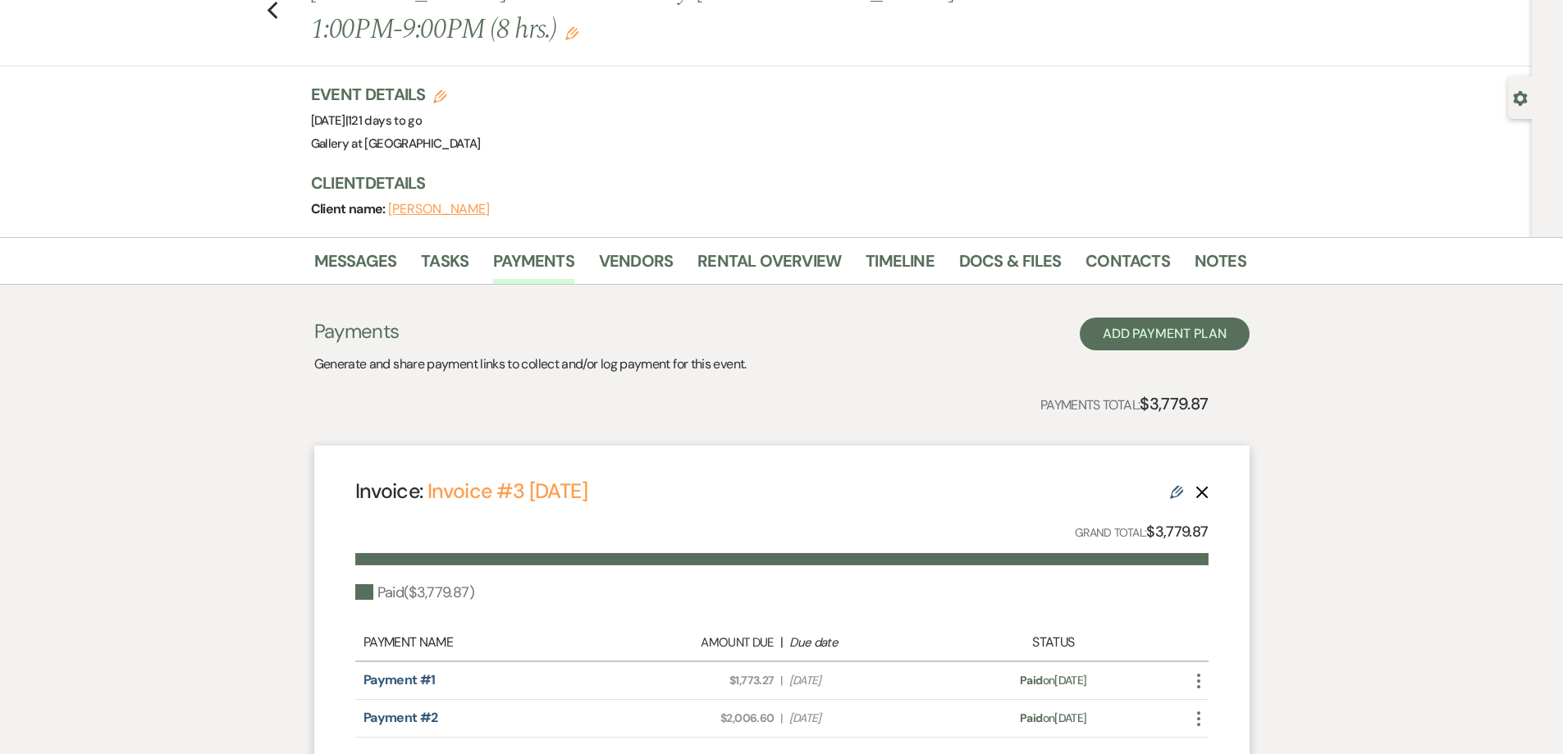
scroll to position [6, 0]
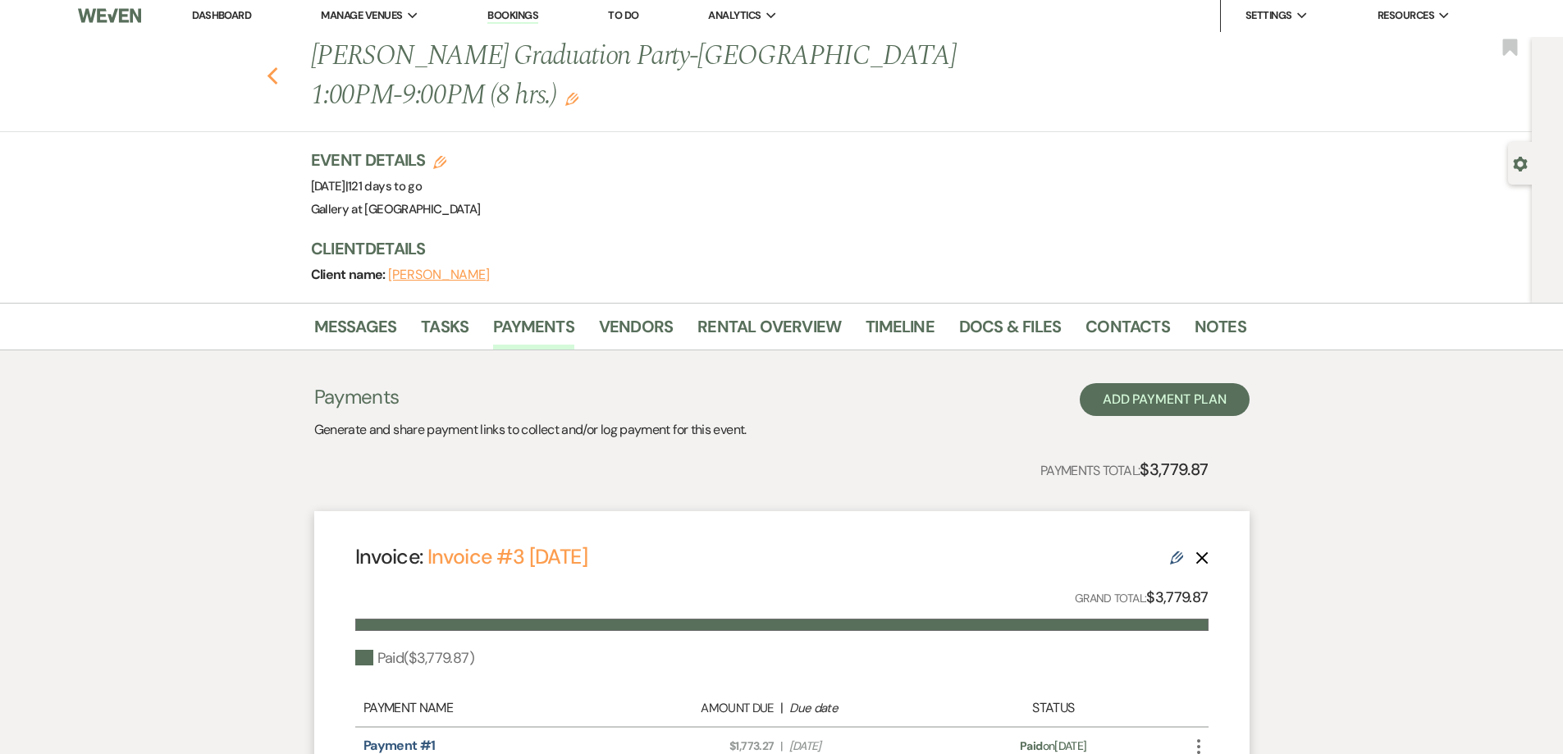
click at [277, 83] on use "button" at bounding box center [272, 76] width 11 height 18
select select "8"
select select "4"
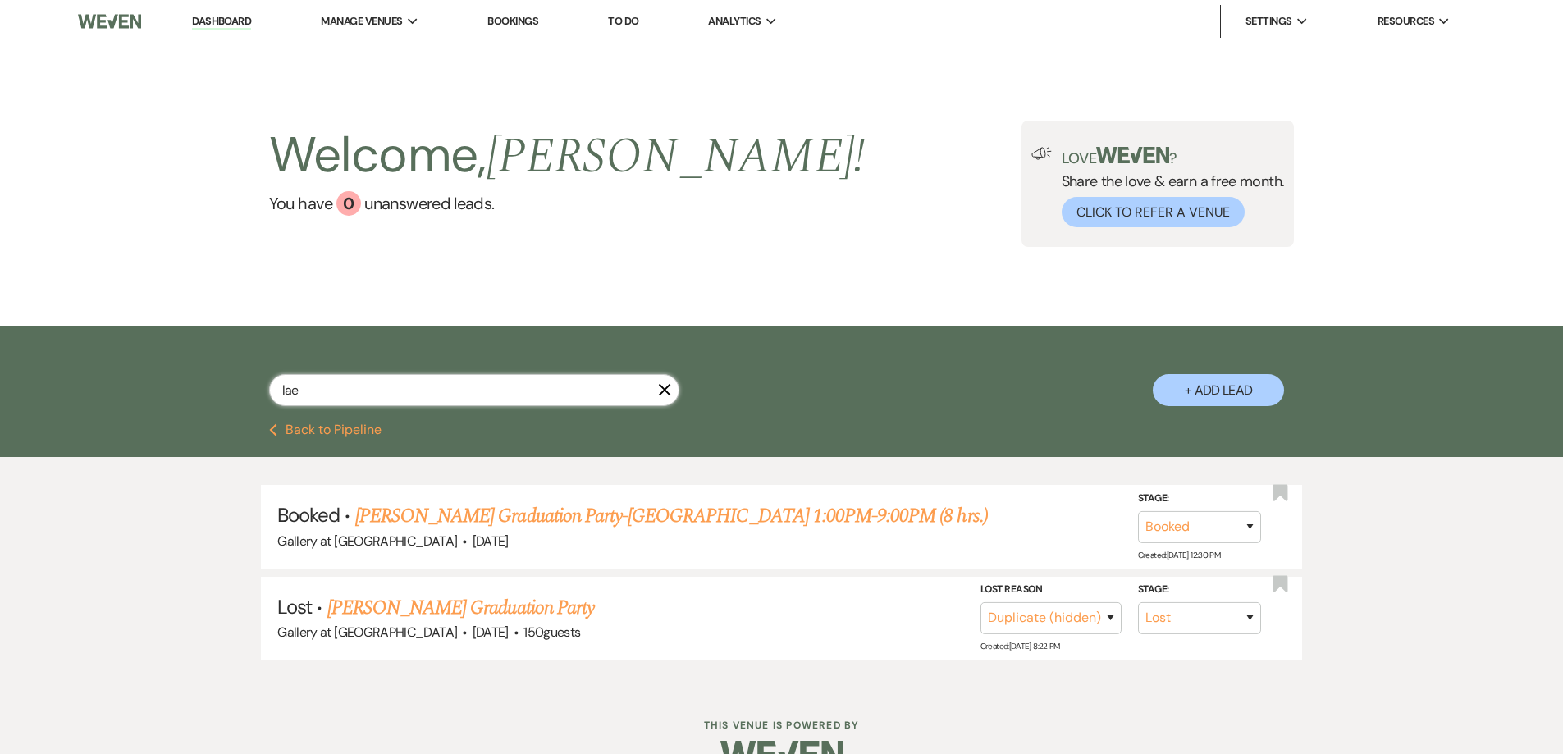
drag, startPoint x: 471, startPoint y: 405, endPoint x: 281, endPoint y: 400, distance: 189.6
click at [281, 400] on input "lae" at bounding box center [474, 390] width 410 height 32
click at [339, 432] on button "Previous Back to Pipeline" at bounding box center [325, 429] width 112 height 13
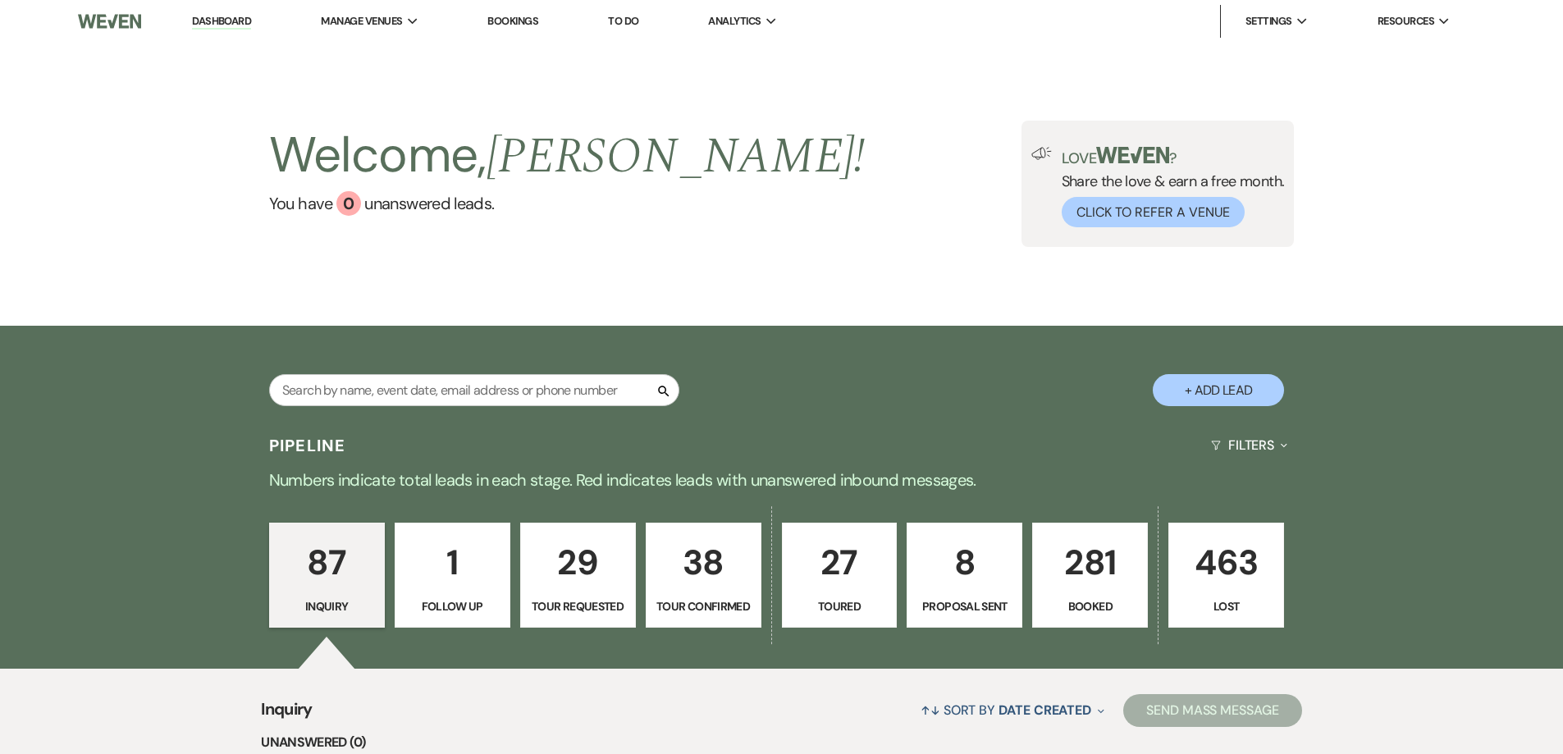
click at [964, 564] on p "8" at bounding box center [964, 562] width 94 height 55
select select "6"
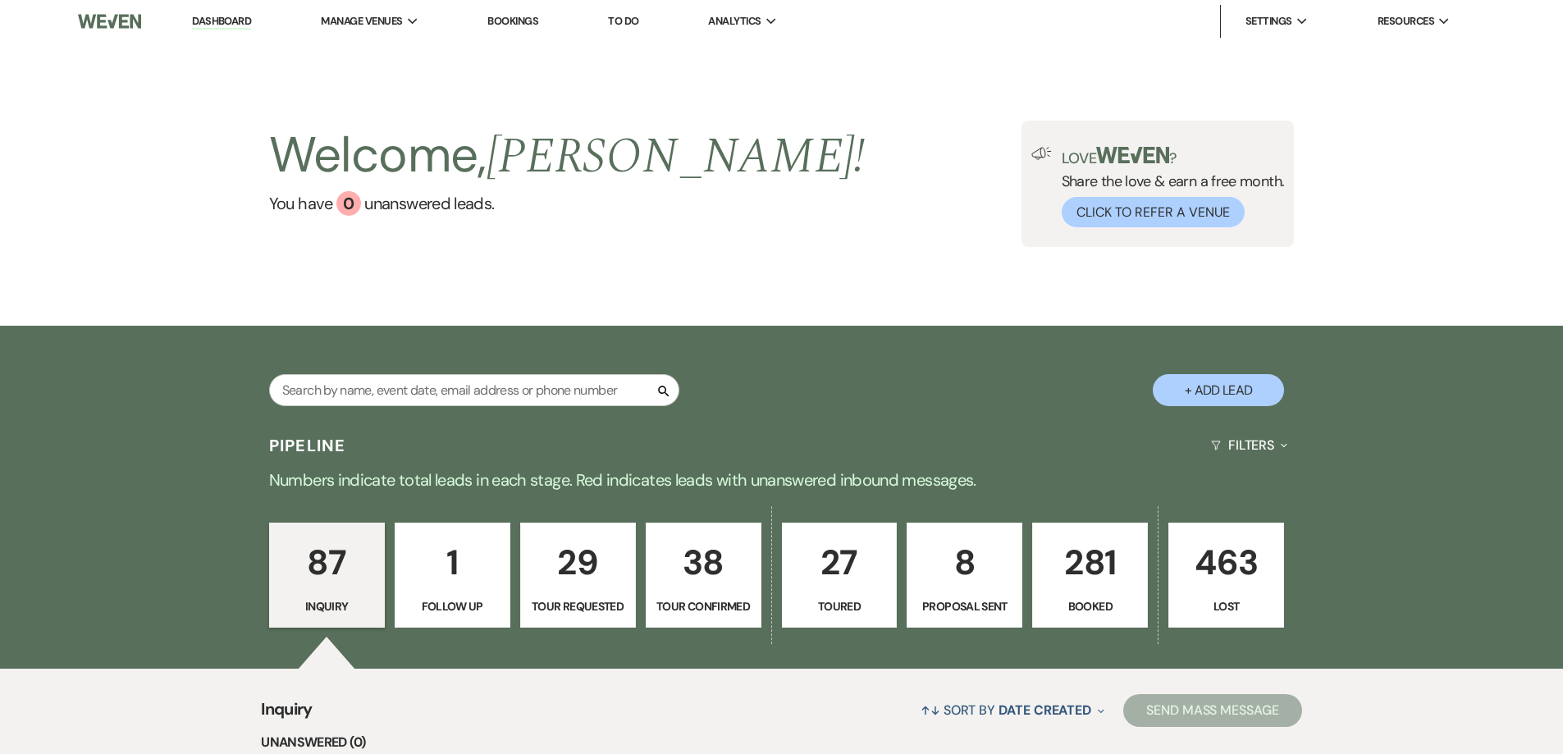
select select "6"
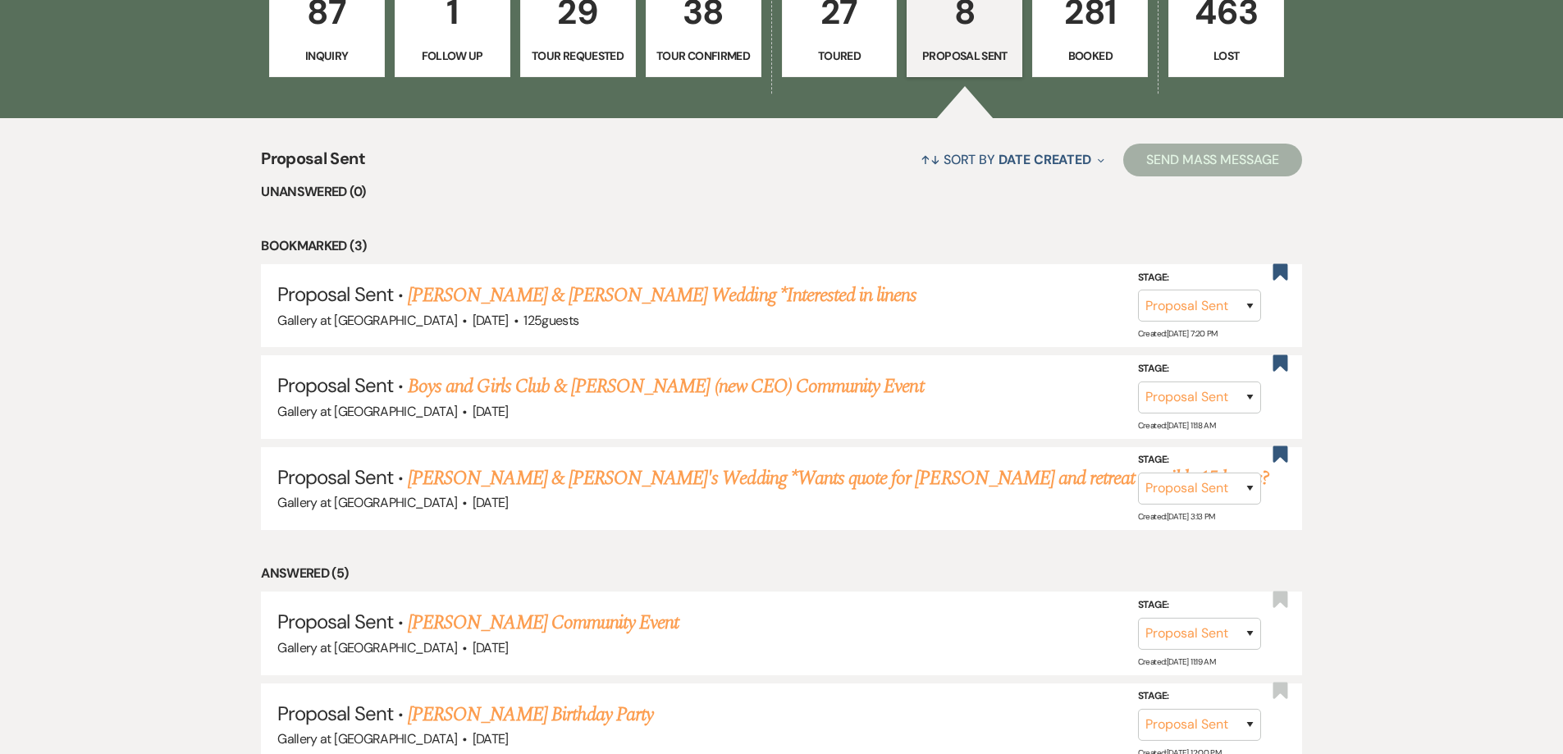
scroll to position [574, 0]
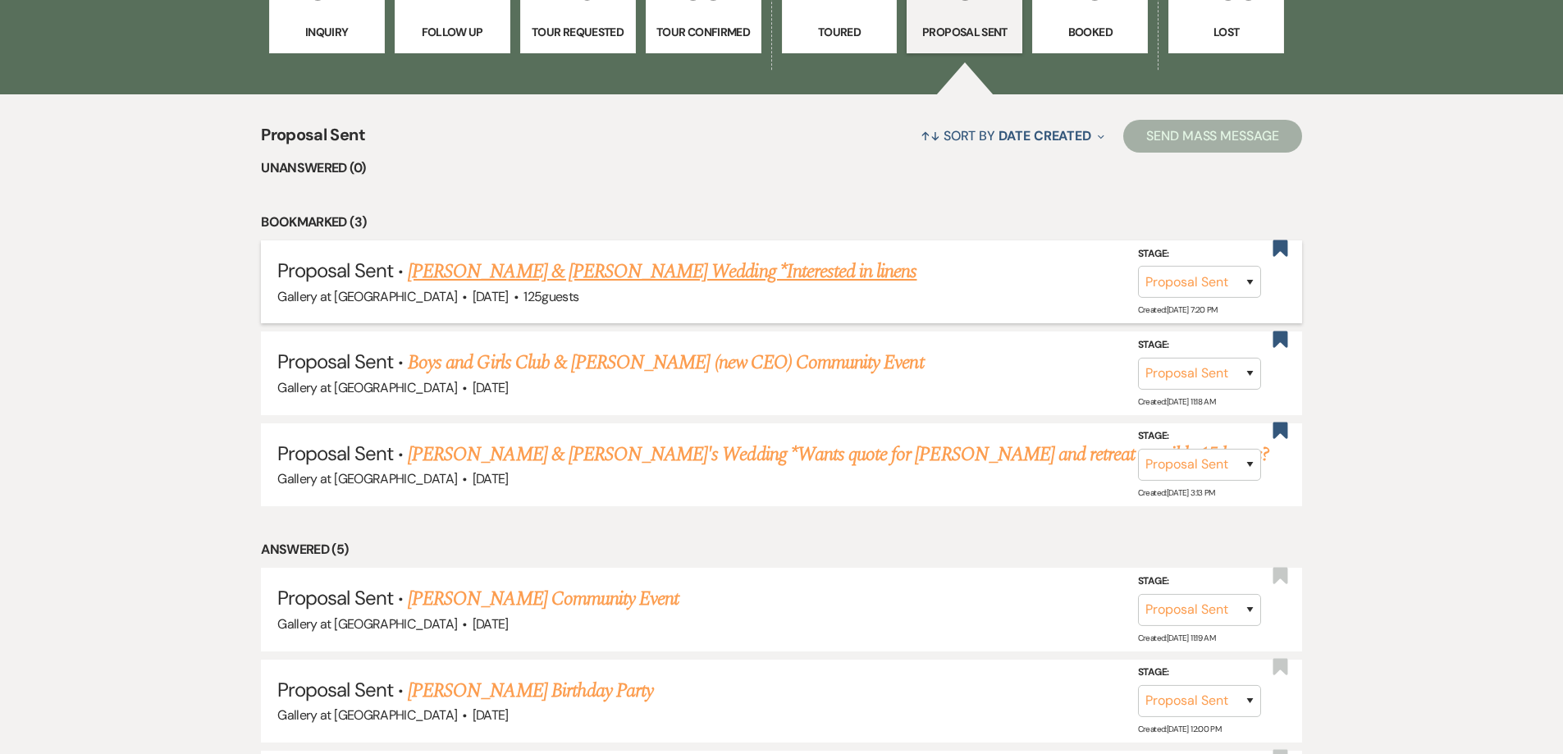
click at [542, 268] on link "[PERSON_NAME] & [PERSON_NAME] Wedding *Interested in linens" at bounding box center [662, 272] width 509 height 30
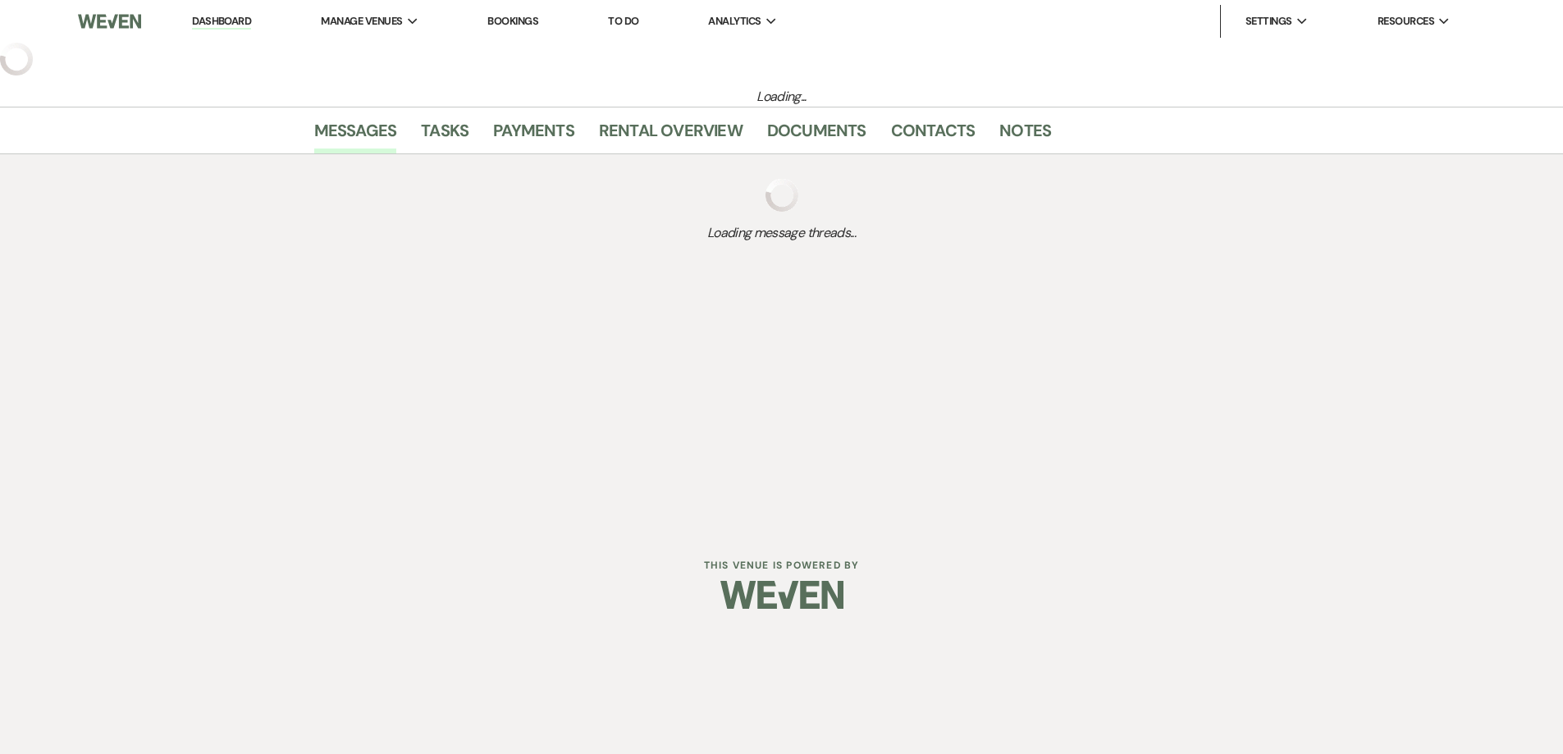
select select "6"
select select "5"
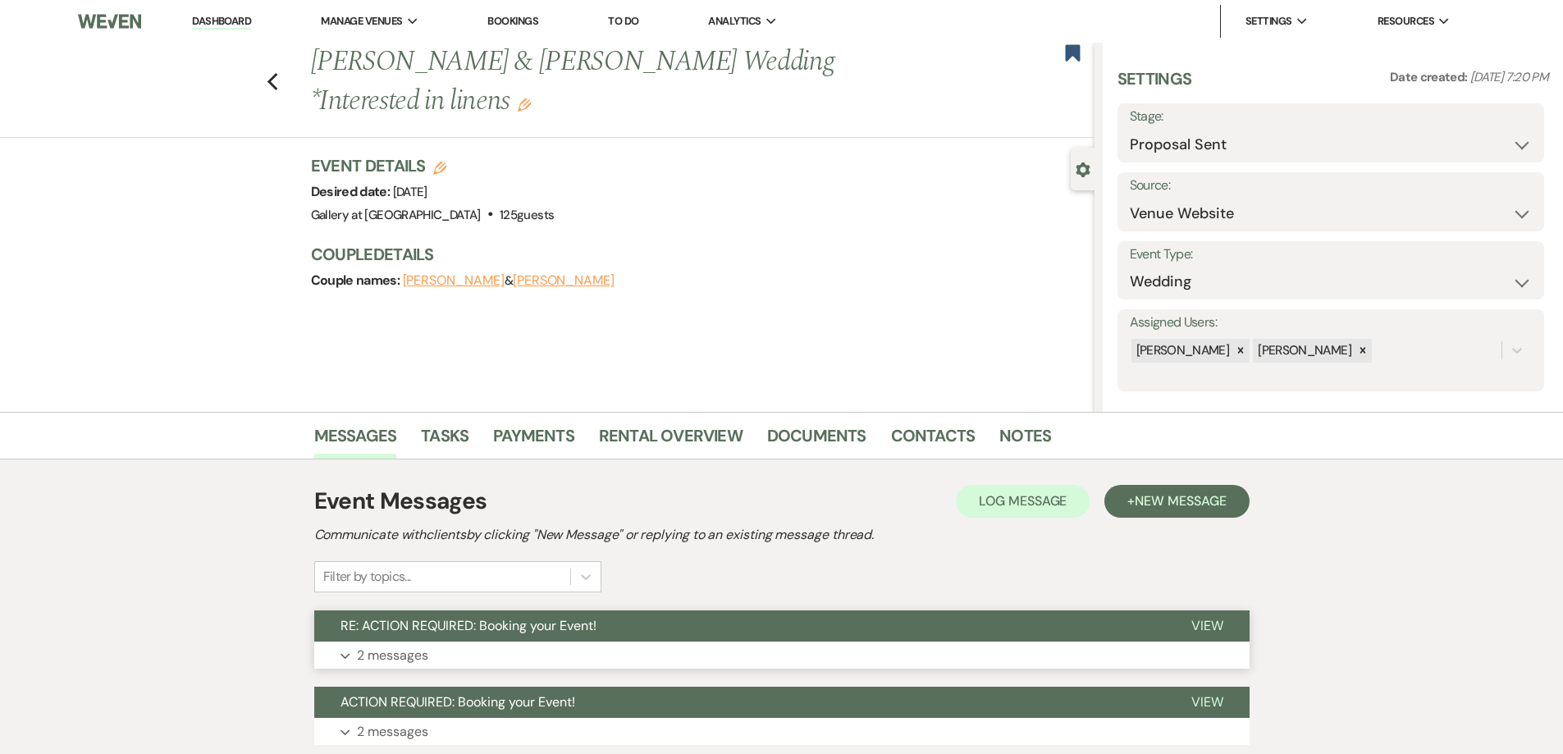
click at [699, 644] on button "Expand 2 messages" at bounding box center [781, 656] width 935 height 28
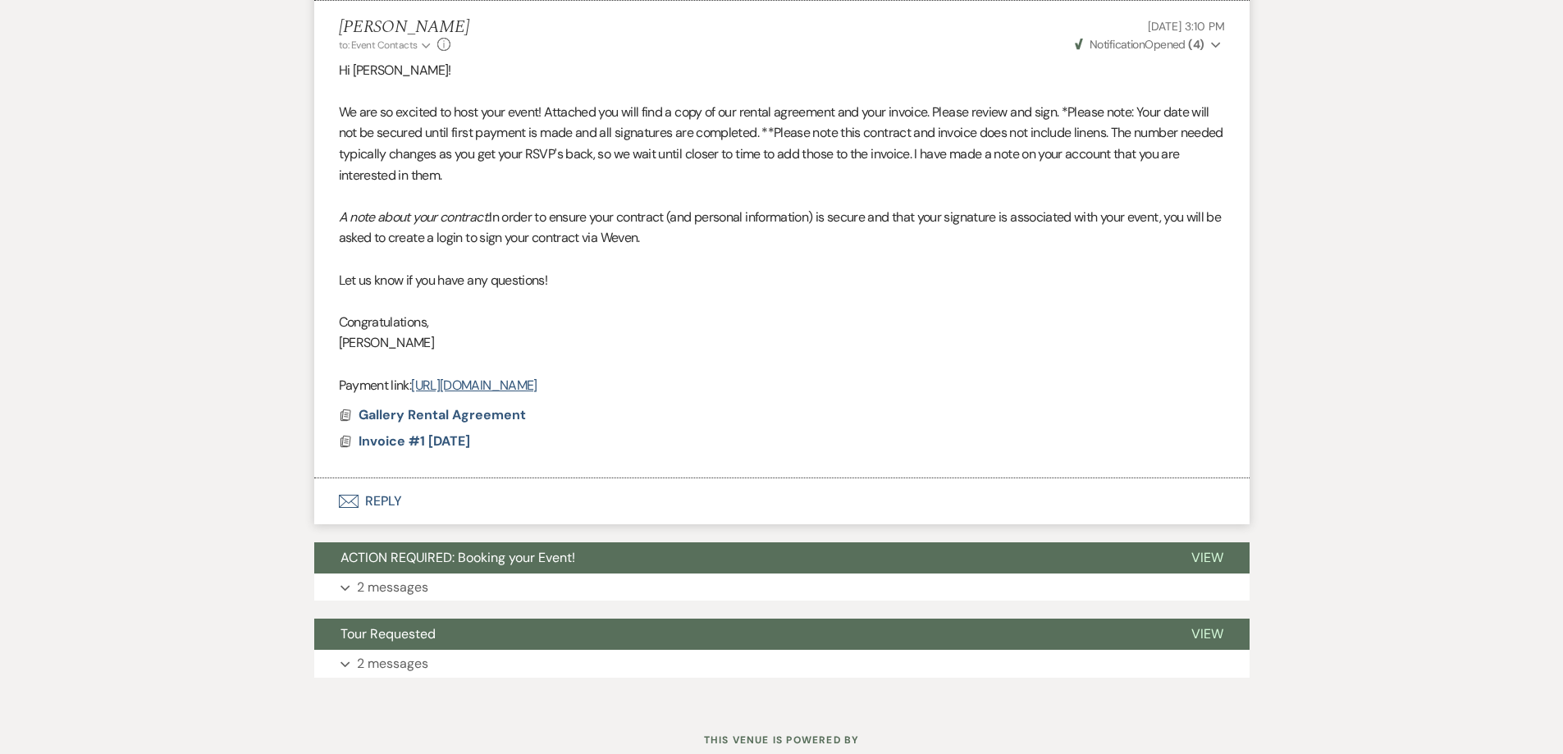
click at [558, 493] on button "Envelope Reply" at bounding box center [781, 501] width 935 height 46
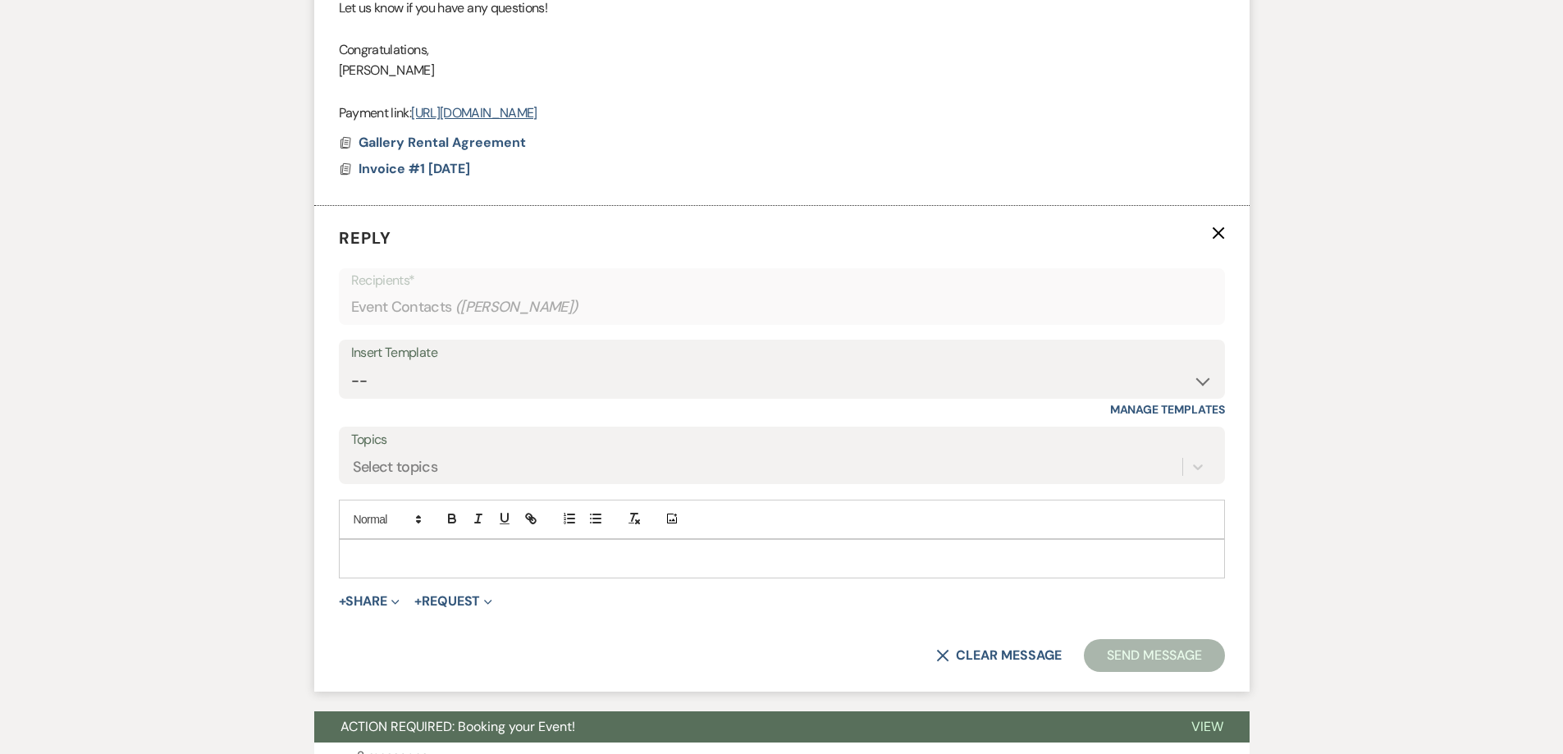
scroll to position [1411, 0]
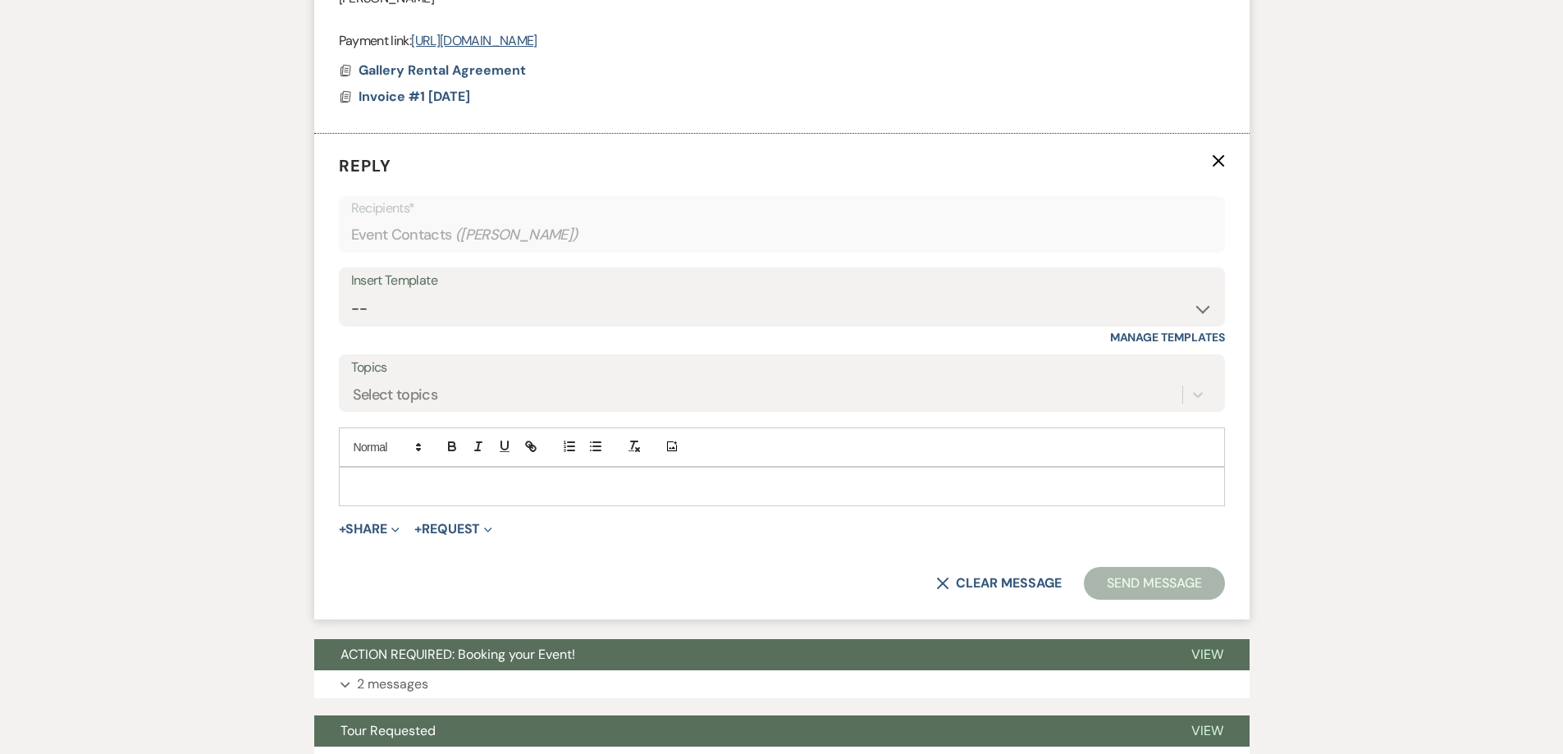
click at [560, 496] on div at bounding box center [782, 487] width 885 height 38
click at [357, 493] on p "the payment was received. Thank you!" at bounding box center [782, 487] width 860 height 18
click at [1141, 573] on button "Send Message" at bounding box center [1154, 583] width 140 height 33
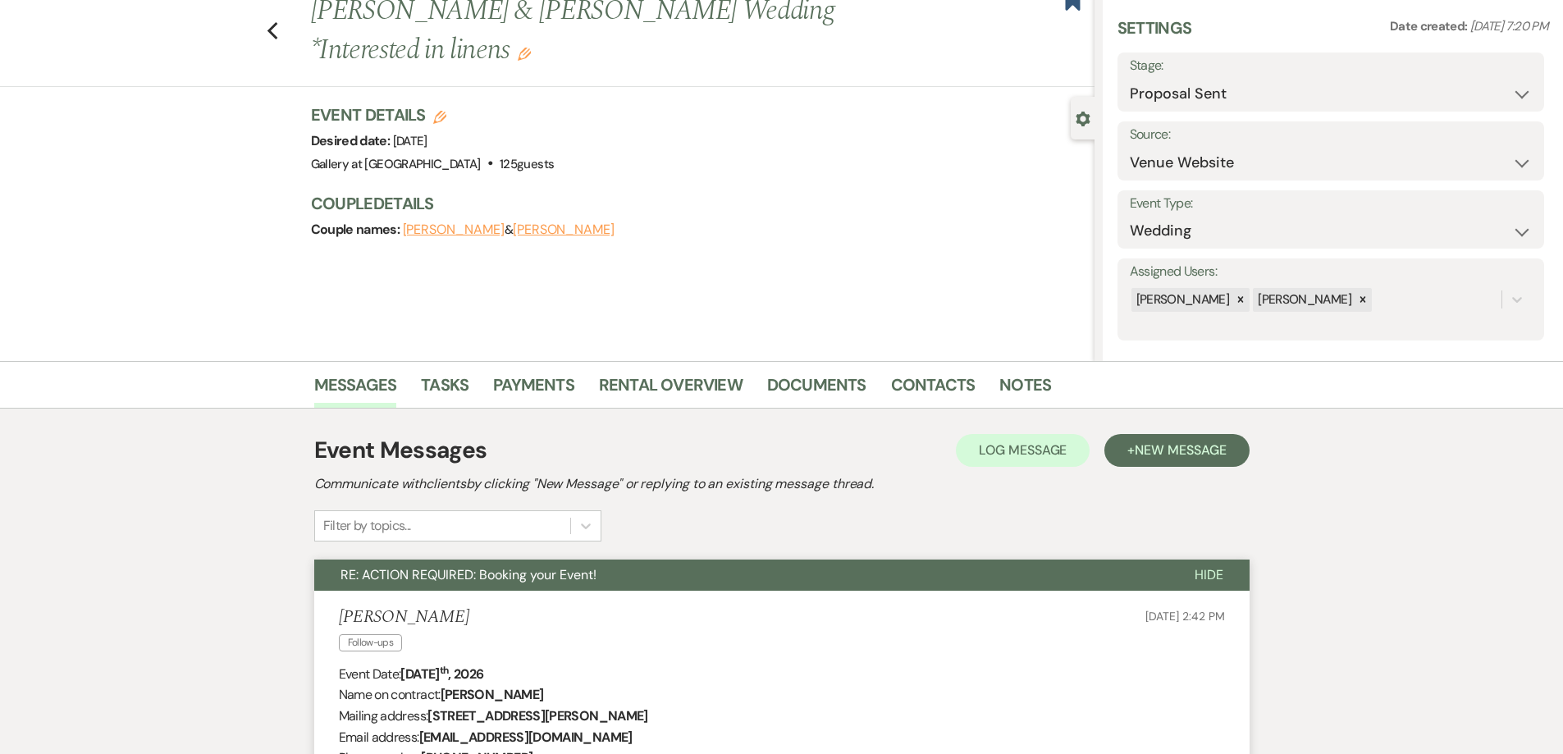
scroll to position [0, 0]
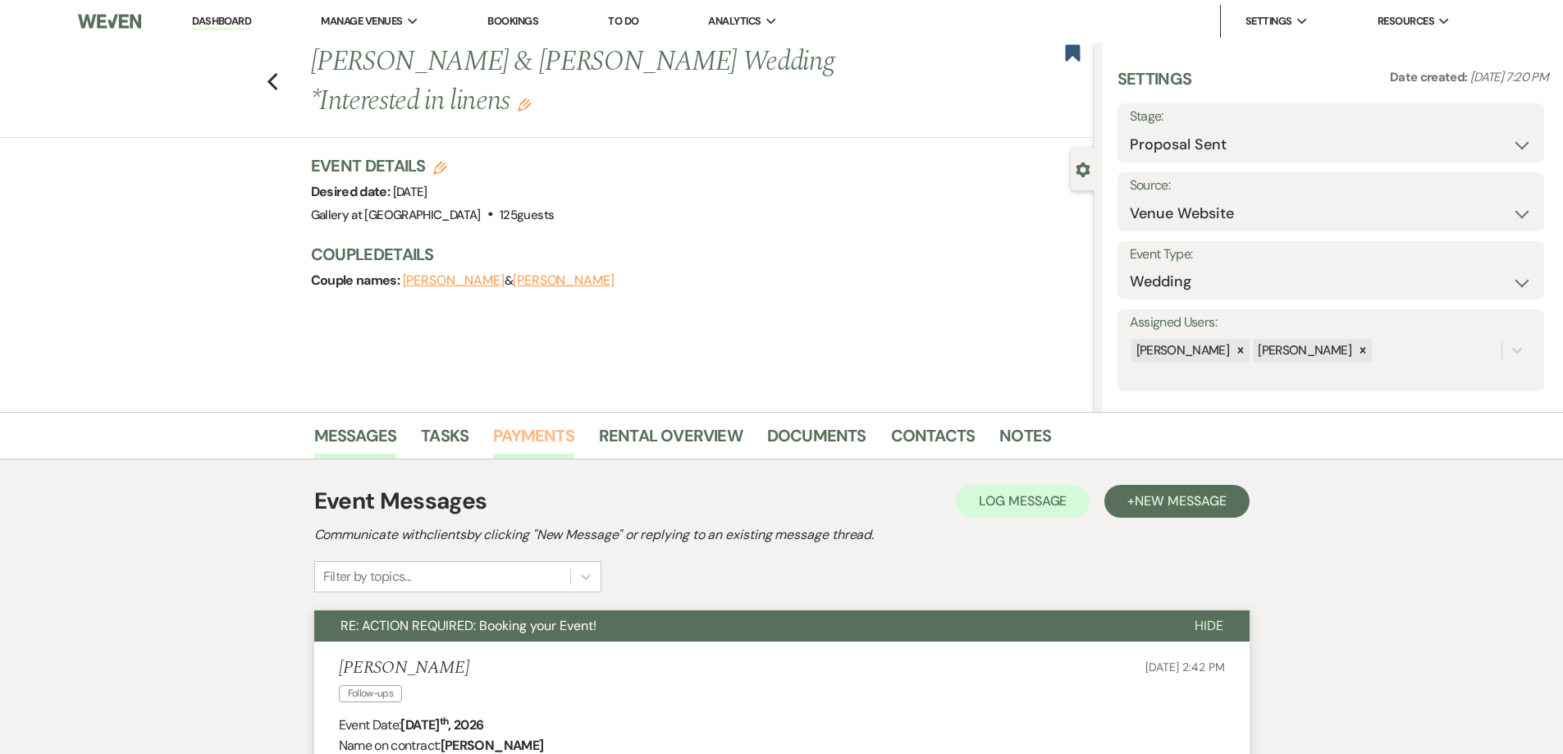
click at [539, 438] on link "Payments" at bounding box center [533, 441] width 81 height 36
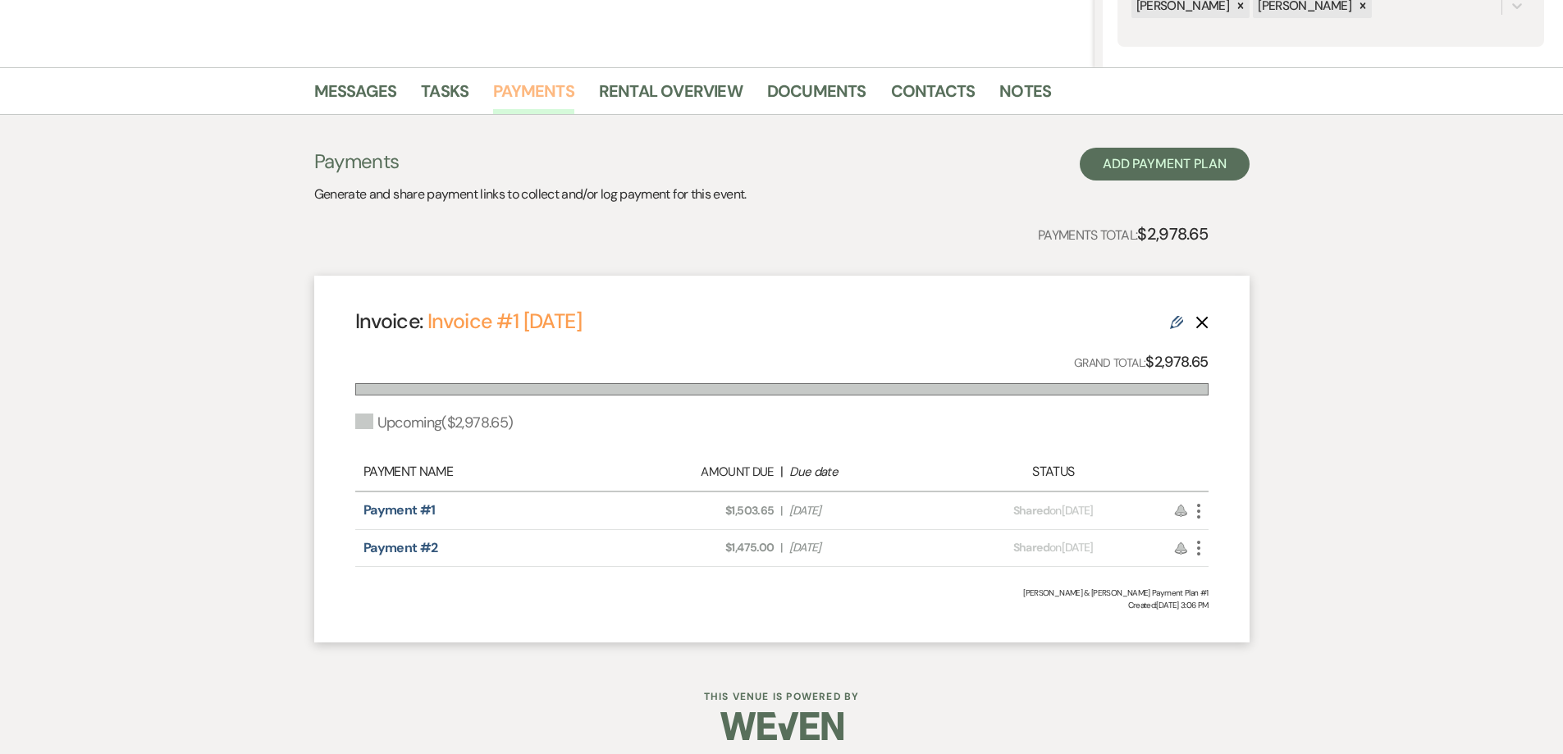
scroll to position [355, 0]
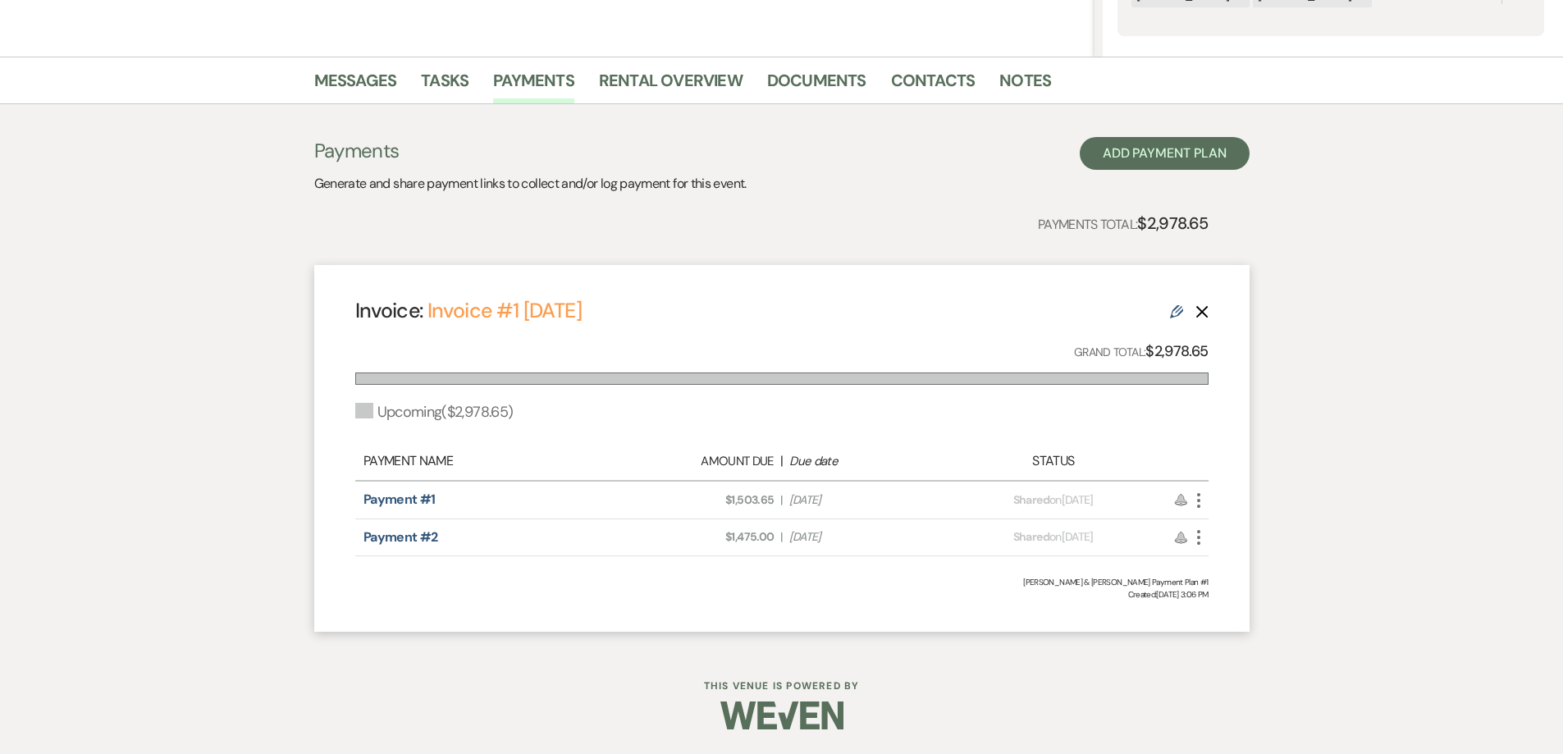
click at [1196, 499] on icon "More" at bounding box center [1199, 501] width 20 height 20
click at [1247, 584] on button "Check [PERSON_NAME] [PERSON_NAME] as Paid" at bounding box center [1272, 588] width 166 height 28
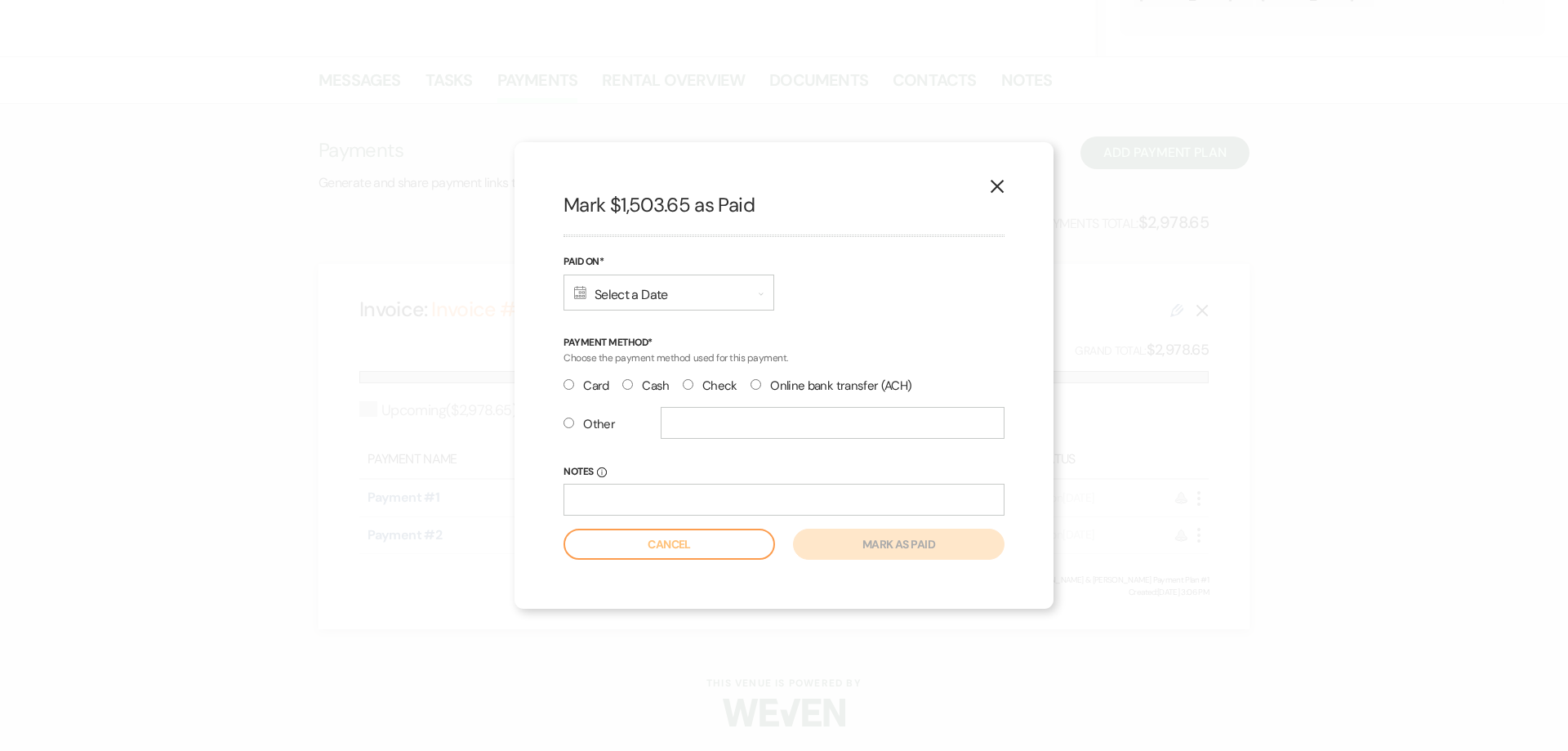
click at [571, 385] on input "Card" at bounding box center [568, 384] width 11 height 11
radio input "true"
click at [671, 291] on div "Calendar Select a Date Expand" at bounding box center [669, 293] width 211 height 36
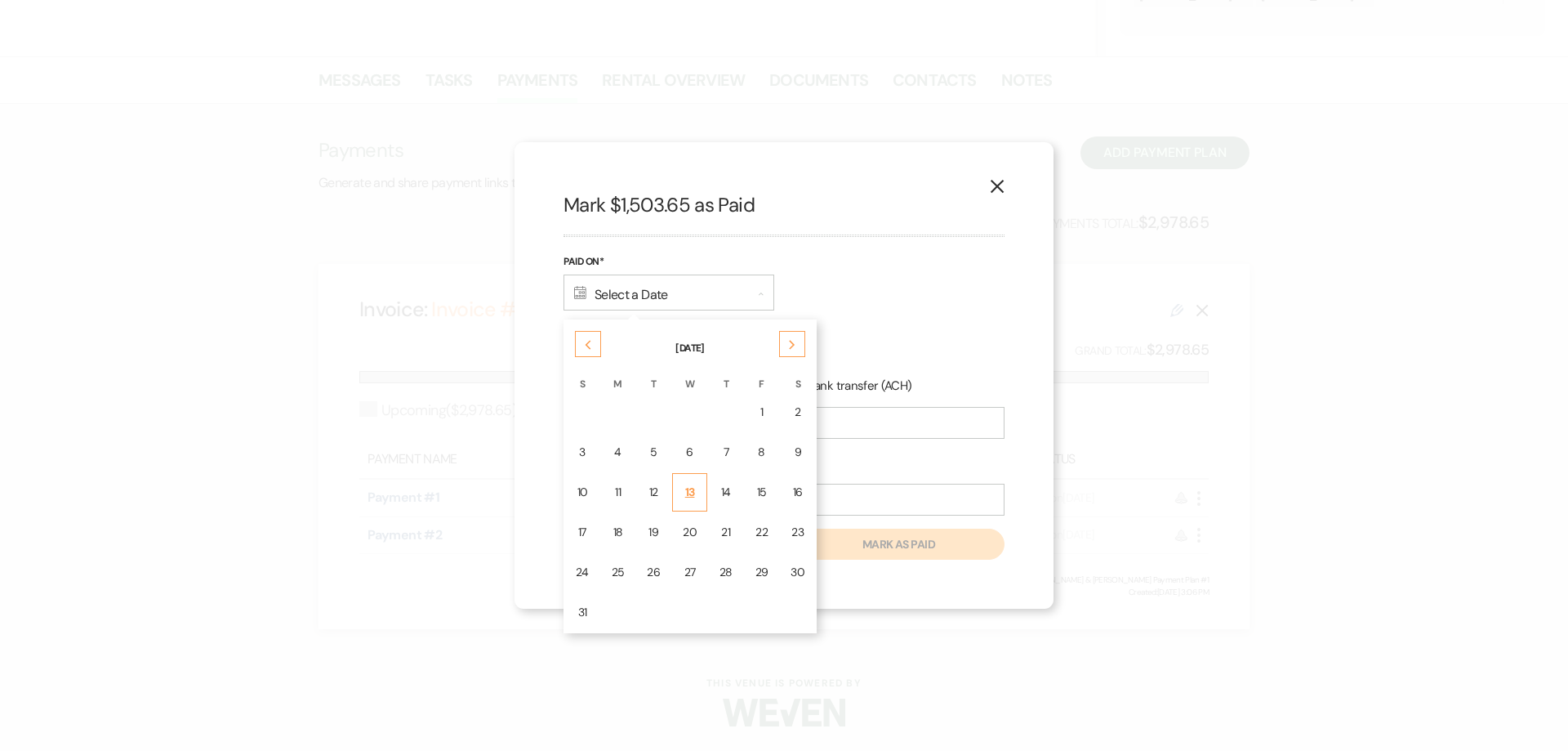
click at [695, 490] on div "13" at bounding box center [690, 492] width 14 height 17
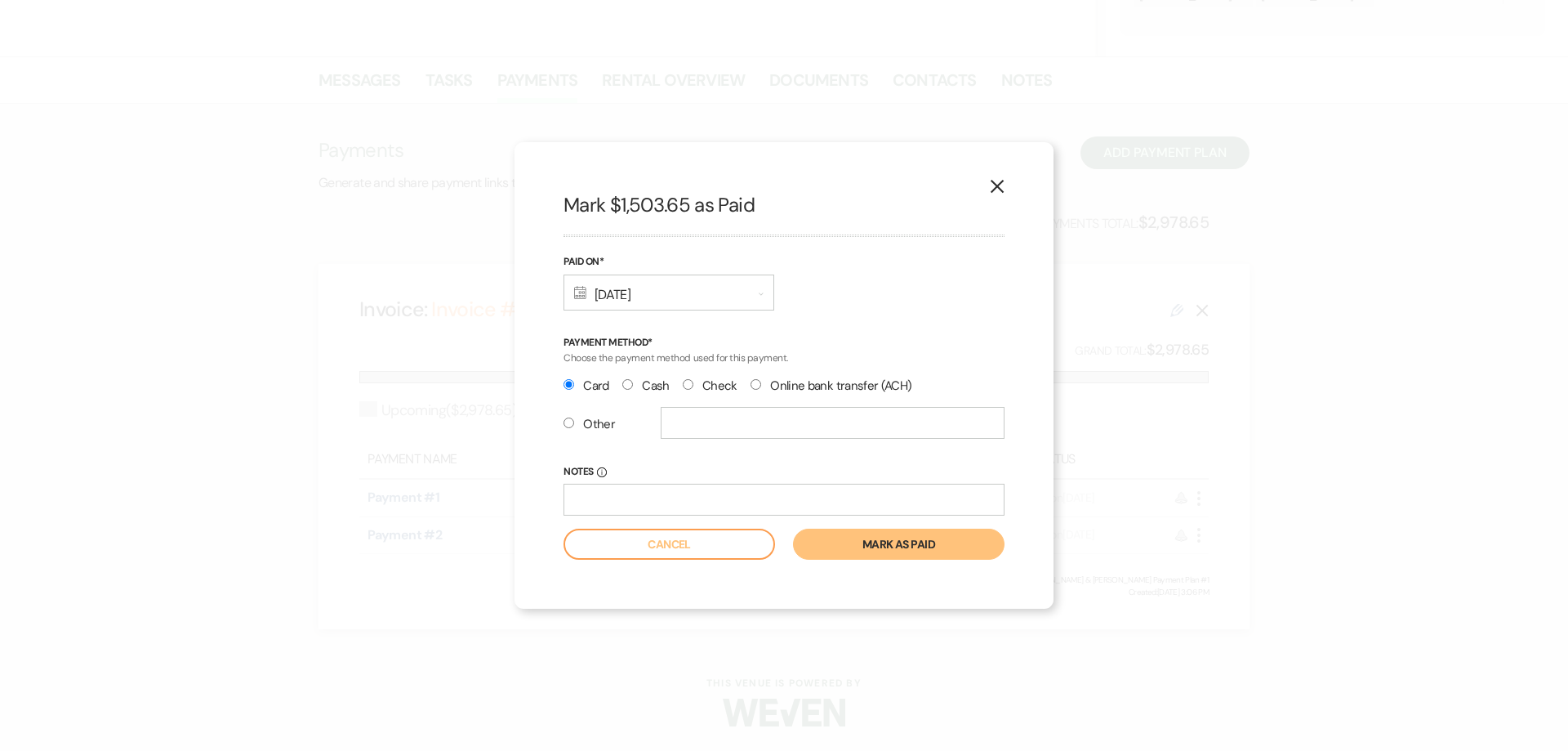
click at [856, 547] on button "Mark as paid" at bounding box center [899, 544] width 212 height 31
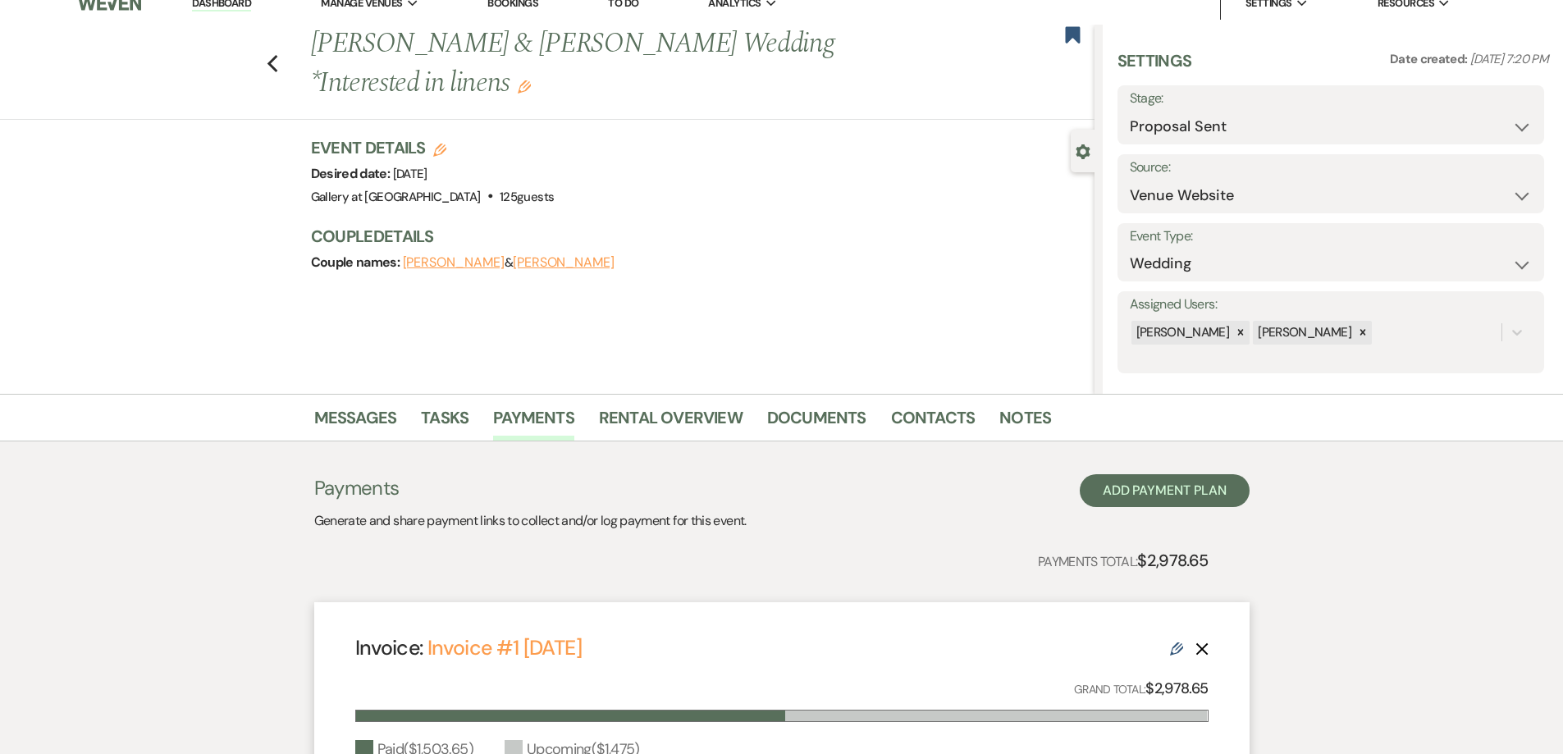
scroll to position [0, 0]
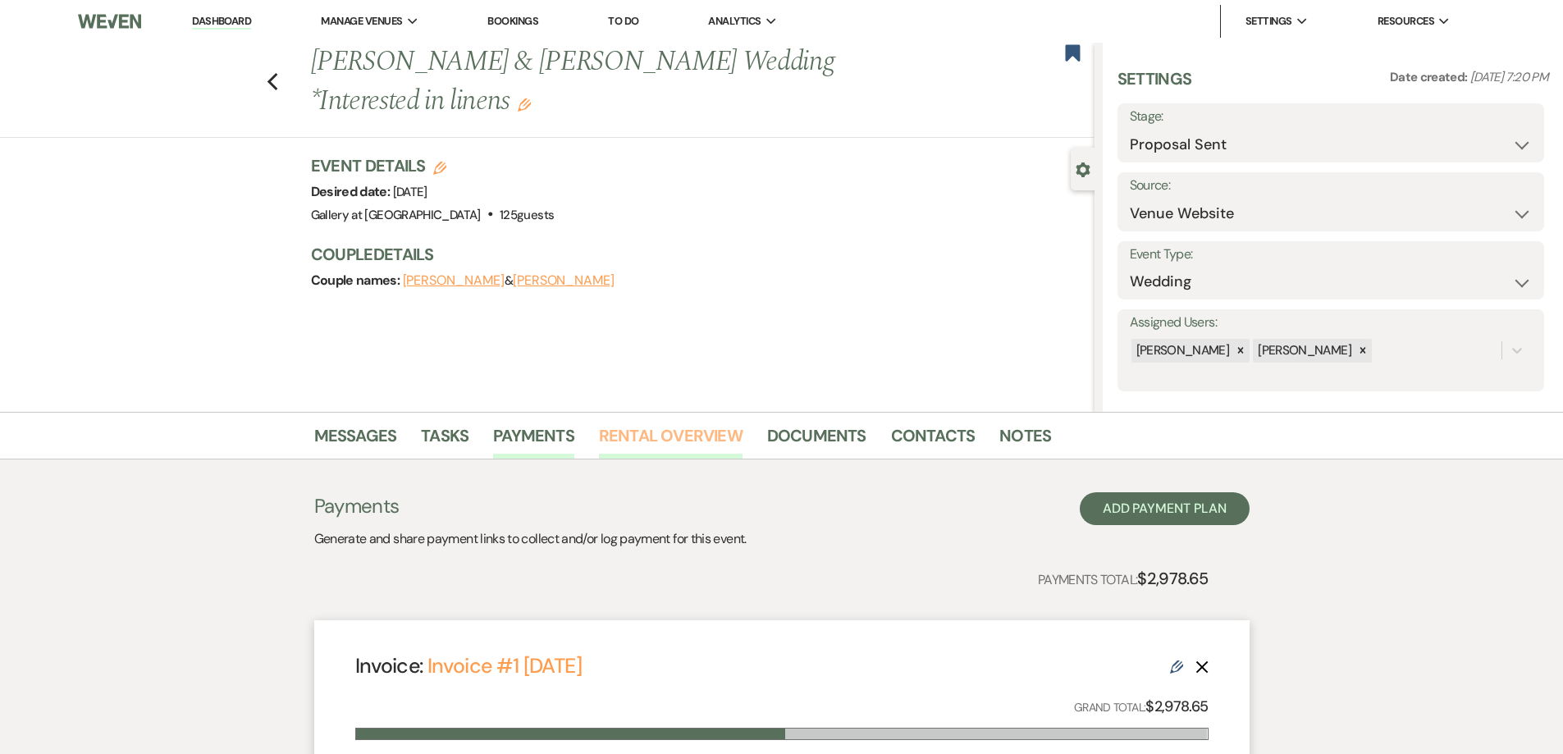
click at [657, 440] on link "Rental Overview" at bounding box center [671, 441] width 144 height 36
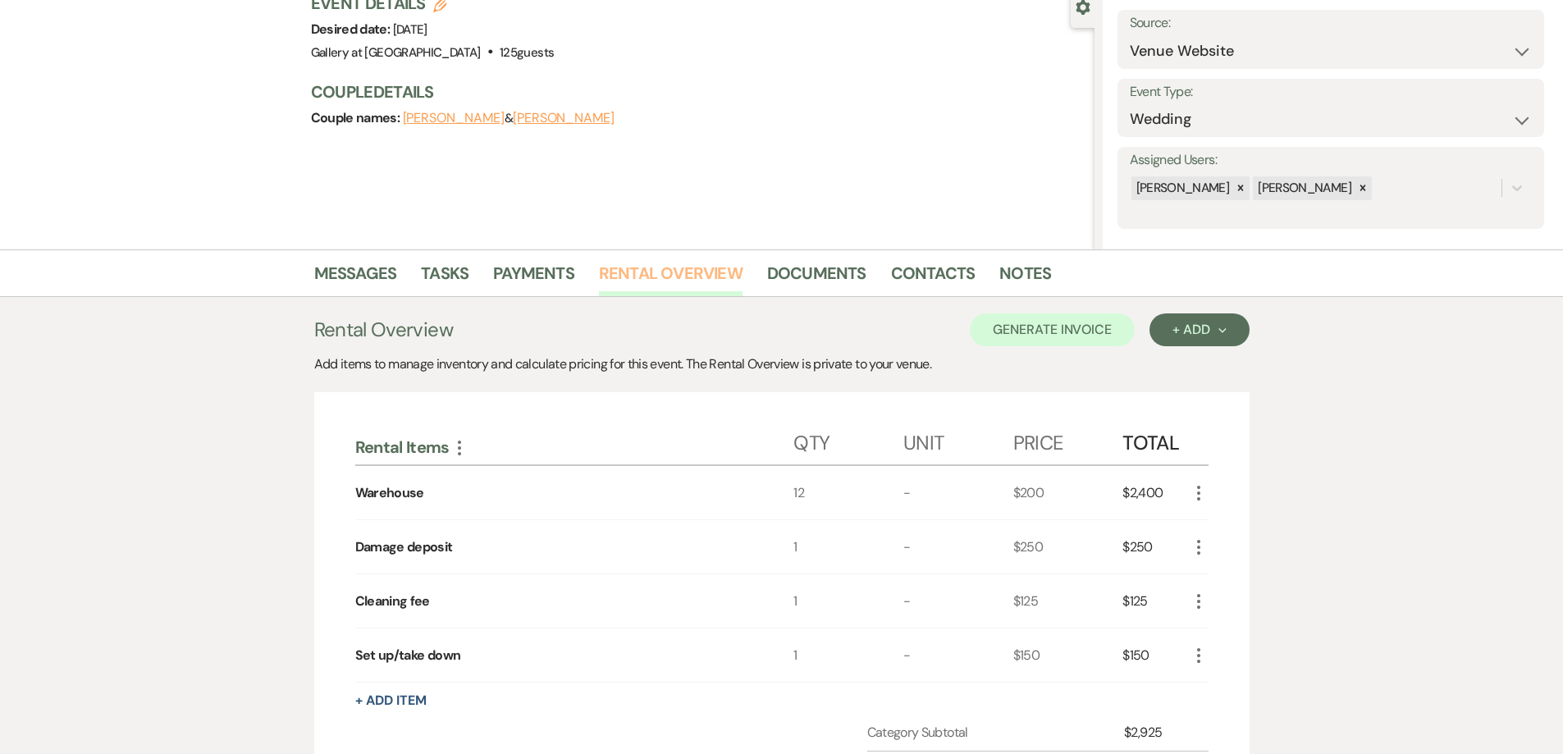
scroll to position [164, 0]
click at [781, 283] on link "Documents" at bounding box center [816, 276] width 99 height 36
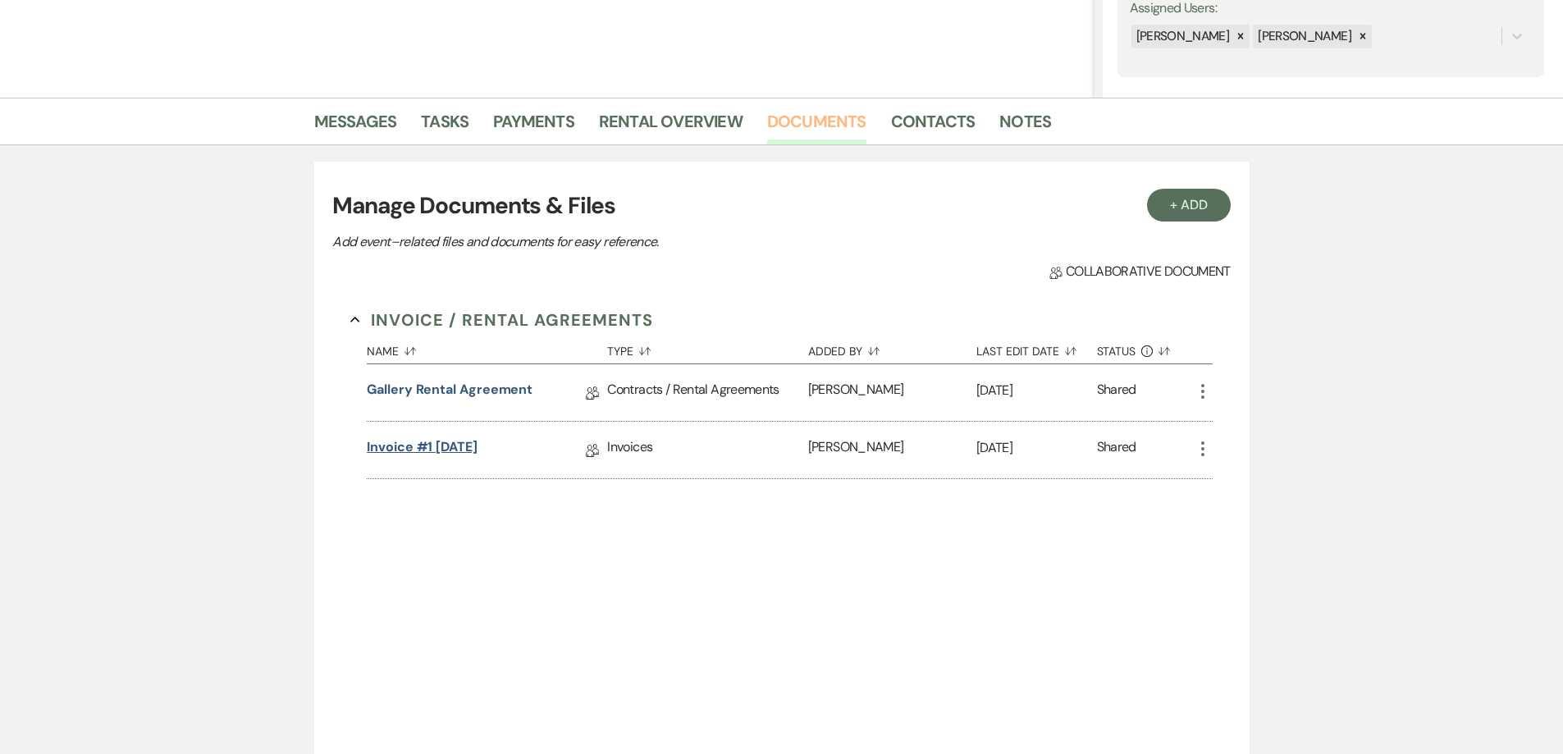
scroll to position [328, 0]
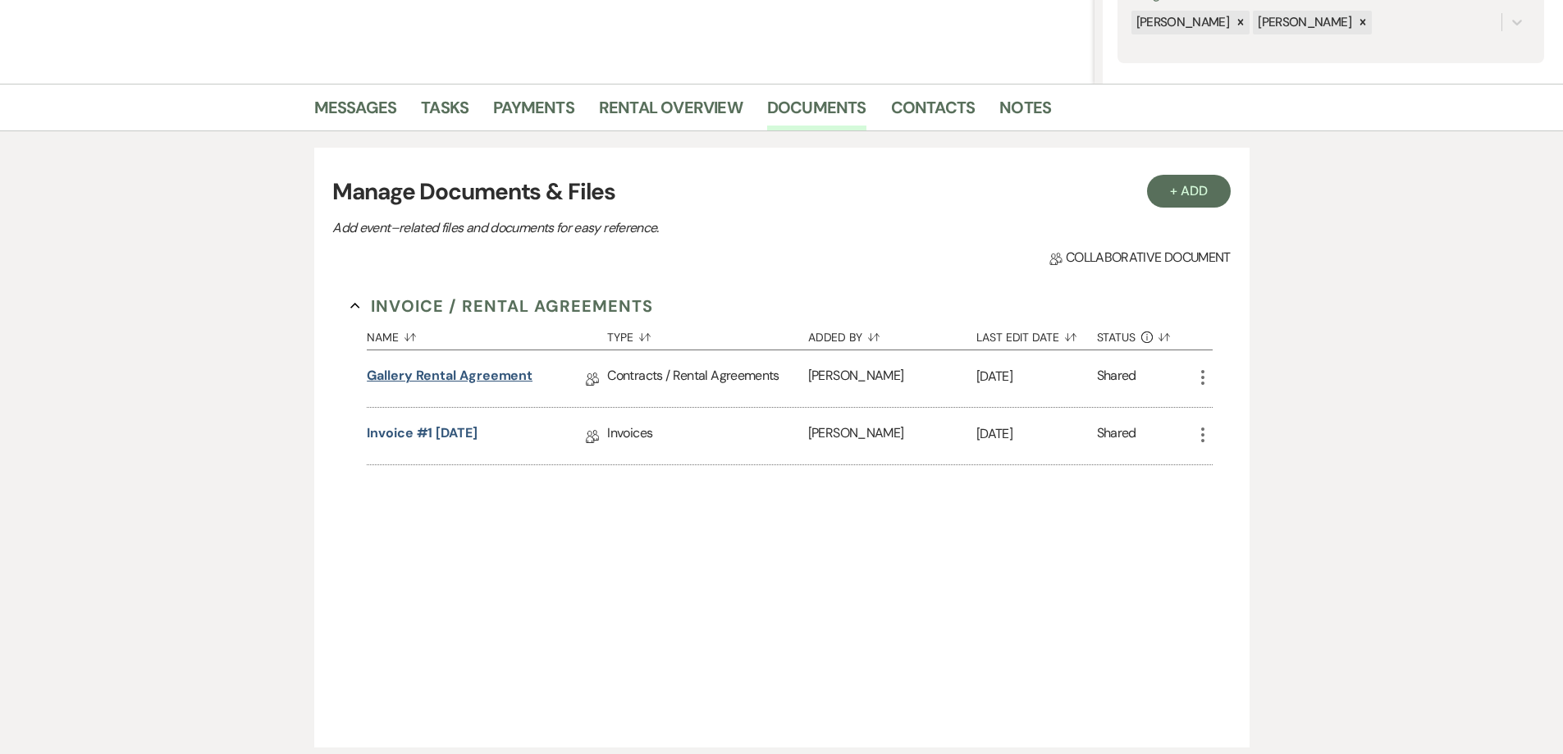
click at [464, 372] on link "Gallery Rental Agreement" at bounding box center [450, 378] width 166 height 25
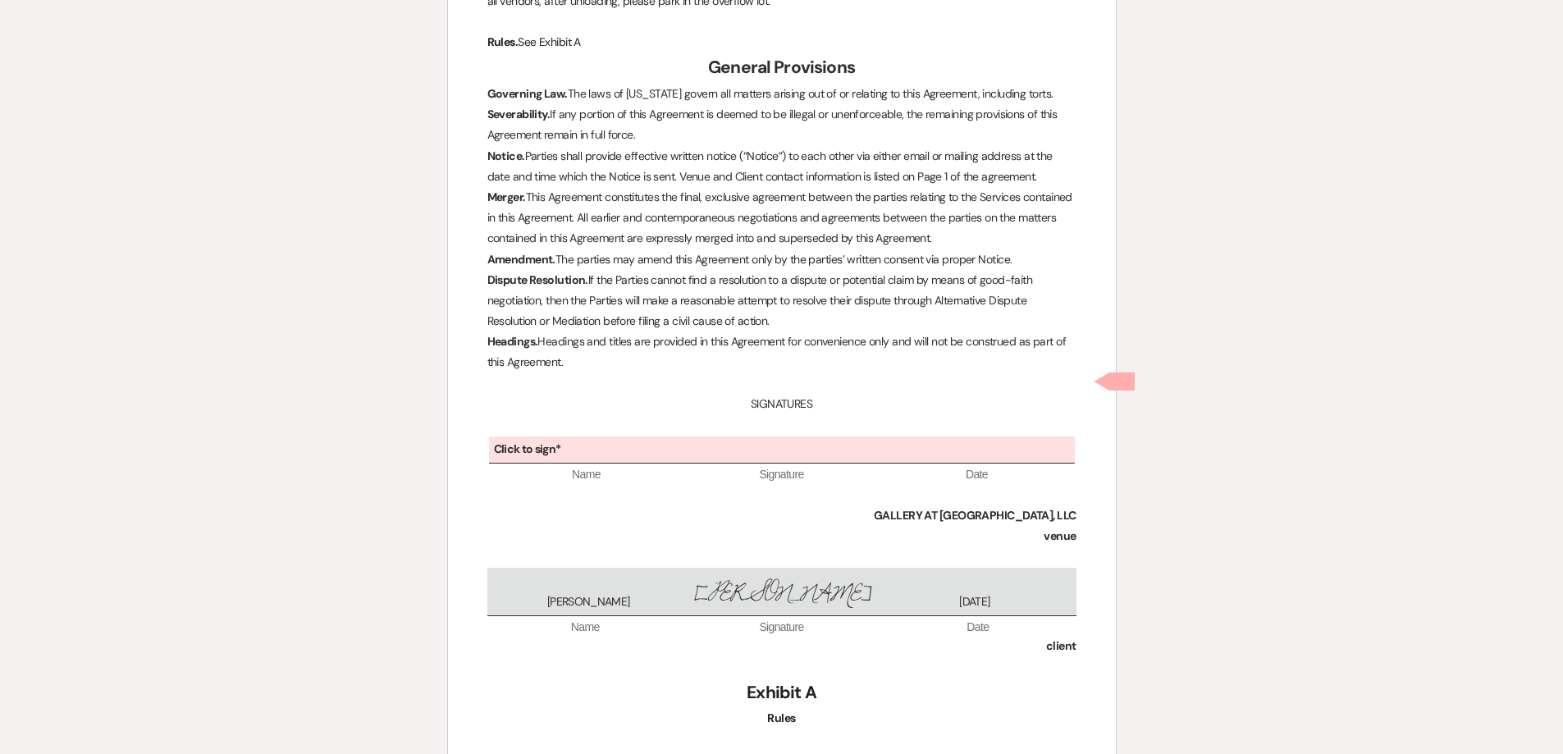
scroll to position [4520, 0]
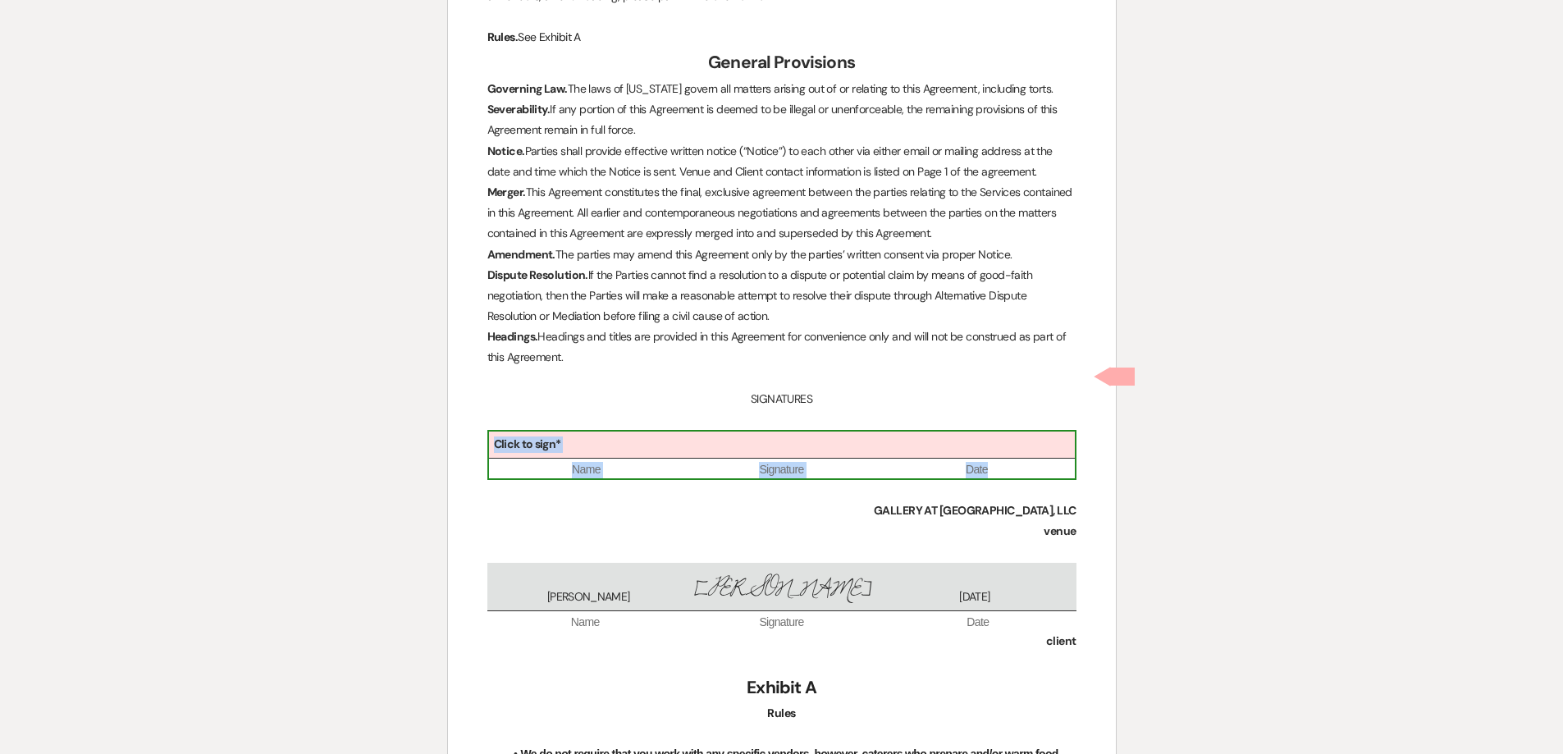
click at [757, 432] on div "Click to sign*" at bounding box center [782, 445] width 586 height 27
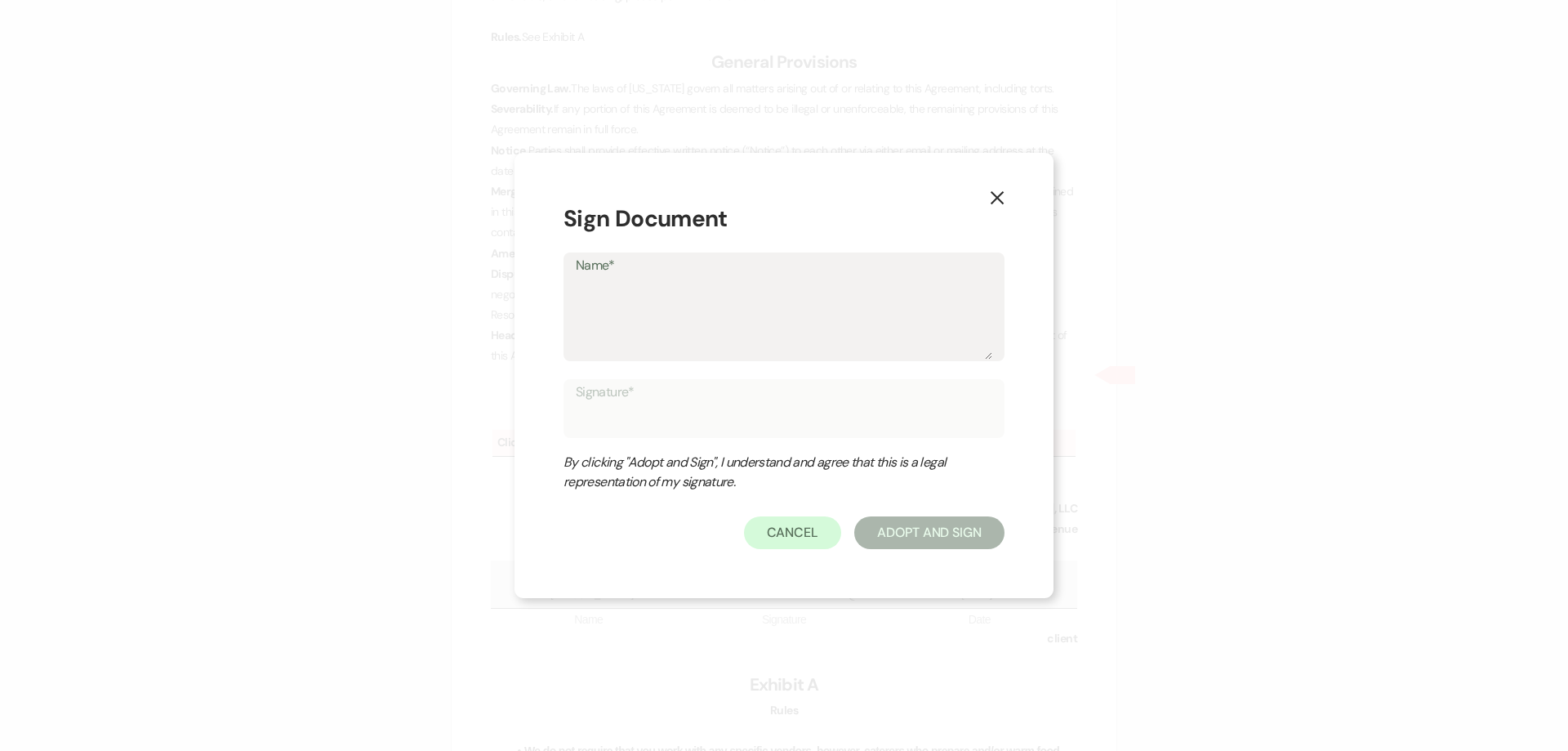
type textarea "S"
type input "S"
type textarea "Sh"
type input "Sh"
type textarea "She"
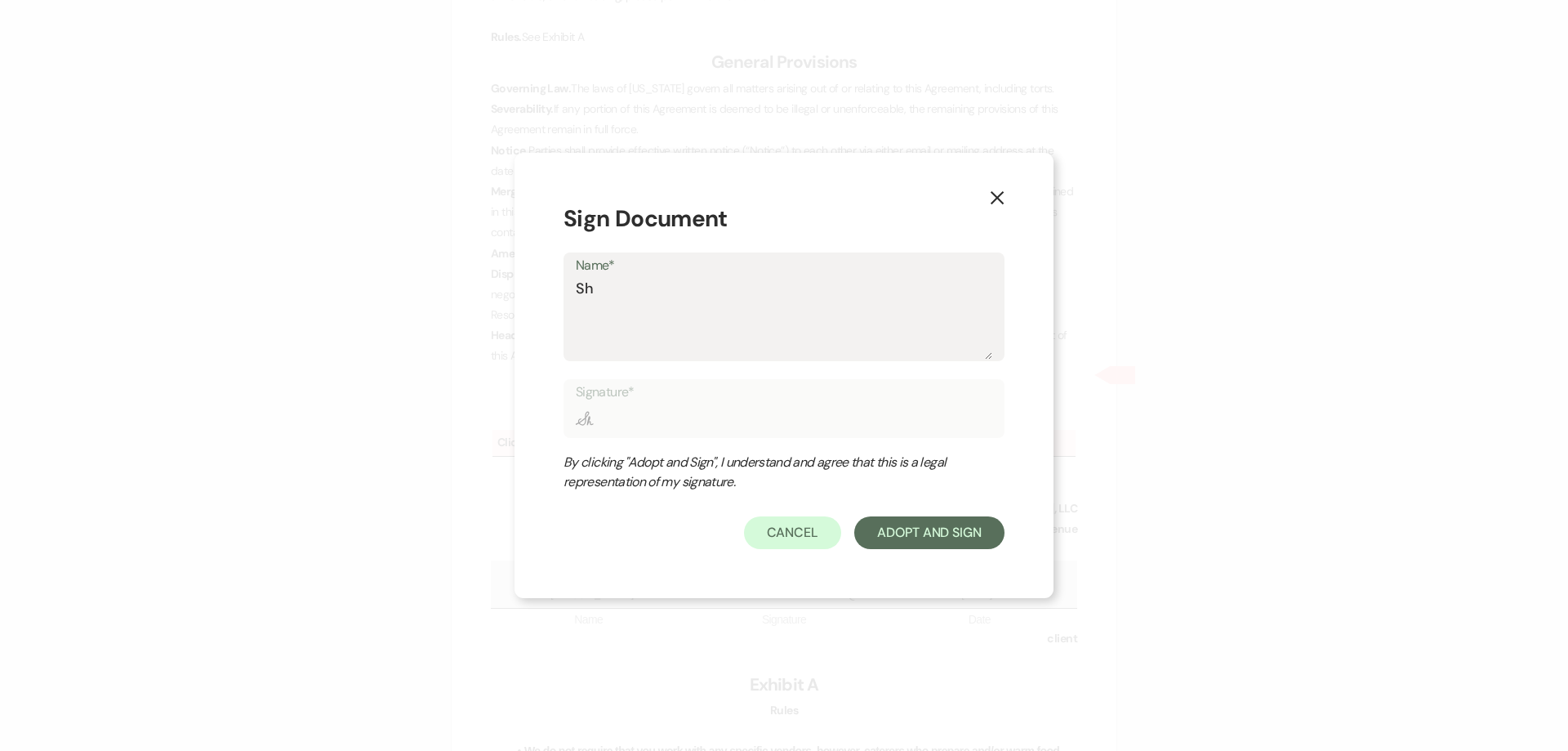
type input "She"
type textarea "Shel"
type input "Shel"
type textarea "Shelb"
type input "Shelb"
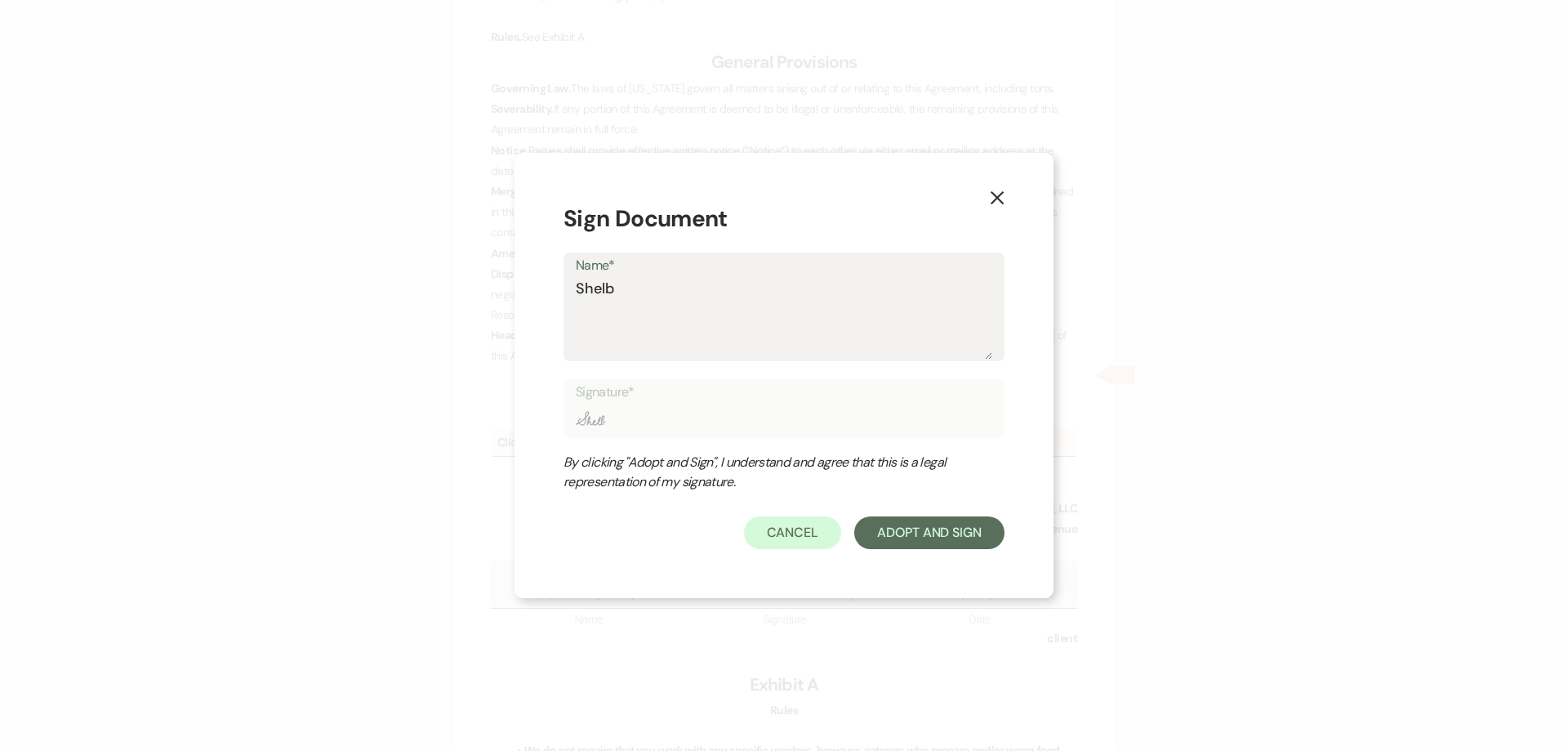
type textarea "[PERSON_NAME]"
type input "[PERSON_NAME]"
type textarea "[PERSON_NAME]"
type input "[PERSON_NAME]"
type textarea "[PERSON_NAME]"
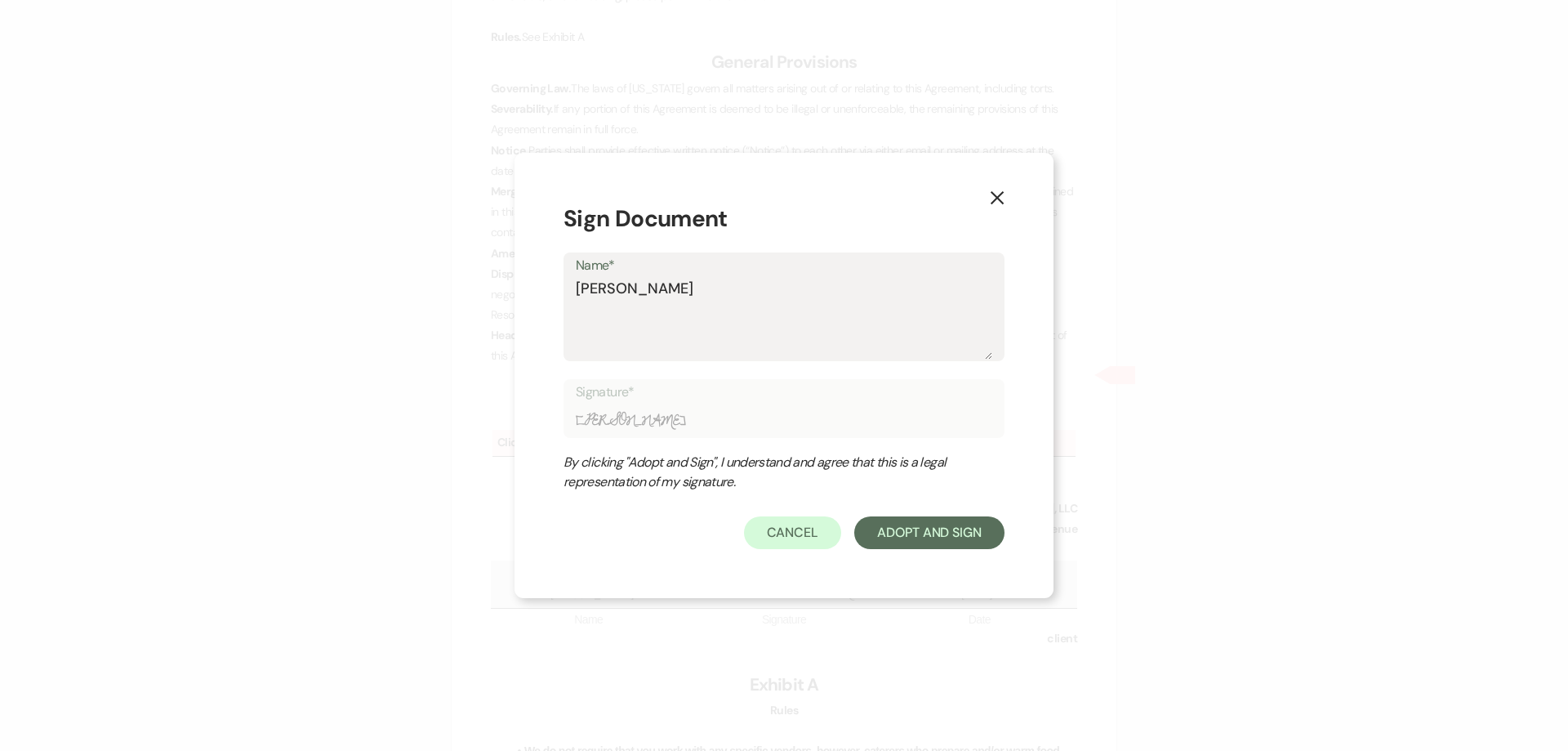
type input "[PERSON_NAME]"
type textarea "[PERSON_NAME]"
type input "[PERSON_NAME]"
type textarea "[PERSON_NAME]"
type input "[PERSON_NAME]"
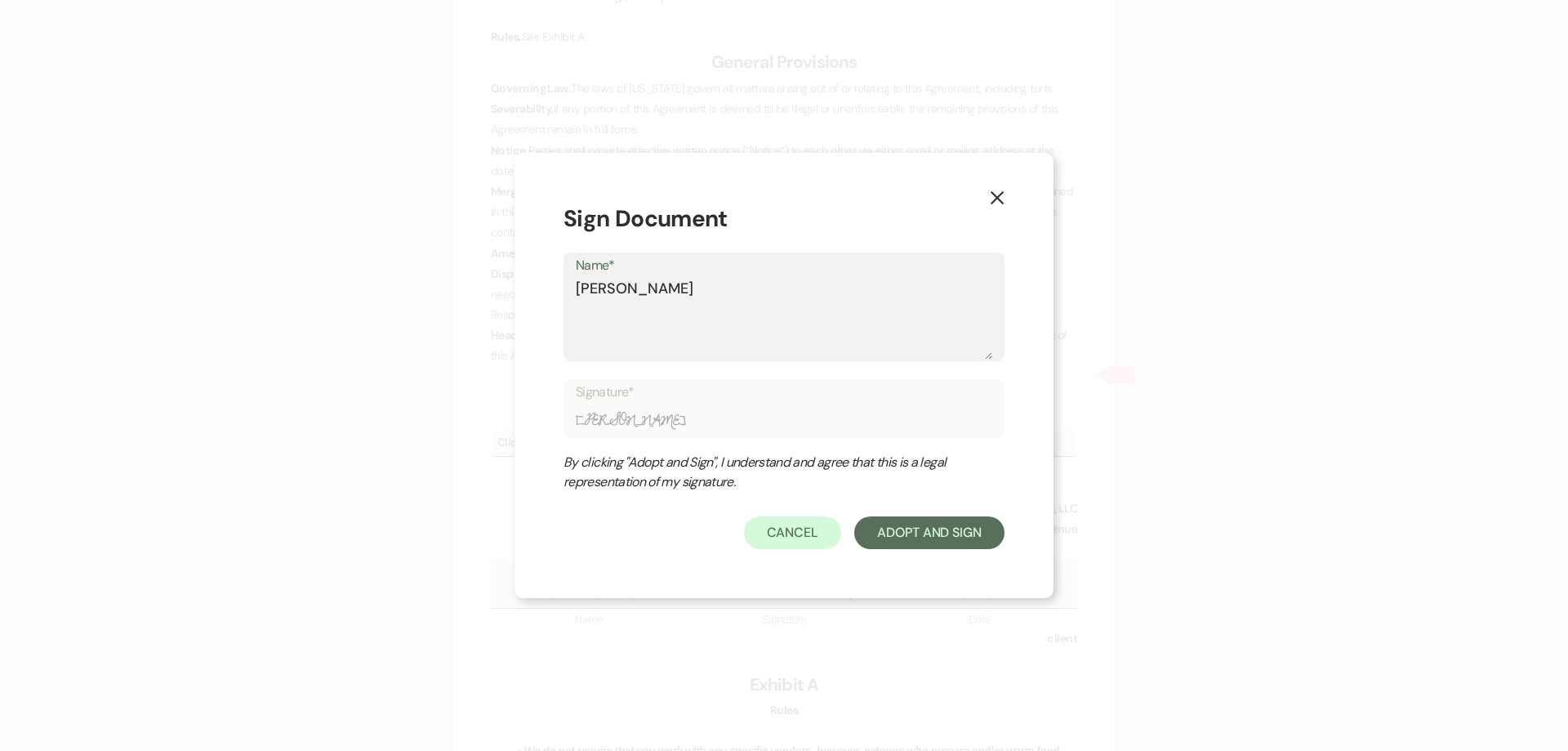
type textarea "[PERSON_NAME]"
type input "[PERSON_NAME]"
type textarea "[PERSON_NAME]"
type input "[PERSON_NAME]"
type textarea "[PERSON_NAME]"
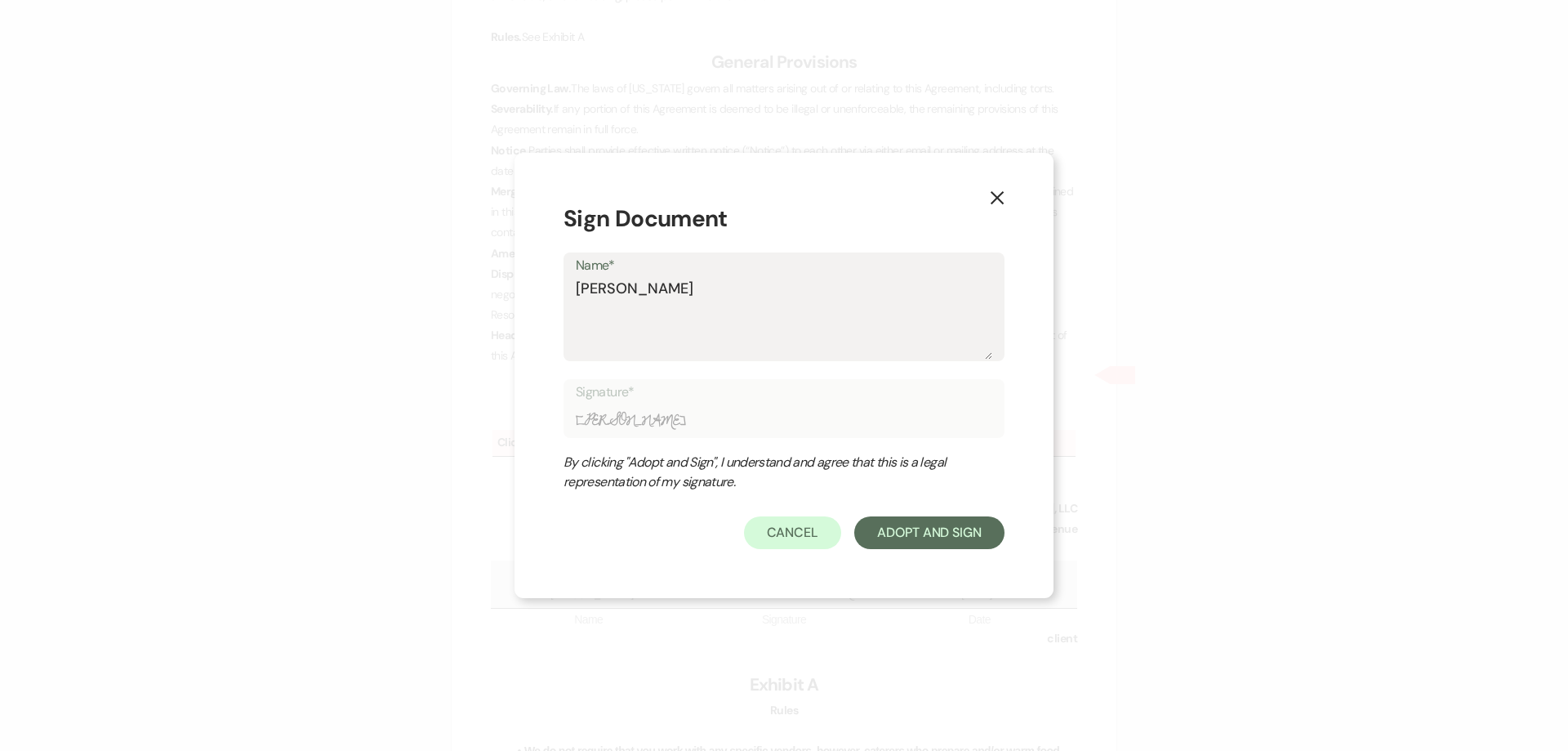
type input "[PERSON_NAME]"
type textarea "[PERSON_NAME]"
type input "[PERSON_NAME]"
type textarea "[PERSON_NAME]"
click at [951, 540] on button "Adopt And Sign" at bounding box center [929, 533] width 150 height 33
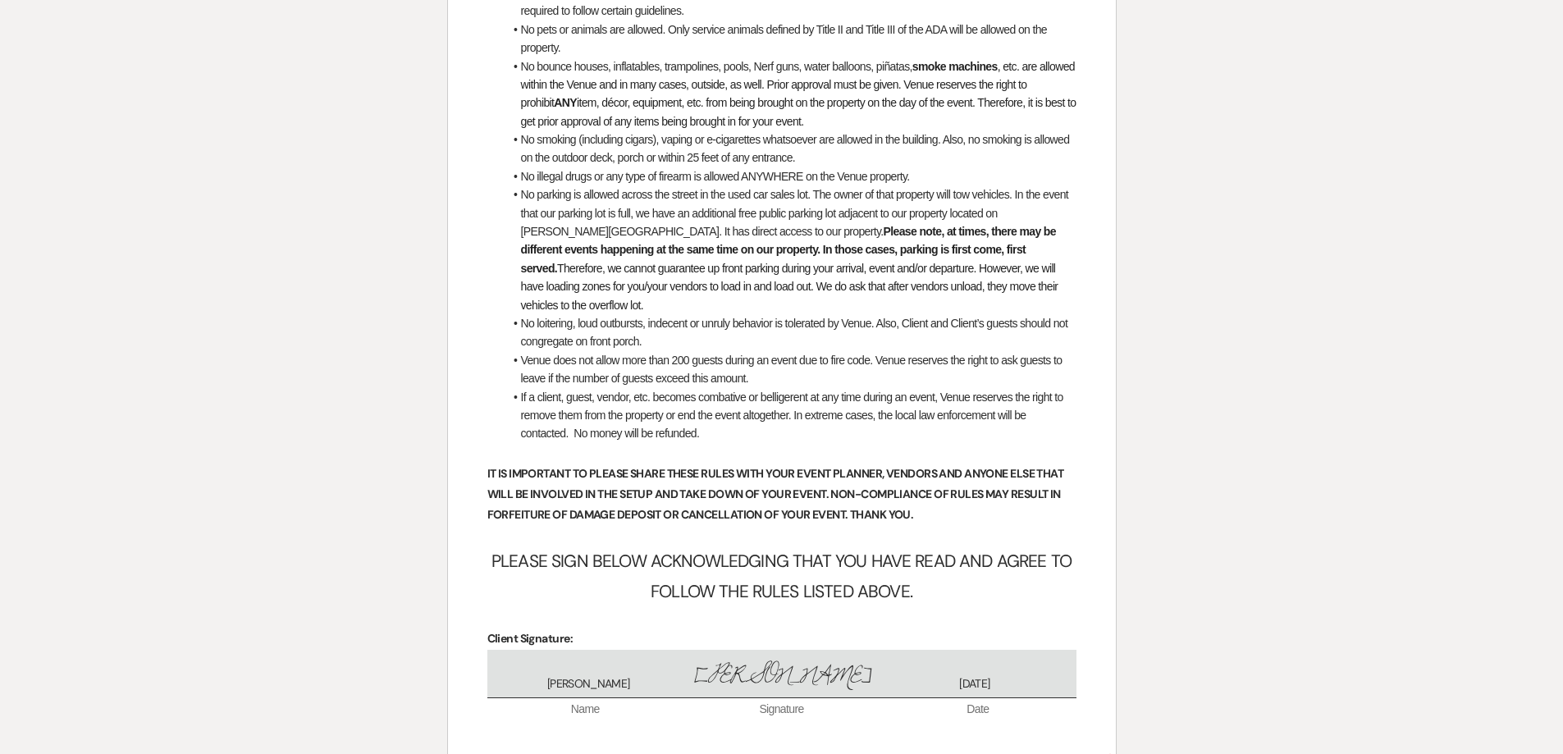
scroll to position [6500, 0]
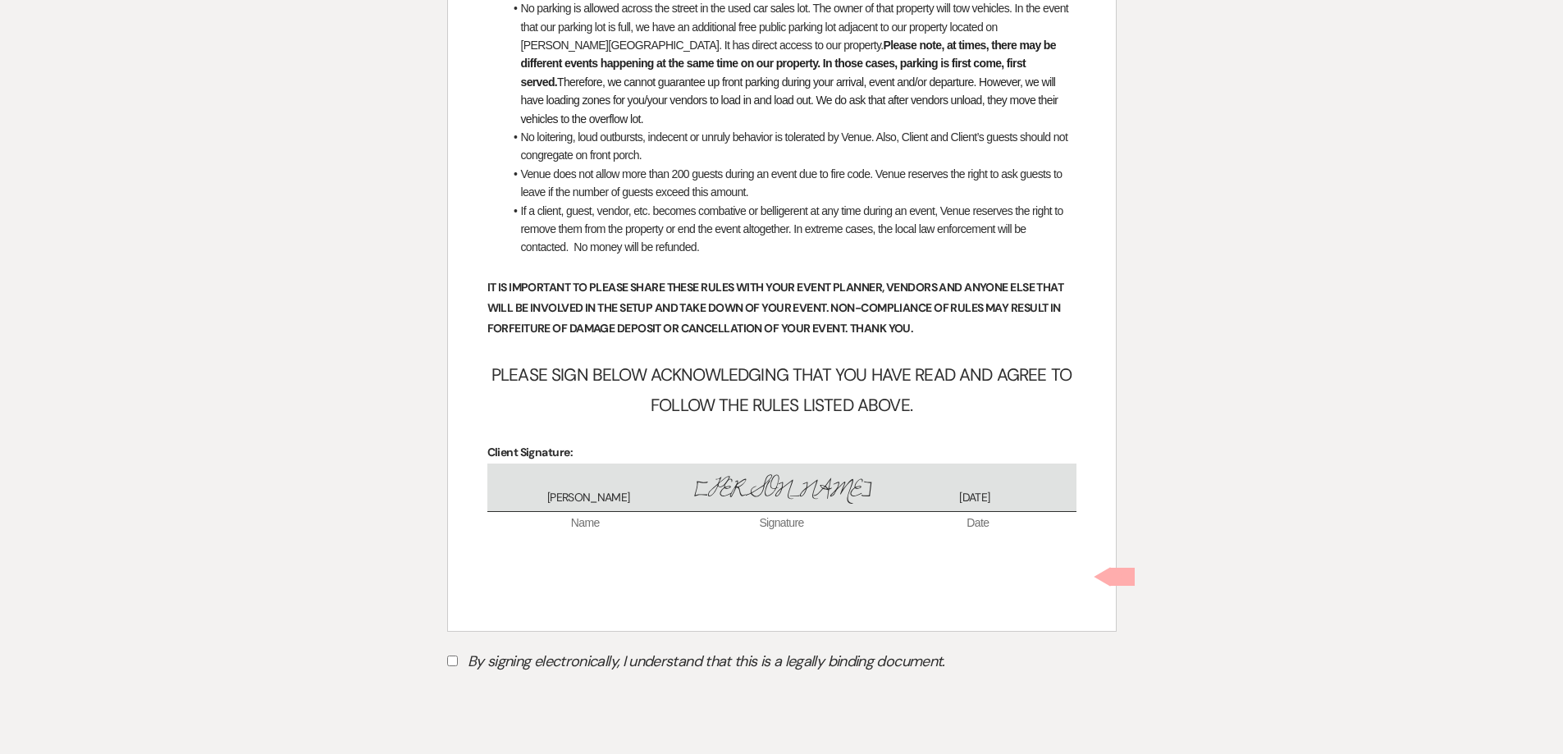
click at [451, 656] on input "By signing electronically, I understand that this is a legally binding document." at bounding box center [452, 661] width 11 height 11
checkbox input "true"
click at [481, 688] on button "Submit" at bounding box center [504, 703] width 115 height 30
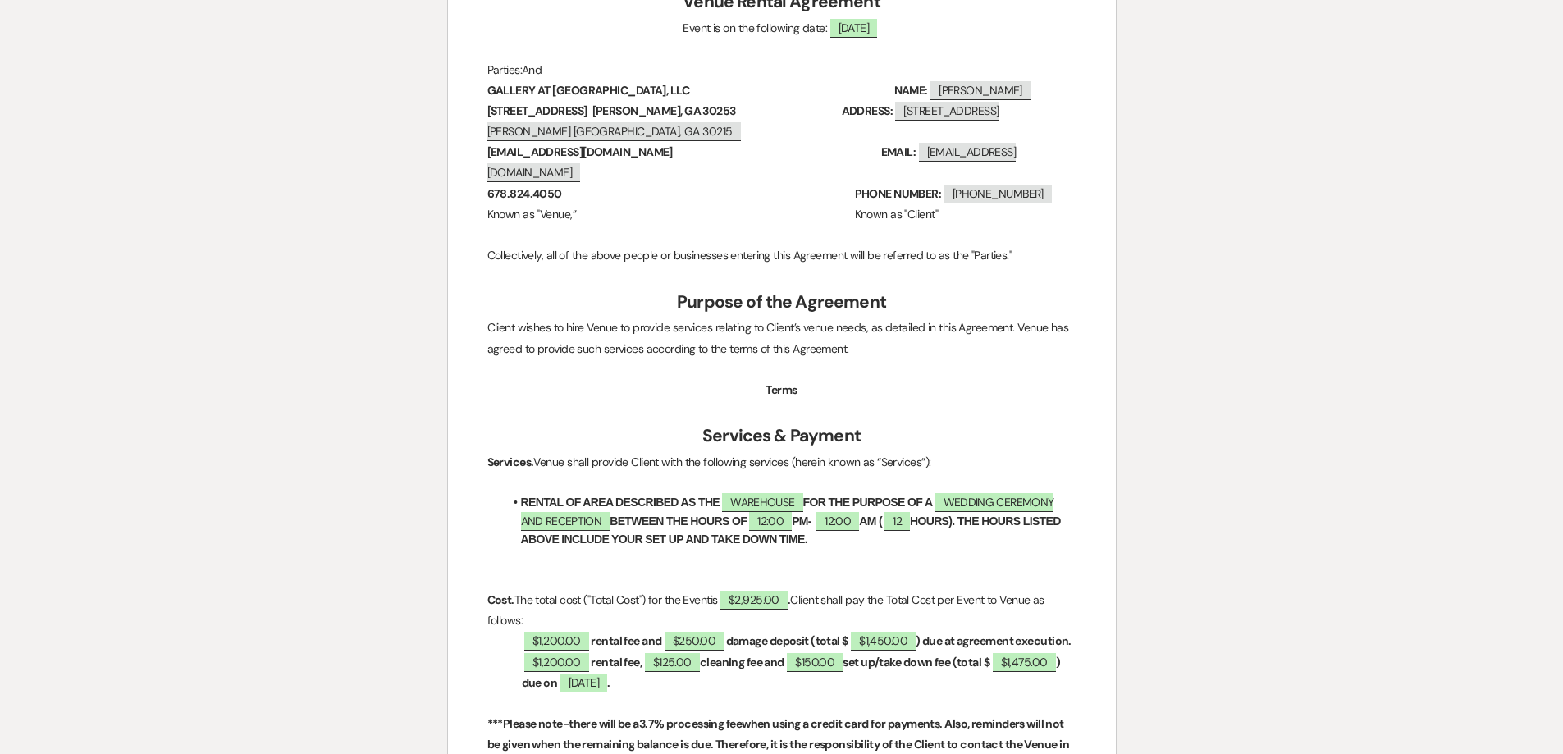
scroll to position [0, 0]
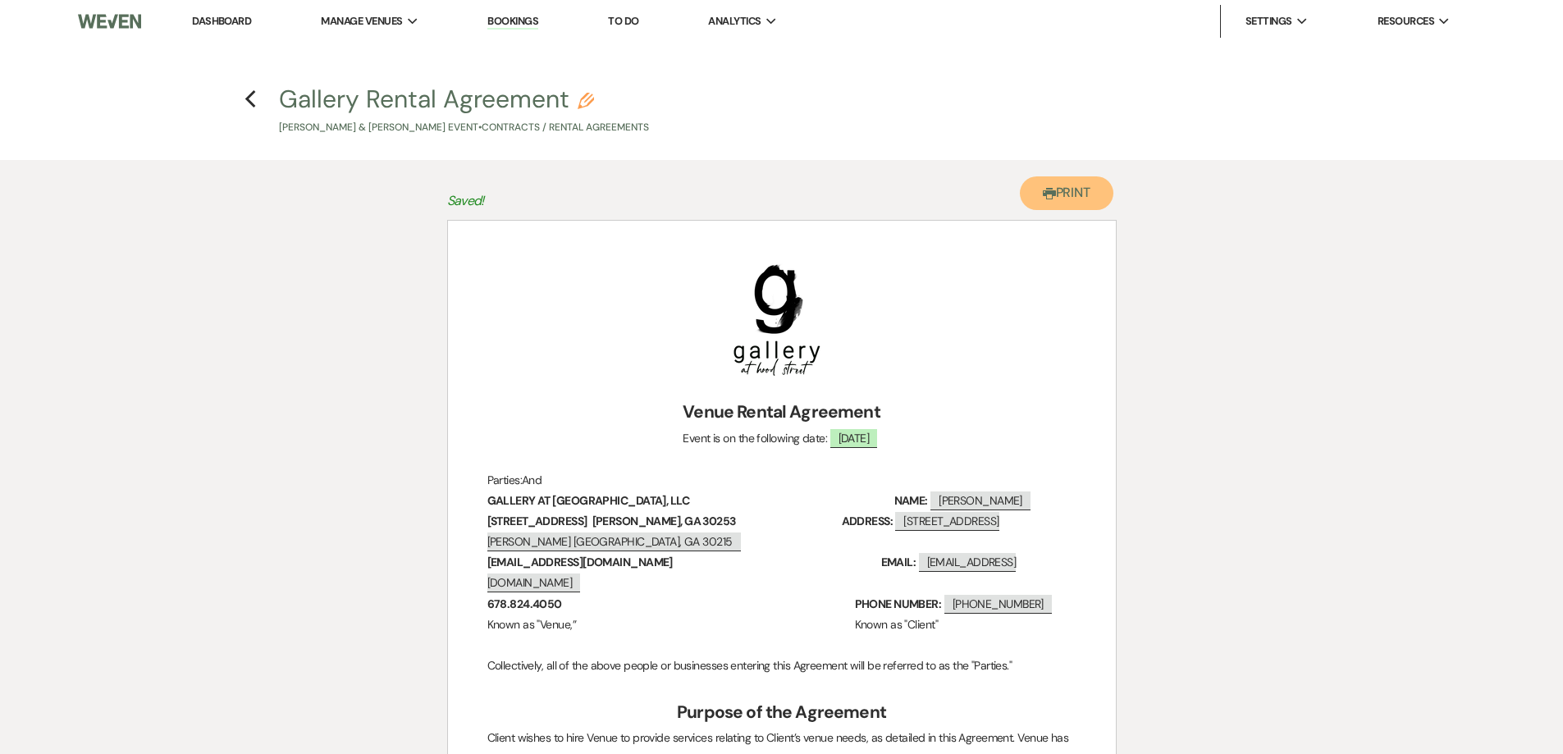
click at [1069, 181] on button "Printer Print" at bounding box center [1067, 193] width 94 height 34
click at [250, 103] on use "button" at bounding box center [250, 99] width 11 height 18
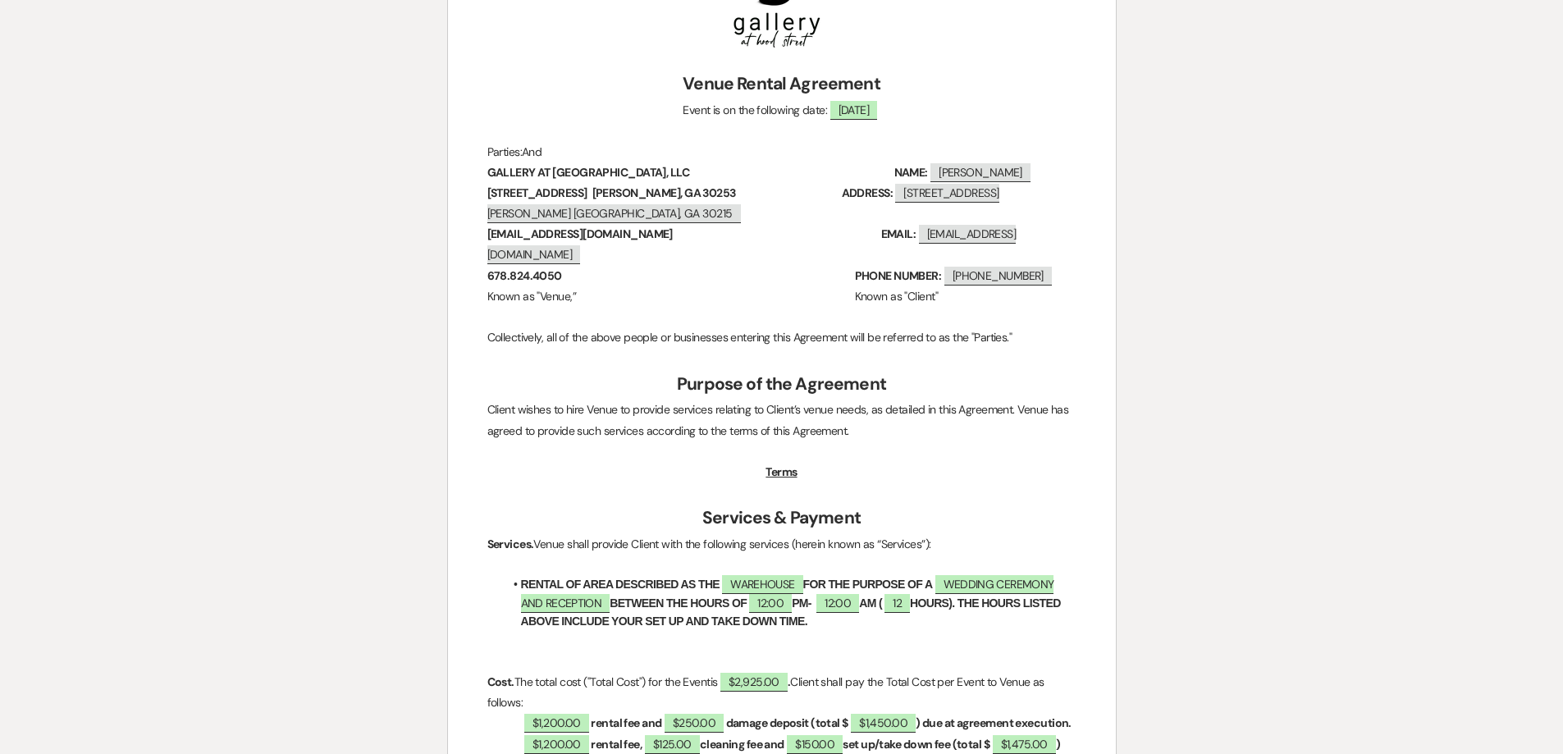
select select "6"
select select "5"
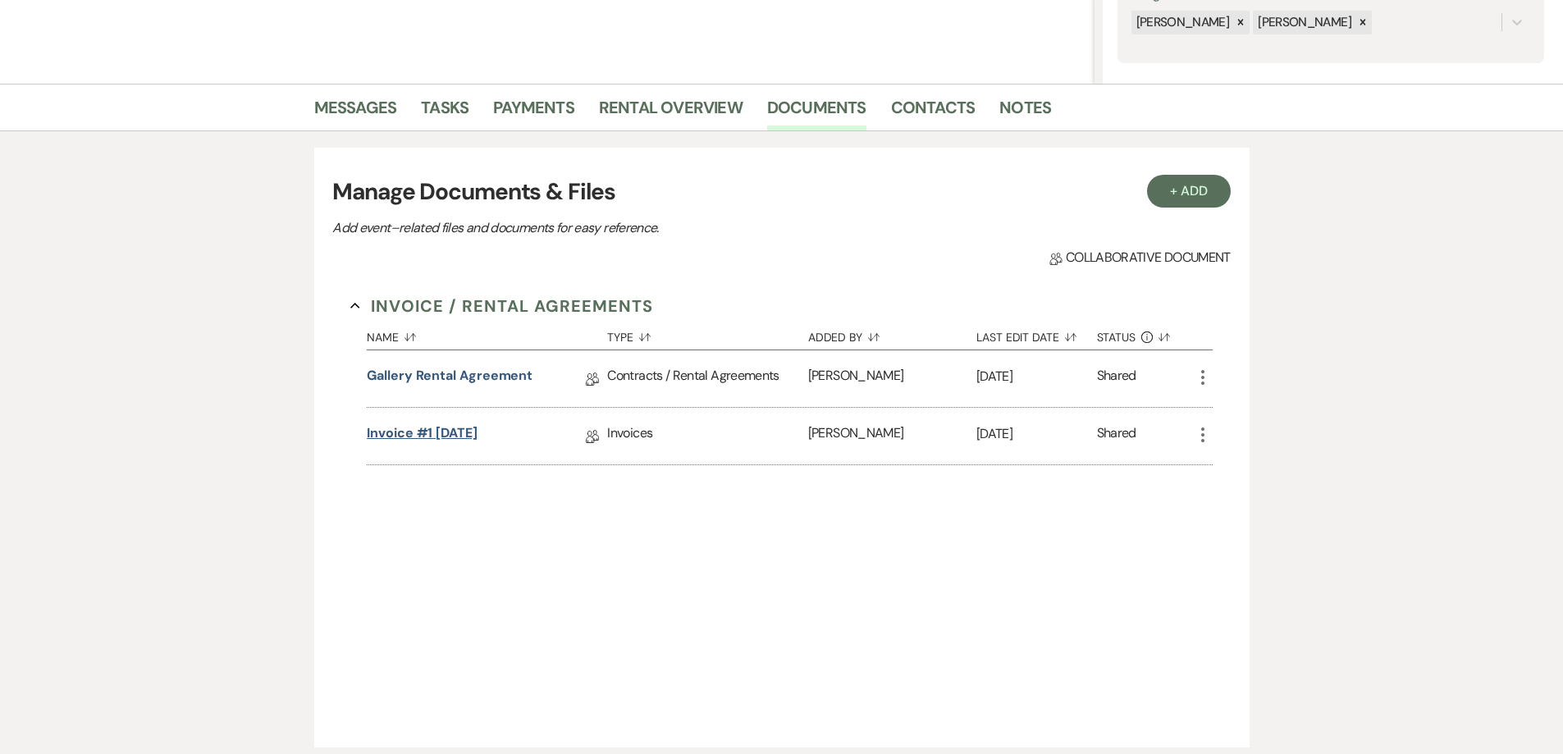
click at [457, 428] on link "Invoice #1 [DATE]" at bounding box center [422, 435] width 111 height 25
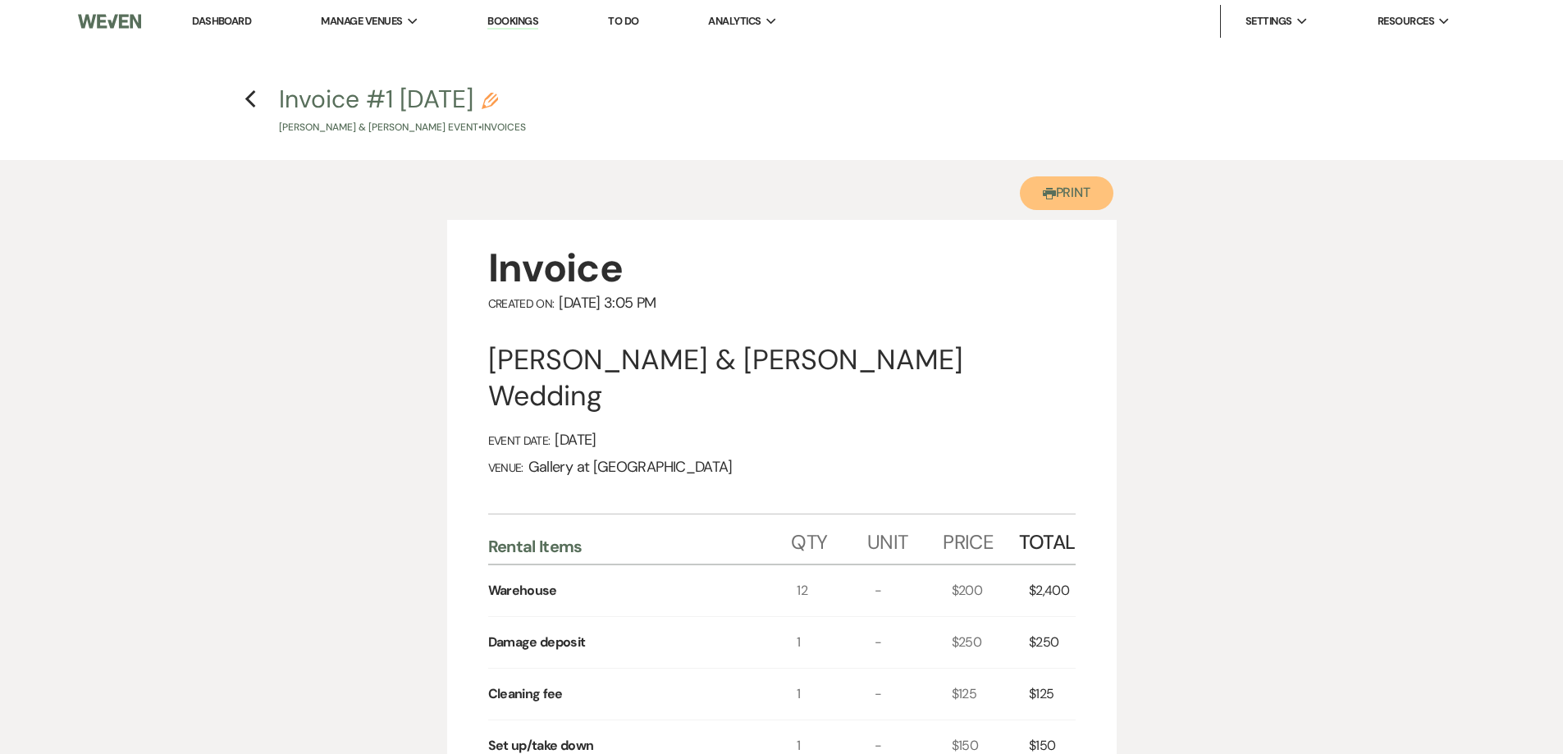
click at [1043, 194] on use "button" at bounding box center [1049, 193] width 13 height 11
click at [251, 98] on icon "Previous" at bounding box center [251, 99] width 12 height 20
select select "6"
select select "5"
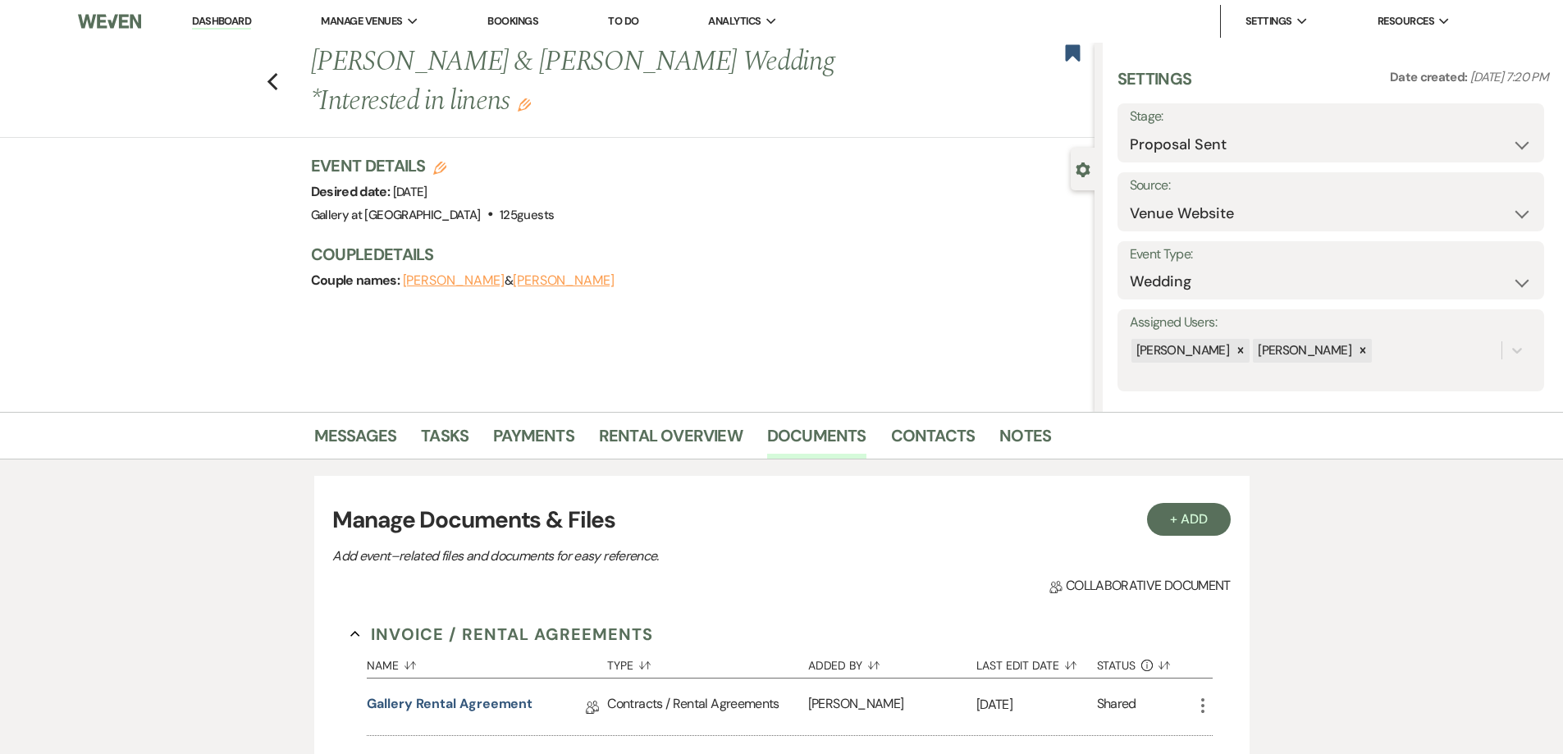
scroll to position [328, 0]
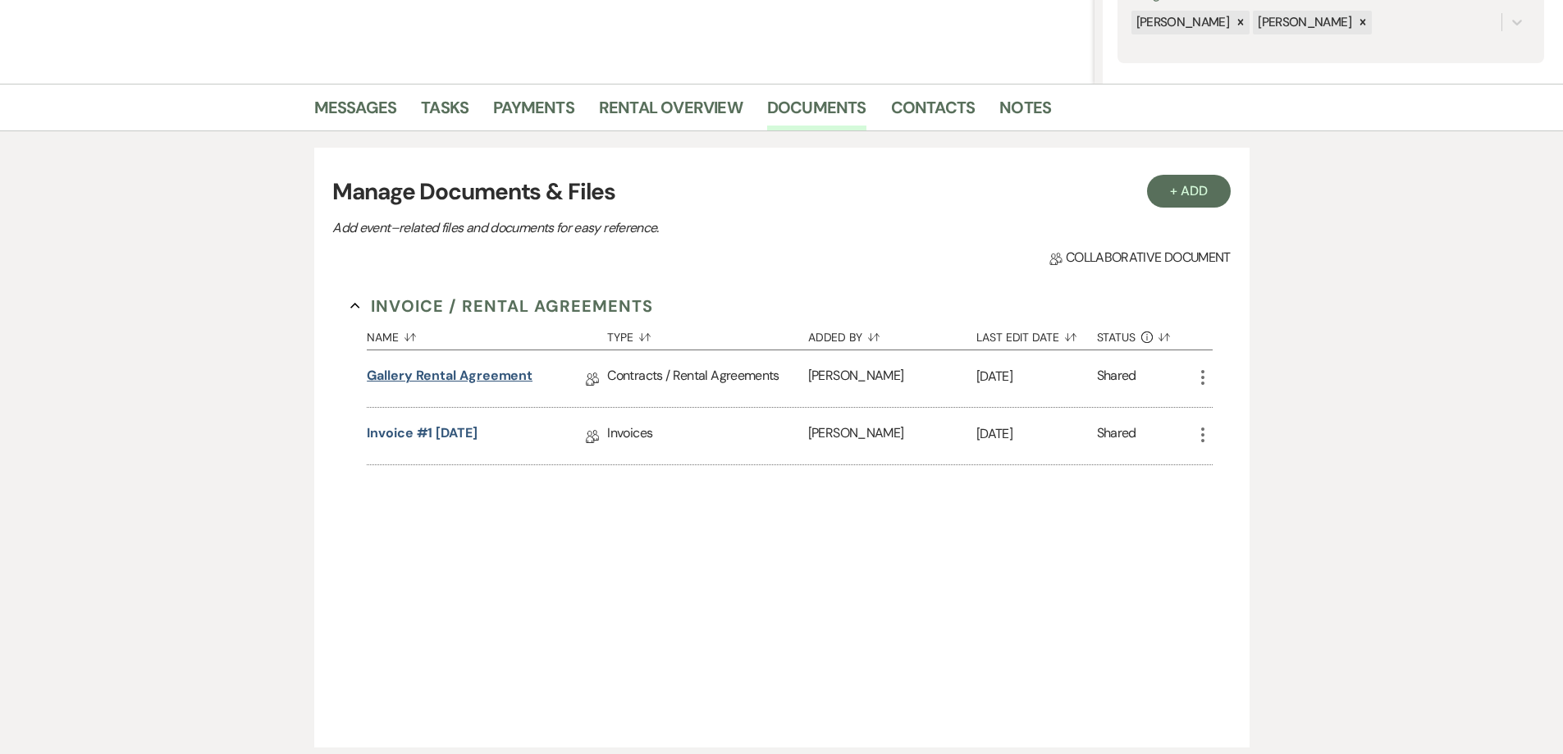
click at [448, 377] on link "Gallery Rental Agreement" at bounding box center [450, 378] width 166 height 25
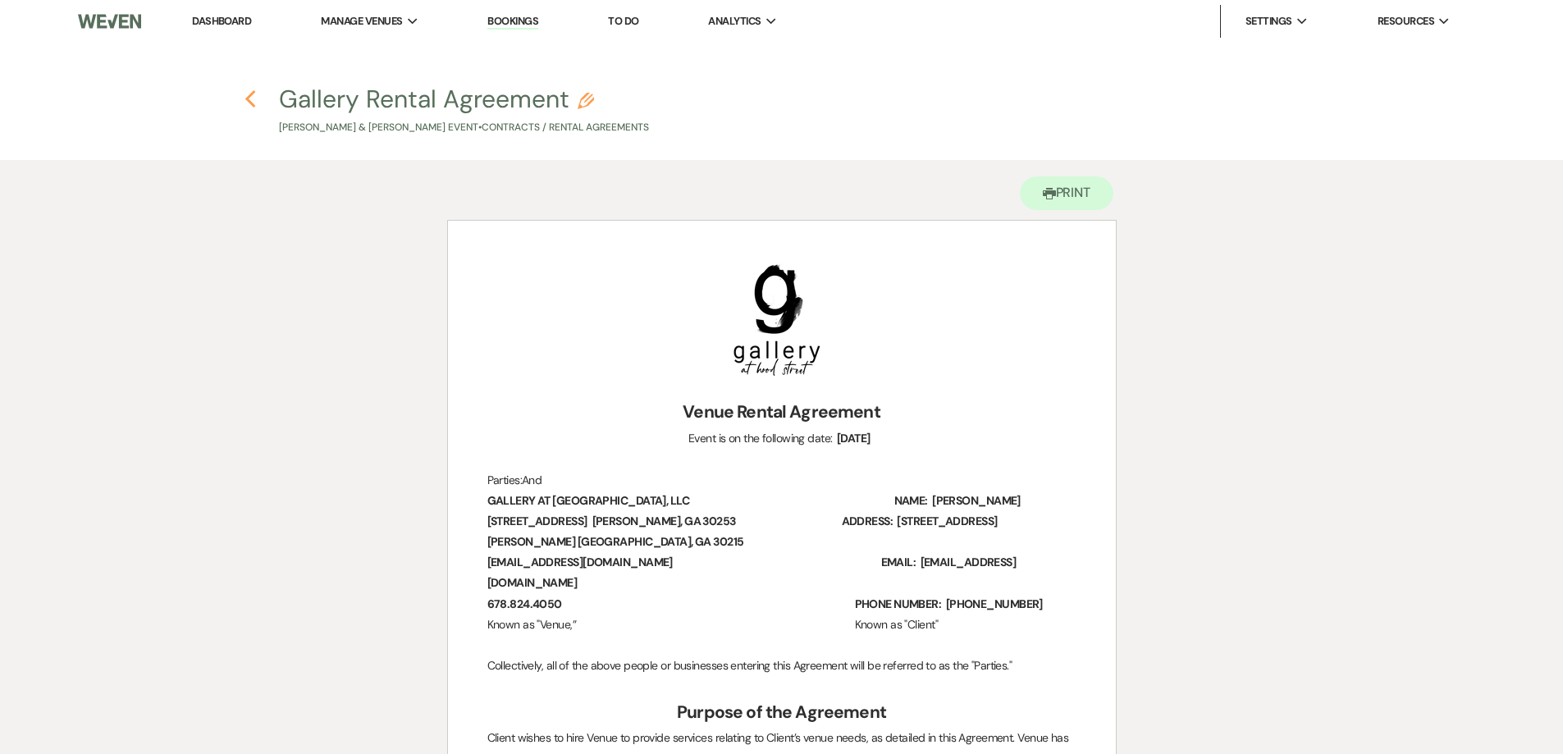
click at [250, 103] on use "button" at bounding box center [250, 99] width 11 height 18
select select "6"
select select "5"
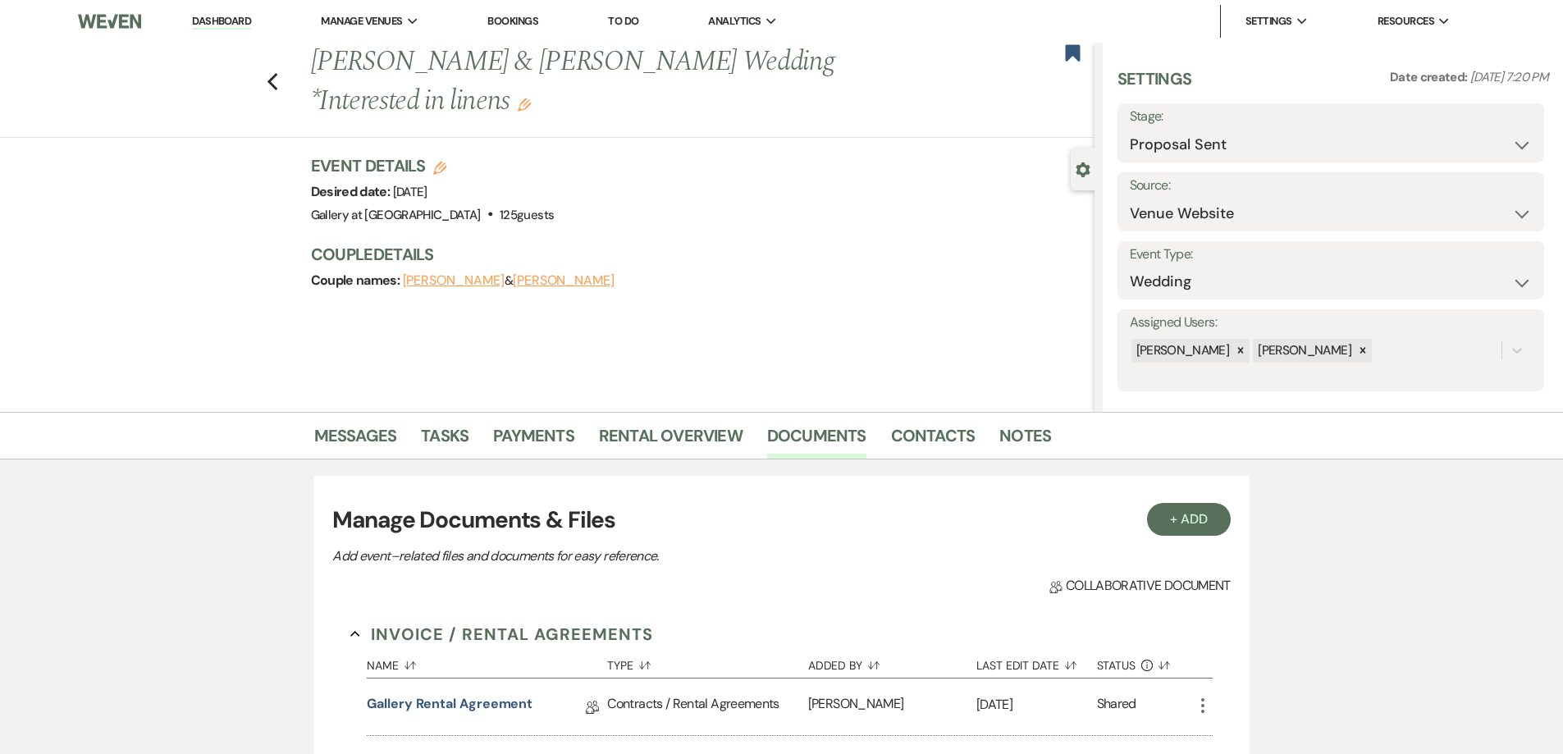
scroll to position [328, 0]
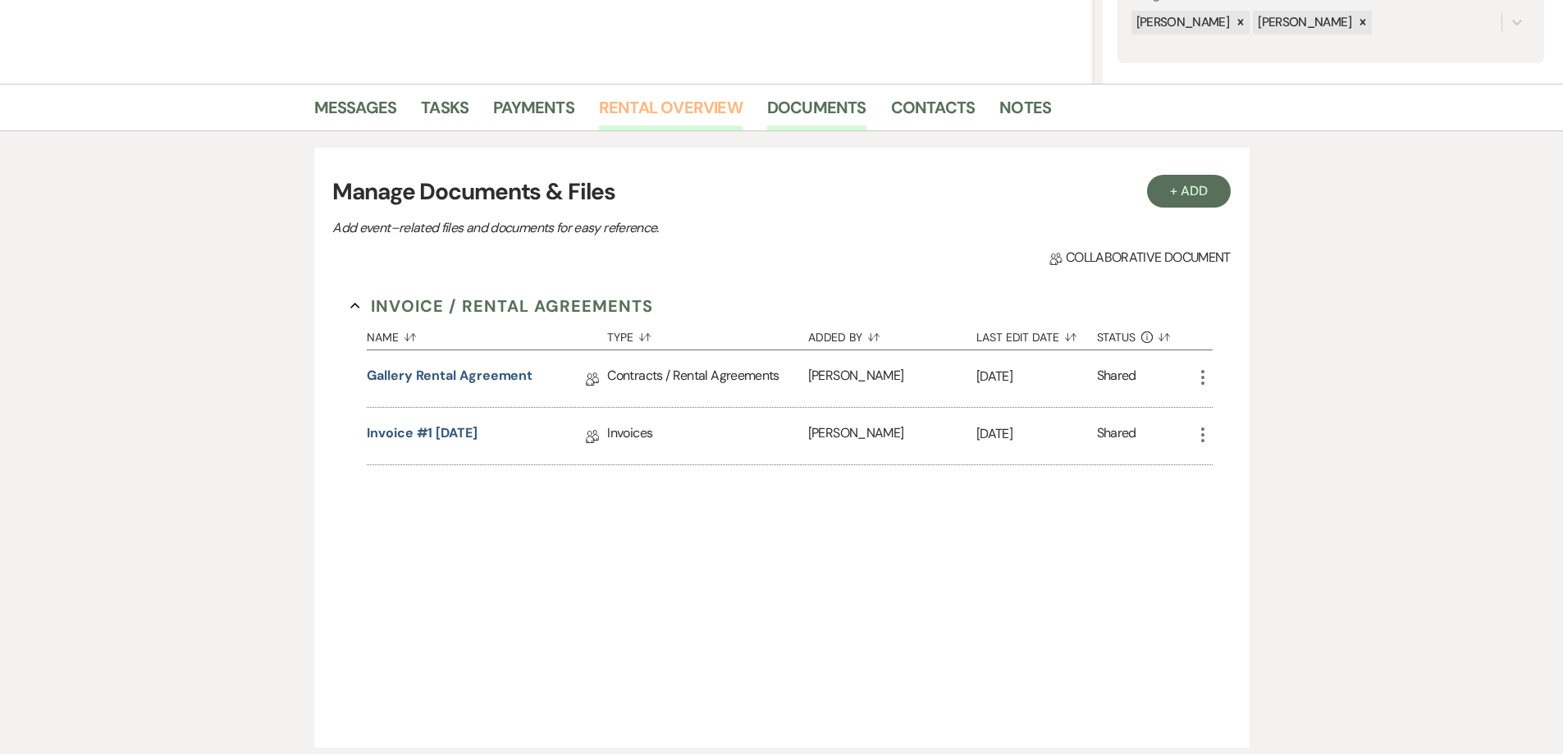
click at [631, 105] on link "Rental Overview" at bounding box center [671, 112] width 144 height 36
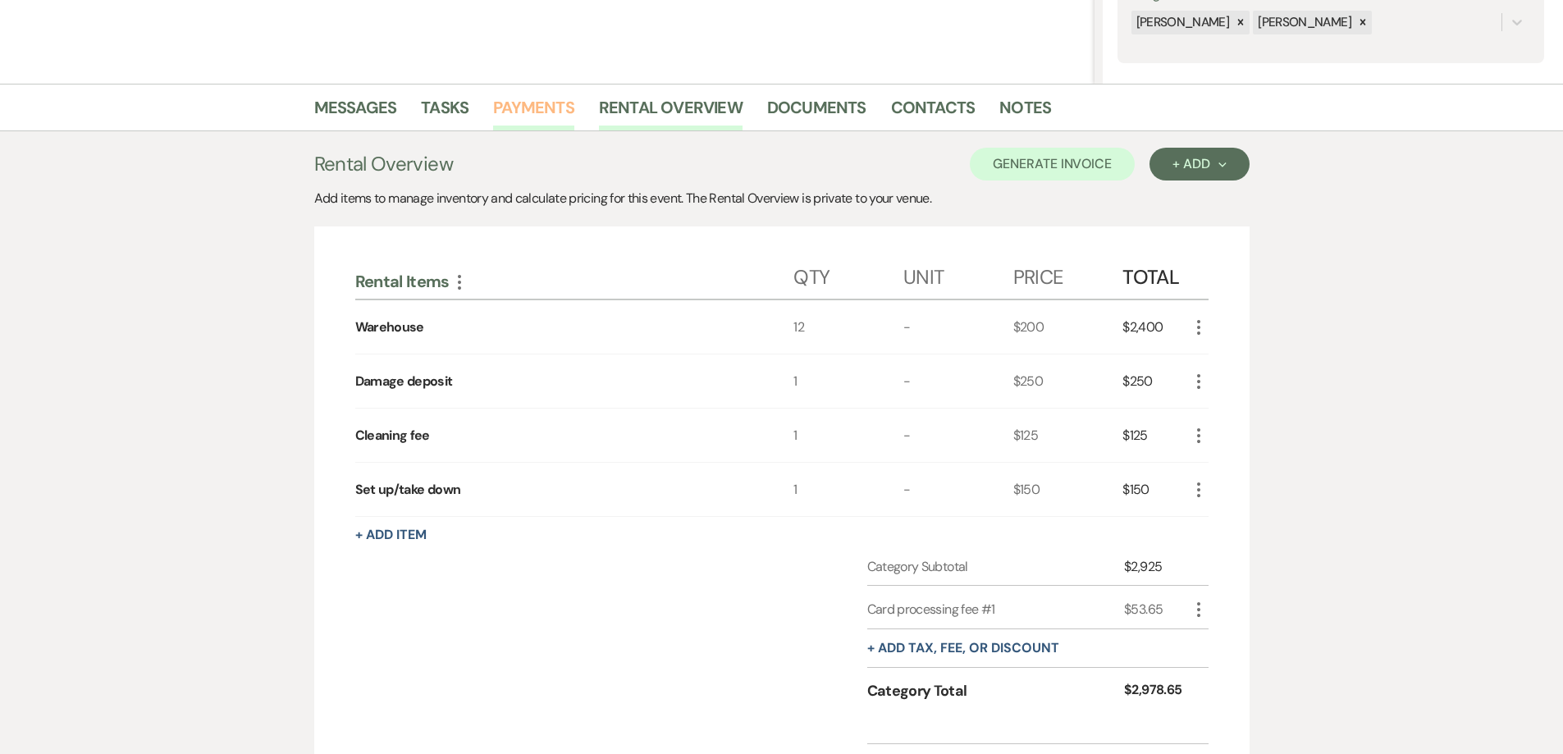
click at [546, 110] on link "Payments" at bounding box center [533, 112] width 81 height 36
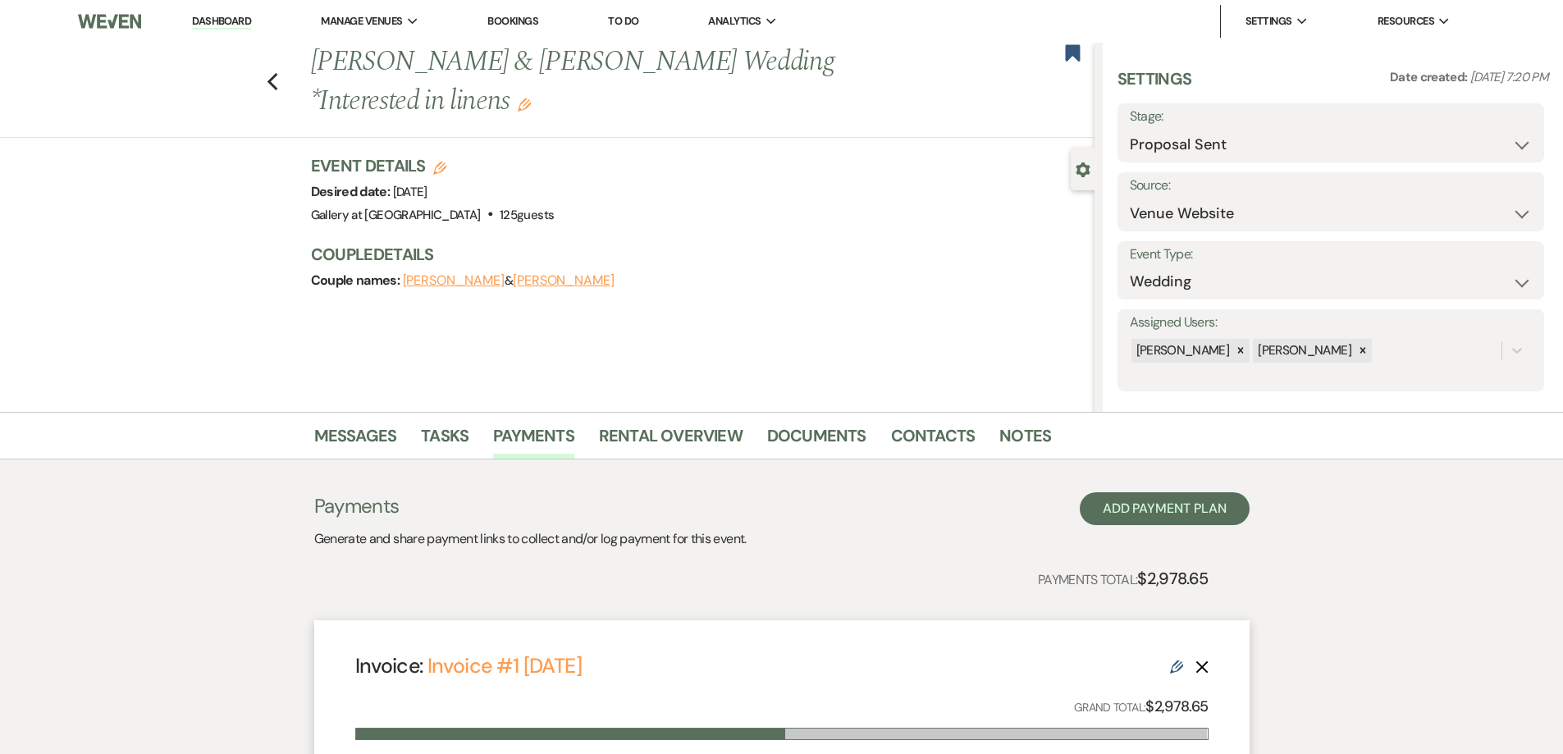
click at [518, 103] on icon "Edit" at bounding box center [524, 104] width 13 height 13
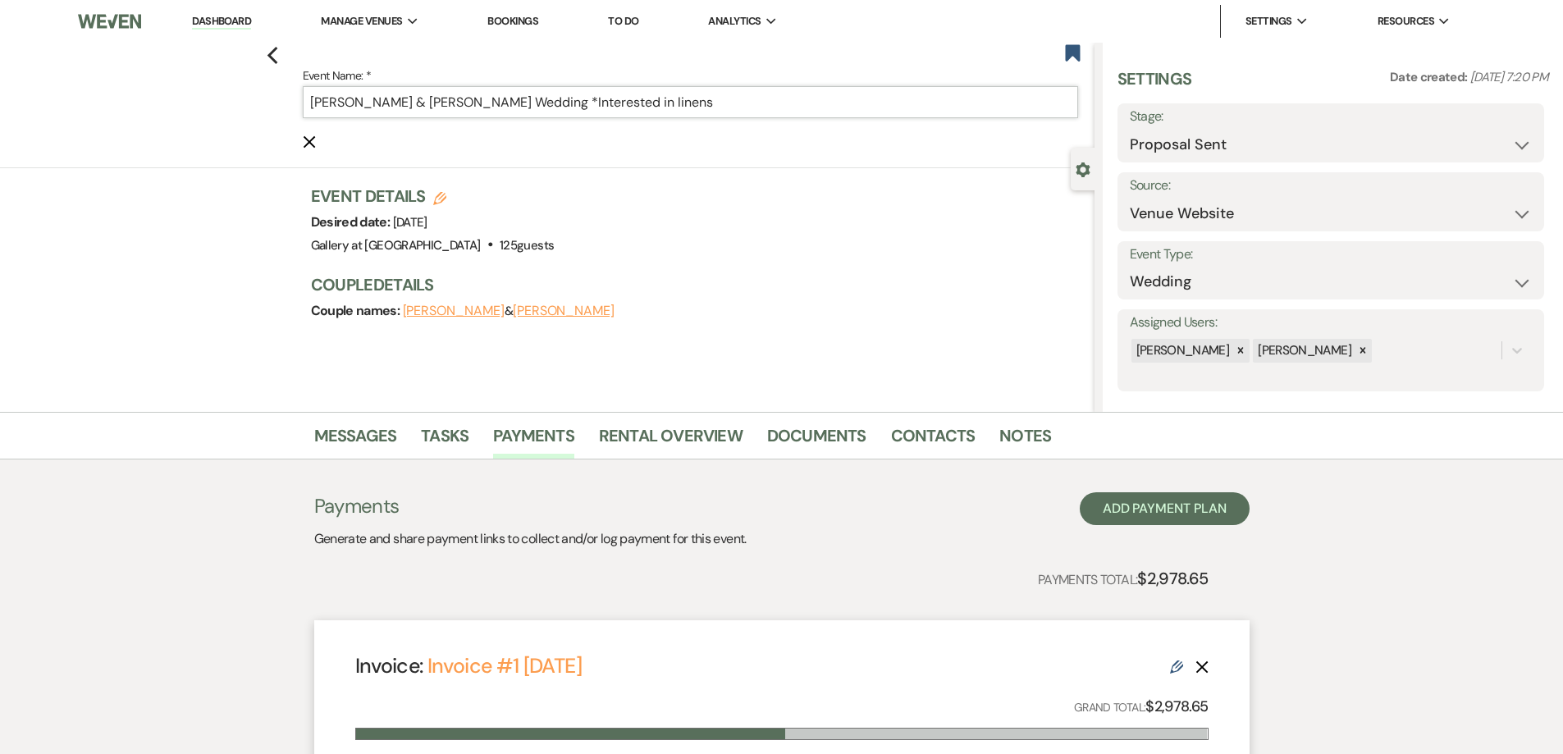
click at [595, 101] on input "[PERSON_NAME] & [PERSON_NAME] Wedding *Interested in linens" at bounding box center [690, 102] width 775 height 32
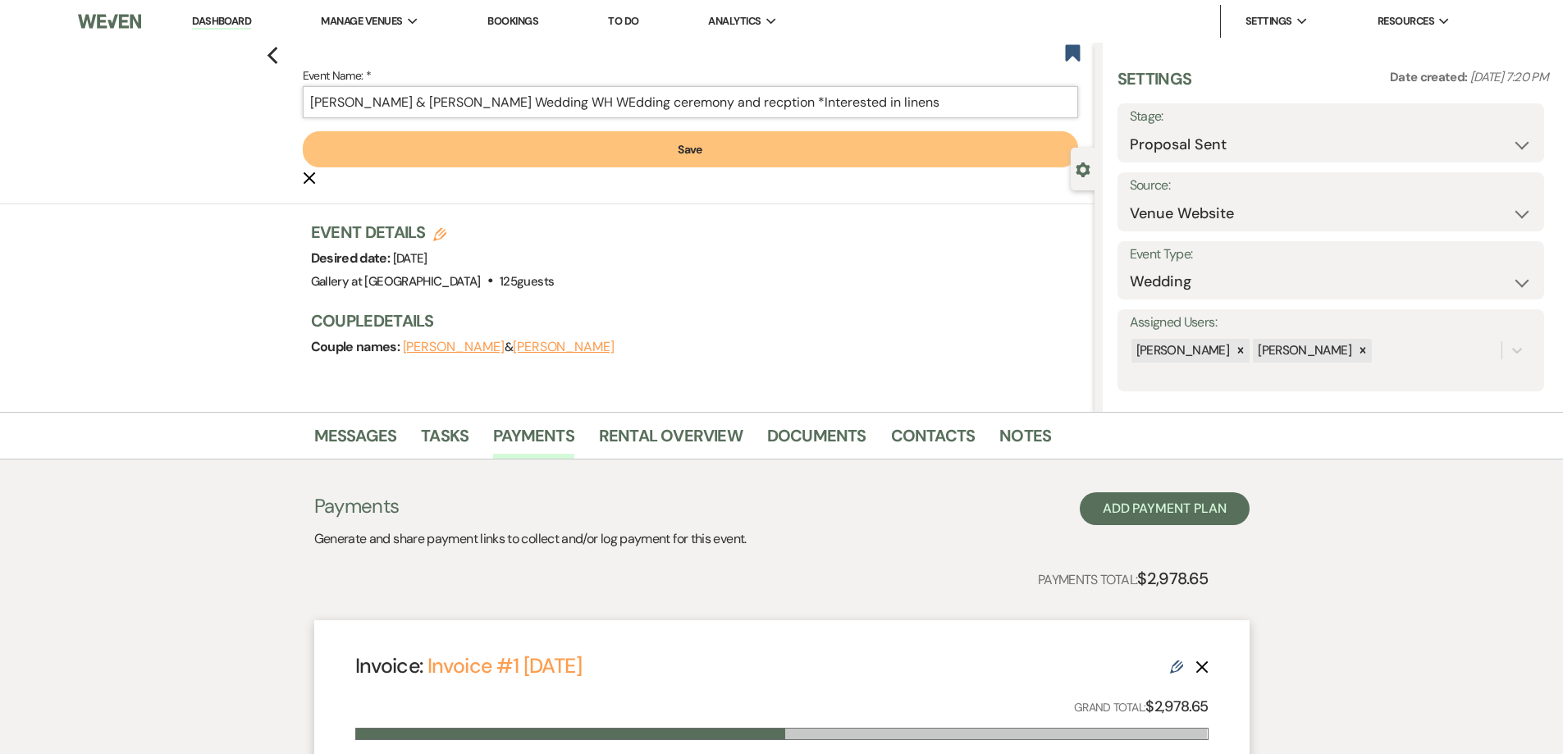
click at [639, 103] on input "[PERSON_NAME] & [PERSON_NAME] Wedding WH WEdding ceremony and recption *Interes…" at bounding box center [690, 102] width 775 height 32
click at [791, 103] on input "[PERSON_NAME] & [PERSON_NAME] Wedding WH Wedding ceremony and recption *Interes…" at bounding box center [690, 102] width 775 height 32
drag, startPoint x: 623, startPoint y: 102, endPoint x: 826, endPoint y: 99, distance: 203.5
click at [826, 99] on input "[PERSON_NAME] & [PERSON_NAME] Wedding WH Wedding ceremony and reception *Intere…" at bounding box center [690, 102] width 775 height 32
click at [637, 100] on input "[PERSON_NAME] & [PERSON_NAME] Wedding WH 12:pm-12:00AM *Interested in linens" at bounding box center [690, 102] width 775 height 32
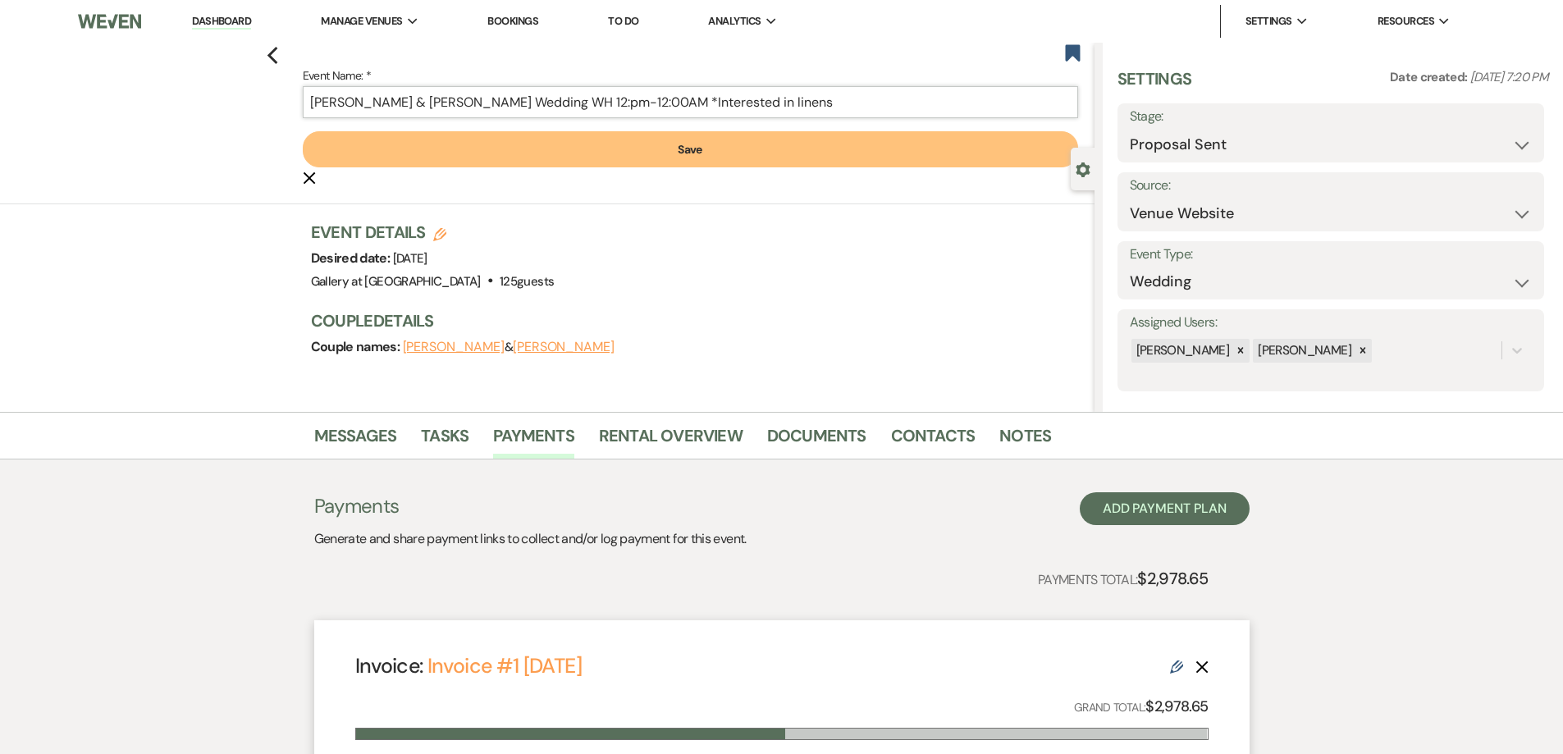
click at [654, 103] on input "[PERSON_NAME] & [PERSON_NAME] Wedding WH 12:pm-12:00AM *Interested in linens" at bounding box center [690, 102] width 775 height 32
click at [720, 105] on input "[PERSON_NAME] & [PERSON_NAME] Wedding WH 12:00AM-12:00AM *Interested in linens" at bounding box center [690, 102] width 775 height 32
click at [661, 107] on input "[PERSON_NAME] & [PERSON_NAME] Wedding WH 12:00AM-12:00AM *Interested in linens" at bounding box center [690, 102] width 775 height 32
click at [733, 98] on input "[PERSON_NAME] & [PERSON_NAME] Wedding WH 12:00PM-12:00AM *Interested in linens" at bounding box center [690, 102] width 775 height 32
click at [747, 102] on input "[PERSON_NAME] & [PERSON_NAME] Wedding WH 12:00PM-12:00AM (6 hrs.) *Interested i…" at bounding box center [690, 102] width 775 height 32
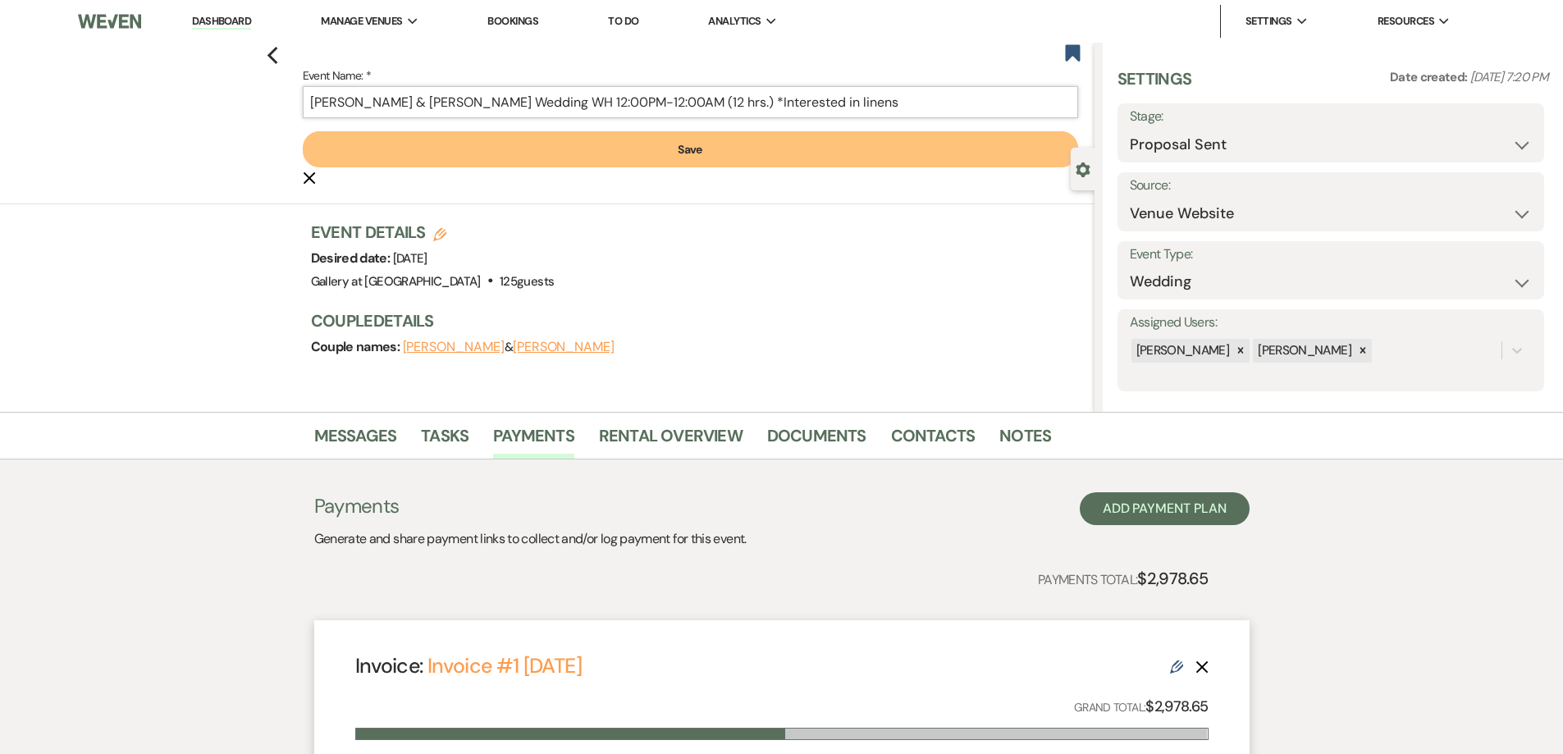
type input "[PERSON_NAME] & [PERSON_NAME] Wedding WH 12:00PM-12:00AM (12 hrs.) *Interested …"
click at [757, 144] on button "Save" at bounding box center [690, 149] width 775 height 36
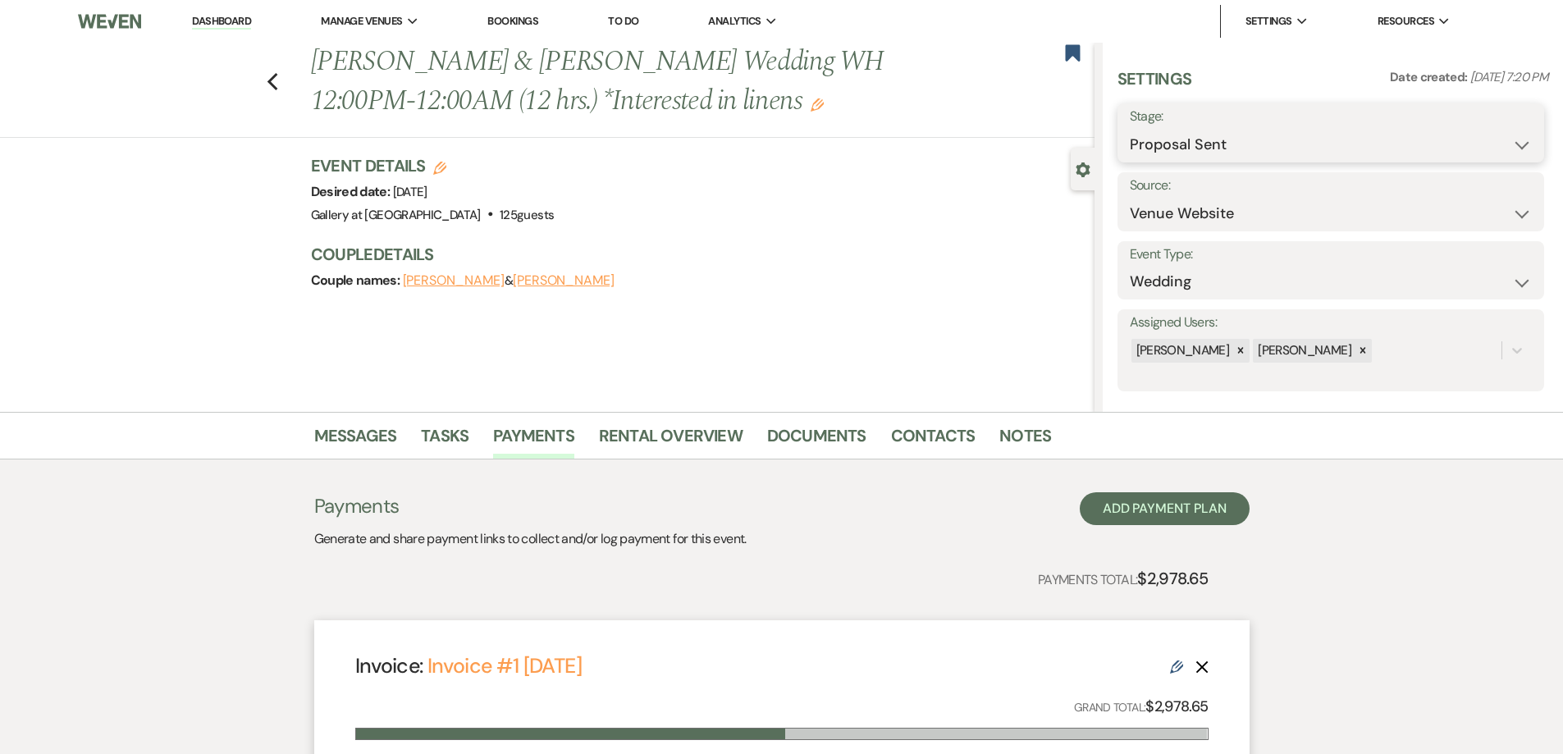
click at [1150, 129] on select "Inquiry Follow Up Tour Requested Tour Confirmed Toured Proposal Sent Booked Lost" at bounding box center [1331, 145] width 402 height 32
select select "7"
click at [1130, 129] on select "Inquiry Follow Up Tour Requested Tour Confirmed Toured Proposal Sent Booked Lost" at bounding box center [1331, 145] width 402 height 32
click at [1474, 137] on button "Save" at bounding box center [1498, 133] width 93 height 33
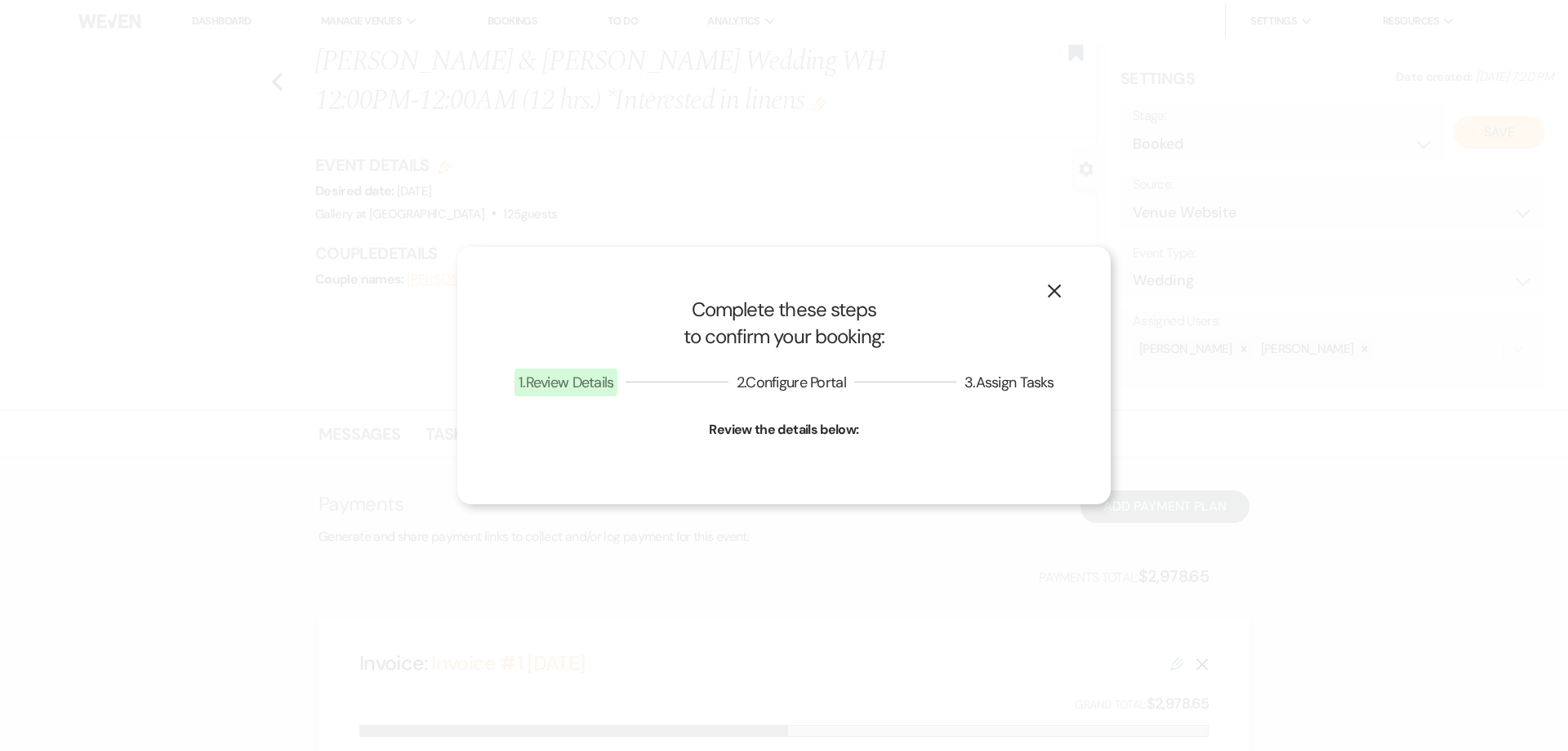
select select "1"
select select "733"
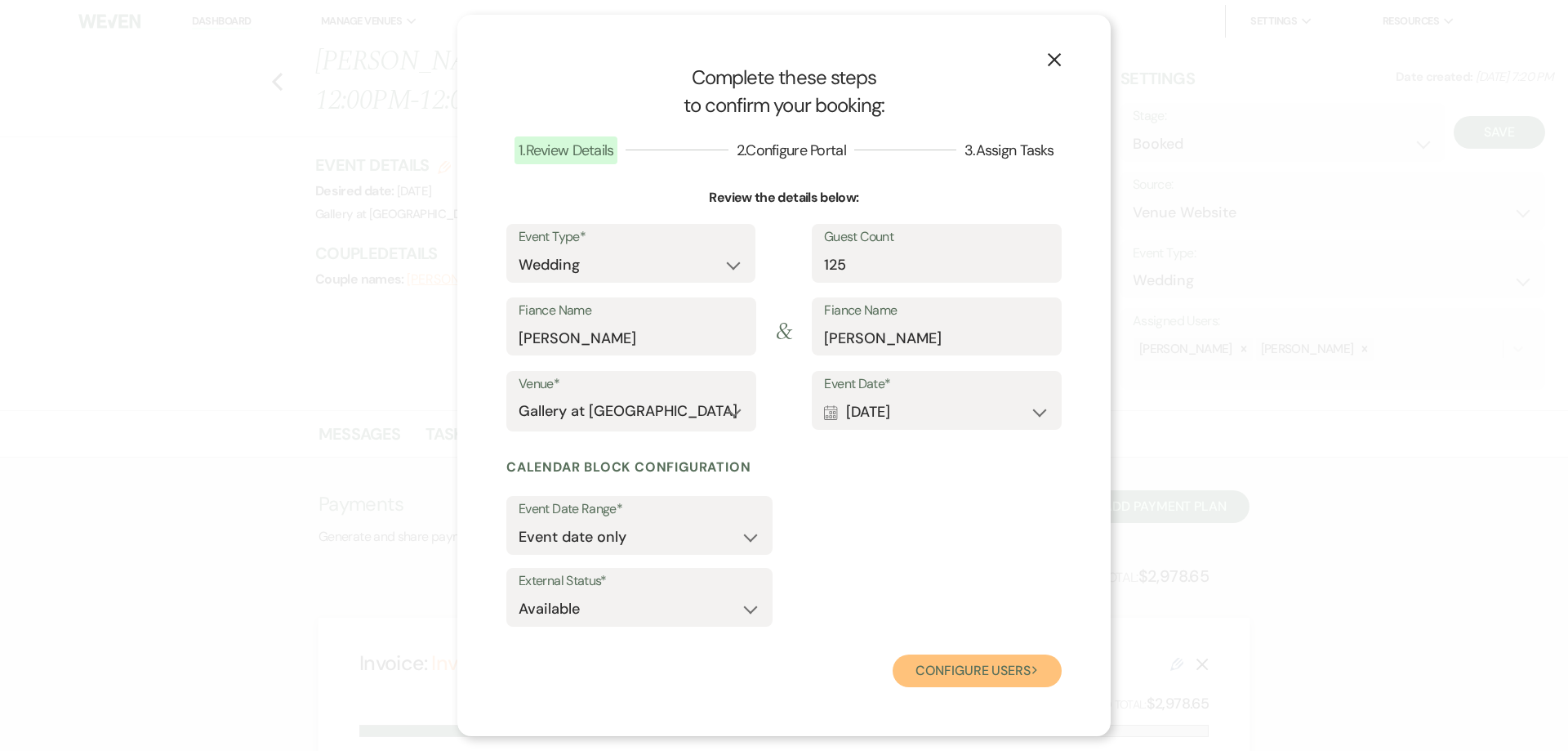
click at [986, 670] on button "Configure users Next" at bounding box center [978, 670] width 169 height 33
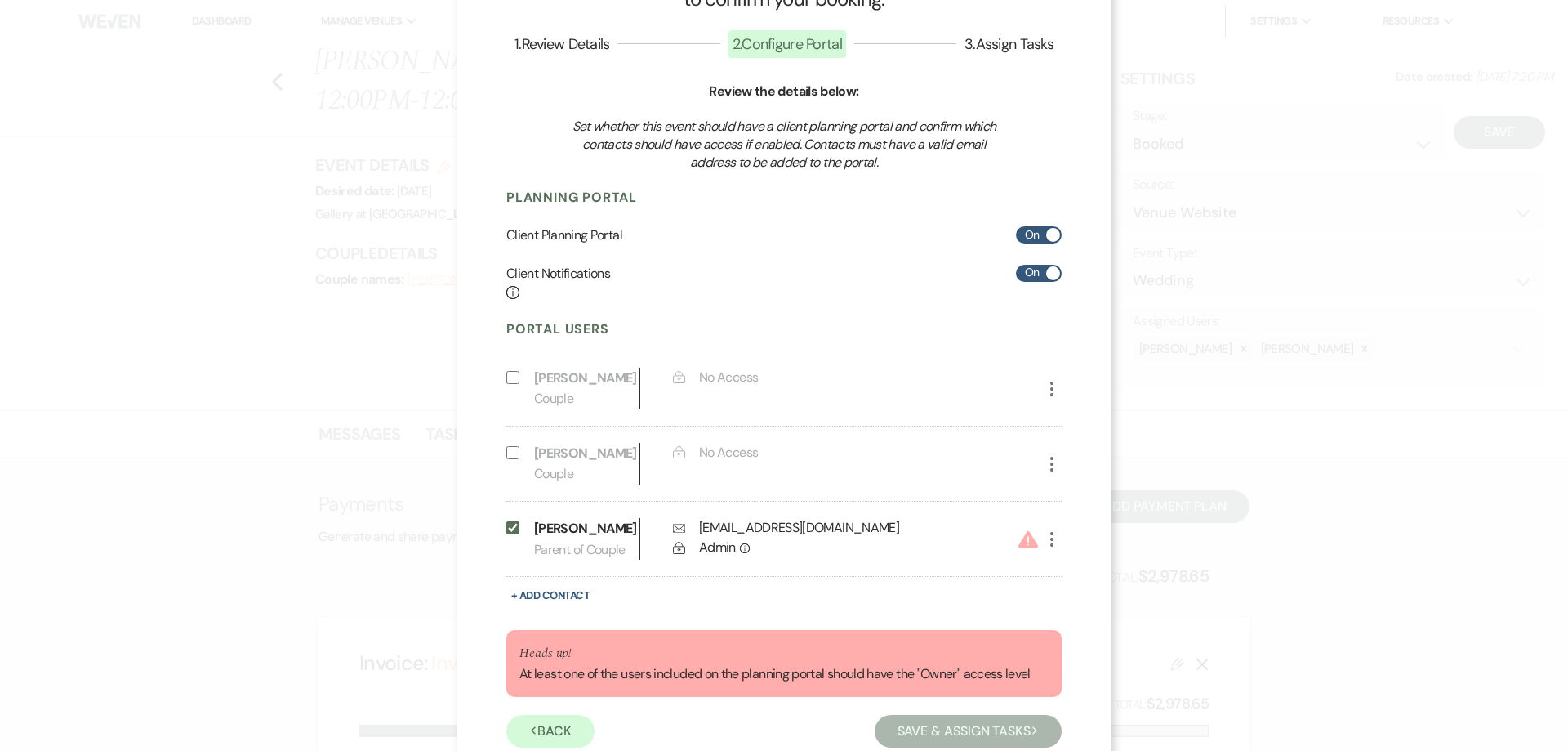
scroll to position [157, 0]
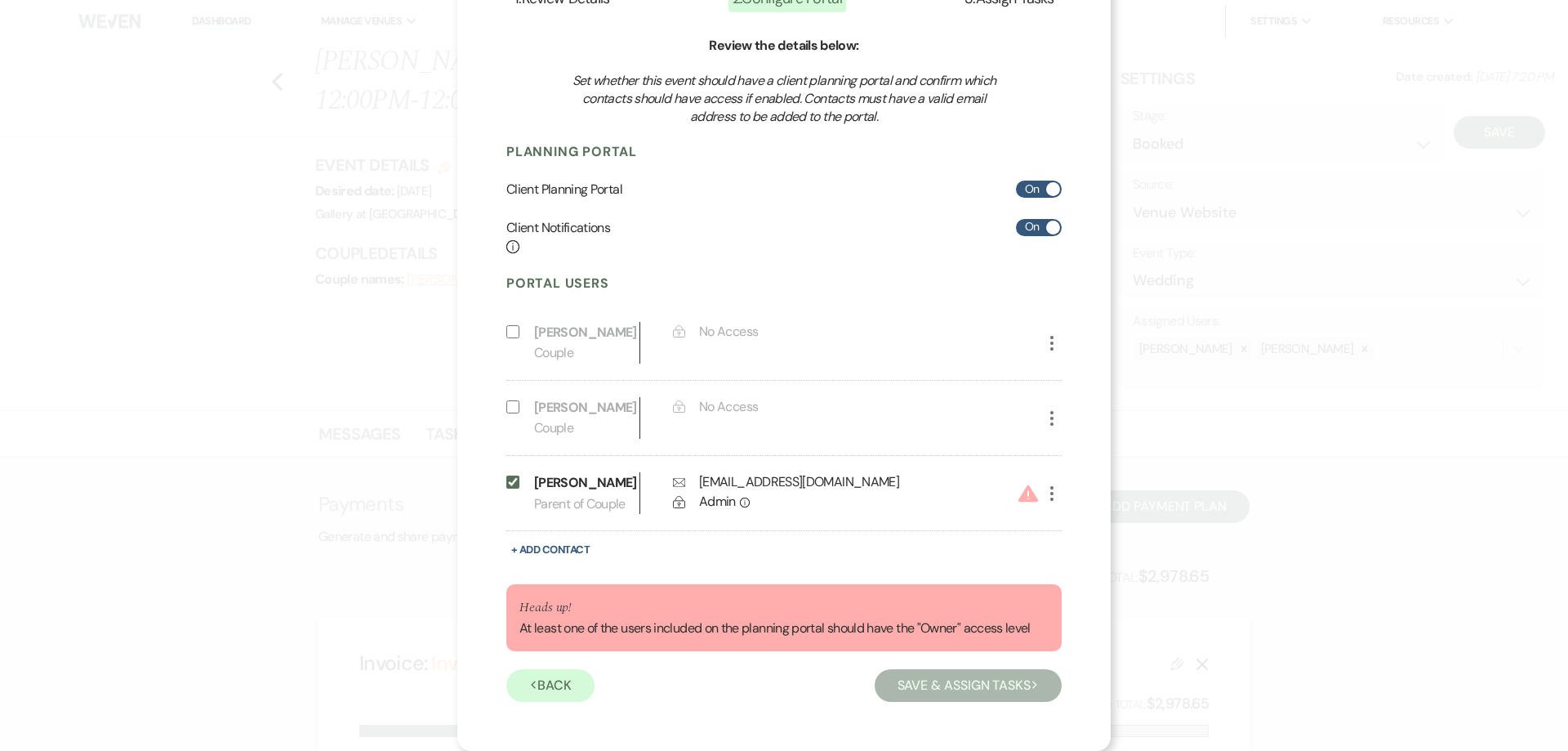
click at [812, 646] on div "Heads up! At least one of the users included on the planning portal should have…" at bounding box center [784, 618] width 556 height 67
click at [513, 411] on input "Include on Planning Portal" at bounding box center [513, 406] width 13 height 13
select select "1"
select select "6"
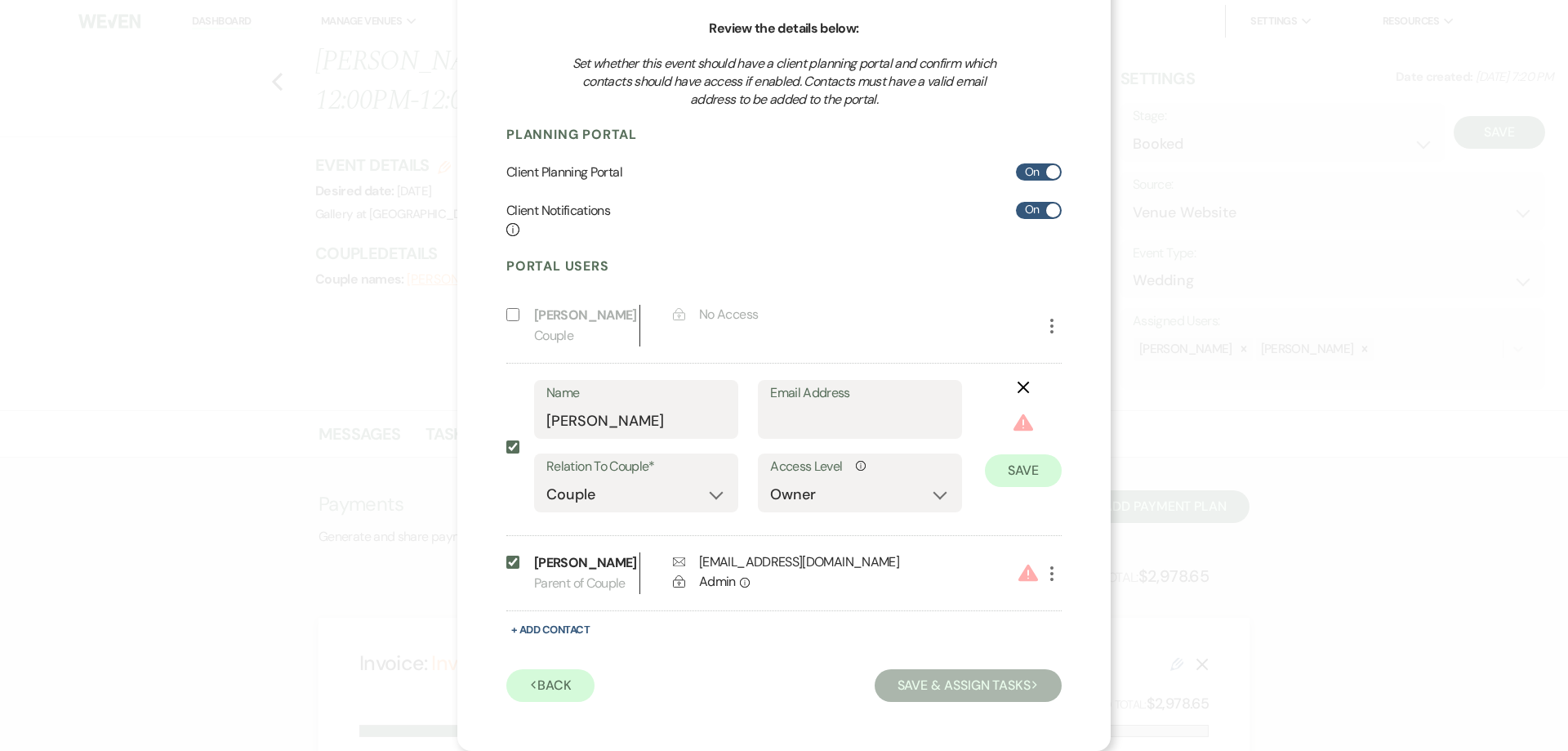
click at [509, 321] on input "Include on Planning Portal" at bounding box center [513, 314] width 13 height 13
select select "1"
select select "6"
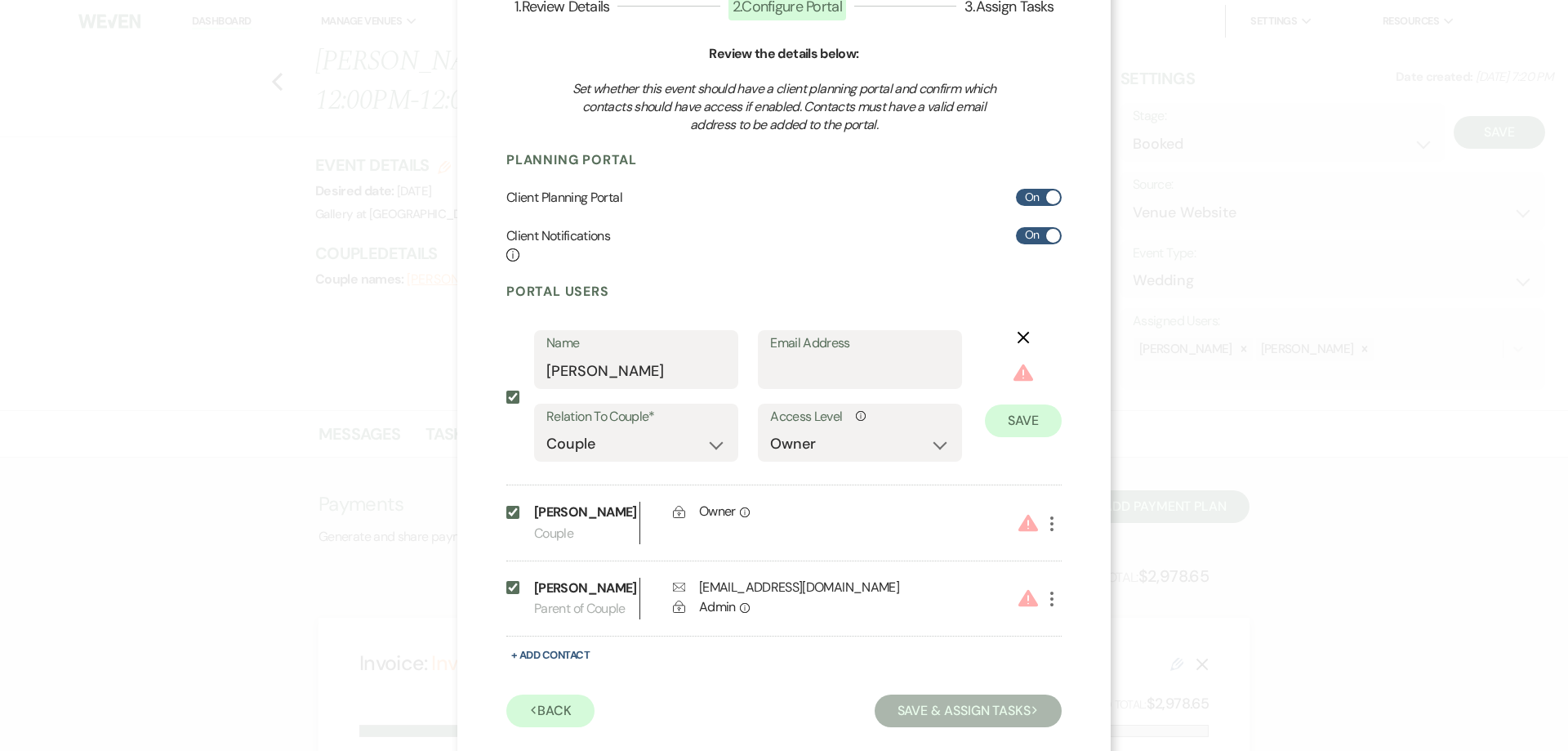
scroll to position [154, 0]
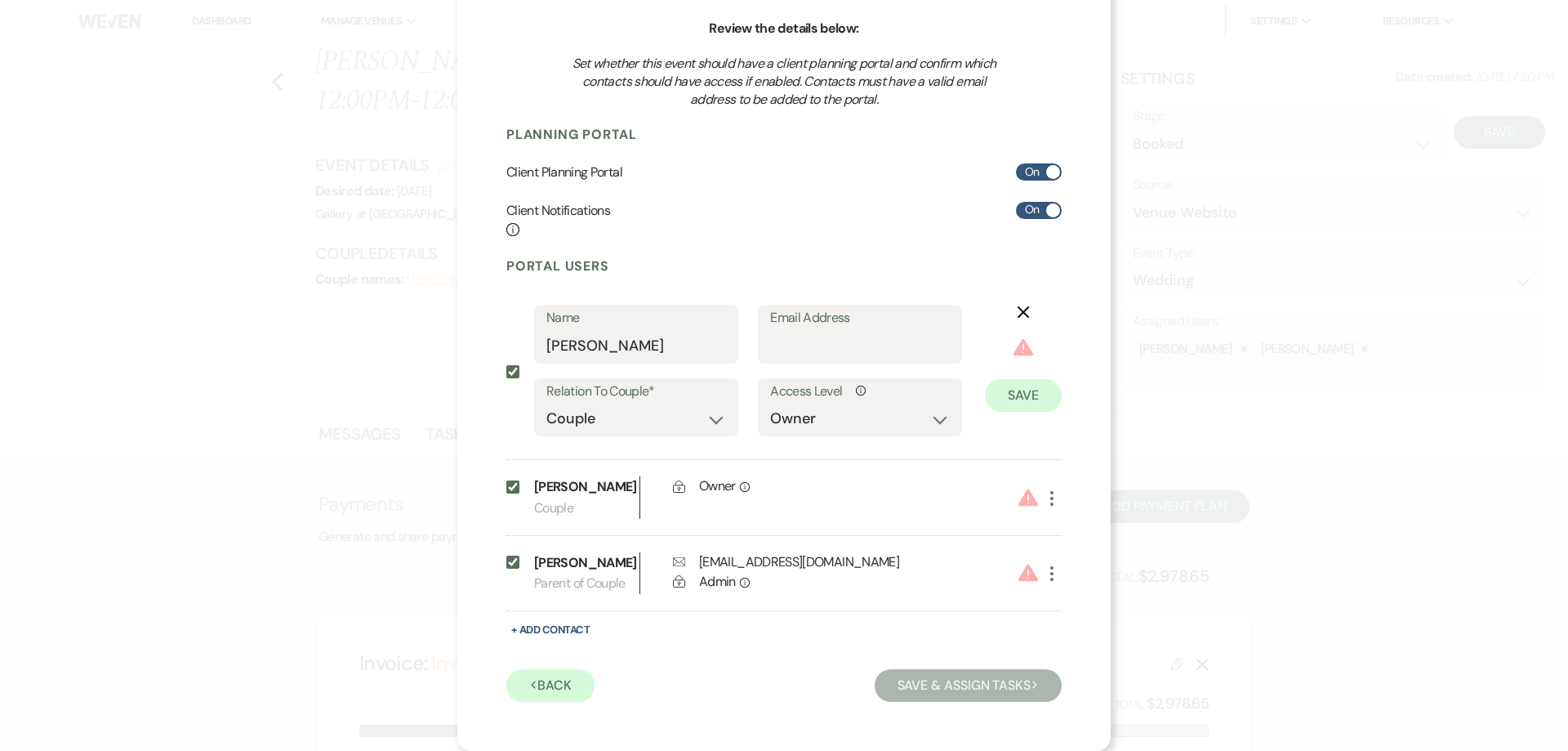
click at [913, 669] on button "Save & Assign Tasks Next" at bounding box center [969, 685] width 187 height 33
click at [938, 681] on button "Save & Assign Tasks Next" at bounding box center [969, 685] width 187 height 33
click at [995, 400] on button "Save" at bounding box center [1023, 395] width 77 height 33
click at [1021, 315] on icon "X" at bounding box center [1023, 312] width 13 height 13
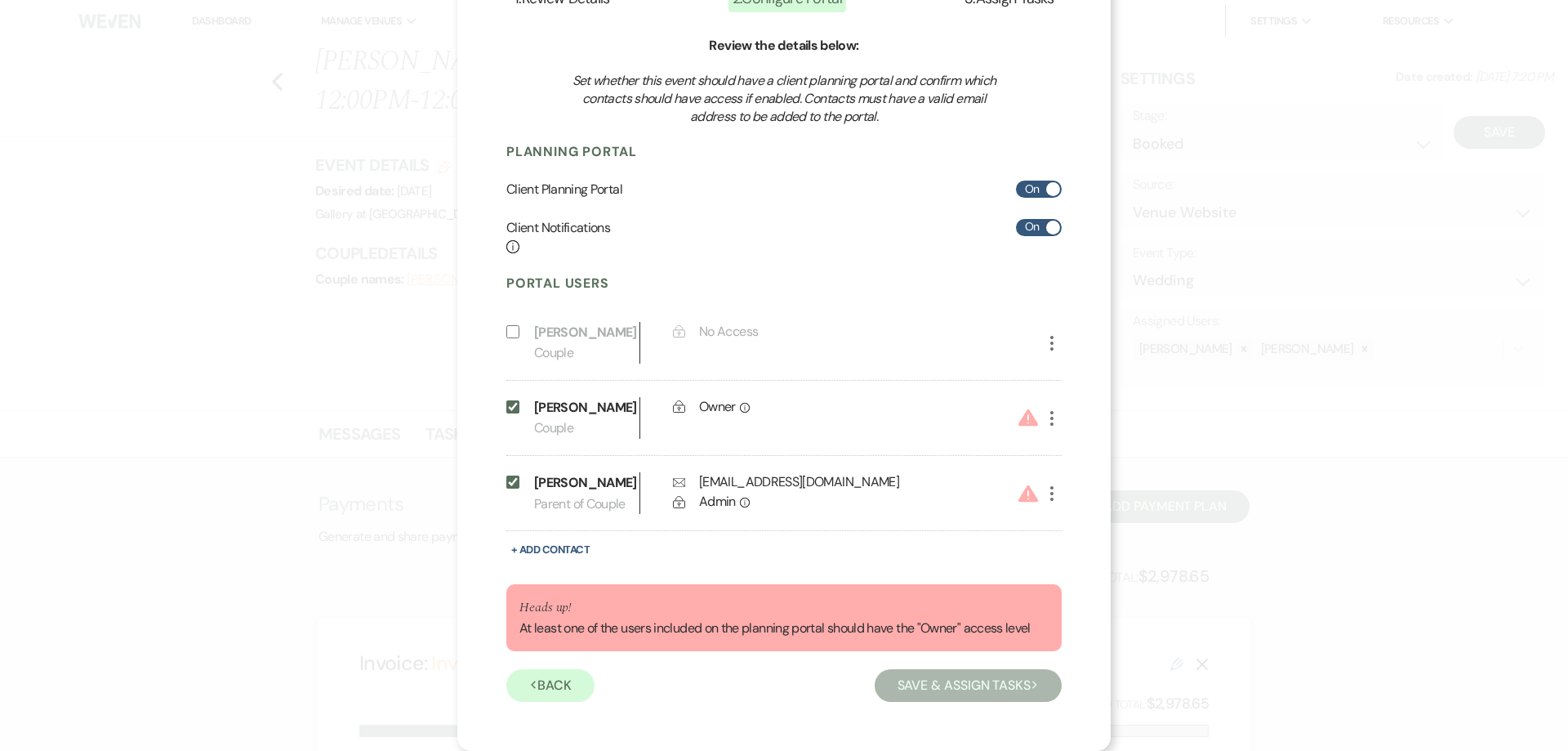
click at [507, 412] on input "Include on Planning Portal" at bounding box center [513, 406] width 13 height 13
checkbox input "false"
click at [1049, 503] on icon "More" at bounding box center [1052, 494] width 20 height 20
click at [1058, 522] on button "Pencil Edit" at bounding box center [1080, 526] width 76 height 28
select select "3"
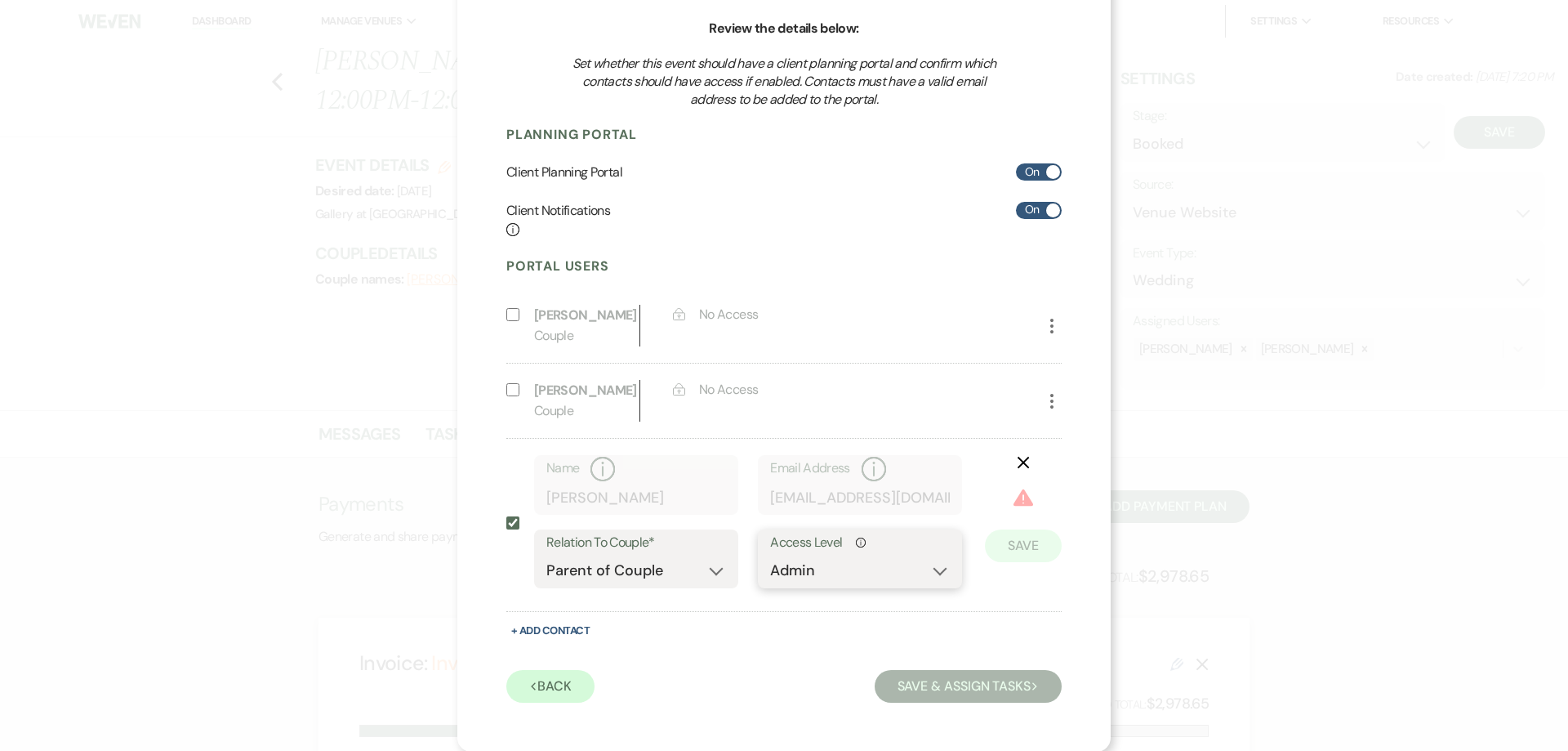
click at [904, 587] on select "No Access Owner Admin Supporter Financier" at bounding box center [860, 571] width 180 height 32
select select "6"
click at [771, 576] on select "No Access Owner Admin Supporter Financier" at bounding box center [860, 571] width 180 height 32
click at [1019, 538] on button "Save" at bounding box center [1023, 521] width 77 height 33
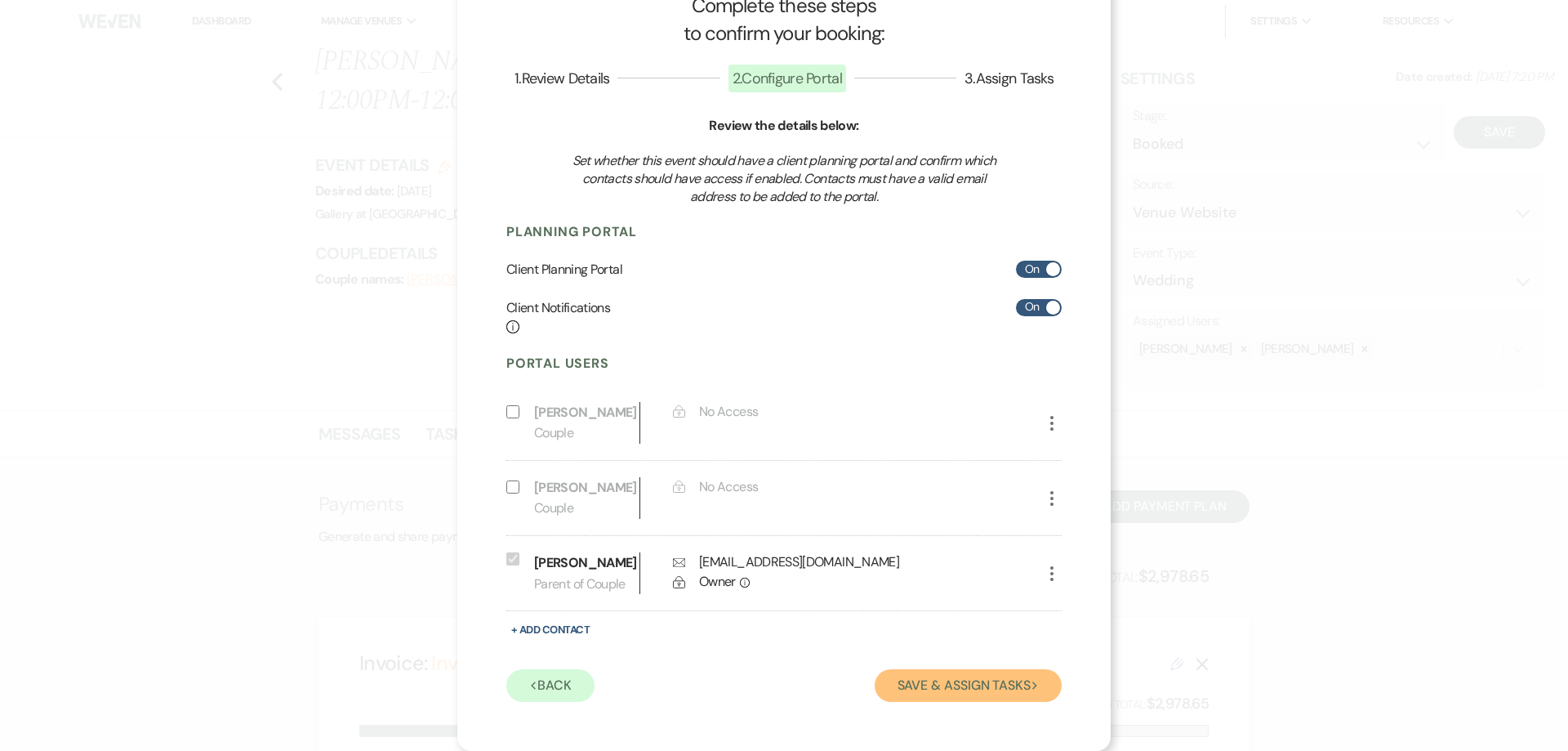
click at [970, 682] on button "Save & Assign Tasks Next" at bounding box center [969, 685] width 187 height 33
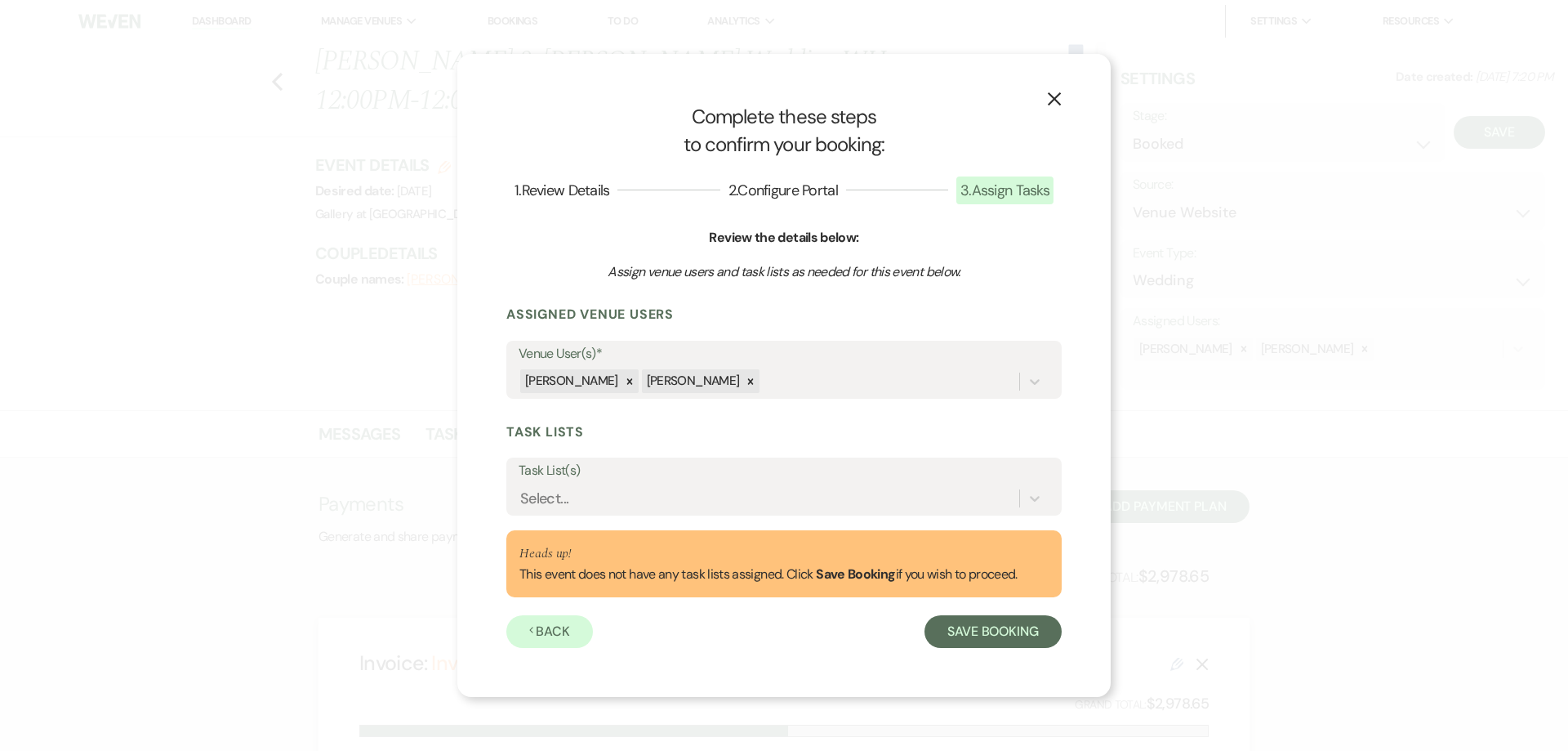
scroll to position [0, 0]
click at [814, 513] on div "Select..." at bounding box center [784, 498] width 531 height 31
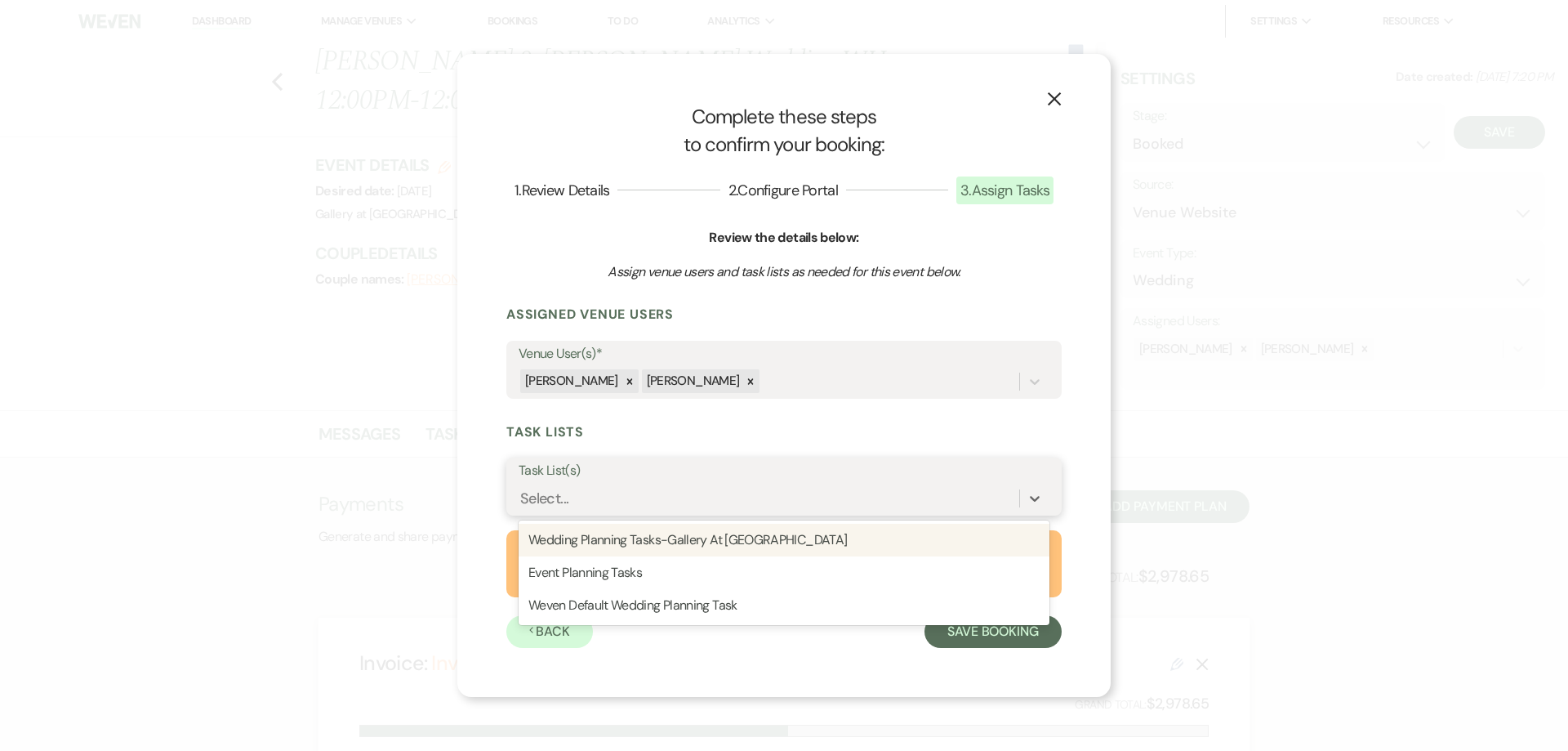
click at [768, 541] on div "Wedding Planning Tasks-Gallery At [GEOGRAPHIC_DATA]" at bounding box center [784, 540] width 531 height 33
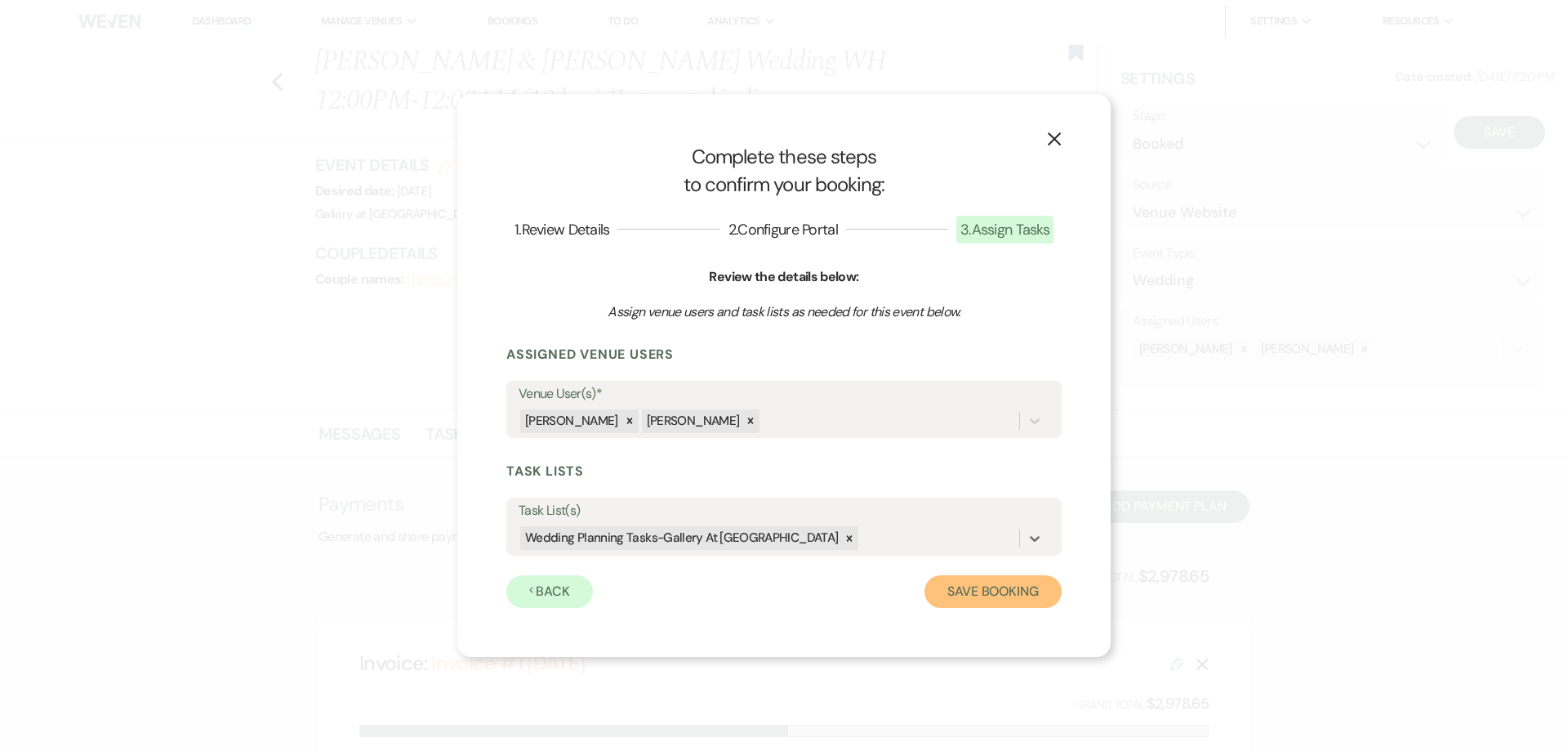
click at [1009, 588] on button "Save Booking" at bounding box center [994, 592] width 137 height 33
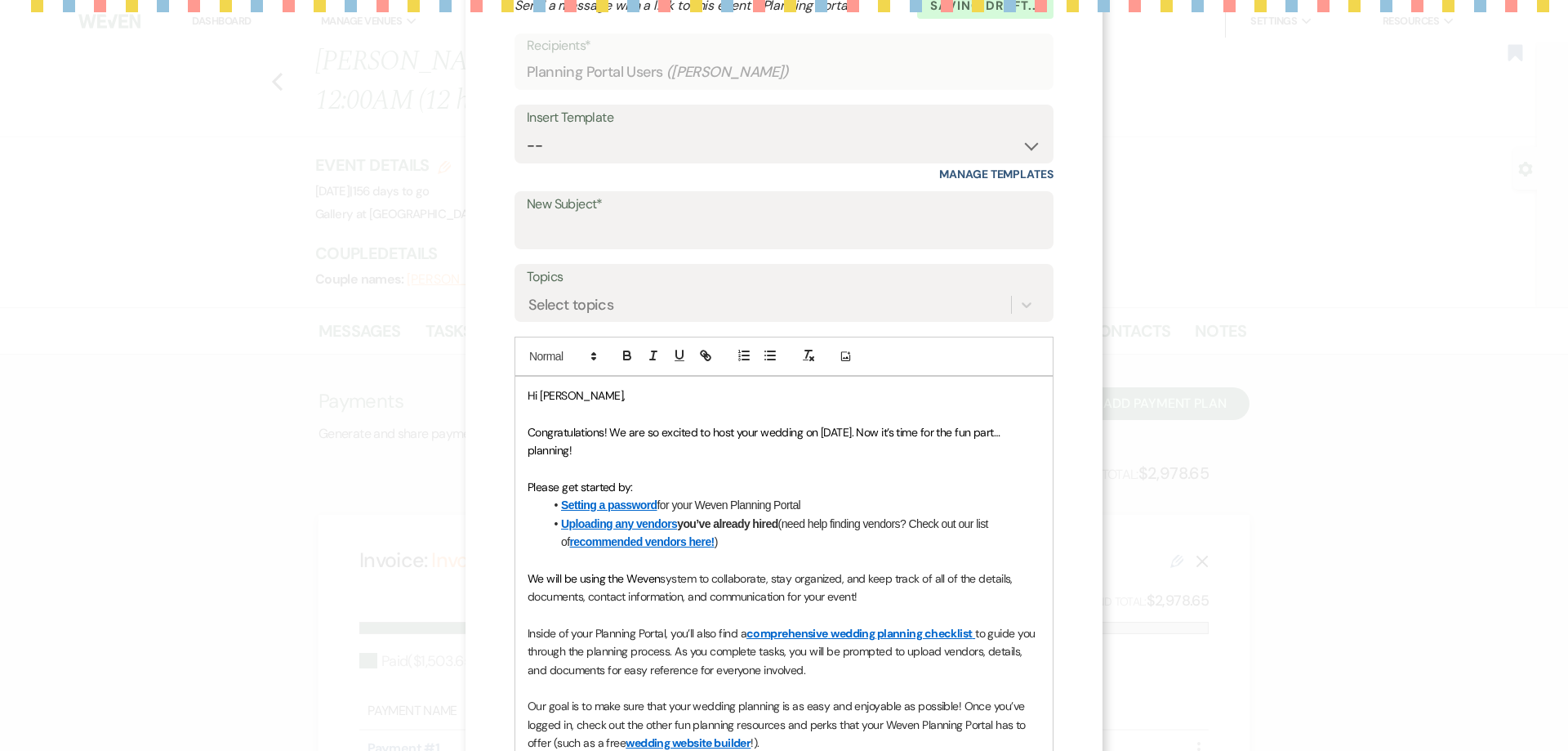
click at [602, 337] on div "Add Photo Hi [PERSON_NAME], Congratulations! We are so excited to host your wed…" at bounding box center [784, 605] width 540 height 536
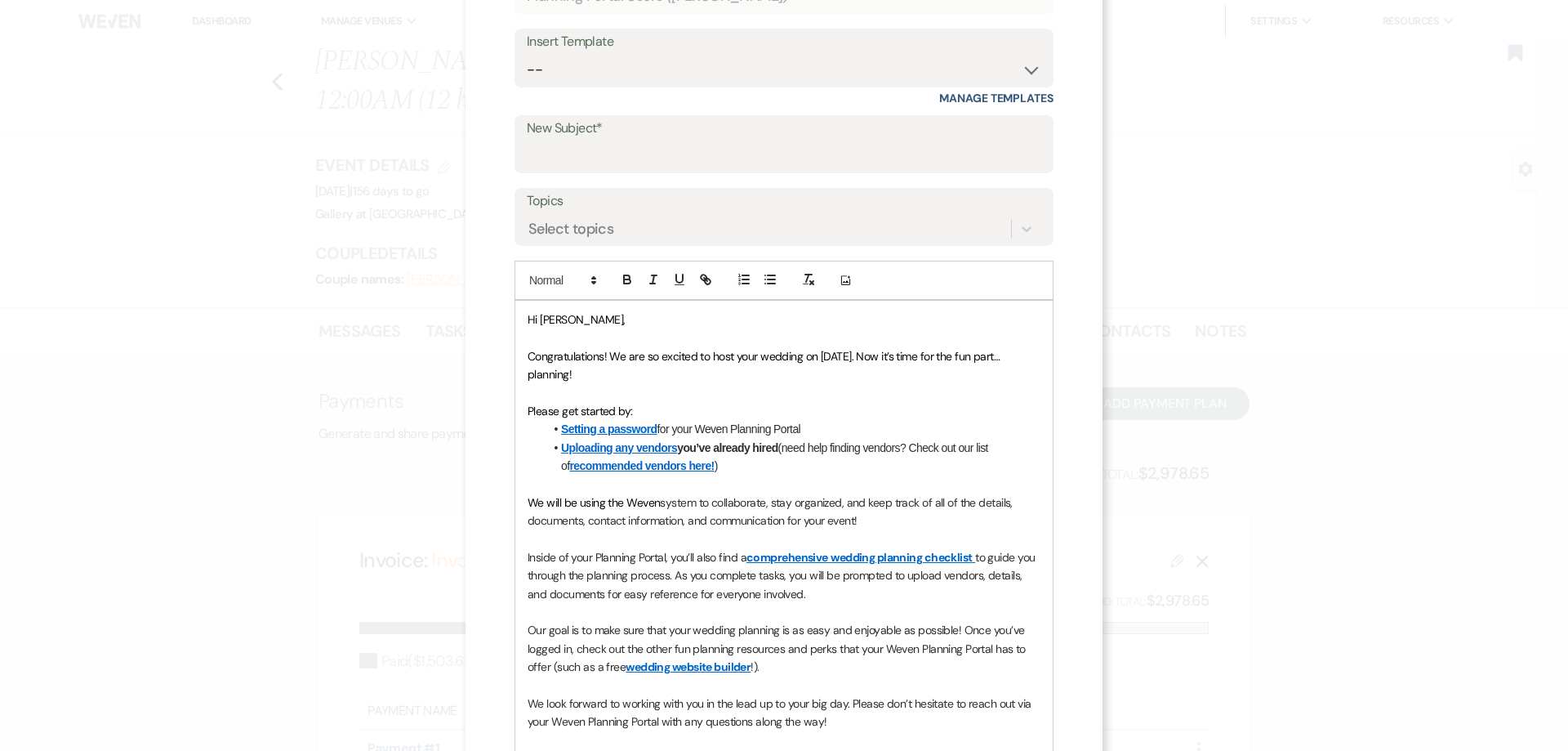
scroll to position [66, 0]
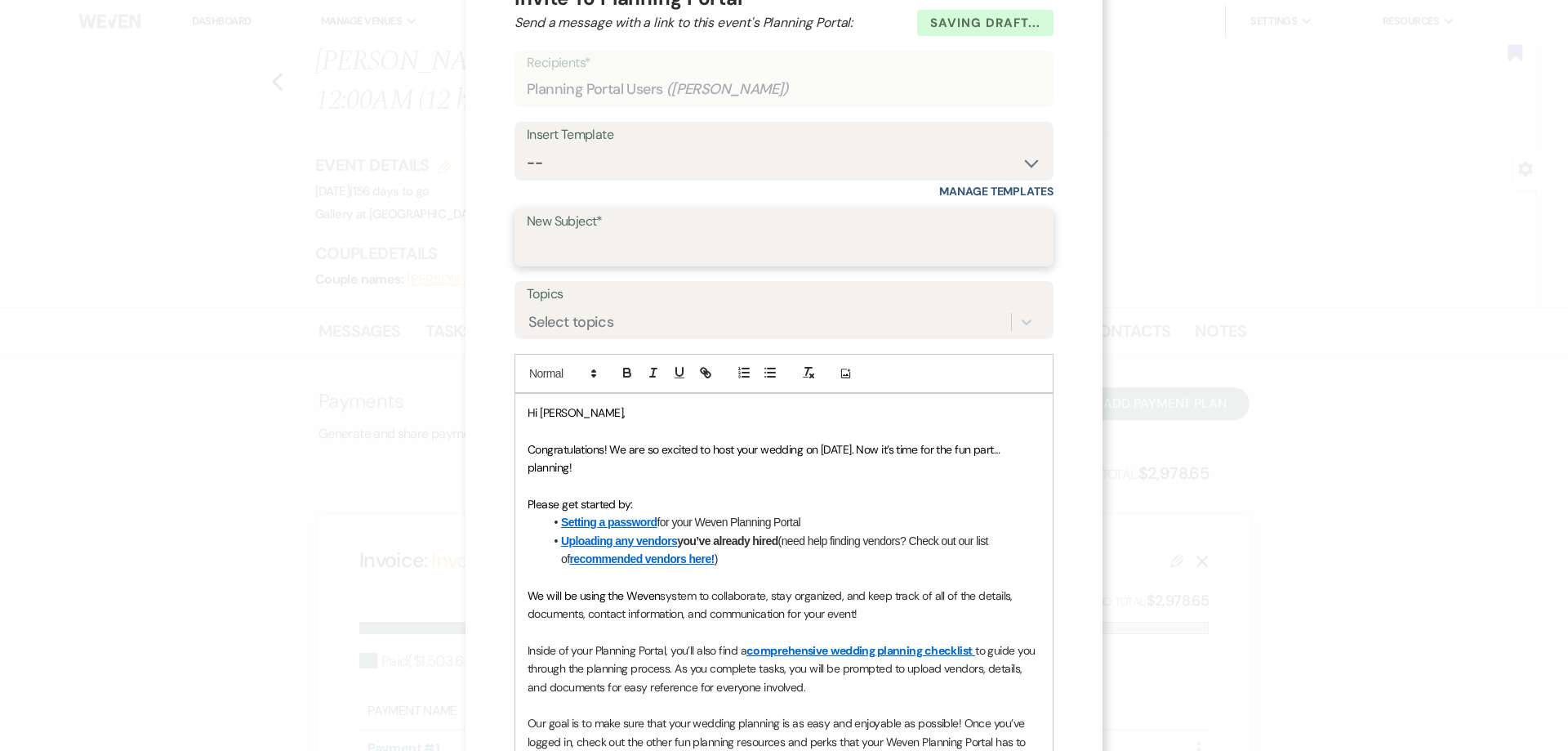
click at [603, 235] on input "New Subject*" at bounding box center [784, 249] width 515 height 32
type input "Weven Planning Portal Introduction"
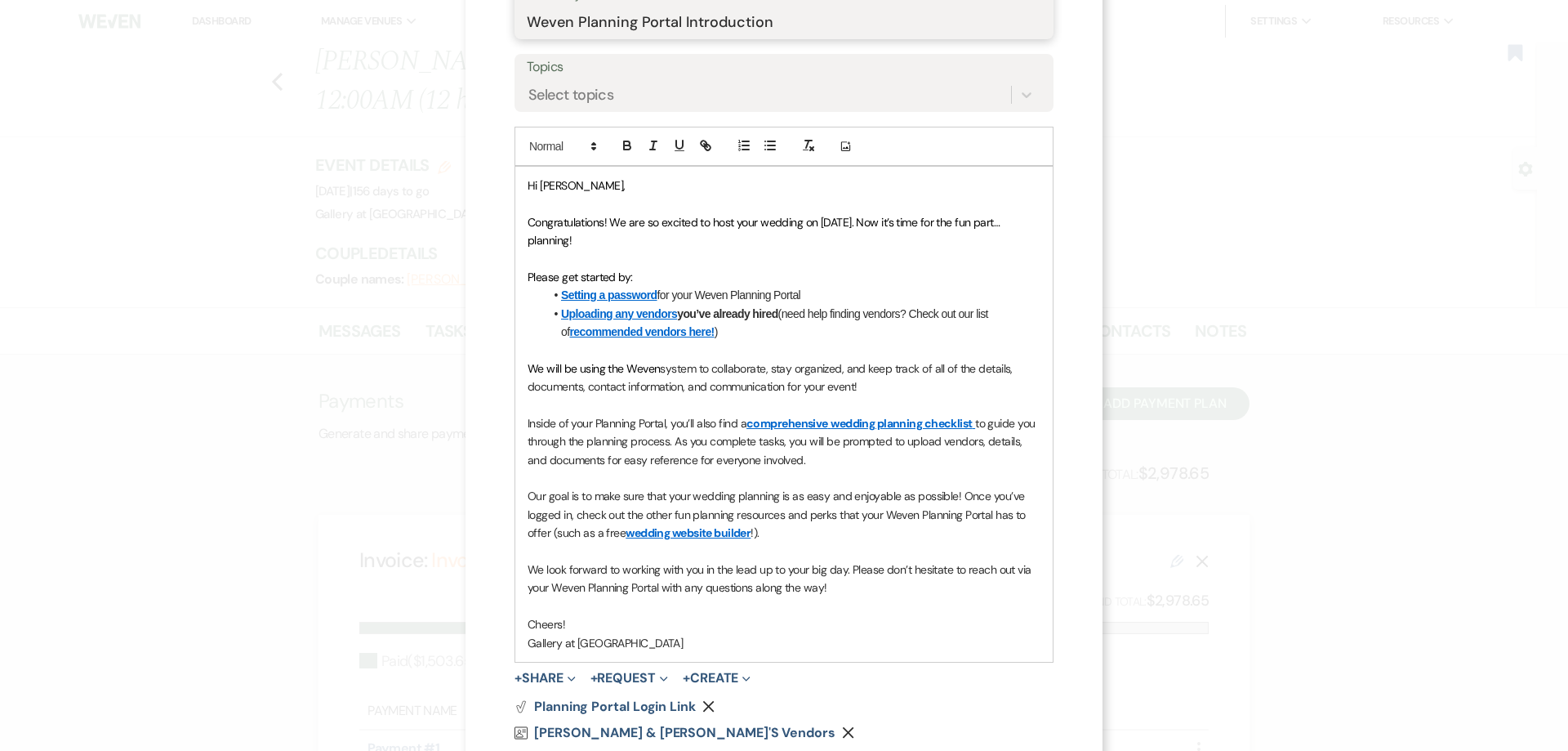
scroll to position [146, 0]
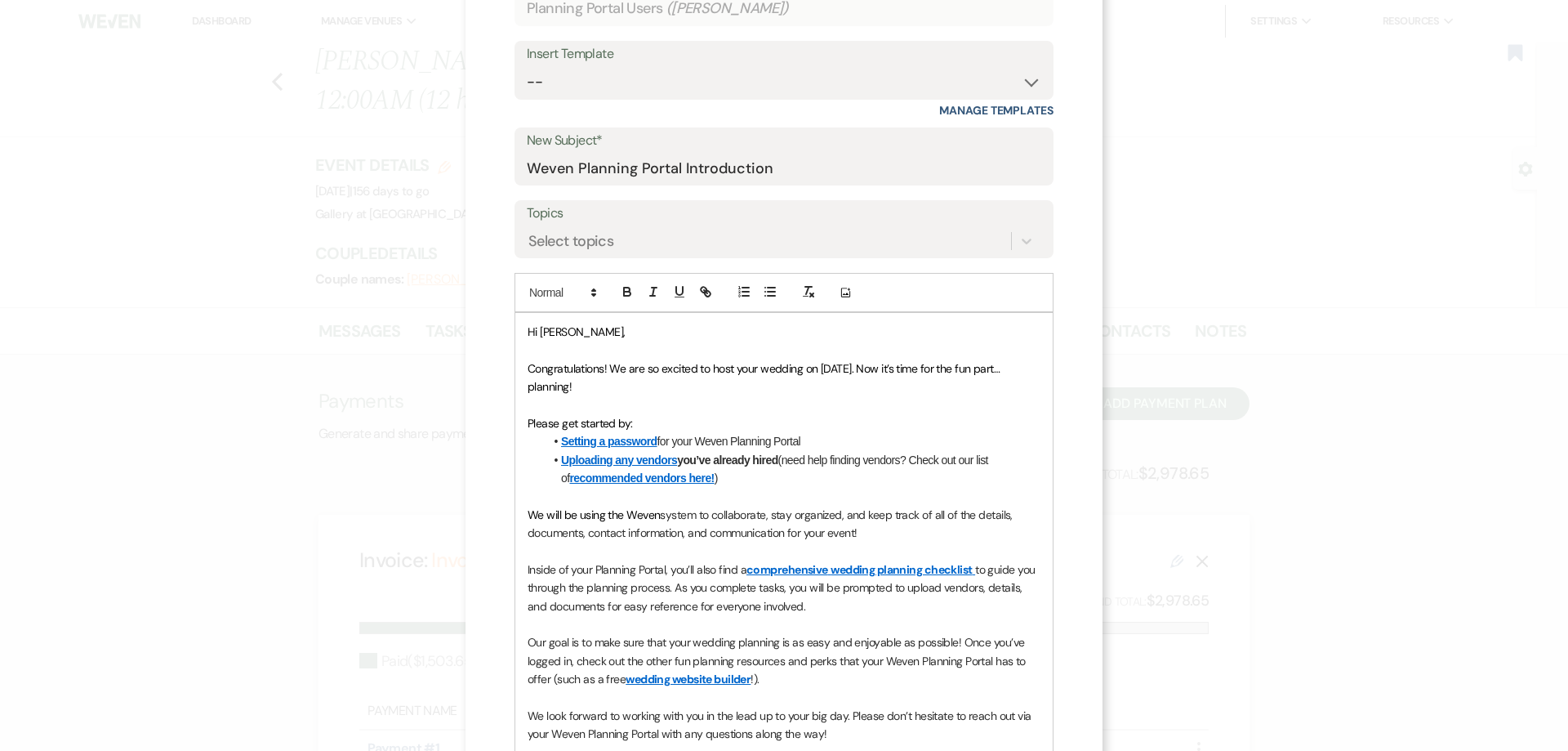
click at [754, 370] on span "Congratulations! We are so excited to host your wedding on [DATE]. Now it’s tim…" at bounding box center [766, 377] width 476 height 33
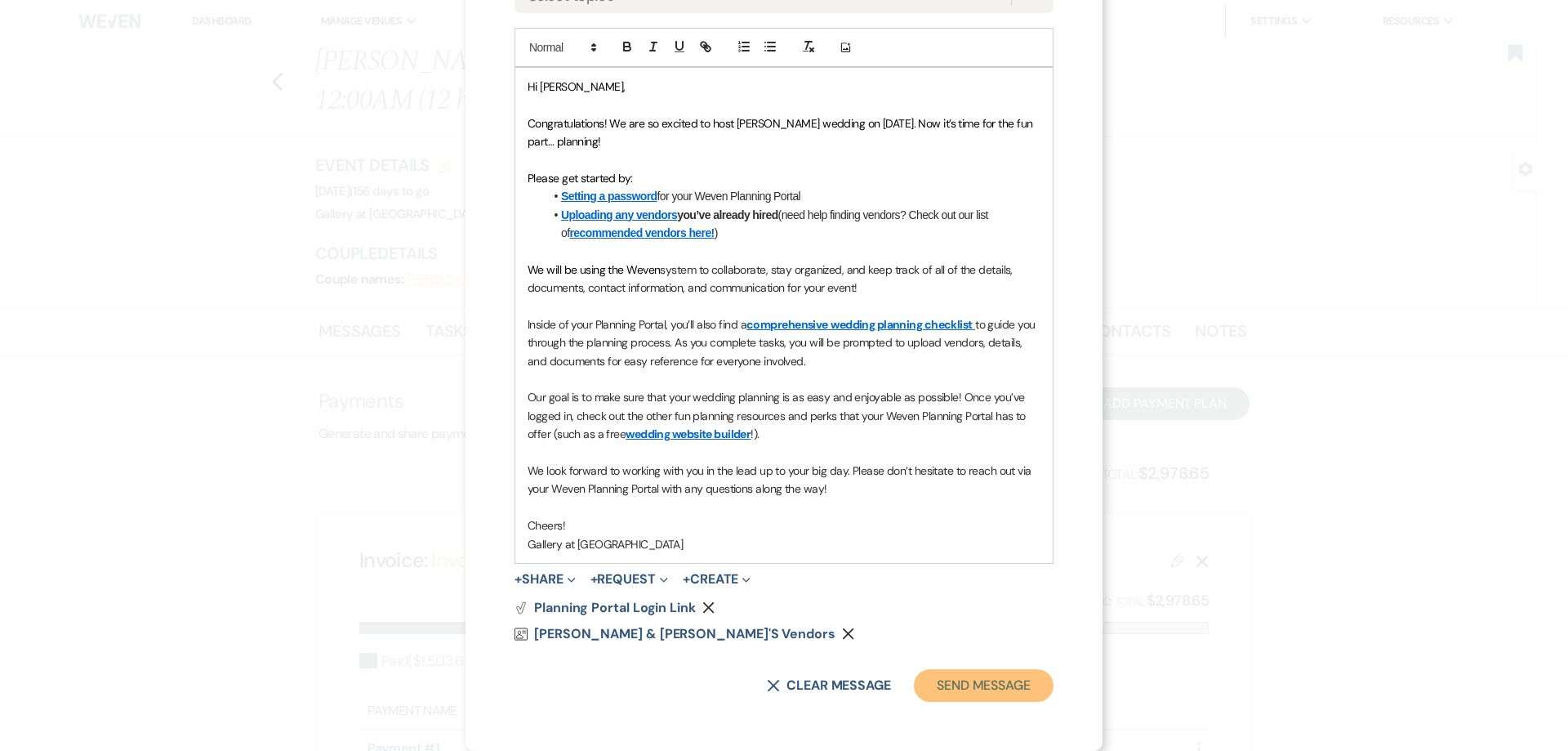
click at [980, 694] on button "Send Message" at bounding box center [984, 685] width 139 height 33
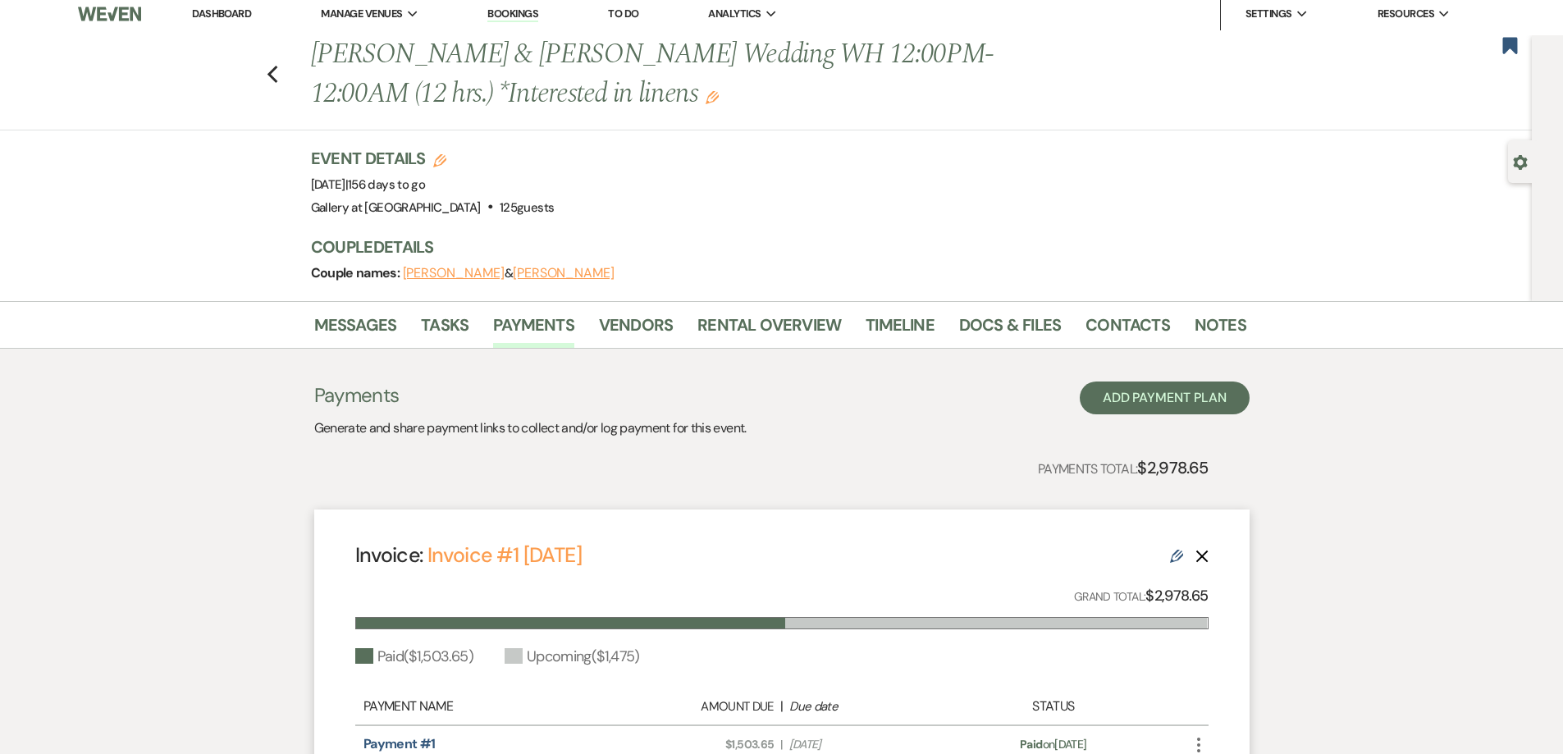
scroll to position [6, 0]
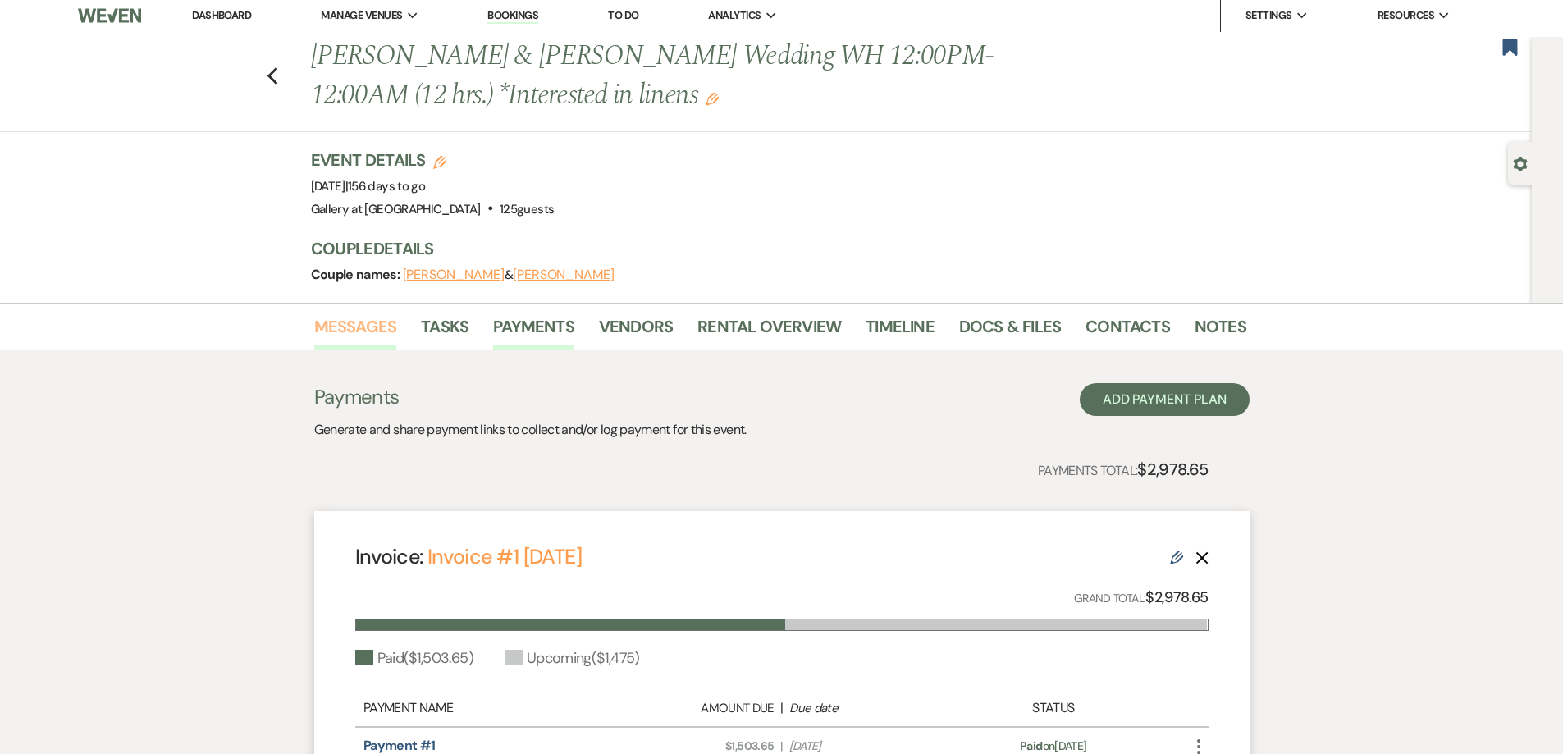
click at [376, 330] on link "Messages" at bounding box center [355, 331] width 83 height 36
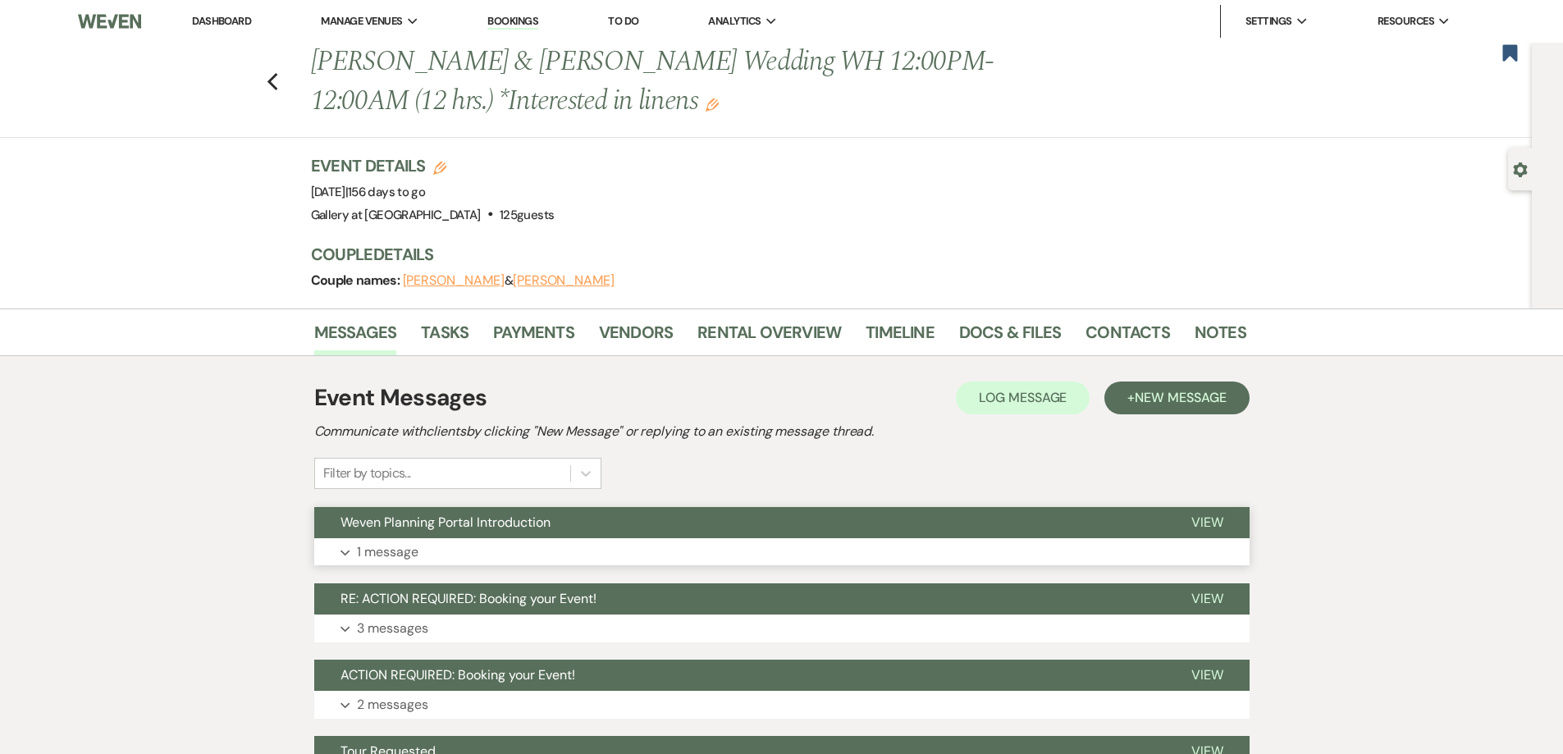
click at [563, 550] on button "Expand 1 message" at bounding box center [781, 552] width 935 height 28
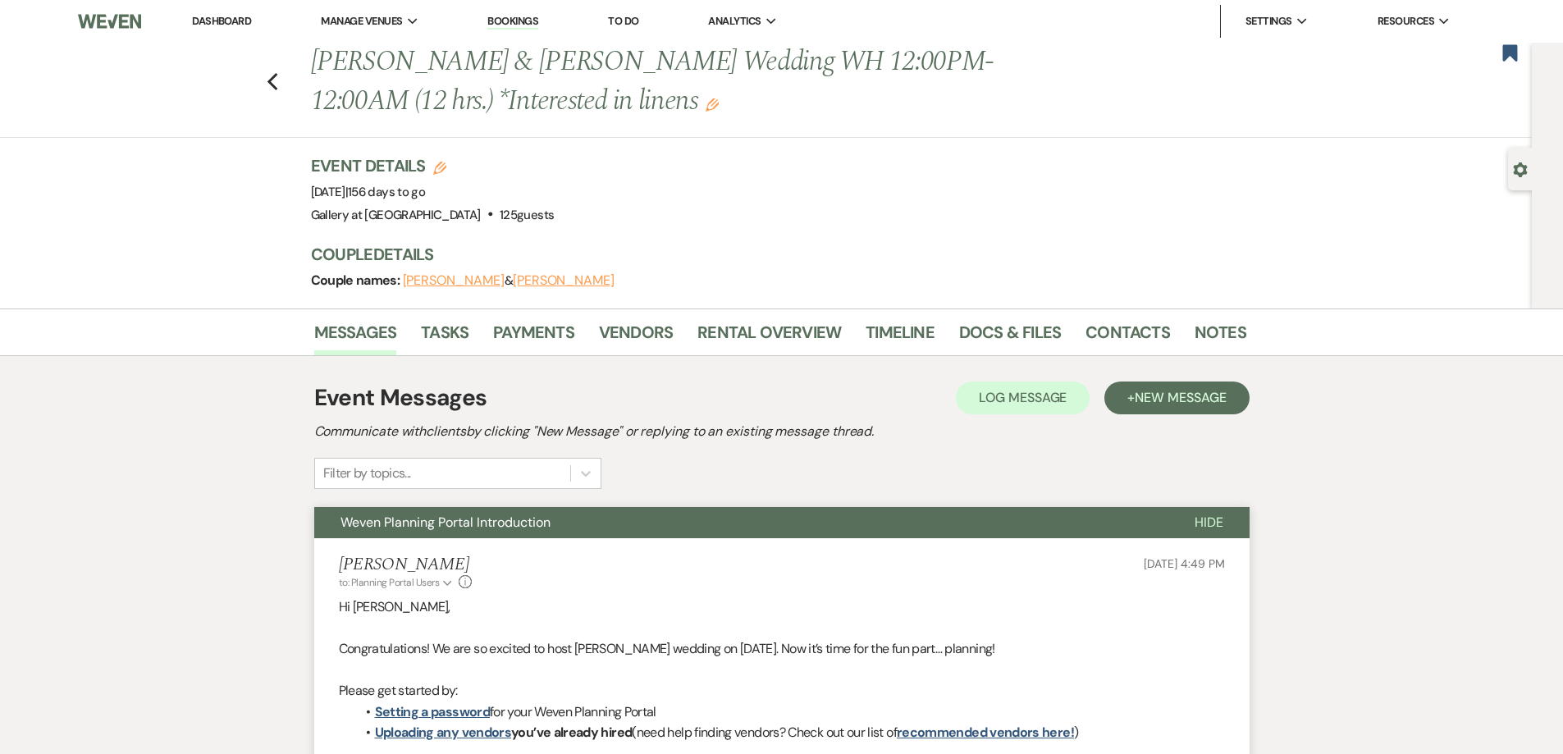
click at [1521, 169] on icon "Gear" at bounding box center [1520, 169] width 15 height 15
select select "5"
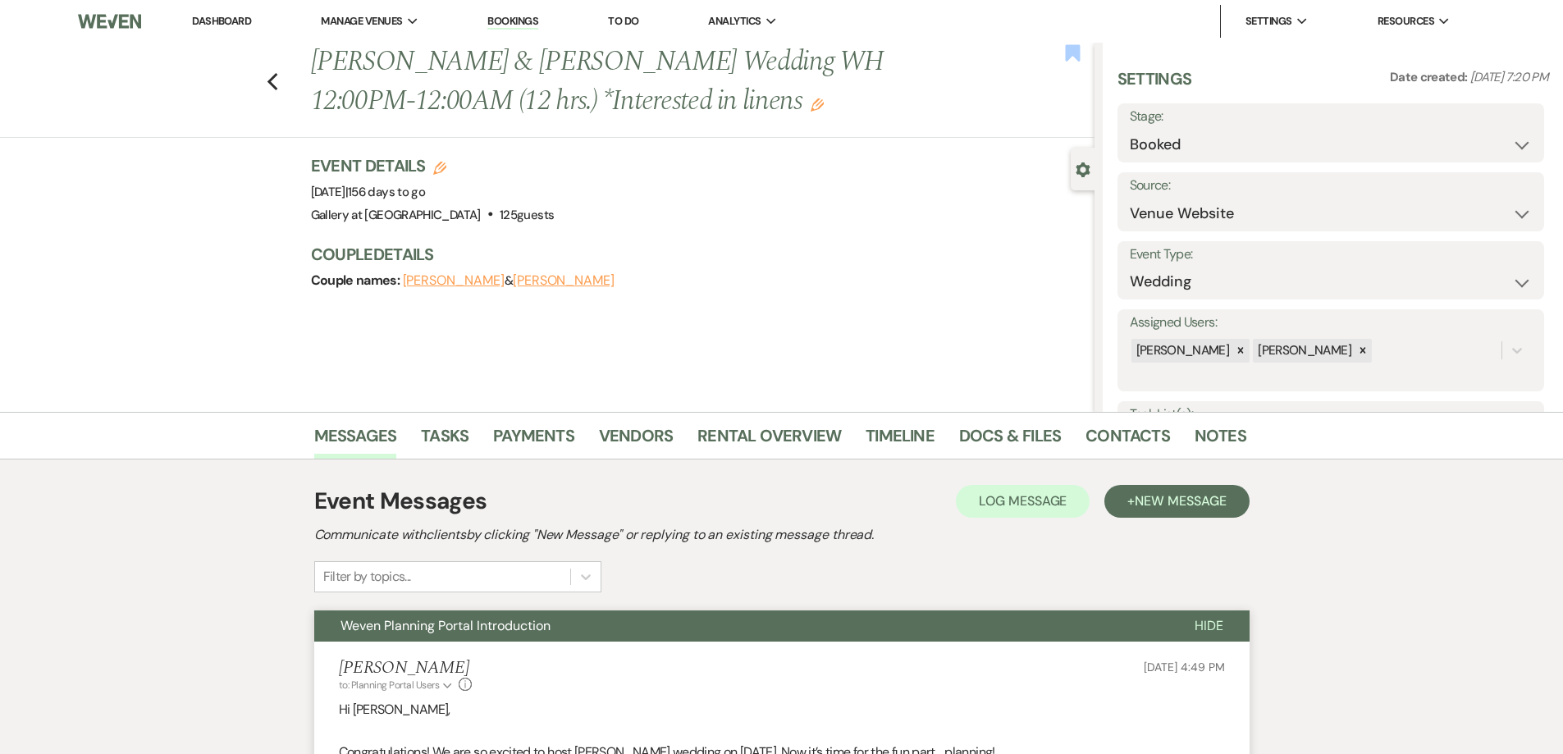
click at [1077, 58] on use "button" at bounding box center [1072, 52] width 15 height 16
click at [563, 437] on link "Payments" at bounding box center [533, 441] width 81 height 36
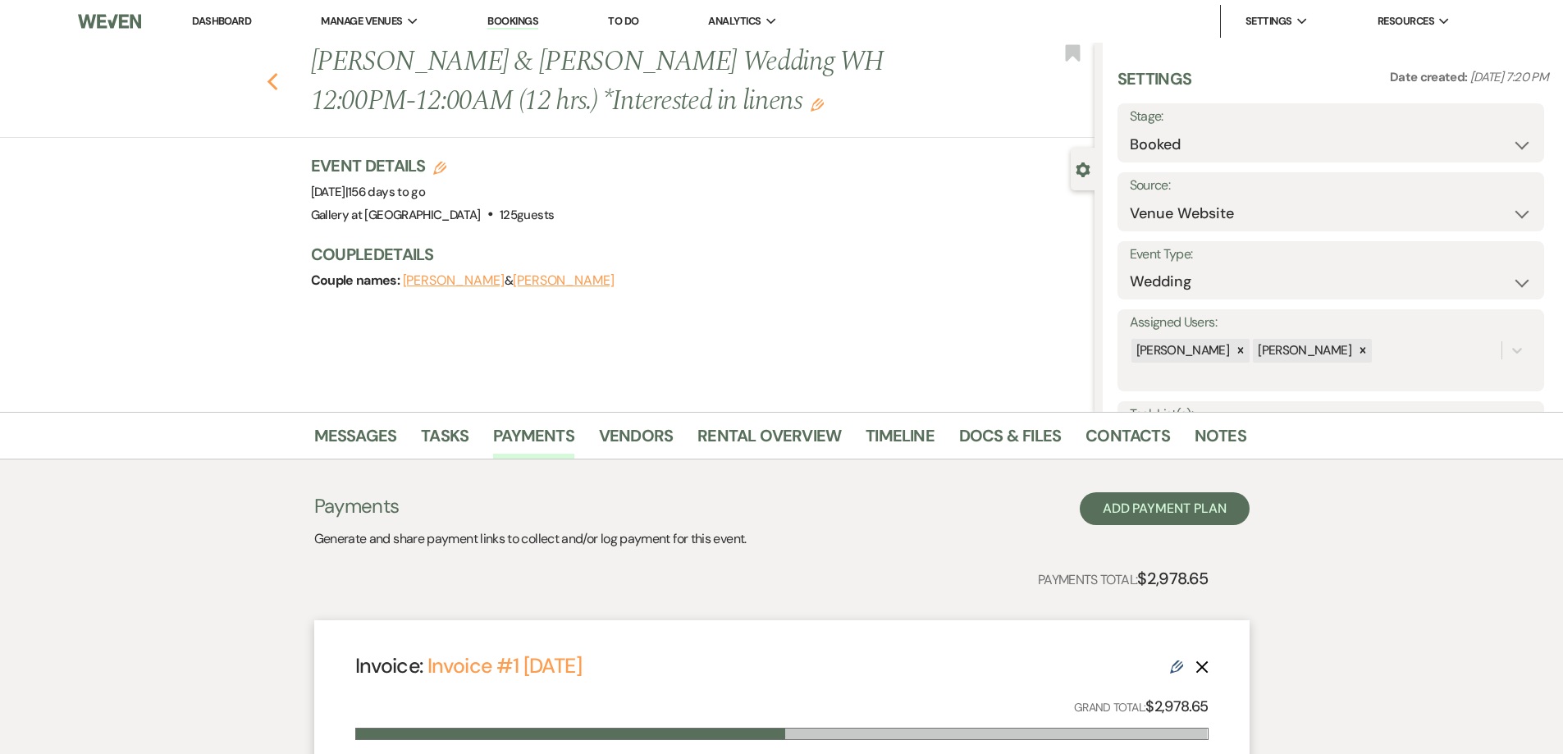
click at [277, 77] on use "button" at bounding box center [272, 82] width 11 height 18
select select "6"
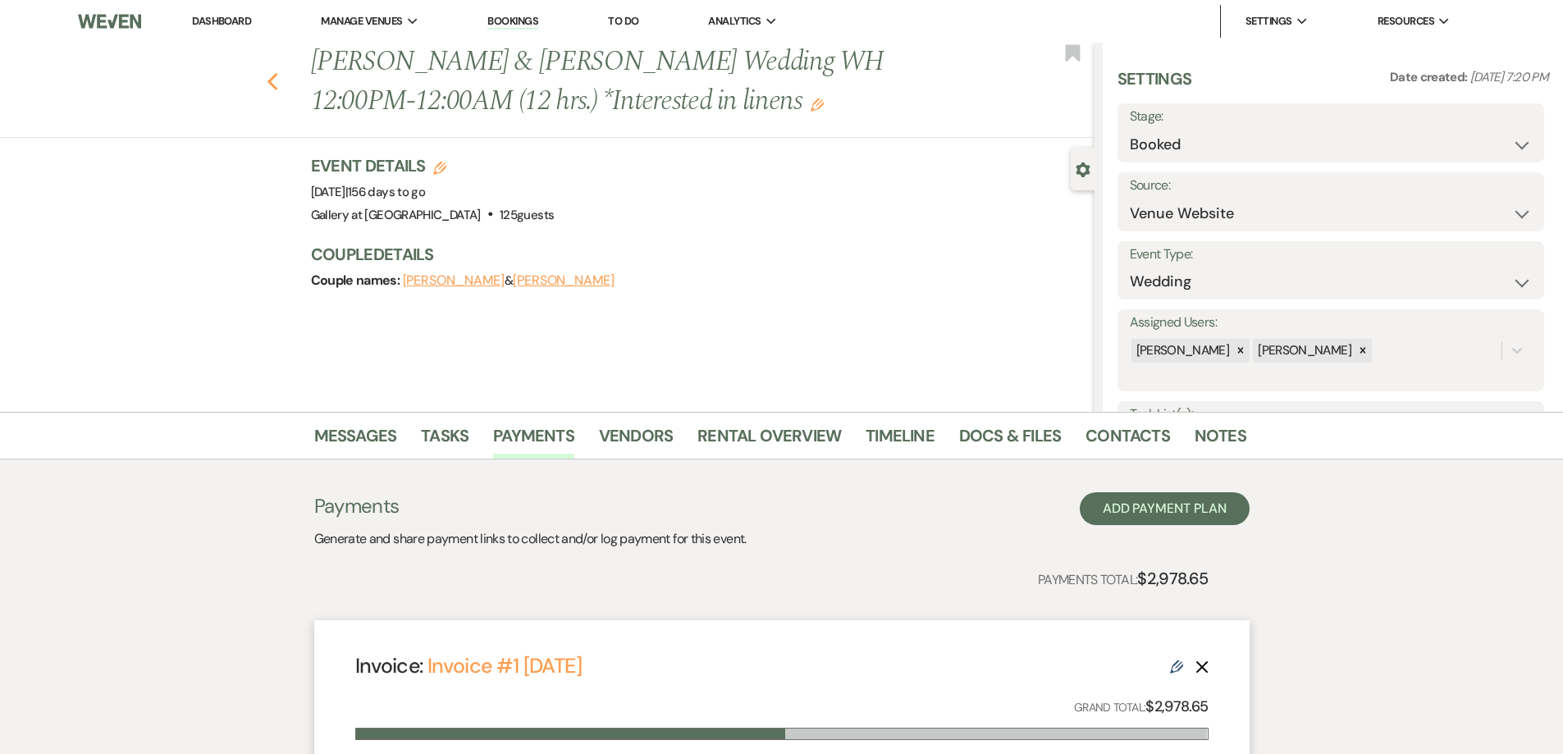
select select "6"
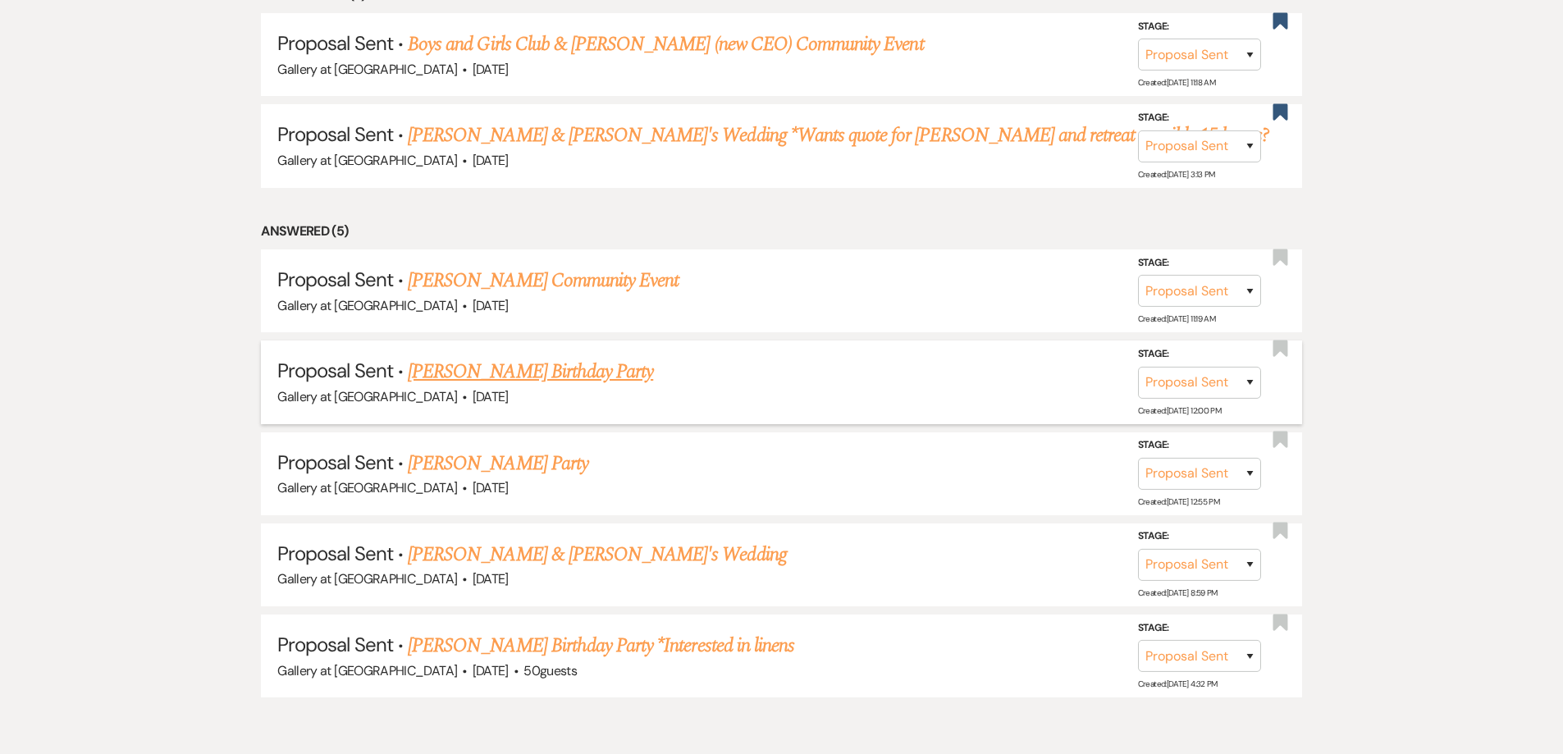
scroll to position [879, 0]
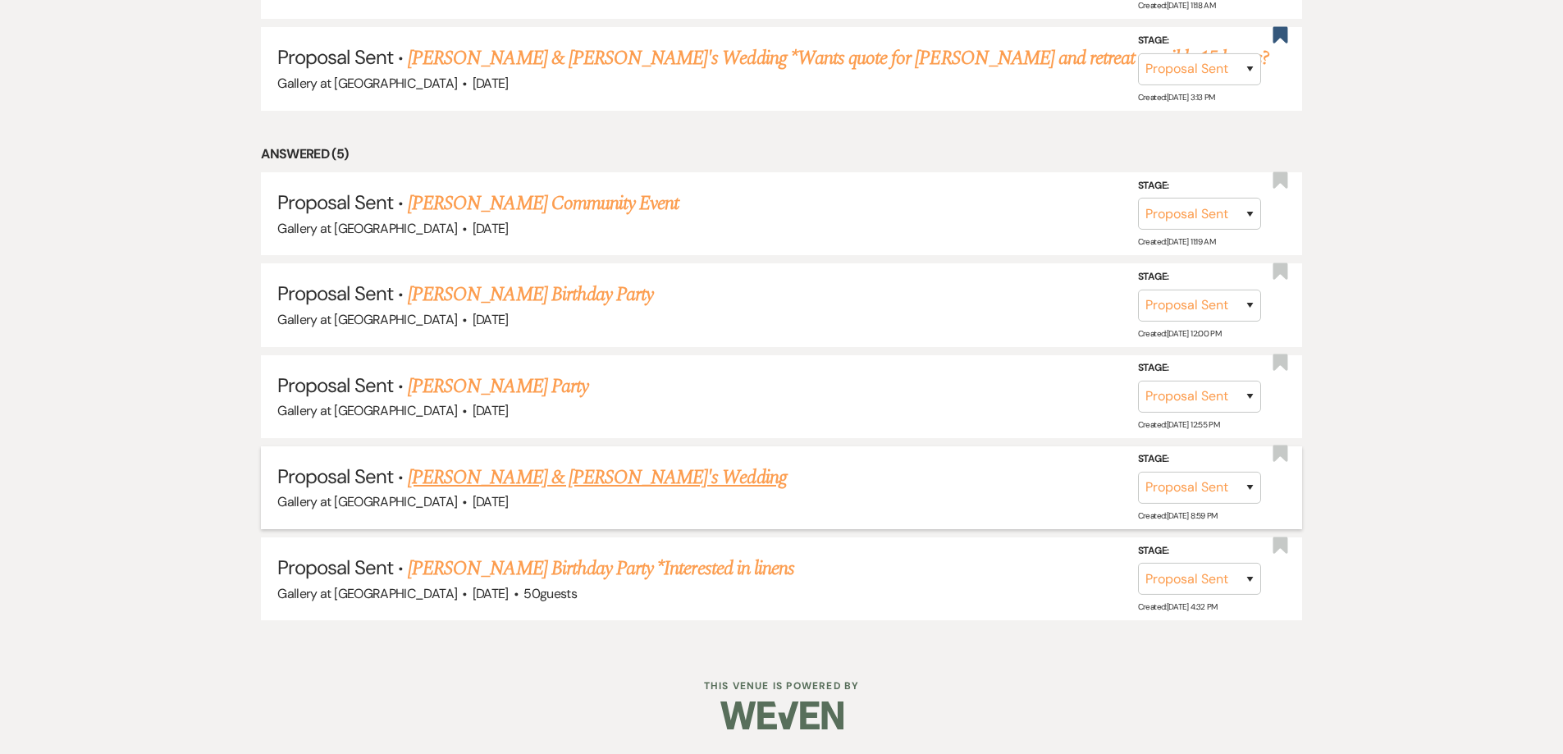
click at [628, 473] on link "[PERSON_NAME] & [PERSON_NAME]'s Wedding" at bounding box center [597, 478] width 379 height 30
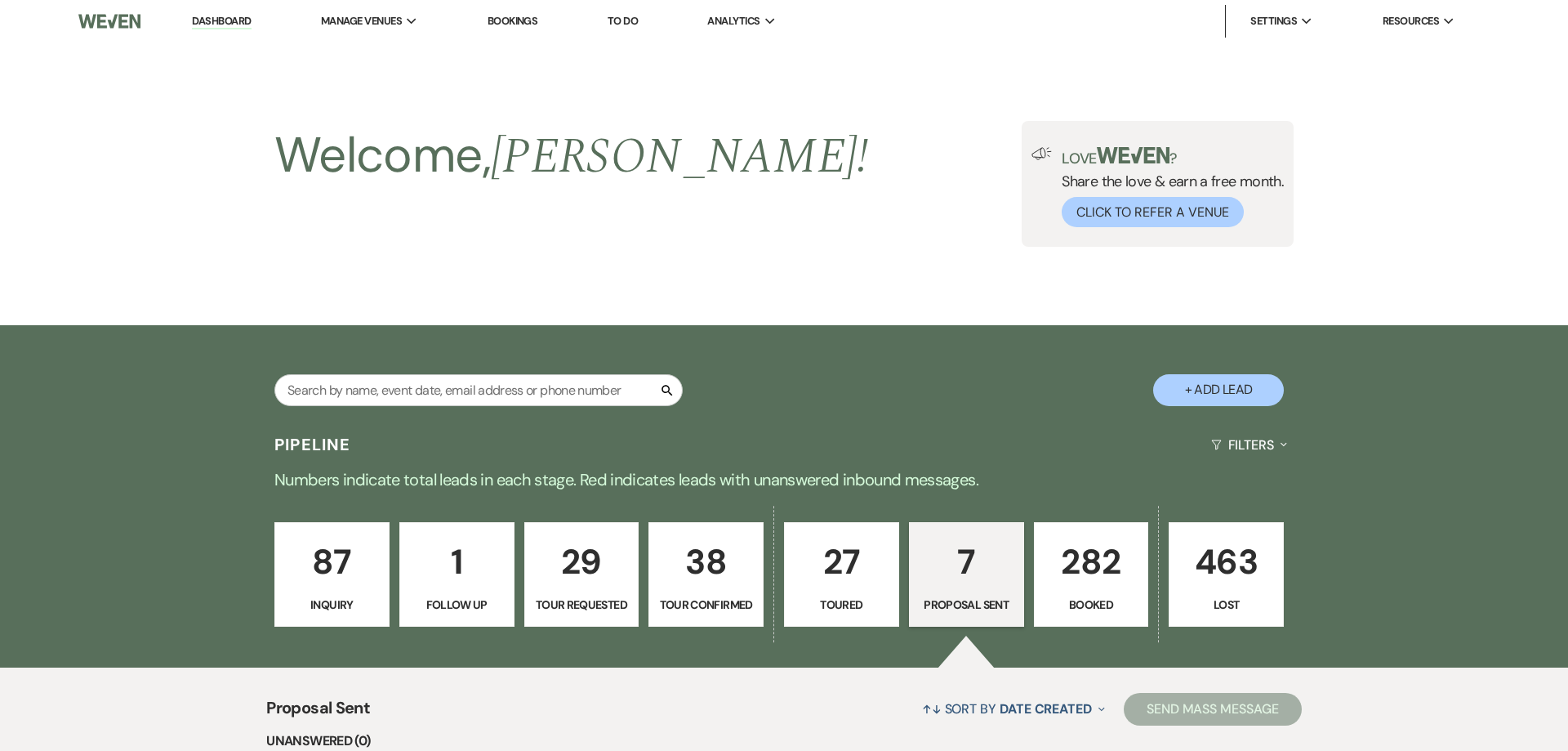
select select "6"
select select "5"
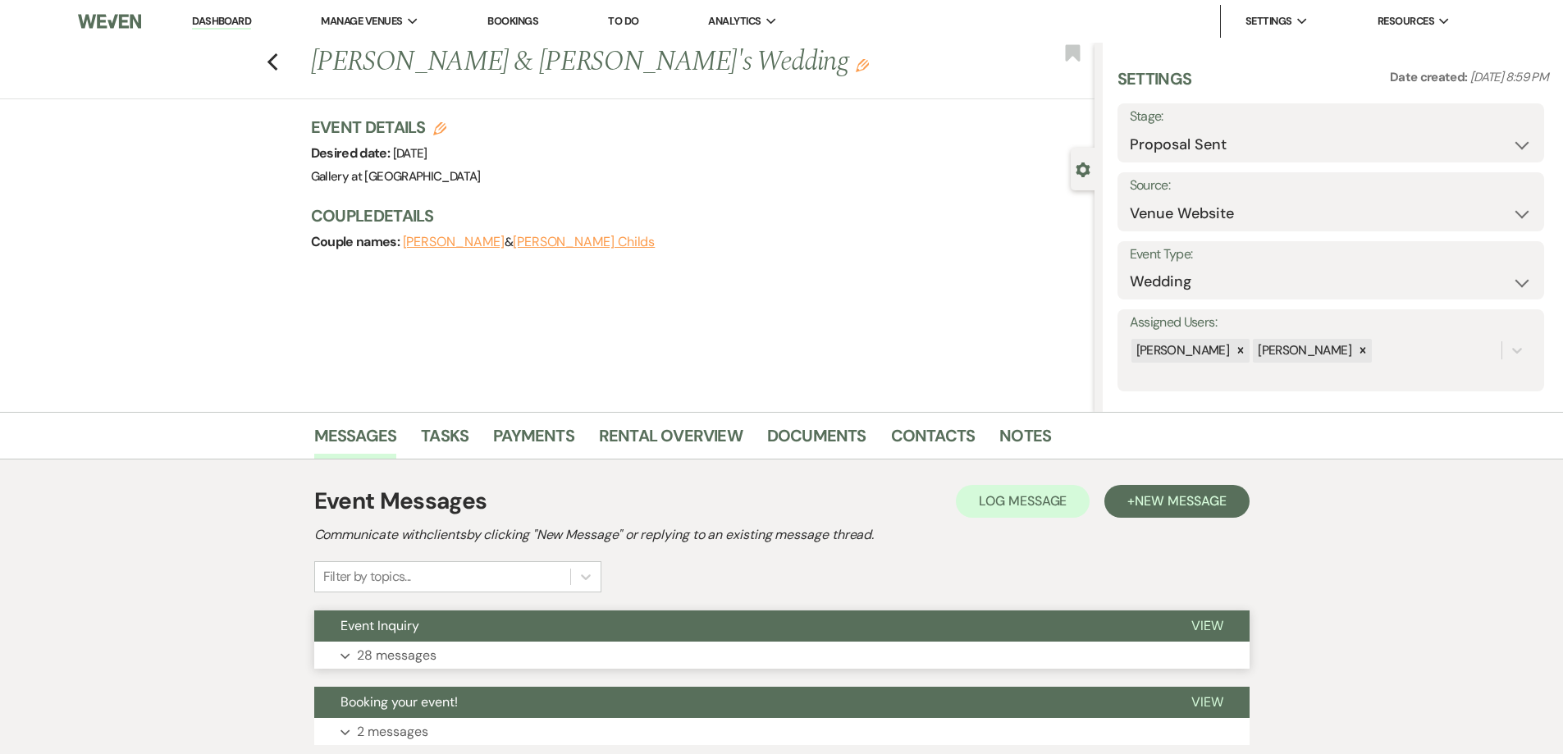
click at [707, 646] on button "Expand 28 messages" at bounding box center [781, 656] width 935 height 28
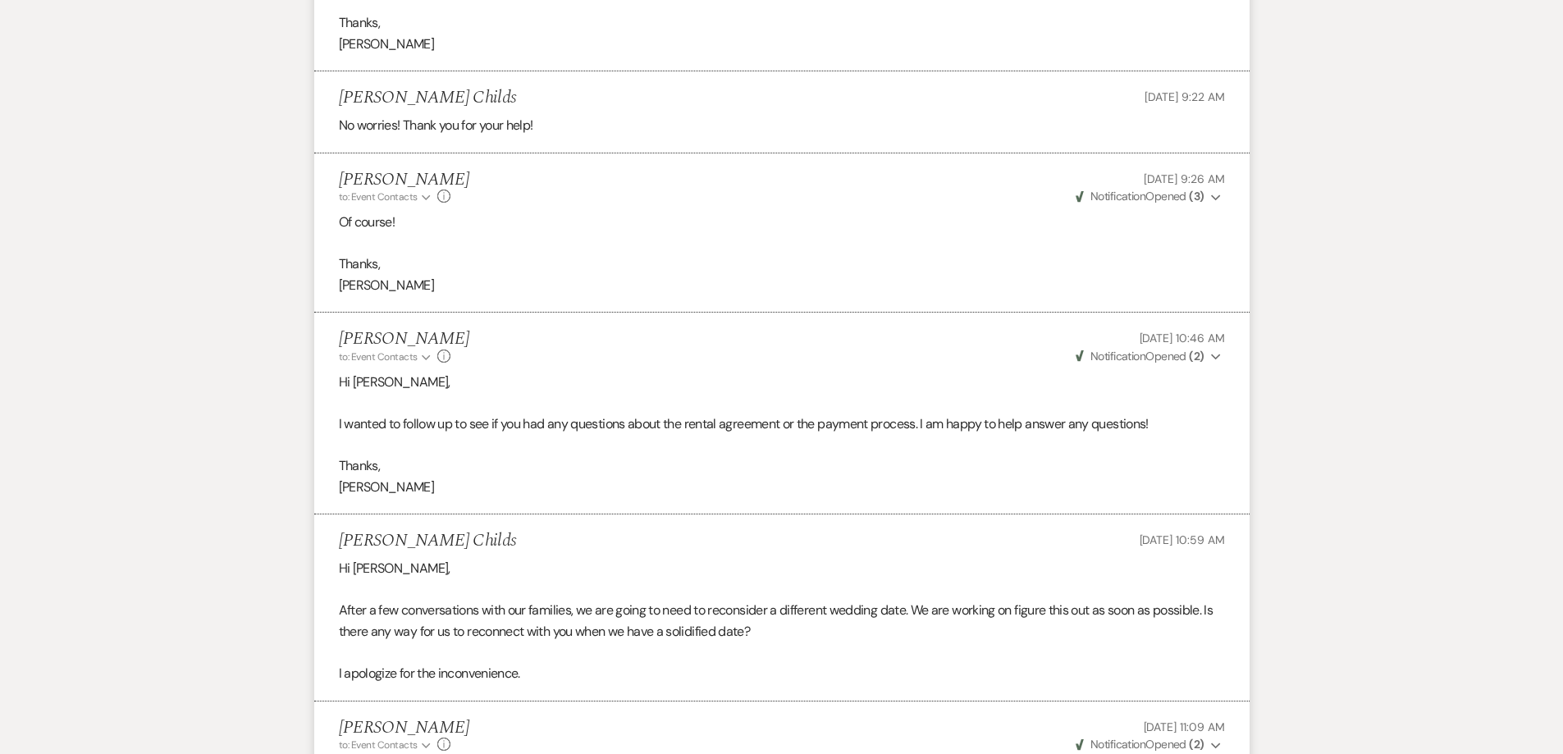
scroll to position [6788, 0]
